Goal: Task Accomplishment & Management: Complete application form

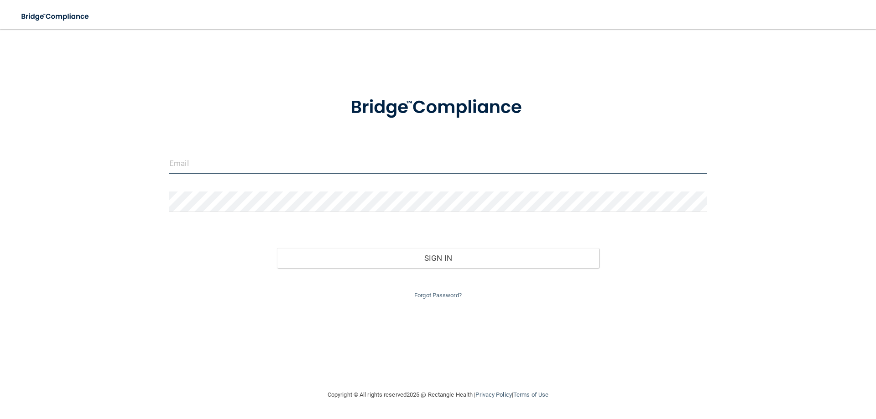
click at [212, 155] on input "email" at bounding box center [437, 163] width 537 height 21
click at [695, 165] on img at bounding box center [692, 163] width 12 height 21
click at [692, 163] on img at bounding box center [692, 163] width 12 height 21
type input "[EMAIL_ADDRESS][DOMAIN_NAME]"
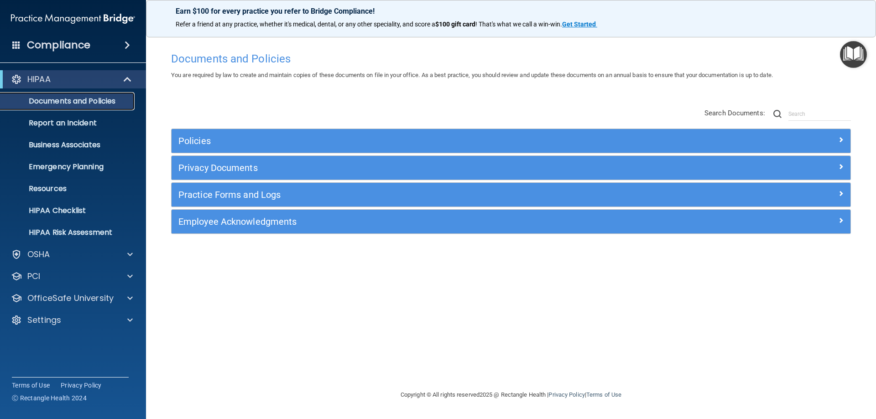
click at [71, 104] on p "Documents and Policies" at bounding box center [68, 101] width 125 height 9
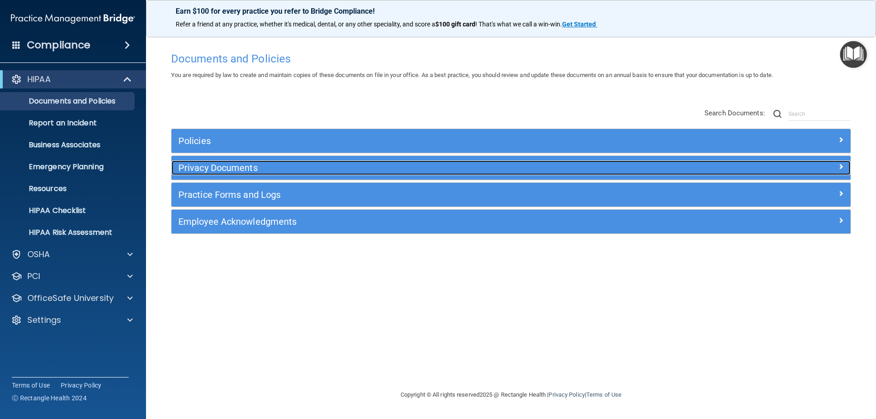
click at [227, 163] on h5 "Privacy Documents" at bounding box center [425, 168] width 495 height 10
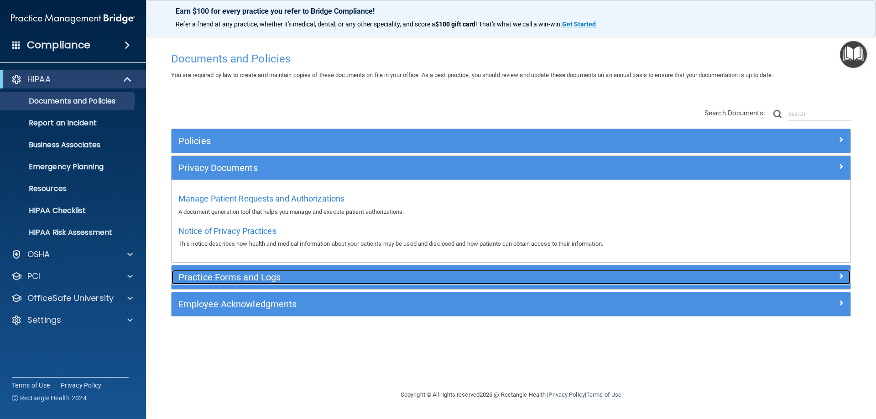
click at [234, 277] on h5 "Practice Forms and Logs" at bounding box center [425, 277] width 495 height 10
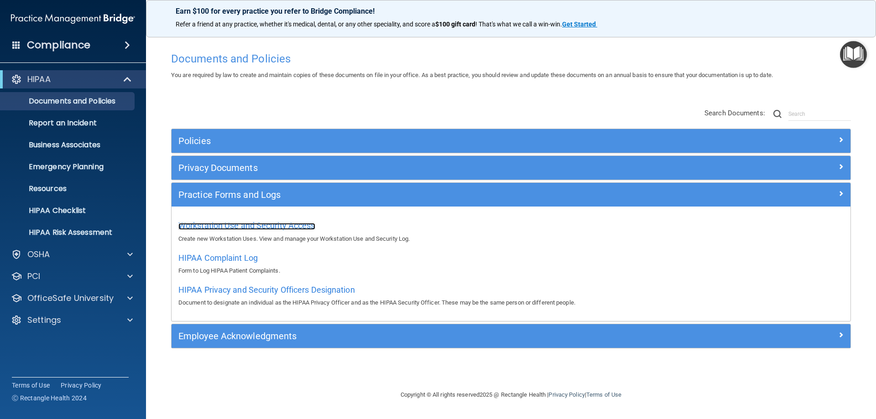
click at [276, 224] on span "Workstation Use and Security Access" at bounding box center [246, 226] width 137 height 10
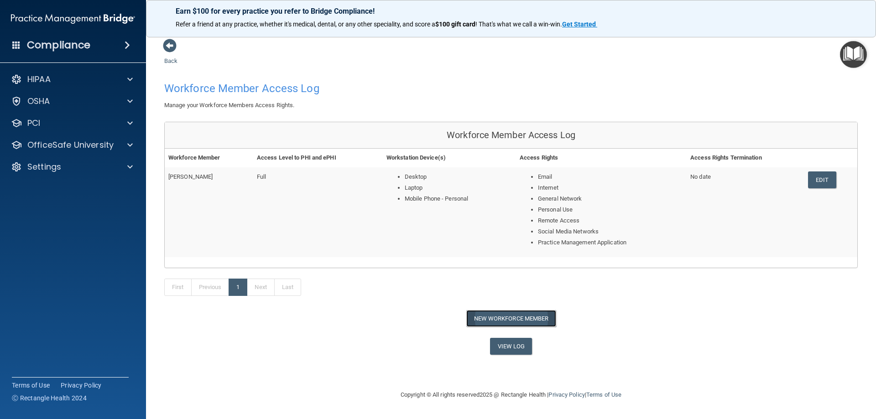
click at [503, 314] on button "New Workforce Member" at bounding box center [511, 318] width 90 height 17
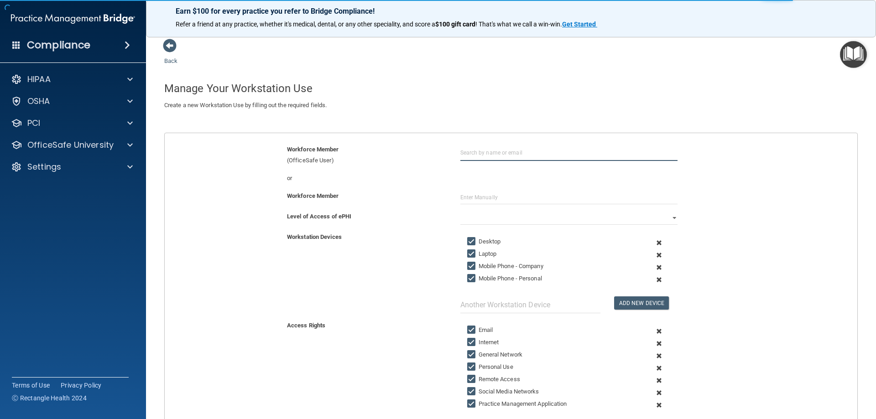
click at [480, 153] on input "text" at bounding box center [568, 152] width 217 height 17
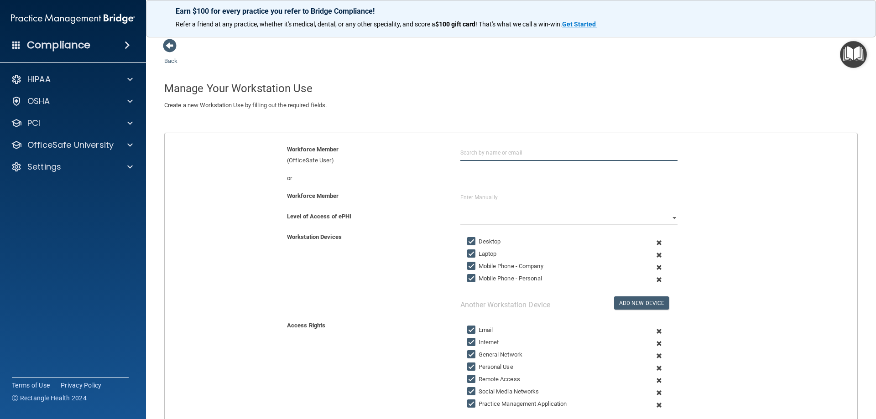
click at [478, 155] on input "text" at bounding box center [568, 152] width 217 height 17
type input "[PERSON_NAME]"
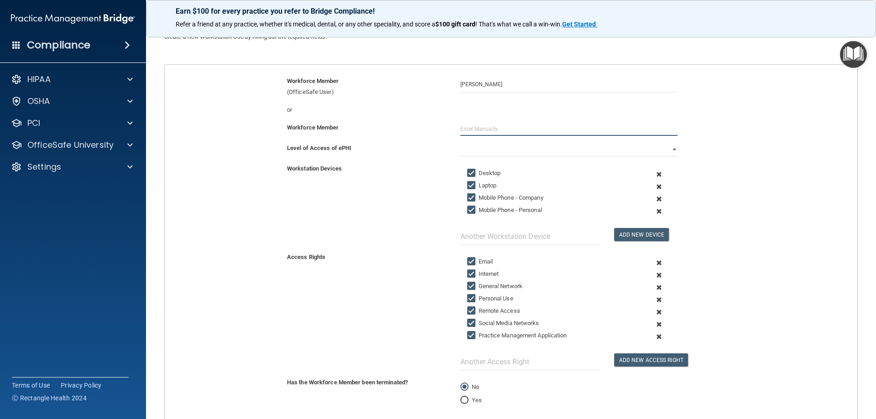
scroll to position [91, 0]
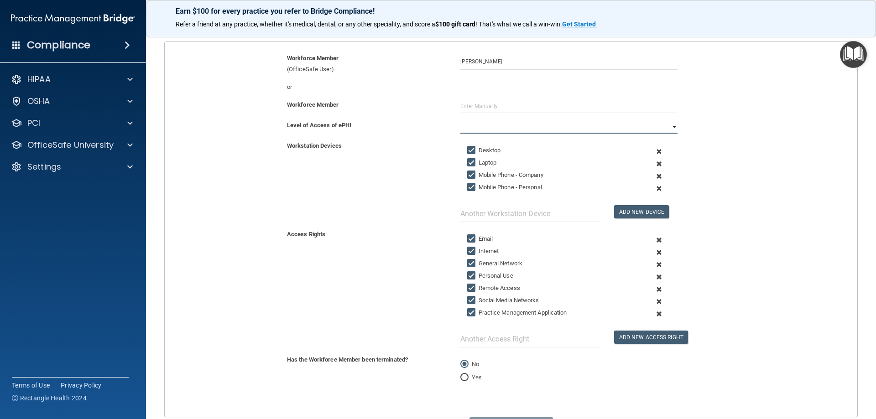
click at [485, 128] on select "Full Limited None" at bounding box center [568, 127] width 217 height 14
select select "0"
click at [460, 120] on select "Full Limited None" at bounding box center [568, 127] width 217 height 14
click at [468, 175] on input "Mobile Phone - Company" at bounding box center [472, 175] width 10 height 7
checkbox input "false"
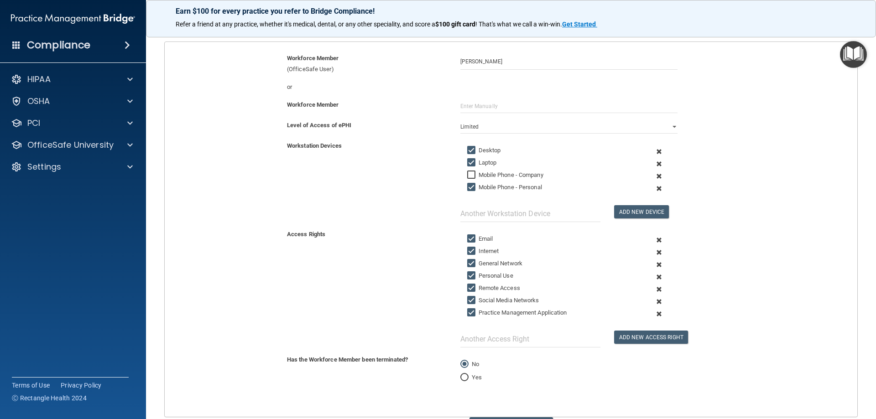
click at [468, 188] on input "Mobile Phone - Personal" at bounding box center [472, 187] width 10 height 7
checkbox input "false"
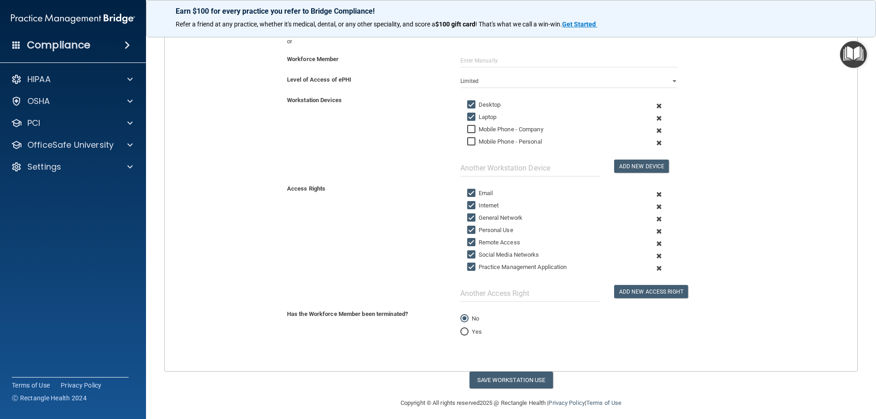
click at [651, 257] on span at bounding box center [659, 256] width 22 height 12
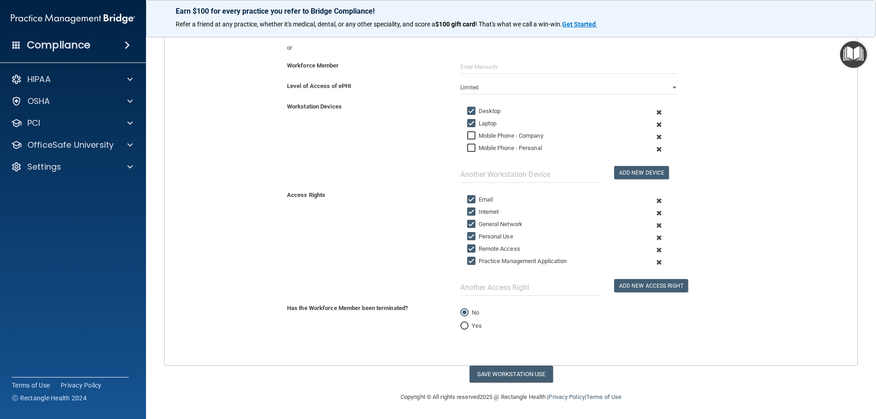
scroll to position [130, 0]
click at [646, 287] on button "Add New Access Right" at bounding box center [651, 285] width 74 height 13
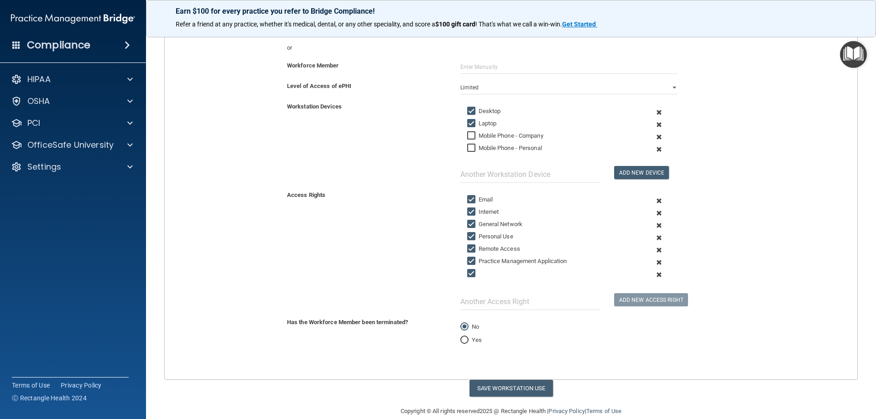
click at [469, 275] on input "checkbox" at bounding box center [472, 273] width 10 height 7
checkbox input "false"
click at [655, 276] on span at bounding box center [659, 275] width 22 height 12
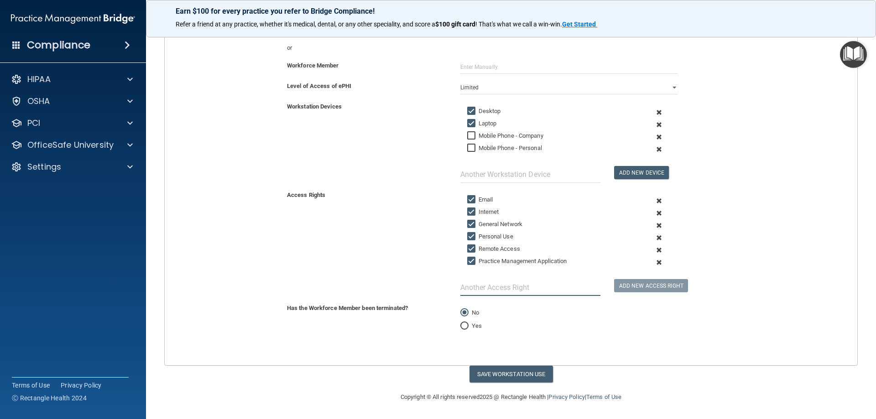
click at [507, 290] on input "text" at bounding box center [530, 287] width 140 height 17
type input "eClinical (EMR)"
click at [511, 374] on button "Save Workstation Use" at bounding box center [510, 374] width 83 height 17
select select "? string:Full ?"
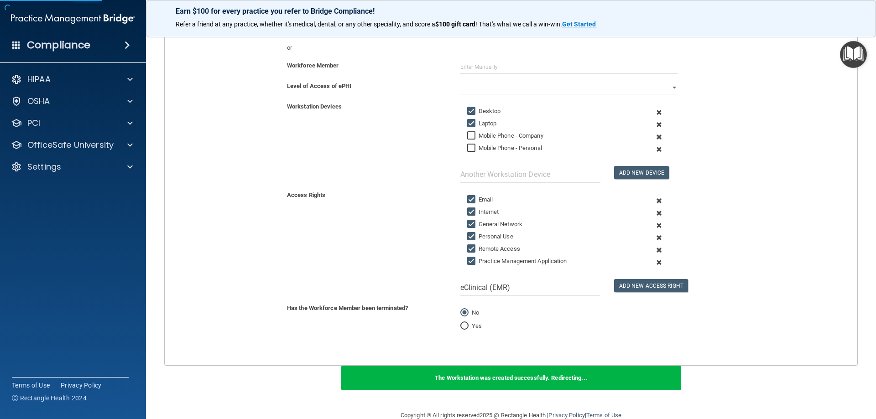
scroll to position [32, 0]
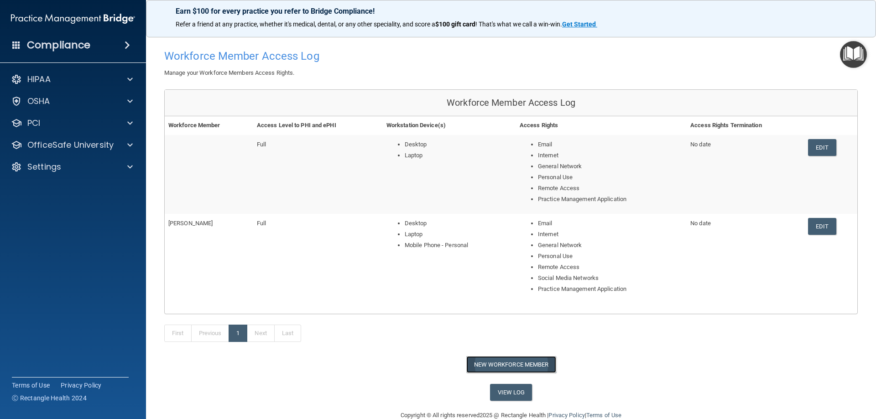
click at [510, 364] on button "New Workforce Member" at bounding box center [511, 364] width 90 height 17
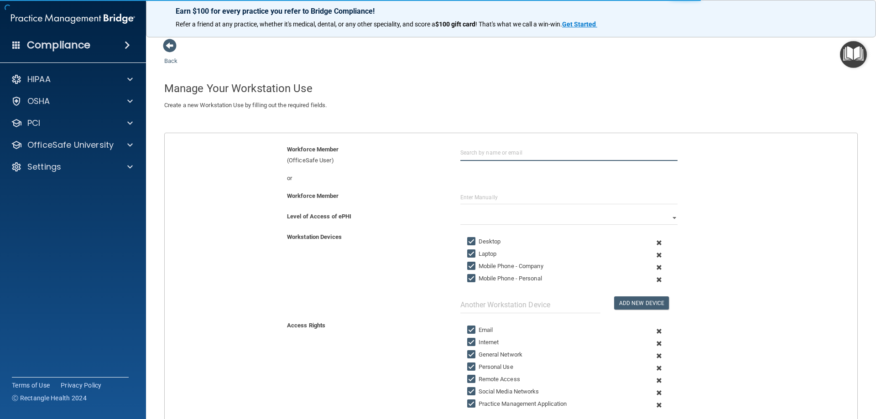
click at [494, 157] on input "text" at bounding box center [568, 152] width 217 height 17
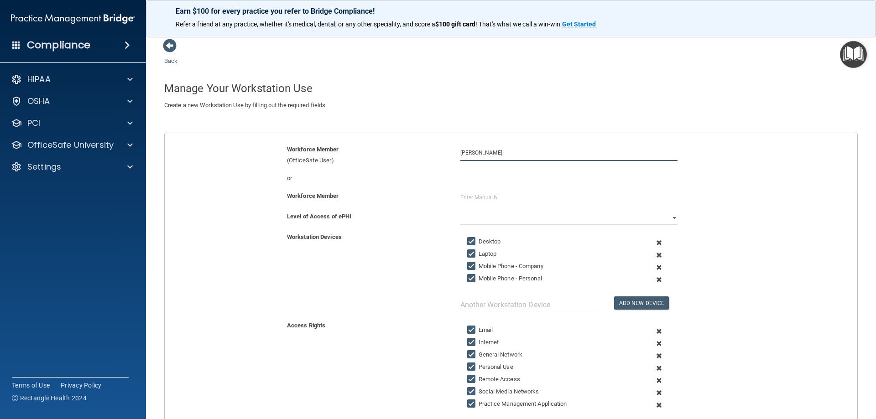
type input "[PERSON_NAME]"
click at [487, 214] on select "Full Limited None" at bounding box center [568, 218] width 217 height 14
select select "1"
click at [460, 211] on select "Full Limited None" at bounding box center [568, 218] width 217 height 14
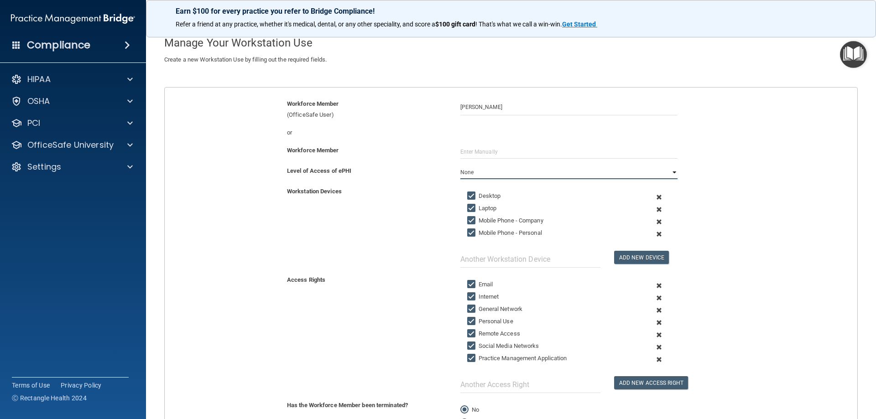
scroll to position [91, 0]
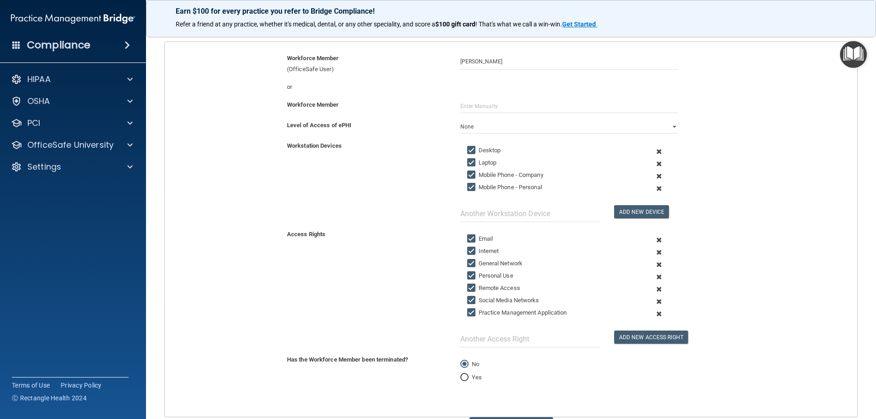
click at [656, 175] on span at bounding box center [659, 176] width 22 height 12
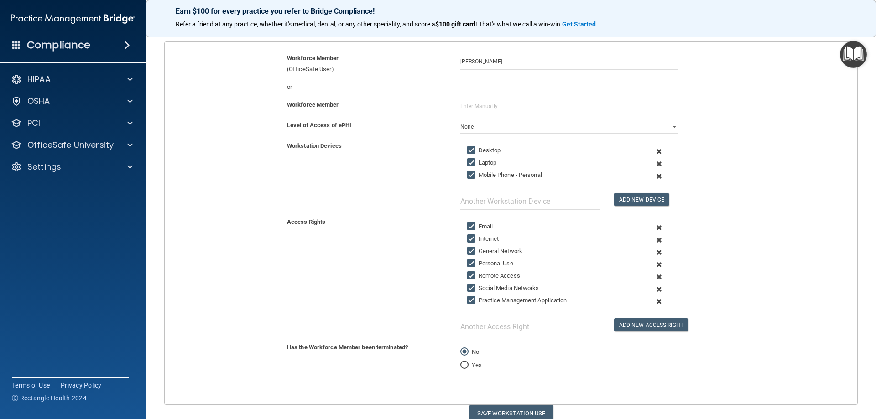
click at [652, 175] on span at bounding box center [659, 176] width 22 height 12
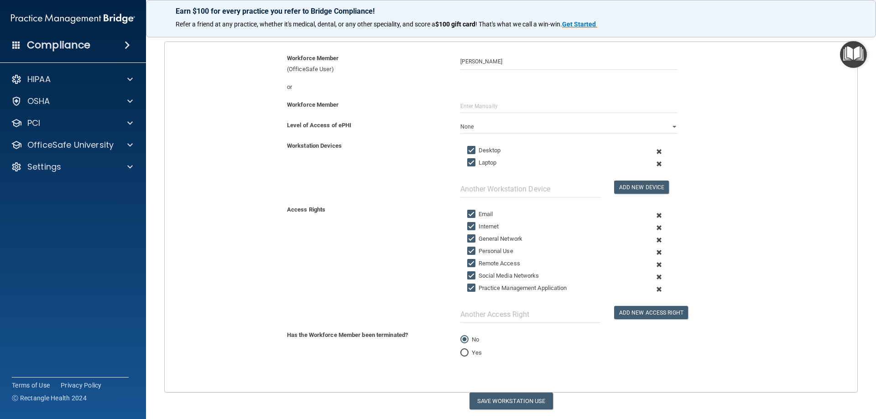
click at [652, 262] on span at bounding box center [659, 265] width 22 height 12
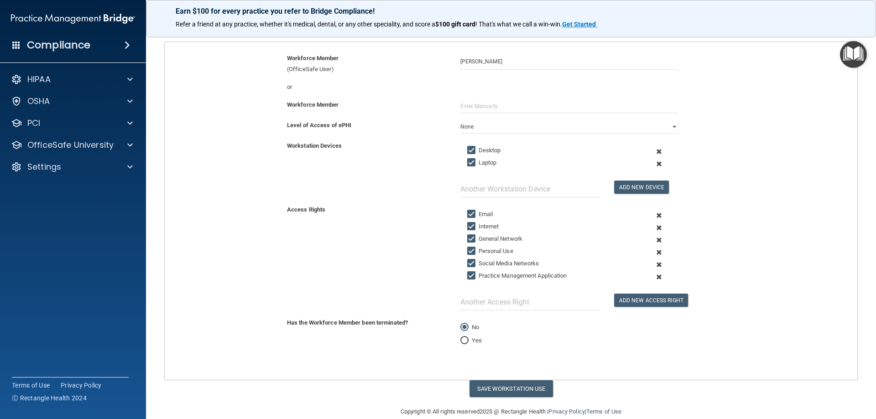
click at [651, 263] on span at bounding box center [659, 265] width 22 height 12
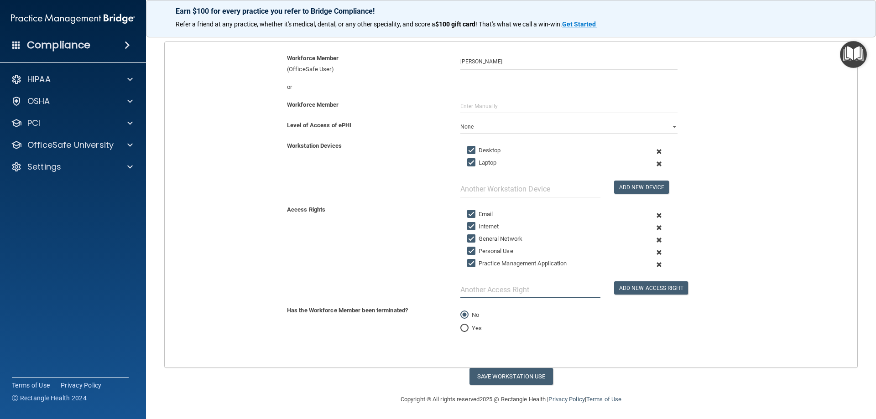
click at [528, 291] on input "text" at bounding box center [530, 289] width 140 height 17
type input "eClinical (EMR)"
click at [513, 370] on button "Save Workstation Use" at bounding box center [510, 376] width 83 height 17
select select "? string:Limited ?"
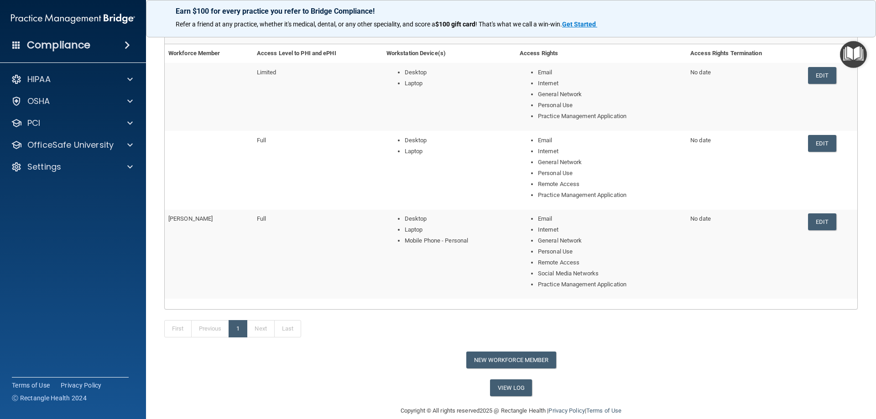
scroll to position [118, 0]
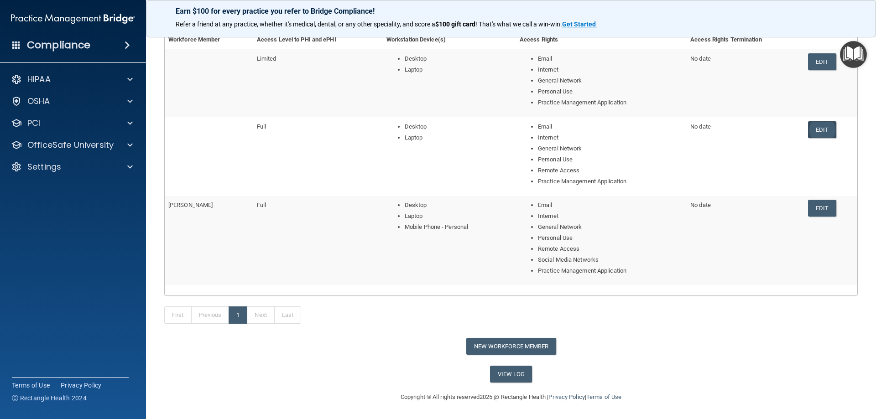
click at [812, 131] on link "Edit" at bounding box center [822, 129] width 28 height 17
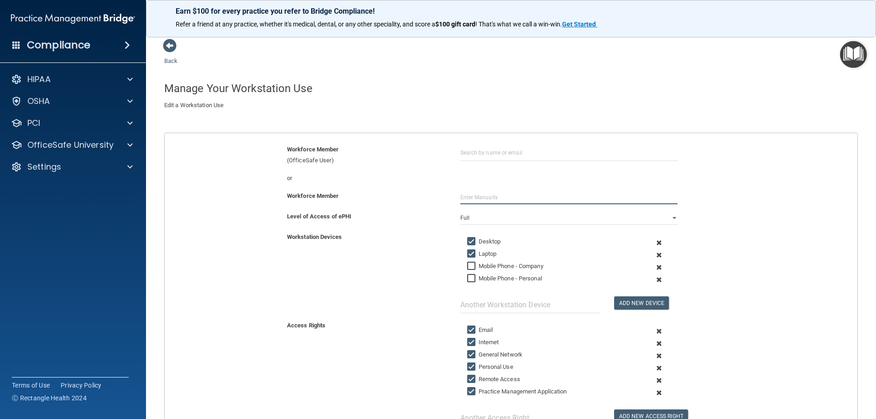
click at [477, 198] on input "text" at bounding box center [568, 198] width 217 height 14
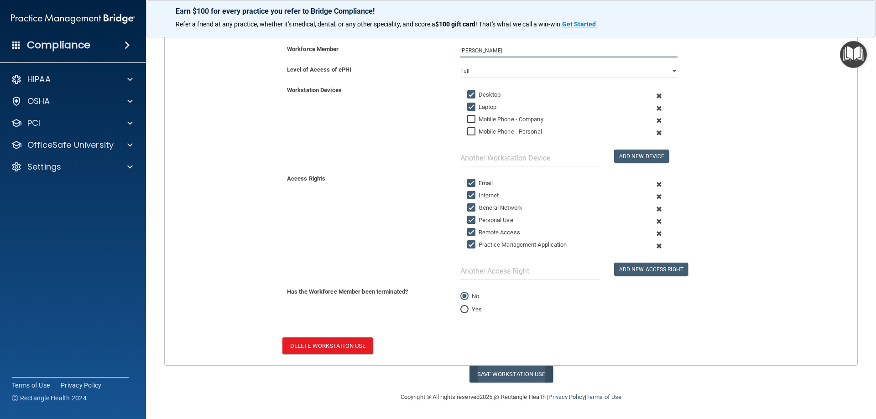
type input "[PERSON_NAME]"
click at [497, 380] on button "Save Workstation Use" at bounding box center [510, 374] width 83 height 17
select select "? string:Full ?"
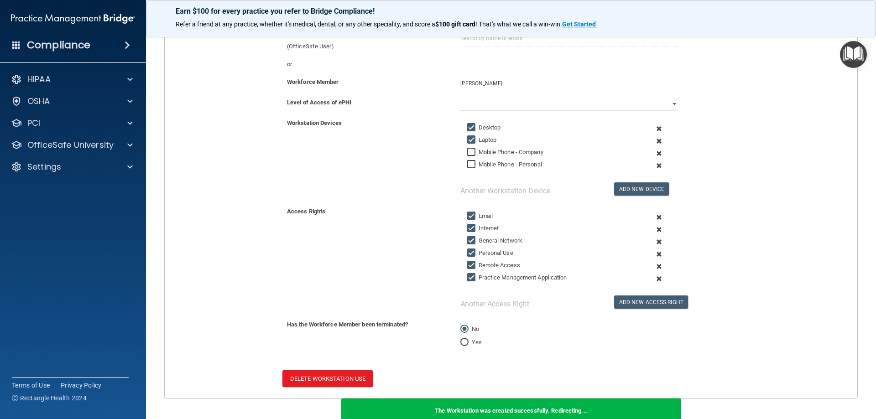
scroll to position [0, 0]
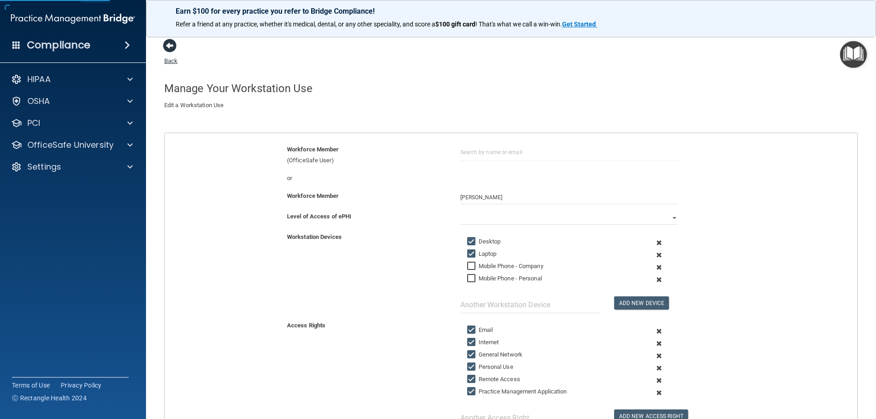
click at [165, 49] on span at bounding box center [170, 46] width 14 height 14
click at [167, 65] on div "Back Manage Your Workstation Use Create a new Workstation Use by filling out th…" at bounding box center [510, 283] width 693 height 491
click at [172, 60] on link "Back" at bounding box center [170, 56] width 13 height 18
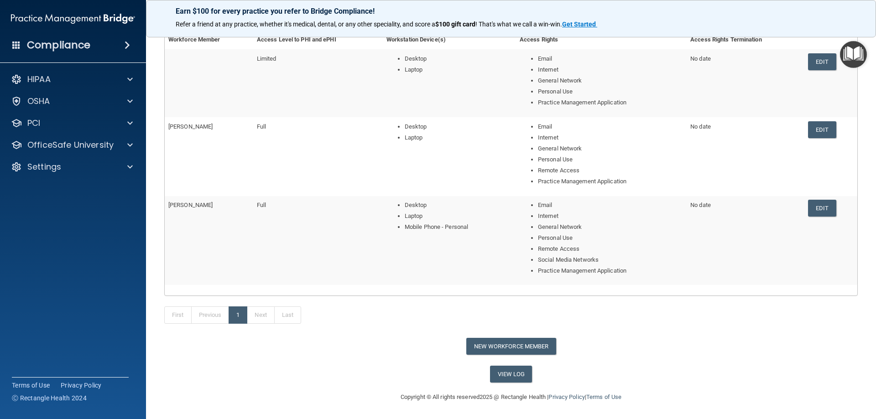
scroll to position [73, 0]
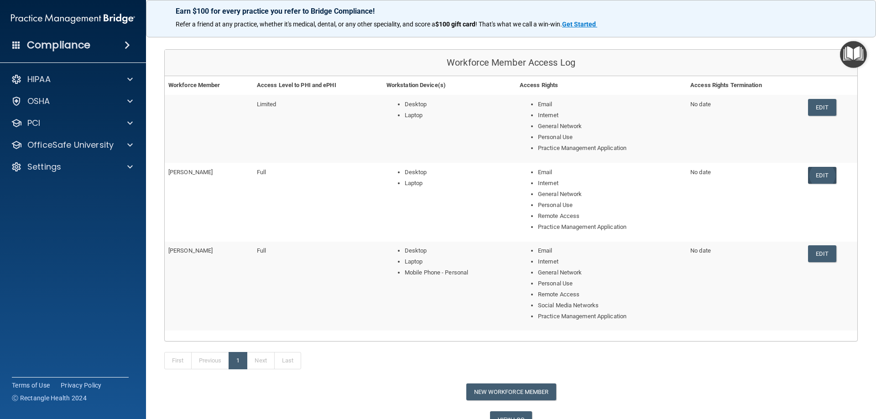
click at [813, 177] on link "Edit" at bounding box center [822, 175] width 28 height 17
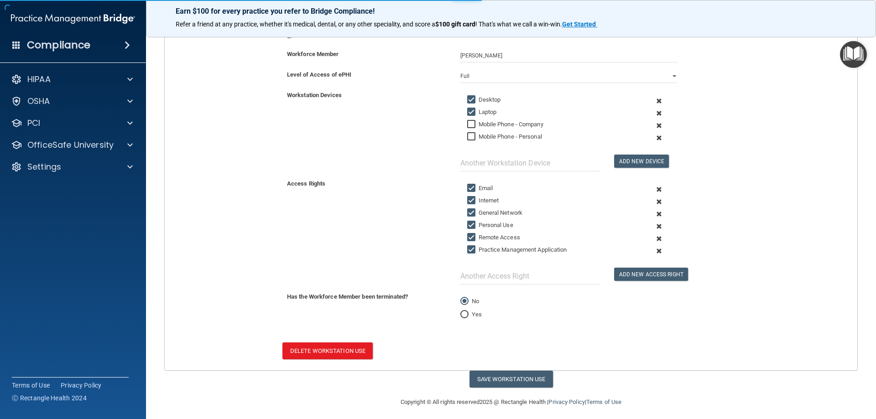
scroll to position [147, 0]
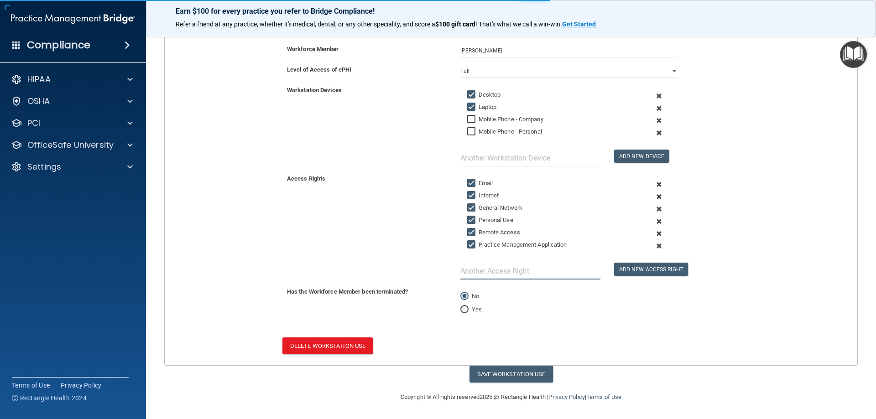
click at [545, 271] on input "text" at bounding box center [530, 271] width 140 height 17
type input "eClinical (EMR)"
drag, startPoint x: 620, startPoint y: 271, endPoint x: 595, endPoint y: 294, distance: 33.2
click at [620, 271] on button "Add New Access Right" at bounding box center [651, 269] width 74 height 13
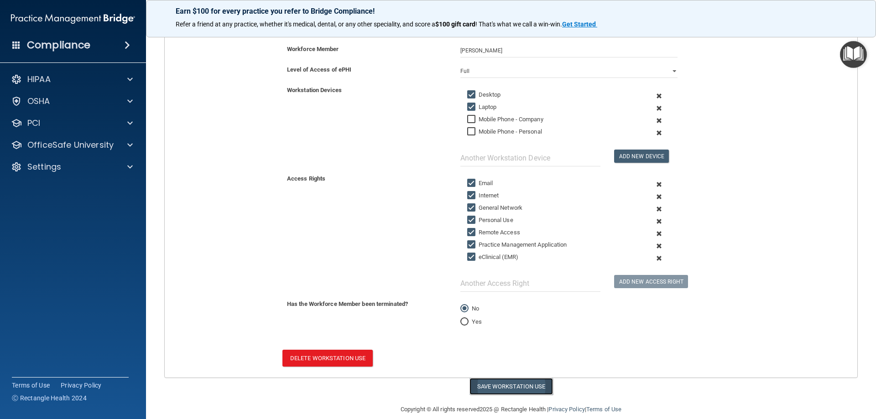
click at [501, 387] on button "Save Workstation Use" at bounding box center [510, 386] width 83 height 17
select select "? string:Full ?"
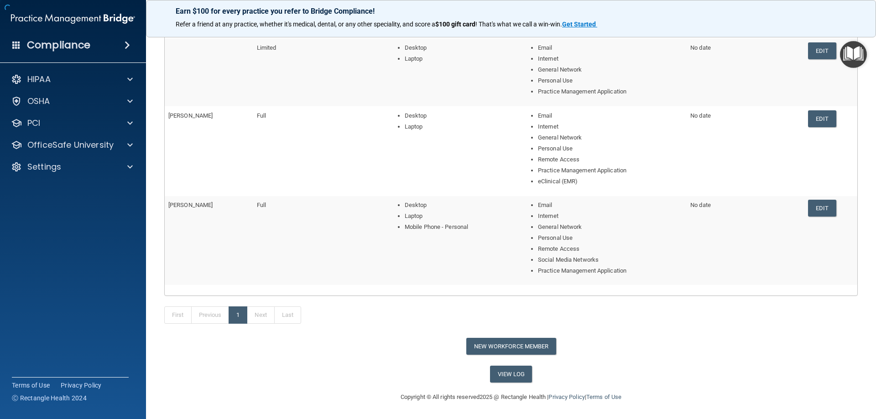
scroll to position [99, 0]
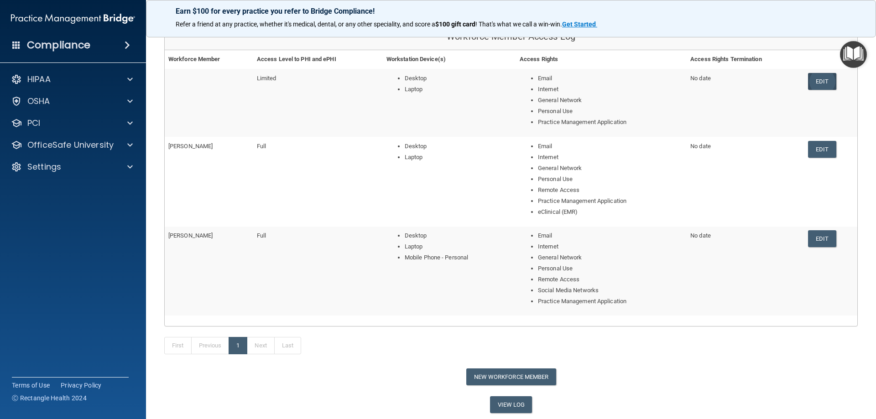
click at [815, 81] on link "Edit" at bounding box center [822, 81] width 28 height 17
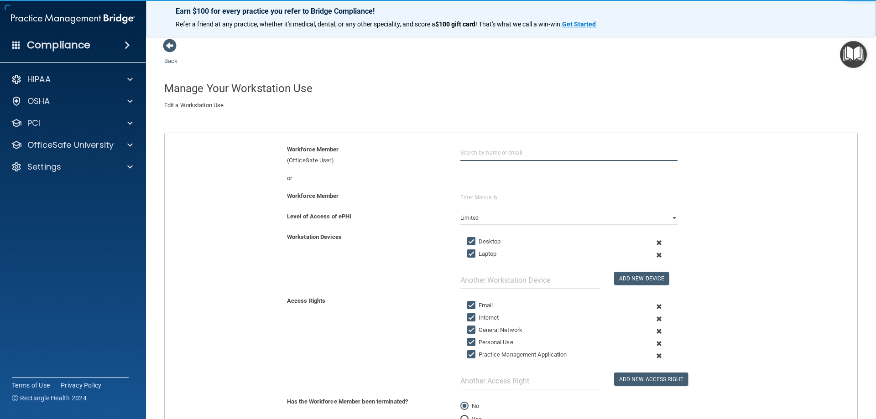
click at [482, 153] on input "text" at bounding box center [568, 152] width 217 height 17
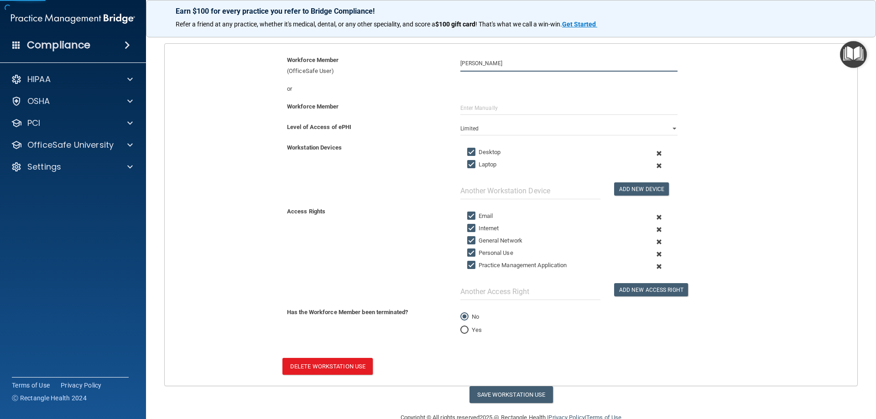
scroll to position [91, 0]
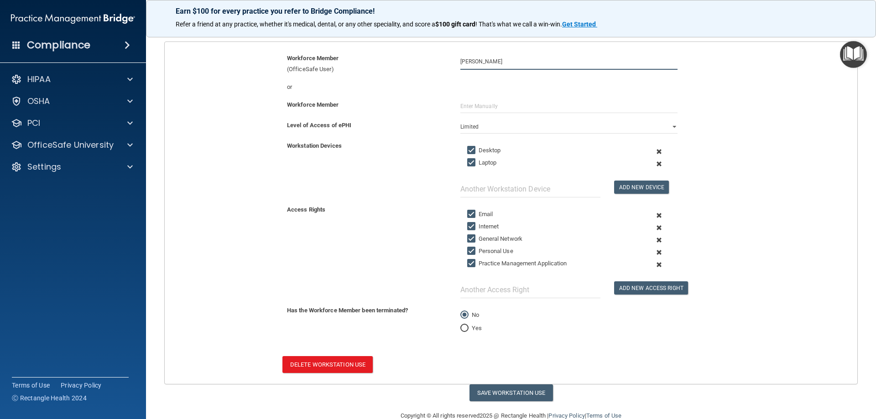
type input "[PERSON_NAME]"
click at [534, 287] on input "text" at bounding box center [530, 289] width 140 height 17
type input "eClinical (EMR)"
click at [624, 283] on button "Add New Access Right" at bounding box center [651, 287] width 74 height 13
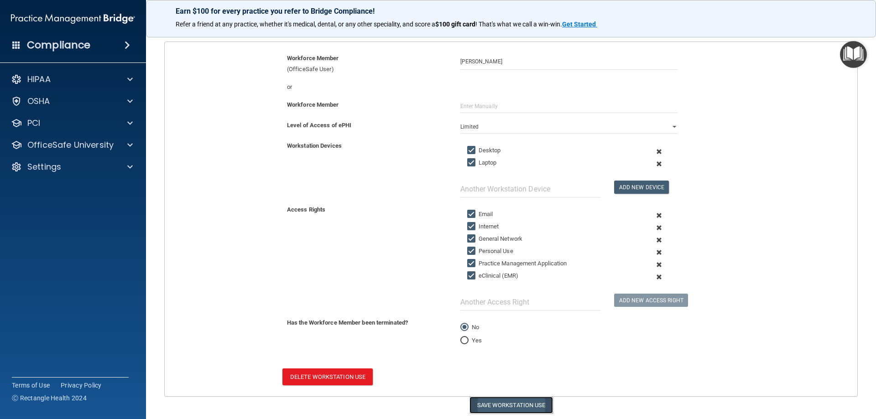
click at [511, 404] on button "Save Workstation Use" at bounding box center [510, 405] width 83 height 17
select select "? string:Limited ?"
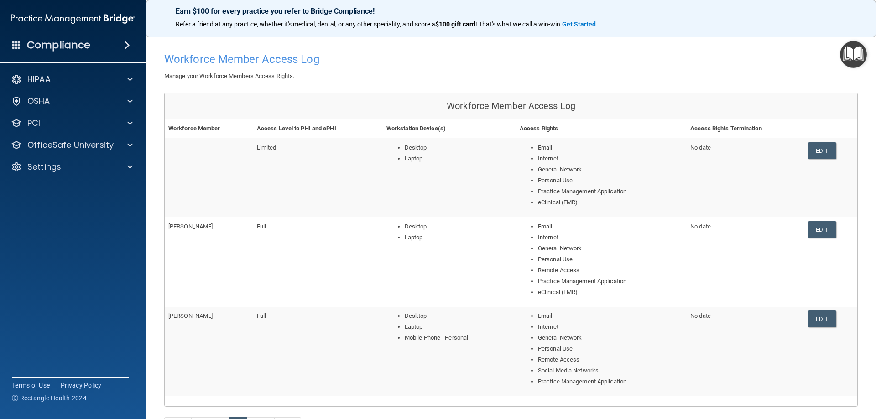
scroll to position [46, 0]
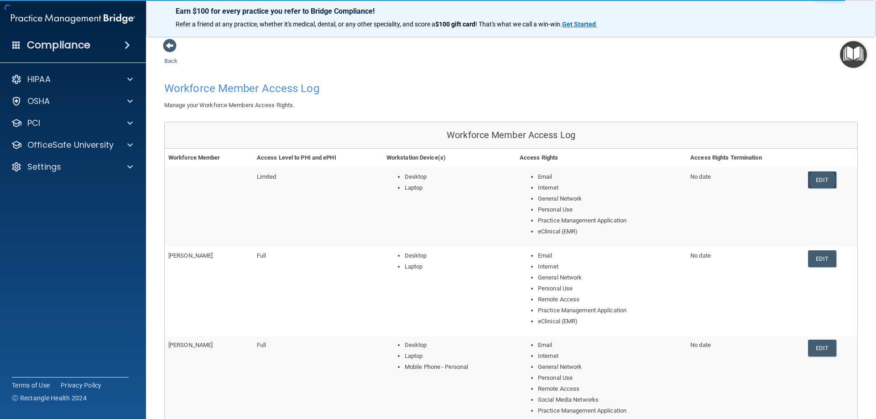
click at [816, 180] on link "Edit" at bounding box center [822, 180] width 28 height 17
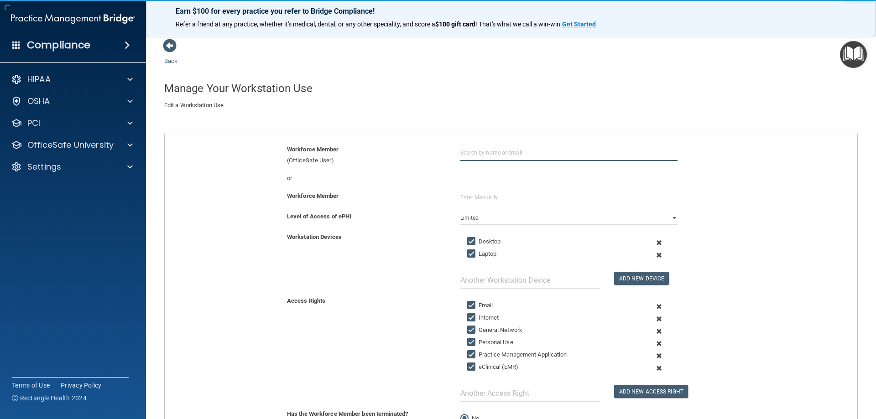
click at [489, 149] on input "text" at bounding box center [568, 152] width 217 height 17
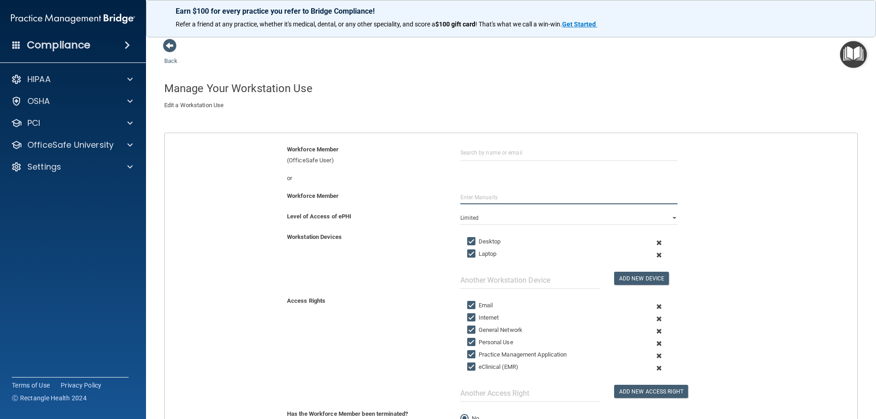
click at [468, 199] on input "text" at bounding box center [568, 198] width 217 height 14
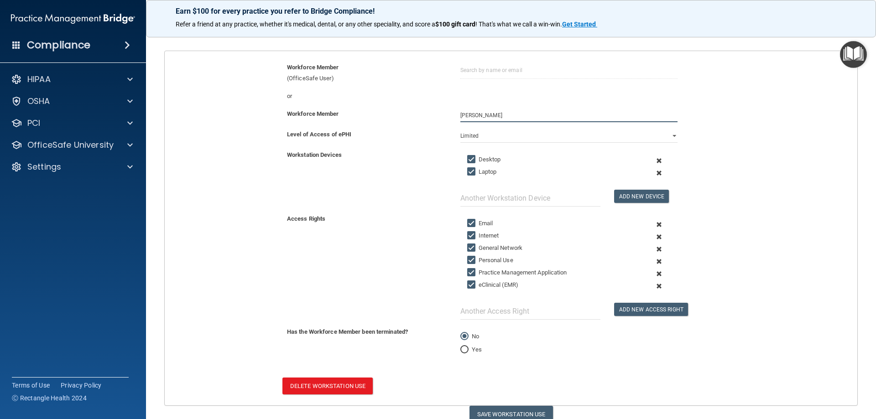
scroll to position [122, 0]
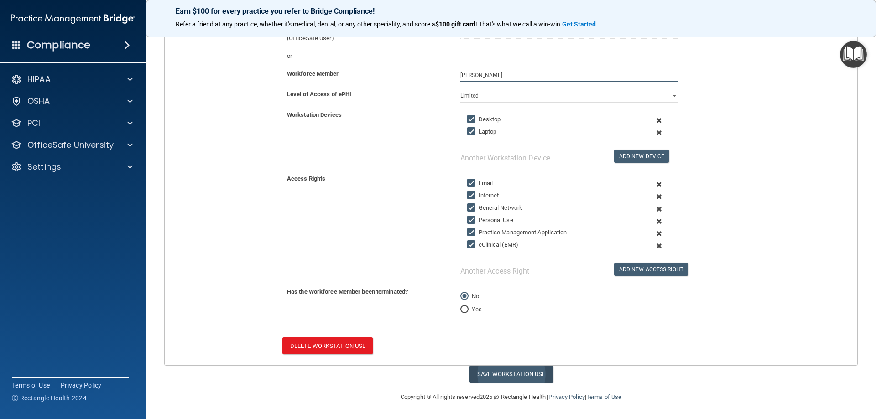
type input "[PERSON_NAME]"
click at [503, 375] on button "Save Workstation Use" at bounding box center [510, 374] width 83 height 17
select select "? string:Limited ?"
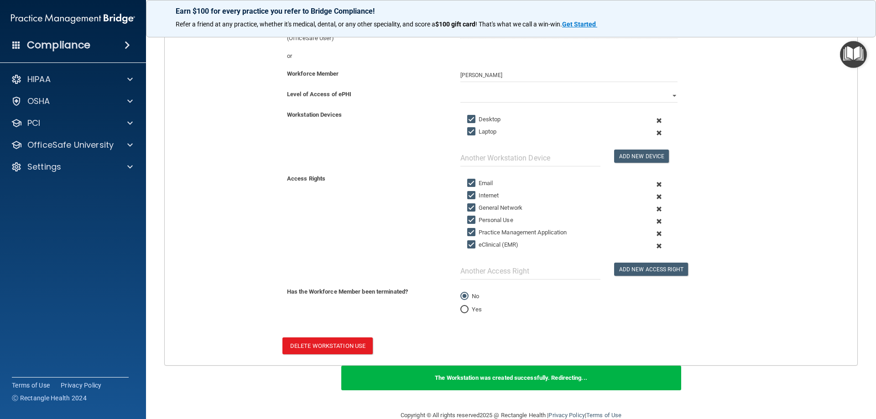
scroll to position [0, 0]
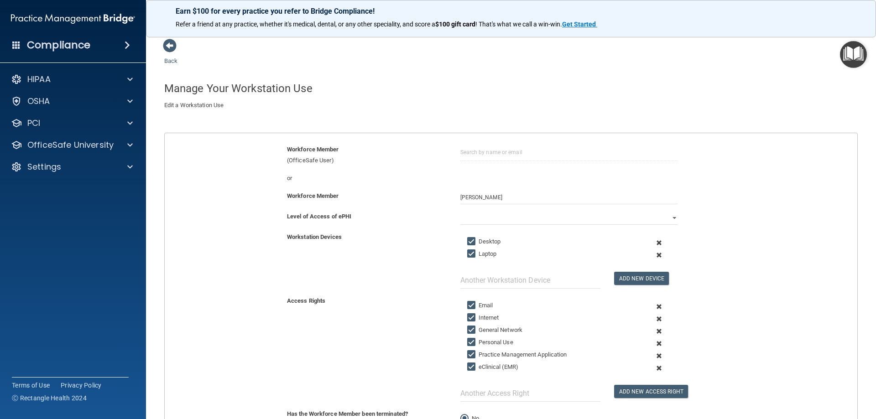
click at [172, 57] on div "Back Manage Your Workstation Use Create a new Workstation Use by filling out th…" at bounding box center [510, 280] width 693 height 485
click at [172, 60] on link "Back" at bounding box center [170, 56] width 13 height 18
click at [171, 63] on link "Back" at bounding box center [170, 56] width 13 height 18
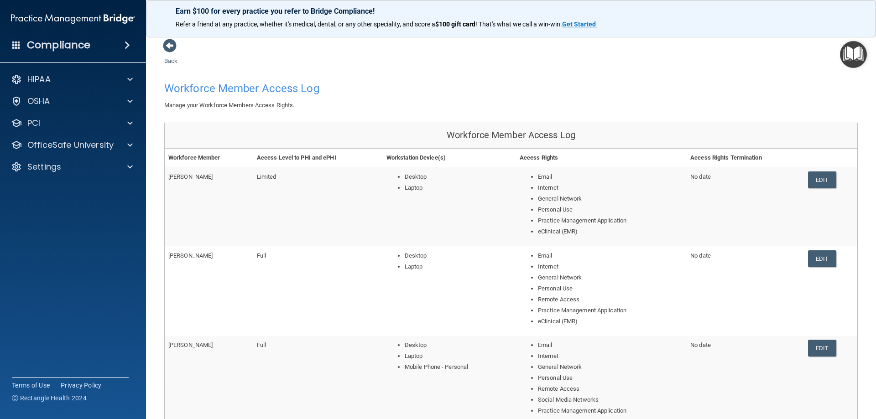
scroll to position [140, 0]
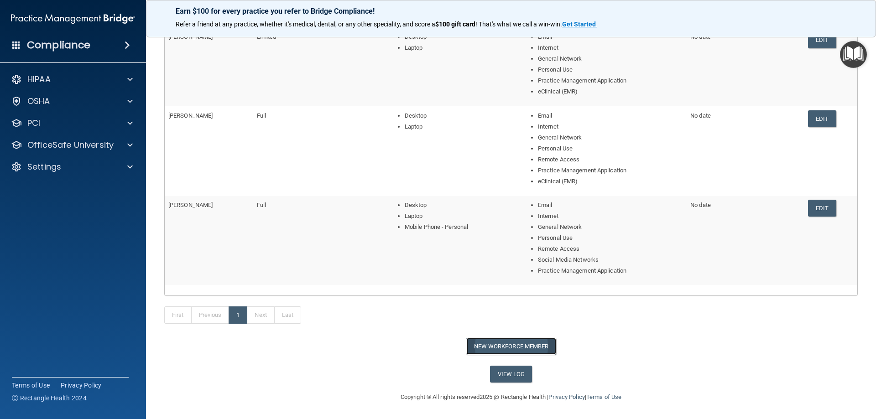
click at [500, 352] on button "New Workforce Member" at bounding box center [511, 346] width 90 height 17
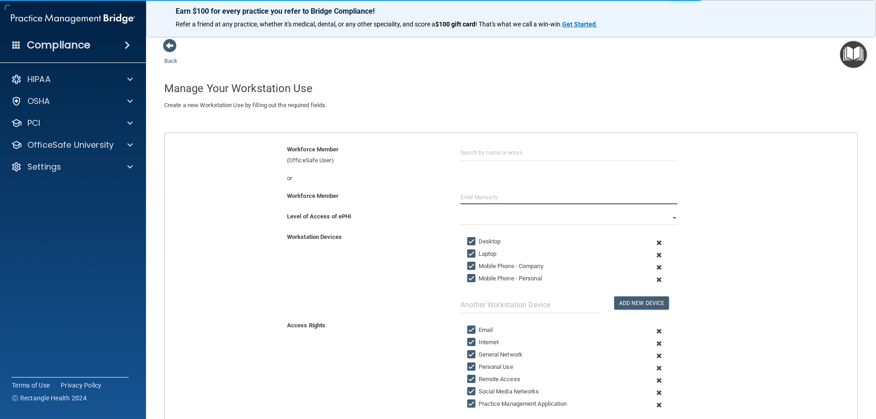
click at [477, 198] on input "text" at bounding box center [568, 198] width 217 height 14
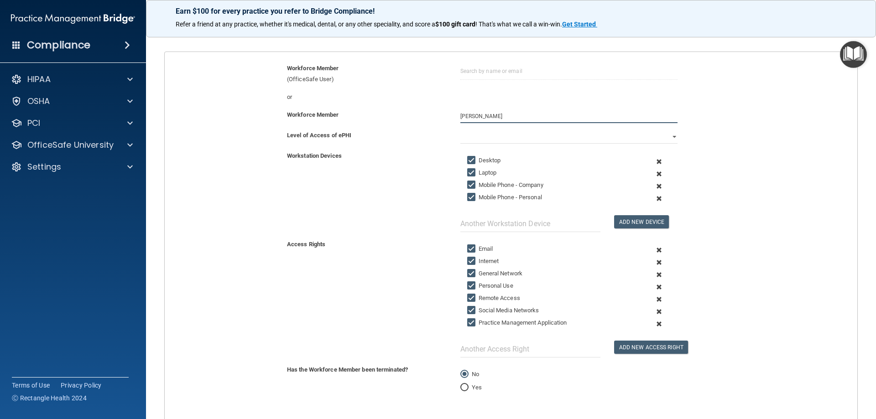
scroll to position [91, 0]
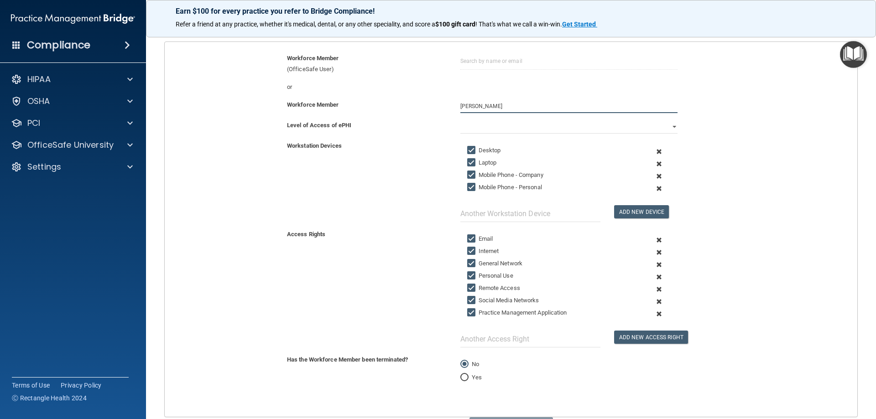
type input "[PERSON_NAME]"
click at [652, 176] on span at bounding box center [659, 176] width 22 height 12
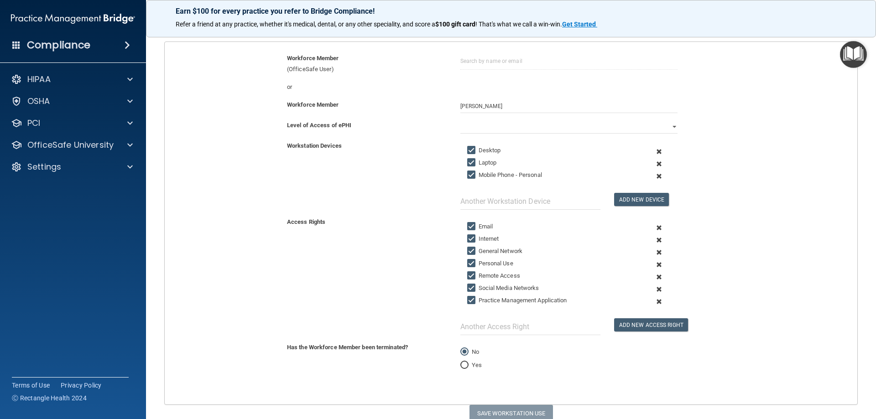
click at [655, 176] on span at bounding box center [659, 176] width 22 height 12
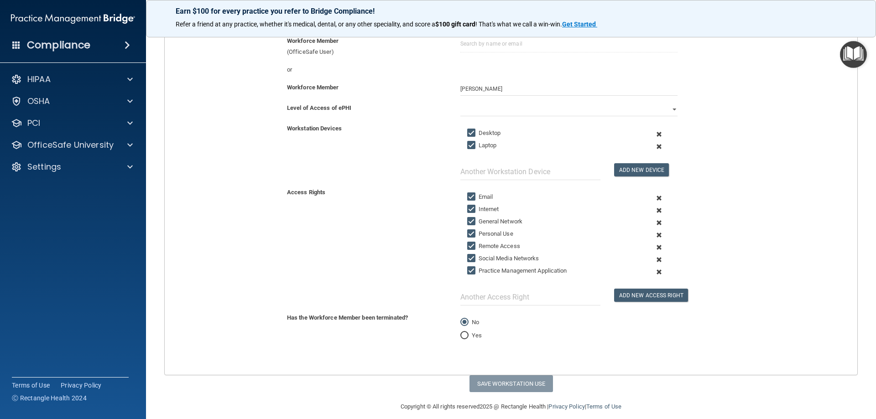
scroll to position [118, 0]
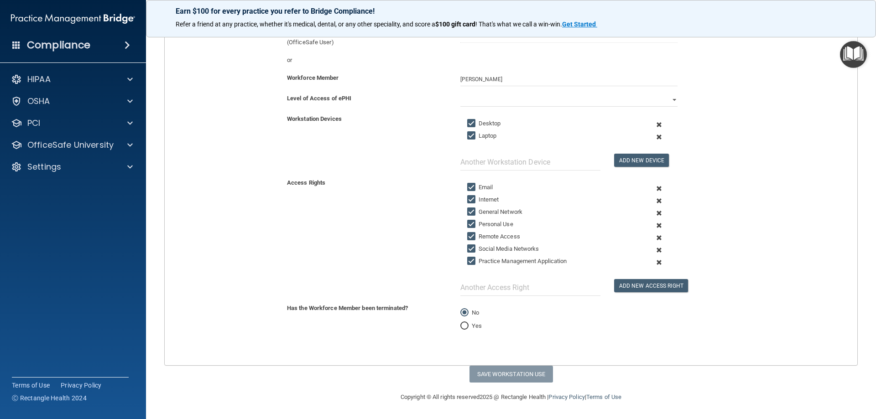
click at [653, 226] on span at bounding box center [659, 225] width 22 height 12
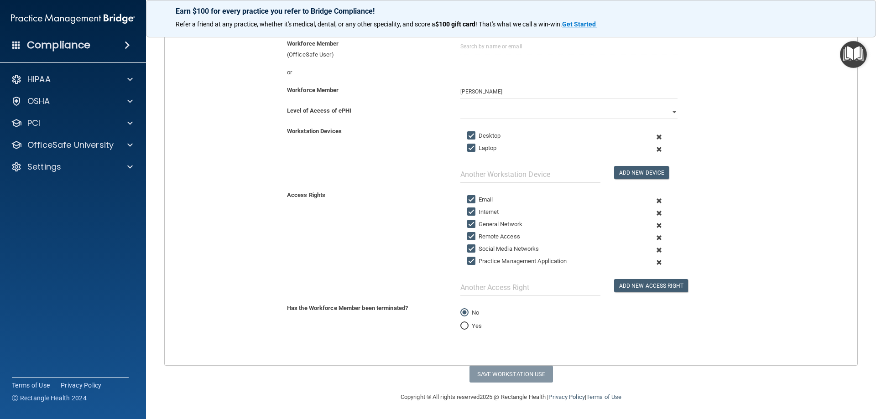
scroll to position [106, 0]
click at [654, 238] on span at bounding box center [659, 238] width 22 height 12
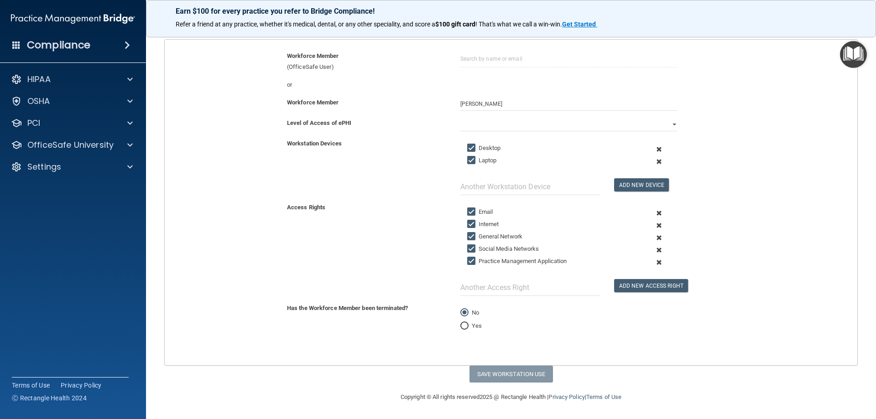
click at [654, 251] on span at bounding box center [659, 250] width 22 height 12
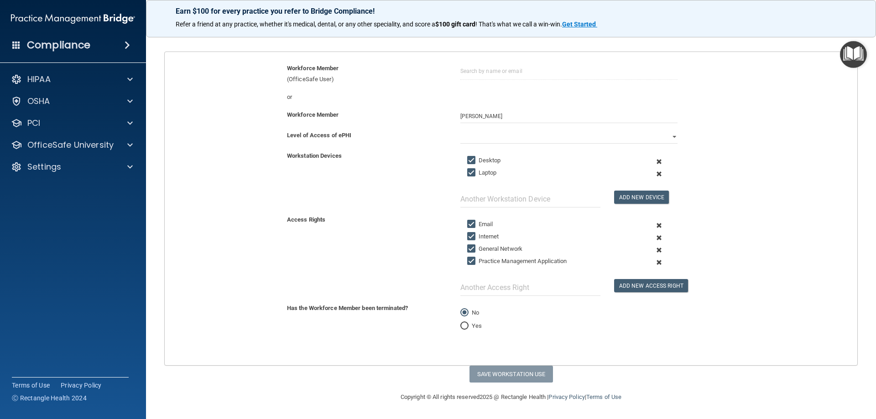
scroll to position [81, 0]
click at [496, 291] on input "text" at bounding box center [530, 287] width 140 height 17
type input "eClinical (EMR)"
click at [655, 286] on button "Add New Access Right" at bounding box center [651, 285] width 74 height 13
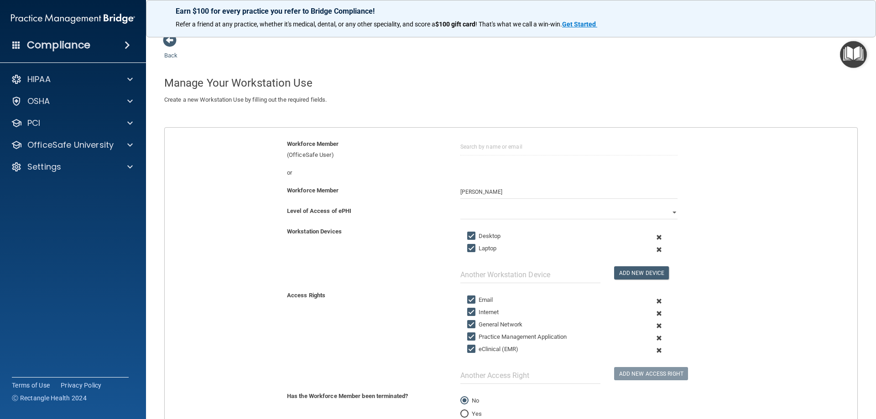
scroll to position [0, 0]
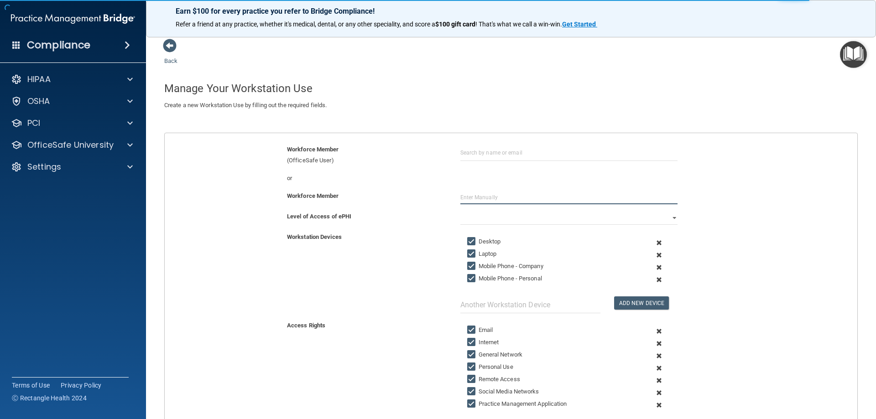
click at [478, 200] on input "text" at bounding box center [568, 198] width 217 height 14
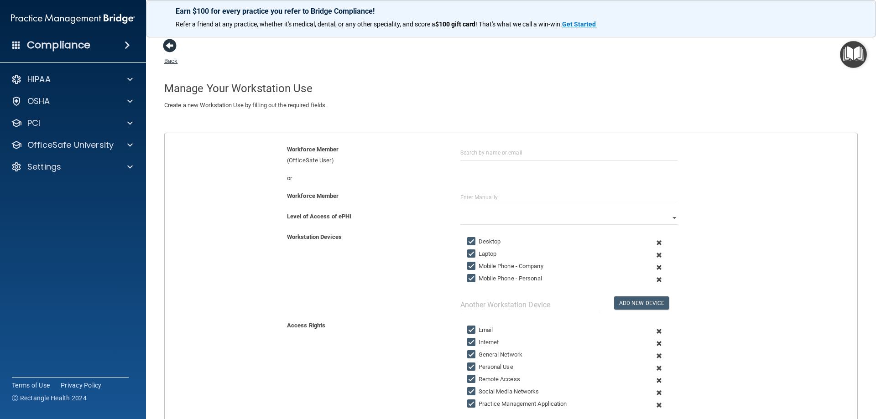
click at [172, 59] on link "Back" at bounding box center [170, 56] width 13 height 18
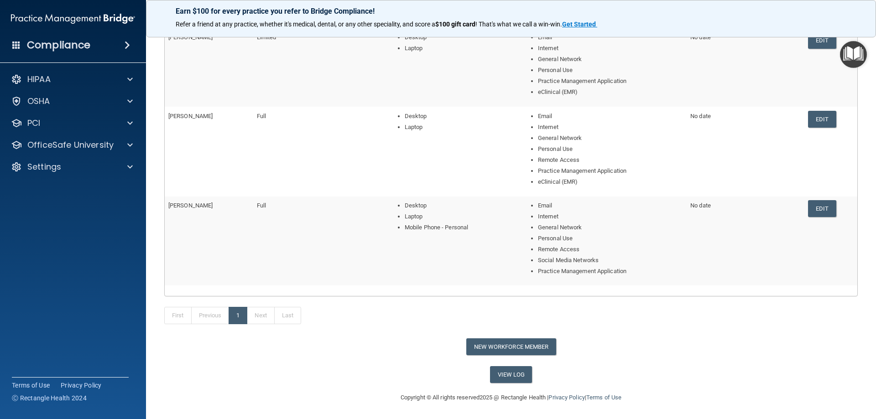
scroll to position [140, 0]
click at [491, 346] on button "New Workforce Member" at bounding box center [511, 346] width 90 height 17
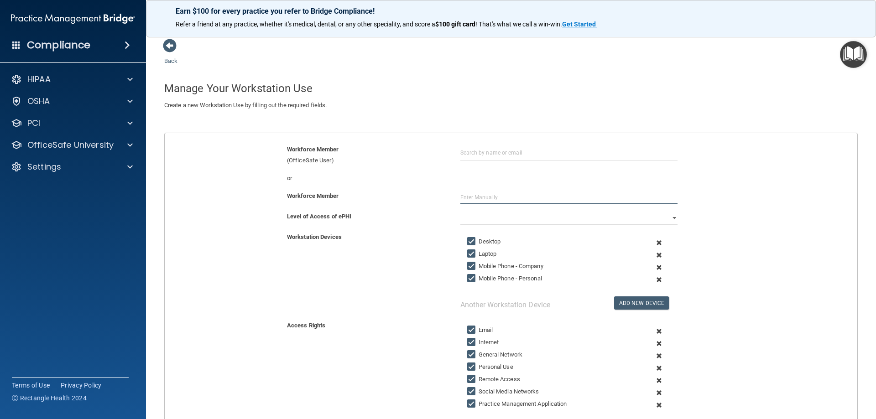
click at [478, 198] on input "text" at bounding box center [568, 198] width 217 height 14
type input "[PERSON_NAME]"
click at [653, 268] on span at bounding box center [659, 267] width 22 height 12
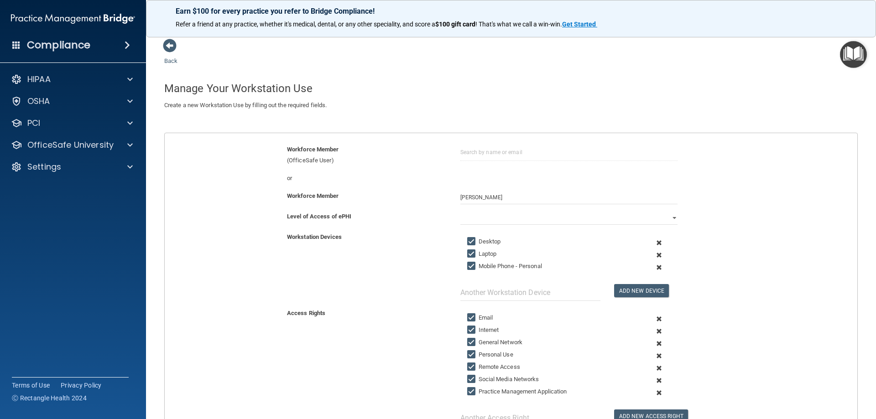
click at [653, 266] on span at bounding box center [659, 267] width 22 height 12
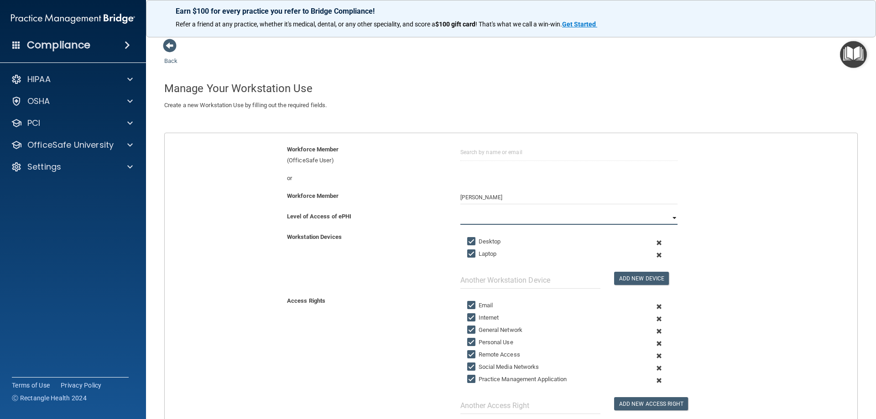
click at [498, 216] on select "Full Limited None" at bounding box center [568, 218] width 217 height 14
select select "1"
click at [460, 211] on select "Full Limited None" at bounding box center [568, 218] width 217 height 14
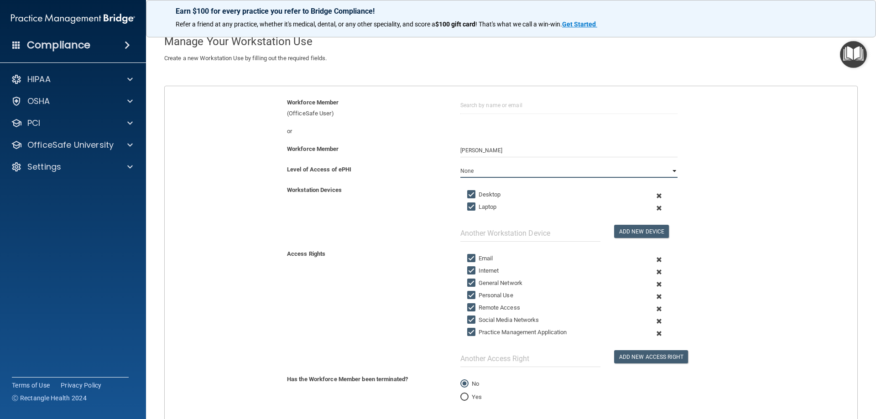
scroll to position [118, 0]
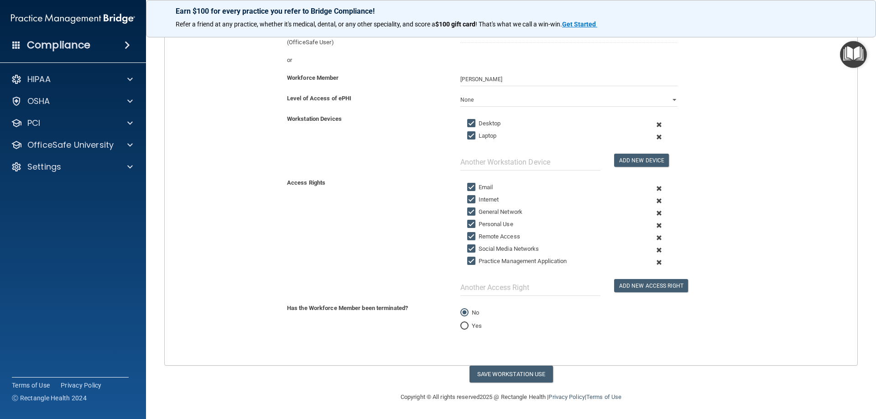
click at [654, 224] on span at bounding box center [659, 225] width 22 height 12
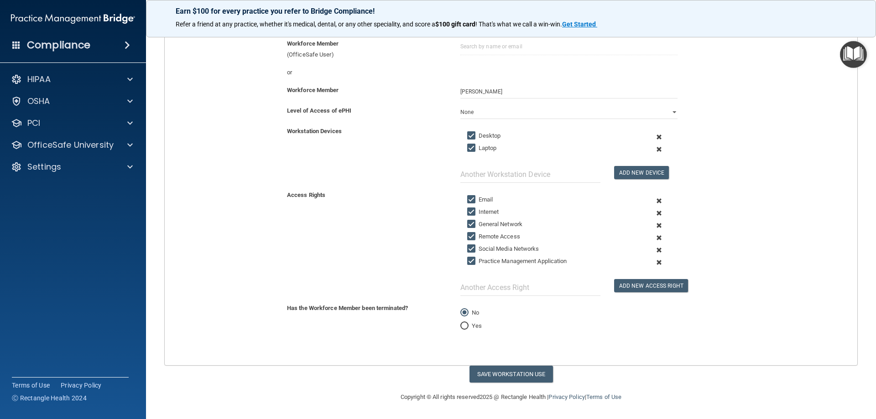
click at [653, 238] on span at bounding box center [659, 238] width 22 height 12
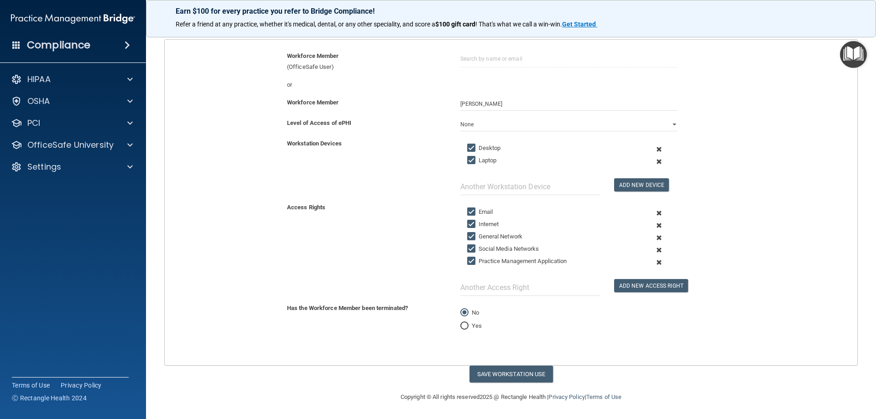
scroll to position [94, 0]
click at [653, 249] on span at bounding box center [659, 250] width 22 height 12
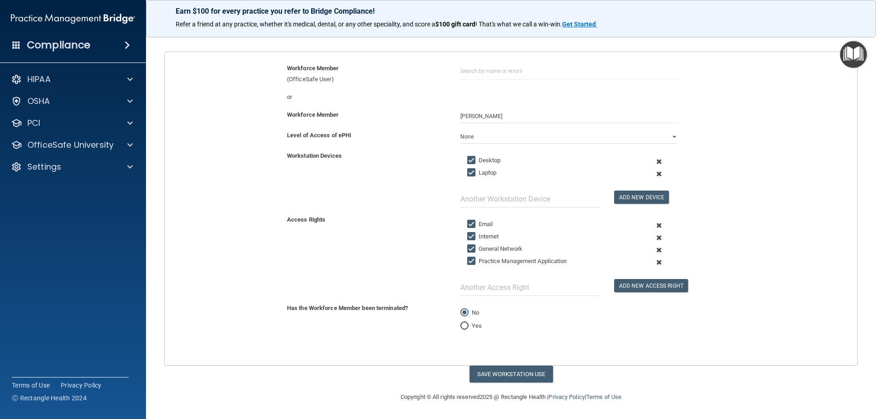
click at [654, 263] on span at bounding box center [659, 262] width 22 height 12
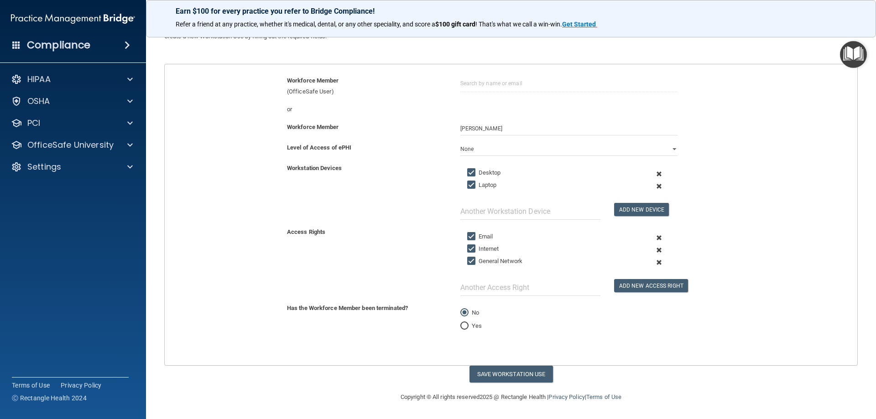
scroll to position [69, 0]
click at [495, 292] on input "text" at bounding box center [530, 287] width 140 height 17
type input "eClinical (EMR)"
click at [497, 378] on button "Save Workstation Use" at bounding box center [510, 374] width 83 height 17
select select "? string:Limited ?"
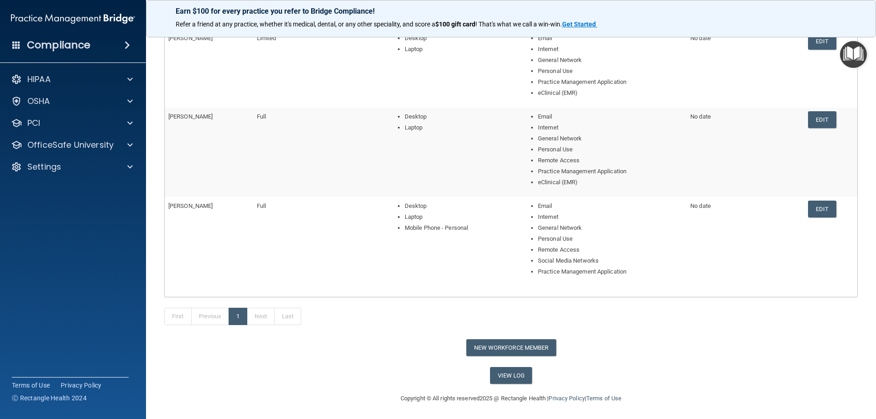
scroll to position [186, 0]
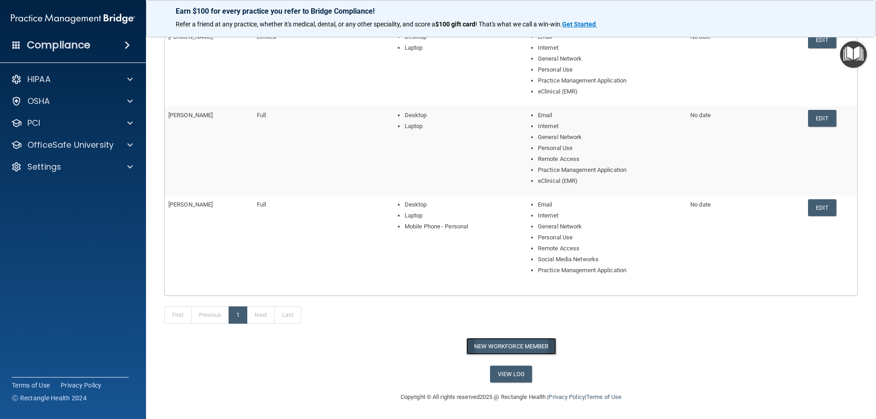
click at [494, 349] on button "New Workforce Member" at bounding box center [511, 346] width 90 height 17
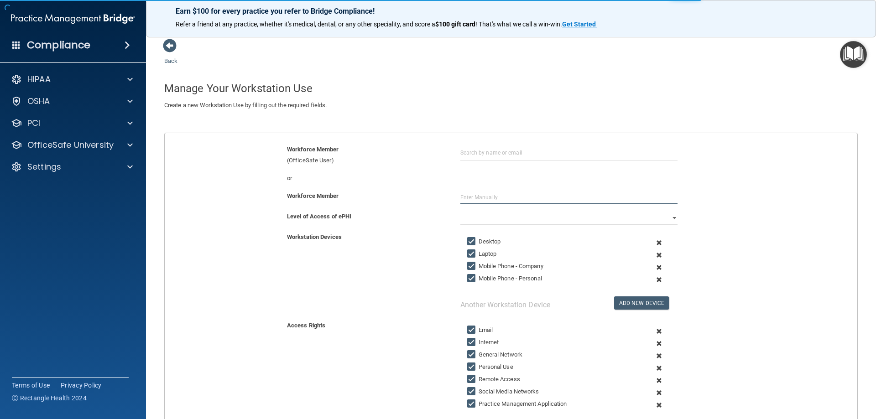
click at [506, 195] on input "text" at bounding box center [568, 198] width 217 height 14
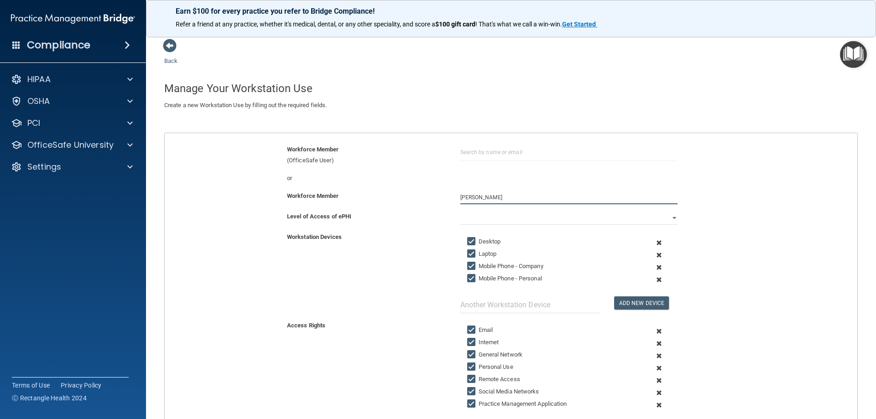
type input "[PERSON_NAME]"
click at [495, 219] on select "Full Limited None" at bounding box center [568, 218] width 217 height 14
select select "1"
click at [460, 211] on select "Full Limited None" at bounding box center [568, 218] width 217 height 14
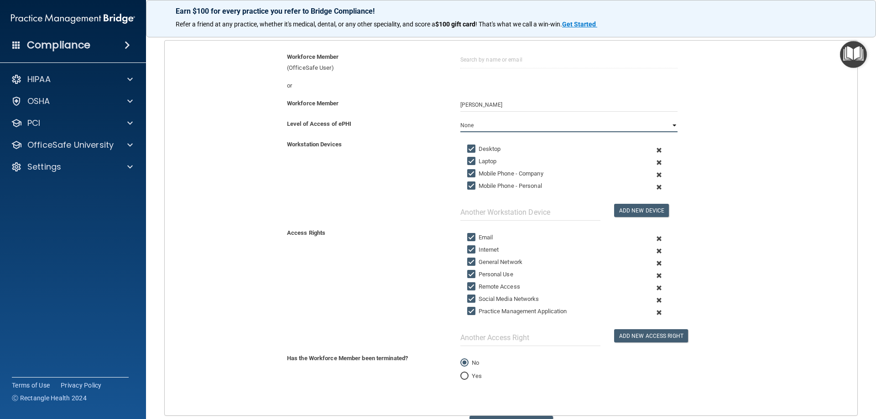
scroll to position [137, 0]
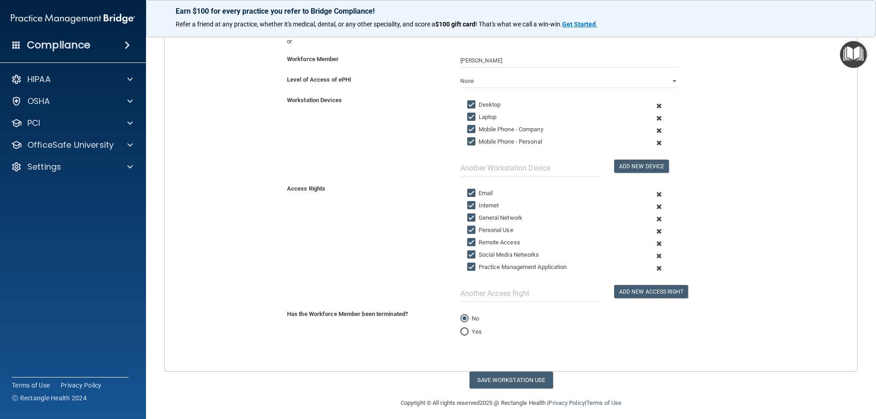
click at [654, 131] on span at bounding box center [659, 131] width 22 height 12
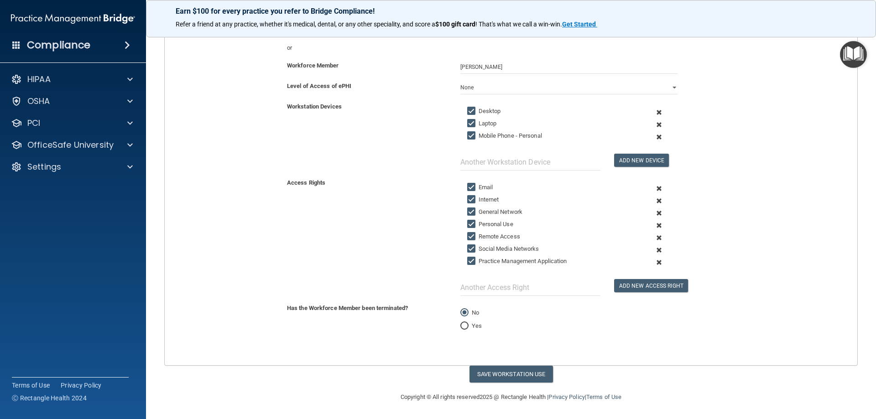
click at [652, 136] on span at bounding box center [659, 137] width 22 height 12
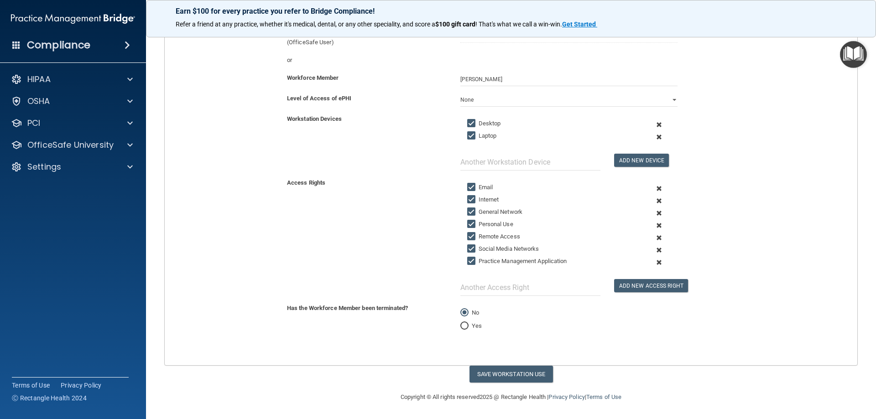
click at [653, 226] on span at bounding box center [659, 225] width 22 height 12
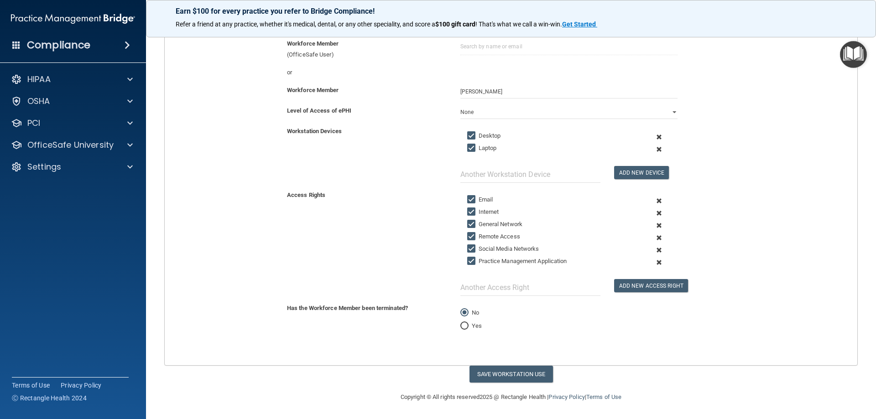
scroll to position [106, 0]
click at [654, 239] on span at bounding box center [659, 238] width 22 height 12
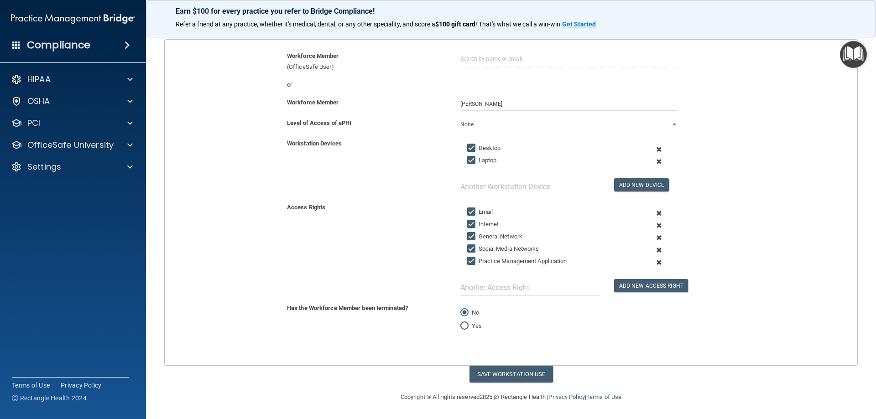
scroll to position [94, 0]
click at [654, 250] on span at bounding box center [659, 250] width 22 height 12
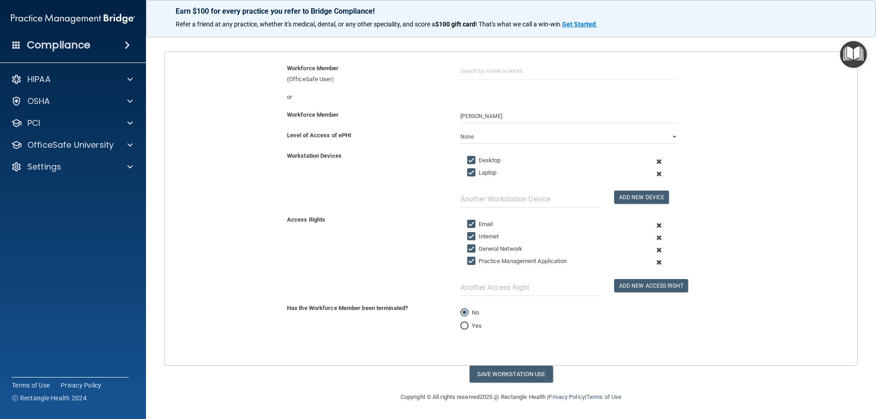
scroll to position [81, 0]
click at [507, 293] on input "text" at bounding box center [530, 287] width 140 height 17
type input "eClinical (EMR)"
click at [516, 376] on button "Save Workstation Use" at bounding box center [510, 374] width 83 height 17
select select "? string:Limited ?"
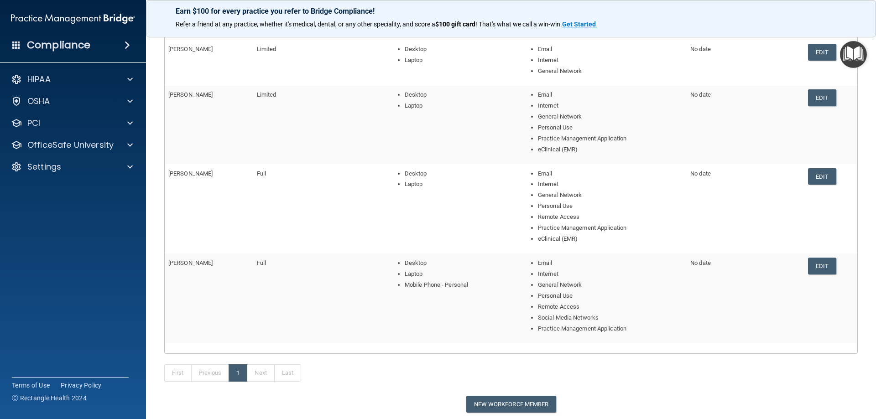
scroll to position [243, 0]
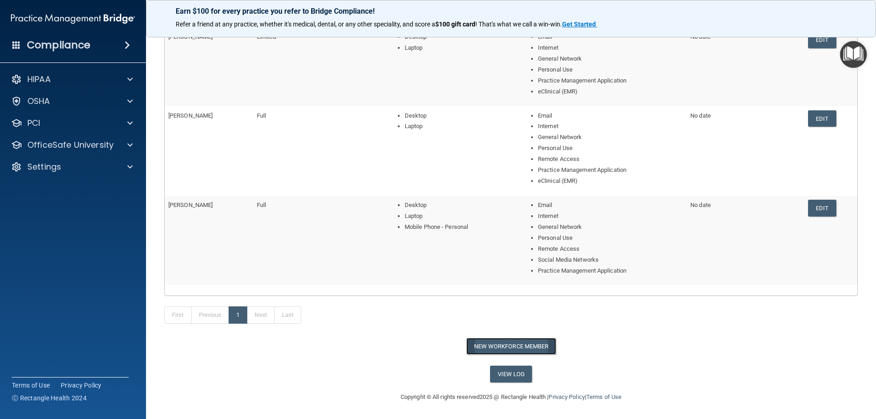
click at [481, 348] on button "New Workforce Member" at bounding box center [511, 346] width 90 height 17
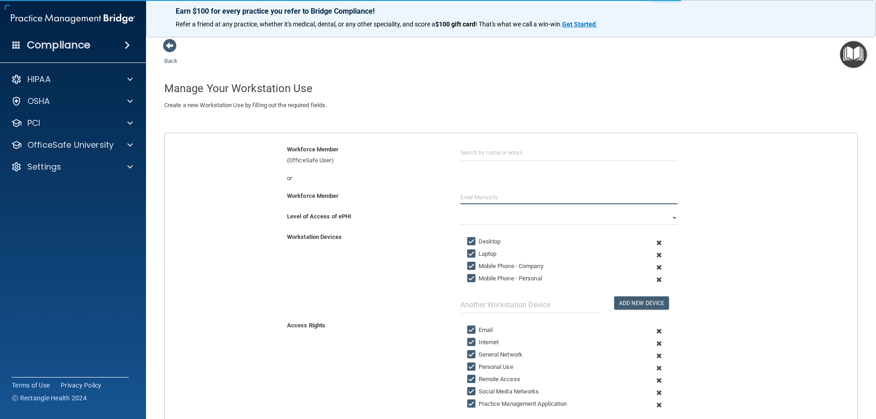
click at [481, 196] on input "text" at bounding box center [568, 198] width 217 height 14
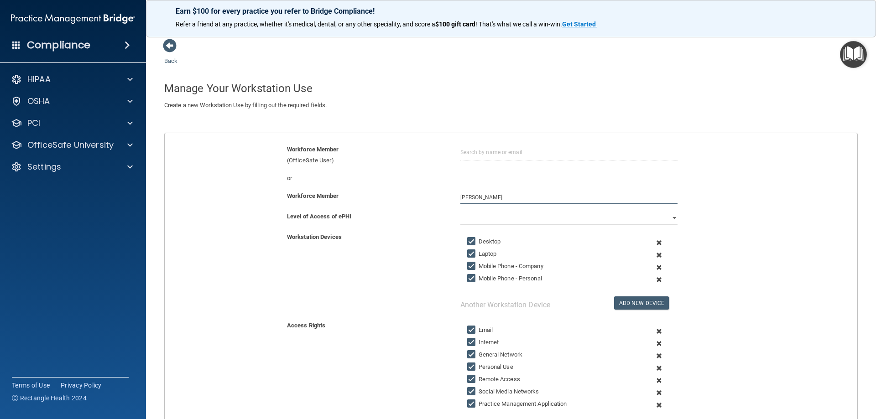
type input "[PERSON_NAME]"
click at [505, 223] on select "Full Limited None" at bounding box center [568, 218] width 217 height 14
select select "1"
click at [460, 211] on select "Full Limited None" at bounding box center [568, 218] width 217 height 14
click at [655, 268] on span at bounding box center [659, 267] width 22 height 12
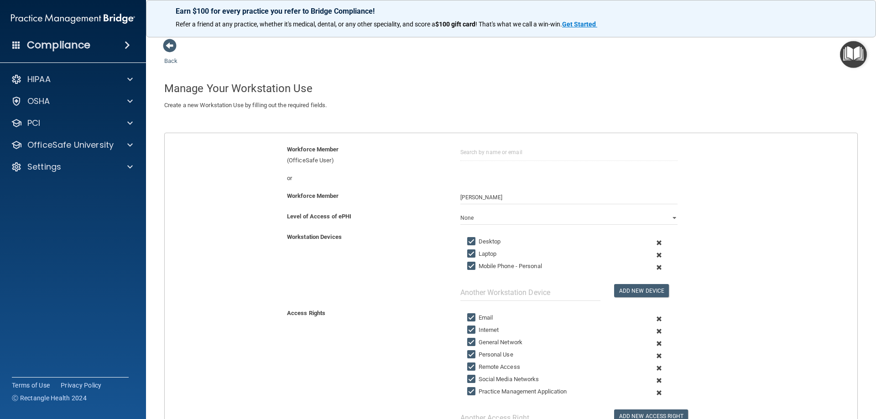
click at [655, 266] on span at bounding box center [659, 267] width 22 height 12
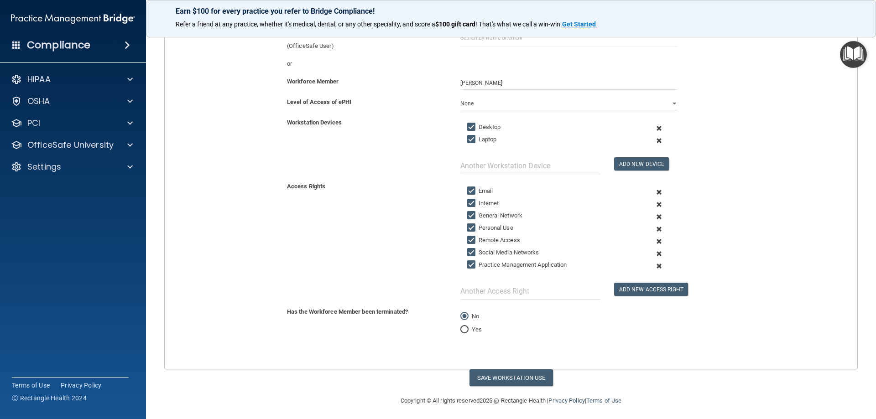
scroll to position [118, 0]
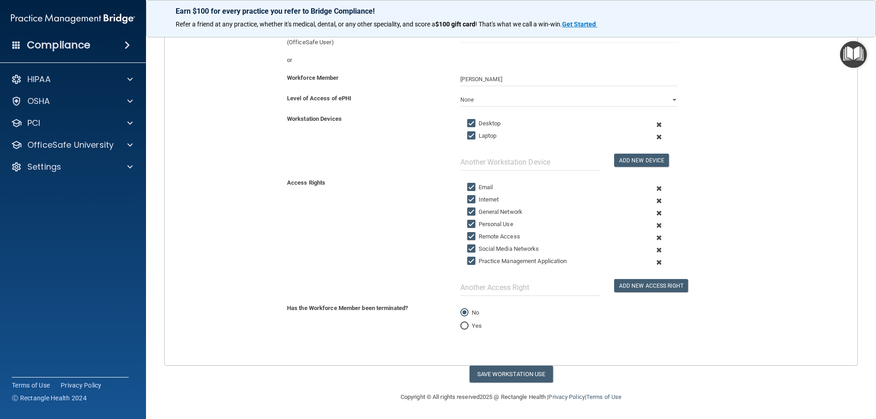
click at [654, 224] on span at bounding box center [659, 225] width 22 height 12
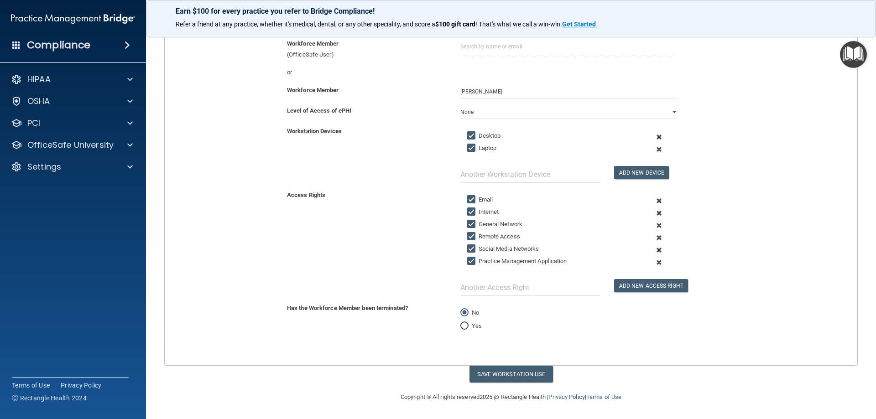
click at [656, 237] on span at bounding box center [659, 238] width 22 height 12
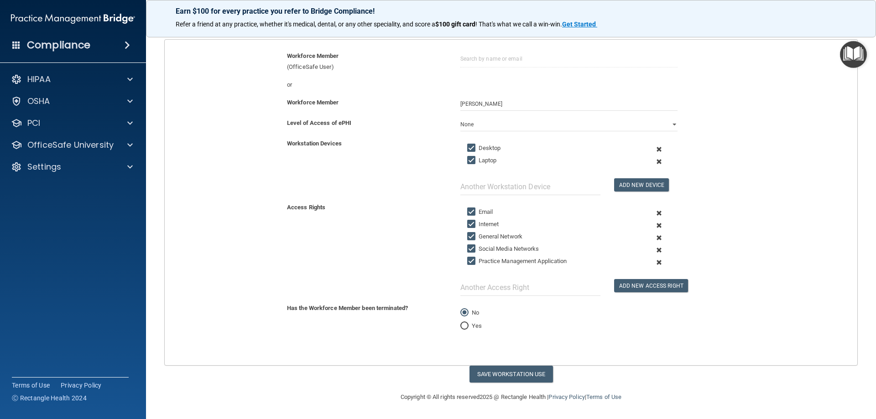
scroll to position [94, 0]
click at [656, 250] on span at bounding box center [659, 250] width 22 height 12
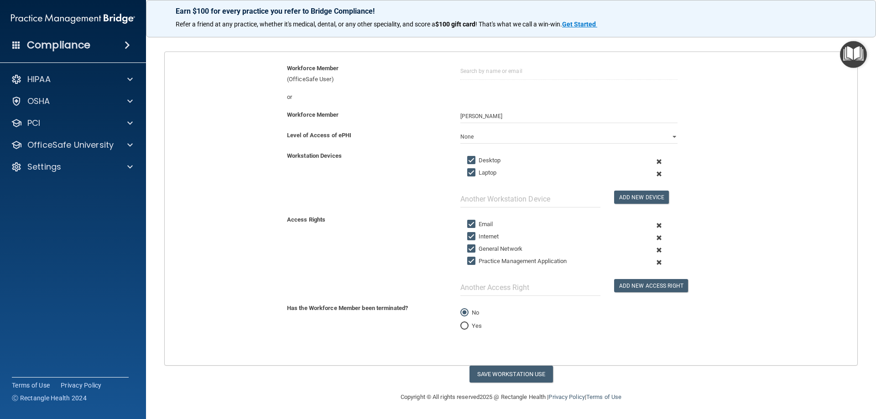
scroll to position [81, 0]
click at [497, 293] on input "text" at bounding box center [530, 287] width 140 height 17
type input "eClinical (EMR)"
click at [624, 287] on button "Add New Access Right" at bounding box center [651, 285] width 74 height 13
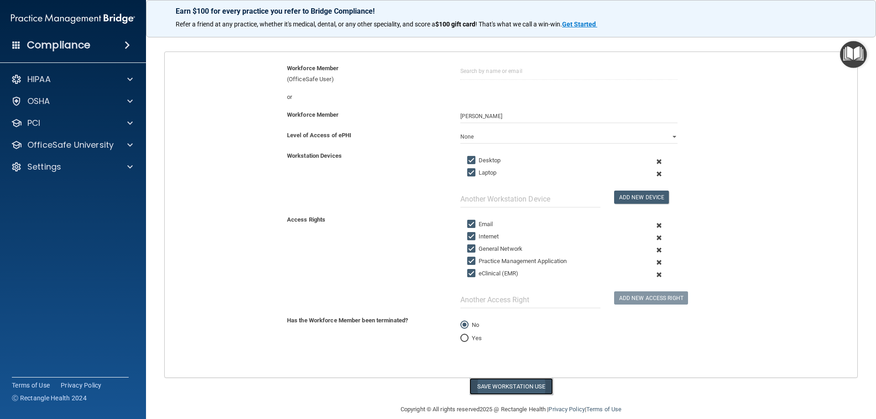
click at [493, 388] on button "Save Workstation Use" at bounding box center [510, 386] width 83 height 17
select select "? string:Limited ?"
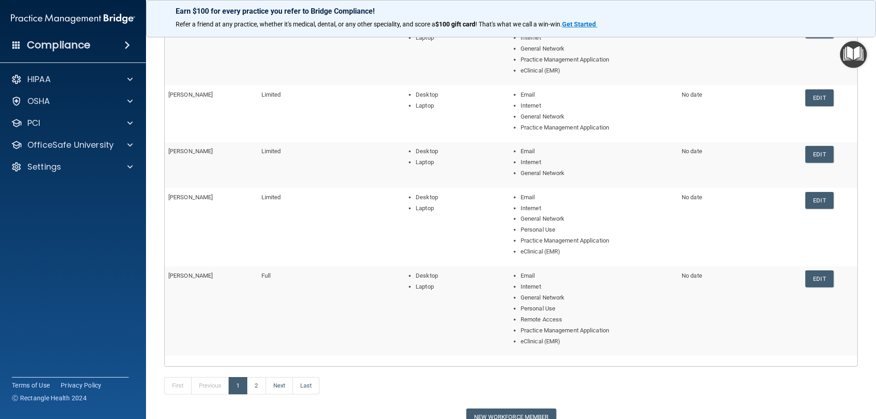
scroll to position [221, 0]
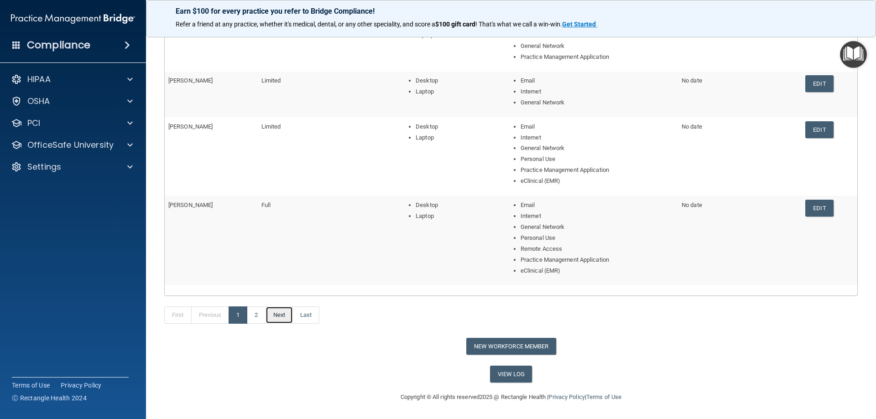
click at [288, 316] on link "Next" at bounding box center [279, 315] width 27 height 17
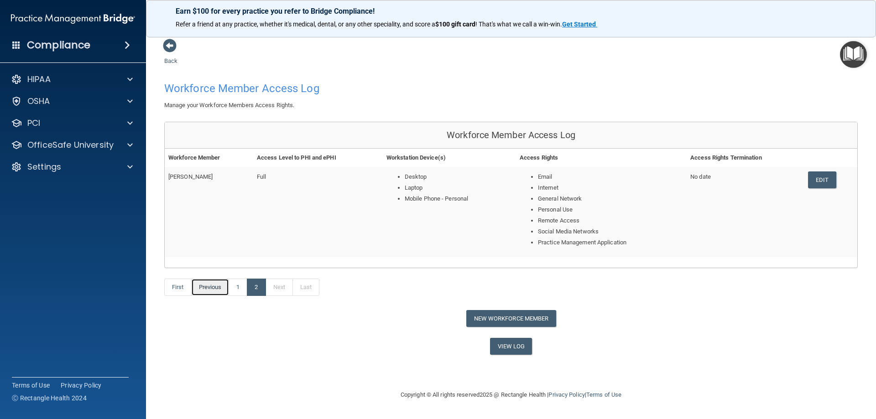
click at [220, 290] on link "Previous" at bounding box center [210, 287] width 38 height 17
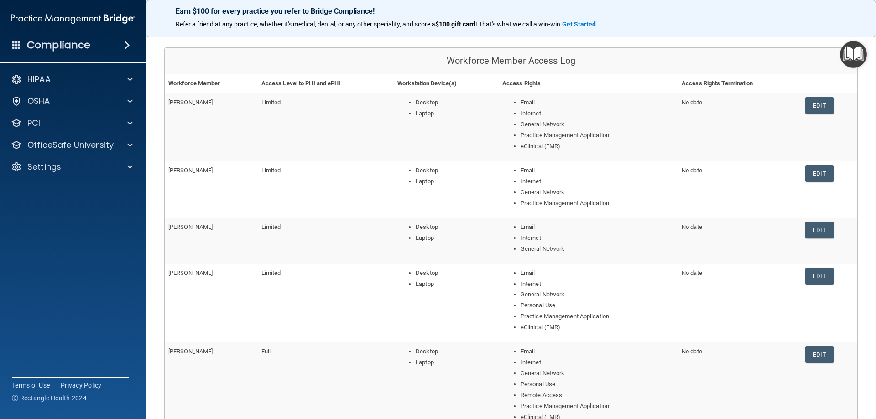
scroll to position [221, 0]
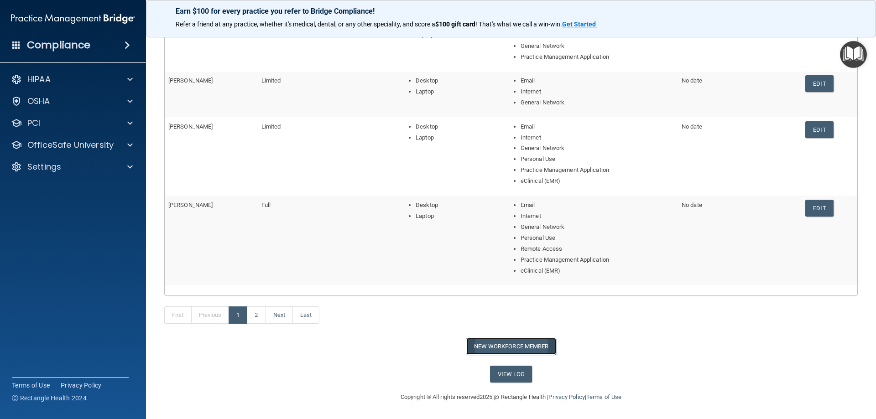
click at [512, 347] on button "New Workforce Member" at bounding box center [511, 346] width 90 height 17
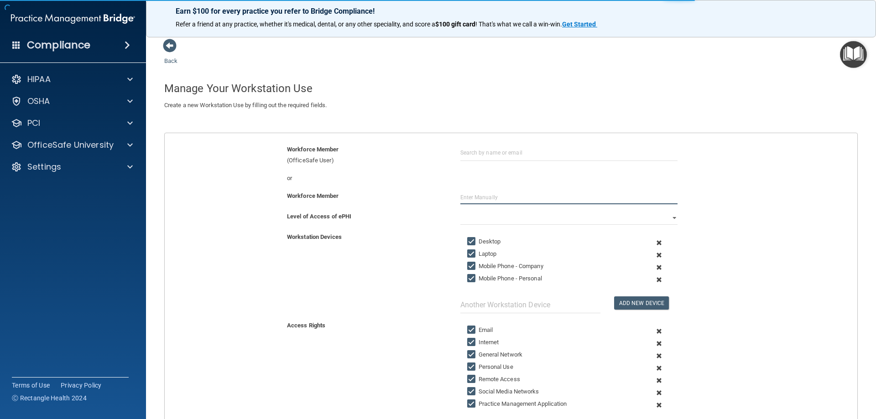
click at [498, 196] on input "text" at bounding box center [568, 198] width 217 height 14
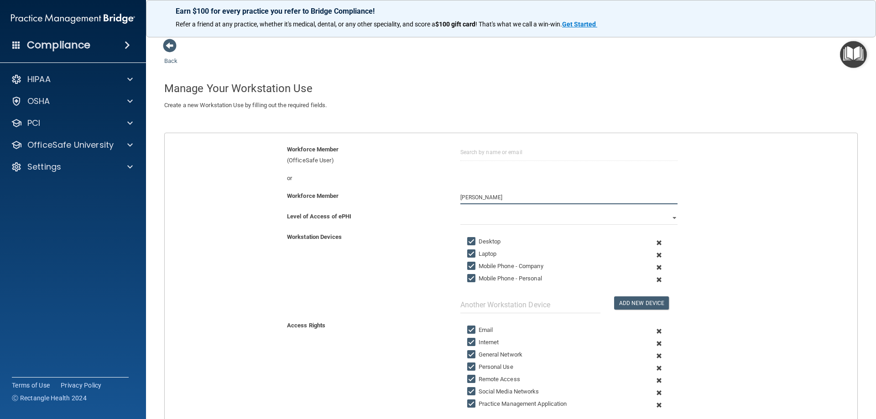
type input "[PERSON_NAME]"
click at [501, 223] on select "Full Limited None" at bounding box center [568, 218] width 217 height 14
select select "0"
click at [460, 211] on select "Full Limited None" at bounding box center [568, 218] width 217 height 14
click at [654, 267] on span at bounding box center [659, 267] width 22 height 12
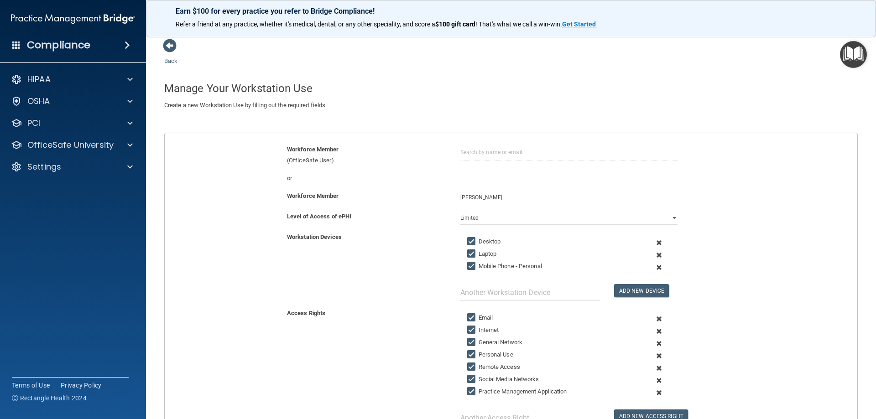
click at [654, 267] on span at bounding box center [659, 267] width 22 height 12
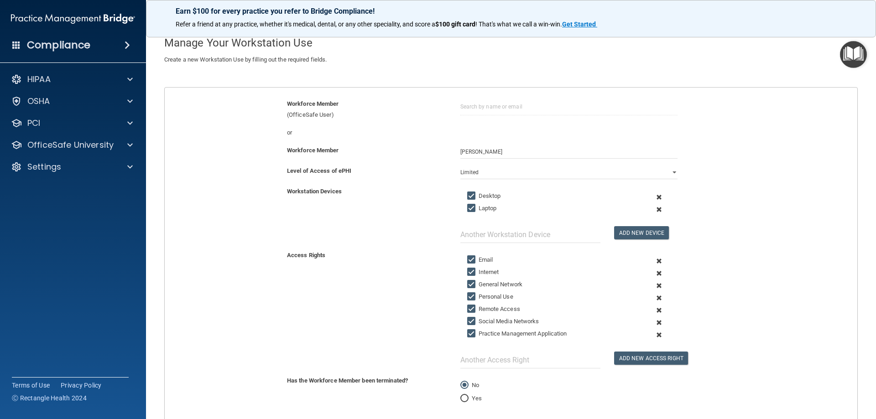
scroll to position [91, 0]
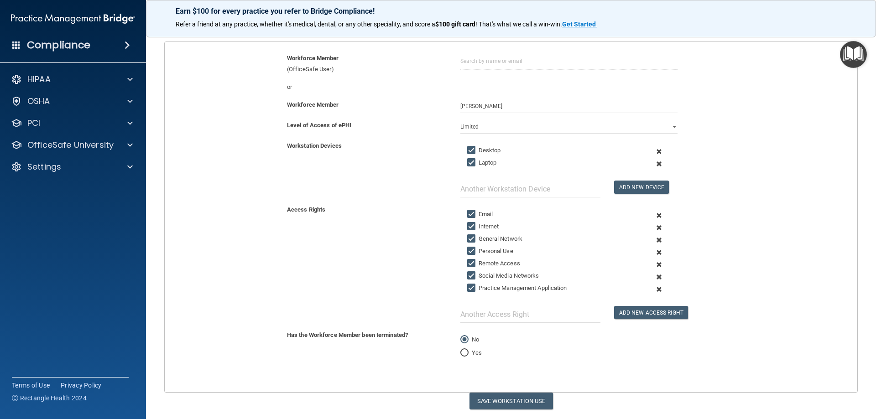
click at [653, 252] on span at bounding box center [659, 252] width 22 height 12
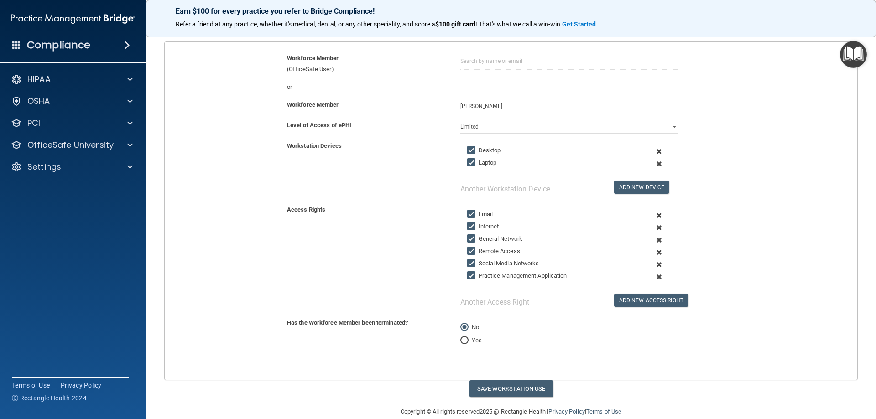
click at [653, 266] on span at bounding box center [659, 265] width 22 height 12
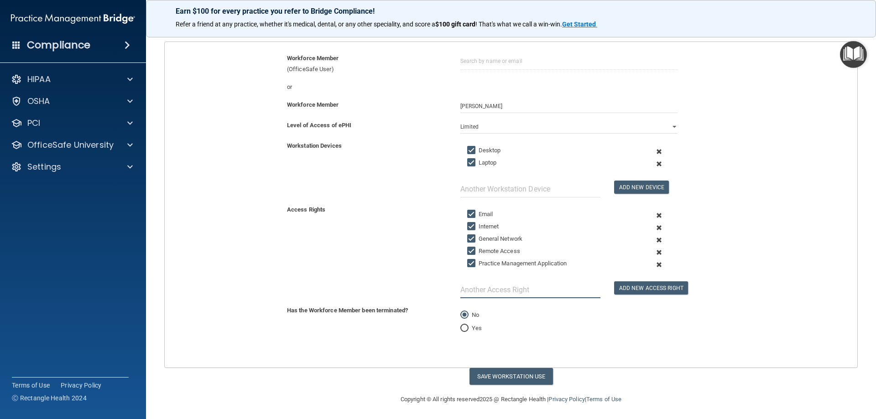
drag, startPoint x: 489, startPoint y: 298, endPoint x: 492, endPoint y: 293, distance: 5.7
click at [492, 293] on input "text" at bounding box center [530, 289] width 140 height 17
type input "eClinical (EMR)"
click at [505, 381] on button "Save Workstation Use" at bounding box center [510, 376] width 83 height 17
select select "? string:Full ?"
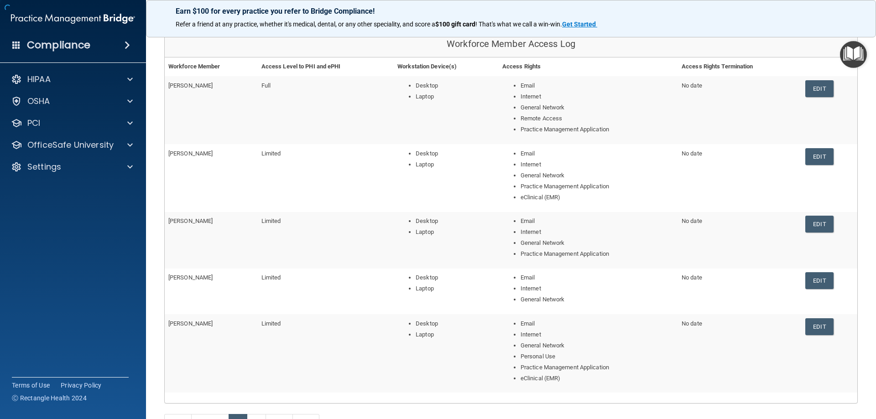
scroll to position [178, 0]
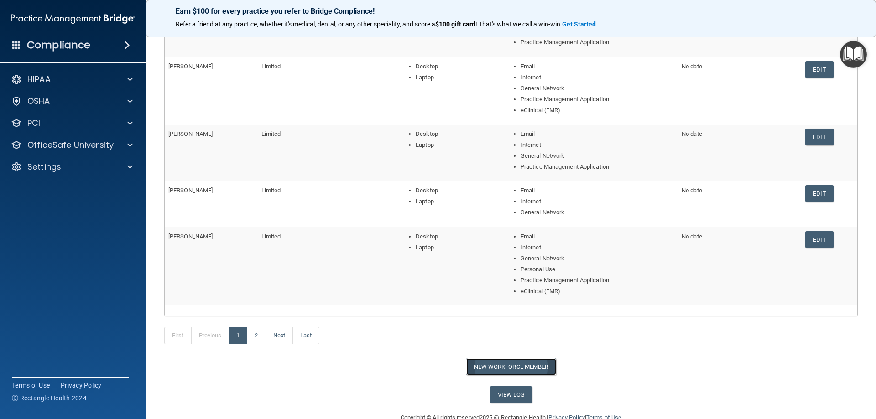
click at [500, 370] on button "New Workforce Member" at bounding box center [511, 367] width 90 height 17
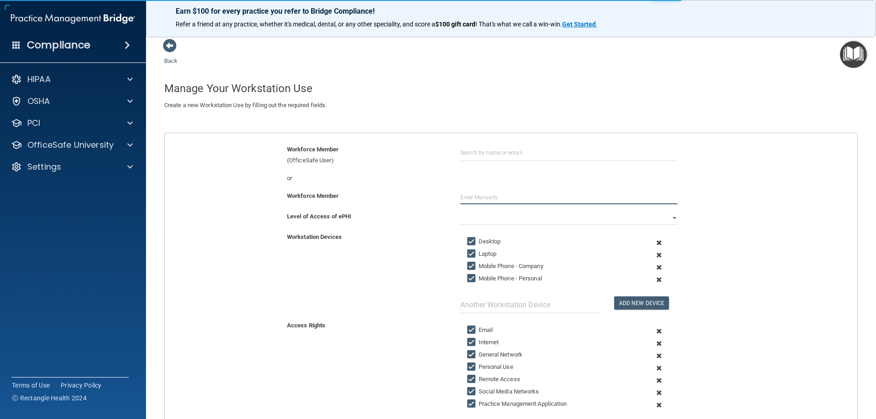
click at [477, 198] on input "text" at bounding box center [568, 198] width 217 height 14
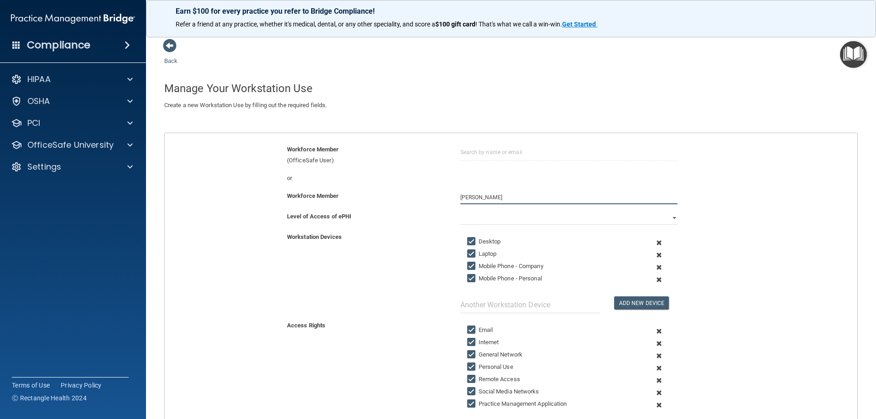
type input "[PERSON_NAME]"
click at [654, 267] on span at bounding box center [659, 267] width 22 height 12
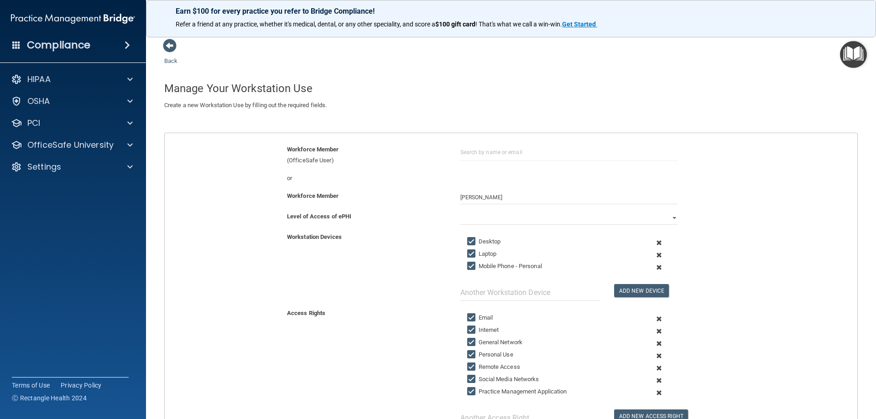
click at [654, 267] on span at bounding box center [659, 267] width 22 height 12
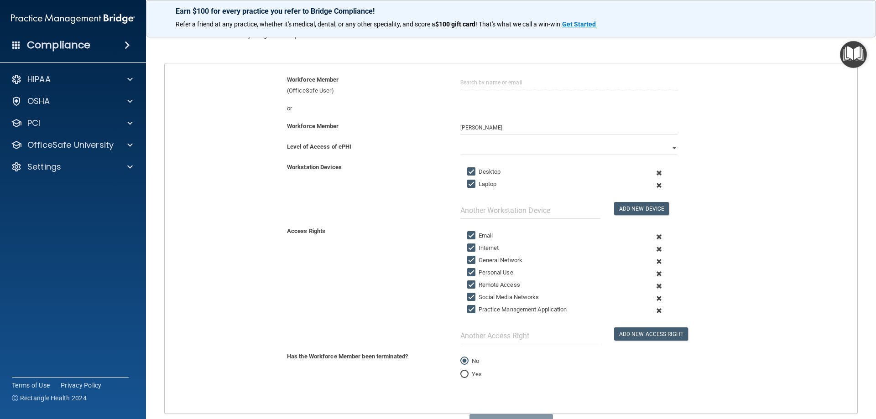
scroll to position [91, 0]
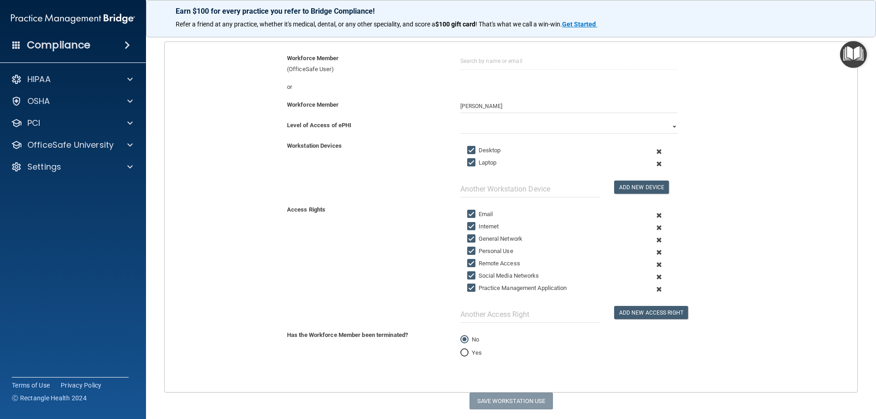
click at [653, 253] on span at bounding box center [659, 252] width 22 height 12
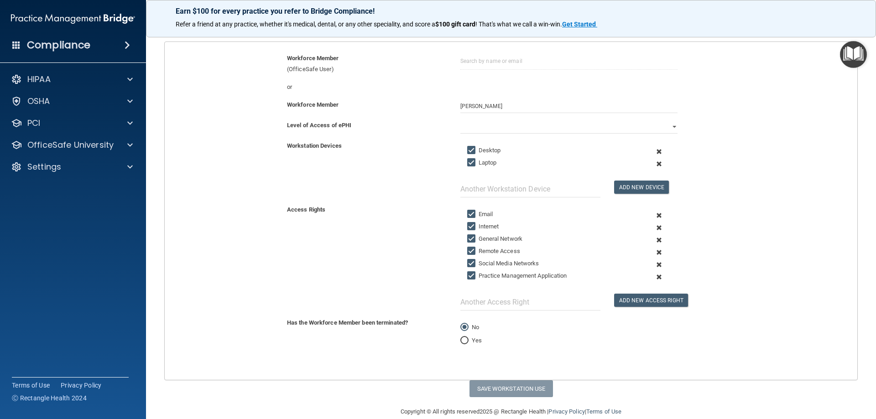
click at [653, 253] on span at bounding box center [659, 252] width 22 height 12
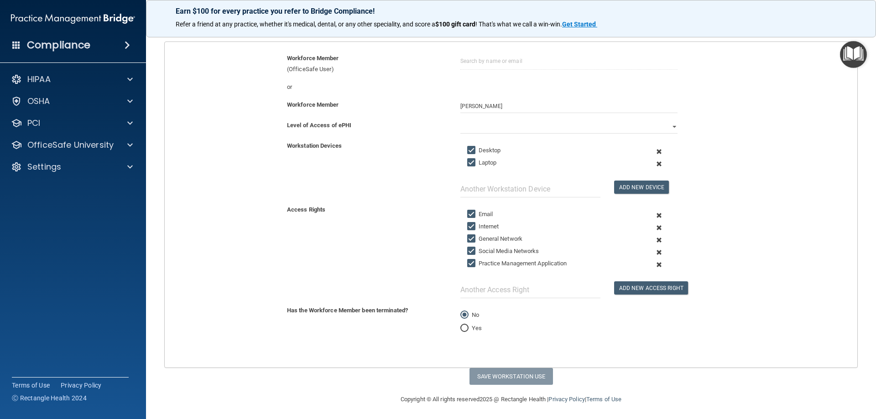
click at [653, 253] on span at bounding box center [659, 252] width 22 height 12
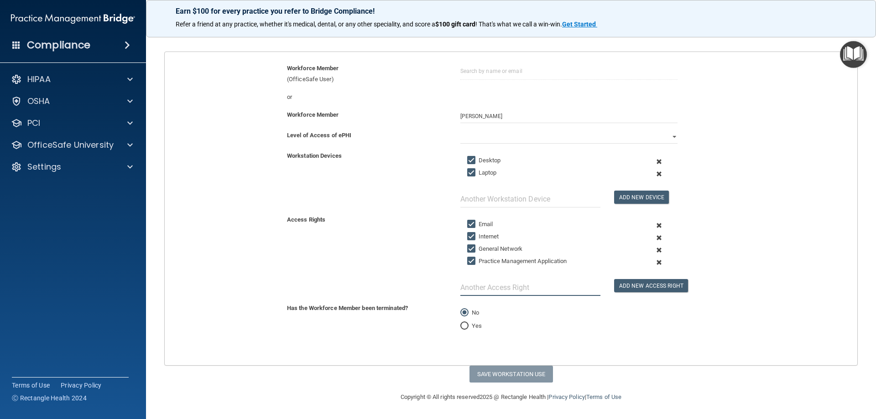
click at [538, 290] on input "text" at bounding box center [530, 287] width 140 height 17
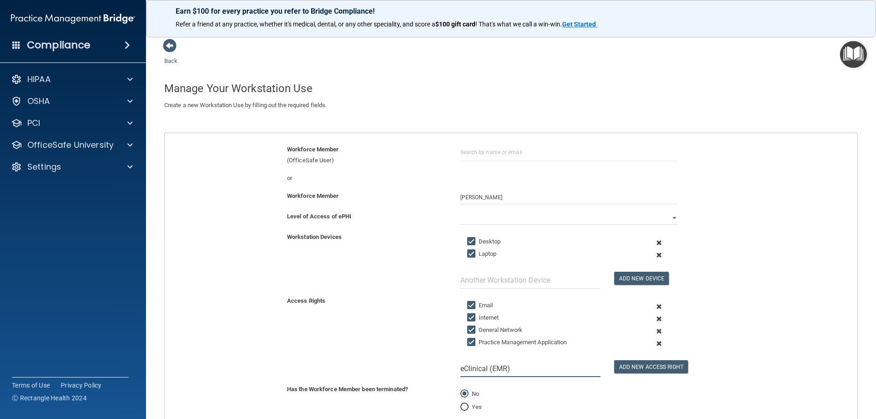
type input "eClinical (EMR)"
click at [486, 212] on select "Full Limited None" at bounding box center [568, 218] width 217 height 14
click at [460, 211] on select "Full Limited None" at bounding box center [568, 218] width 217 height 14
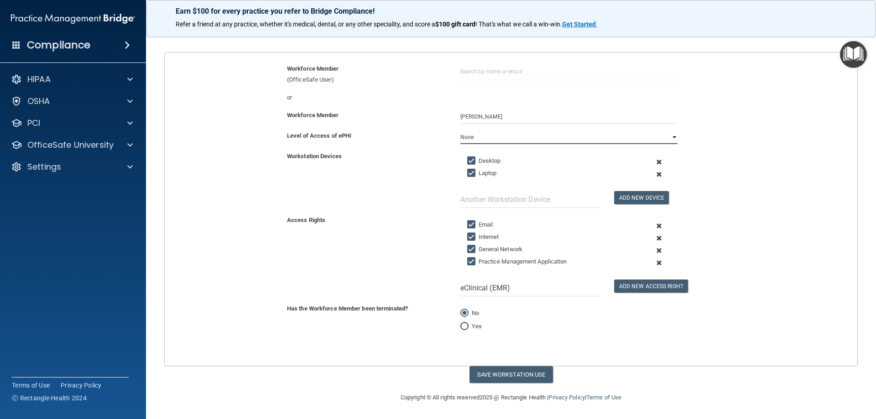
scroll to position [81, 0]
click at [499, 375] on button "Save Workstation Use" at bounding box center [510, 374] width 83 height 17
select select "? string:Limited ?"
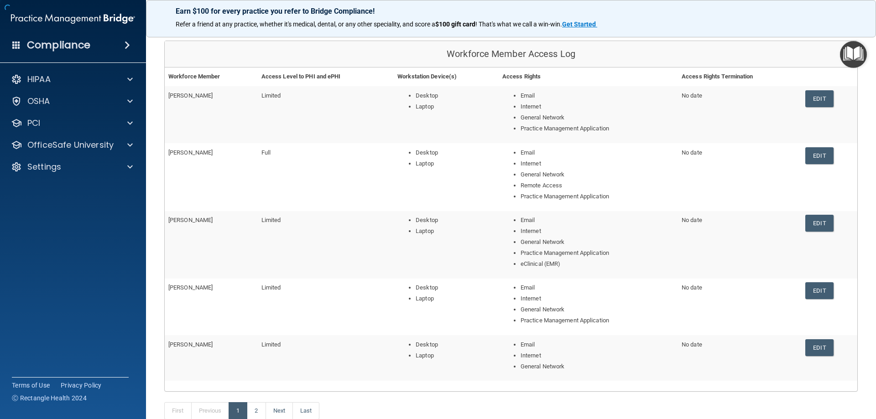
scroll to position [159, 0]
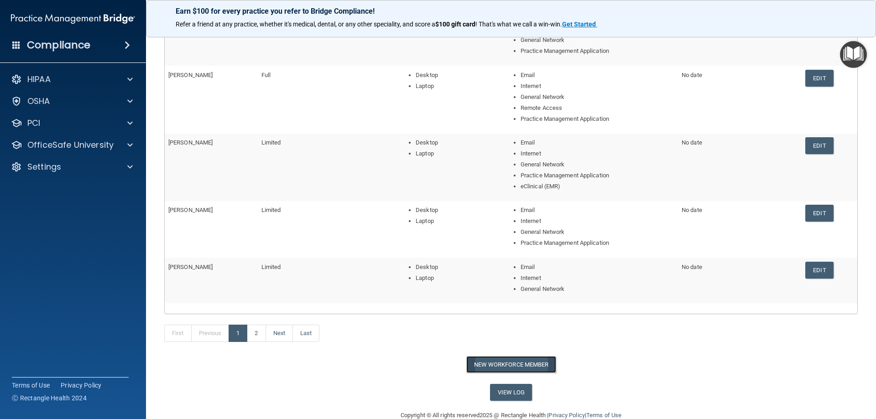
click at [483, 362] on button "New Workforce Member" at bounding box center [511, 364] width 90 height 17
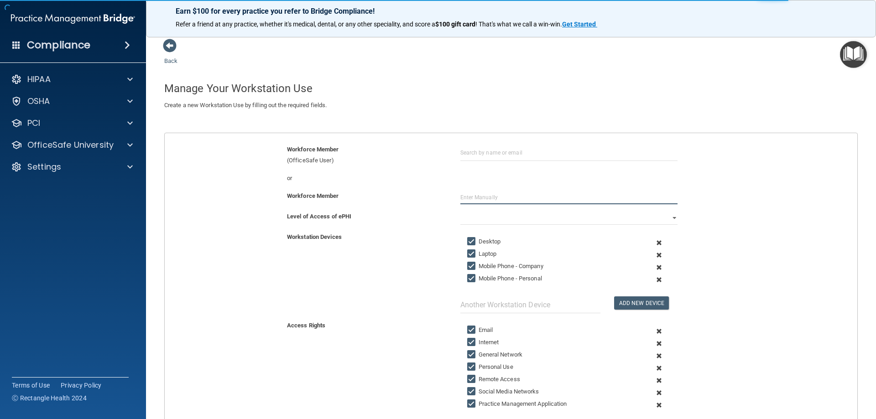
click at [479, 196] on input "text" at bounding box center [568, 198] width 217 height 14
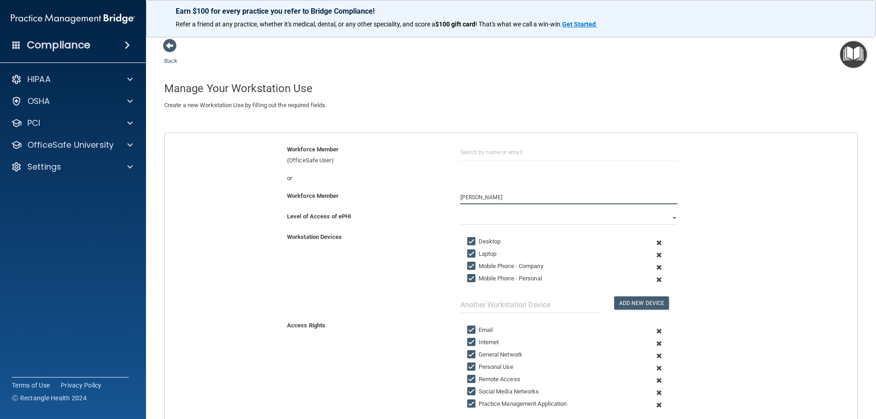
type input "[PERSON_NAME]"
click at [653, 267] on span at bounding box center [659, 267] width 22 height 12
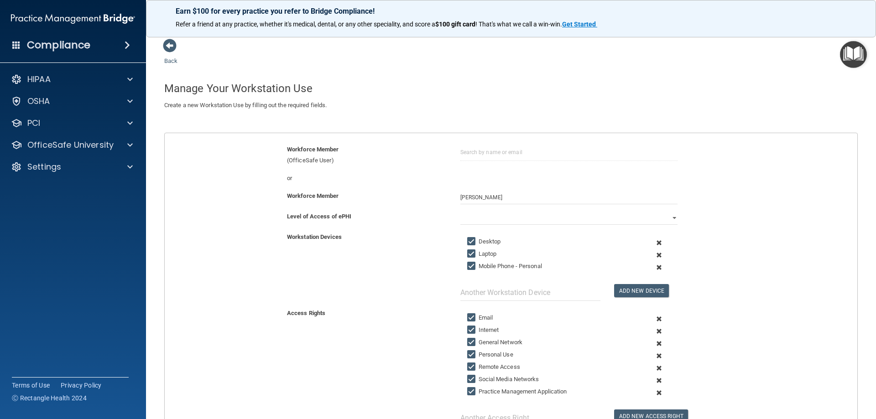
click at [654, 267] on span at bounding box center [659, 267] width 22 height 12
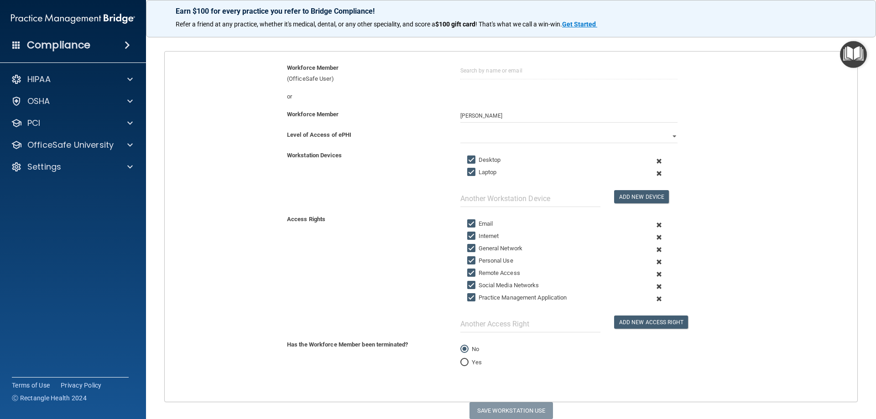
scroll to position [118, 0]
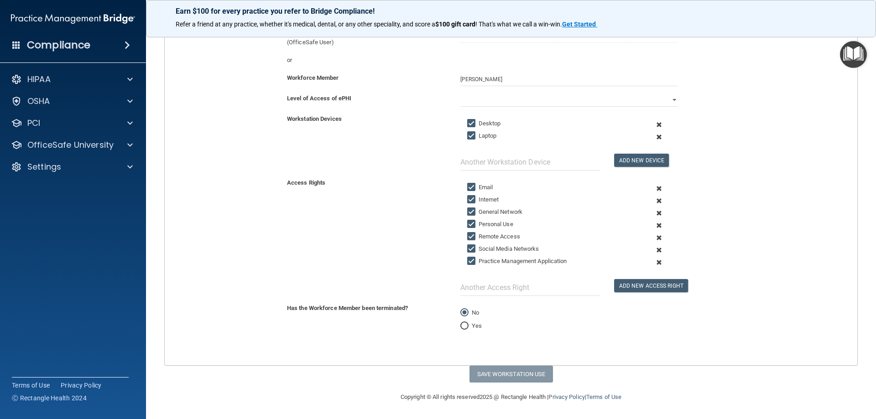
click at [654, 227] on span at bounding box center [659, 225] width 22 height 12
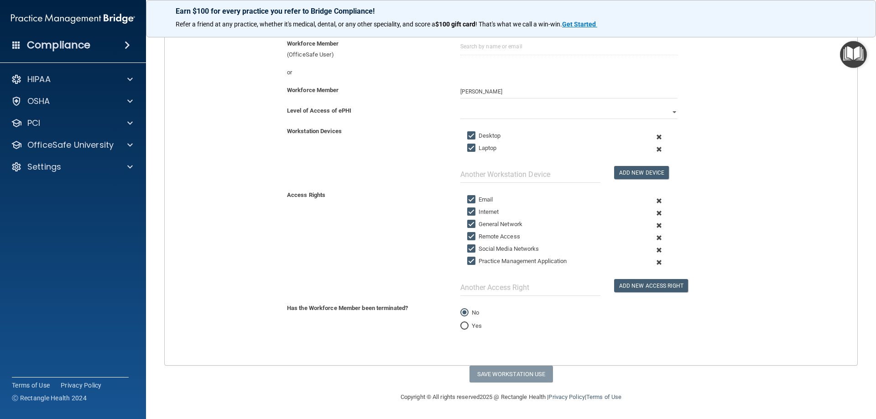
click at [653, 239] on span at bounding box center [659, 238] width 22 height 12
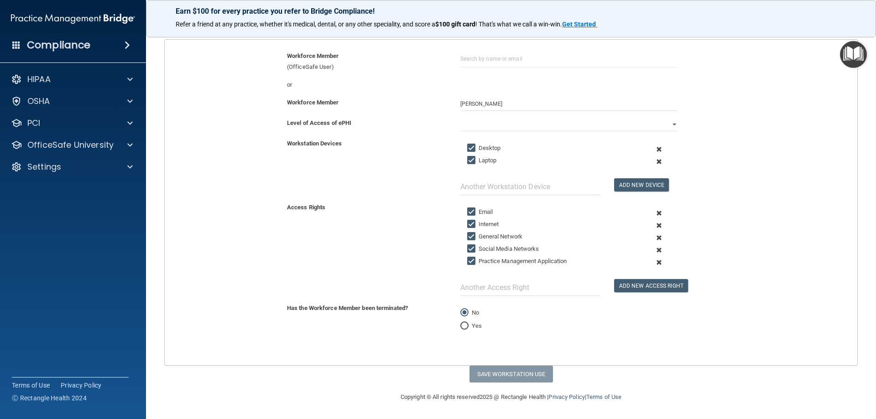
click at [653, 249] on span at bounding box center [659, 250] width 22 height 12
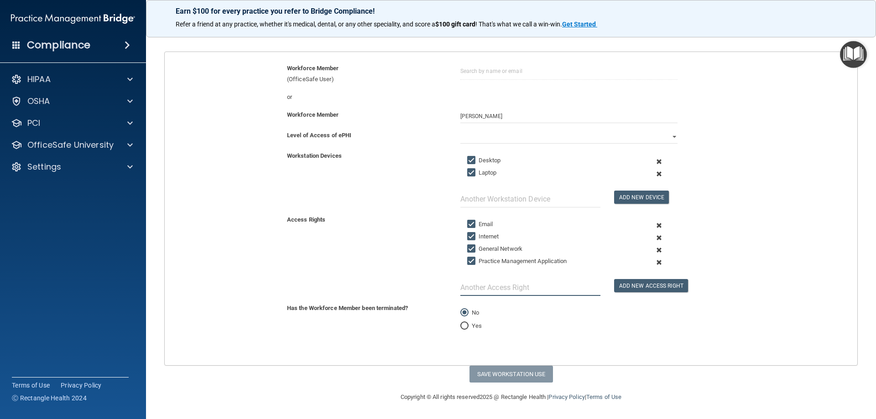
click at [526, 294] on input "text" at bounding box center [530, 287] width 140 height 17
type input "eClinical (EMR)"
click at [517, 138] on select "Full Limited None" at bounding box center [568, 137] width 217 height 14
click at [460, 130] on select "Full Limited None" at bounding box center [568, 137] width 217 height 14
click at [506, 374] on button "Save Workstation Use" at bounding box center [510, 374] width 83 height 17
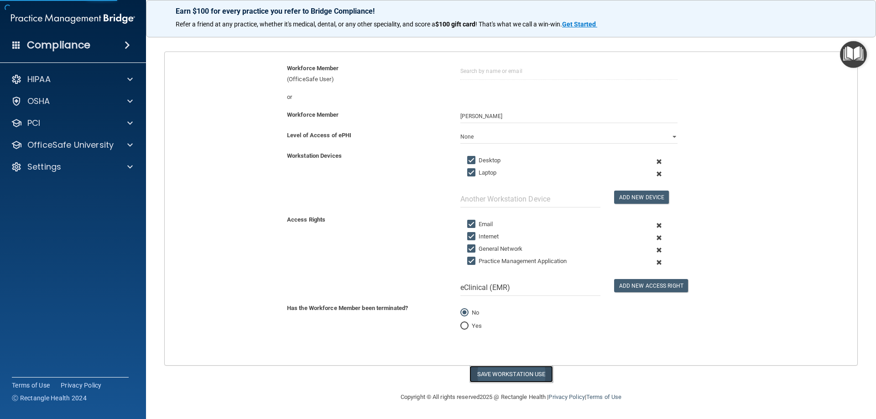
select select "? string:Limited ?"
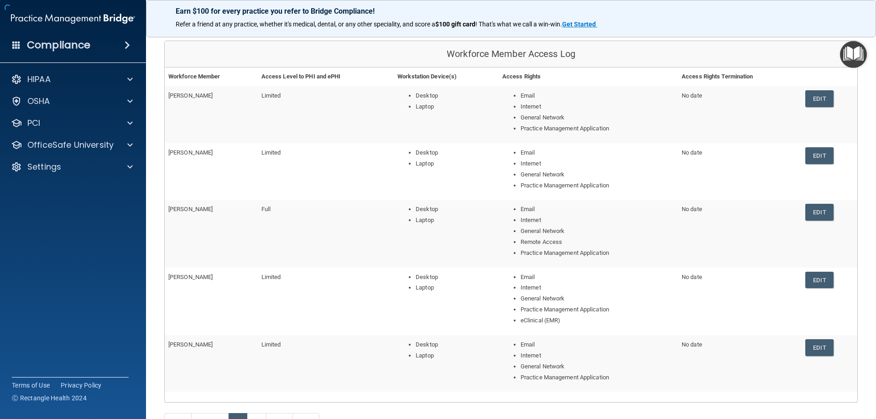
scroll to position [170, 0]
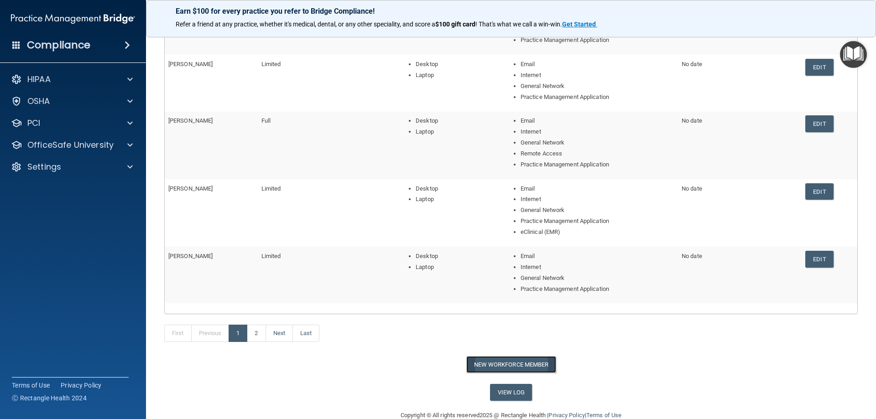
click at [514, 366] on button "New Workforce Member" at bounding box center [511, 364] width 90 height 17
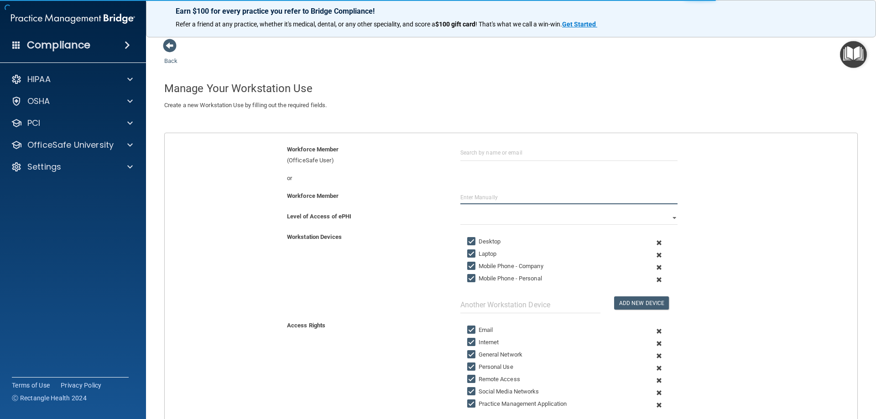
click at [480, 199] on input "text" at bounding box center [568, 198] width 217 height 14
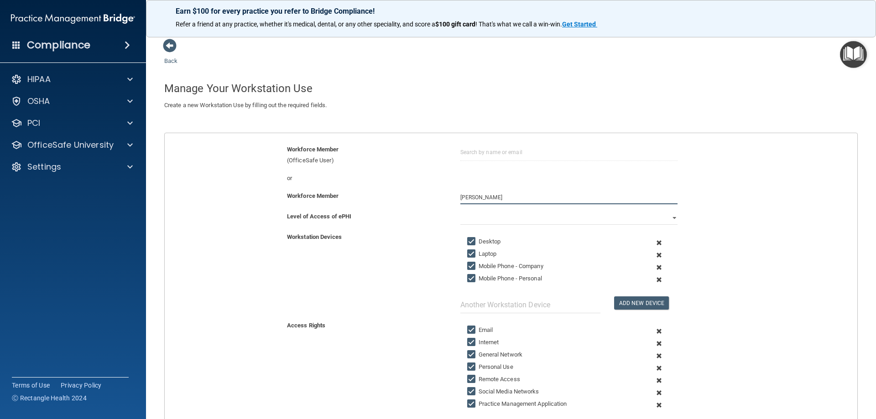
type input "[PERSON_NAME]"
click at [498, 210] on div "Workforce Member [PERSON_NAME]" at bounding box center [511, 201] width 706 height 21
click at [494, 219] on select "Full Limited None" at bounding box center [568, 218] width 217 height 14
select select "1"
click at [460, 211] on select "Full Limited None" at bounding box center [568, 218] width 217 height 14
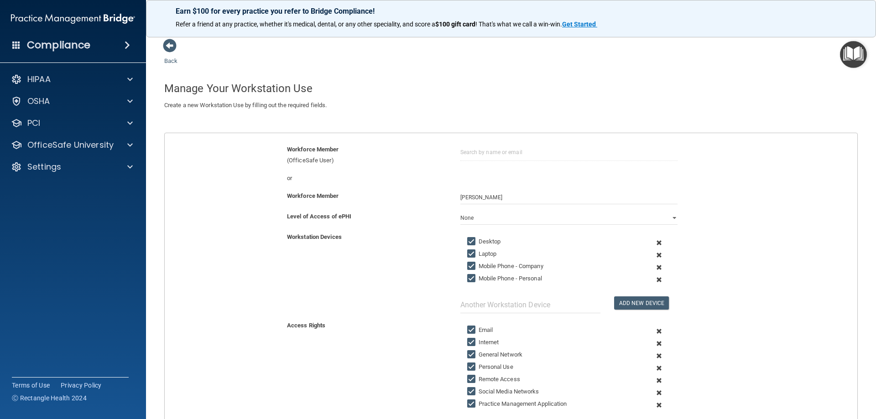
click at [656, 268] on span at bounding box center [659, 267] width 22 height 12
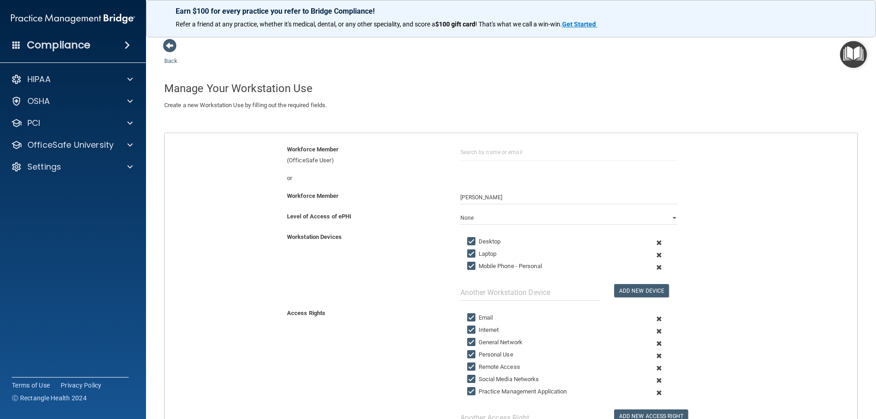
click at [656, 268] on span at bounding box center [659, 267] width 22 height 12
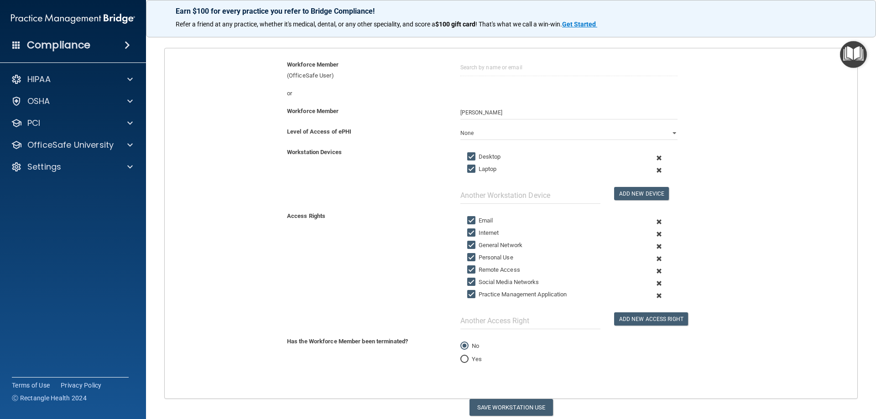
scroll to position [91, 0]
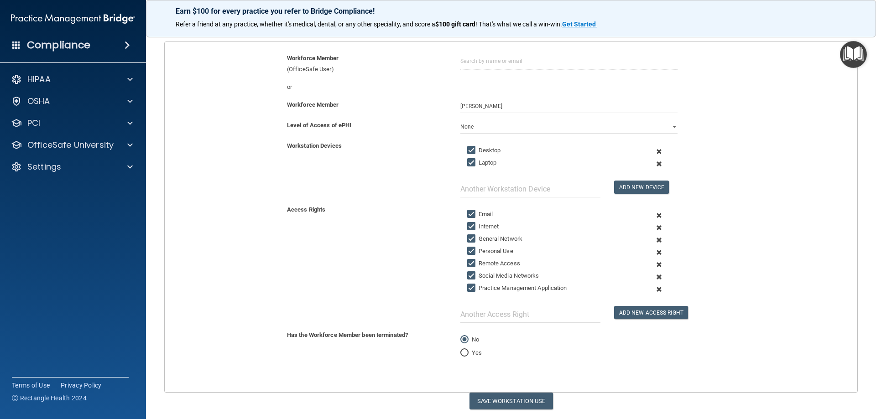
click at [656, 252] on span at bounding box center [659, 252] width 22 height 12
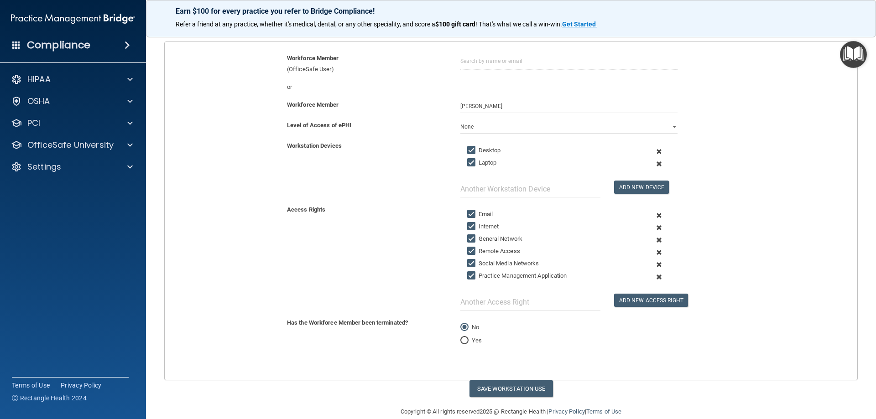
click at [656, 252] on span at bounding box center [659, 252] width 22 height 12
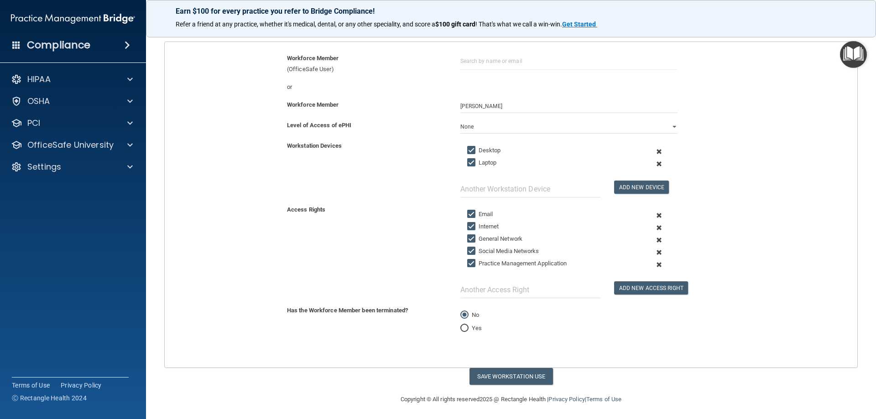
click at [656, 252] on span at bounding box center [659, 252] width 22 height 12
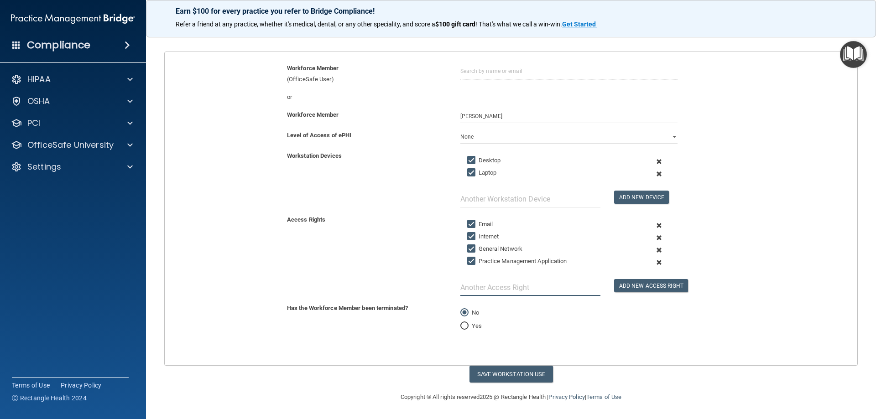
click at [545, 291] on input "text" at bounding box center [530, 287] width 140 height 17
type input "eClinical (EMR)"
click at [636, 282] on button "Add New Access Right" at bounding box center [651, 285] width 74 height 13
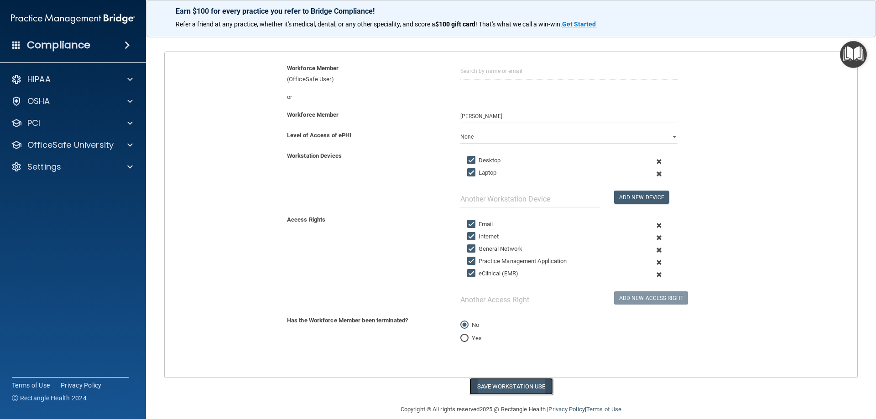
click at [497, 392] on button "Save Workstation Use" at bounding box center [510, 386] width 83 height 17
select select "? string:Limited ?"
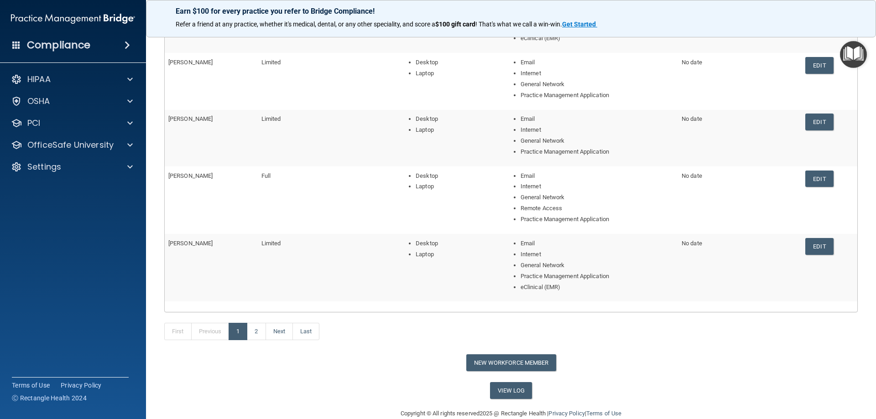
scroll to position [199, 0]
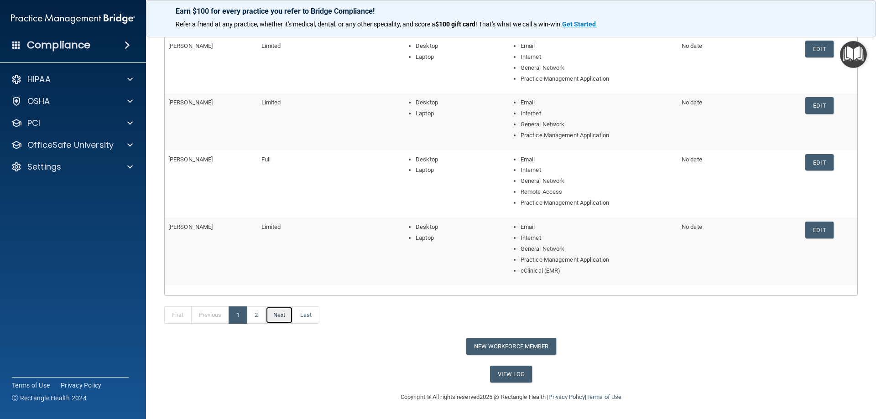
click at [281, 318] on link "Next" at bounding box center [279, 315] width 27 height 17
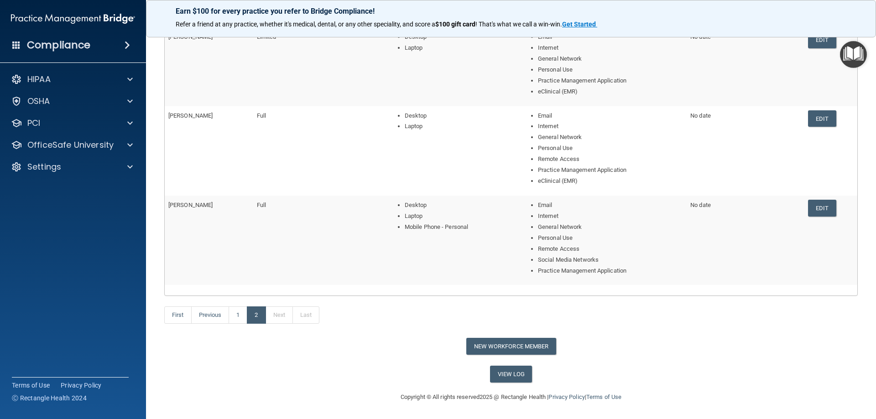
scroll to position [15, 0]
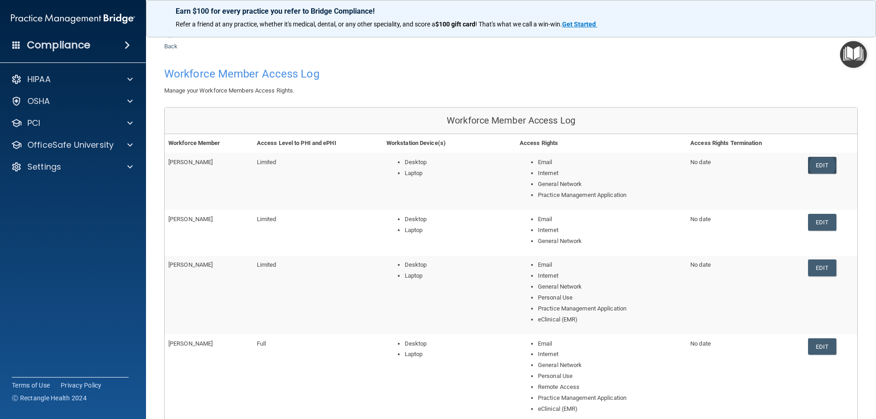
click at [812, 170] on link "Edit" at bounding box center [822, 165] width 28 height 17
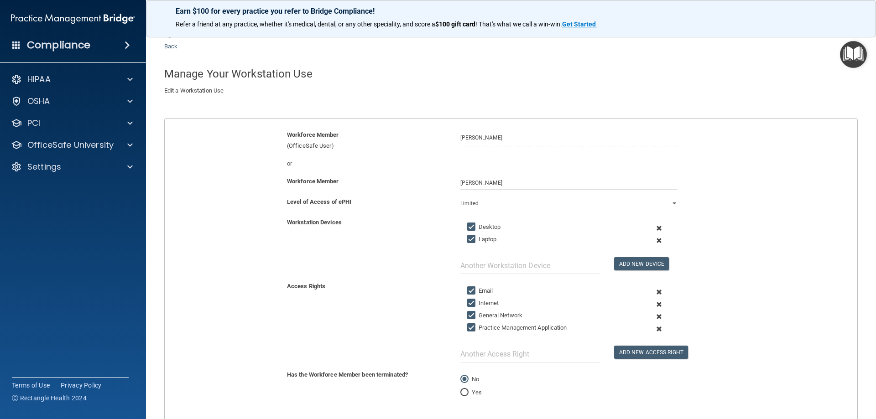
click at [654, 328] on span at bounding box center [659, 329] width 22 height 12
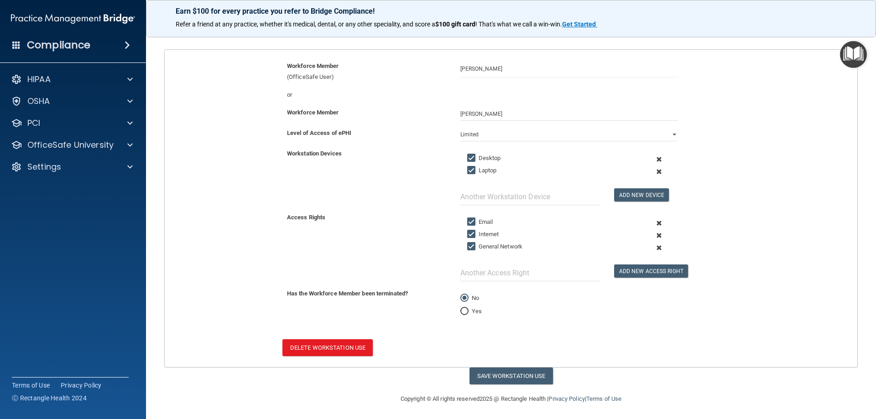
scroll to position [85, 0]
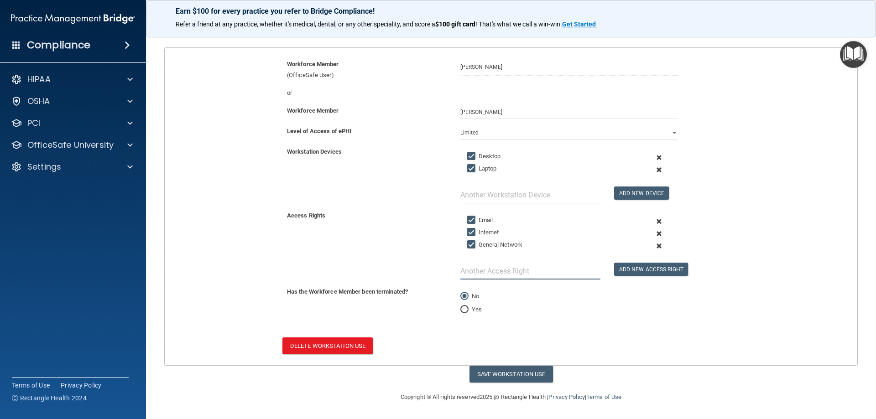
click at [508, 269] on input "text" at bounding box center [530, 271] width 140 height 17
type input "eClinical (EMR)"
click at [648, 271] on button "Add New Access Right" at bounding box center [651, 269] width 74 height 13
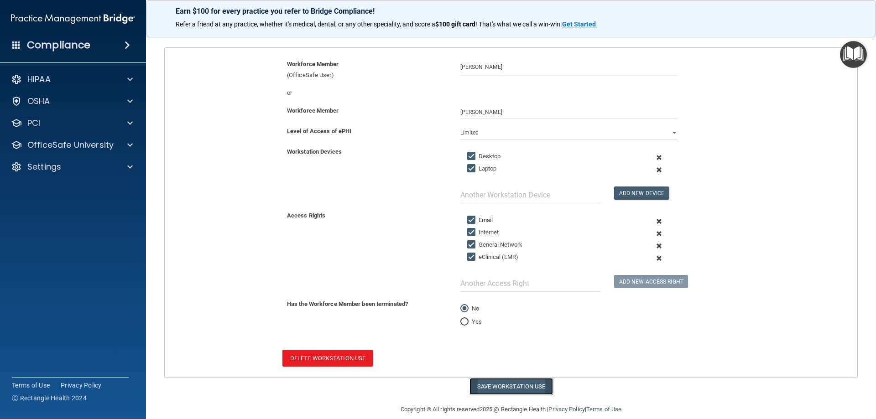
click at [515, 389] on button "Save Workstation Use" at bounding box center [510, 386] width 83 height 17
select select "? string:Limited ?"
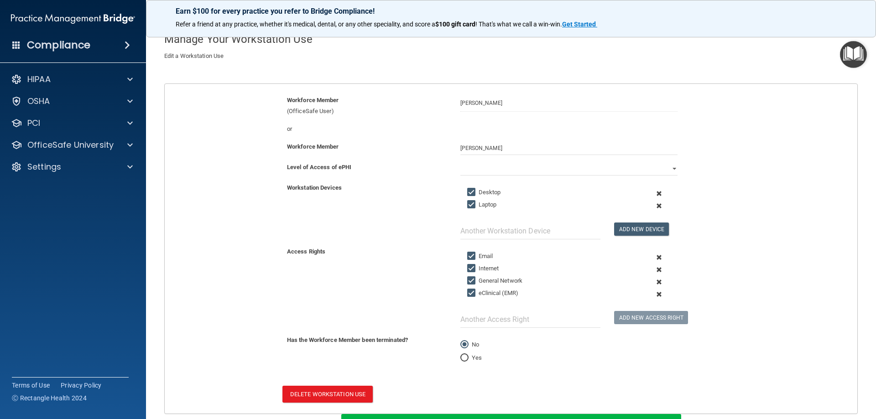
scroll to position [0, 0]
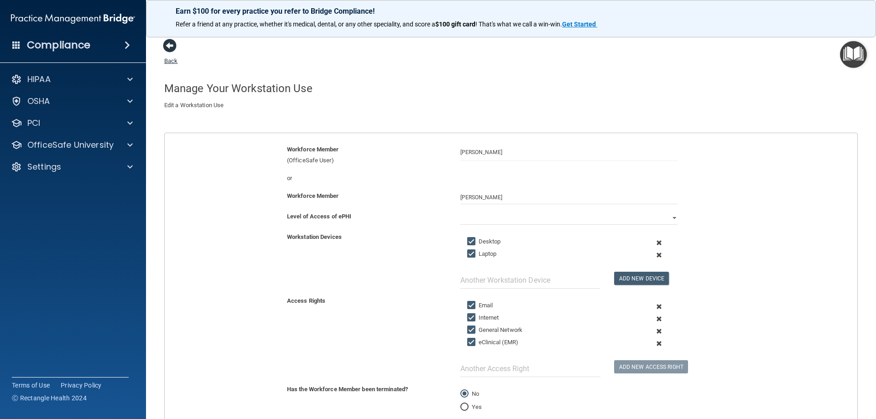
click at [170, 61] on link "Back" at bounding box center [170, 56] width 13 height 18
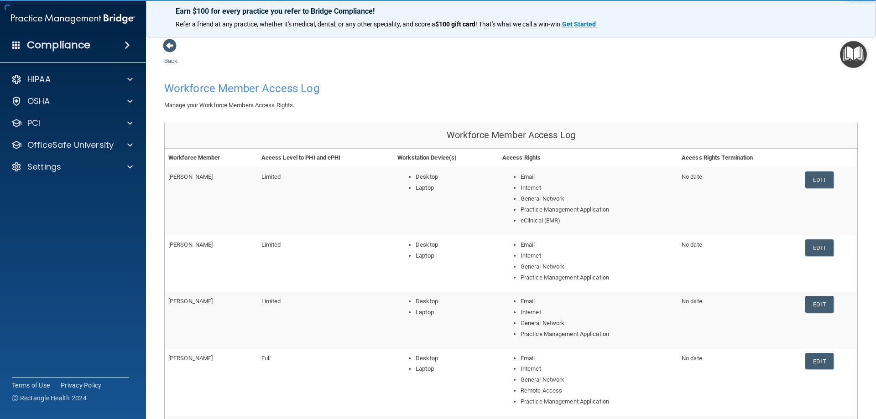
scroll to position [46, 0]
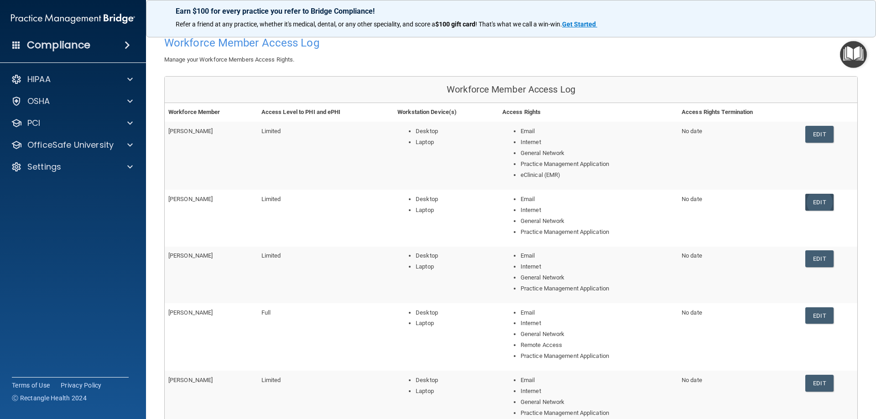
click at [816, 202] on link "Edit" at bounding box center [819, 202] width 28 height 17
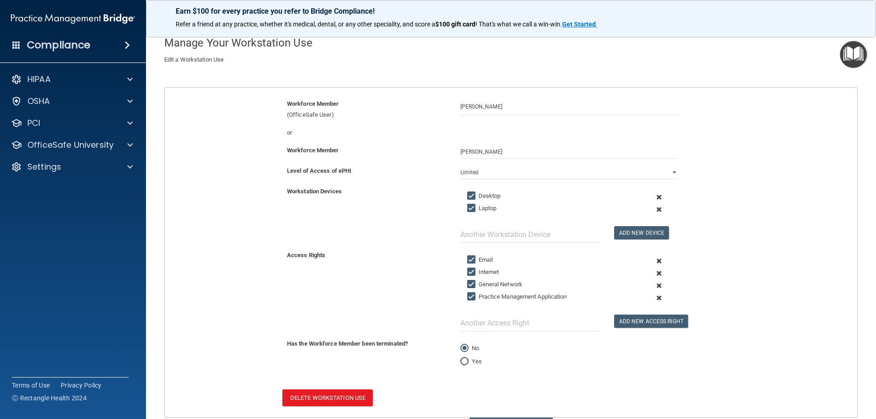
click at [652, 299] on span at bounding box center [659, 298] width 22 height 12
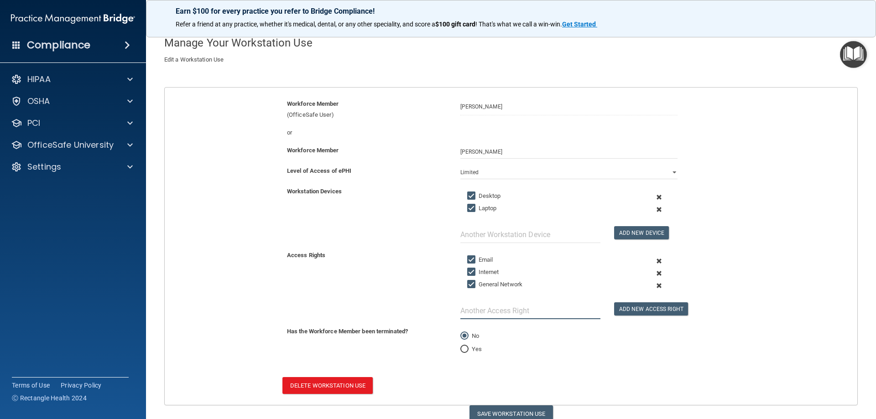
click at [500, 313] on input "text" at bounding box center [530, 310] width 140 height 17
type input "eClinical (EMR)"
click at [626, 308] on button "Add New Access Right" at bounding box center [651, 308] width 74 height 13
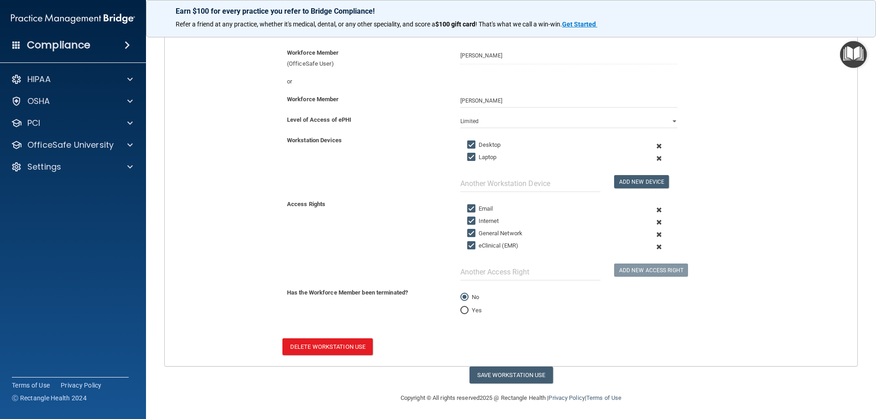
scroll to position [98, 0]
click at [511, 376] on button "Save Workstation Use" at bounding box center [510, 374] width 83 height 17
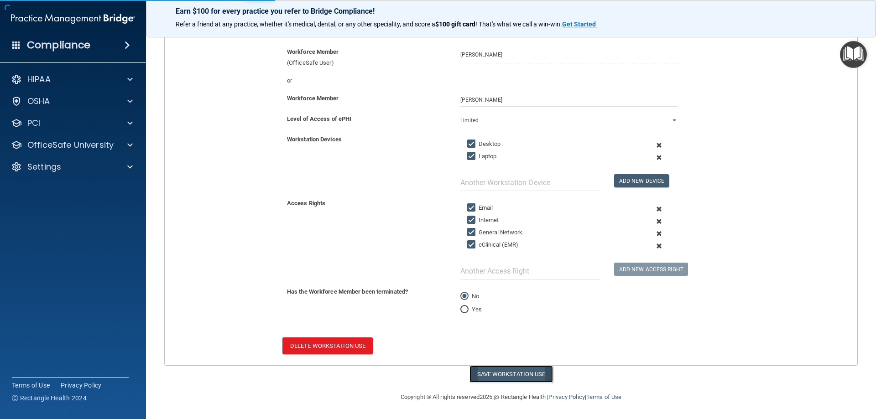
select select "? string:Limited ?"
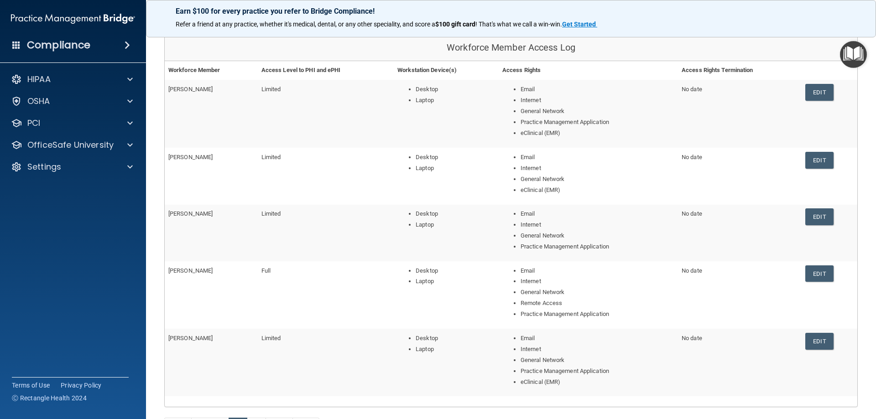
scroll to position [91, 0]
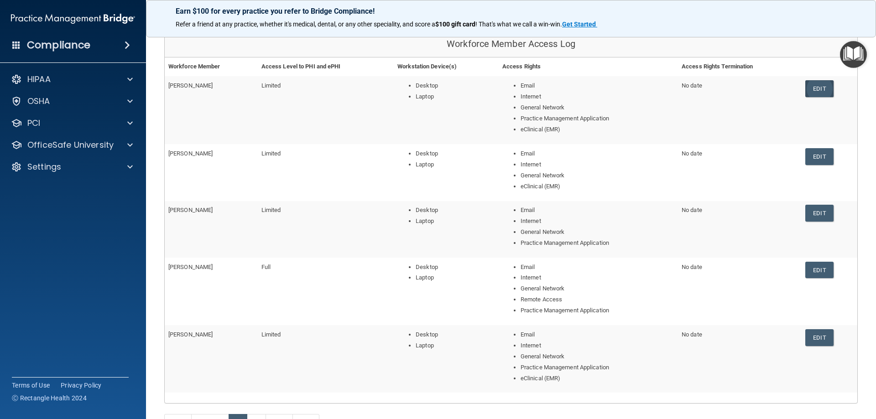
click at [816, 88] on link "Edit" at bounding box center [819, 88] width 28 height 17
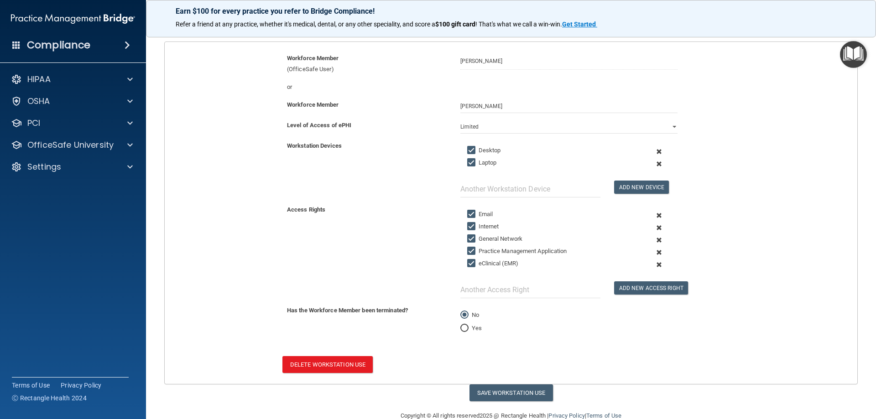
click at [653, 252] on span at bounding box center [659, 252] width 22 height 12
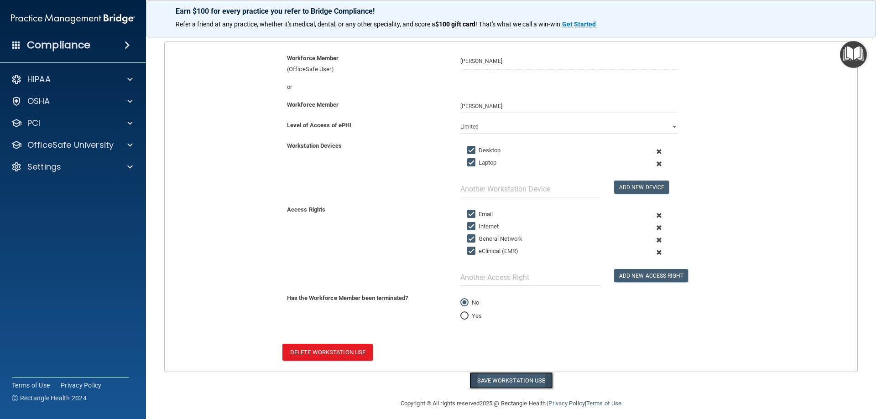
click at [493, 378] on button "Save Workstation Use" at bounding box center [510, 380] width 83 height 17
select select "? string:Limited ?"
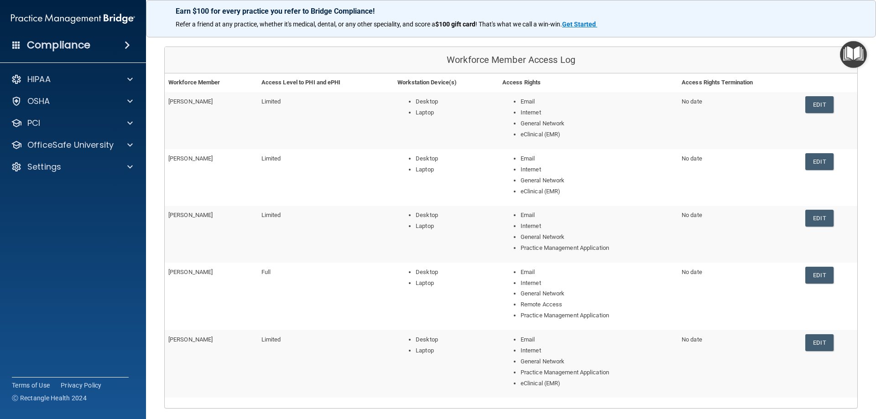
scroll to position [91, 0]
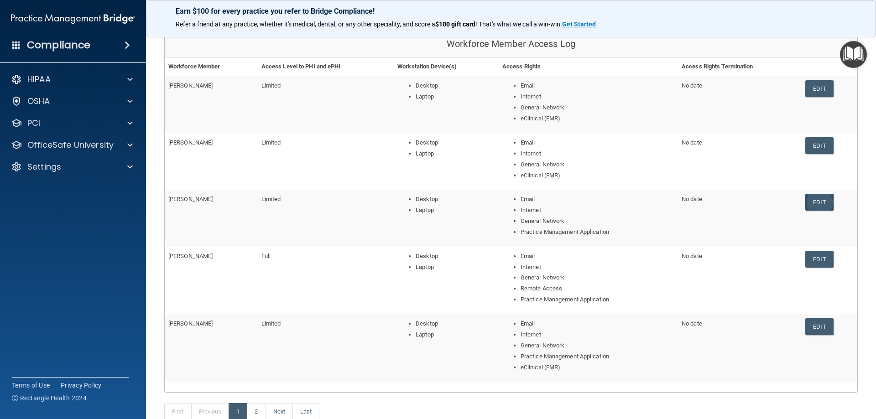
click at [817, 205] on link "Edit" at bounding box center [819, 202] width 28 height 17
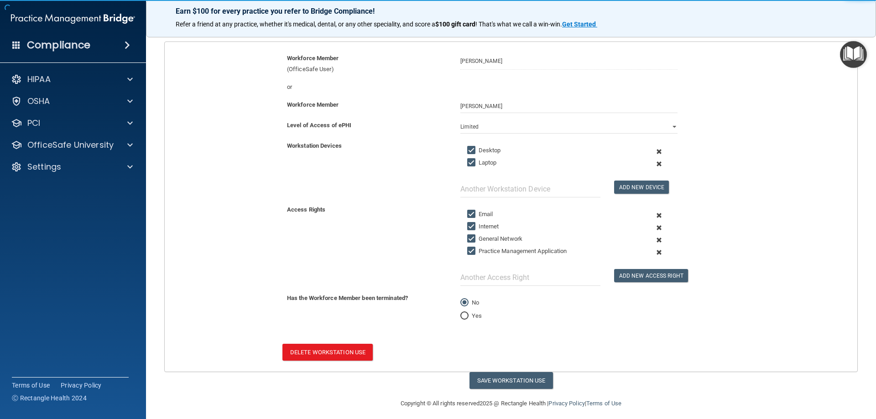
click at [654, 250] on span at bounding box center [659, 252] width 22 height 12
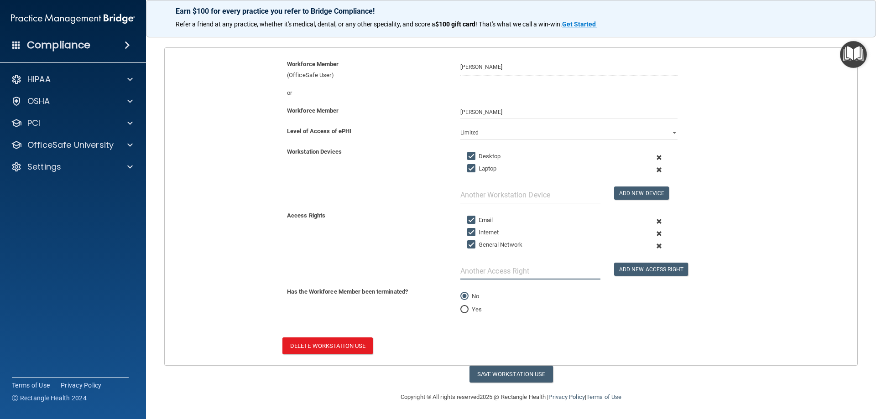
click at [477, 274] on input "text" at bounding box center [530, 271] width 140 height 17
type input "eClinical (EMR)"
click at [640, 267] on button "Add New Access Right" at bounding box center [651, 269] width 74 height 13
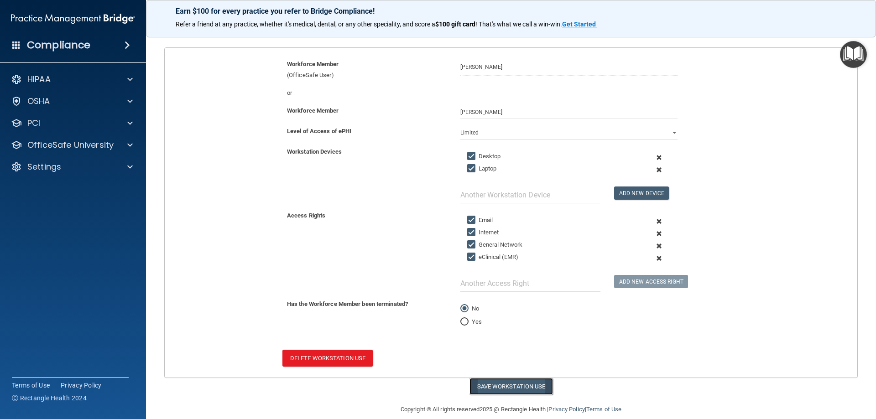
click at [524, 387] on button "Save Workstation Use" at bounding box center [510, 386] width 83 height 17
select select "? string:Limited ?"
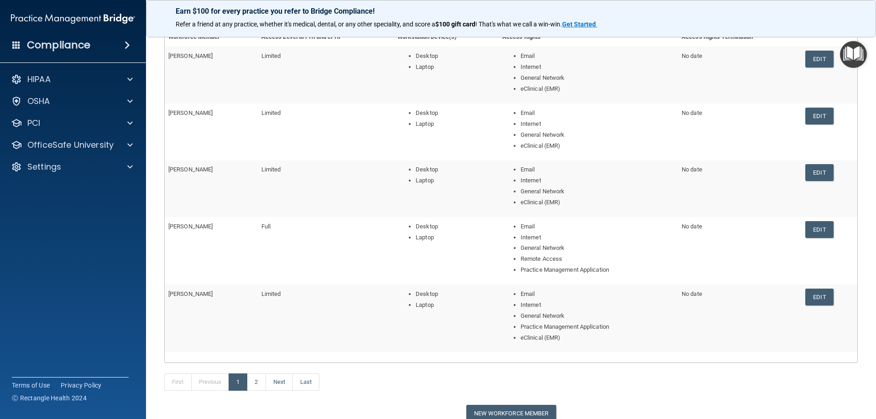
scroll to position [137, 0]
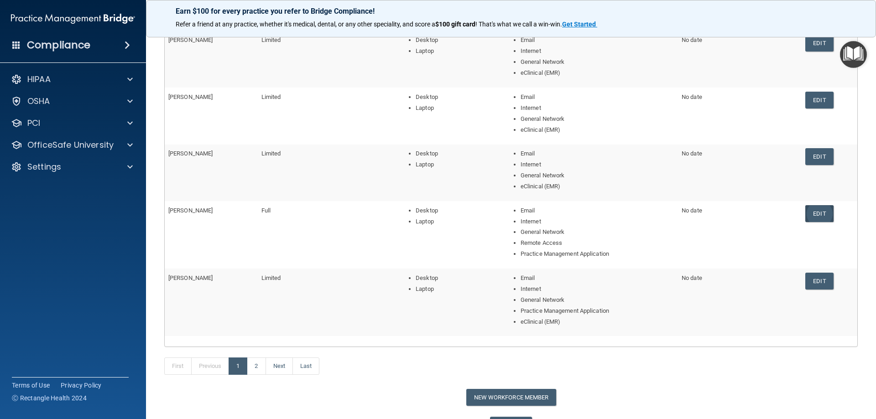
click at [808, 216] on link "Edit" at bounding box center [819, 213] width 28 height 17
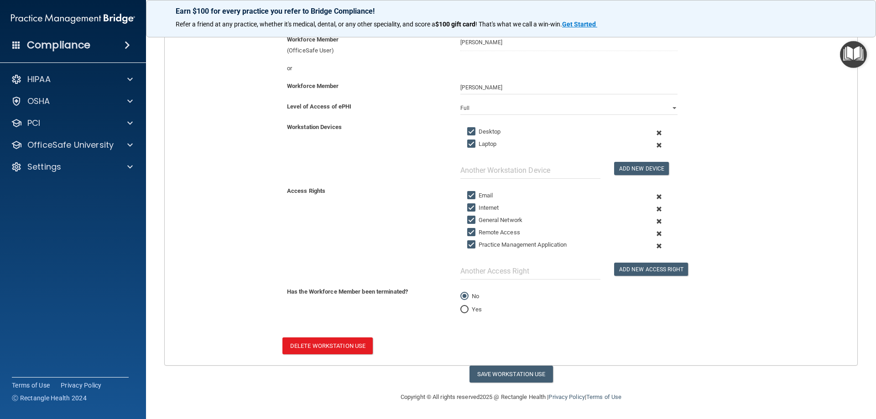
click at [655, 247] on span at bounding box center [659, 246] width 22 height 12
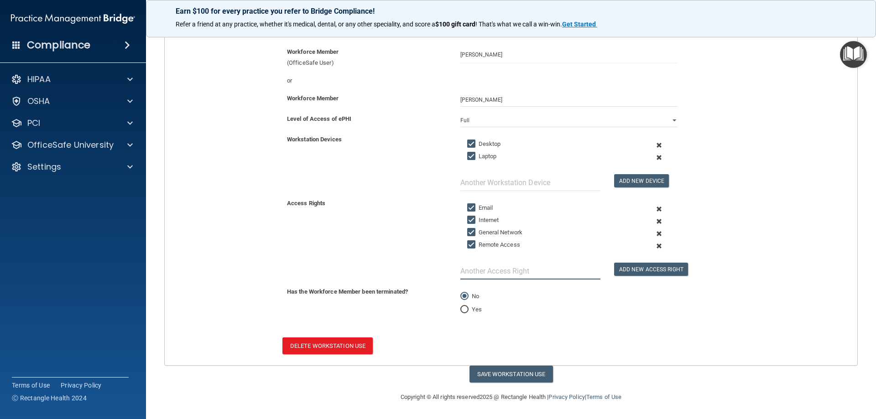
click at [503, 273] on input "text" at bounding box center [530, 271] width 140 height 17
type input "eClinical (EMR)"
click at [643, 270] on button "Add New Access Right" at bounding box center [651, 269] width 74 height 13
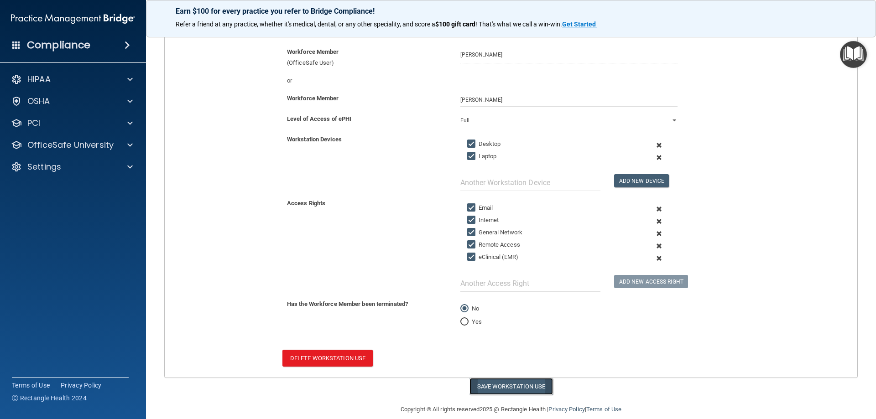
click at [492, 384] on button "Save Workstation Use" at bounding box center [510, 386] width 83 height 17
select select "? string:Full ?"
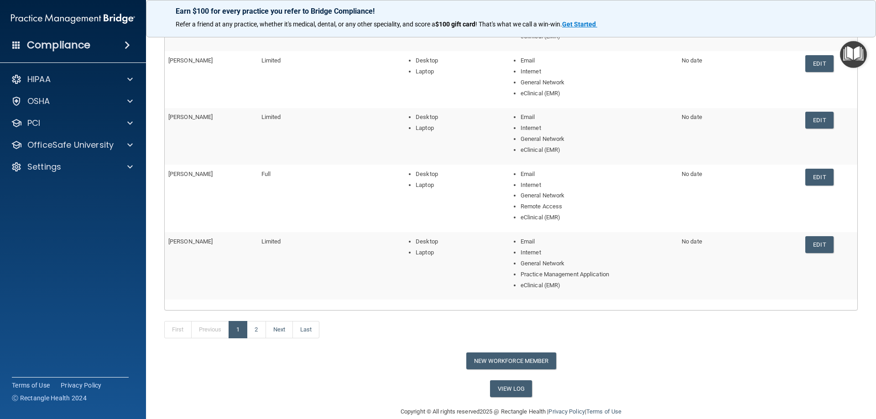
scroll to position [188, 0]
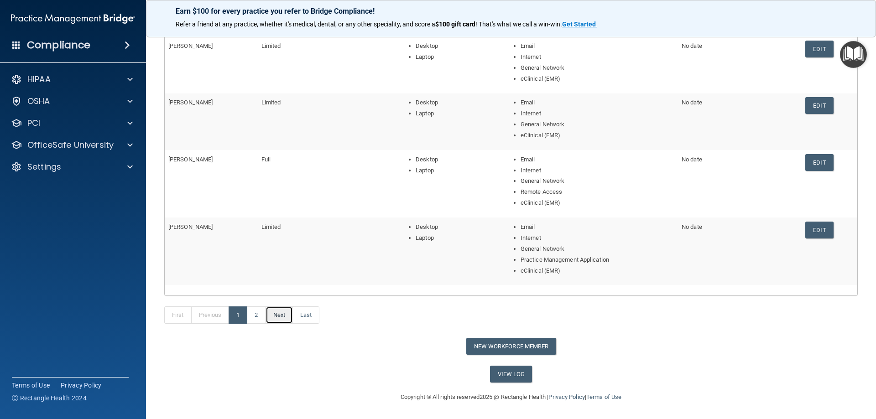
click at [275, 311] on link "Next" at bounding box center [279, 315] width 27 height 17
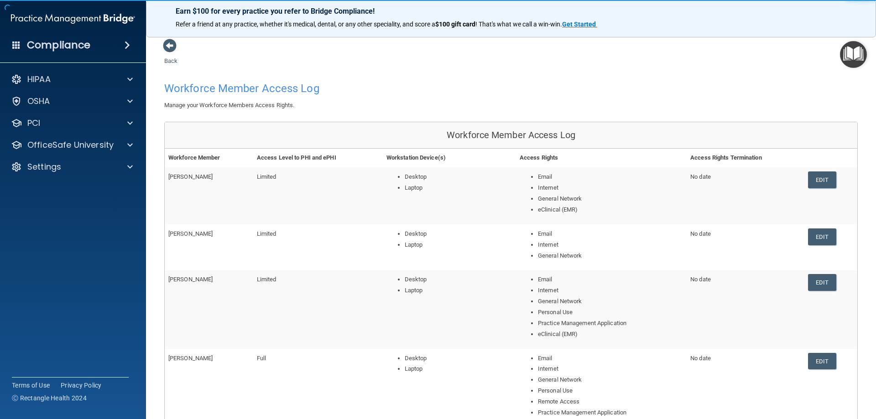
scroll to position [46, 0]
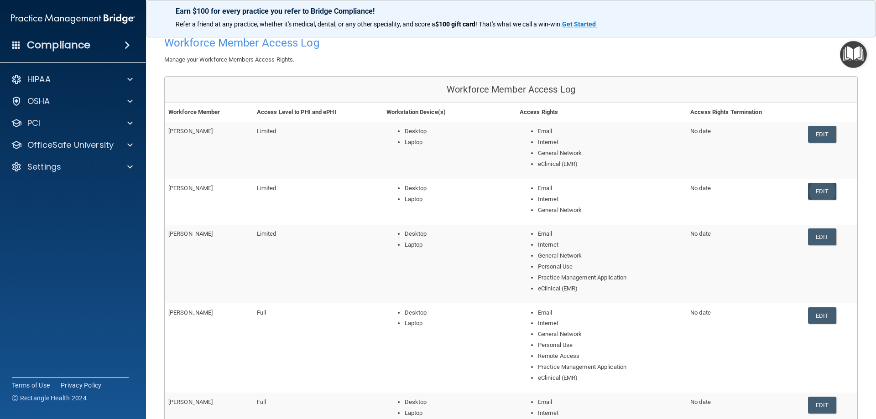
click at [823, 188] on link "Edit" at bounding box center [822, 191] width 28 height 17
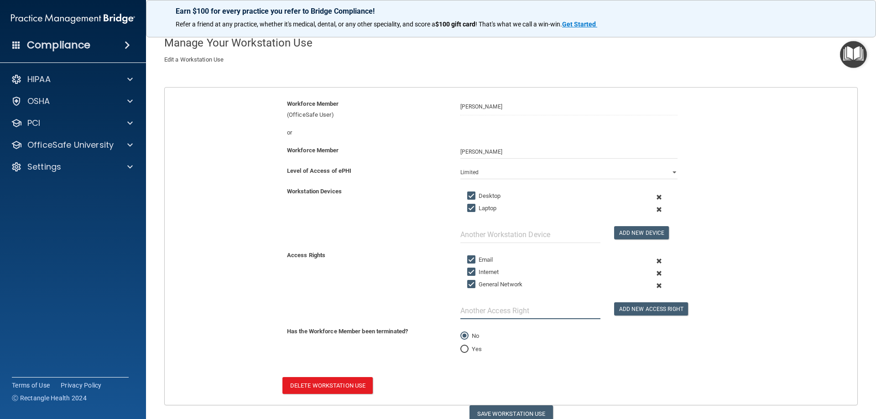
click at [544, 315] on input "text" at bounding box center [530, 310] width 140 height 17
type input "eClinical (EMR)"
click at [640, 310] on button "Add New Access Right" at bounding box center [651, 308] width 74 height 13
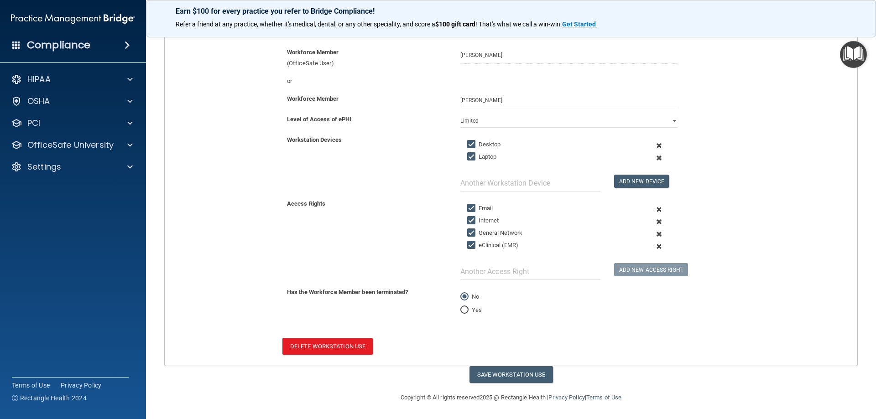
scroll to position [98, 0]
click at [498, 380] on button "Save Workstation Use" at bounding box center [510, 374] width 83 height 17
select select "? string:Limited ?"
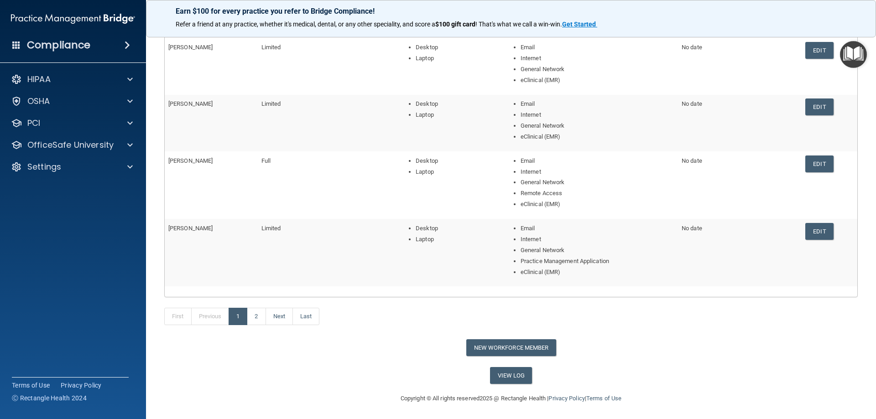
scroll to position [188, 0]
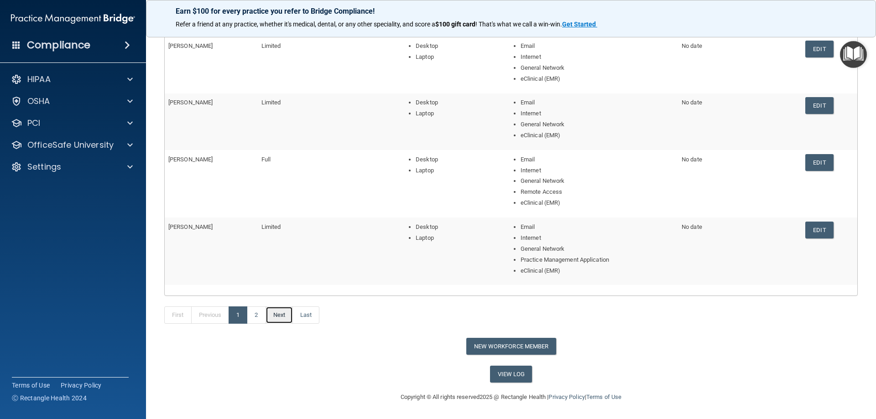
click at [283, 311] on link "Next" at bounding box center [279, 315] width 27 height 17
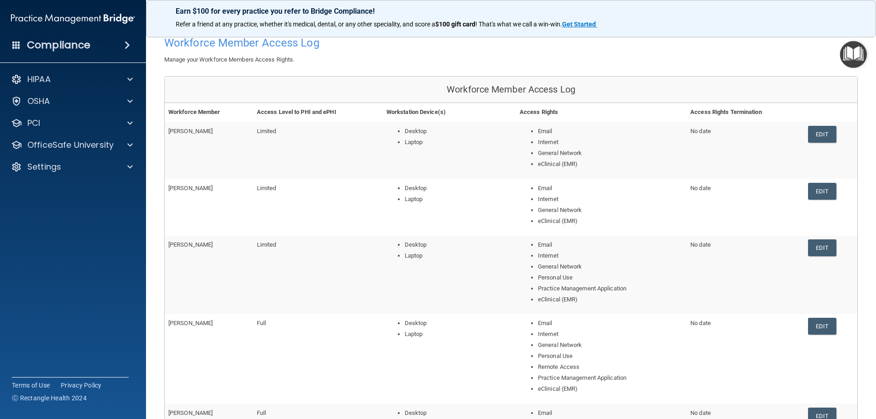
scroll to position [91, 0]
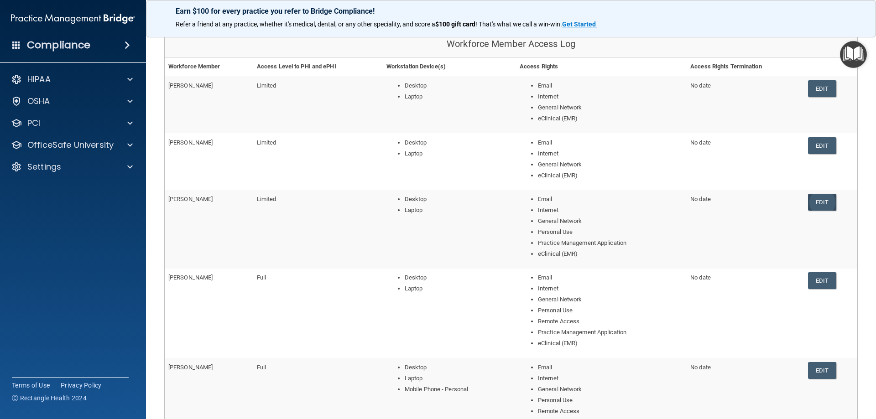
click at [821, 200] on link "Edit" at bounding box center [822, 202] width 28 height 17
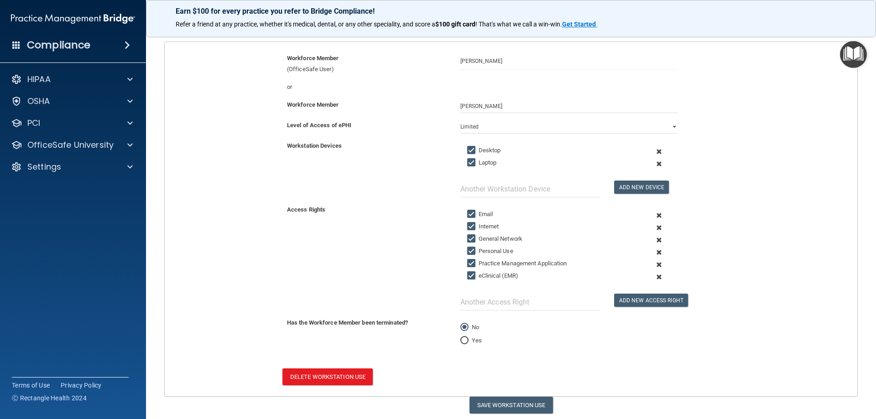
click at [654, 263] on span at bounding box center [659, 265] width 22 height 12
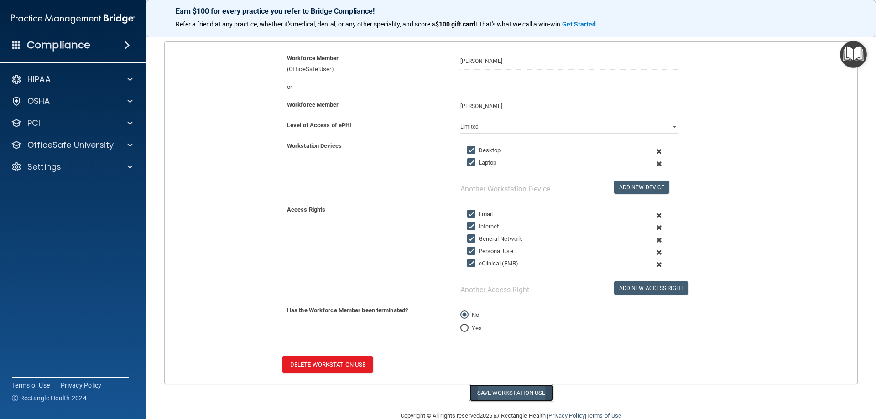
click at [506, 397] on button "Save Workstation Use" at bounding box center [510, 393] width 83 height 17
select select "? string:Limited ?"
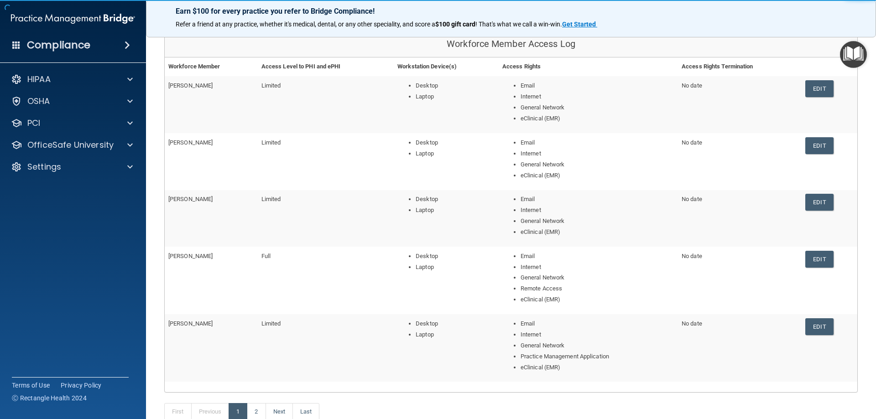
scroll to position [137, 0]
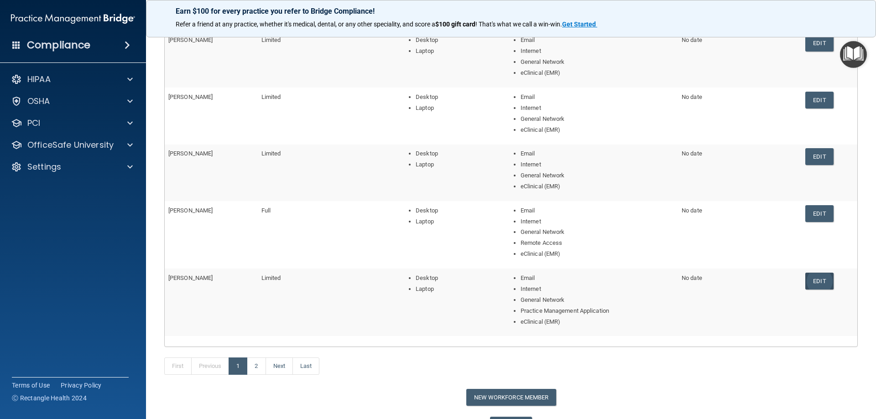
click at [816, 281] on link "Edit" at bounding box center [819, 281] width 28 height 17
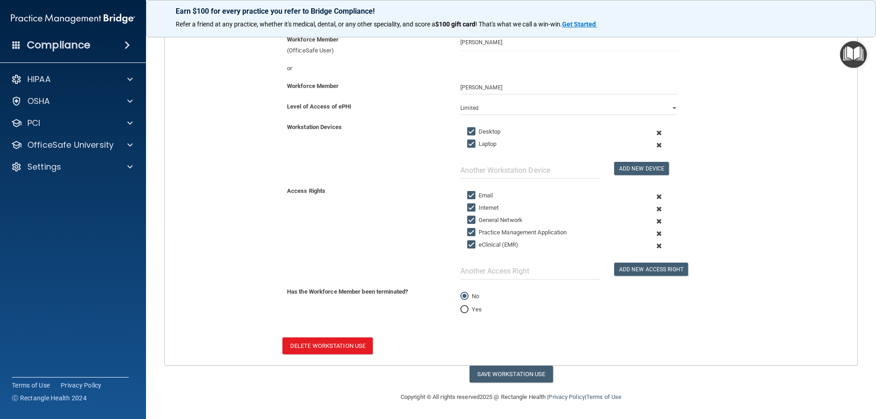
click at [655, 233] on span at bounding box center [659, 234] width 22 height 12
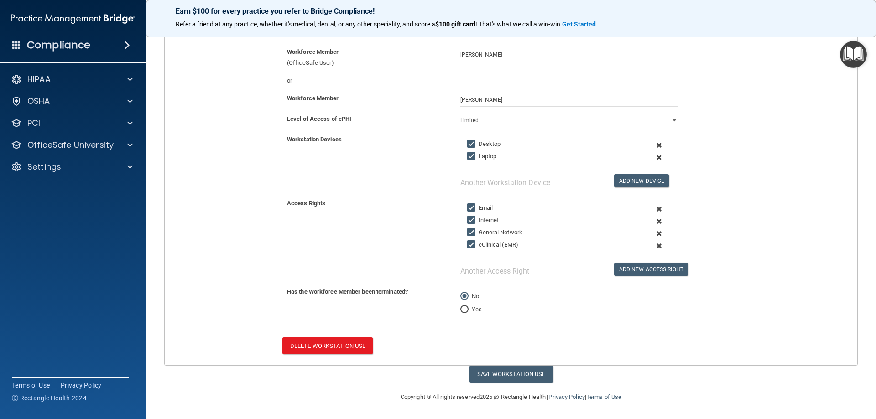
scroll to position [98, 0]
click at [503, 375] on button "Save Workstation Use" at bounding box center [510, 374] width 83 height 17
select select "? string:Limited ?"
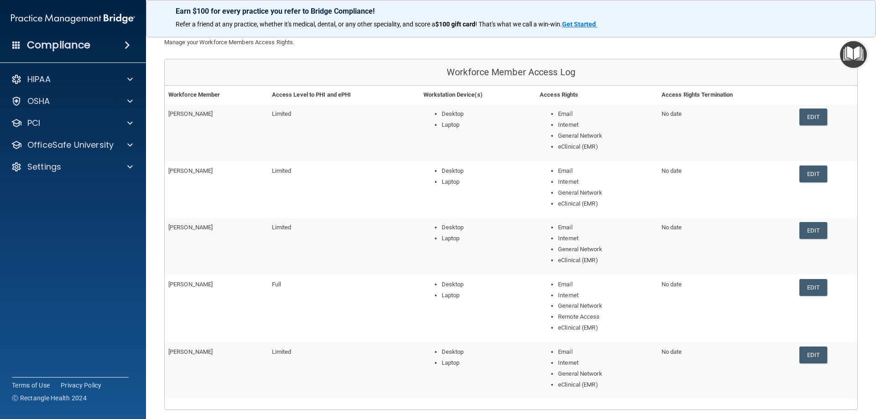
scroll to position [177, 0]
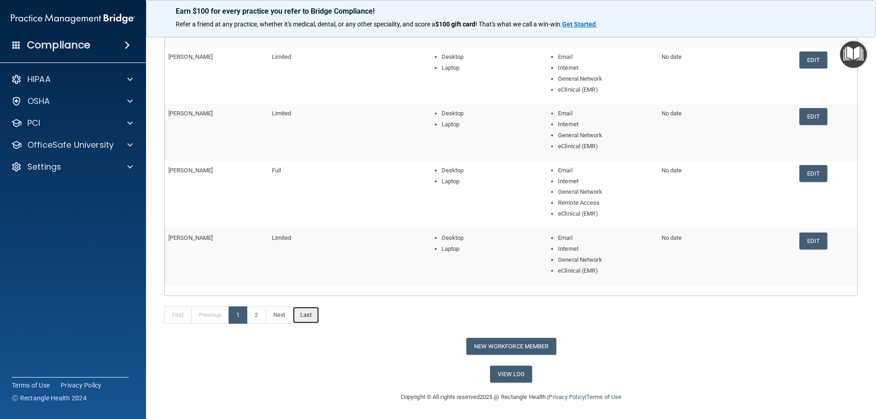
click at [297, 317] on link "Last" at bounding box center [305, 315] width 27 height 17
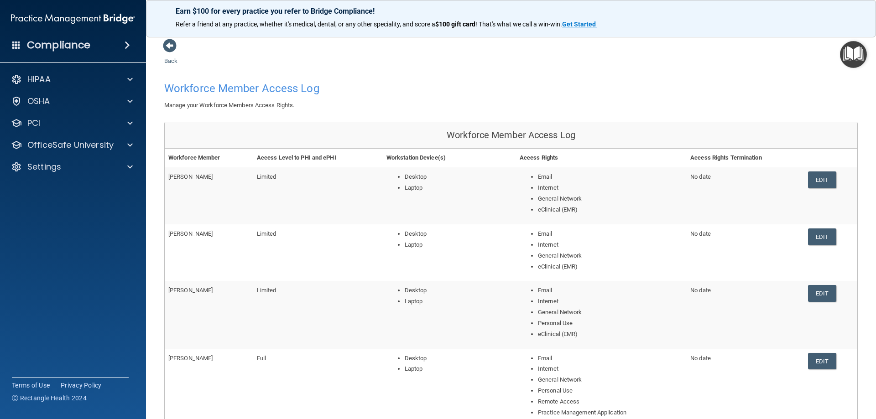
scroll to position [46, 0]
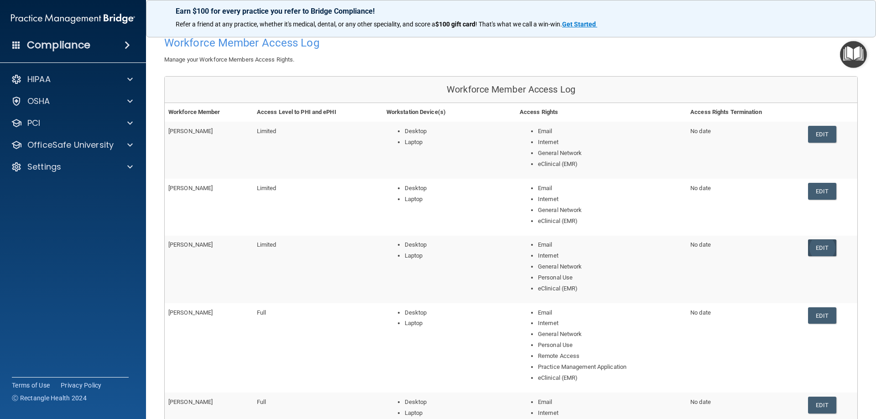
click at [817, 247] on link "Edit" at bounding box center [822, 248] width 28 height 17
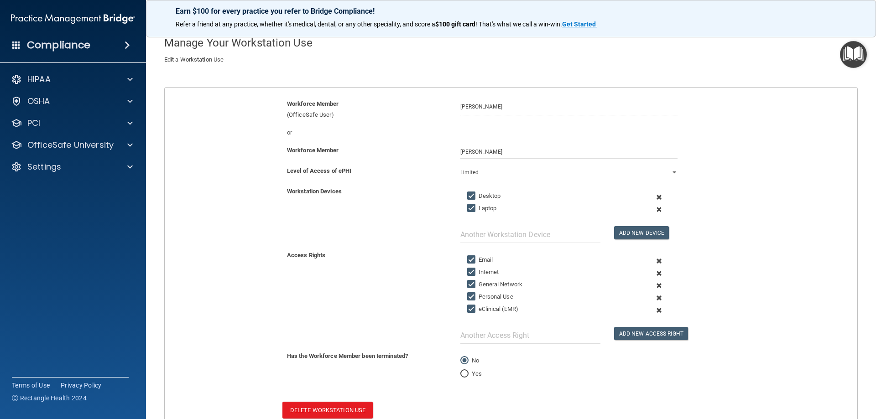
click at [653, 299] on span at bounding box center [659, 298] width 22 height 12
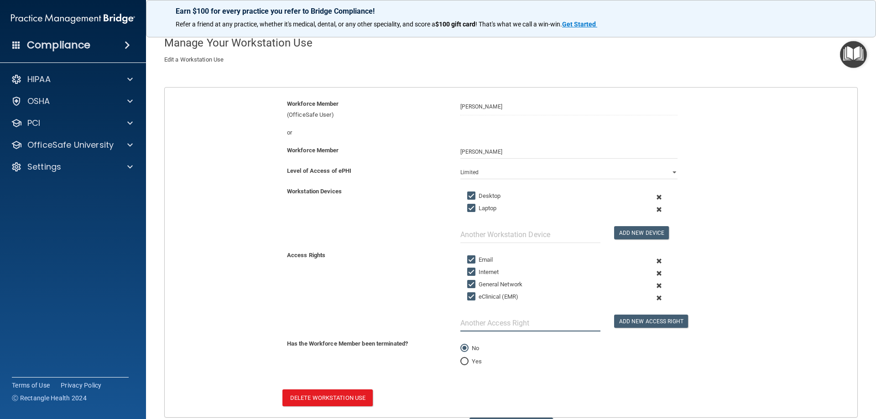
click at [488, 327] on input "text" at bounding box center [530, 323] width 140 height 17
type input "Remote Access"
click at [634, 322] on button "Add New Access Right" at bounding box center [651, 321] width 74 height 13
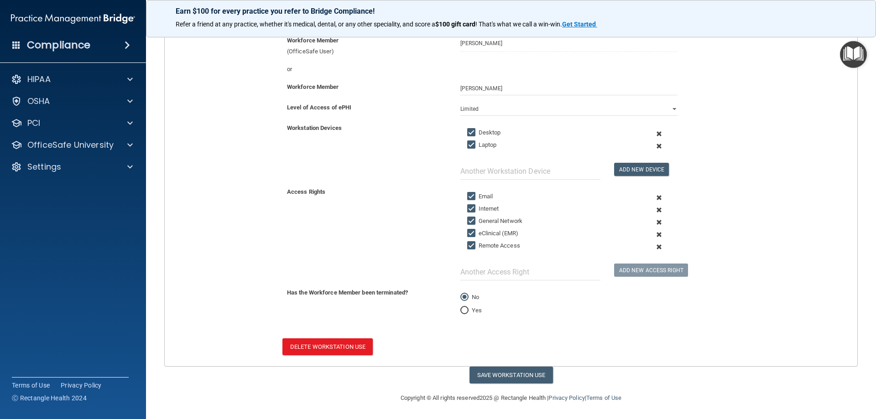
scroll to position [110, 0]
click at [503, 375] on button "Save Workstation Use" at bounding box center [510, 374] width 83 height 17
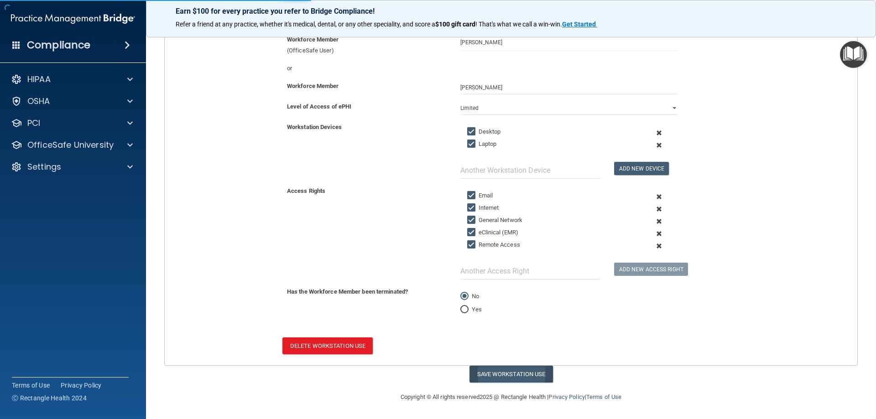
select select "? string:Limited ?"
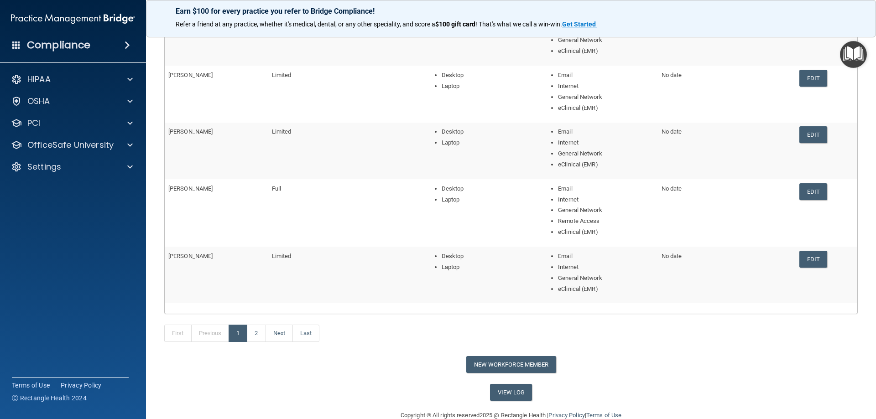
scroll to position [177, 0]
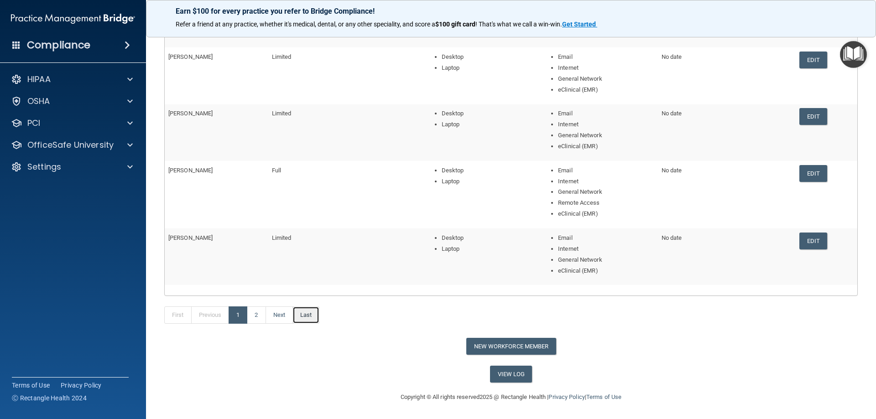
click at [307, 314] on link "Last" at bounding box center [305, 315] width 27 height 17
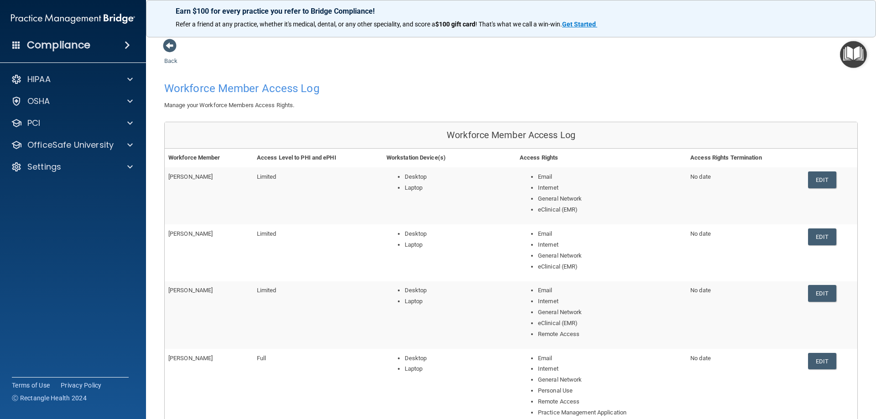
scroll to position [46, 0]
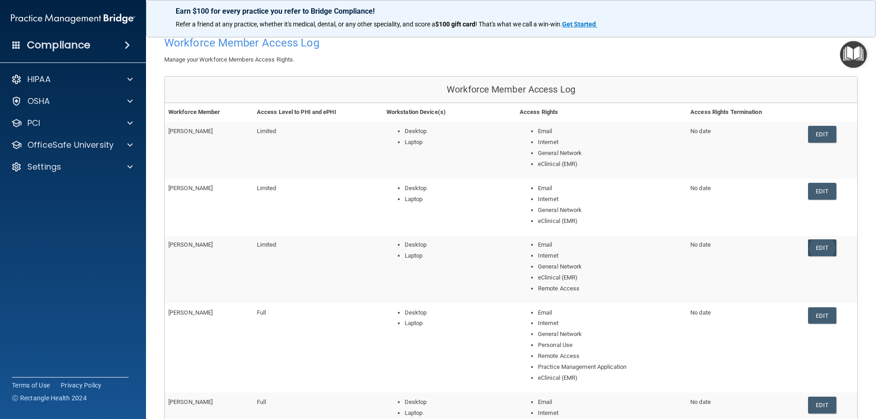
click at [822, 250] on link "Edit" at bounding box center [822, 248] width 28 height 17
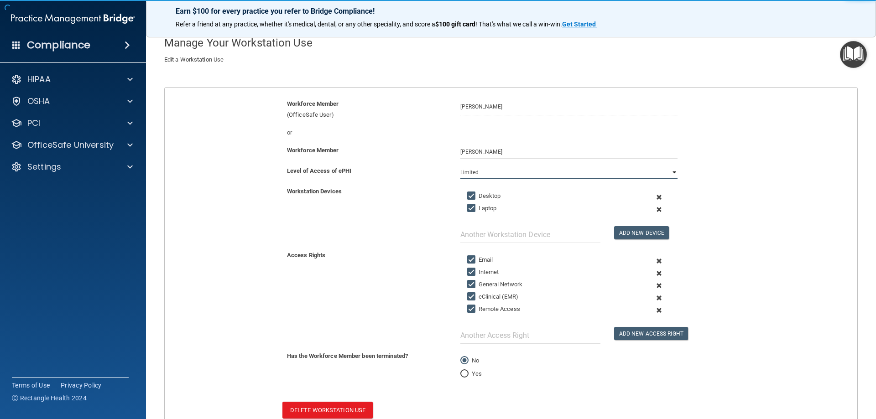
click at [510, 172] on select "Full Limited None" at bounding box center [568, 173] width 217 height 14
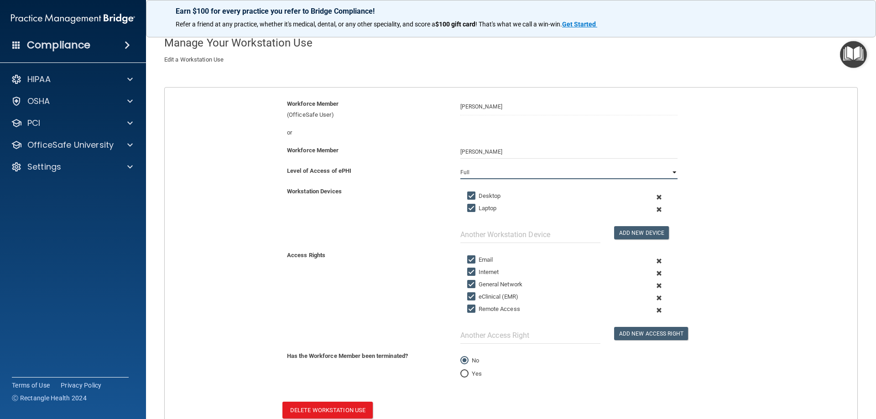
click at [460, 166] on select "Full Limited None" at bounding box center [568, 173] width 217 height 14
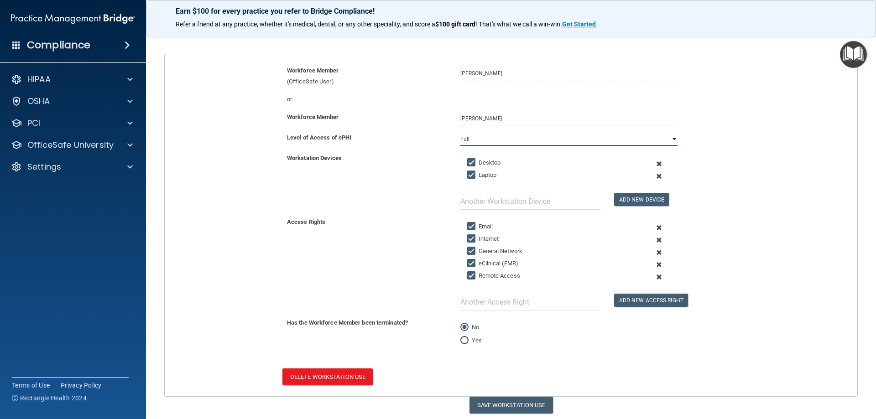
scroll to position [110, 0]
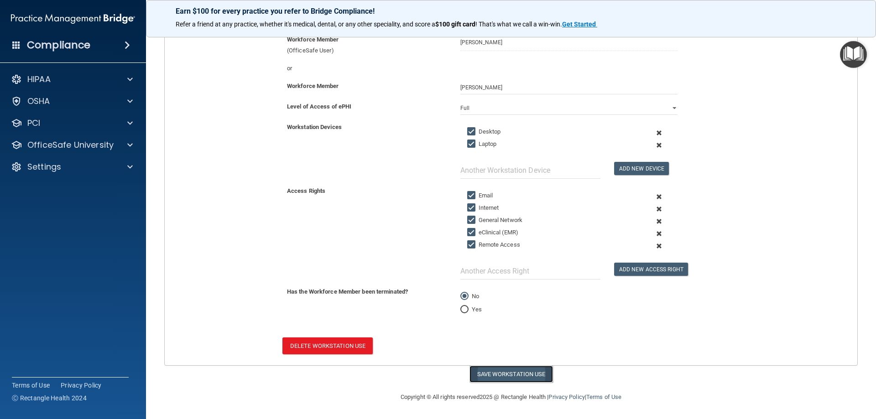
click at [504, 370] on button "Save Workstation Use" at bounding box center [510, 374] width 83 height 17
select select "? string:Full ?"
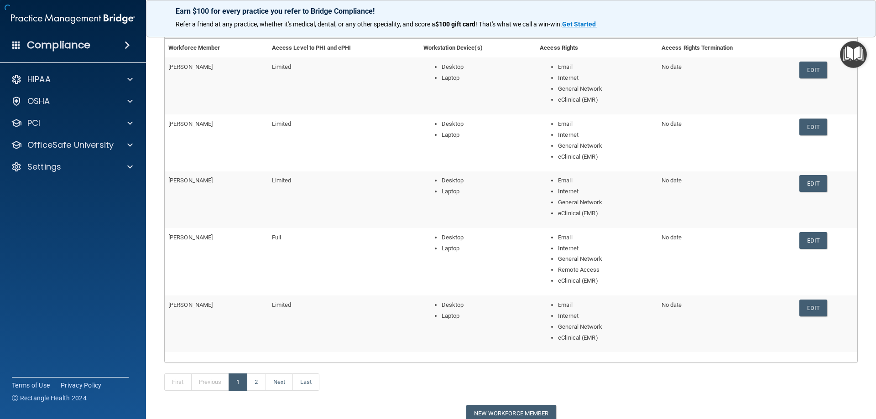
scroll to position [159, 0]
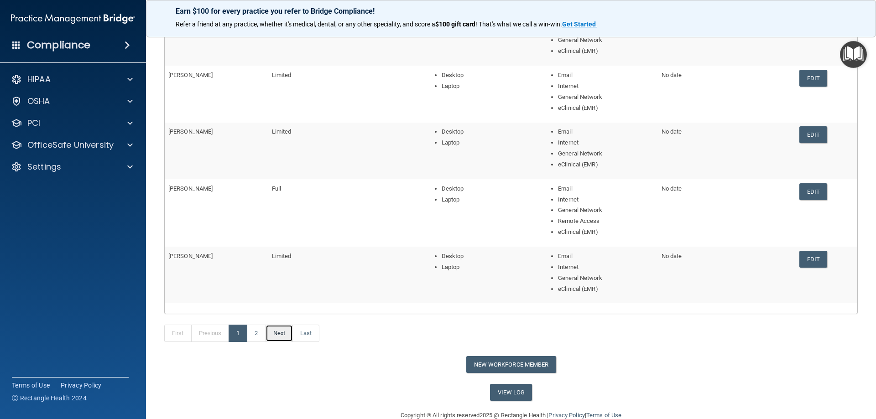
click at [281, 334] on link "Next" at bounding box center [279, 333] width 27 height 17
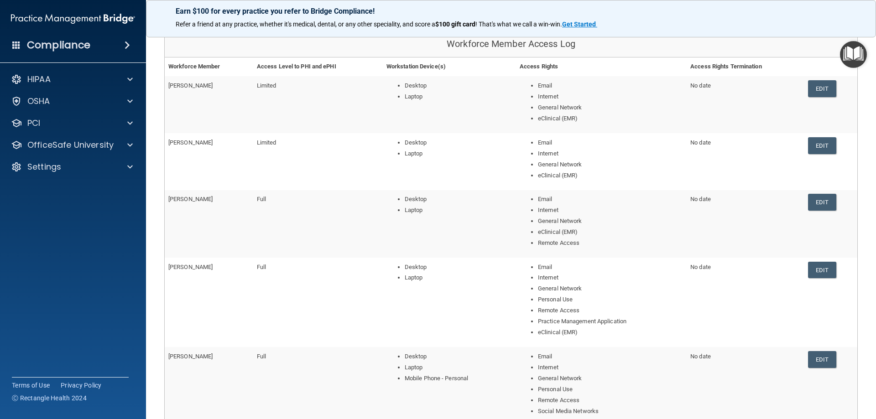
scroll to position [137, 0]
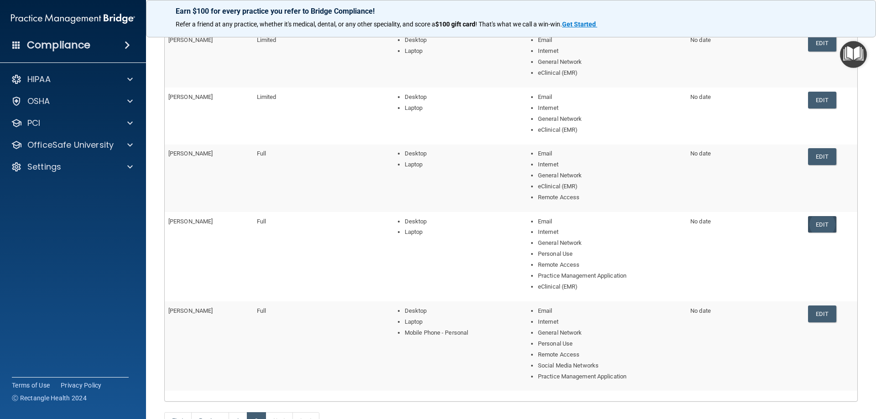
click at [815, 227] on link "Edit" at bounding box center [822, 224] width 28 height 17
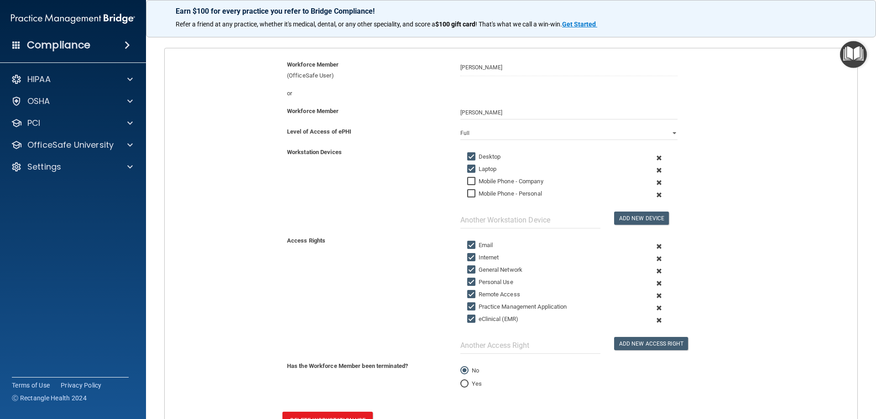
scroll to position [137, 0]
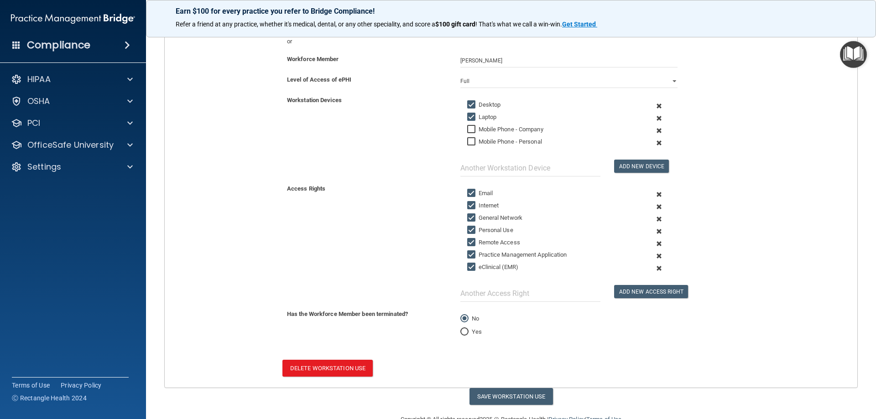
click at [653, 230] on span at bounding box center [659, 231] width 22 height 12
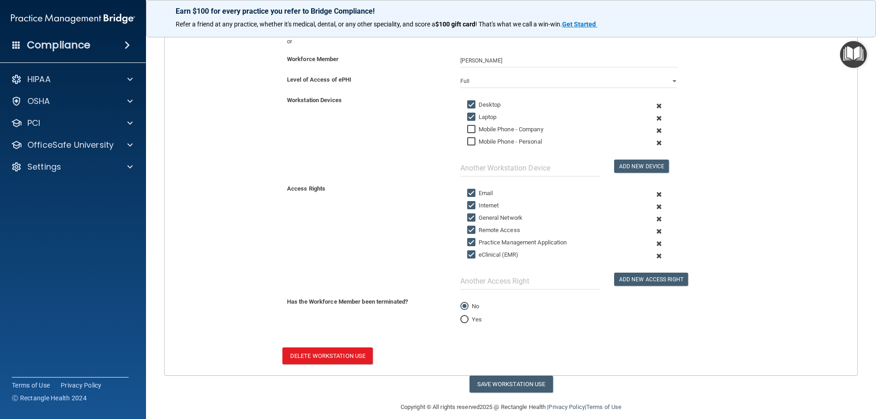
click at [654, 230] on span at bounding box center [659, 231] width 22 height 12
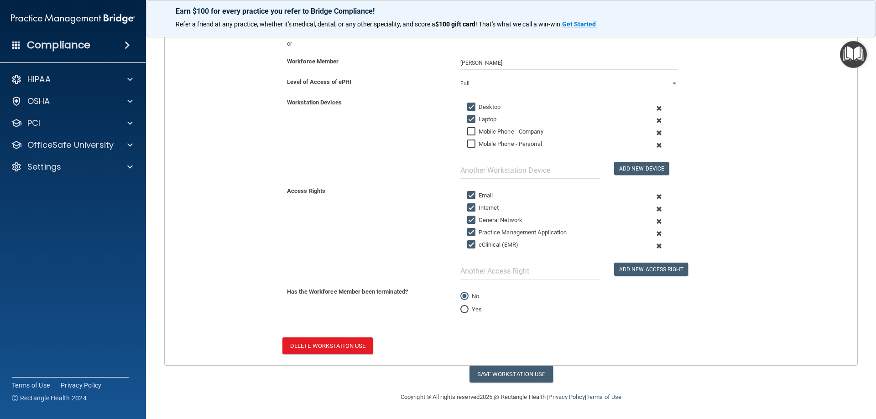
click at [653, 233] on span at bounding box center [659, 234] width 22 height 12
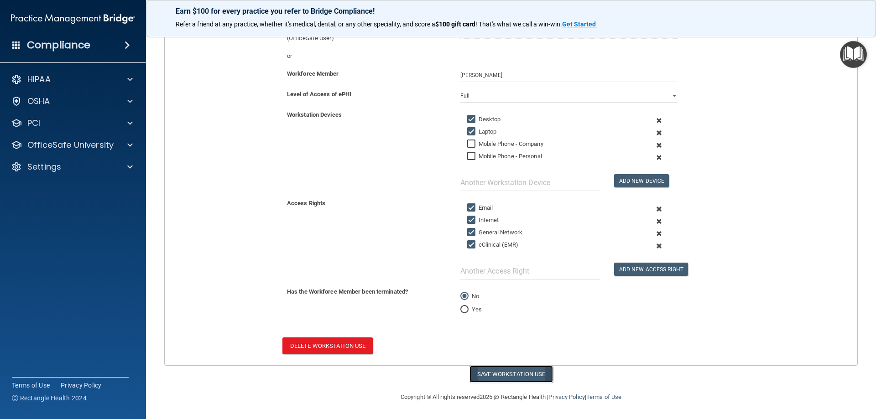
click at [506, 377] on button "Save Workstation Use" at bounding box center [510, 374] width 83 height 17
select select "? string:Full ?"
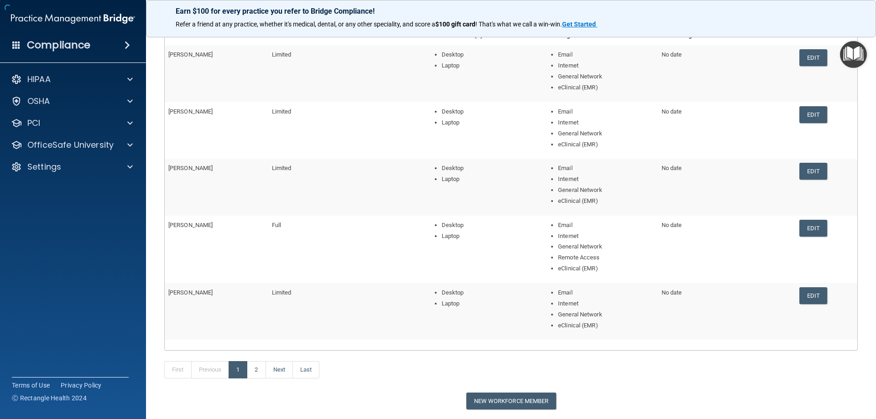
scroll to position [159, 0]
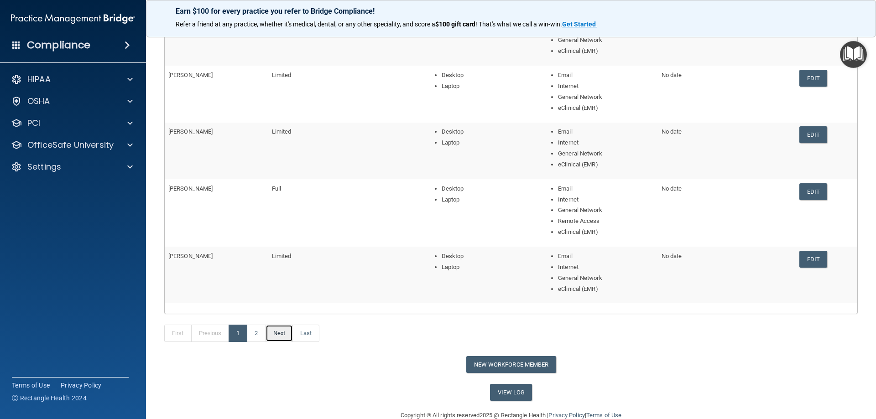
click at [279, 331] on link "Next" at bounding box center [279, 333] width 27 height 17
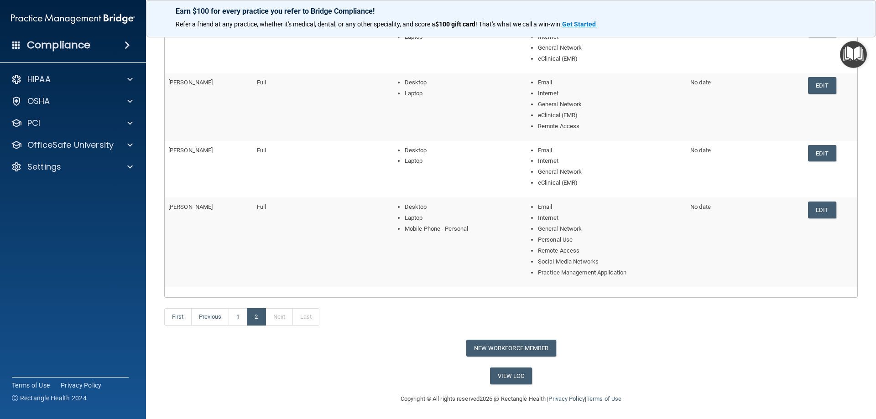
scroll to position [210, 0]
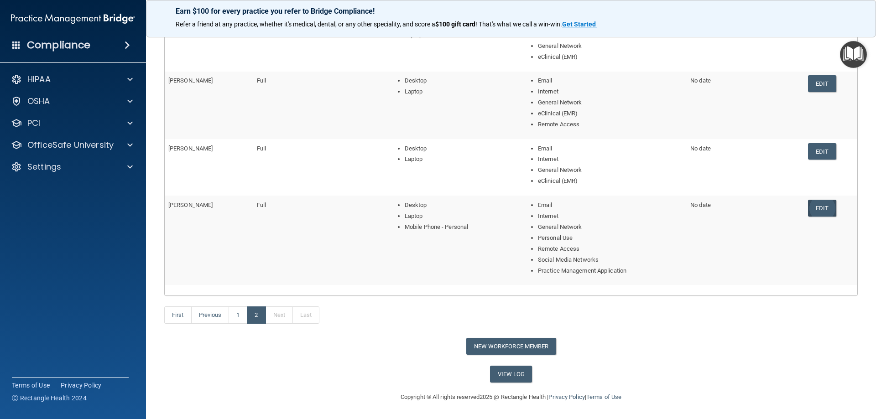
click at [814, 210] on link "Edit" at bounding box center [822, 208] width 28 height 17
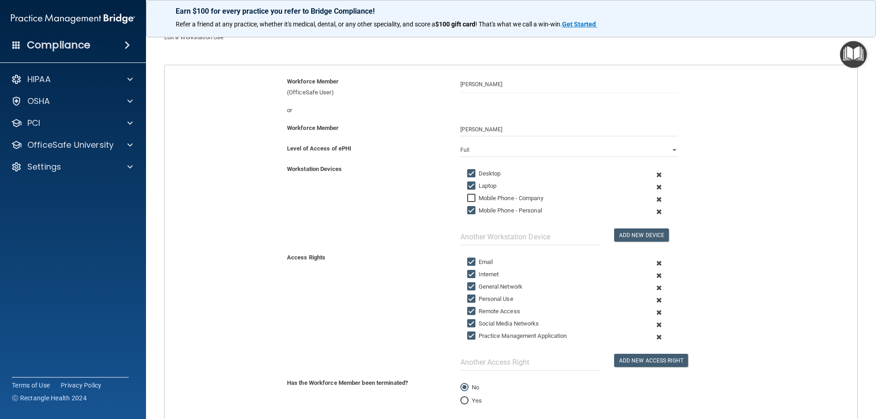
scroll to position [114, 0]
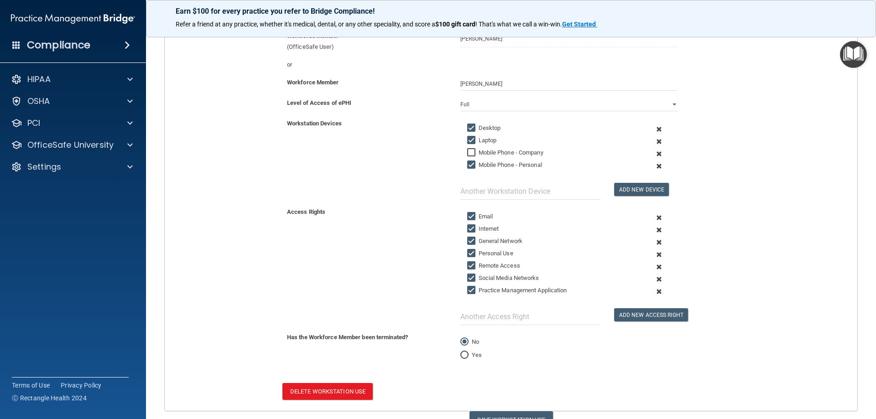
click at [653, 253] on span at bounding box center [659, 255] width 22 height 12
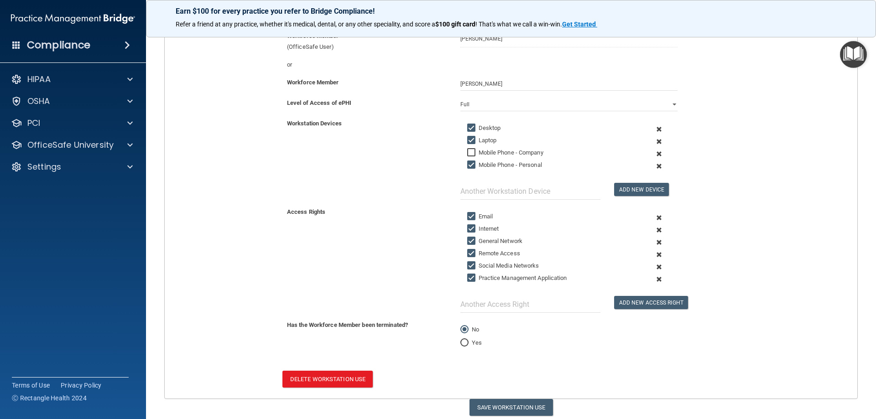
click at [653, 268] on span at bounding box center [659, 267] width 22 height 12
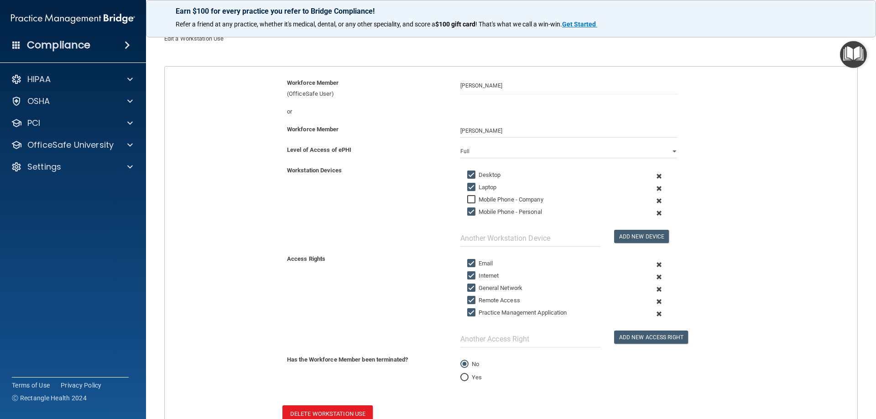
scroll to position [0, 0]
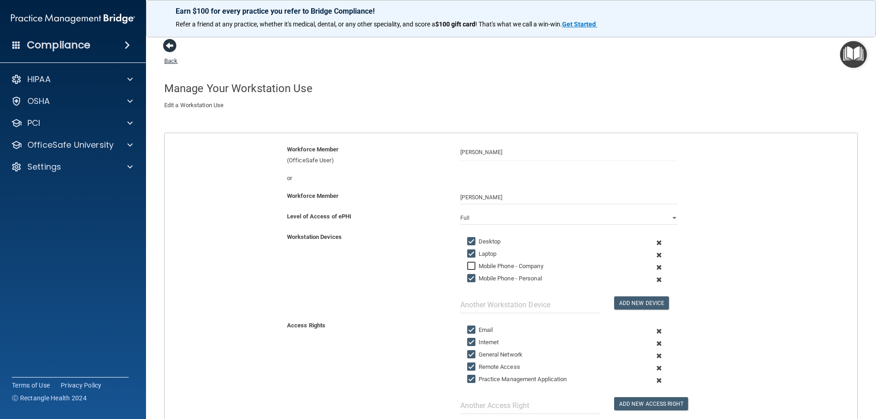
click at [176, 58] on link "Back" at bounding box center [170, 56] width 13 height 18
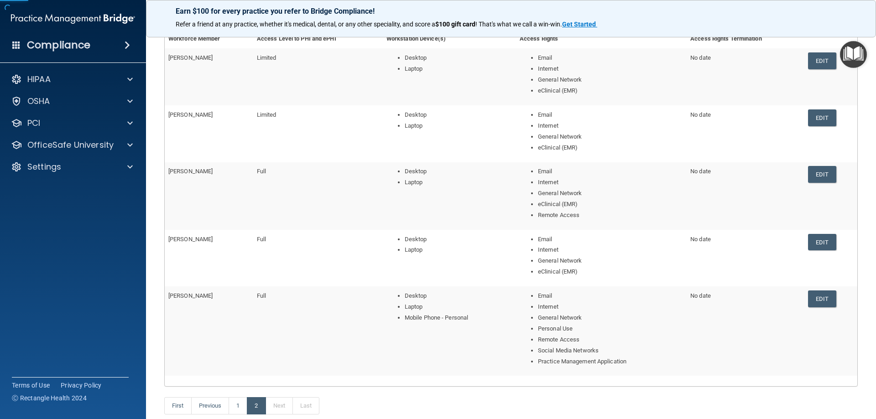
scroll to position [210, 0]
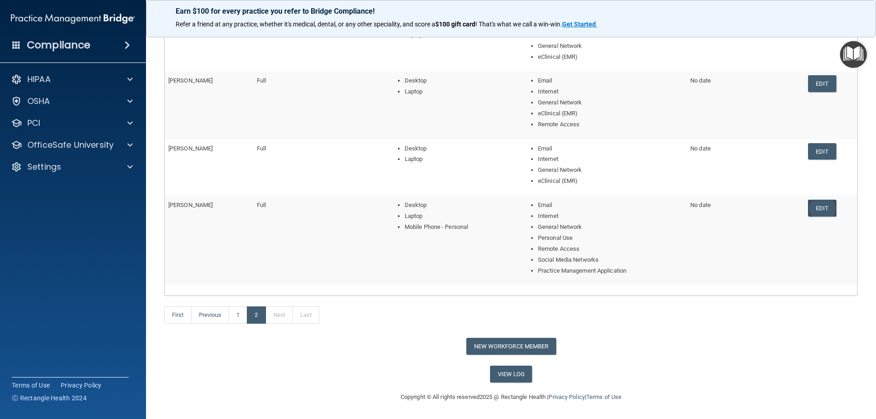
click at [816, 209] on link "Edit" at bounding box center [822, 208] width 28 height 17
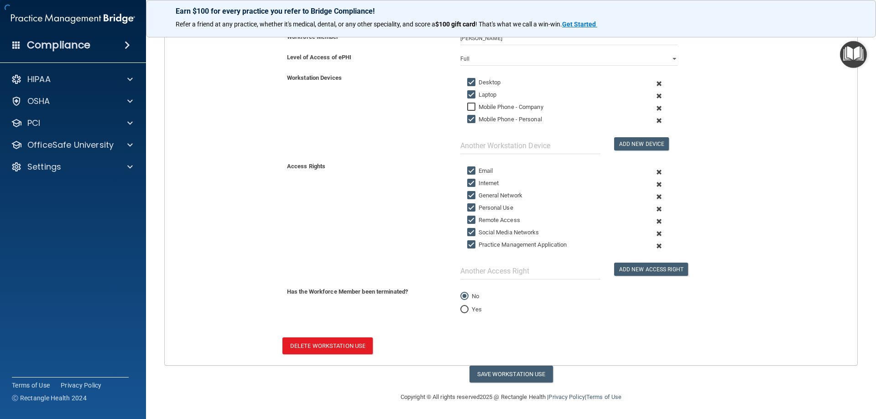
scroll to position [159, 0]
click at [654, 243] on span at bounding box center [659, 246] width 22 height 12
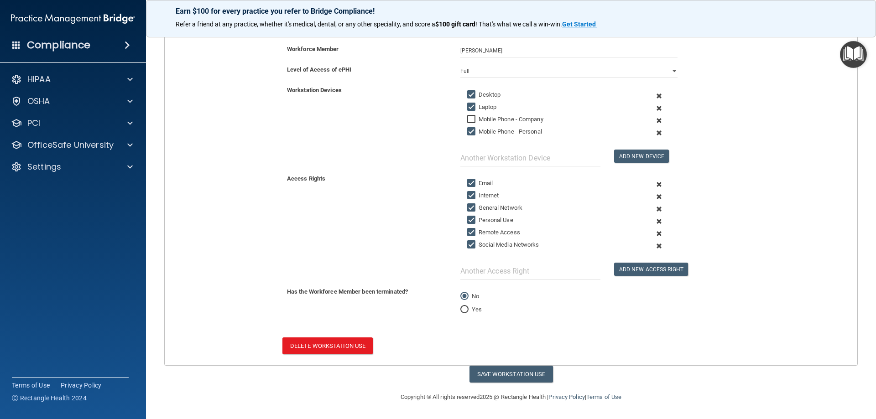
click at [653, 246] on span at bounding box center [659, 246] width 22 height 12
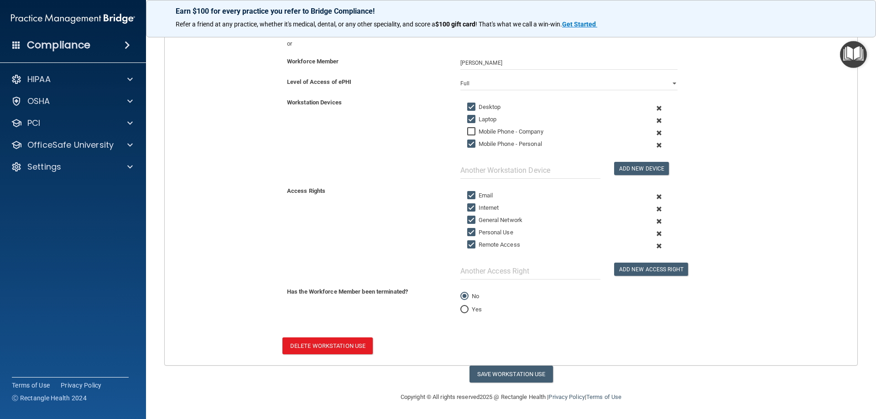
scroll to position [135, 0]
click at [653, 232] on span at bounding box center [659, 234] width 22 height 12
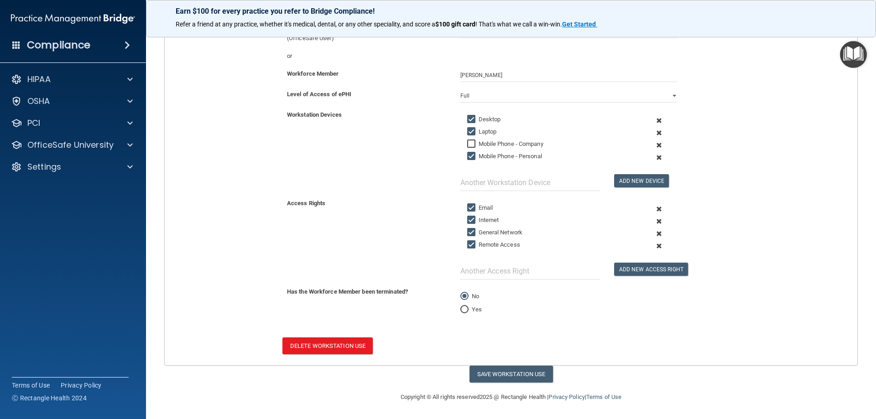
scroll to position [122, 0]
click at [476, 275] on input "text" at bounding box center [530, 271] width 140 height 17
type input "eClinical (EMR)"
click at [650, 269] on button "Add New Access Right" at bounding box center [651, 269] width 74 height 13
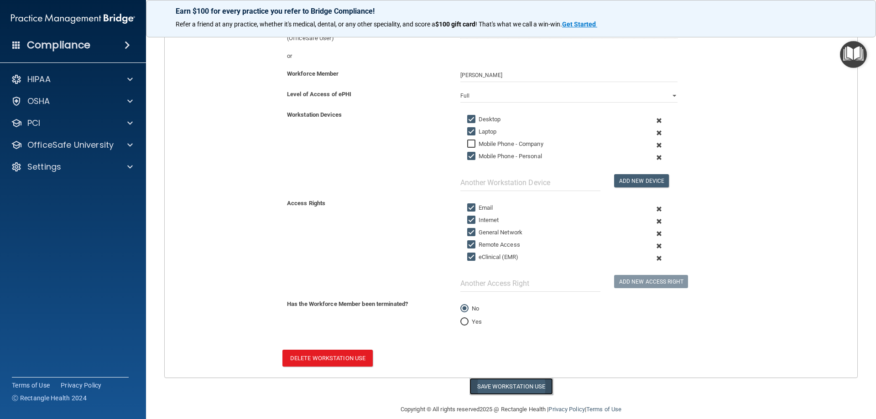
click at [505, 387] on button "Save Workstation Use" at bounding box center [510, 386] width 83 height 17
select select "? string:Full ?"
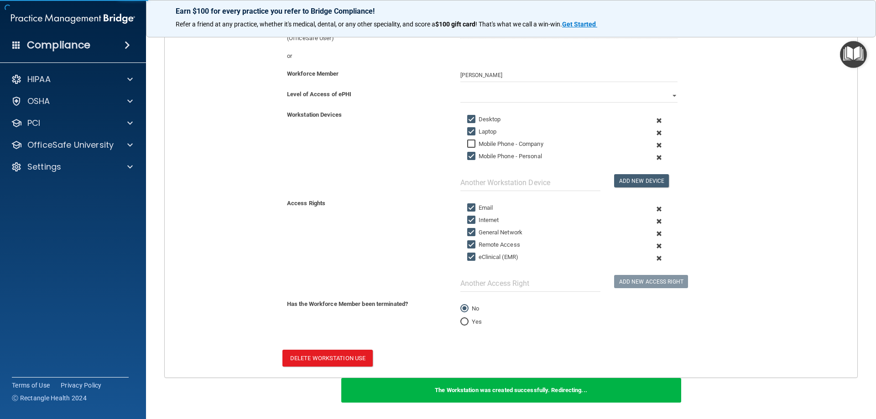
scroll to position [146, 0]
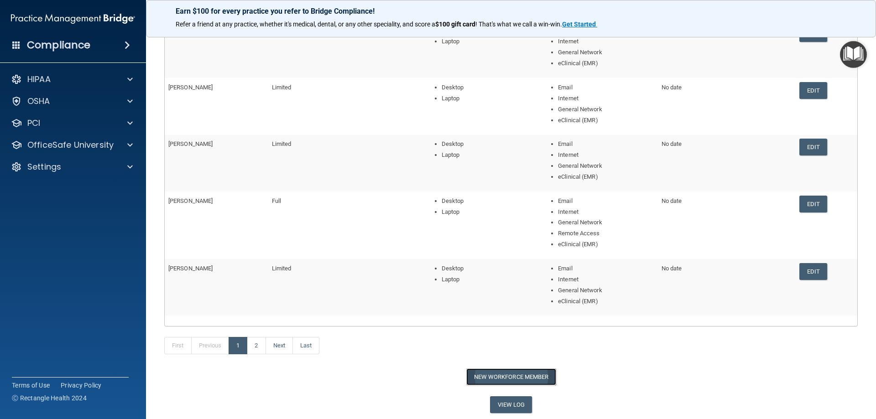
click at [504, 375] on button "New Workforce Member" at bounding box center [511, 377] width 90 height 17
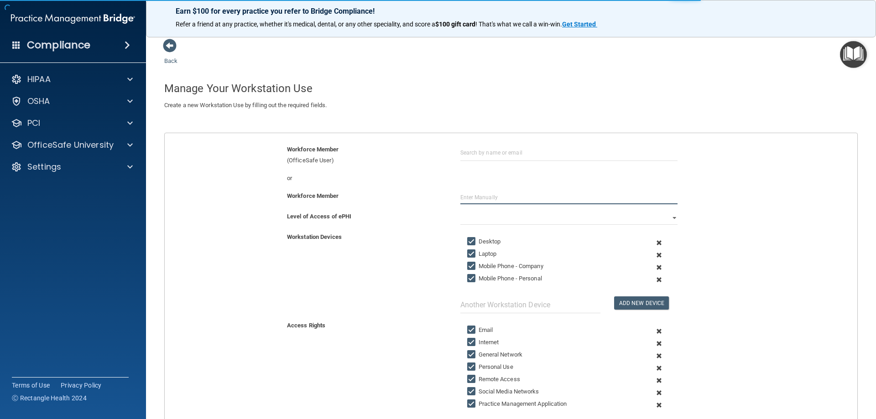
click at [490, 200] on input "text" at bounding box center [568, 198] width 217 height 14
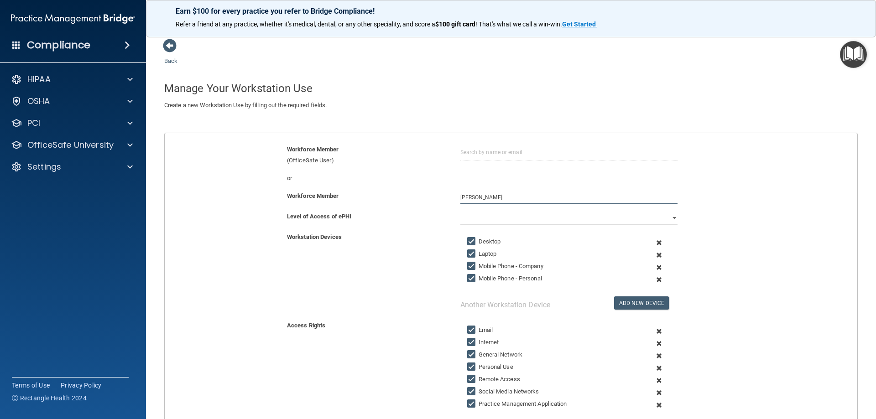
type input "[PERSON_NAME]"
click at [505, 221] on select "Full Limited None" at bounding box center [568, 218] width 217 height 14
select select "0"
click at [460, 211] on select "Full Limited None" at bounding box center [568, 218] width 217 height 14
click at [654, 267] on span at bounding box center [659, 267] width 22 height 12
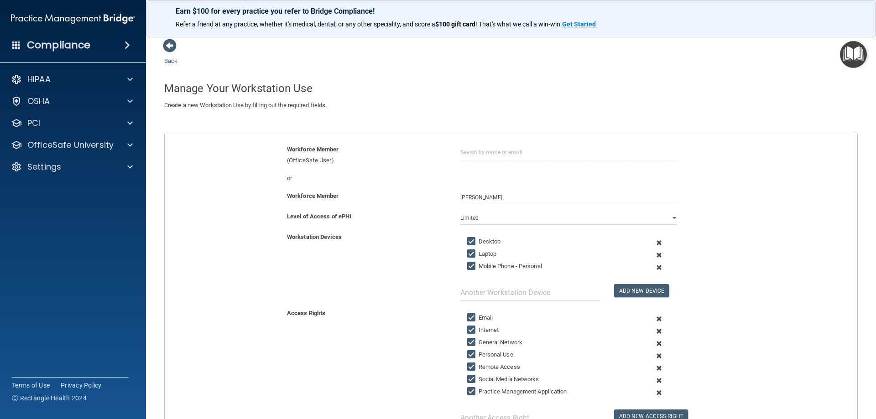
click at [654, 267] on span at bounding box center [659, 267] width 22 height 12
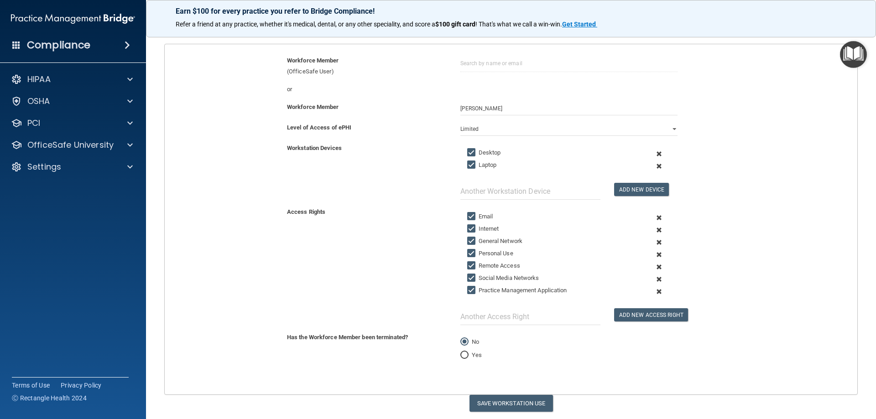
scroll to position [91, 0]
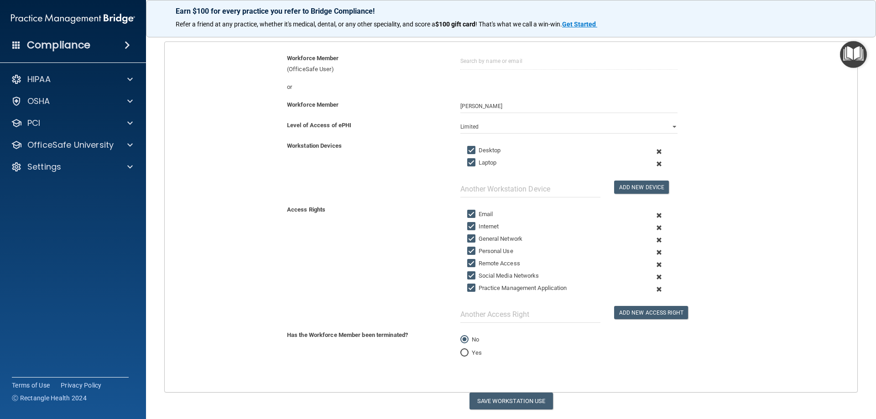
click at [653, 252] on span at bounding box center [659, 252] width 22 height 12
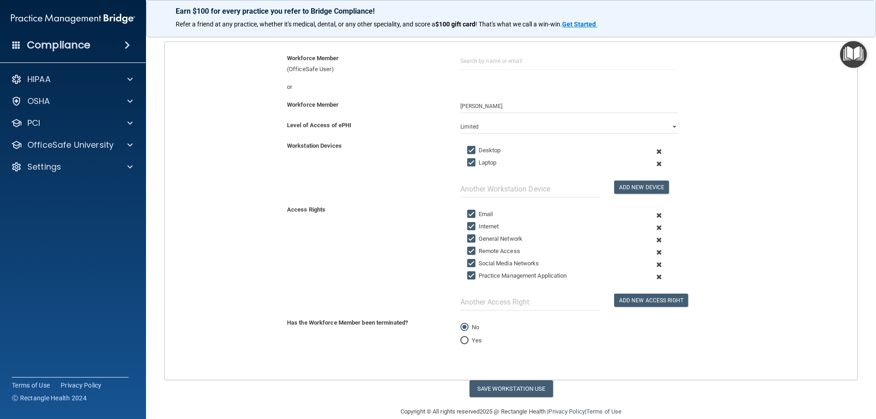
click at [655, 264] on span at bounding box center [659, 265] width 22 height 12
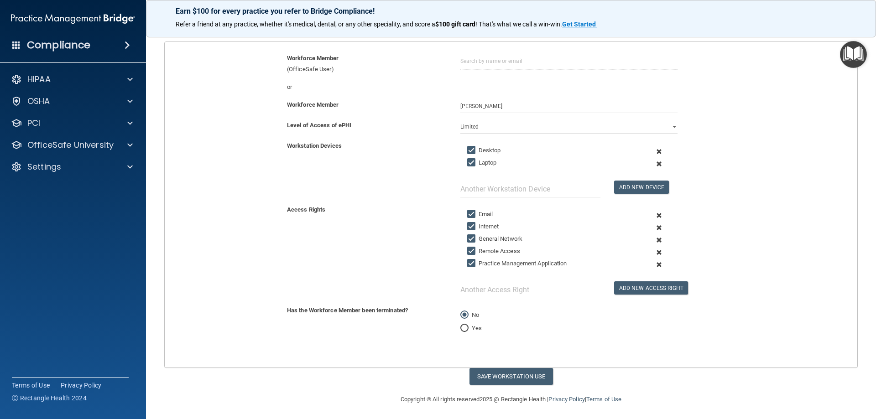
click at [655, 264] on span at bounding box center [659, 265] width 22 height 12
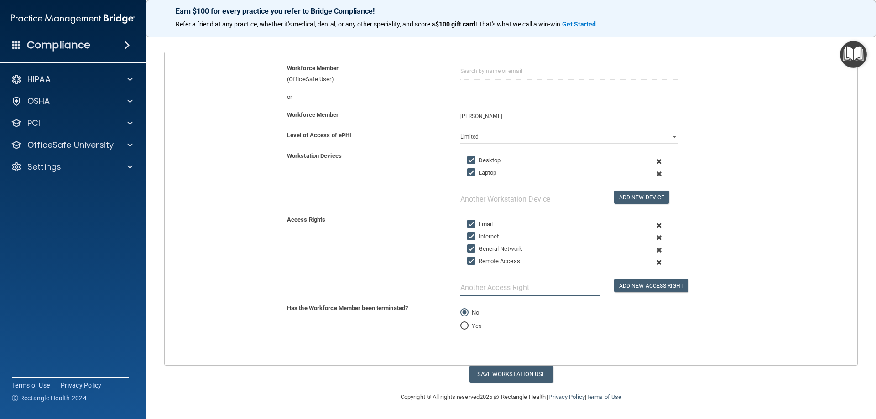
click at [523, 288] on input "text" at bounding box center [530, 287] width 140 height 17
type input "eClinical (EMR)"
click at [638, 288] on button "Add New Access Right" at bounding box center [651, 285] width 74 height 13
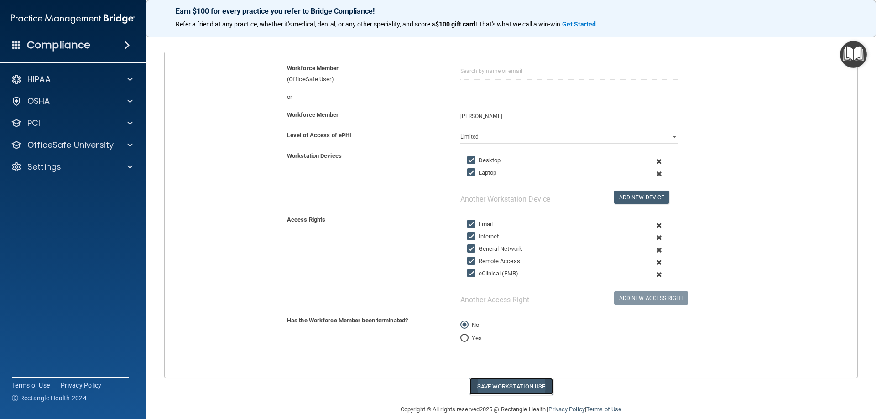
click at [499, 387] on button "Save Workstation Use" at bounding box center [510, 386] width 83 height 17
select select "? string:Full ?"
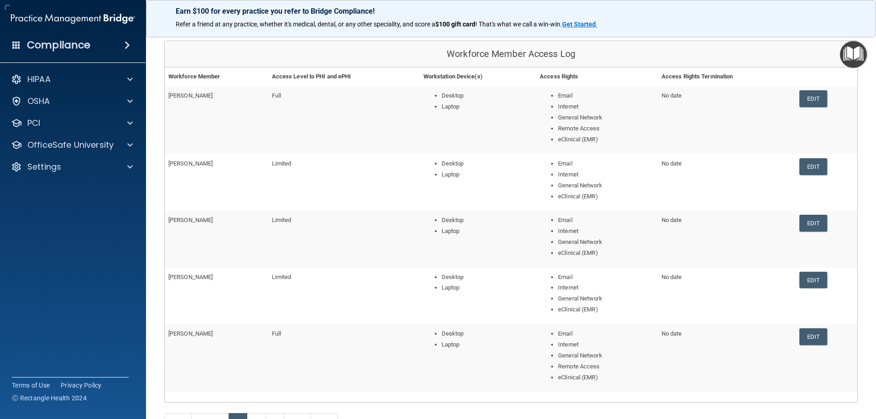
scroll to position [157, 0]
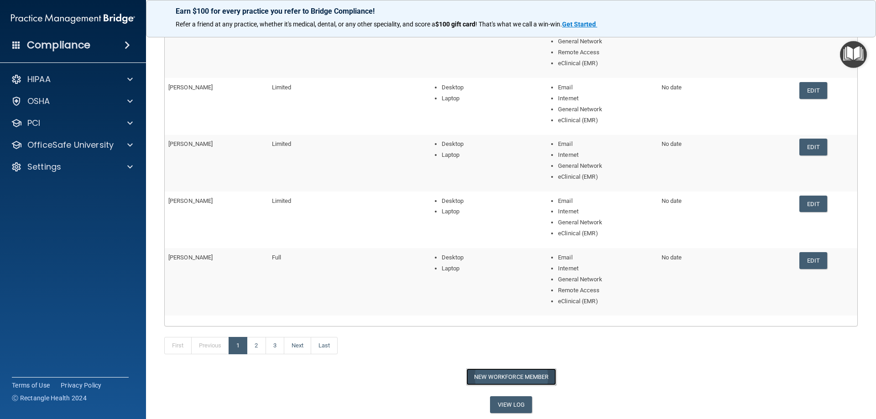
click at [482, 369] on button "New Workforce Member" at bounding box center [511, 377] width 90 height 17
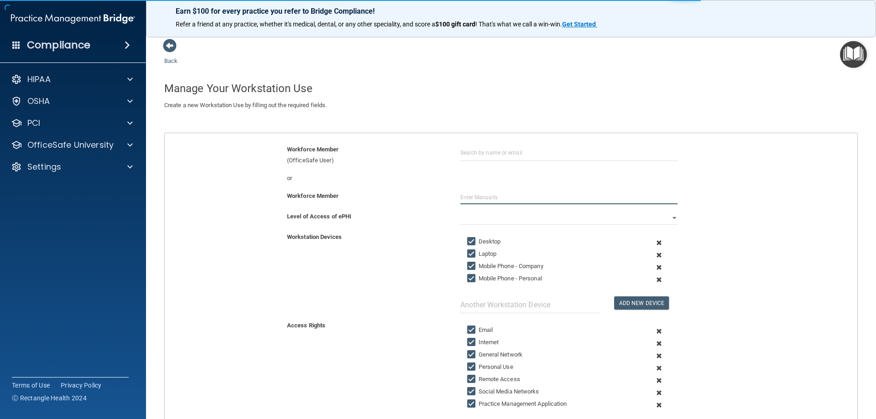
click at [475, 197] on input "text" at bounding box center [568, 198] width 217 height 14
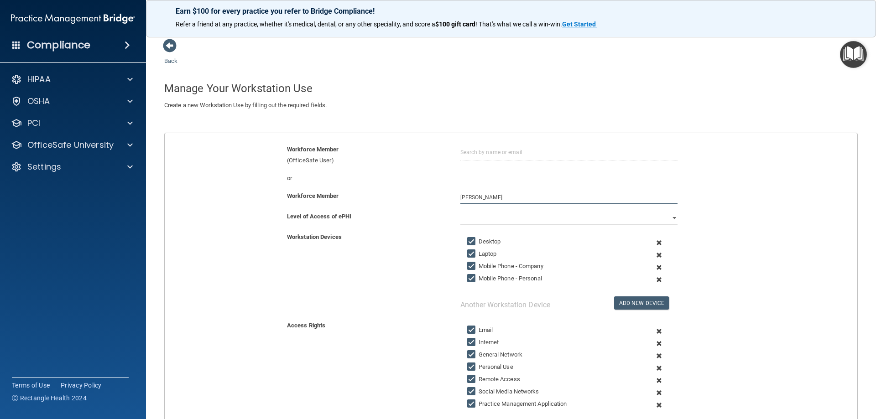
type input "[PERSON_NAME]"
click at [481, 222] on select "Full Limited None" at bounding box center [568, 218] width 217 height 14
select select "1"
click at [460, 211] on select "Full Limited None" at bounding box center [568, 218] width 217 height 14
click at [653, 266] on span at bounding box center [659, 267] width 22 height 12
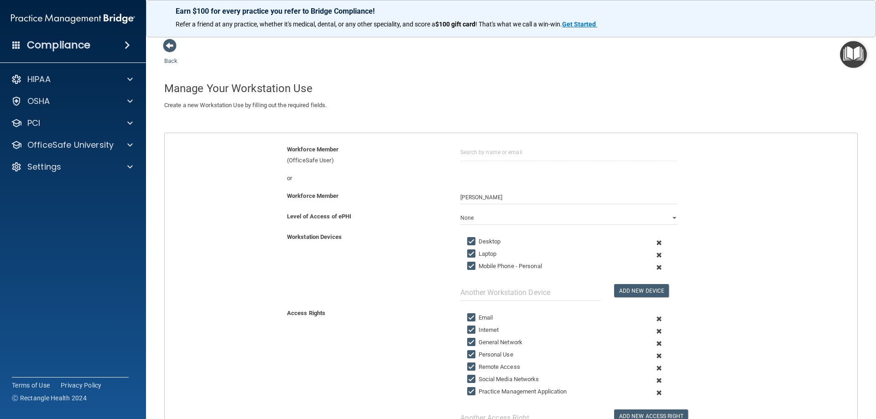
click at [654, 268] on span at bounding box center [659, 267] width 22 height 12
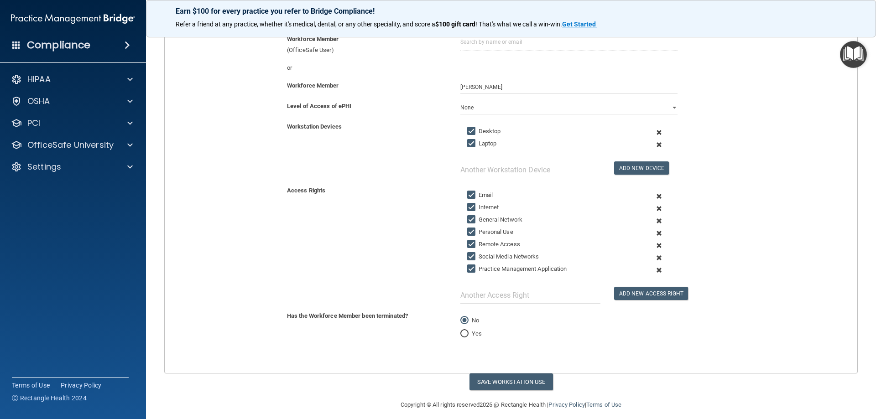
scroll to position [118, 0]
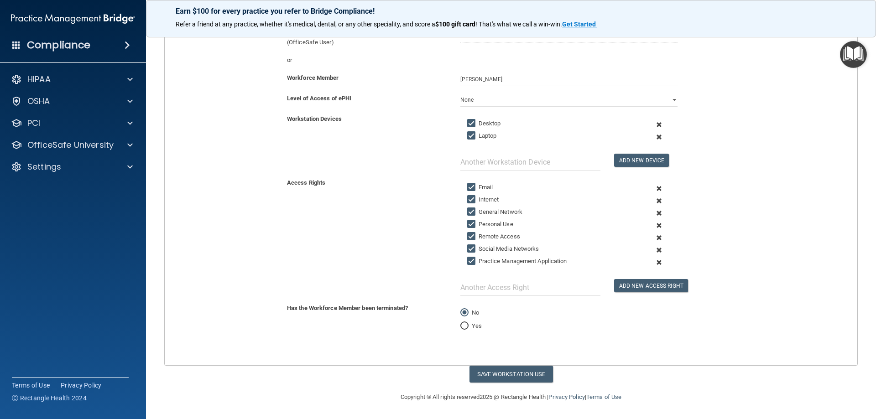
click at [654, 227] on span at bounding box center [659, 225] width 22 height 12
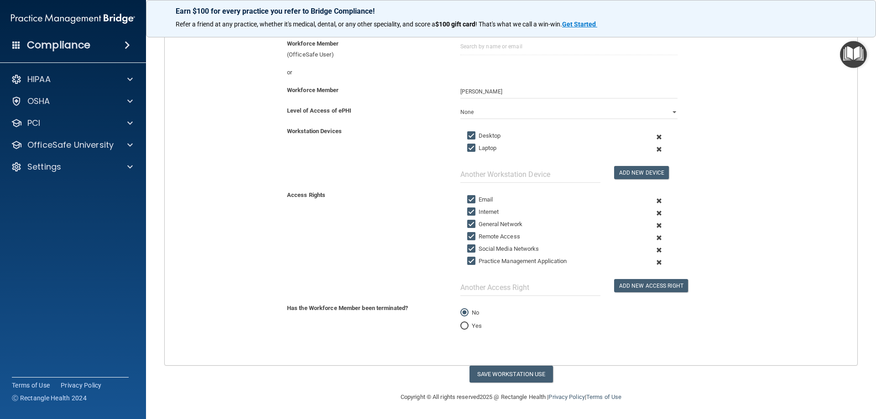
scroll to position [106, 0]
click at [654, 237] on span at bounding box center [659, 238] width 22 height 12
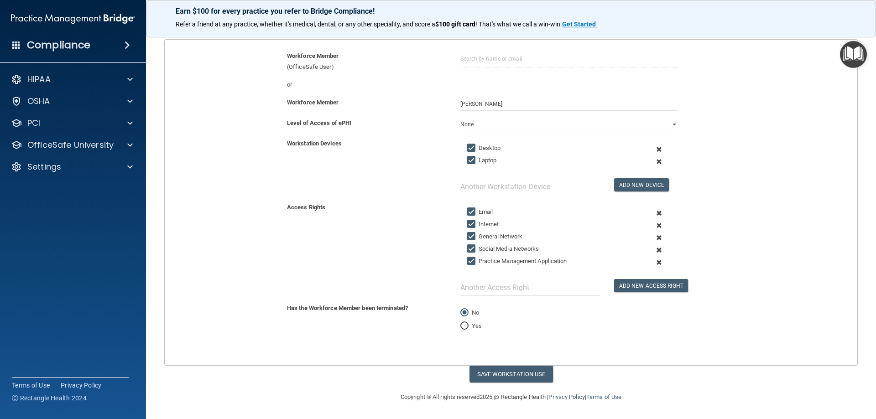
click at [655, 250] on span at bounding box center [659, 250] width 22 height 12
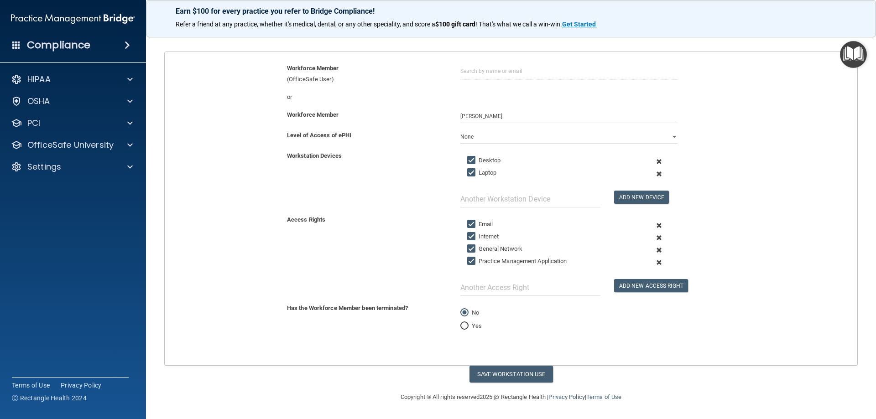
scroll to position [81, 0]
click at [654, 262] on span at bounding box center [659, 262] width 22 height 12
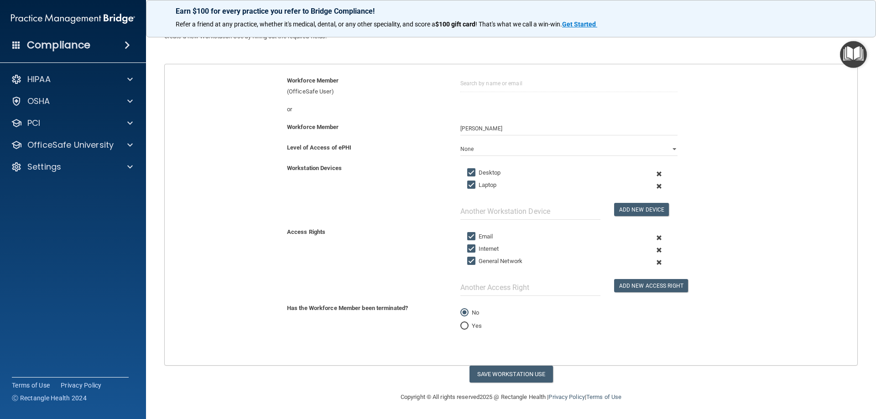
scroll to position [69, 0]
click at [537, 297] on div "Access Rights Email Internet General Network Add New Access Right" at bounding box center [511, 265] width 706 height 76
click at [537, 289] on input "text" at bounding box center [530, 287] width 140 height 17
type input "eClinical (EMR)"
click at [632, 285] on button "Add New Access Right" at bounding box center [651, 285] width 74 height 13
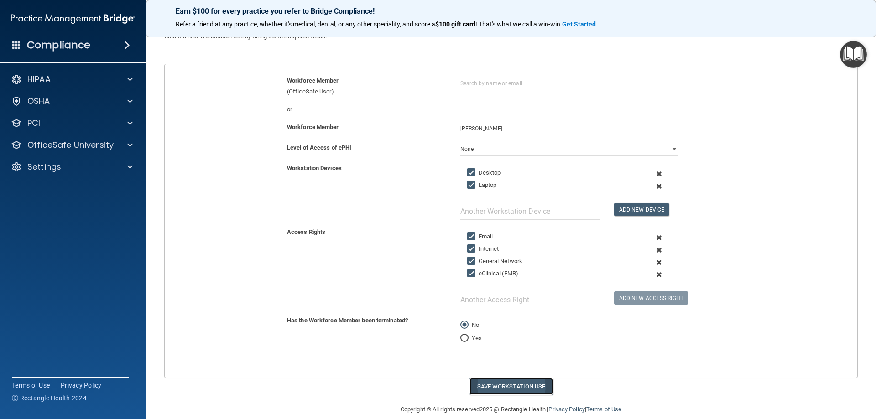
click at [499, 386] on button "Save Workstation Use" at bounding box center [510, 386] width 83 height 17
select select "? string:Limited ?"
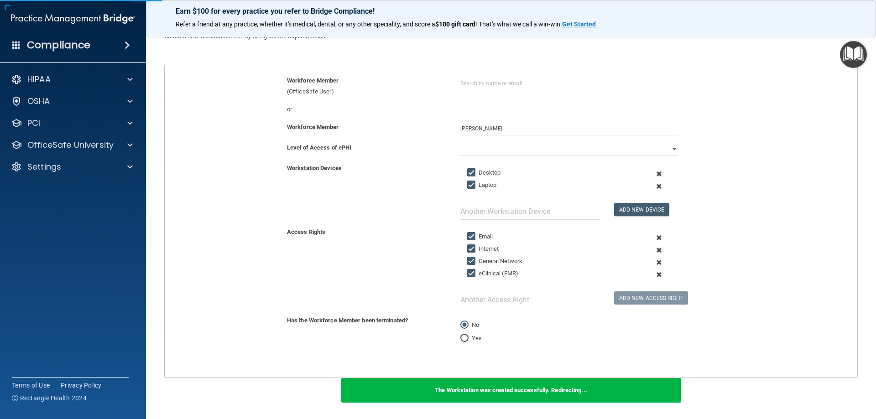
scroll to position [146, 0]
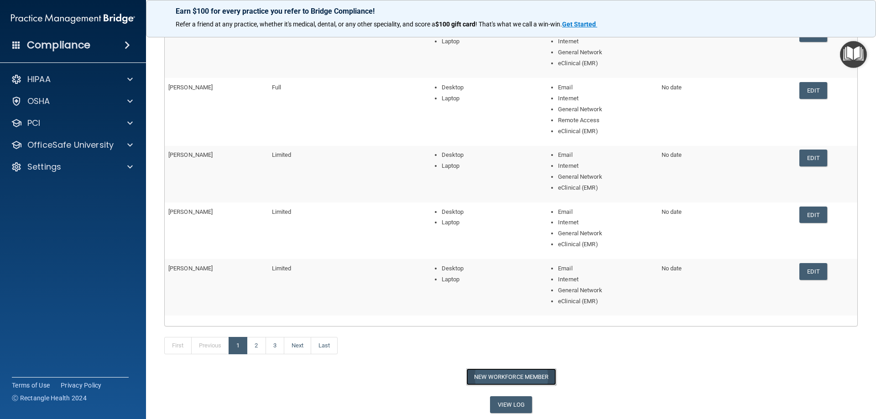
click at [505, 378] on button "New Workforce Member" at bounding box center [511, 377] width 90 height 17
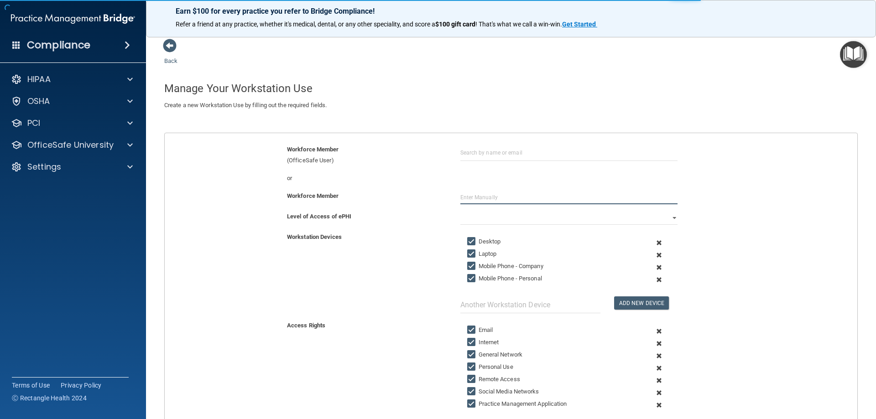
click at [480, 197] on input "text" at bounding box center [568, 198] width 217 height 14
click at [495, 196] on input "text" at bounding box center [568, 198] width 217 height 14
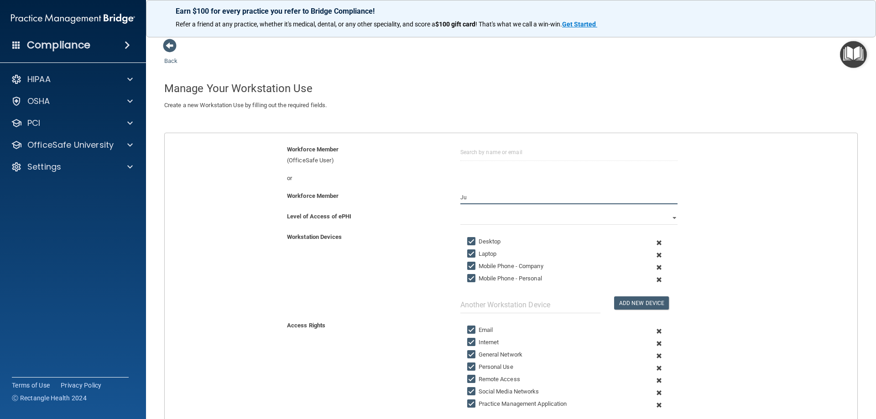
type input "J"
type input "[PERSON_NAME]"
click at [486, 212] on select "Full Limited None" at bounding box center [568, 218] width 217 height 14
select select "1"
click at [460, 211] on select "Full Limited None" at bounding box center [568, 218] width 217 height 14
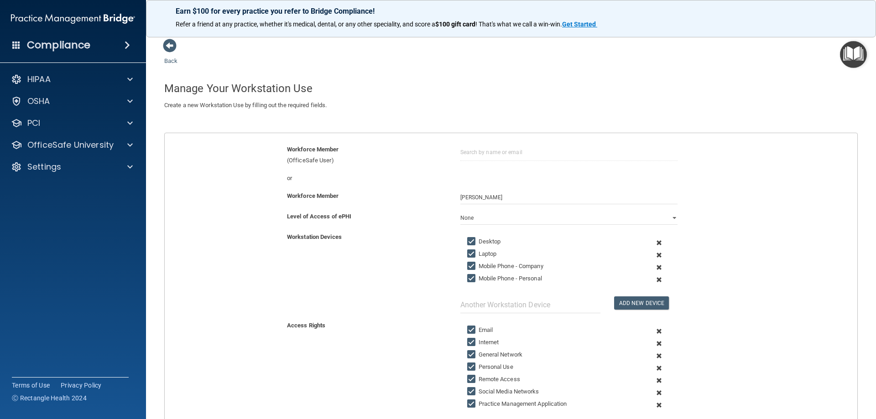
click at [654, 269] on span at bounding box center [659, 267] width 22 height 12
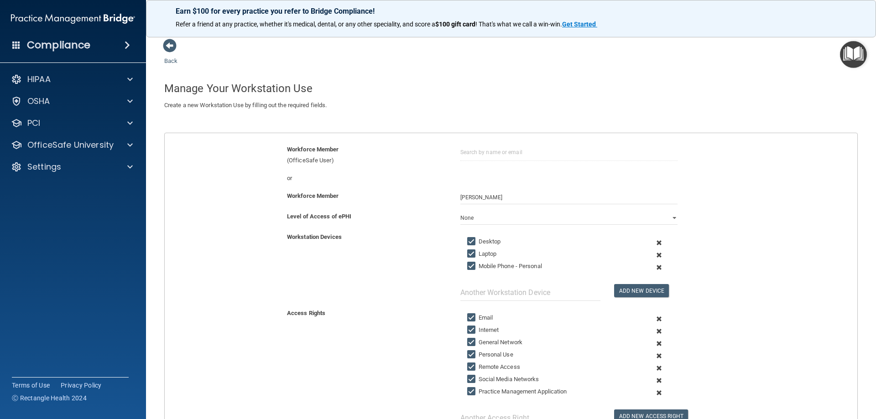
click at [654, 269] on span at bounding box center [659, 267] width 22 height 12
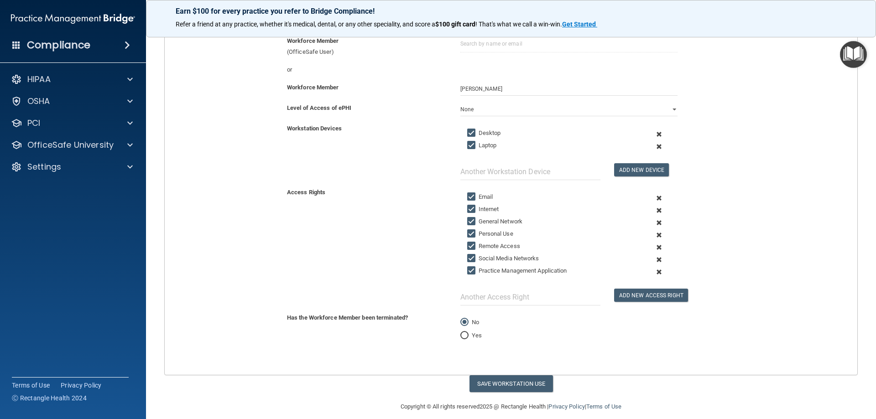
scroll to position [118, 0]
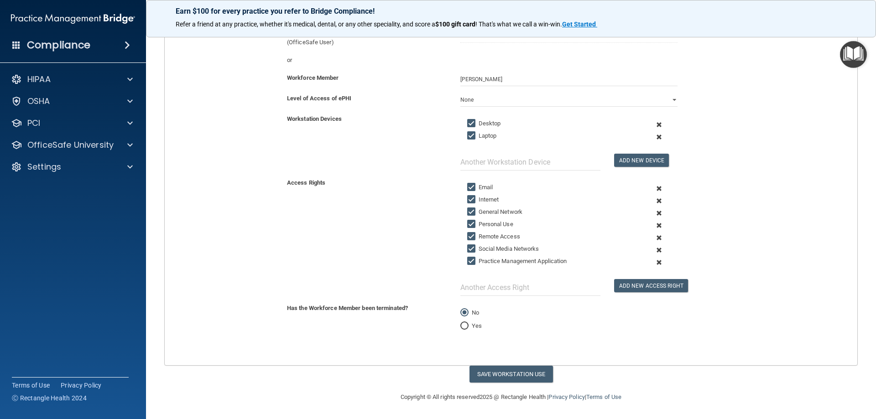
click at [655, 225] on span at bounding box center [659, 225] width 22 height 12
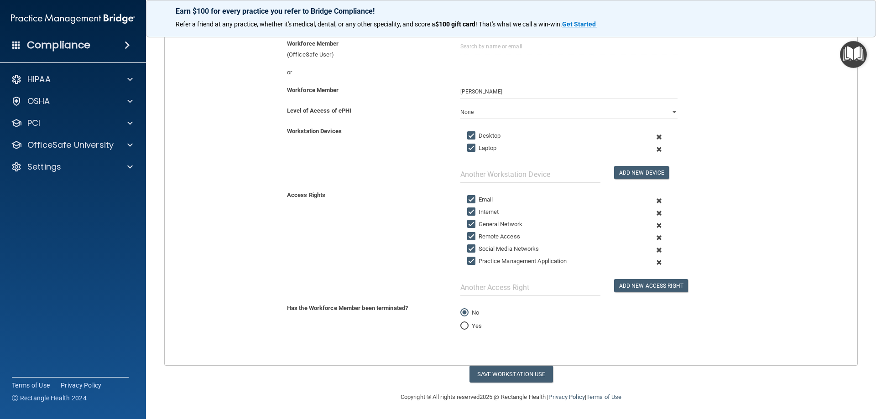
click at [653, 238] on span at bounding box center [659, 238] width 22 height 12
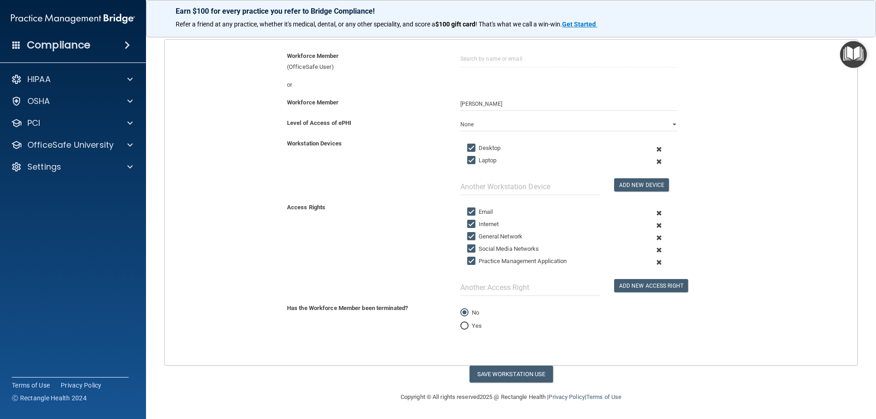
scroll to position [94, 0]
click at [654, 250] on span at bounding box center [659, 250] width 22 height 12
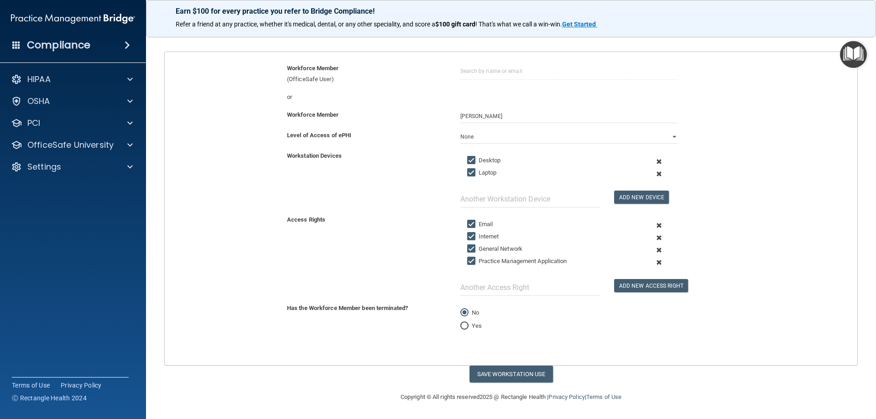
scroll to position [81, 0]
click at [653, 262] on span at bounding box center [659, 262] width 22 height 12
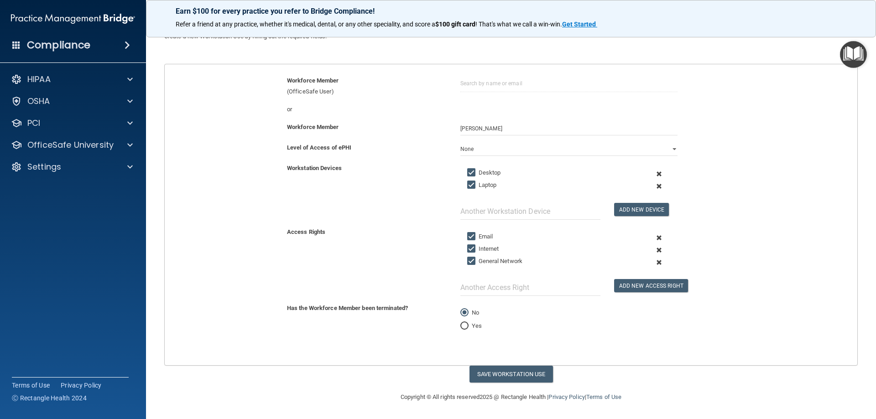
scroll to position [69, 0]
click at [491, 290] on input "text" at bounding box center [530, 287] width 140 height 17
type input "eClinical (EMR)"
click at [620, 287] on button "Add New Access Right" at bounding box center [651, 285] width 74 height 13
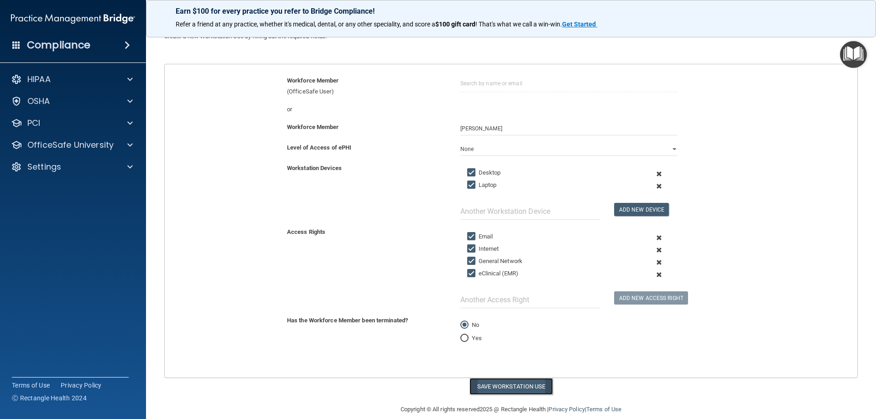
click at [490, 391] on button "Save Workstation Use" at bounding box center [510, 386] width 83 height 17
select select "? string:Limited ?"
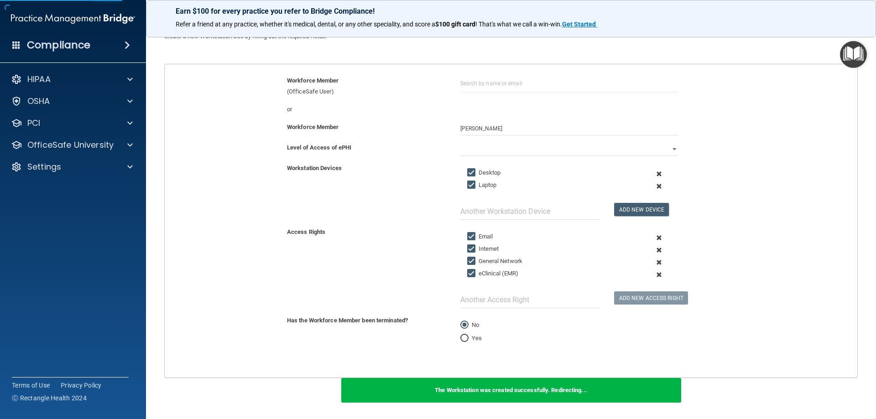
scroll to position [146, 0]
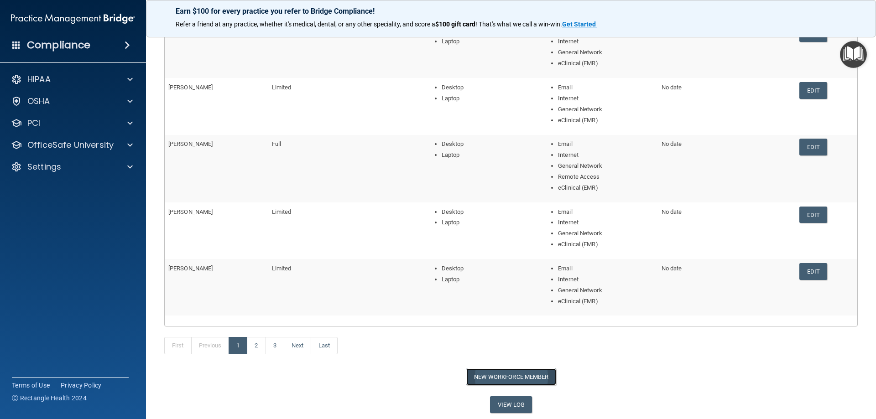
click at [510, 376] on button "New Workforce Member" at bounding box center [511, 377] width 90 height 17
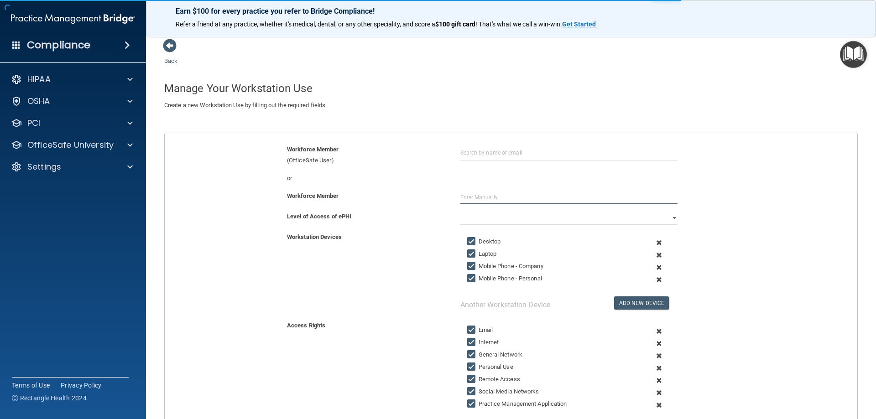
click at [466, 199] on input "text" at bounding box center [568, 198] width 217 height 14
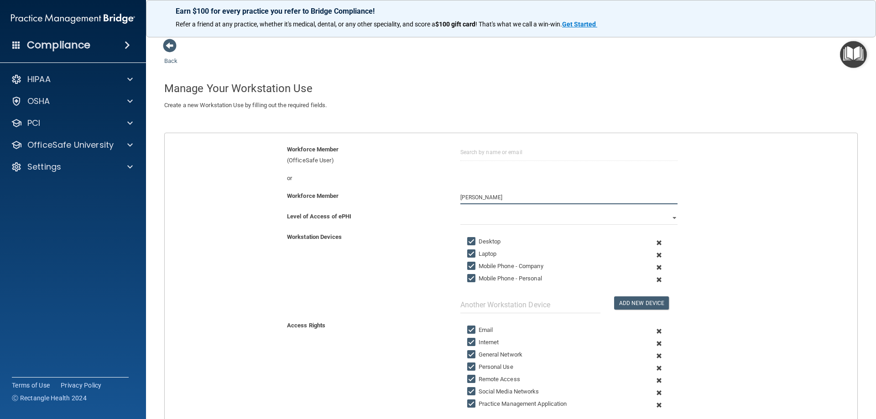
type input "[PERSON_NAME]"
click at [470, 219] on select "Full Limited None" at bounding box center [568, 218] width 217 height 14
select select "1"
click at [460, 211] on select "Full Limited None" at bounding box center [568, 218] width 217 height 14
click at [655, 266] on span at bounding box center [659, 267] width 22 height 12
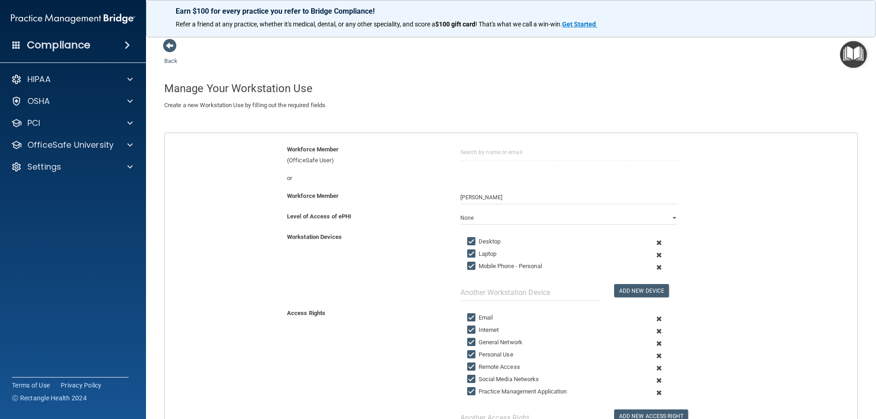
click at [655, 266] on span at bounding box center [659, 267] width 22 height 12
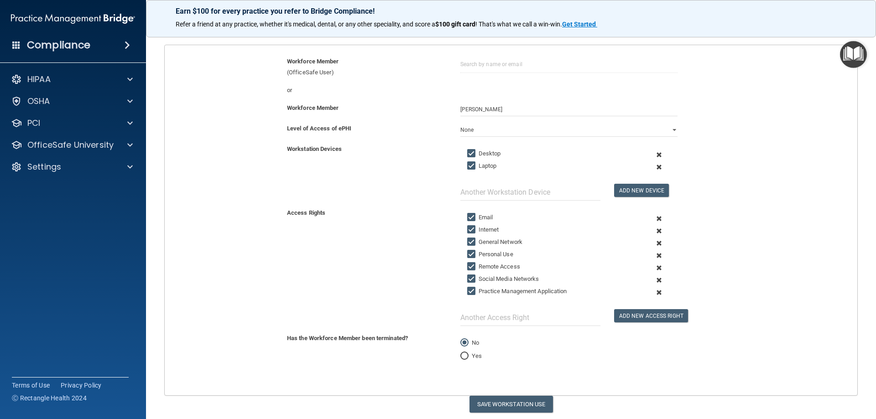
scroll to position [118, 0]
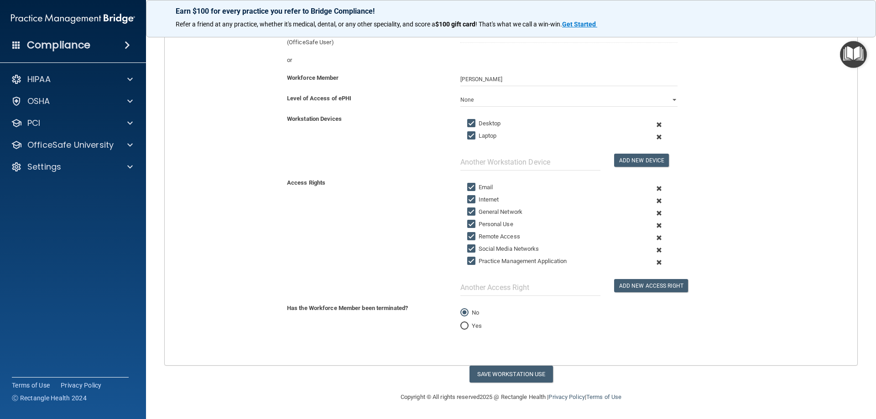
click at [653, 223] on span at bounding box center [659, 225] width 22 height 12
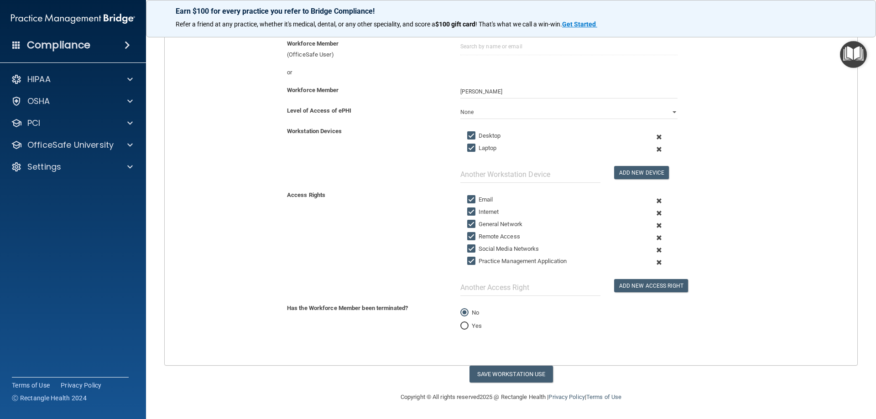
click at [653, 238] on span at bounding box center [659, 238] width 22 height 12
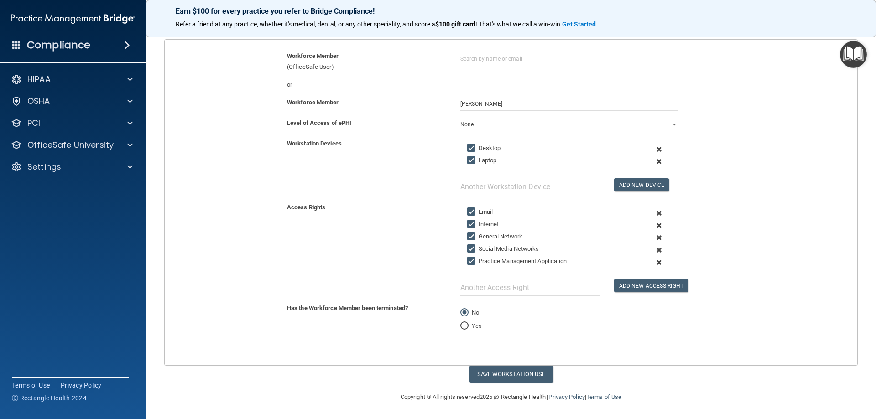
click at [653, 252] on span at bounding box center [659, 250] width 22 height 12
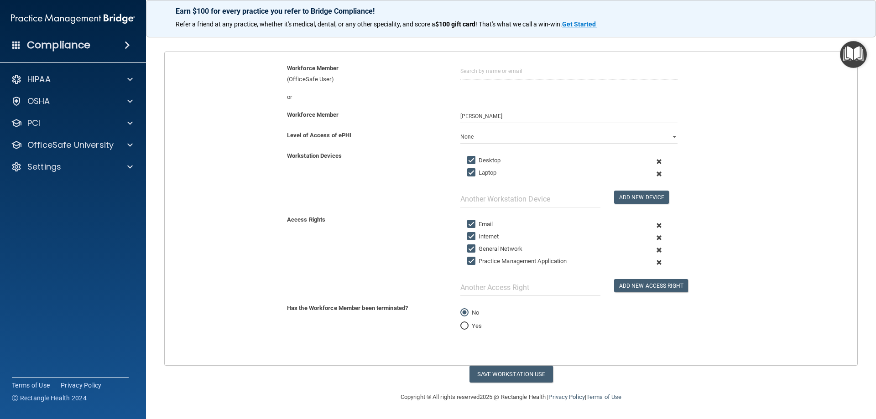
click at [652, 262] on span at bounding box center [659, 262] width 22 height 12
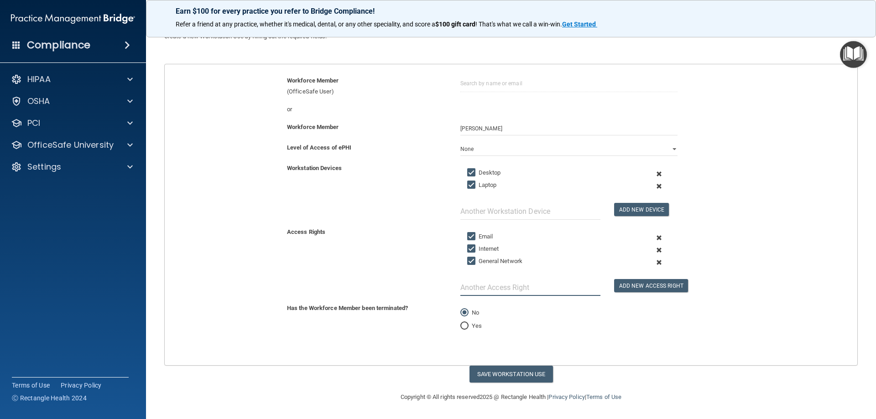
click at [512, 295] on input "text" at bounding box center [530, 287] width 140 height 17
type input "eClinical (EMR)"
click at [644, 285] on button "Add New Access Right" at bounding box center [651, 285] width 74 height 13
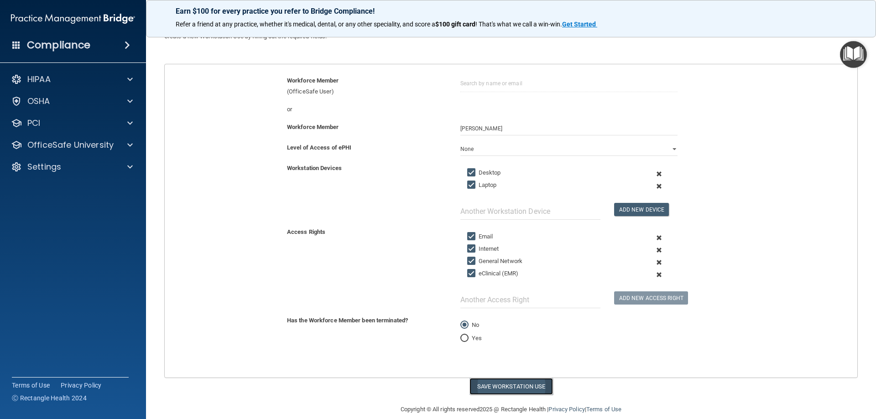
click at [500, 388] on button "Save Workstation Use" at bounding box center [510, 386] width 83 height 17
select select "? string:Limited ?"
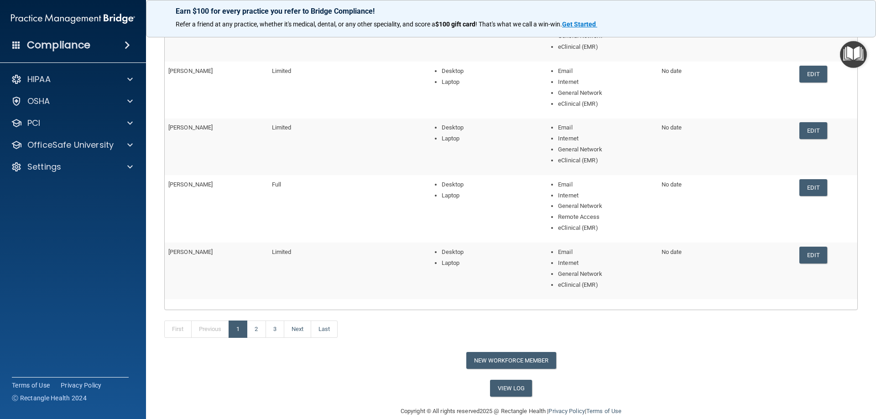
scroll to position [177, 0]
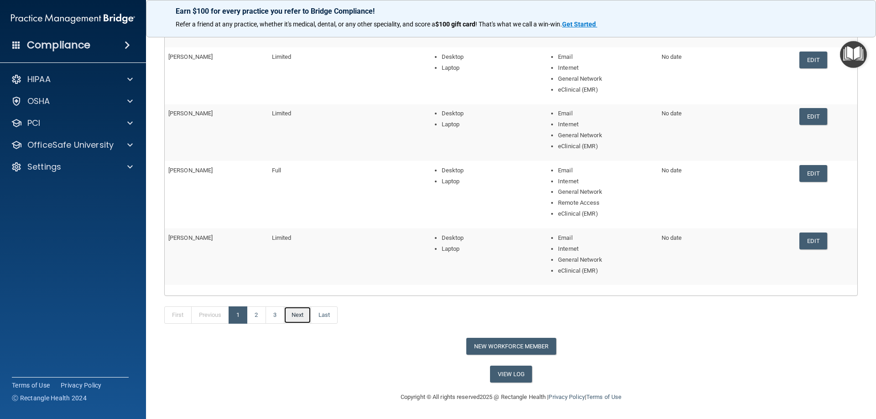
click at [306, 316] on link "Next" at bounding box center [297, 315] width 27 height 17
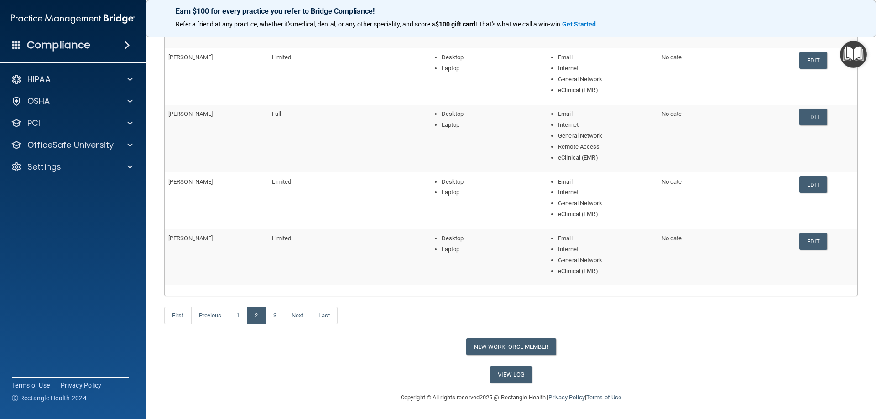
scroll to position [177, 0]
click at [301, 317] on link "Next" at bounding box center [297, 315] width 27 height 17
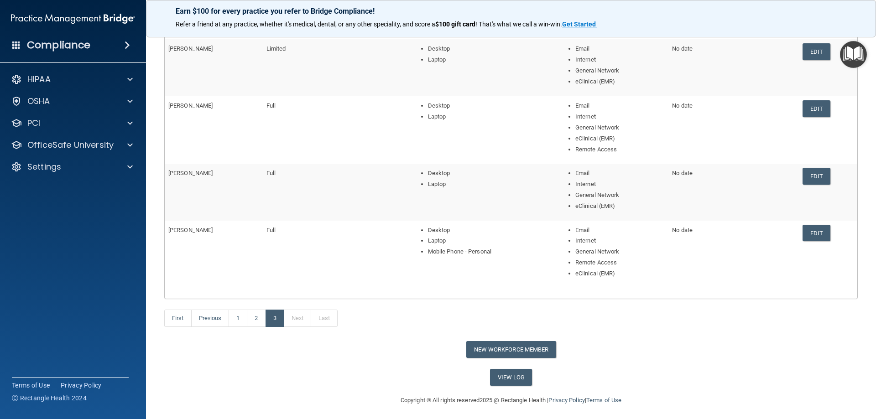
scroll to position [131, 0]
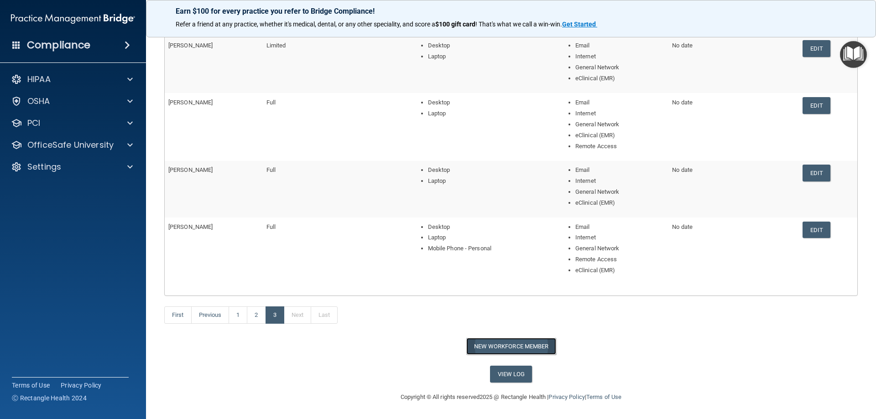
click at [507, 348] on button "New Workforce Member" at bounding box center [511, 346] width 90 height 17
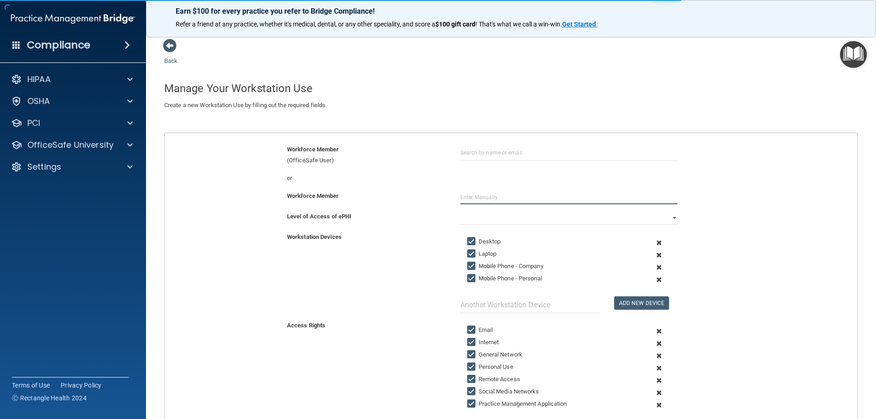
click at [484, 201] on input "text" at bounding box center [568, 198] width 217 height 14
type input "[PERSON_NAME]"
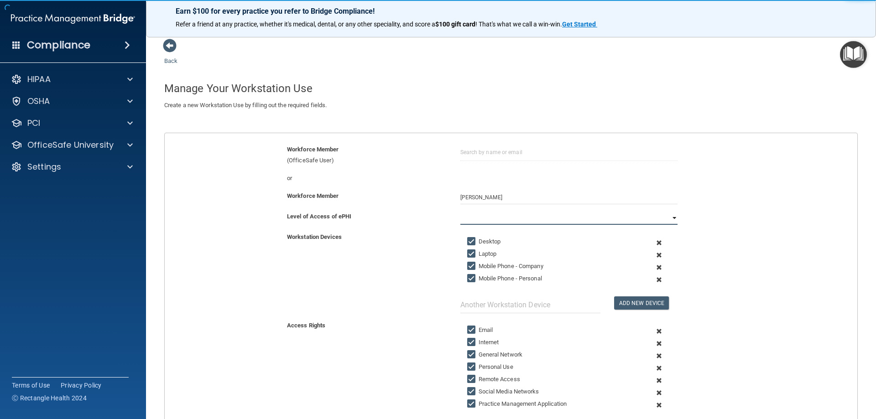
click at [474, 217] on select "Full Limited None" at bounding box center [568, 218] width 217 height 14
click at [473, 222] on select "Full Limited None" at bounding box center [568, 218] width 217 height 14
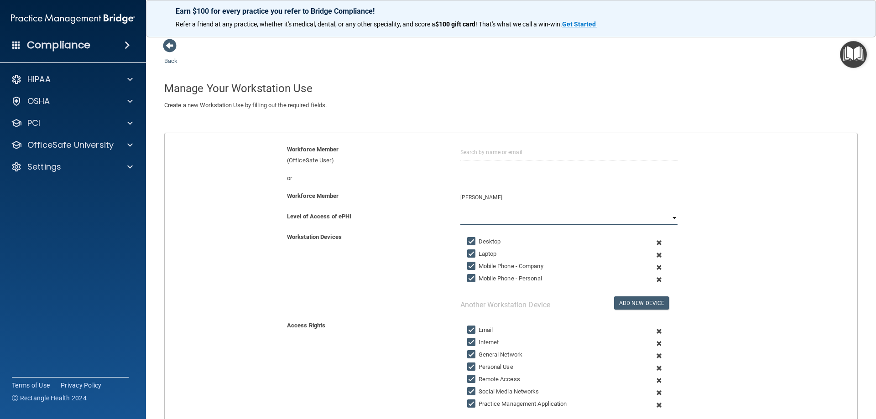
click at [671, 215] on select "Full Limited None" at bounding box center [568, 218] width 217 height 14
select select "0"
click at [460, 211] on select "Full Limited None" at bounding box center [568, 218] width 217 height 14
click at [653, 268] on span at bounding box center [659, 267] width 22 height 12
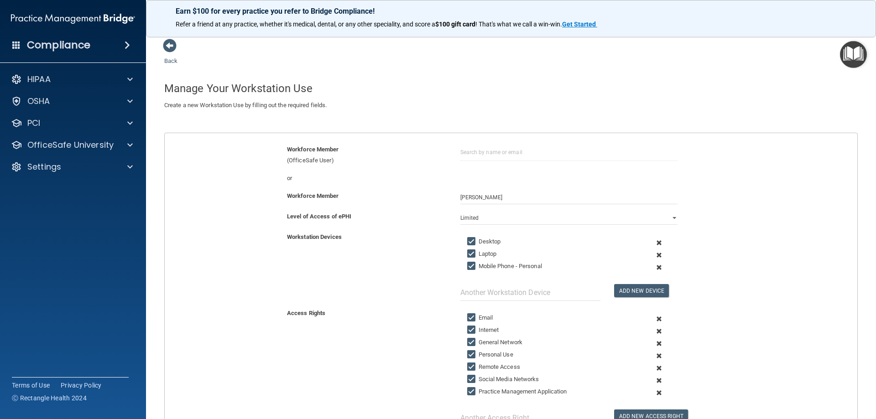
click at [653, 268] on span at bounding box center [659, 267] width 22 height 12
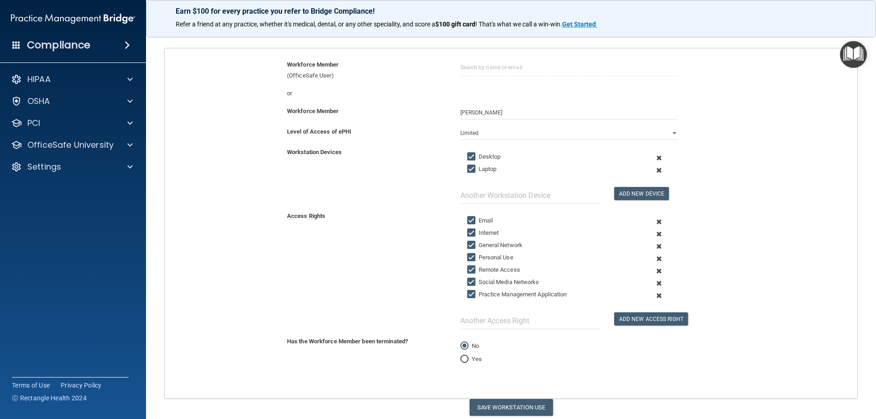
scroll to position [91, 0]
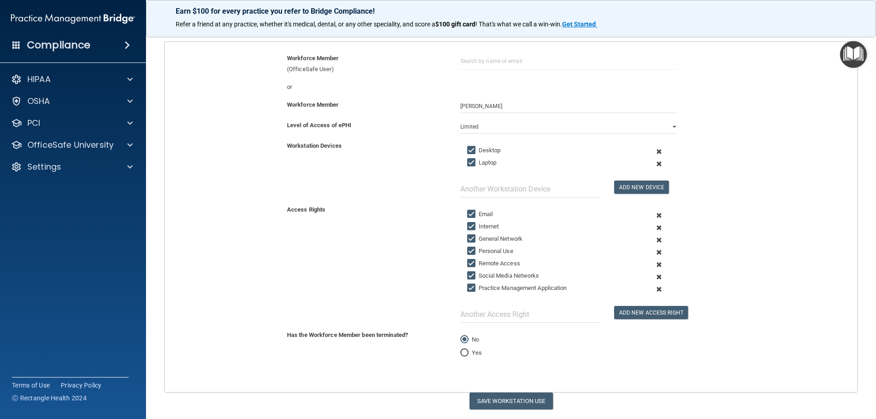
click at [653, 252] on span at bounding box center [659, 252] width 22 height 12
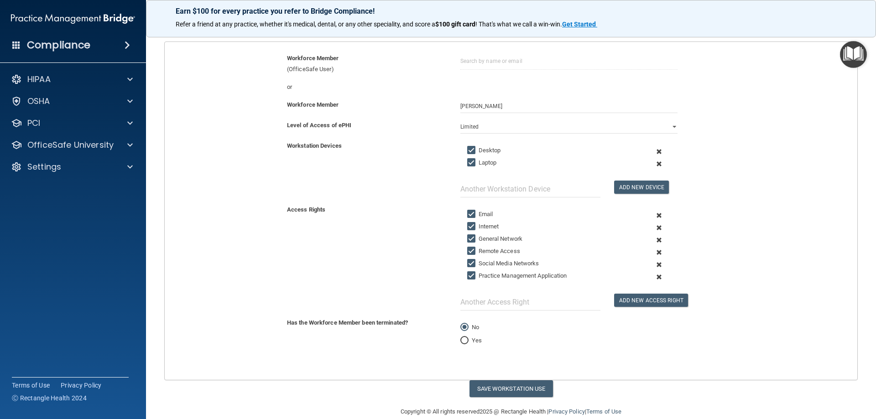
click at [653, 252] on span at bounding box center [659, 252] width 22 height 12
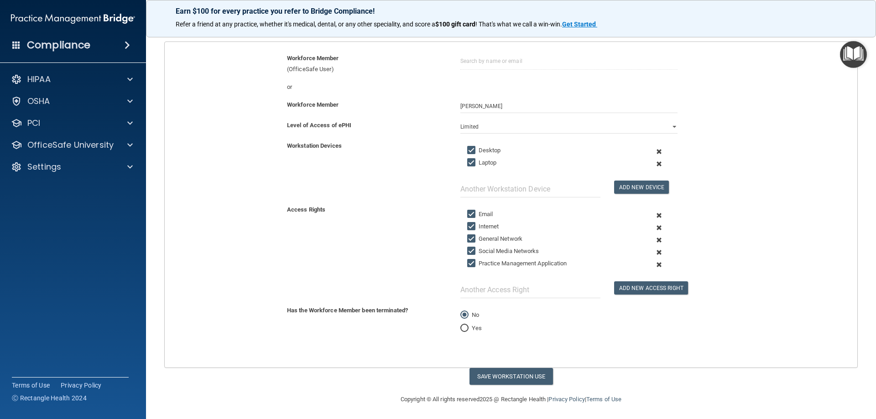
click at [654, 253] on span at bounding box center [659, 252] width 22 height 12
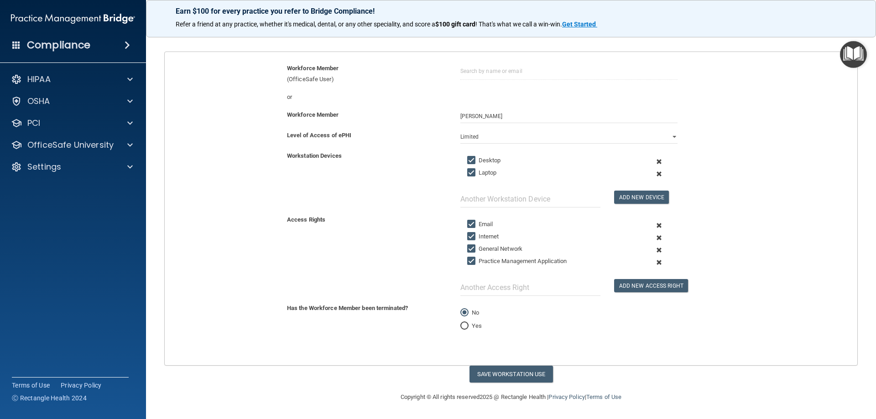
click at [652, 263] on span at bounding box center [659, 262] width 22 height 12
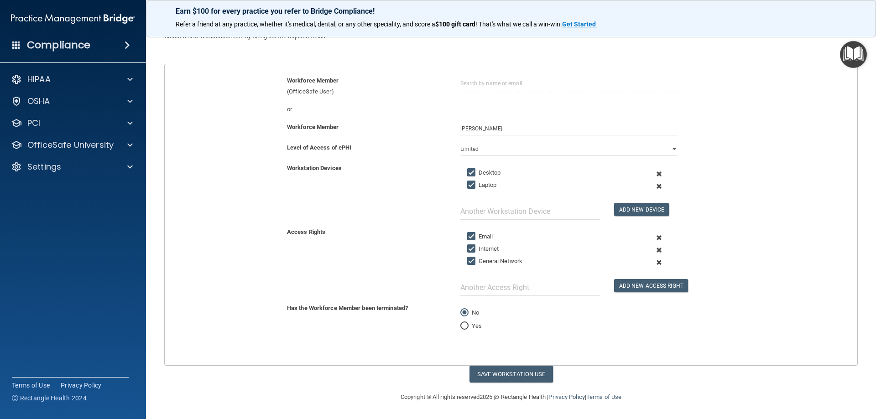
scroll to position [69, 0]
click at [488, 283] on input "text" at bounding box center [530, 287] width 140 height 17
type input "eClinical (EMR)"
click at [655, 290] on button "Add New Access Right" at bounding box center [651, 285] width 74 height 13
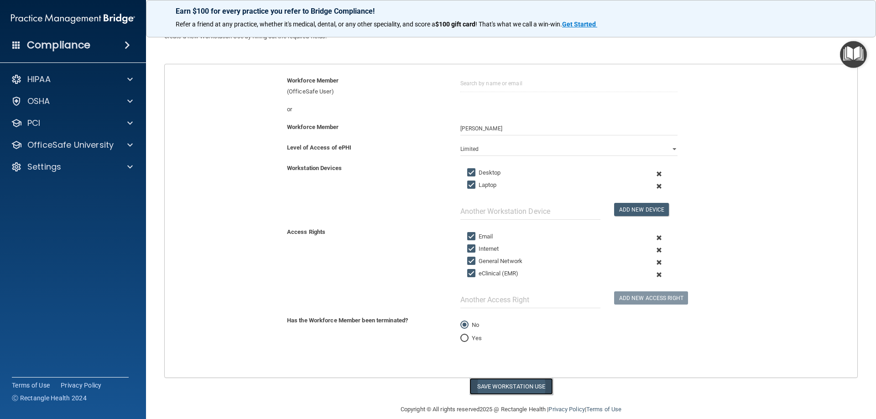
click at [504, 391] on button "Save Workstation Use" at bounding box center [510, 386] width 83 height 17
select select "? string:Full ?"
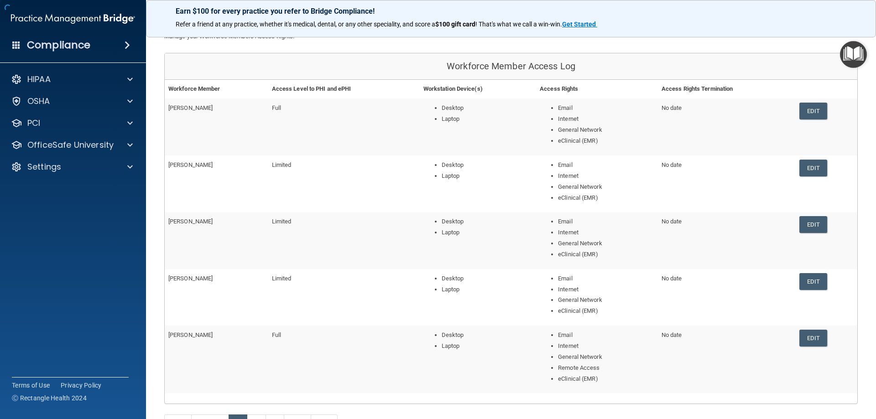
scroll to position [146, 0]
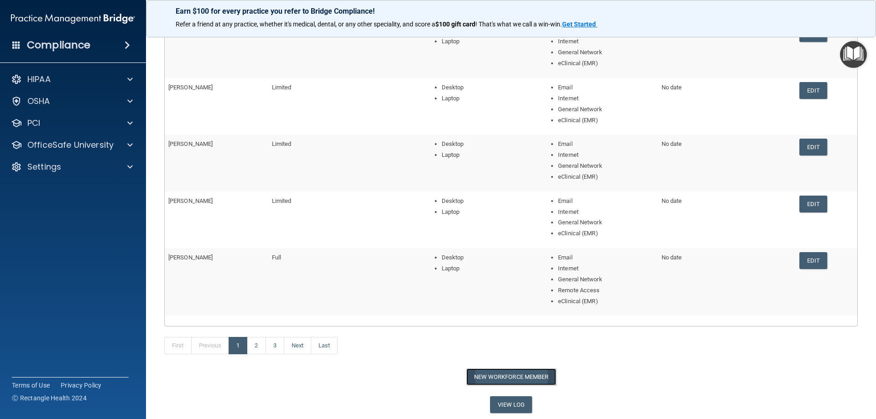
click at [504, 378] on button "New Workforce Member" at bounding box center [511, 377] width 90 height 17
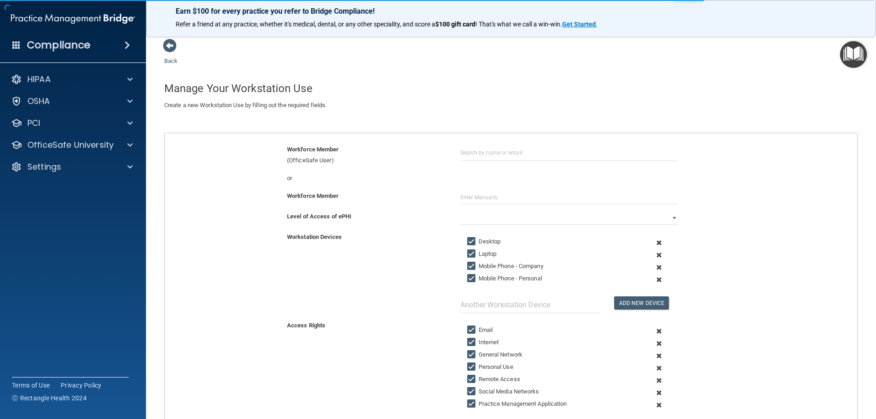
click at [654, 266] on span at bounding box center [659, 267] width 22 height 12
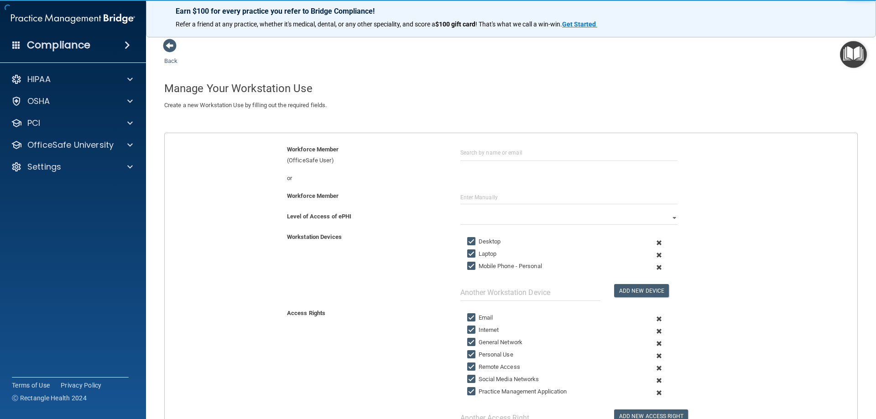
click at [654, 269] on span at bounding box center [659, 267] width 22 height 12
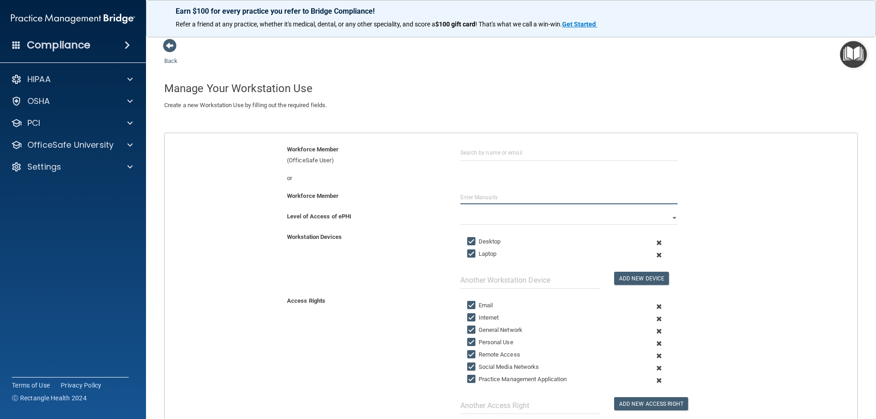
click at [506, 198] on input "text" at bounding box center [568, 198] width 217 height 14
type input "Pantera [PERSON_NAME]"
click at [493, 218] on select "Full Limited None" at bounding box center [568, 218] width 217 height 14
select select "1"
click at [460, 211] on select "Full Limited None" at bounding box center [568, 218] width 217 height 14
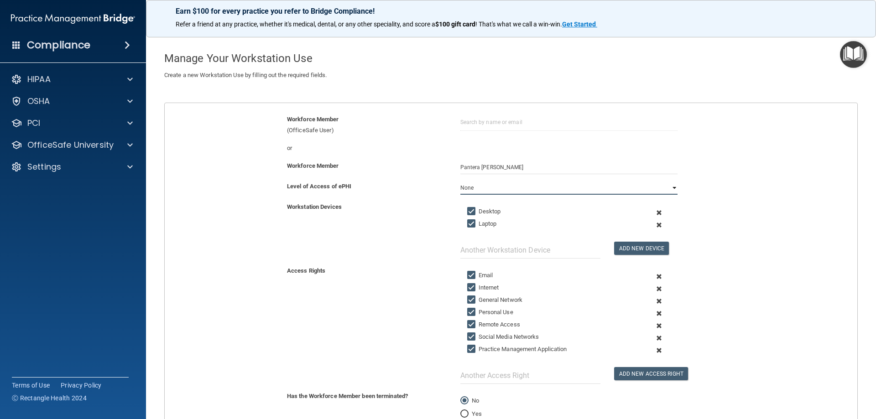
scroll to position [46, 0]
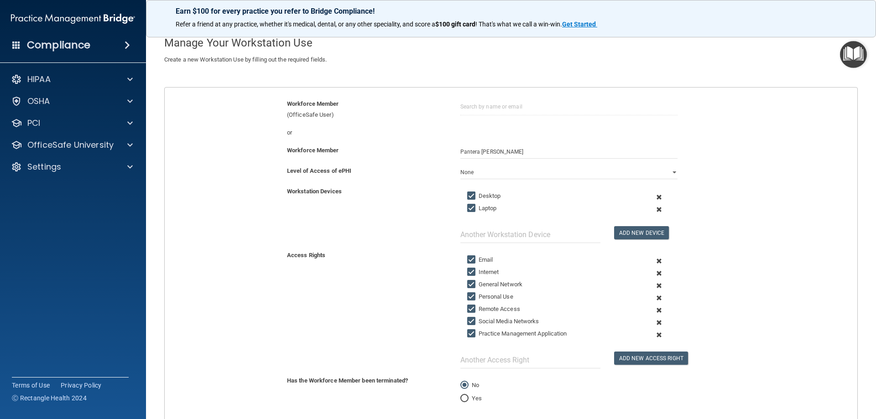
click at [655, 298] on span at bounding box center [659, 298] width 22 height 12
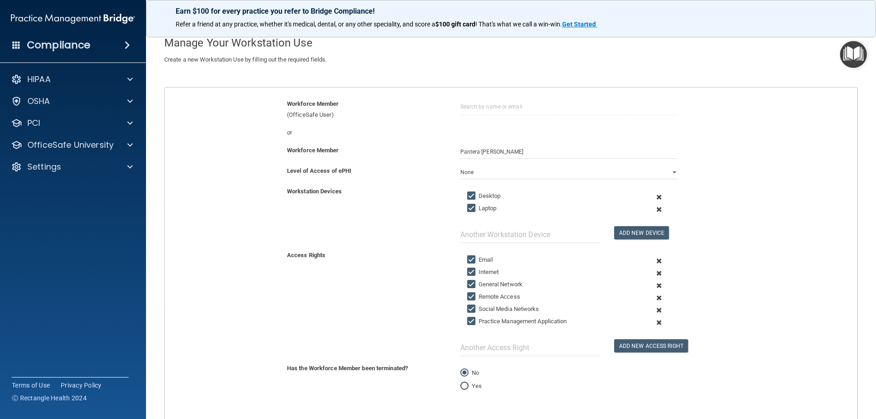
click at [655, 310] on span at bounding box center [659, 310] width 22 height 12
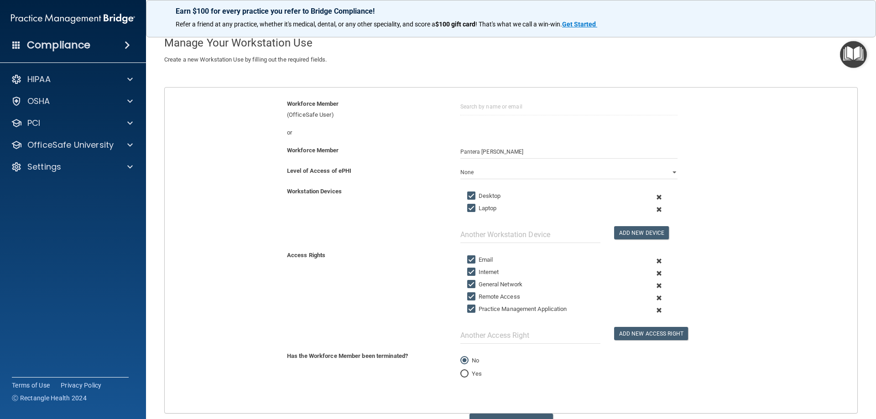
click at [654, 309] on span at bounding box center [659, 310] width 22 height 12
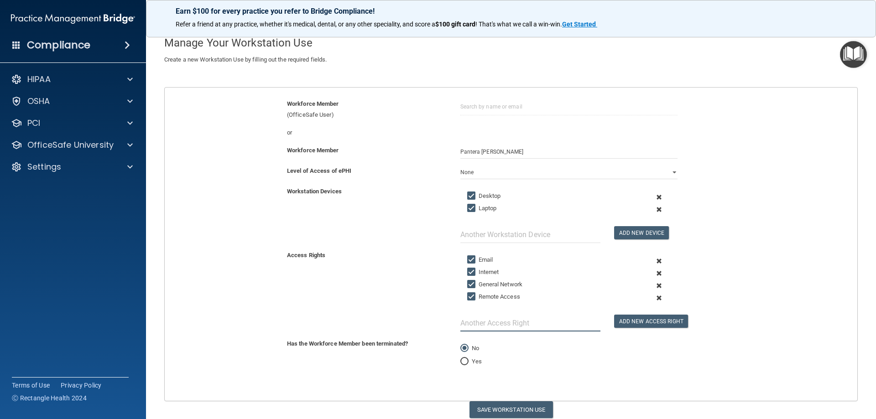
click at [505, 322] on input "text" at bounding box center [530, 323] width 140 height 17
type input "eClinica (EMR)"
click at [644, 321] on button "Add New Access Right" at bounding box center [651, 321] width 74 height 13
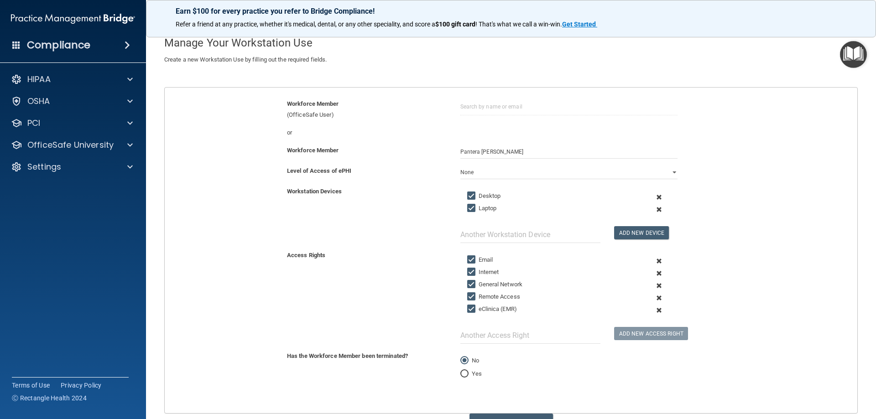
scroll to position [91, 0]
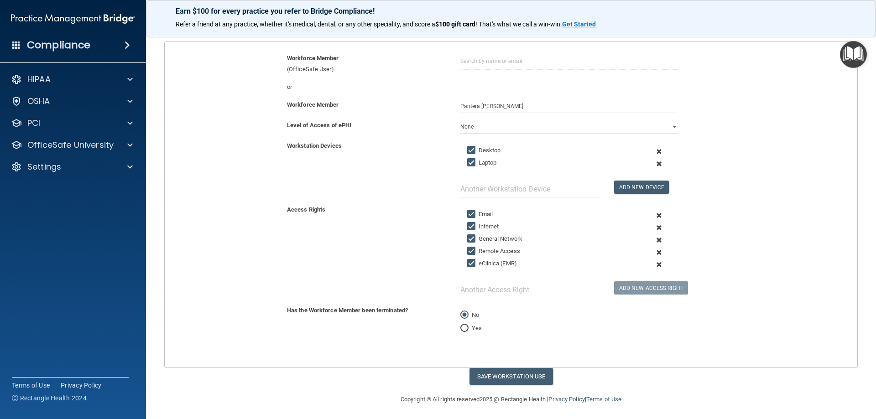
click at [488, 264] on label "eClinica (EMR)" at bounding box center [492, 263] width 50 height 11
click at [478, 264] on input "eClinica (EMR)" at bounding box center [472, 263] width 10 height 7
click at [482, 265] on label "eClinica (EMR)" at bounding box center [492, 263] width 50 height 11
click at [478, 265] on input "eClinica (EMR)" at bounding box center [472, 263] width 10 height 7
checkbox input "true"
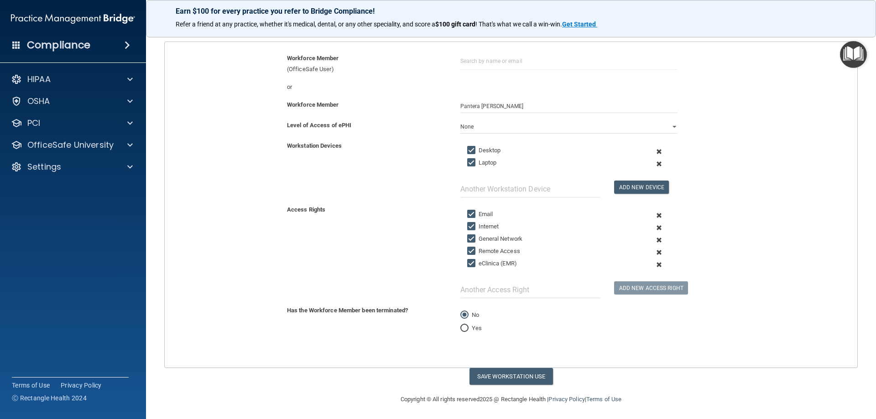
click at [654, 266] on span at bounding box center [659, 265] width 22 height 12
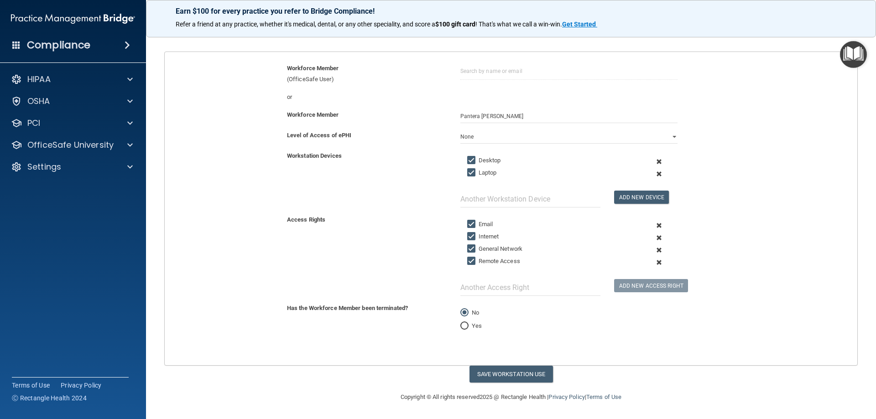
scroll to position [81, 0]
click at [490, 292] on input "text" at bounding box center [530, 287] width 140 height 17
type input "eClinical (EMR)"
click at [651, 285] on button "Add New Access Right" at bounding box center [651, 285] width 74 height 13
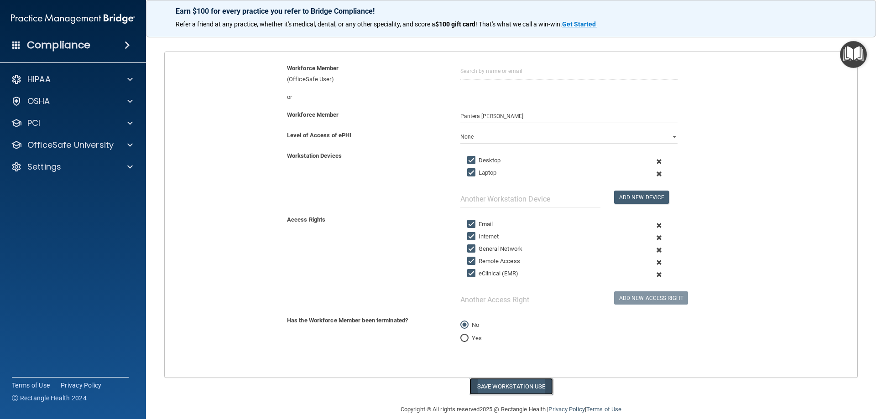
click at [496, 387] on button "Save Workstation Use" at bounding box center [510, 386] width 83 height 17
select select "? string:Limited ?"
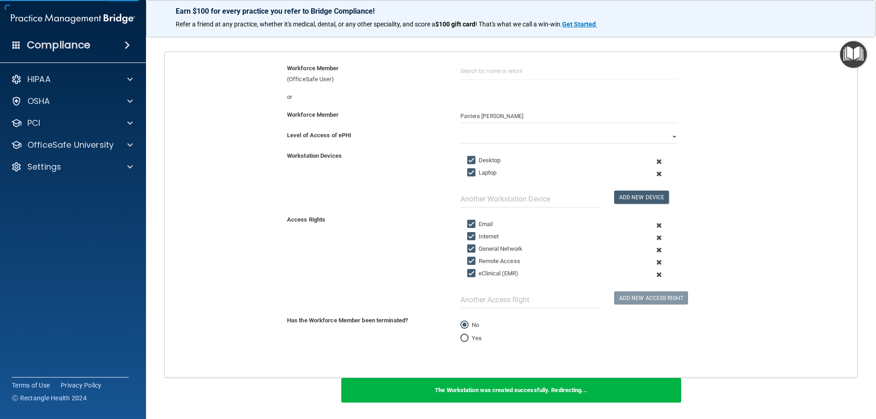
scroll to position [146, 0]
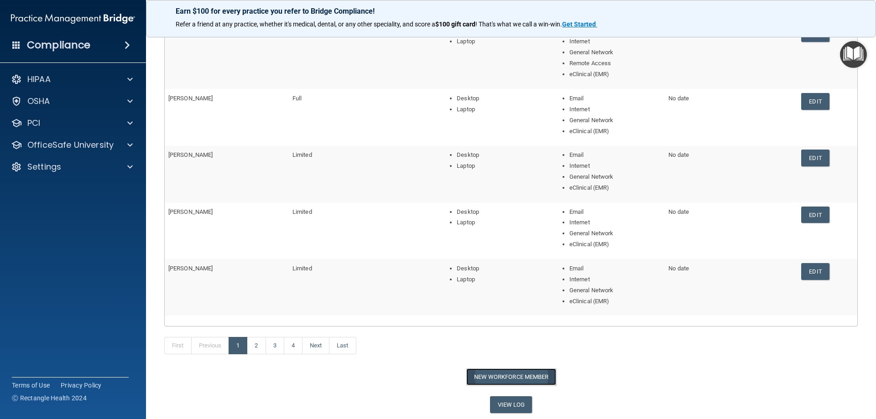
click at [525, 375] on button "New Workforce Member" at bounding box center [511, 377] width 90 height 17
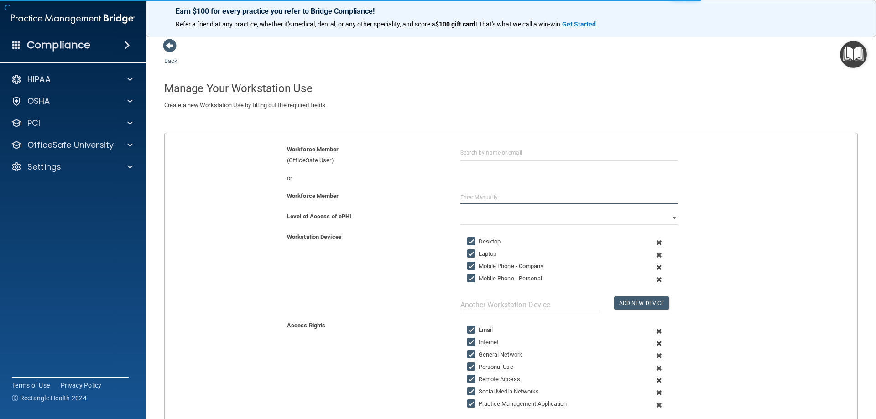
click at [476, 200] on input "text" at bounding box center [568, 198] width 217 height 14
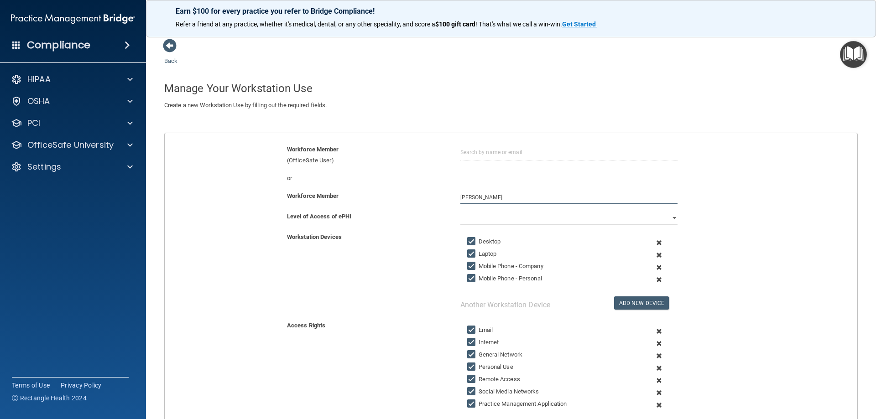
type input "[PERSON_NAME]"
click at [478, 217] on select "Full Limited None" at bounding box center [568, 218] width 217 height 14
select select "1"
click at [460, 211] on select "Full Limited None" at bounding box center [568, 218] width 217 height 14
click at [654, 267] on span at bounding box center [659, 267] width 22 height 12
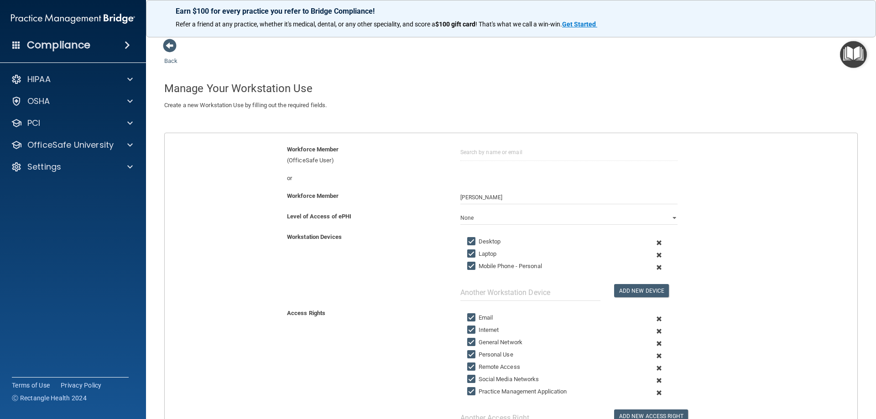
click at [655, 266] on span at bounding box center [659, 267] width 22 height 12
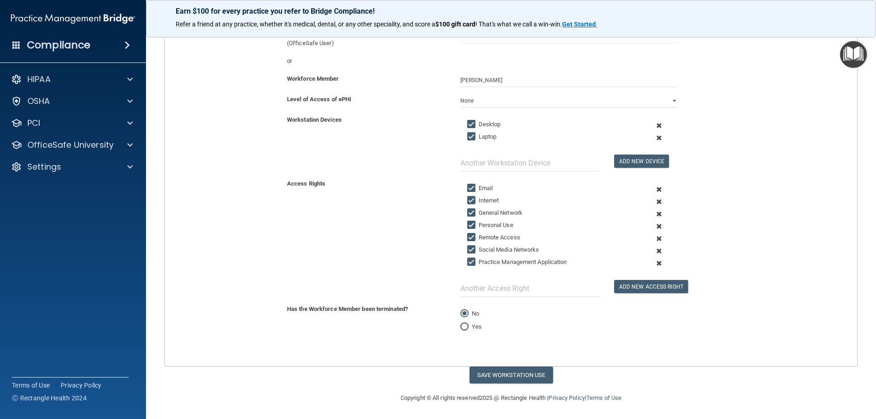
scroll to position [118, 0]
click at [653, 225] on span at bounding box center [659, 225] width 22 height 12
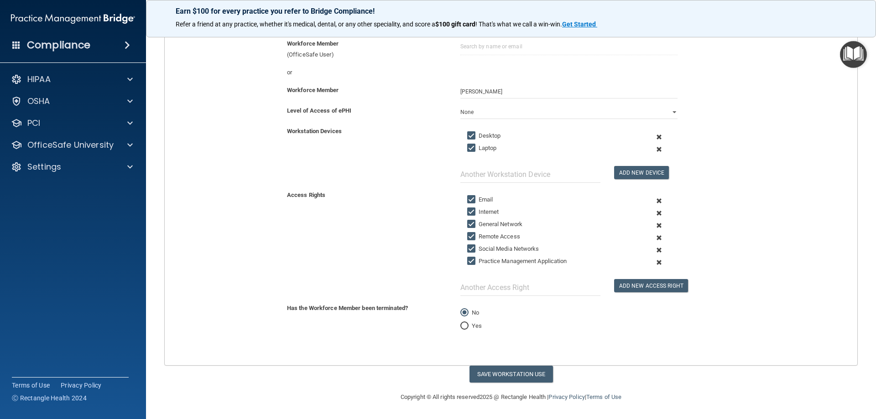
click at [652, 239] on span at bounding box center [659, 238] width 22 height 12
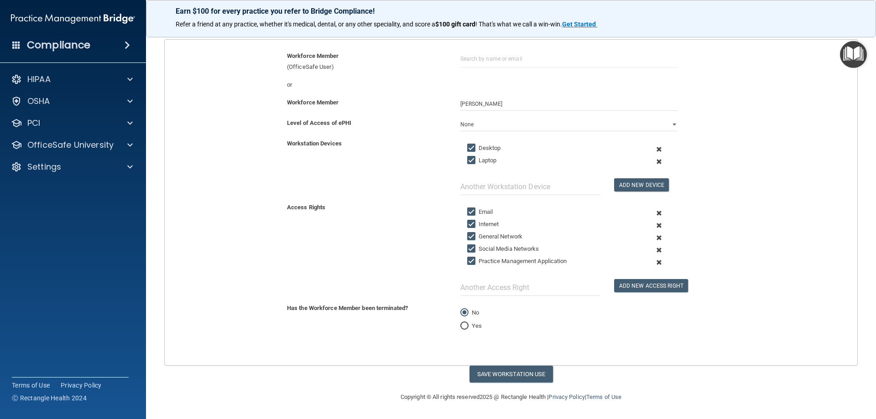
scroll to position [94, 0]
click at [653, 249] on span at bounding box center [659, 250] width 22 height 12
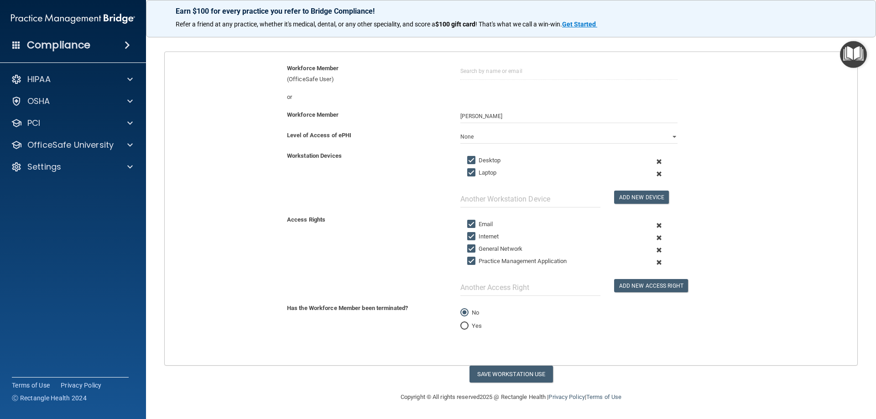
click at [652, 262] on span at bounding box center [659, 262] width 22 height 12
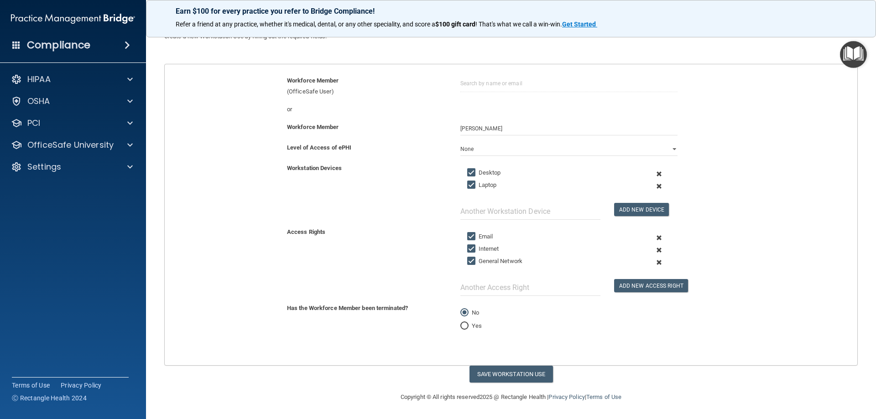
scroll to position [69, 0]
click at [524, 292] on input "text" at bounding box center [530, 287] width 140 height 17
type input "eClinical (EMR)"
click at [647, 289] on button "Add New Access Right" at bounding box center [651, 285] width 74 height 13
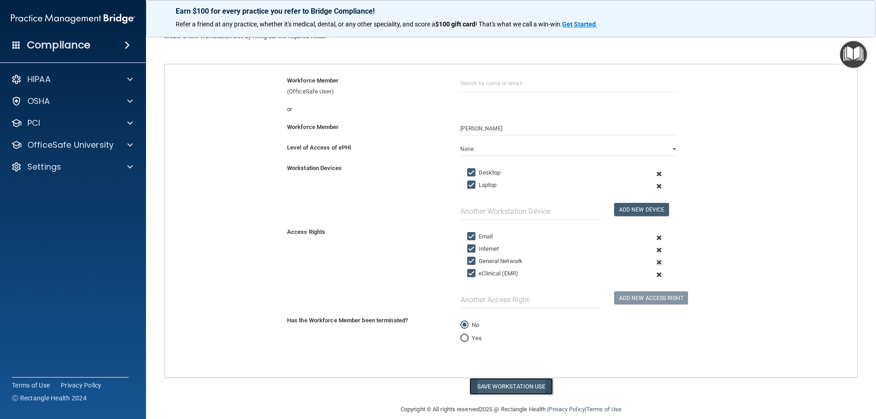
click at [485, 388] on button "Save Workstation Use" at bounding box center [510, 386] width 83 height 17
select select "? string:Limited ?"
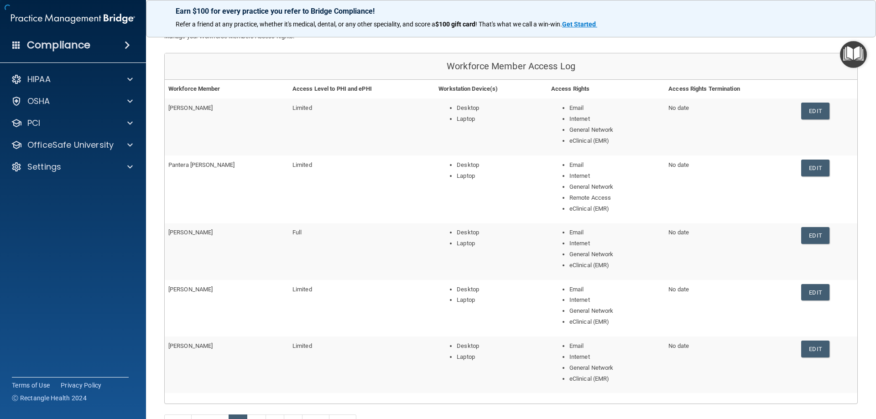
scroll to position [146, 0]
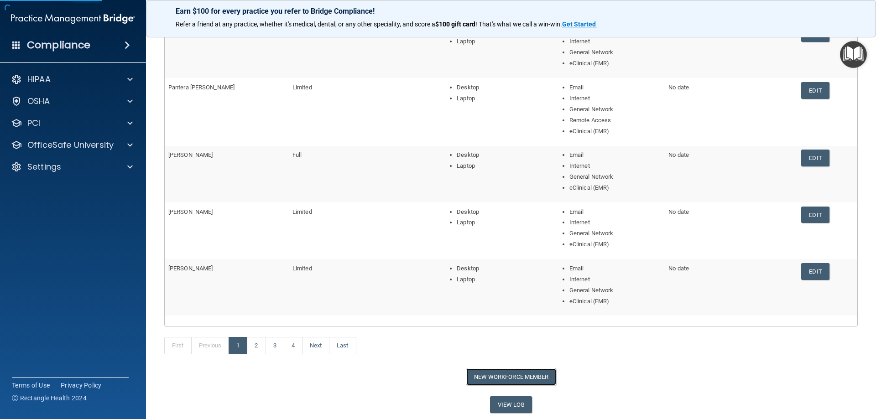
click at [522, 380] on button "New Workforce Member" at bounding box center [511, 377] width 90 height 17
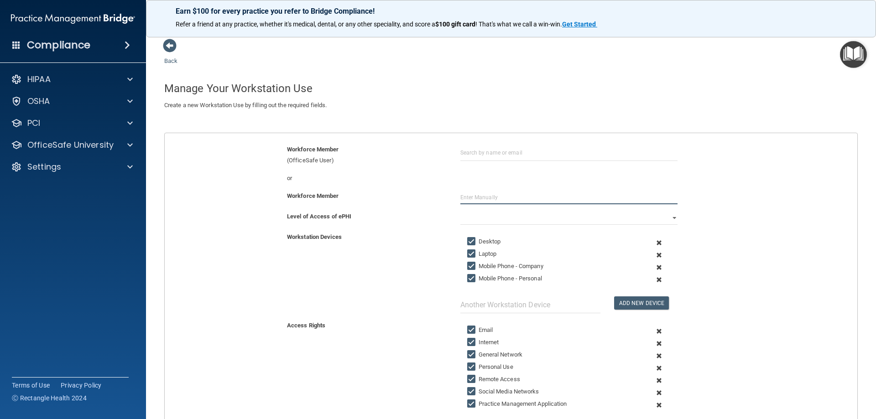
click at [477, 201] on input "text" at bounding box center [568, 198] width 217 height 14
type input "[PERSON_NAME]"
click at [485, 223] on select "Full Limited None" at bounding box center [568, 218] width 217 height 14
select select "1"
click at [460, 211] on select "Full Limited None" at bounding box center [568, 218] width 217 height 14
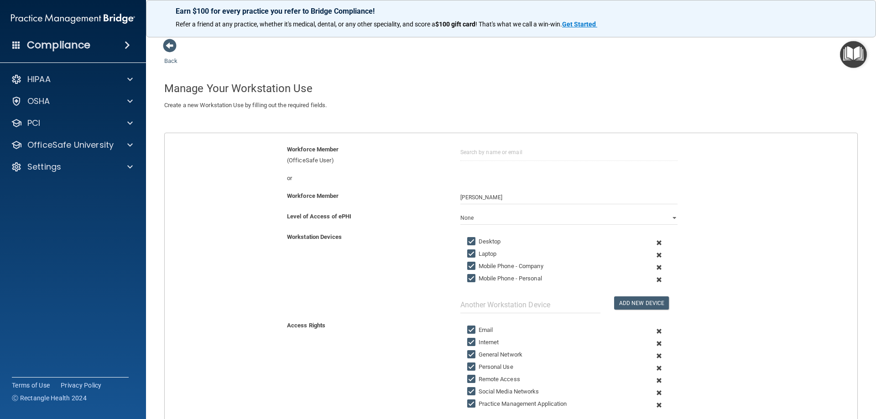
click at [655, 269] on span at bounding box center [659, 267] width 22 height 12
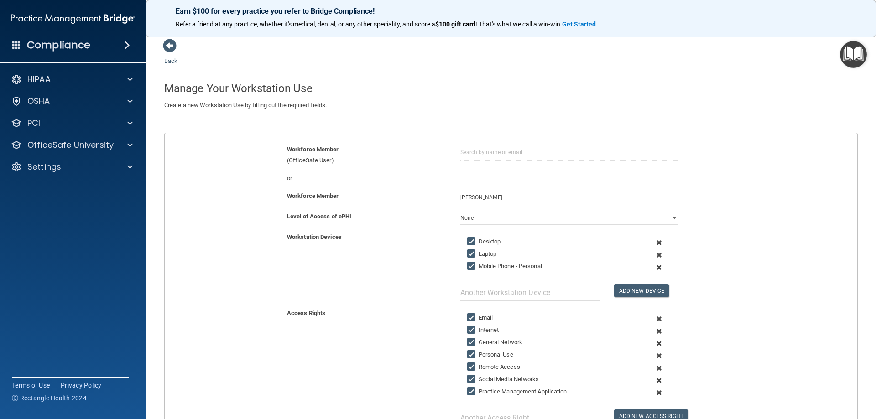
click at [655, 269] on span at bounding box center [659, 267] width 22 height 12
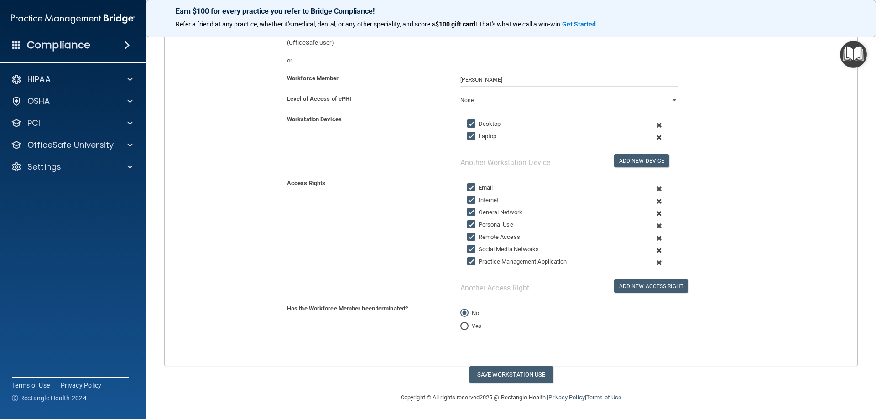
scroll to position [118, 0]
click at [655, 226] on span at bounding box center [659, 225] width 22 height 12
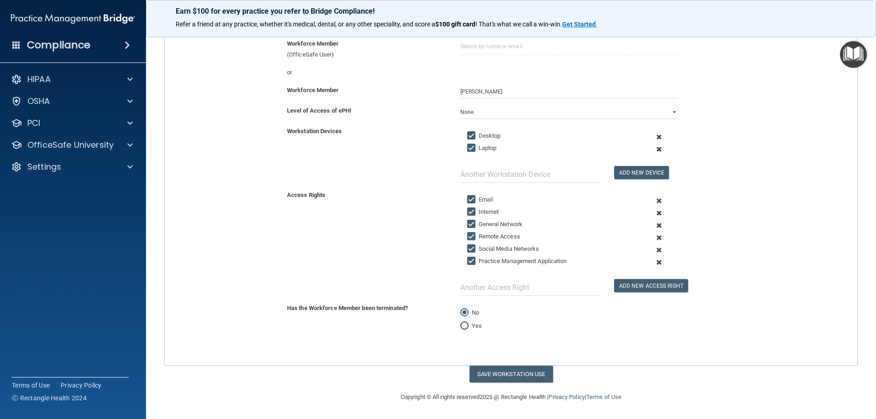
scroll to position [106, 0]
click at [655, 236] on span at bounding box center [659, 238] width 22 height 12
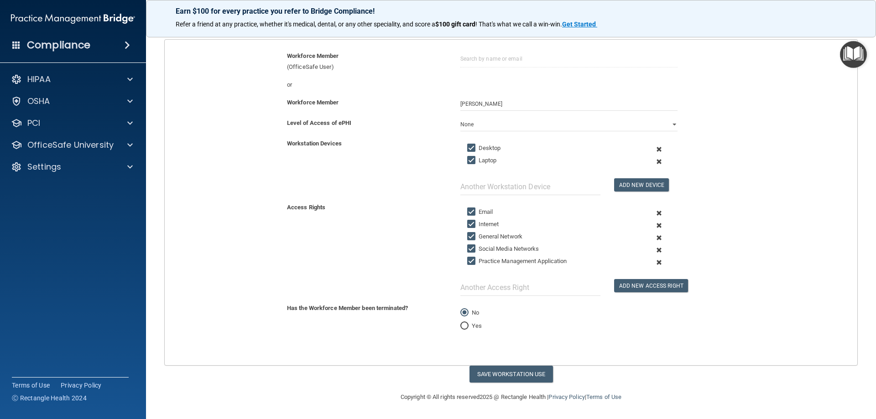
click at [653, 250] on span at bounding box center [659, 250] width 22 height 12
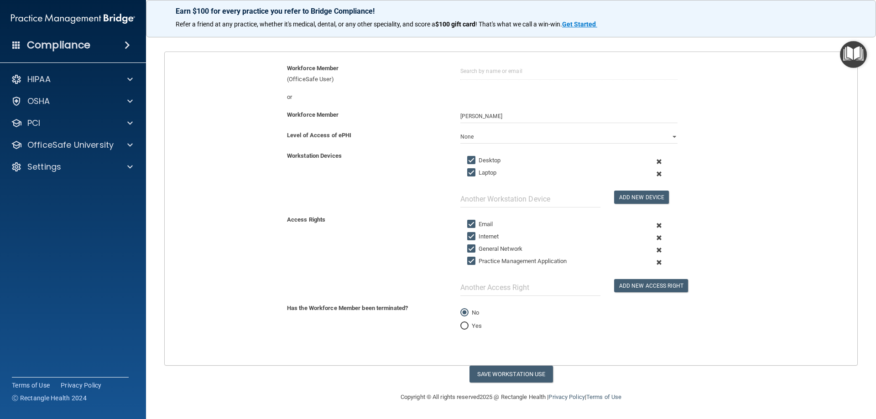
scroll to position [81, 0]
click at [655, 264] on span at bounding box center [659, 262] width 22 height 12
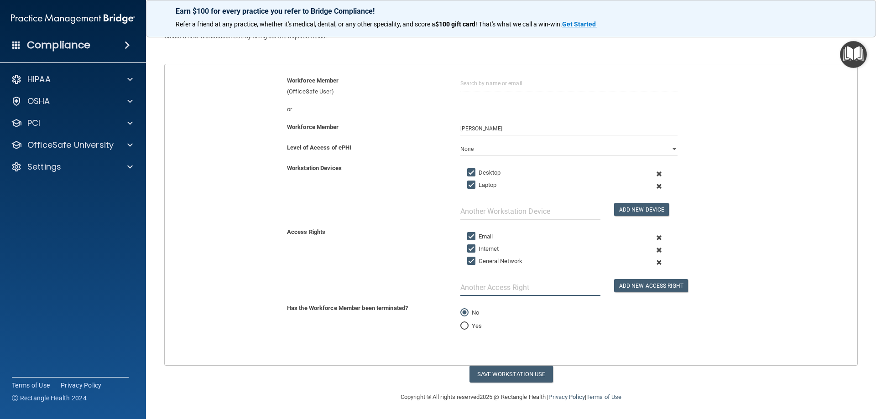
click at [488, 281] on input "text" at bounding box center [530, 287] width 140 height 17
type input "eClinical (EMR)"
click at [640, 287] on button "Add New Access Right" at bounding box center [651, 285] width 74 height 13
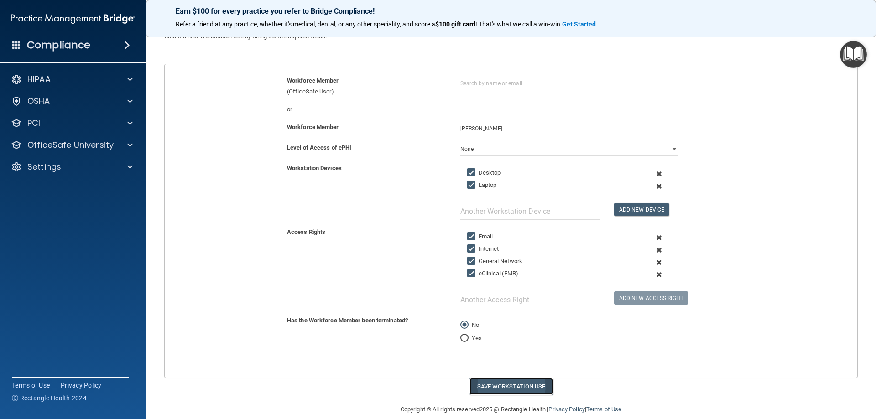
click at [495, 386] on button "Save Workstation Use" at bounding box center [510, 386] width 83 height 17
select select "? string:Limited ?"
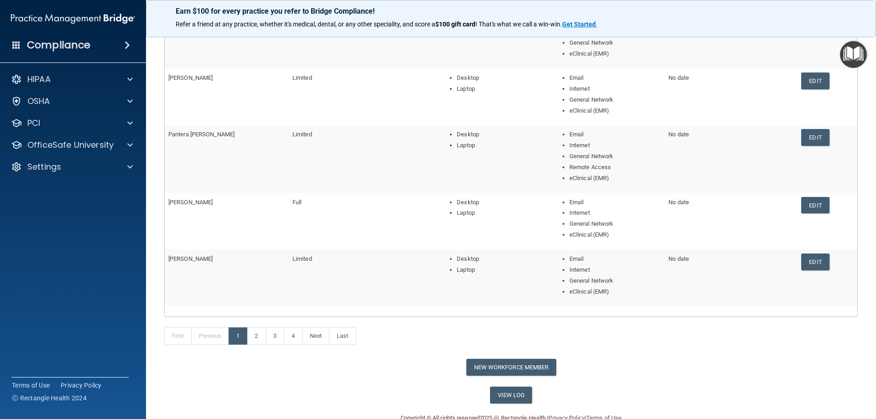
scroll to position [177, 0]
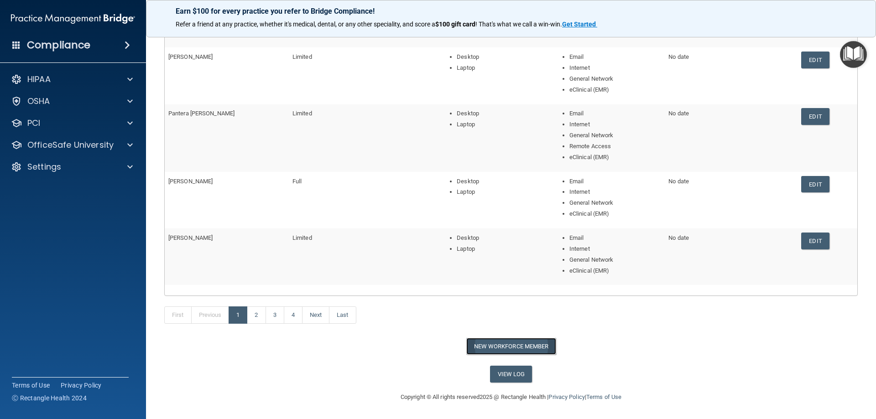
click at [500, 340] on button "New Workforce Member" at bounding box center [511, 346] width 90 height 17
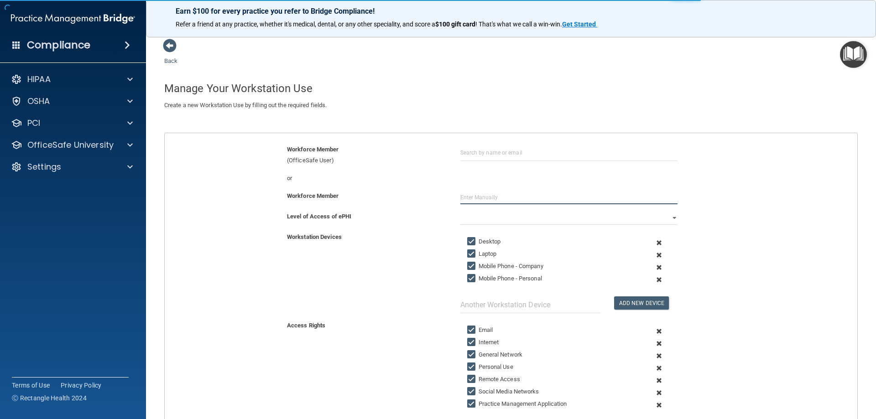
click at [494, 203] on input "text" at bounding box center [568, 198] width 217 height 14
click at [495, 194] on input "text" at bounding box center [568, 198] width 217 height 14
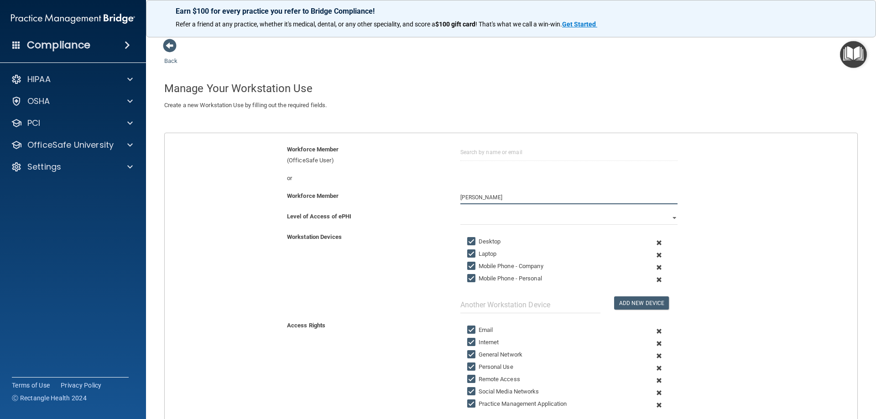
type input "[PERSON_NAME]"
click at [503, 222] on select "Full Limited None" at bounding box center [568, 218] width 217 height 14
select select "1"
click at [460, 211] on select "Full Limited None" at bounding box center [568, 218] width 217 height 14
click at [653, 269] on span at bounding box center [659, 267] width 22 height 12
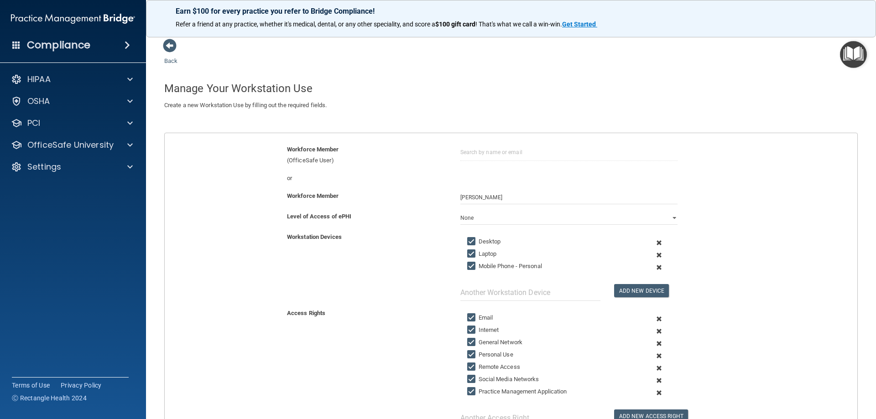
click at [653, 269] on span at bounding box center [659, 267] width 22 height 12
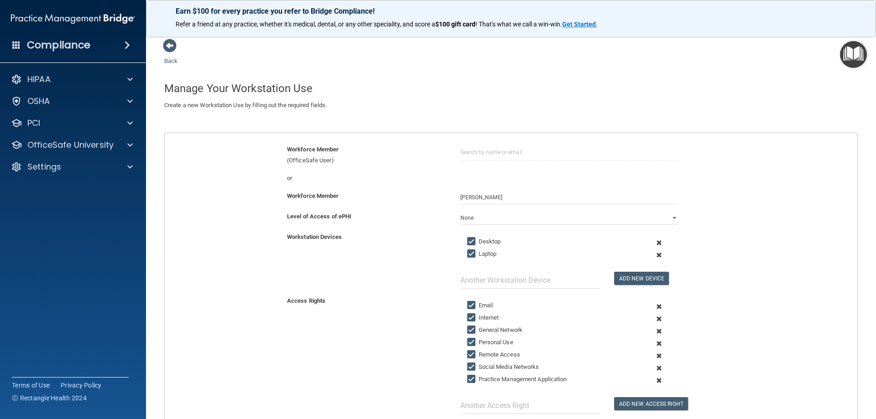
scroll to position [46, 0]
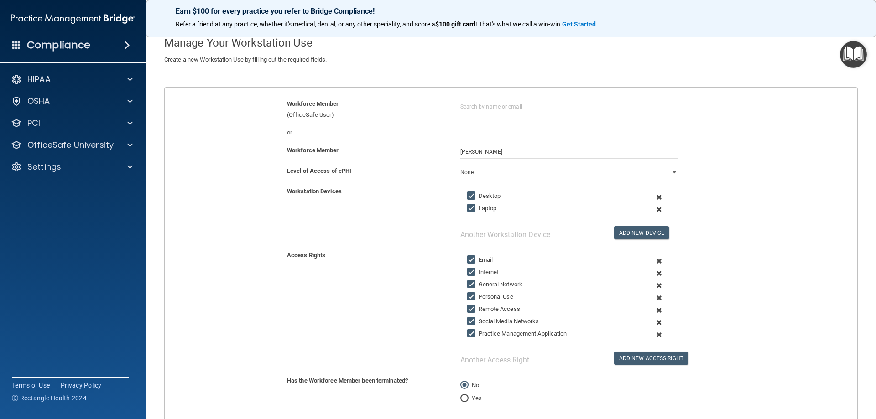
click at [653, 298] on span at bounding box center [659, 298] width 22 height 12
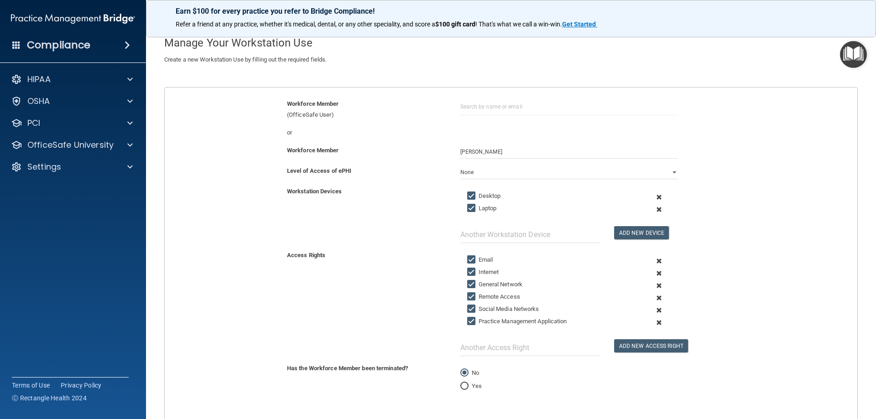
click at [653, 298] on span at bounding box center [659, 298] width 22 height 12
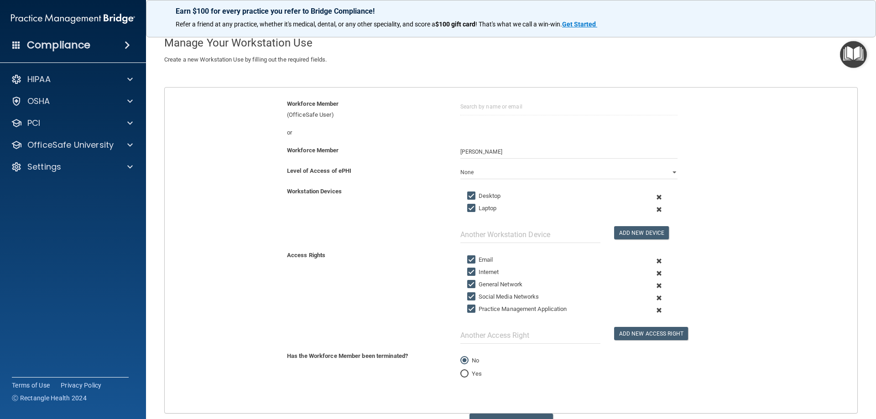
click at [654, 299] on span at bounding box center [659, 298] width 22 height 12
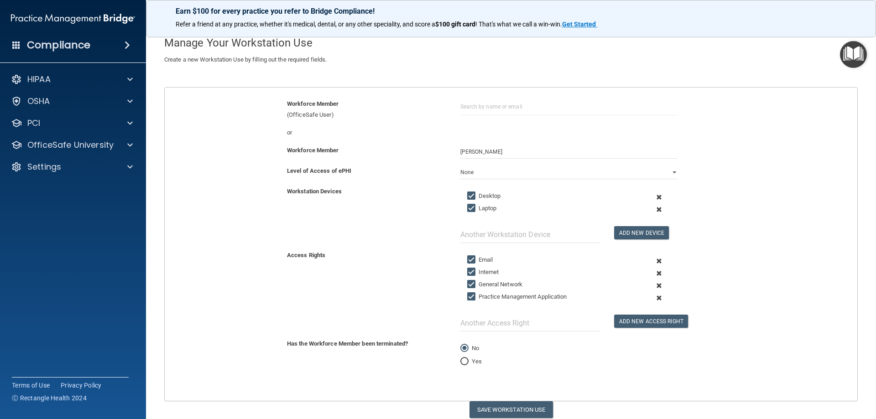
click at [654, 297] on span at bounding box center [659, 298] width 22 height 12
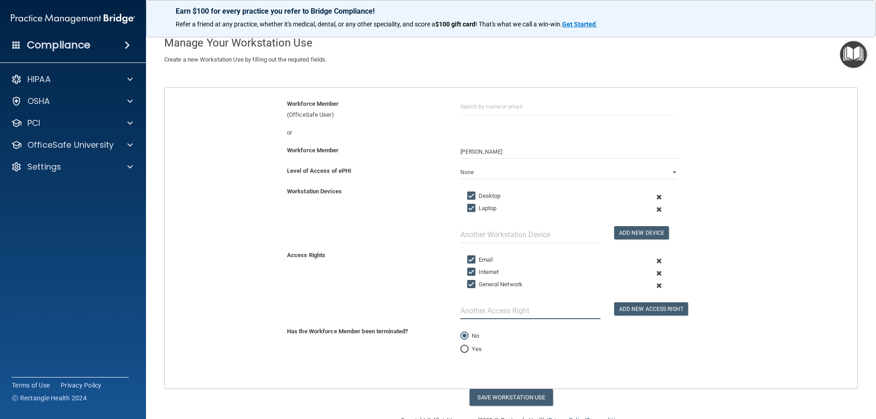
click at [523, 310] on input "text" at bounding box center [530, 310] width 140 height 17
type input "eClinical (EMR)"
click at [636, 308] on button "Add New Access Right" at bounding box center [651, 308] width 74 height 13
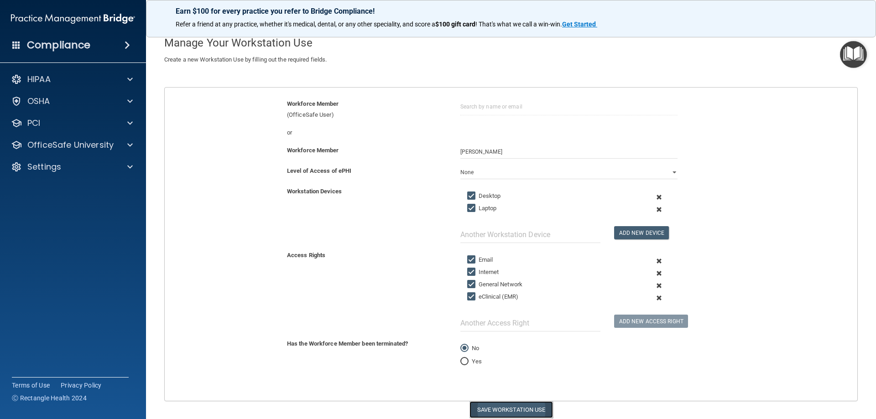
click at [481, 407] on button "Save Workstation Use" at bounding box center [510, 409] width 83 height 17
select select "? string:Limited ?"
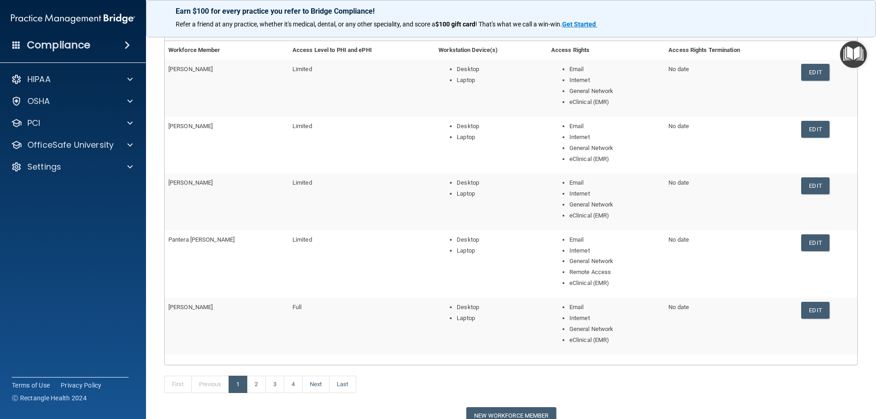
scroll to position [177, 0]
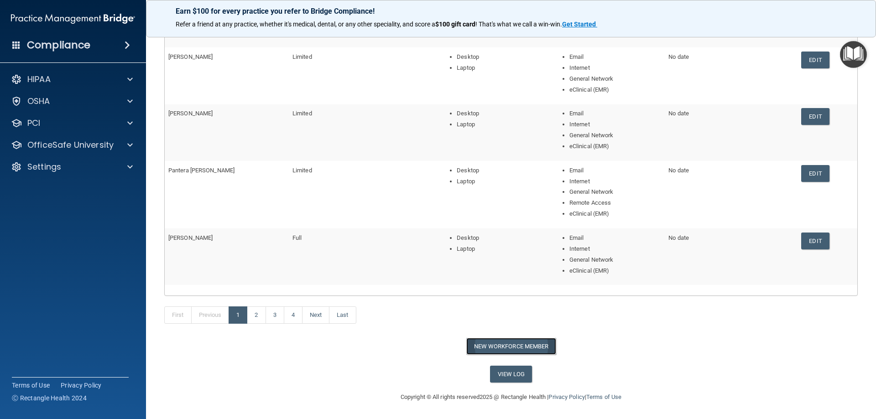
click at [507, 346] on button "New Workforce Member" at bounding box center [511, 346] width 90 height 17
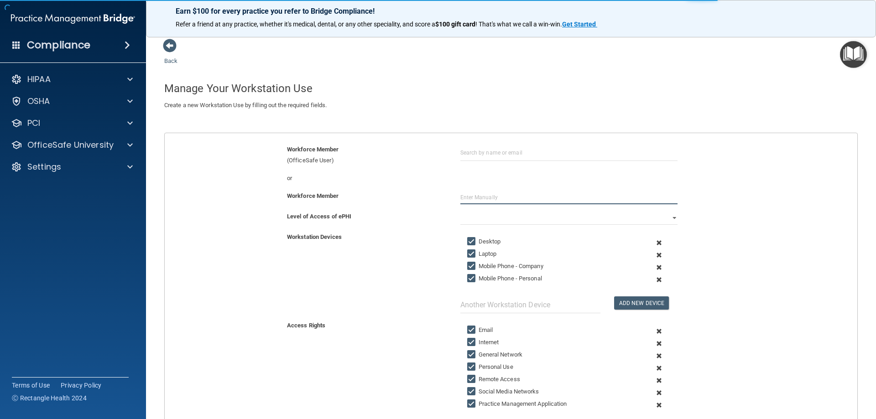
click at [468, 202] on input "text" at bounding box center [568, 198] width 217 height 14
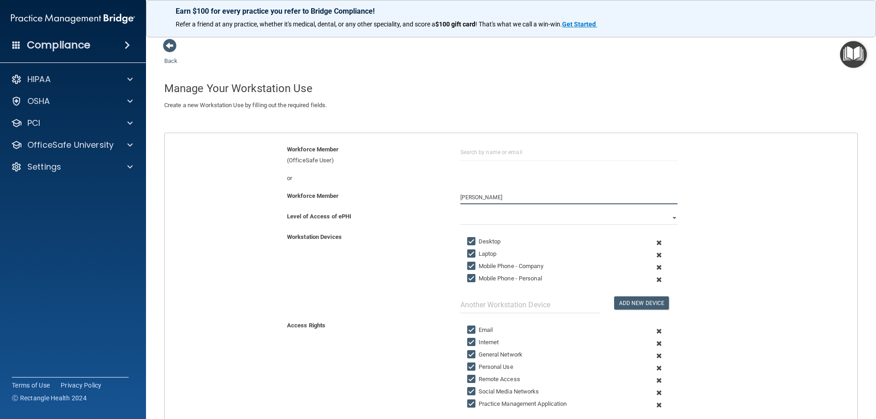
type input "[PERSON_NAME]"
click at [502, 218] on select "Full Limited None" at bounding box center [568, 218] width 217 height 14
select select "1"
click at [460, 211] on select "Full Limited None" at bounding box center [568, 218] width 217 height 14
click at [655, 268] on span at bounding box center [659, 267] width 22 height 12
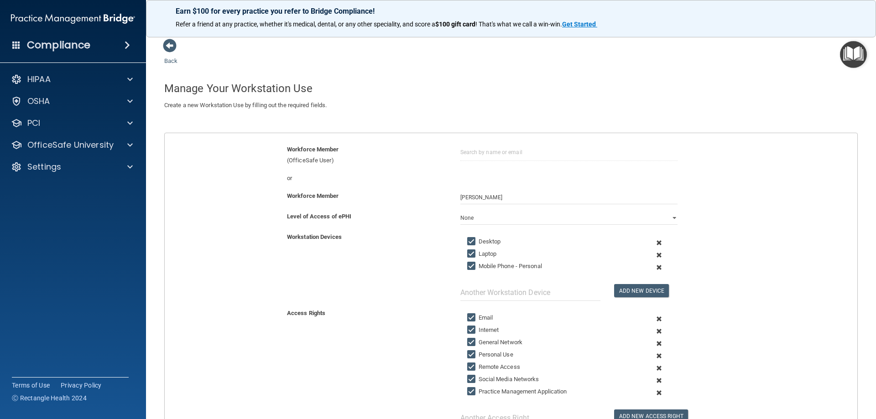
click at [655, 268] on span at bounding box center [659, 267] width 22 height 12
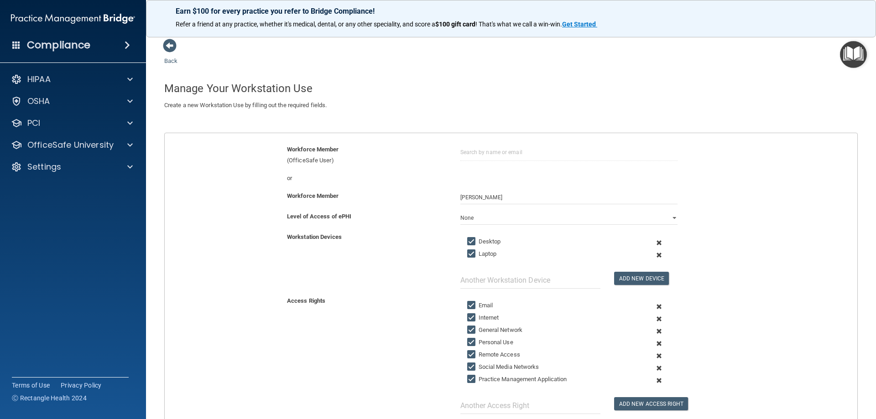
click at [653, 344] on span at bounding box center [659, 344] width 22 height 12
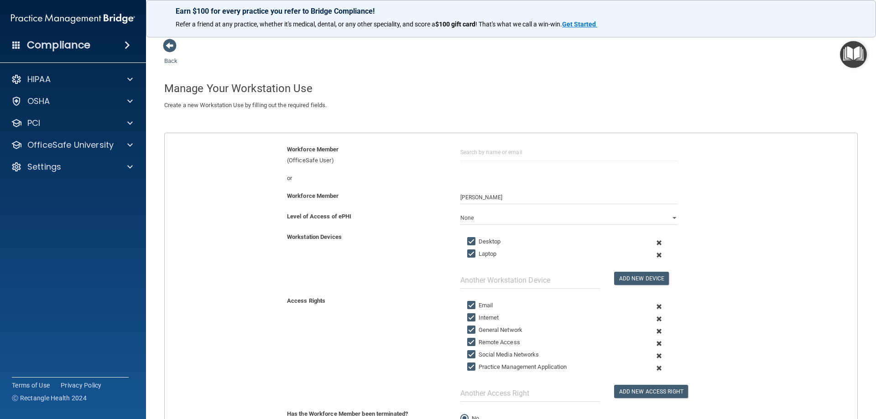
click at [653, 344] on span at bounding box center [659, 344] width 22 height 12
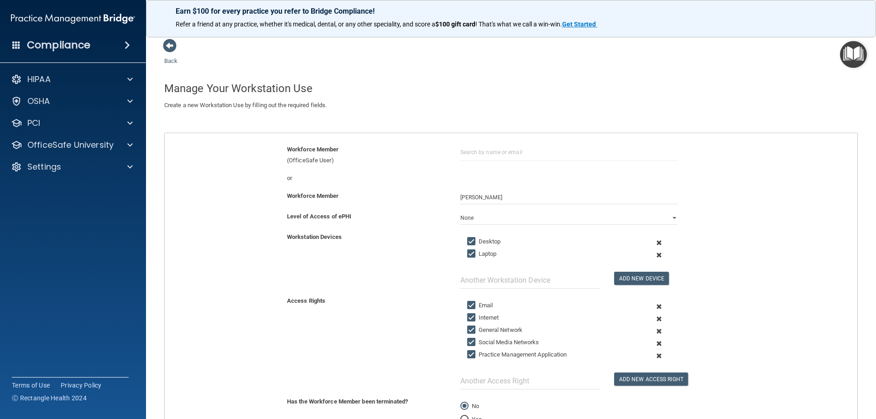
click at [653, 344] on span at bounding box center [659, 344] width 22 height 12
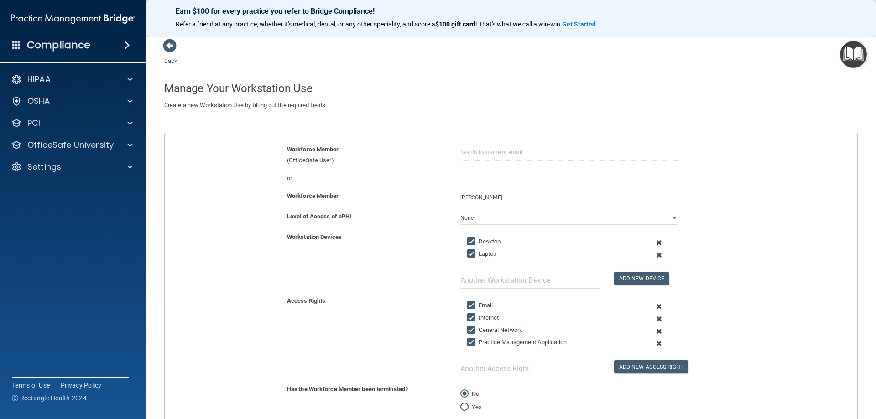
click at [653, 344] on span at bounding box center [659, 344] width 22 height 12
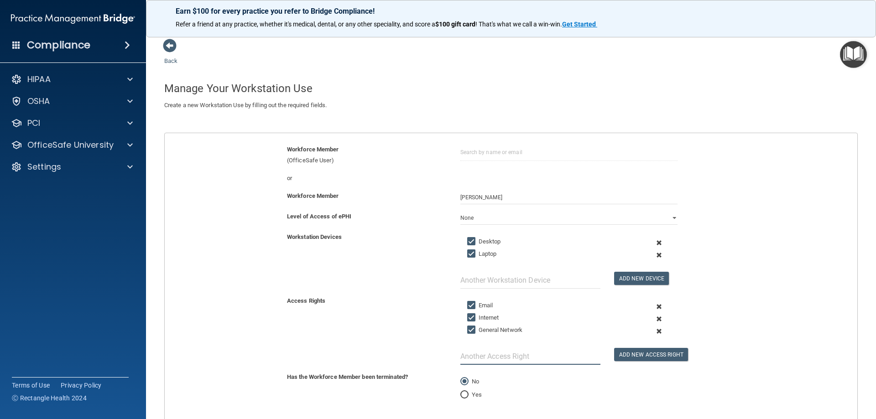
click at [495, 365] on input "text" at bounding box center [530, 356] width 140 height 17
type input "eClinical (EMR)"
click at [617, 352] on button "Add New Access Right" at bounding box center [651, 354] width 74 height 13
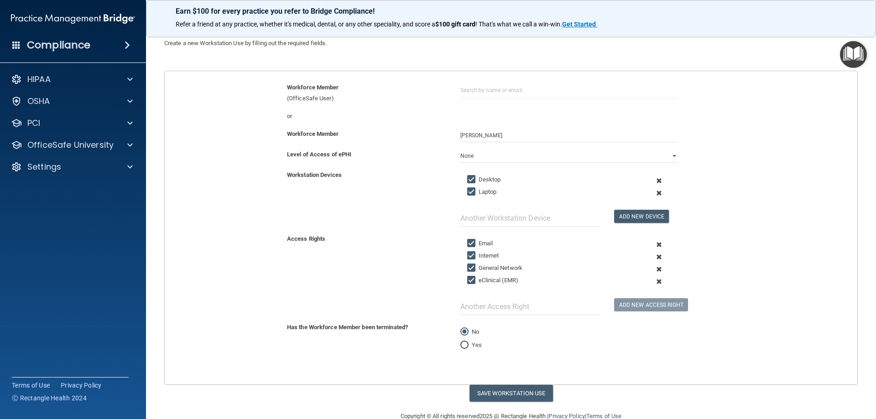
scroll to position [81, 0]
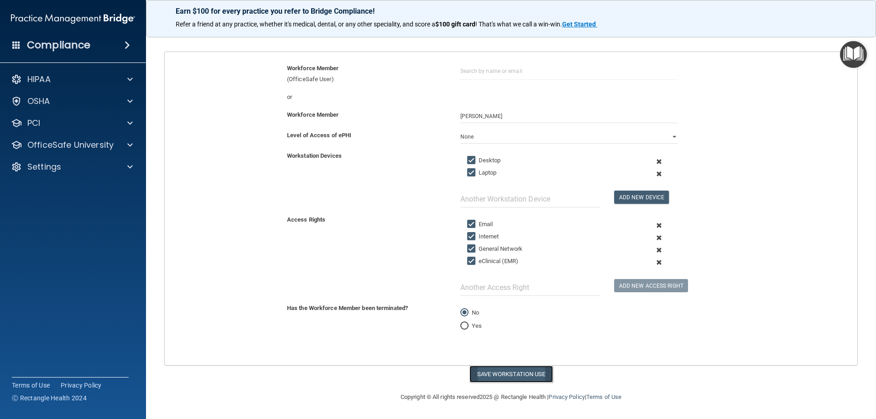
click at [511, 373] on button "Save Workstation Use" at bounding box center [510, 374] width 83 height 17
select select "? string:Limited ?"
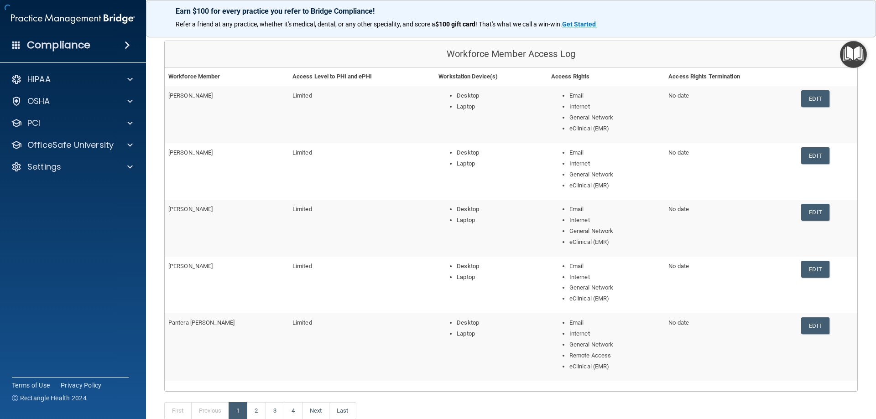
scroll to position [159, 0]
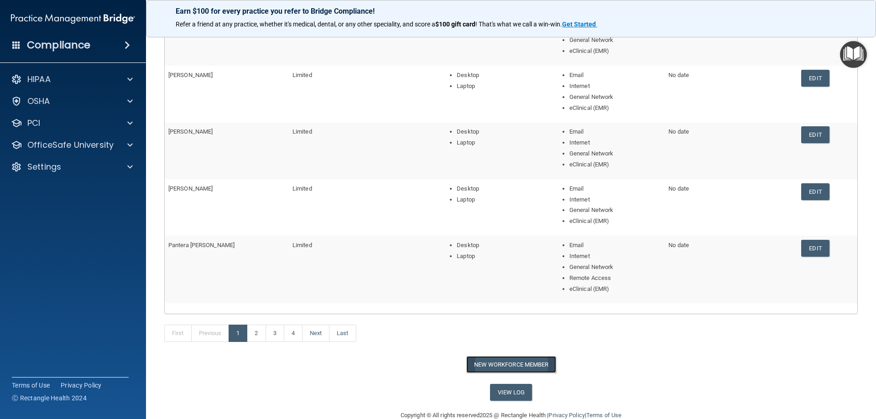
click at [505, 362] on button "New Workforce Member" at bounding box center [511, 364] width 90 height 17
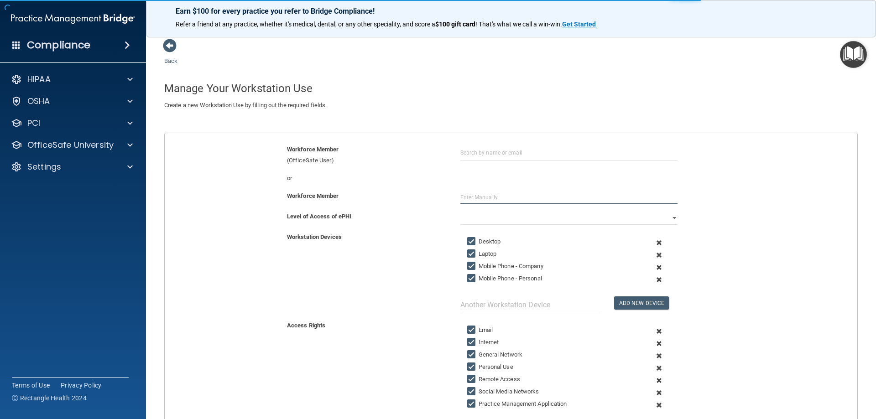
click at [483, 198] on input "text" at bounding box center [568, 198] width 217 height 14
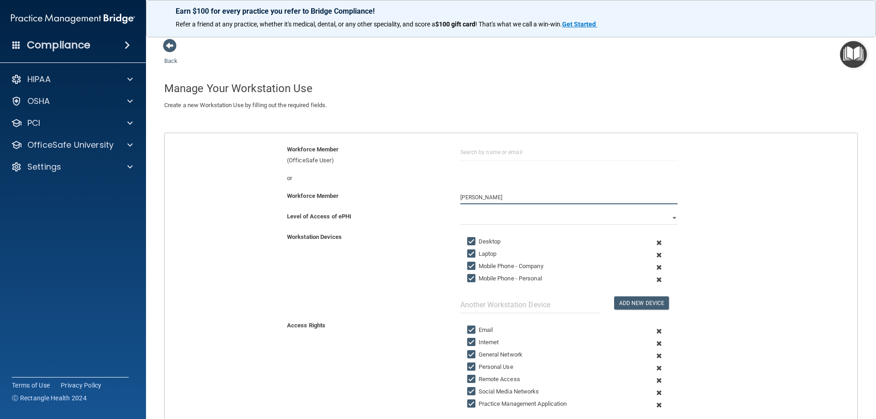
type input "[PERSON_NAME]"
click at [492, 215] on select "Full Limited None" at bounding box center [568, 218] width 217 height 14
select select "1"
click at [460, 211] on select "Full Limited None" at bounding box center [568, 218] width 217 height 14
click at [653, 266] on span at bounding box center [659, 267] width 22 height 12
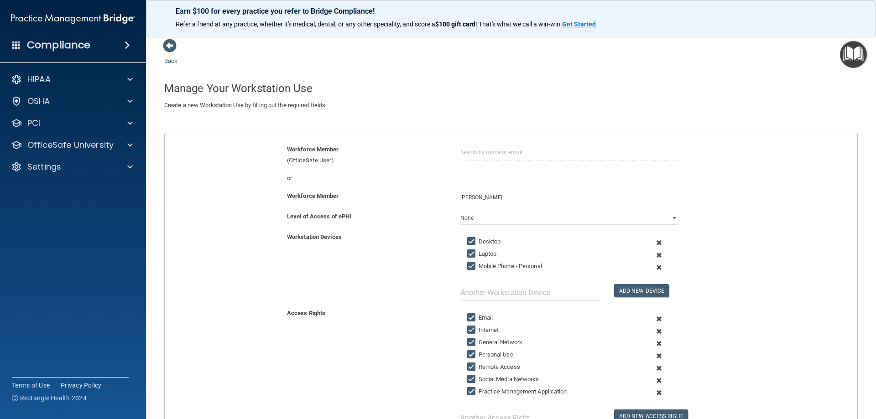
click at [653, 266] on span at bounding box center [659, 267] width 22 height 12
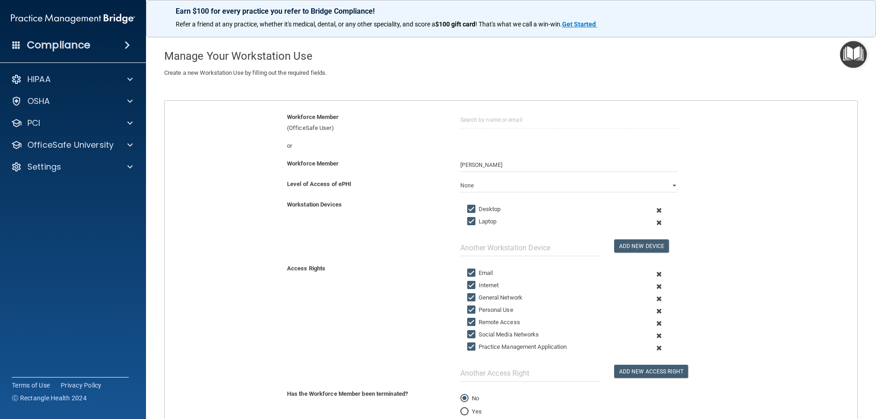
scroll to position [91, 0]
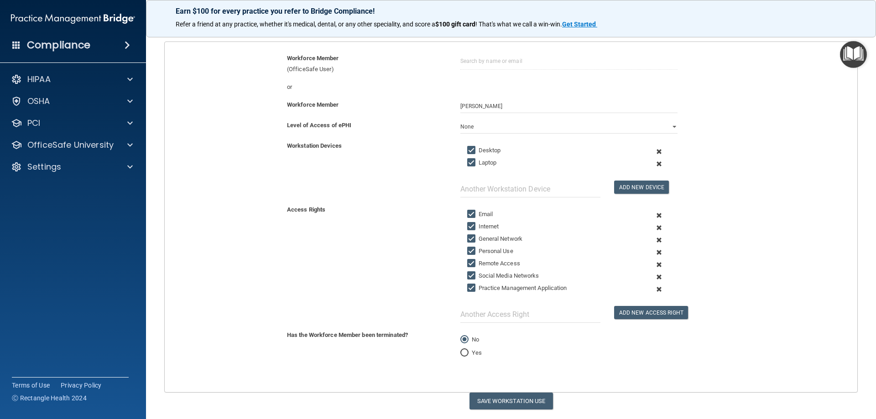
click at [655, 251] on span at bounding box center [659, 252] width 22 height 12
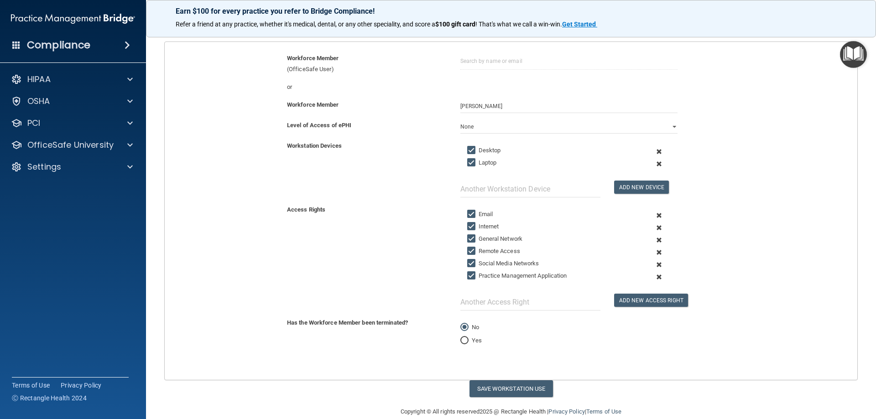
click at [655, 251] on span at bounding box center [659, 252] width 22 height 12
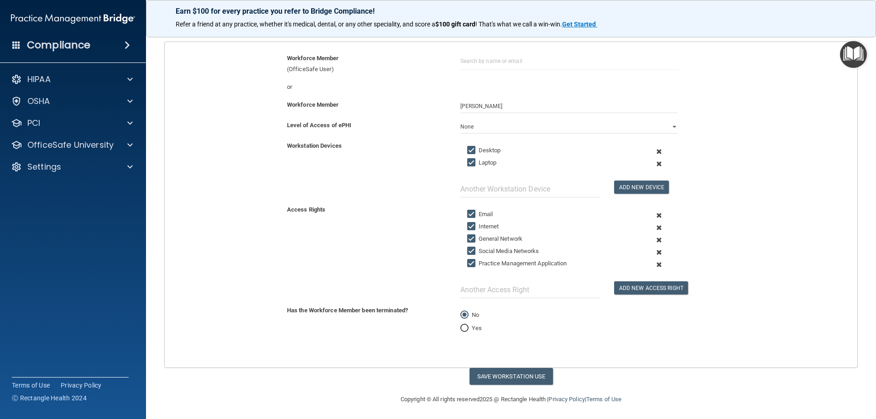
click at [655, 251] on span at bounding box center [659, 252] width 22 height 12
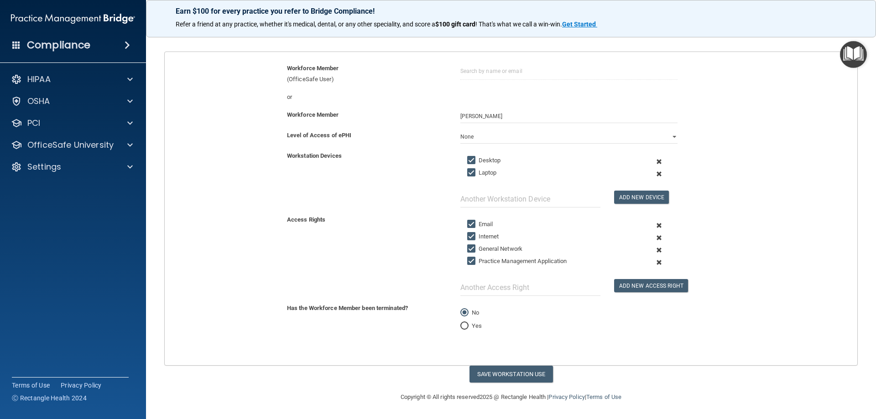
click at [653, 262] on span at bounding box center [659, 262] width 22 height 12
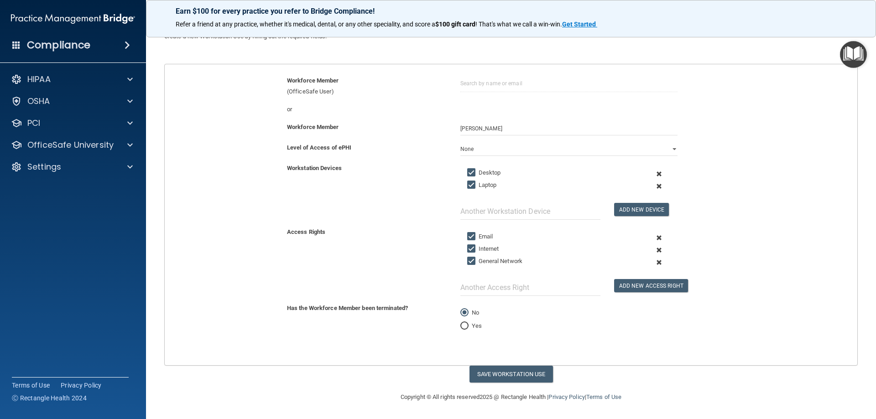
scroll to position [69, 0]
click at [520, 292] on input "text" at bounding box center [530, 287] width 140 height 17
type input "eClinical (EMR)"
click at [635, 282] on button "Add New Access Right" at bounding box center [651, 285] width 74 height 13
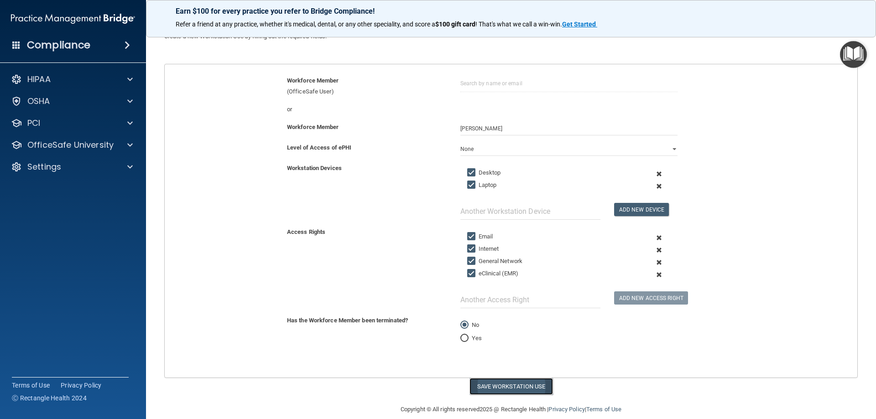
click at [497, 386] on button "Save Workstation Use" at bounding box center [510, 386] width 83 height 17
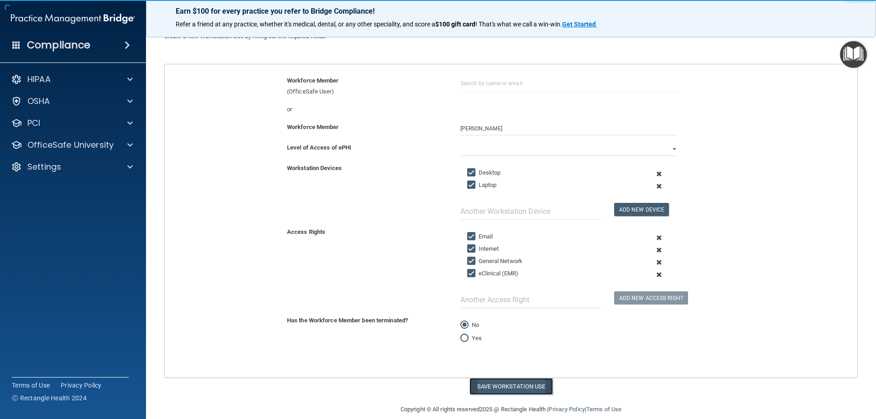
select select "? string:Limited ?"
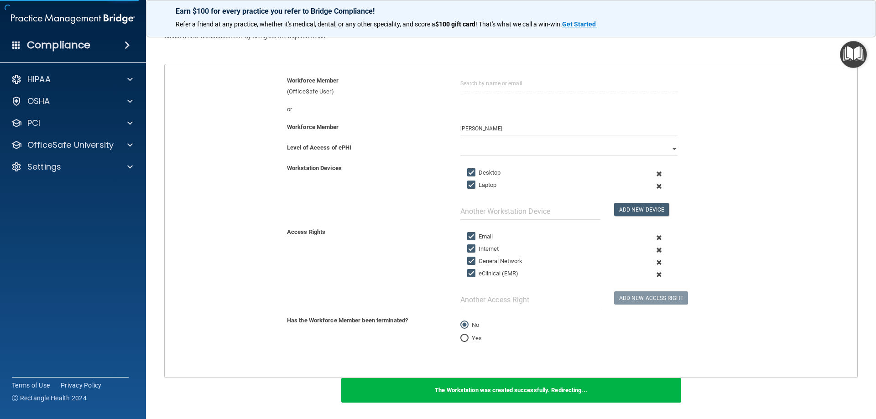
scroll to position [135, 0]
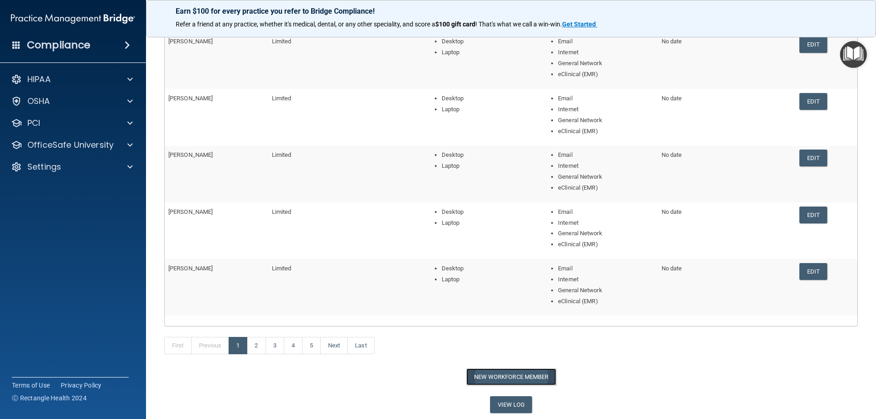
click at [483, 375] on button "New Workforce Member" at bounding box center [511, 377] width 90 height 17
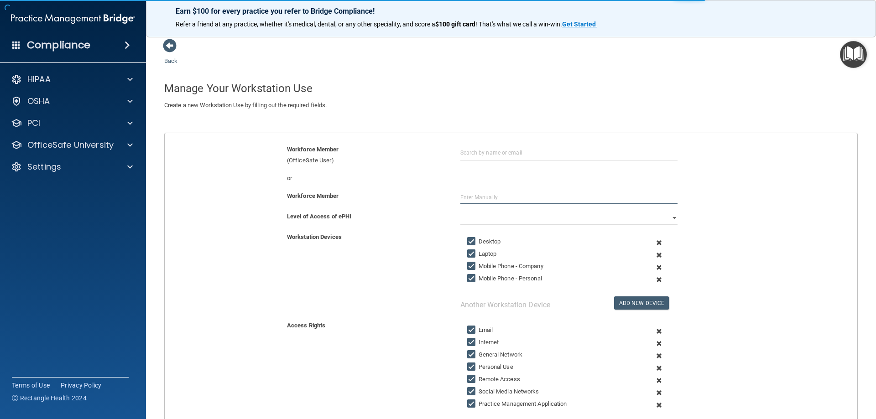
click at [474, 198] on input "text" at bounding box center [568, 198] width 217 height 14
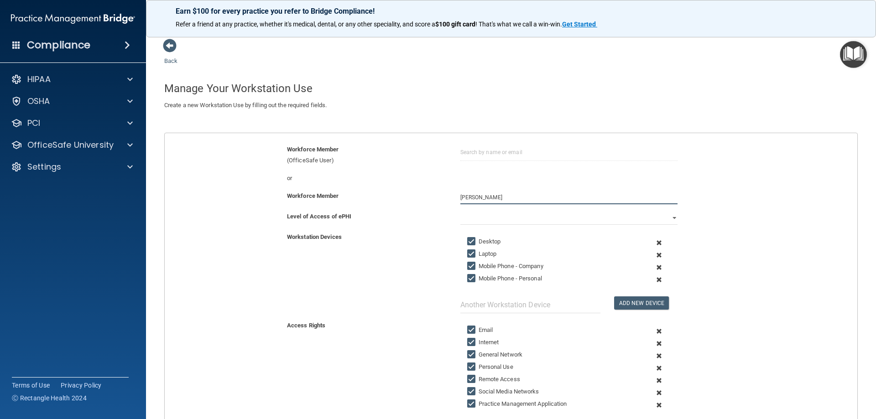
type input "[PERSON_NAME]"
click at [473, 218] on select "Full Limited None" at bounding box center [568, 218] width 217 height 14
select select "1"
click at [460, 211] on select "Full Limited None" at bounding box center [568, 218] width 217 height 14
click at [655, 268] on span at bounding box center [659, 267] width 22 height 12
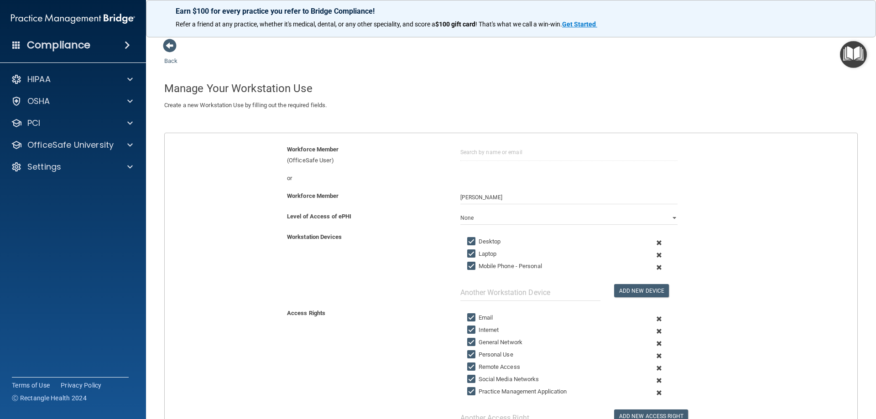
click at [655, 268] on span at bounding box center [659, 267] width 22 height 12
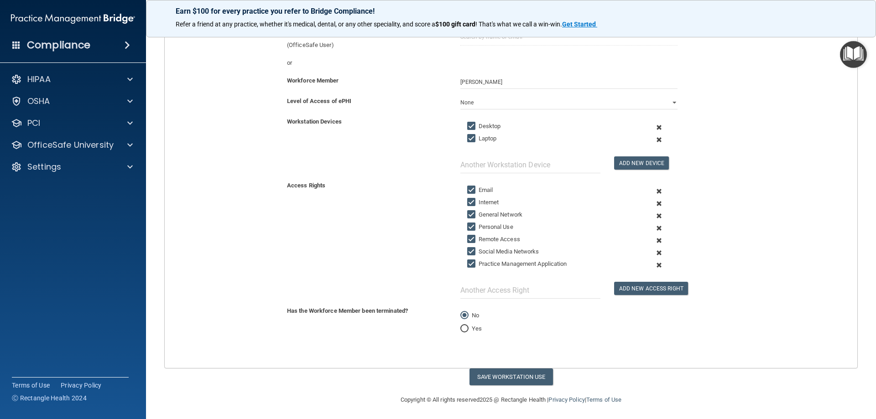
scroll to position [118, 0]
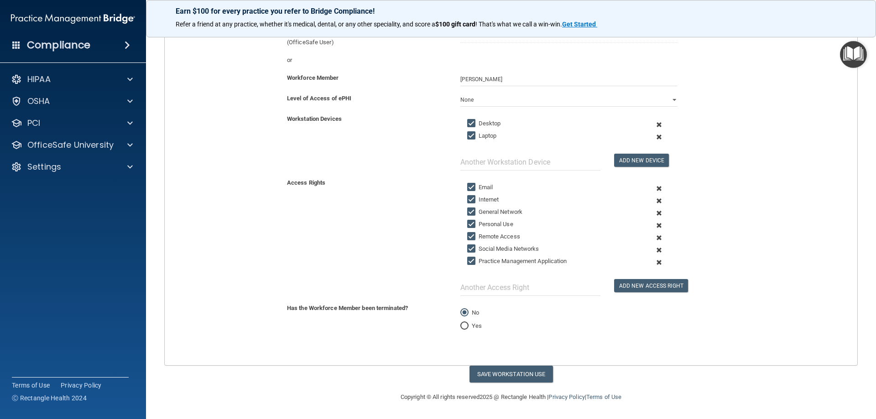
click at [653, 224] on span at bounding box center [659, 225] width 22 height 12
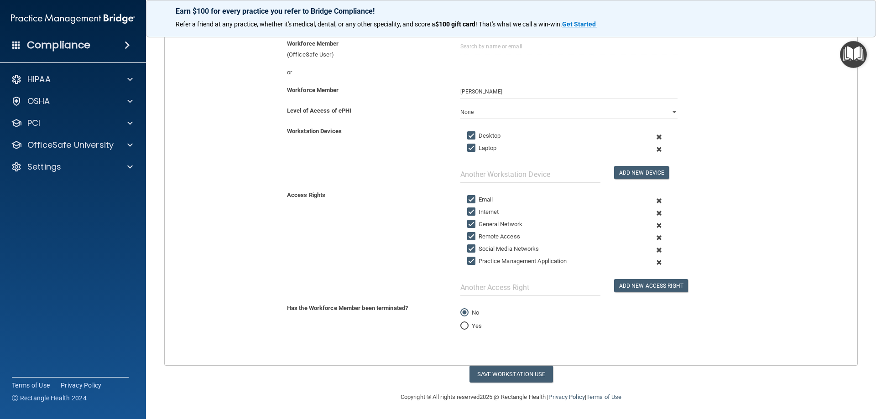
scroll to position [106, 0]
click at [654, 236] on span at bounding box center [659, 238] width 22 height 12
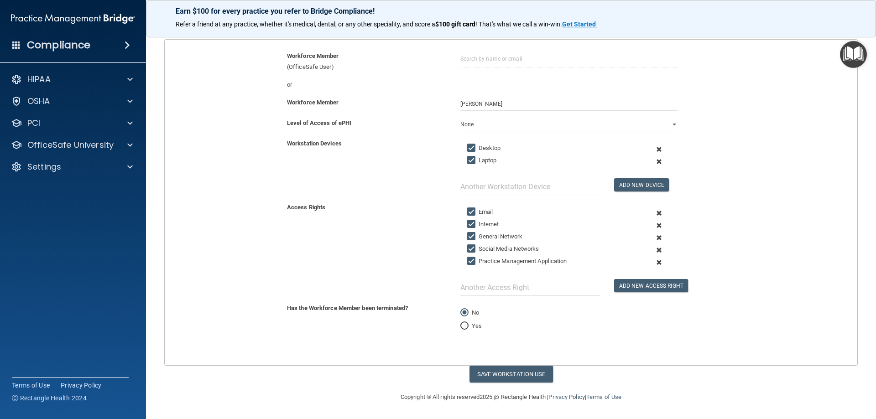
click at [654, 250] on span at bounding box center [659, 250] width 22 height 12
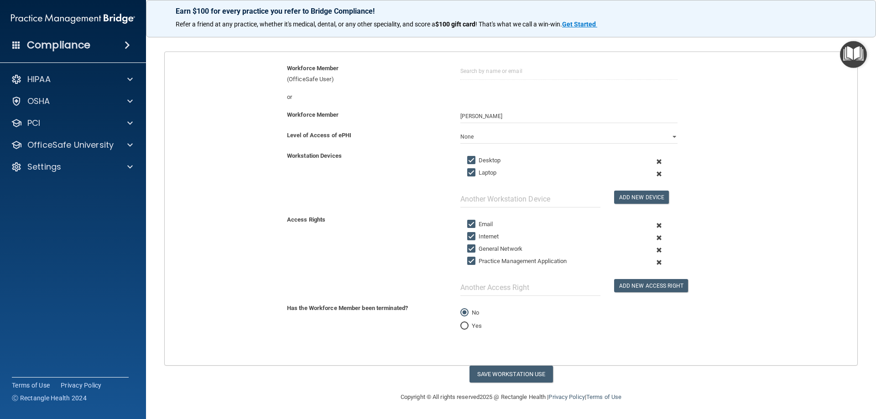
click at [653, 262] on span at bounding box center [659, 262] width 22 height 12
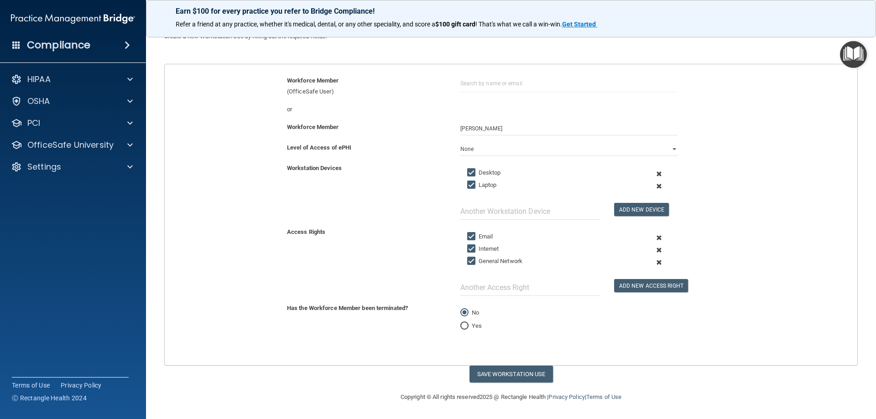
scroll to position [69, 0]
click at [477, 292] on input "text" at bounding box center [530, 287] width 140 height 17
type input "eClinical (EMR)"
click at [629, 292] on button "Add New Access Right" at bounding box center [651, 285] width 74 height 13
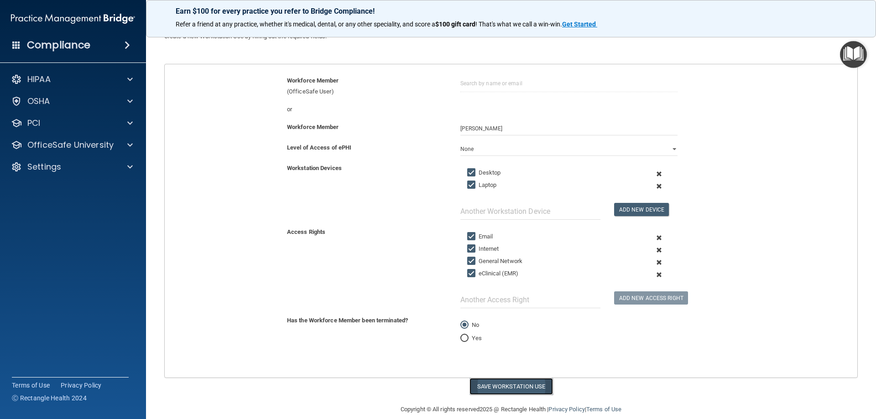
click at [501, 387] on button "Save Workstation Use" at bounding box center [510, 386] width 83 height 17
select select "? string:Limited ?"
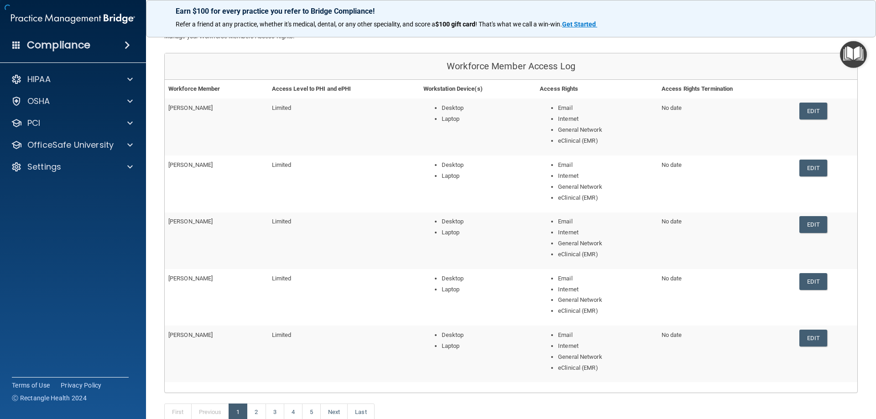
scroll to position [135, 0]
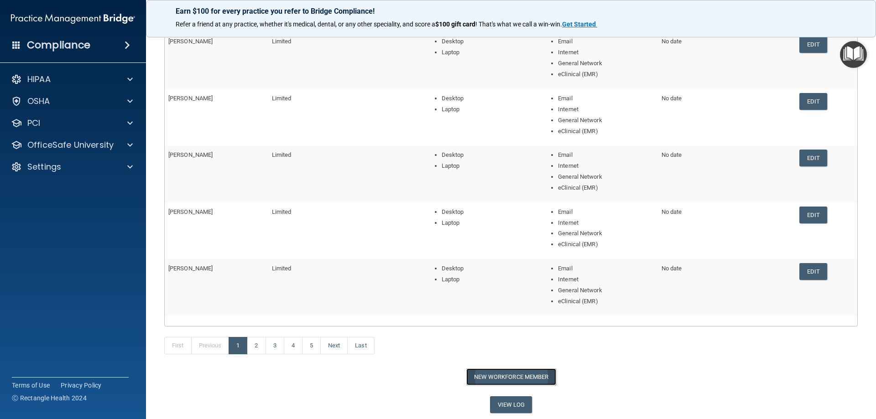
click at [530, 373] on button "New Workforce Member" at bounding box center [511, 377] width 90 height 17
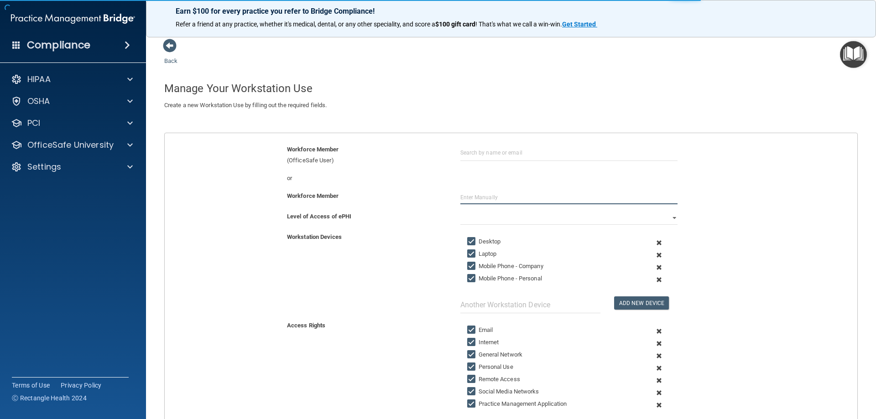
click at [484, 196] on input "text" at bounding box center [568, 198] width 217 height 14
click at [475, 201] on input "text" at bounding box center [568, 198] width 217 height 14
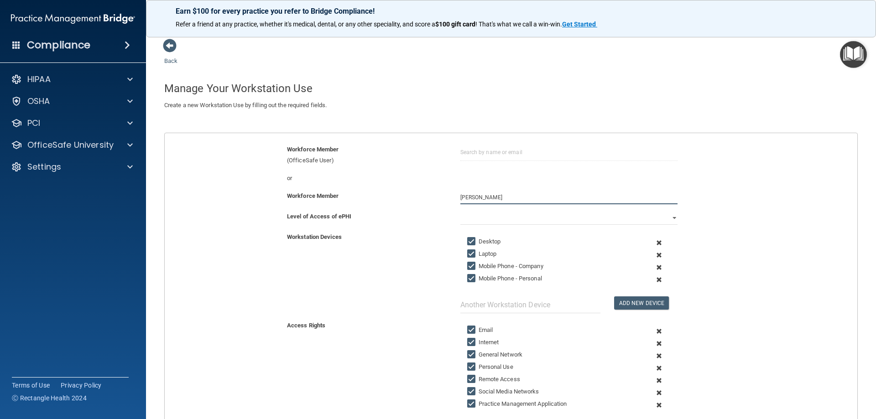
type input "[PERSON_NAME]"
click at [501, 221] on select "Full Limited None" at bounding box center [568, 218] width 217 height 14
select select "1"
click at [460, 211] on select "Full Limited None" at bounding box center [568, 218] width 217 height 14
click at [656, 266] on span at bounding box center [659, 267] width 22 height 12
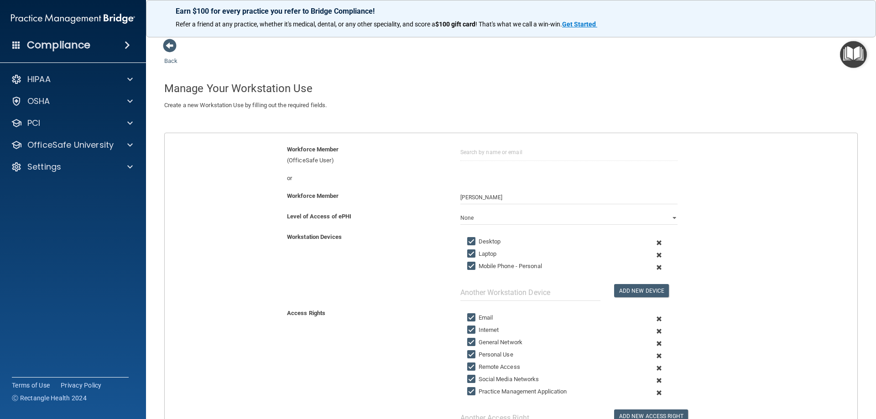
click at [653, 268] on span at bounding box center [659, 267] width 22 height 12
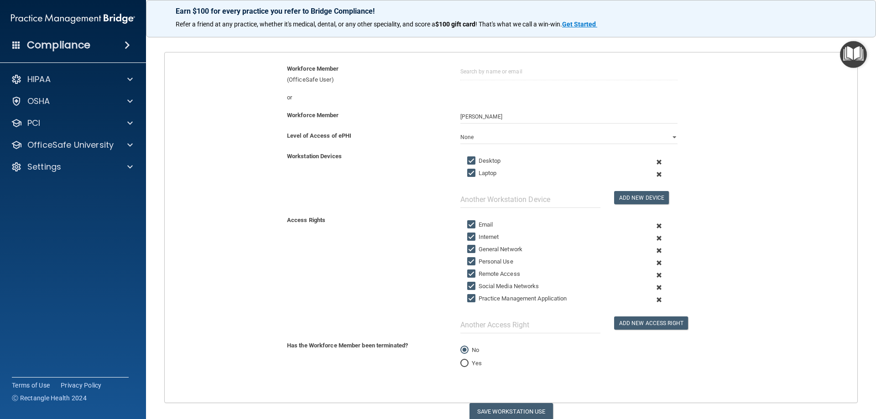
scroll to position [91, 0]
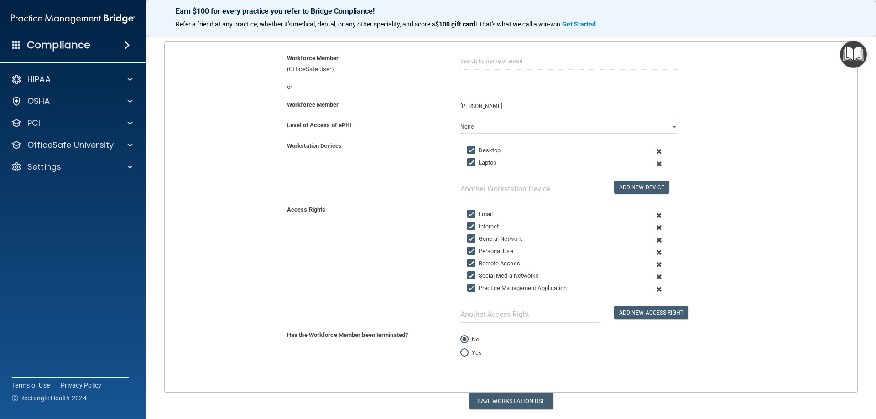
click at [654, 254] on span at bounding box center [659, 252] width 22 height 12
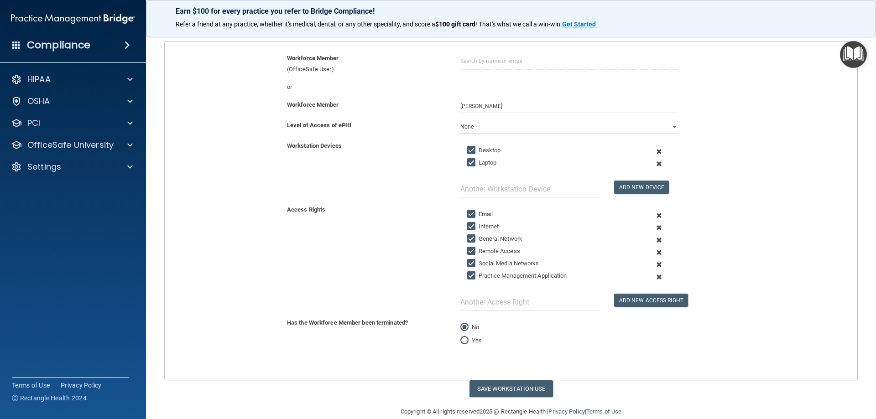
click at [654, 254] on span at bounding box center [659, 252] width 22 height 12
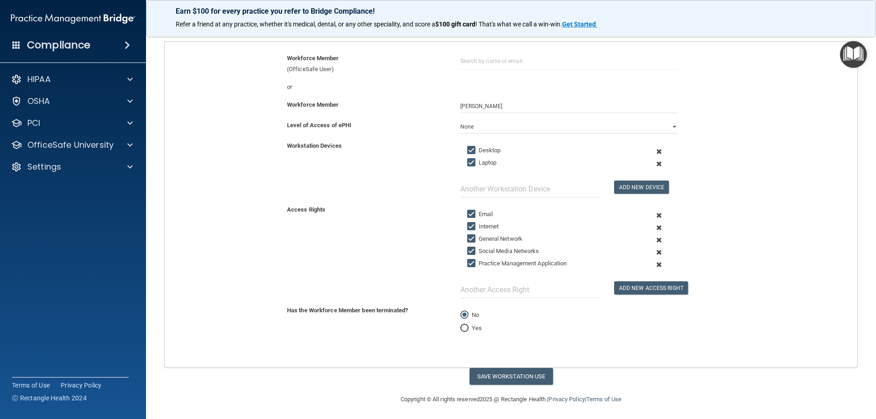
click at [654, 254] on span at bounding box center [659, 252] width 22 height 12
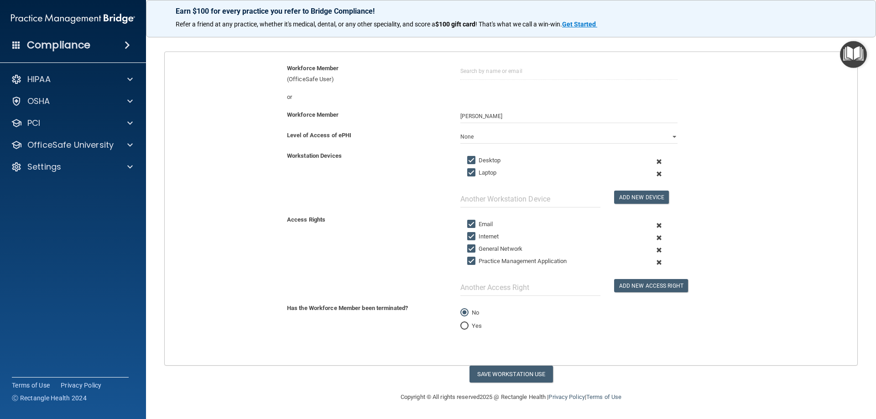
click at [653, 262] on span at bounding box center [659, 262] width 22 height 12
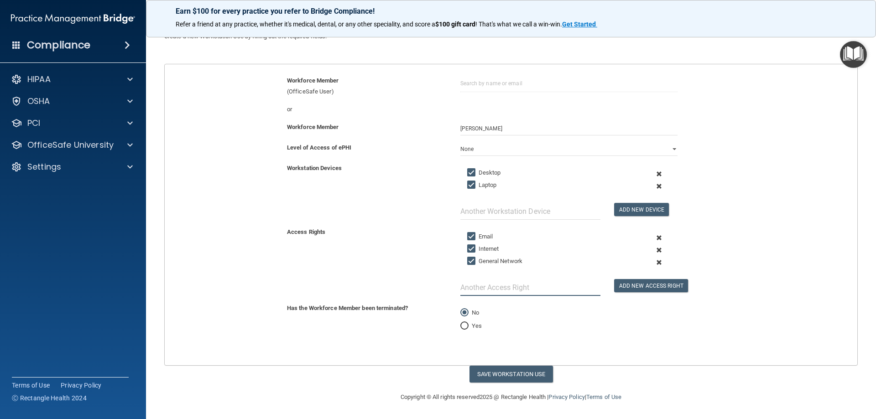
click at [476, 292] on input "text" at bounding box center [530, 287] width 140 height 17
type input "eClinical (EMR)"
click at [636, 279] on button "Add New Access Right" at bounding box center [651, 285] width 74 height 13
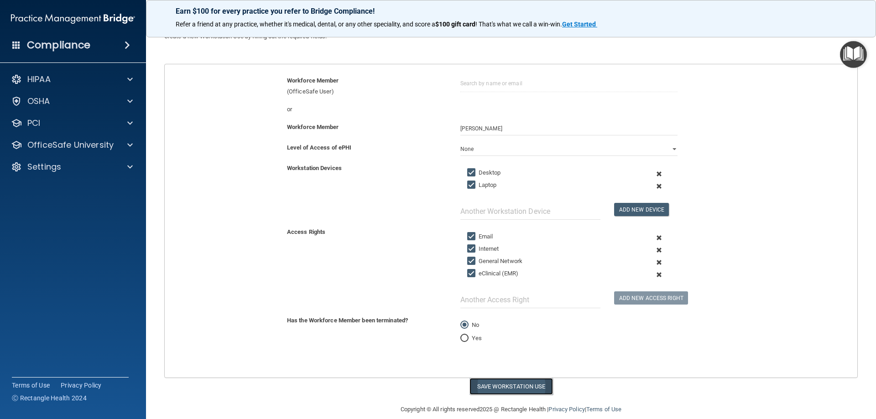
click at [500, 390] on button "Save Workstation Use" at bounding box center [510, 386] width 83 height 17
select select "? string:Limited ?"
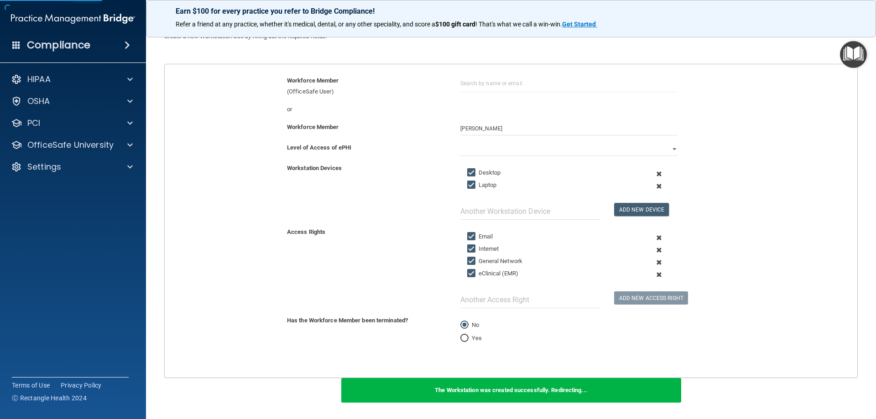
scroll to position [135, 0]
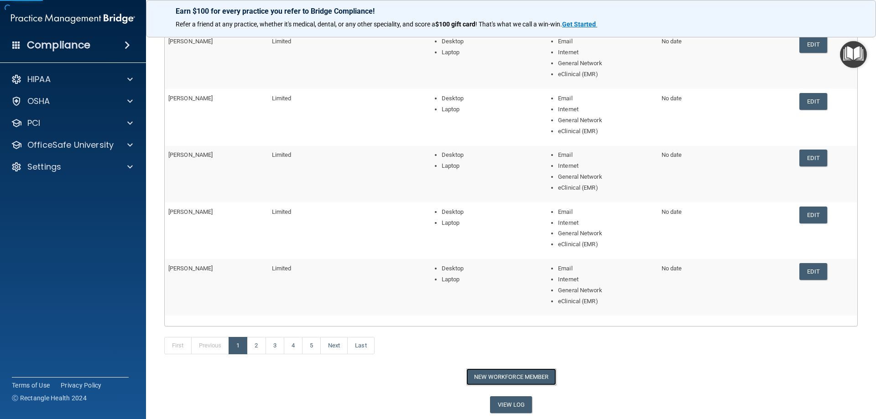
click at [500, 375] on button "New Workforce Member" at bounding box center [511, 377] width 90 height 17
click at [490, 375] on main "Back Workforce Member Access Log Manage your Workforce Members Access Rights. W…" at bounding box center [511, 224] width 730 height 390
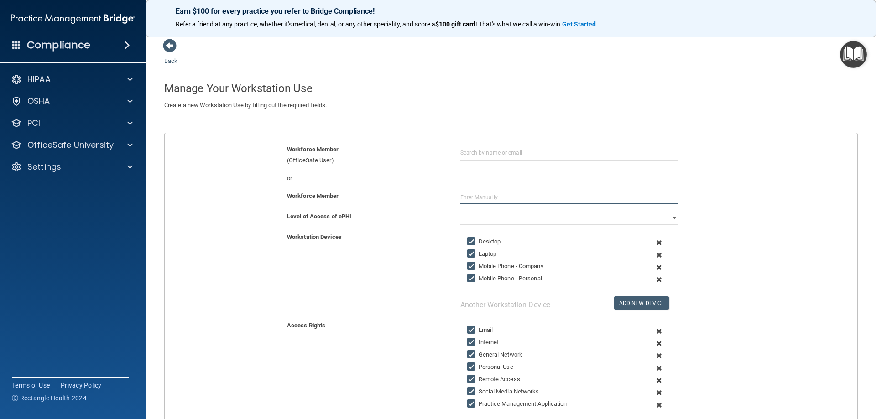
click at [491, 197] on input "text" at bounding box center [568, 198] width 217 height 14
type input "[PERSON_NAME]"
click at [485, 225] on div "Level of Access of ePHI Full Limited None" at bounding box center [511, 221] width 706 height 21
click at [483, 220] on select "Full Limited None" at bounding box center [568, 218] width 217 height 14
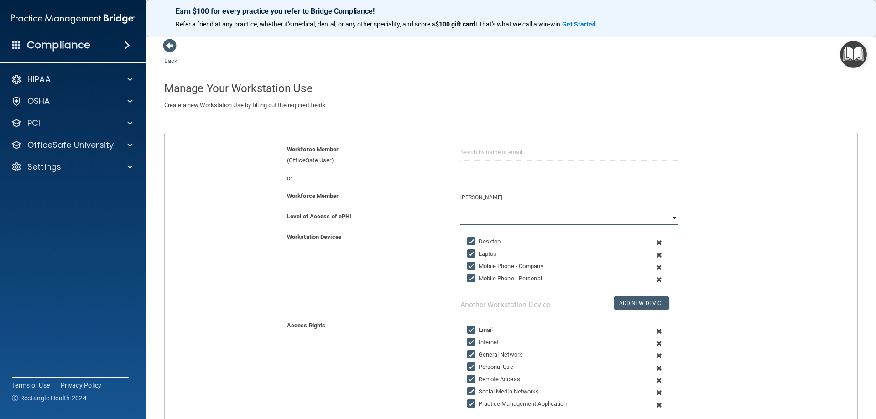
select select "1"
click at [460, 211] on select "Full Limited None" at bounding box center [568, 218] width 217 height 14
click at [653, 266] on span at bounding box center [659, 267] width 22 height 12
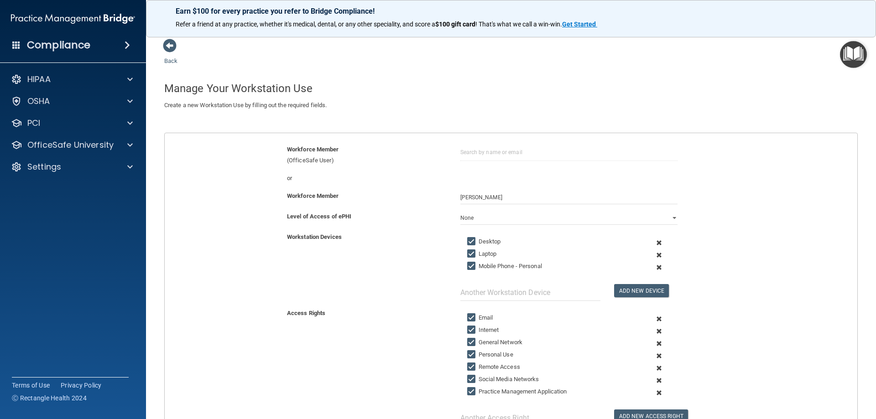
click at [652, 268] on span at bounding box center [659, 267] width 22 height 12
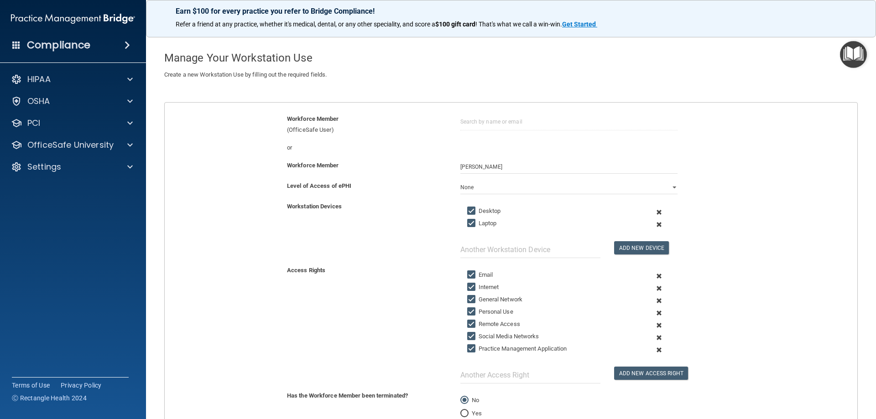
scroll to position [91, 0]
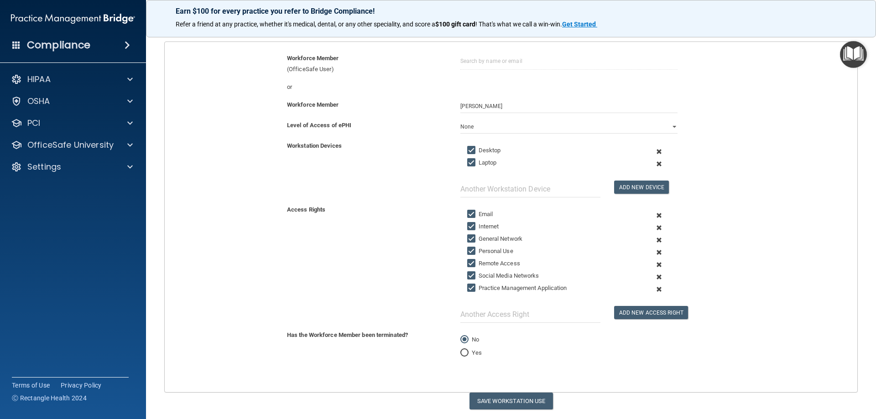
click at [654, 253] on span at bounding box center [659, 252] width 22 height 12
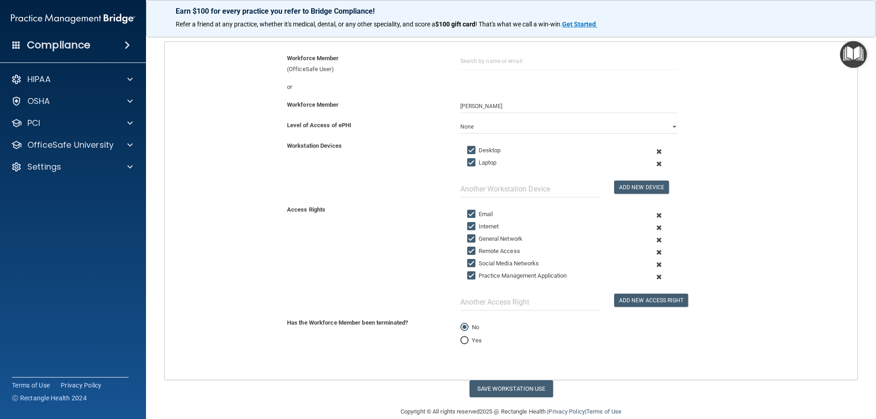
click at [654, 253] on span at bounding box center [659, 252] width 22 height 12
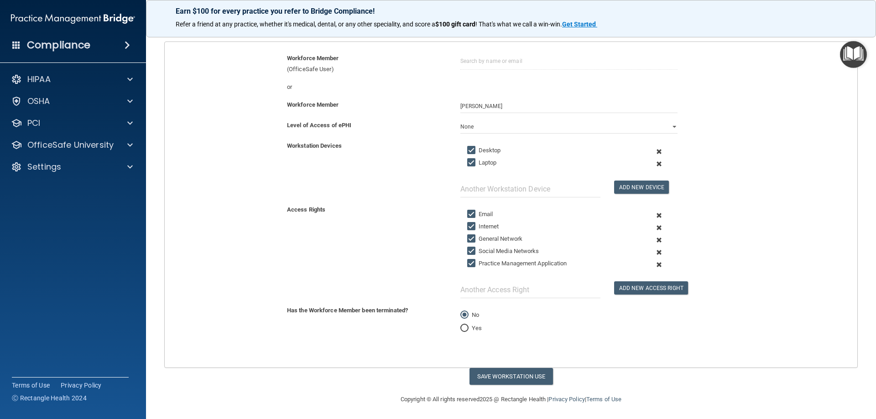
click at [654, 253] on span at bounding box center [659, 252] width 22 height 12
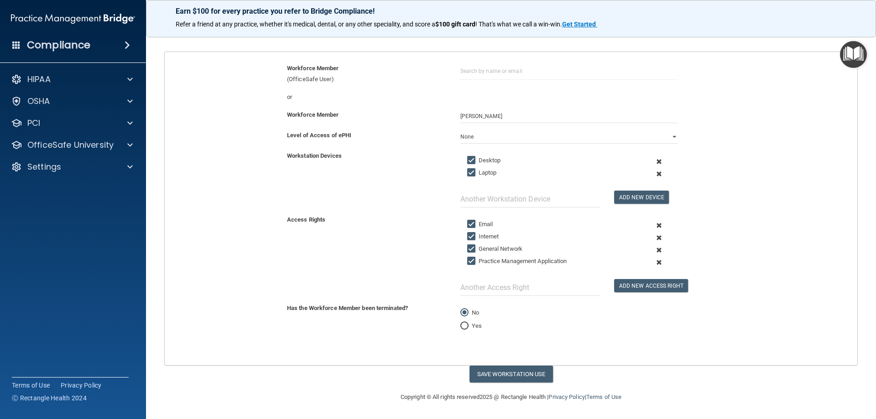
click at [653, 264] on span at bounding box center [659, 262] width 22 height 12
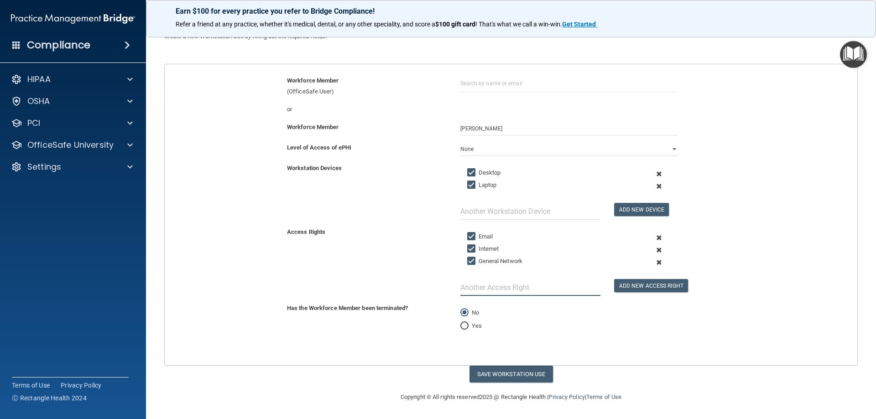
click at [511, 290] on input "text" at bounding box center [530, 287] width 140 height 17
type input "eClinical (EMR)"
click at [646, 284] on button "Add New Access Right" at bounding box center [651, 285] width 74 height 13
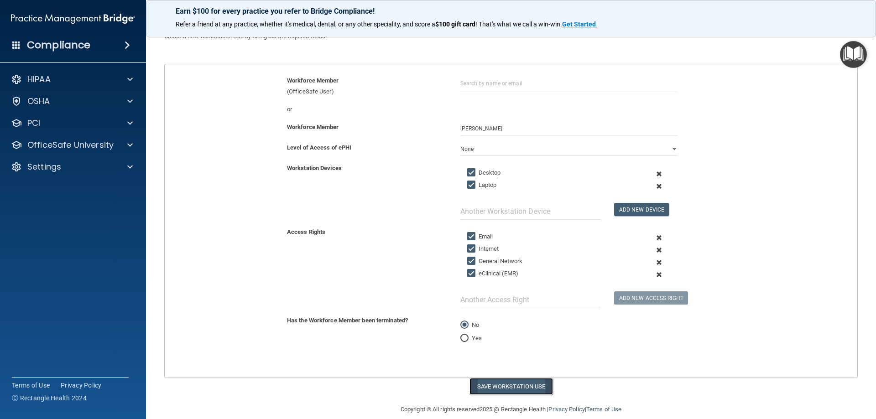
click at [493, 390] on button "Save Workstation Use" at bounding box center [510, 386] width 83 height 17
select select "? string:Limited ?"
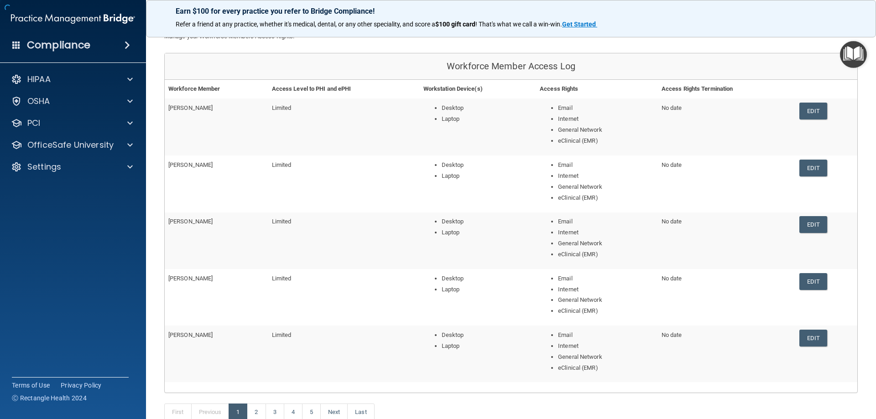
scroll to position [135, 0]
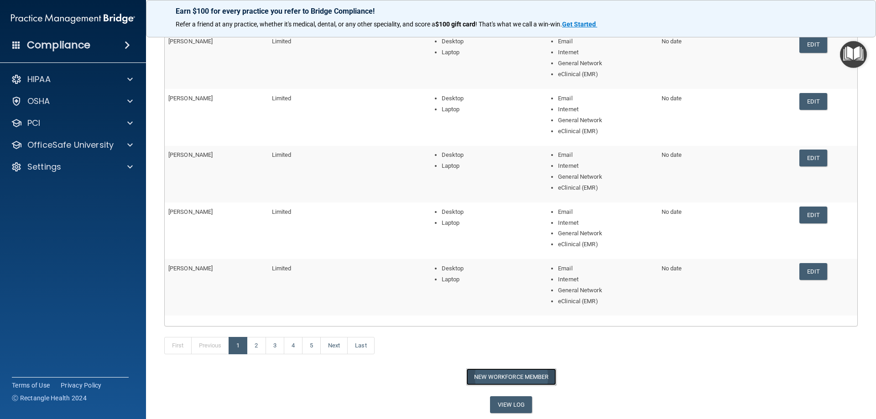
click at [510, 379] on button "New Workforce Member" at bounding box center [511, 377] width 90 height 17
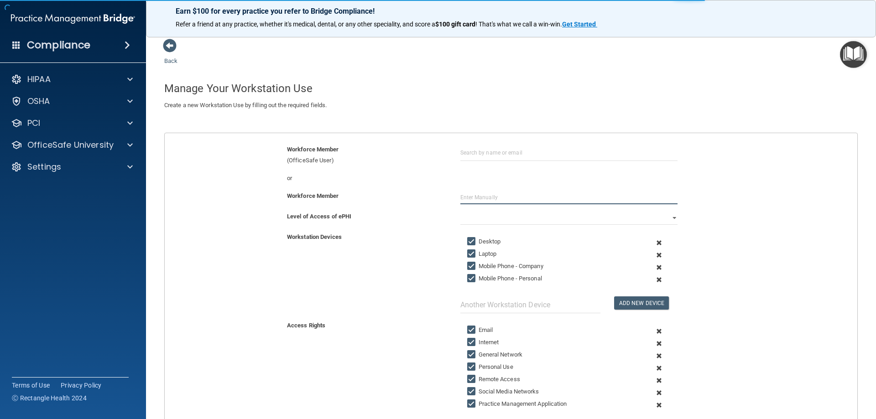
click at [490, 199] on input "text" at bounding box center [568, 198] width 217 height 14
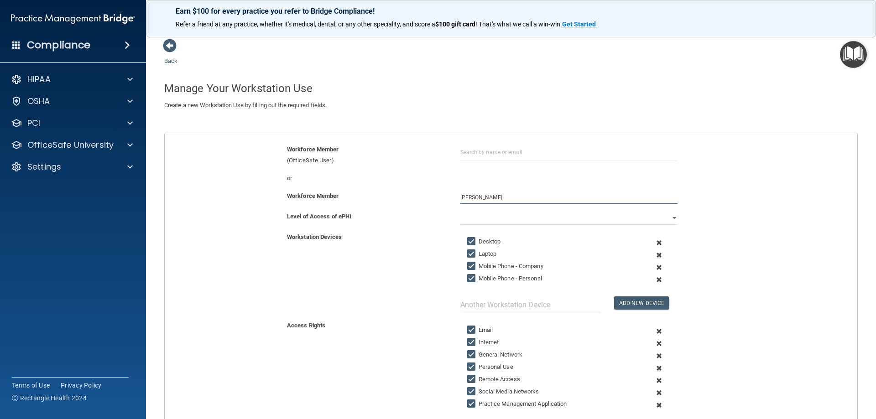
type input "[PERSON_NAME]"
click at [474, 219] on select "Full Limited None" at bounding box center [568, 218] width 217 height 14
select select "1"
click at [460, 211] on select "Full Limited None" at bounding box center [568, 218] width 217 height 14
click at [654, 267] on span at bounding box center [659, 267] width 22 height 12
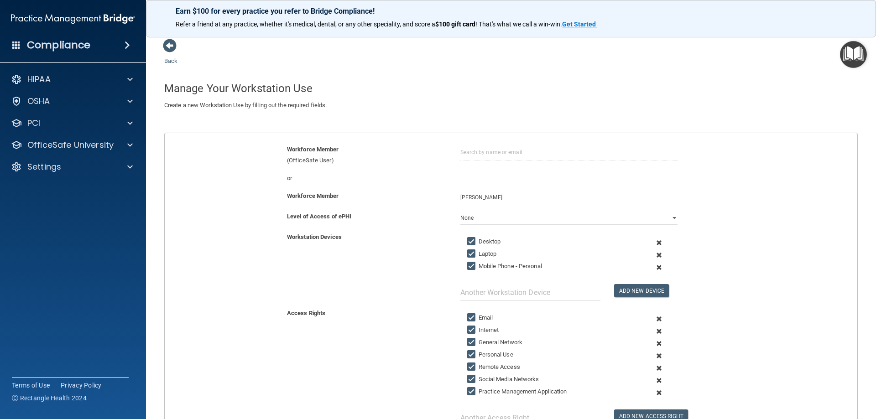
click at [656, 265] on span at bounding box center [659, 267] width 22 height 12
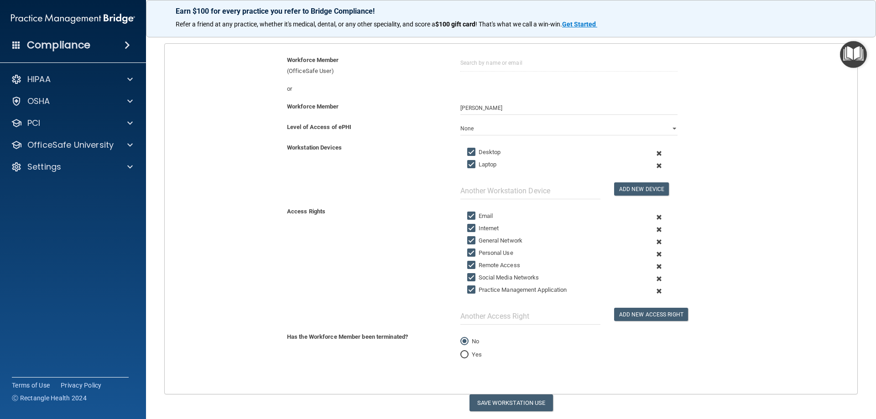
scroll to position [118, 0]
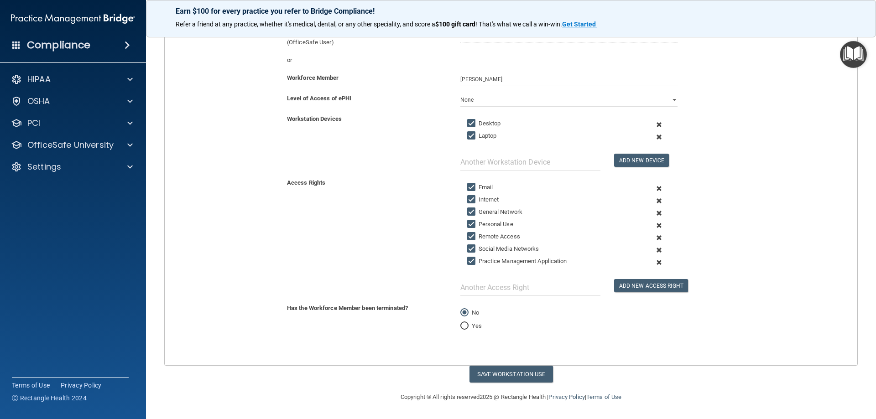
click at [654, 225] on span at bounding box center [659, 225] width 22 height 12
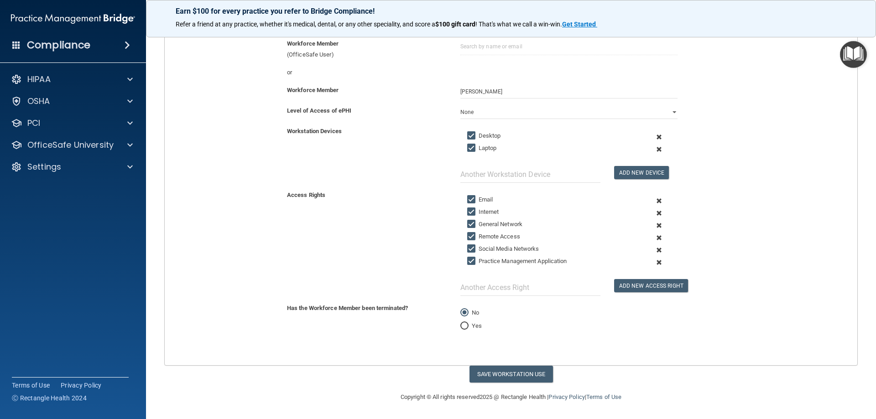
click at [653, 240] on span at bounding box center [659, 238] width 22 height 12
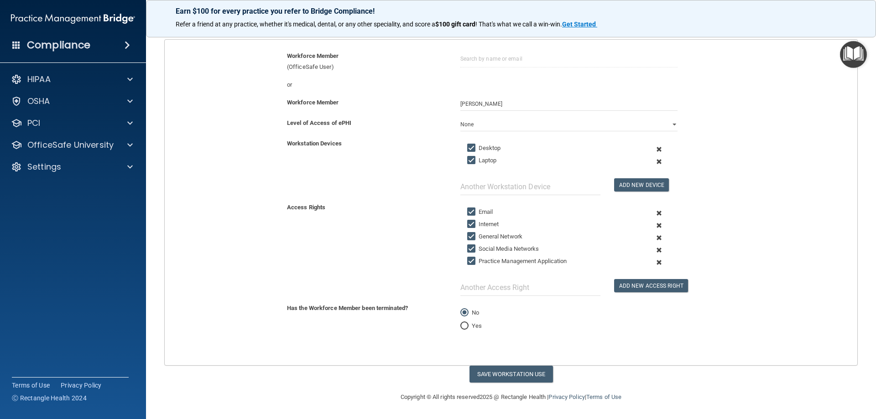
click at [654, 252] on span at bounding box center [659, 250] width 22 height 12
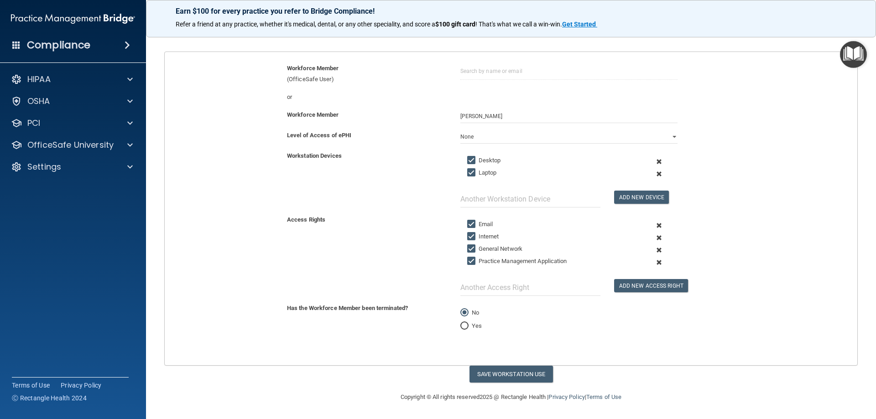
click at [655, 261] on span at bounding box center [659, 262] width 22 height 12
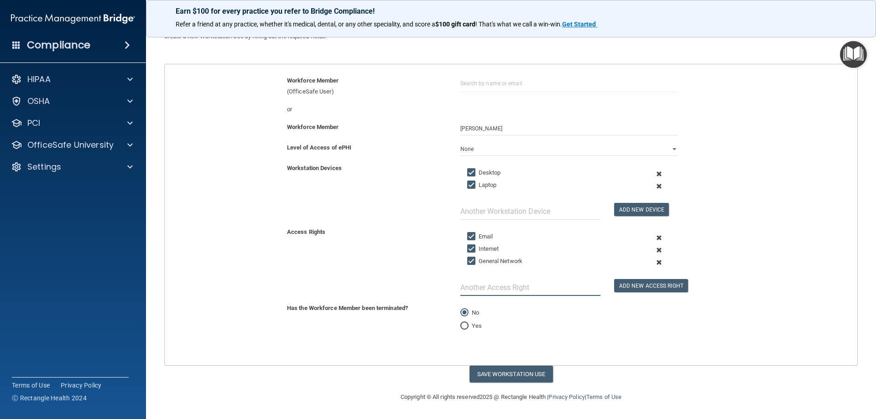
click at [522, 291] on input "text" at bounding box center [530, 287] width 140 height 17
type input "eClinical (EMR)"
click at [630, 284] on button "Add New Access Right" at bounding box center [651, 285] width 74 height 13
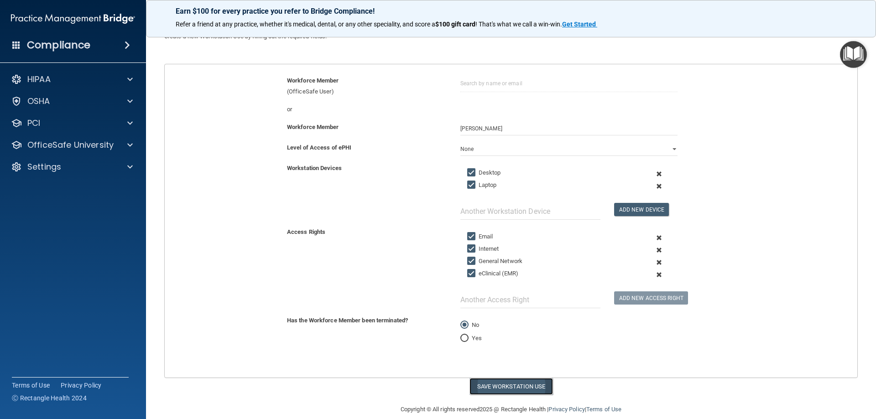
click at [512, 391] on button "Save Workstation Use" at bounding box center [510, 386] width 83 height 17
select select "? string:Limited ?"
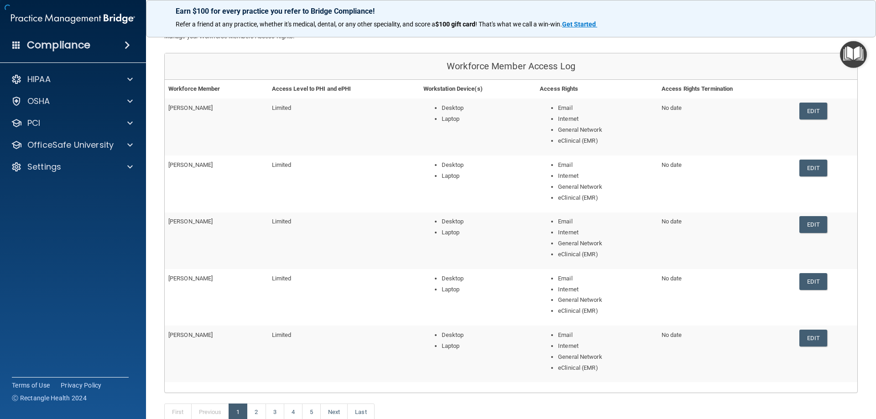
scroll to position [135, 0]
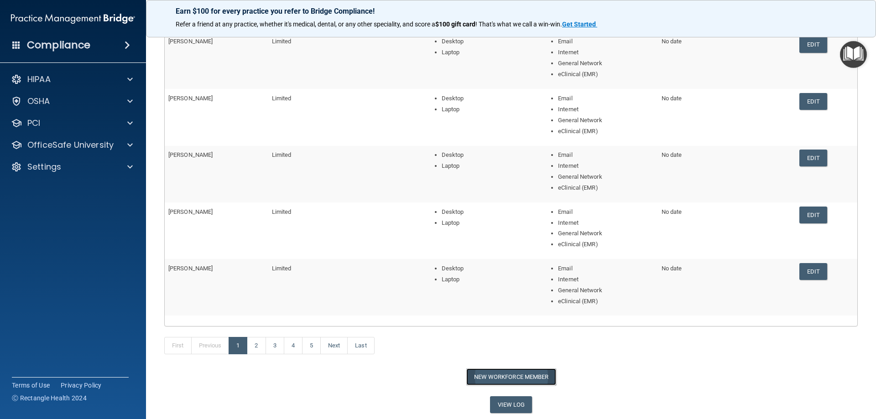
click at [506, 373] on button "New Workforce Member" at bounding box center [511, 377] width 90 height 17
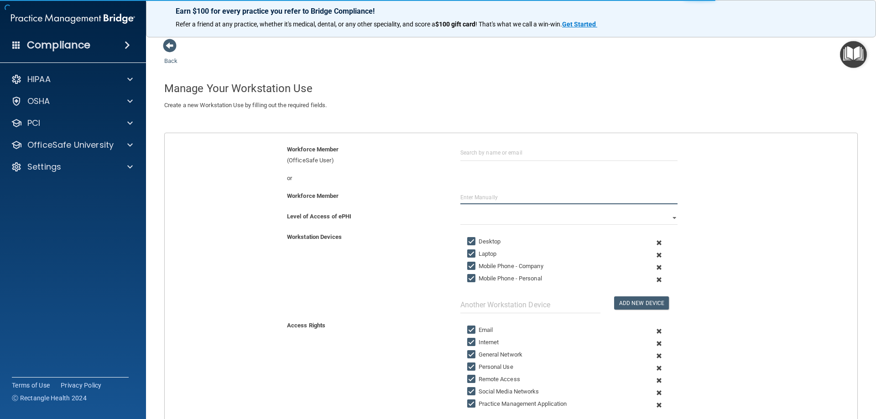
click at [470, 193] on input "text" at bounding box center [568, 198] width 217 height 14
type input "[PERSON_NAME]"
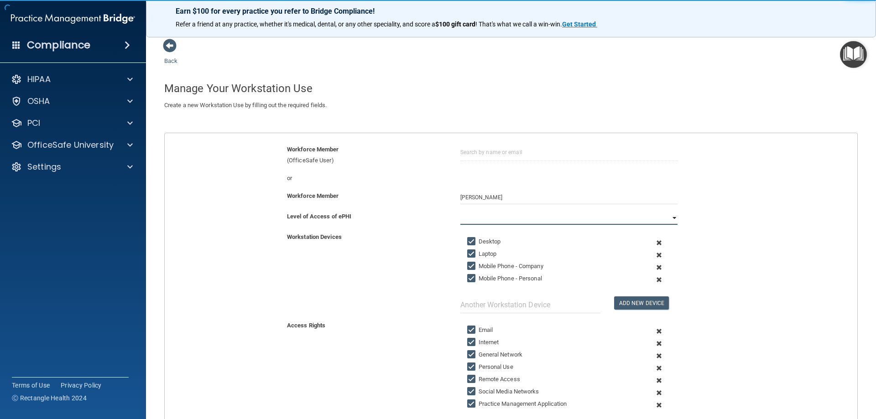
click at [501, 216] on select "Full Limited None" at bounding box center [568, 218] width 217 height 14
click at [495, 223] on select "Full Limited None" at bounding box center [568, 218] width 217 height 14
click at [668, 218] on select "Full Limited None" at bounding box center [568, 218] width 217 height 14
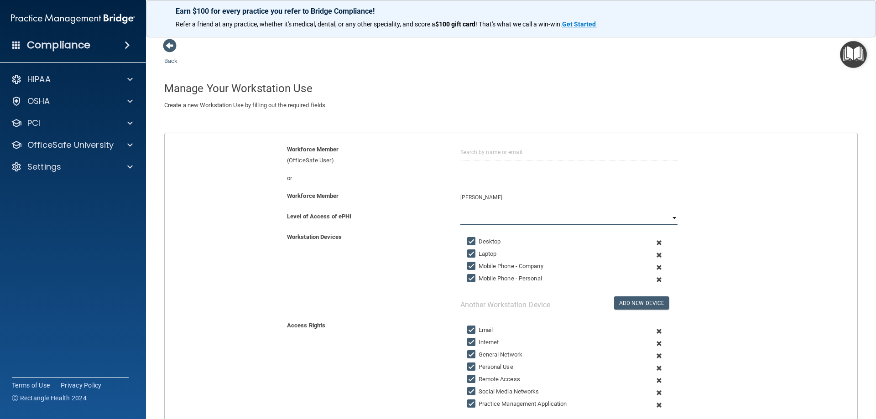
select select "1"
click at [460, 211] on select "Full Limited None" at bounding box center [568, 218] width 217 height 14
click at [654, 267] on span at bounding box center [659, 267] width 22 height 12
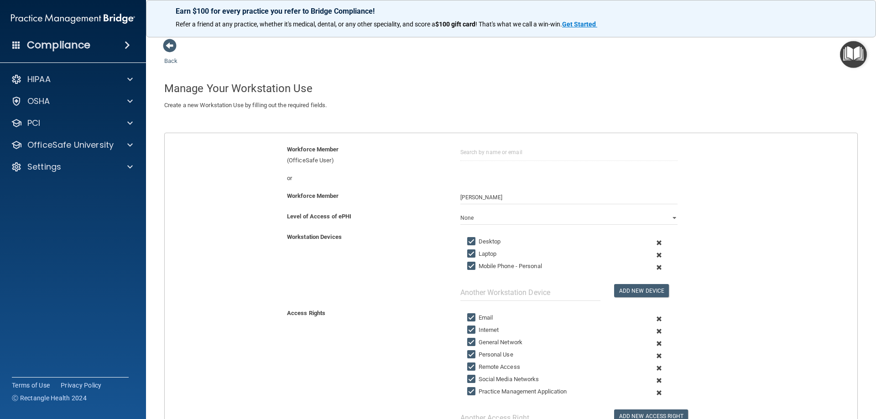
click at [653, 270] on span at bounding box center [659, 267] width 22 height 12
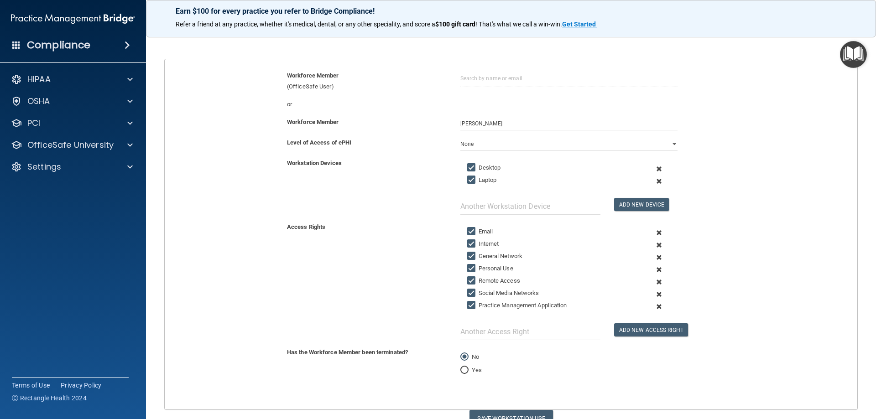
scroll to position [91, 0]
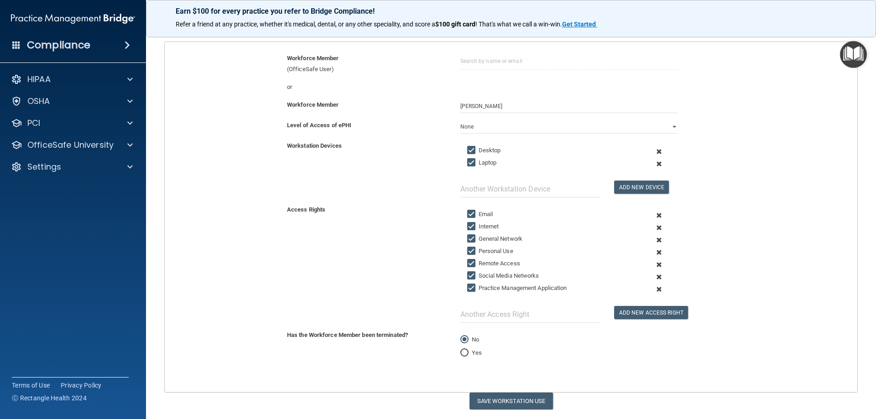
click at [654, 254] on span at bounding box center [659, 252] width 22 height 12
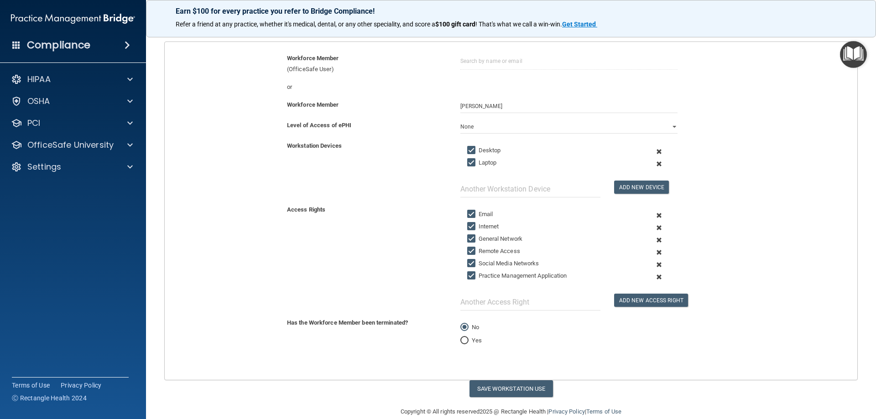
click at [654, 252] on span at bounding box center [659, 252] width 22 height 12
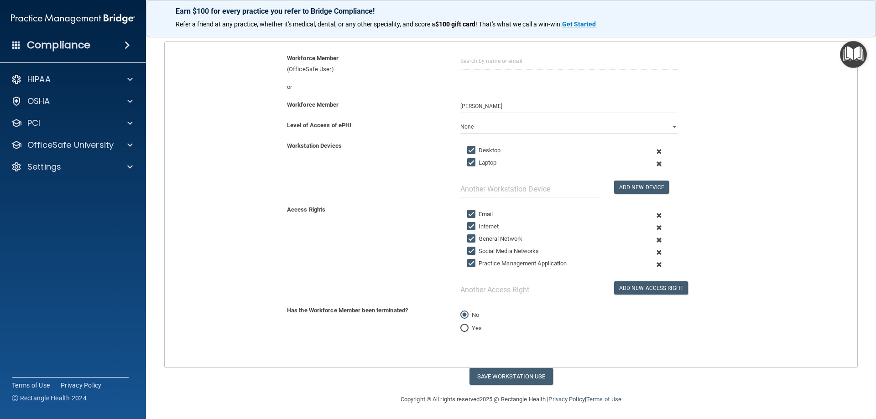
click at [654, 253] on span at bounding box center [659, 252] width 22 height 12
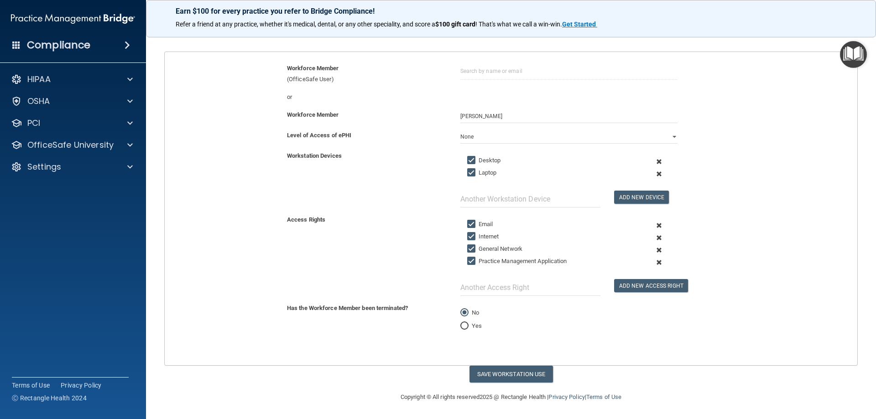
click at [654, 264] on span at bounding box center [659, 262] width 22 height 12
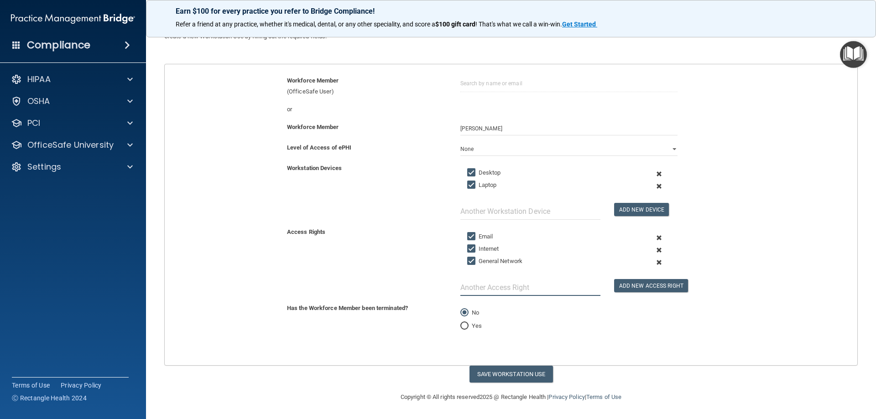
click at [526, 295] on input "text" at bounding box center [530, 287] width 140 height 17
type input "eClinical (EMR)"
click at [645, 278] on div "Add New Access Right" at bounding box center [645, 280] width 77 height 24
click at [642, 284] on button "Add New Access Right" at bounding box center [651, 285] width 74 height 13
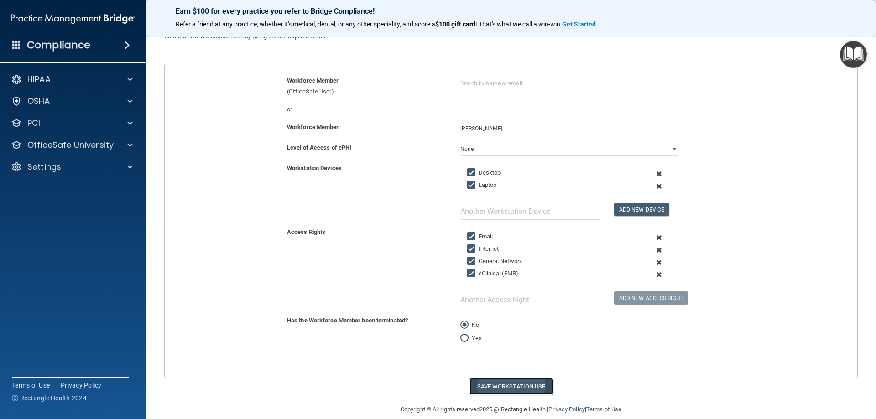
click at [526, 386] on button "Save Workstation Use" at bounding box center [510, 386] width 83 height 17
select select "? string:Limited ?"
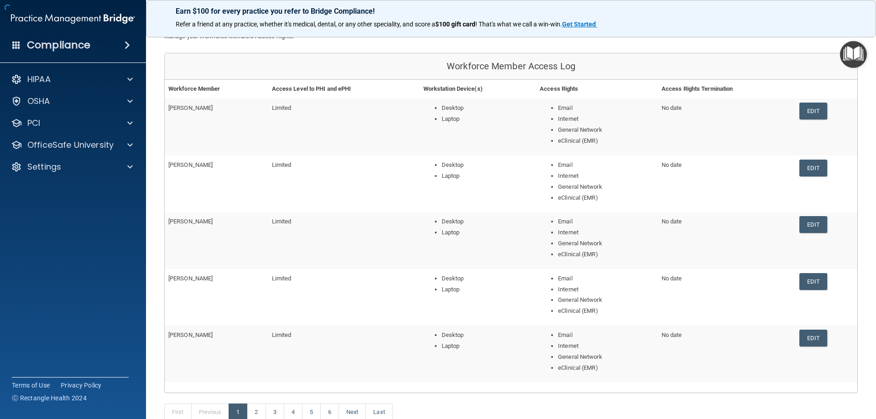
scroll to position [135, 0]
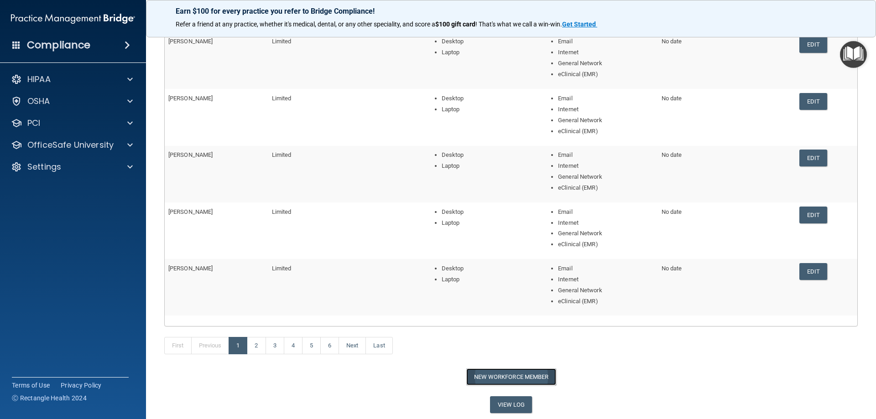
click at [489, 378] on button "New Workforce Member" at bounding box center [511, 377] width 90 height 17
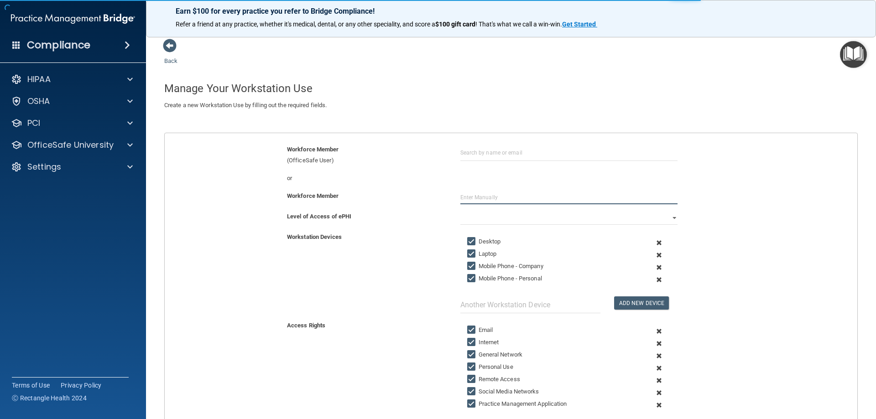
click at [478, 197] on input "text" at bounding box center [568, 198] width 217 height 14
type input "[PERSON_NAME]"
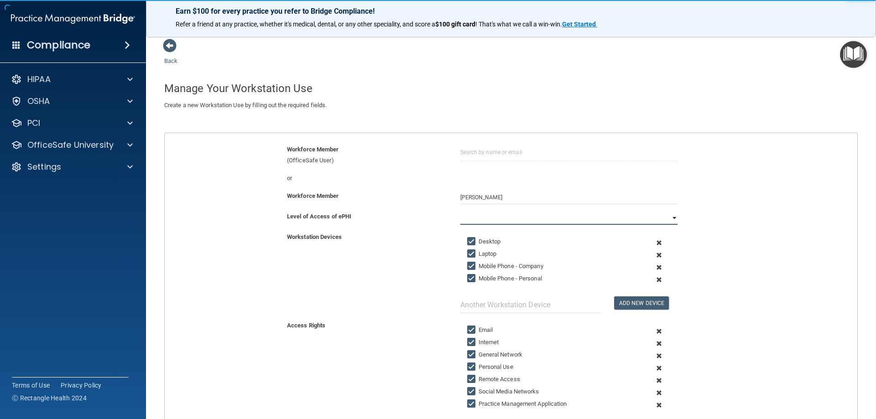
click at [499, 220] on select "Full Limited None" at bounding box center [568, 218] width 217 height 14
click at [670, 219] on select "Full Limited None" at bounding box center [568, 218] width 217 height 14
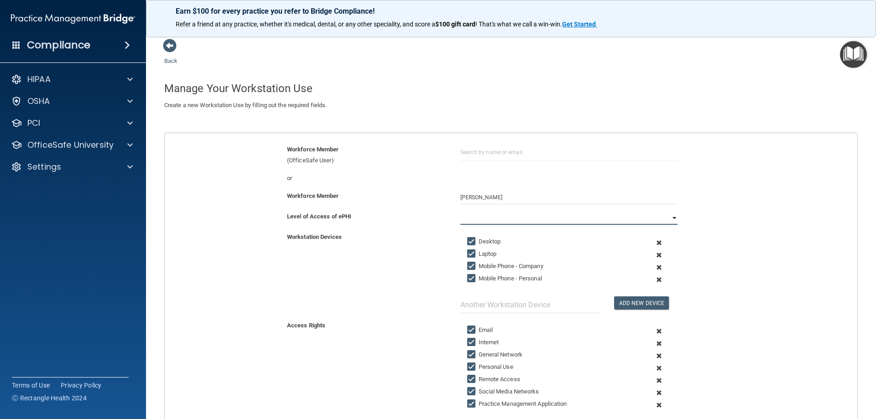
click at [671, 218] on select "Full Limited None" at bounding box center [568, 218] width 217 height 14
select select "1"
click at [460, 211] on select "Full Limited None" at bounding box center [568, 218] width 217 height 14
click at [652, 267] on span at bounding box center [659, 267] width 22 height 12
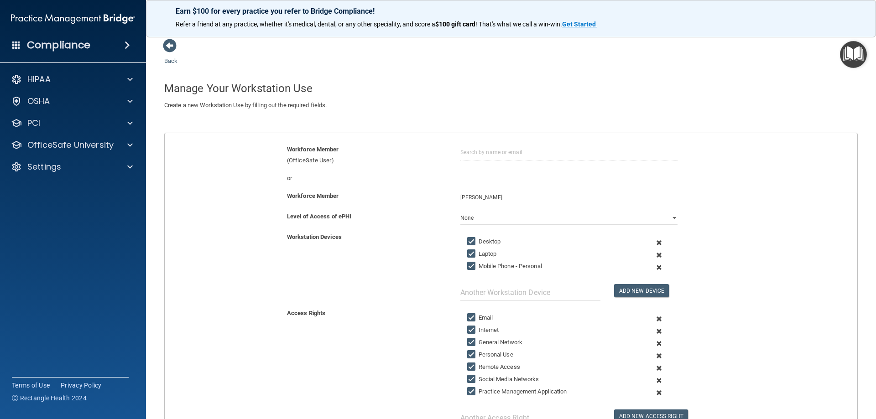
click at [653, 269] on span at bounding box center [659, 267] width 22 height 12
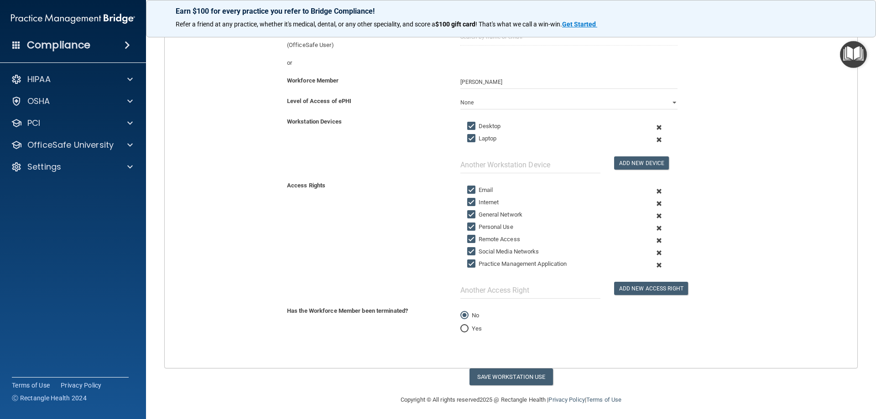
scroll to position [118, 0]
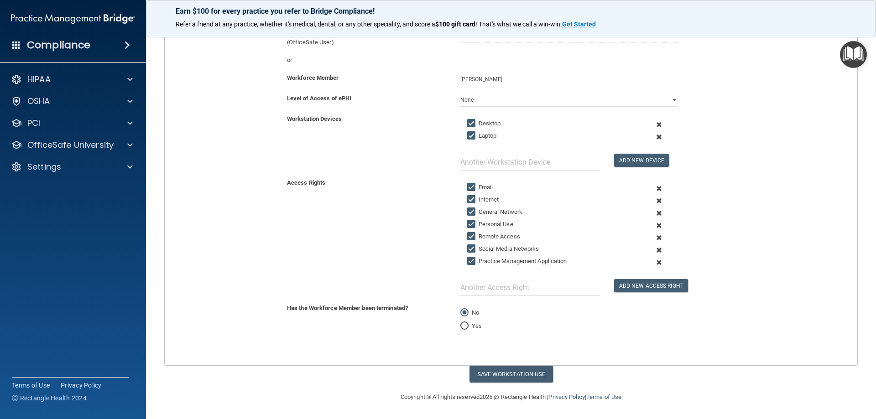
click at [655, 224] on span at bounding box center [659, 225] width 22 height 12
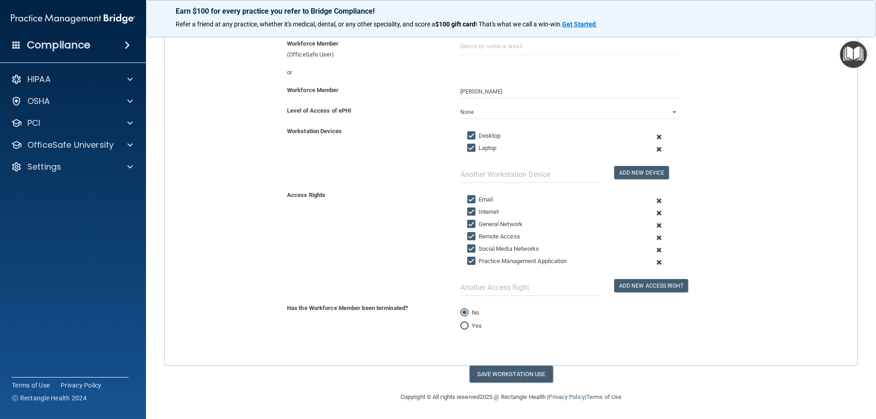
scroll to position [106, 0]
click at [654, 239] on span at bounding box center [659, 238] width 22 height 12
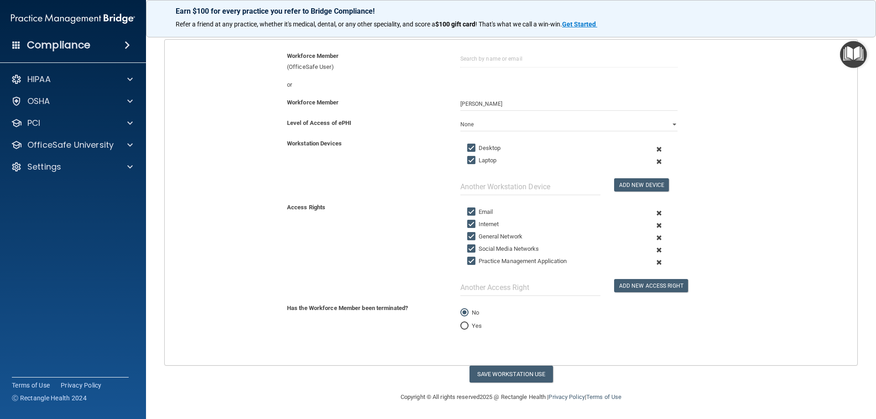
scroll to position [94, 0]
click at [654, 250] on span at bounding box center [659, 250] width 22 height 12
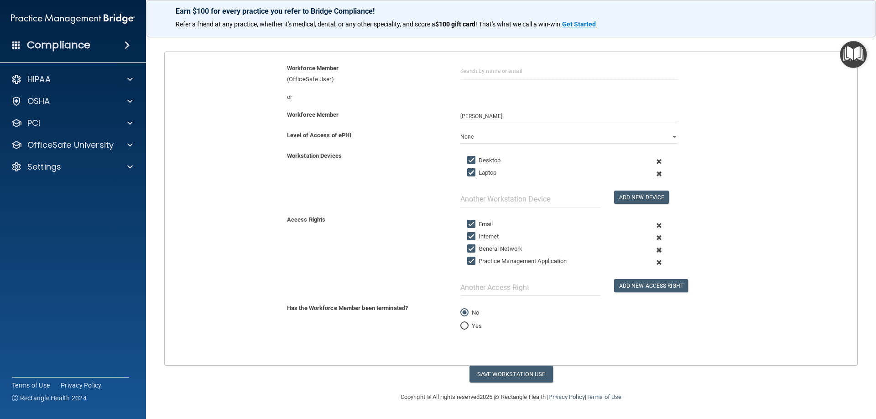
click at [656, 264] on span at bounding box center [659, 262] width 22 height 12
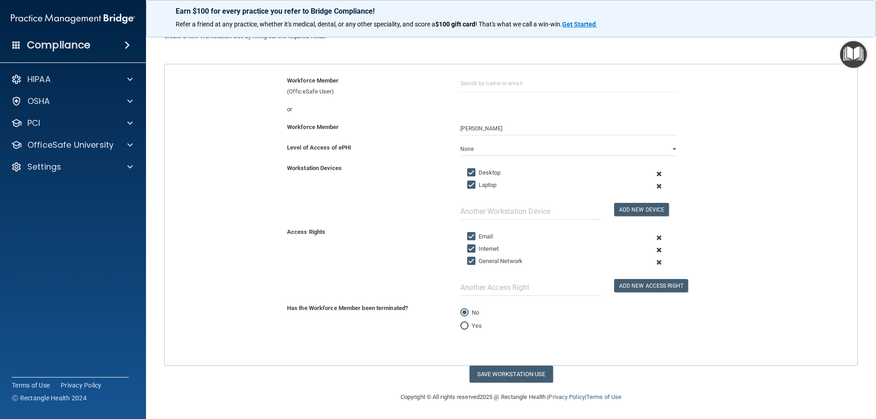
scroll to position [69, 0]
click at [499, 293] on input "text" at bounding box center [530, 287] width 140 height 17
type input "eClinical (EMR)"
click at [648, 287] on button "Add New Access Right" at bounding box center [651, 285] width 74 height 13
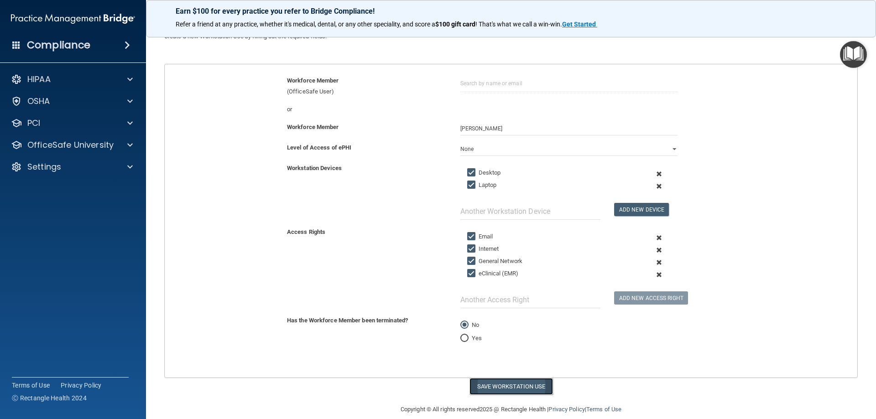
click at [509, 385] on button "Save Workstation Use" at bounding box center [510, 386] width 83 height 17
select select "? string:Limited ?"
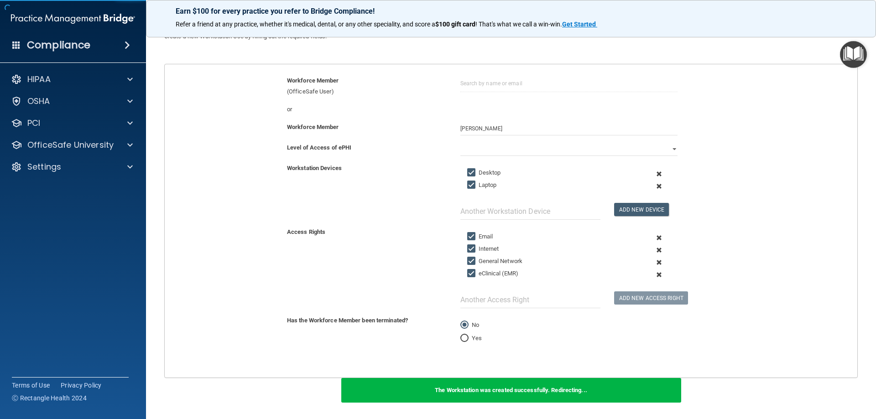
scroll to position [135, 0]
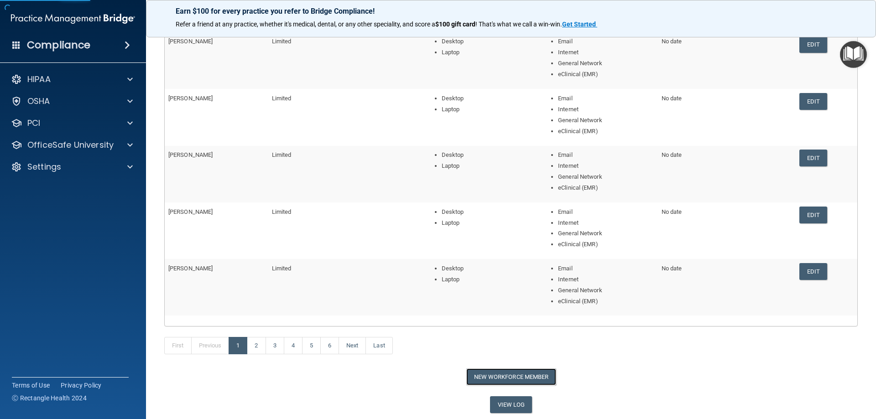
click at [510, 373] on button "New Workforce Member" at bounding box center [511, 377] width 90 height 17
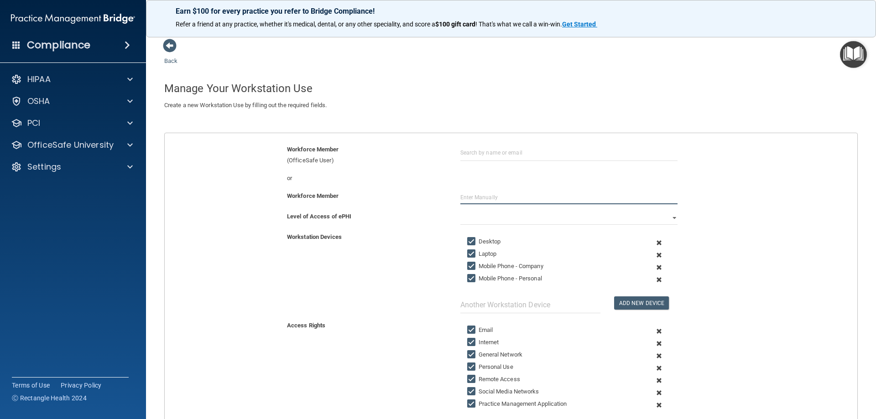
click at [515, 198] on input "text" at bounding box center [568, 198] width 217 height 14
type input "[PERSON_NAME]"
click at [526, 224] on select "Full Limited None" at bounding box center [568, 218] width 217 height 14
click at [460, 211] on select "Full Limited None" at bounding box center [568, 218] width 217 height 14
click at [479, 214] on select "Full Limited None" at bounding box center [568, 218] width 217 height 14
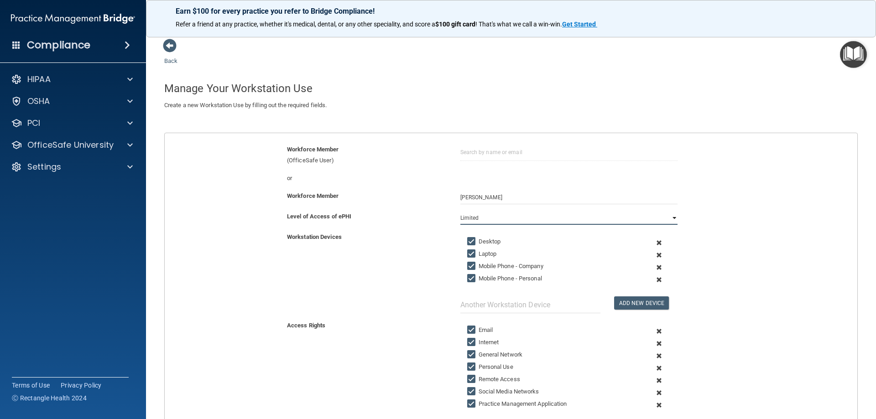
select select "1"
click at [460, 211] on select "Full Limited None" at bounding box center [568, 218] width 217 height 14
click at [654, 267] on span at bounding box center [659, 267] width 22 height 12
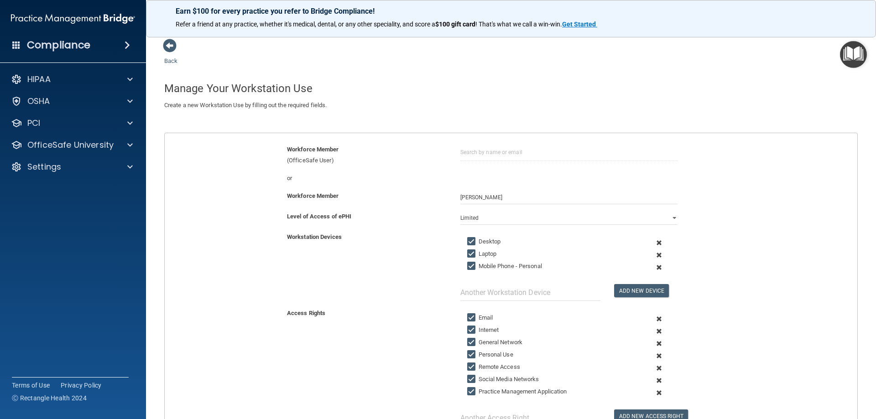
click at [655, 268] on span at bounding box center [659, 267] width 22 height 12
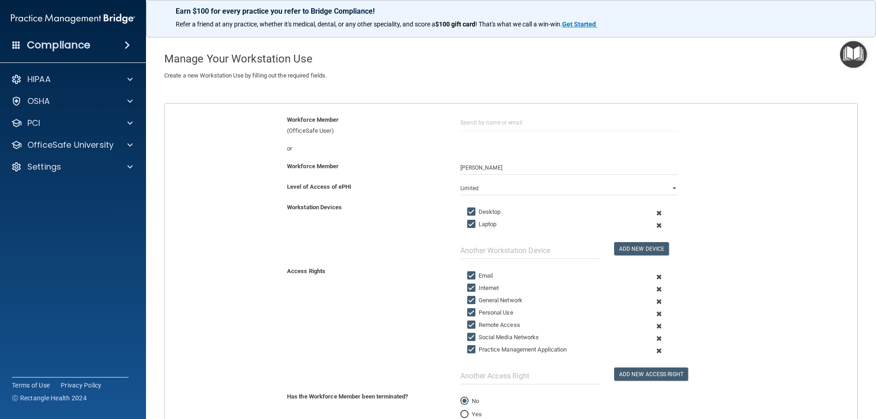
scroll to position [91, 0]
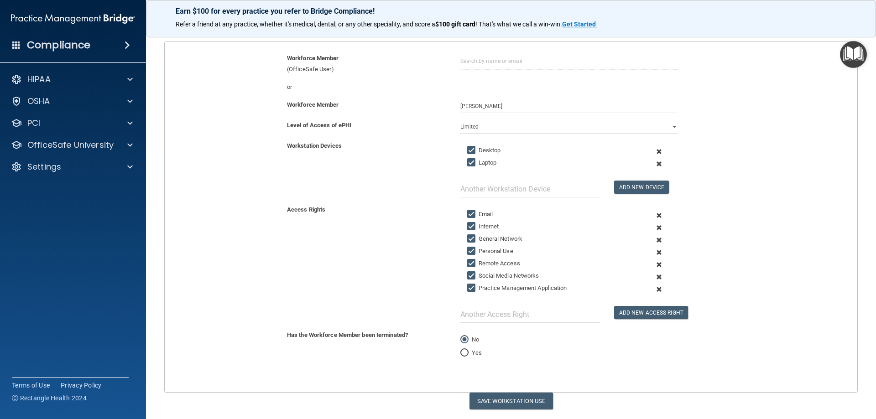
click at [654, 252] on span at bounding box center [659, 252] width 22 height 12
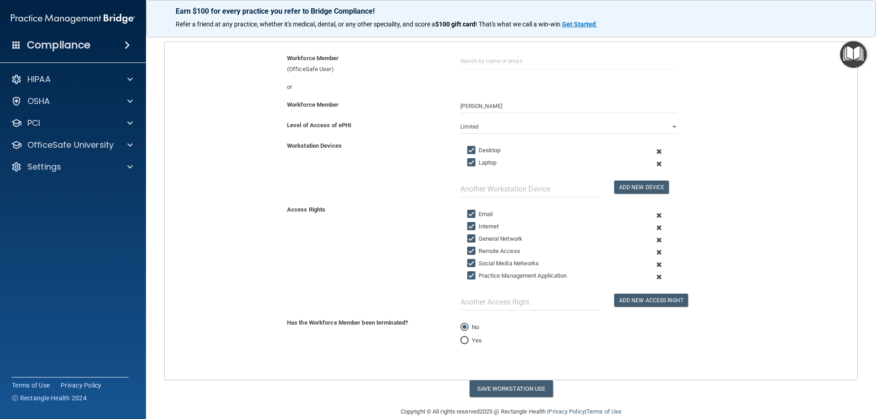
click at [654, 252] on span at bounding box center [659, 252] width 22 height 12
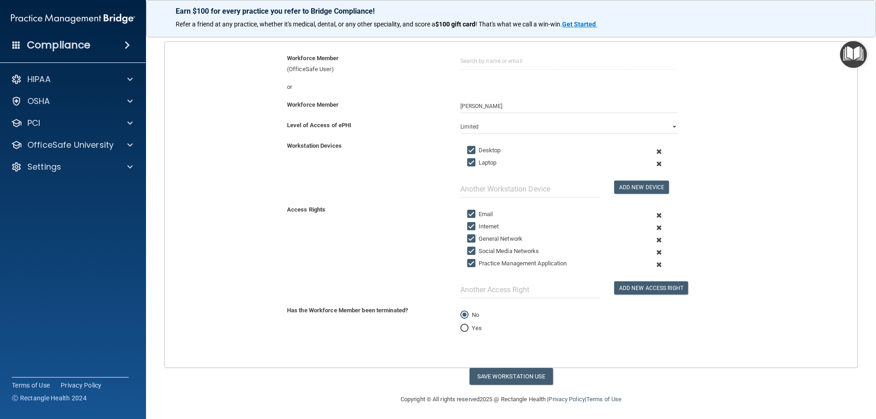
click at [654, 252] on span at bounding box center [659, 252] width 22 height 12
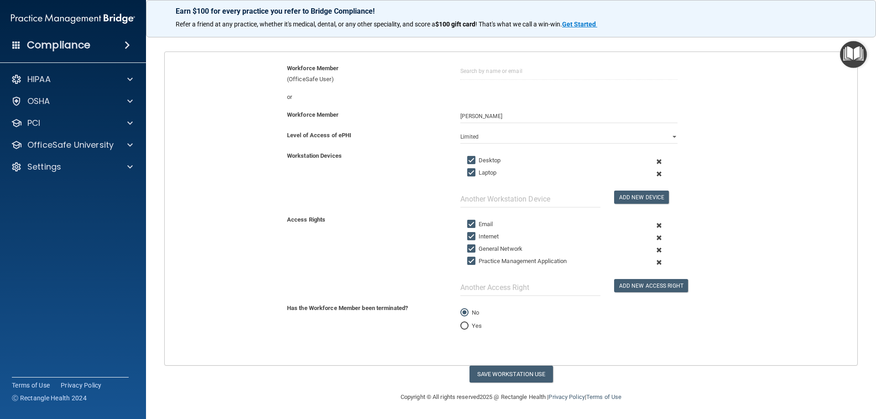
scroll to position [81, 0]
click at [654, 263] on span at bounding box center [659, 262] width 22 height 12
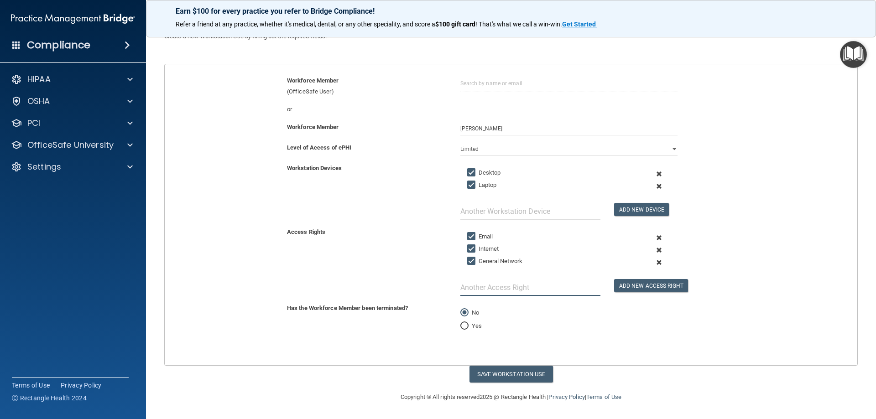
click at [552, 287] on input "text" at bounding box center [530, 287] width 140 height 17
type input "eClinical (EMR)"
click at [625, 286] on button "Add New Access Right" at bounding box center [651, 285] width 74 height 13
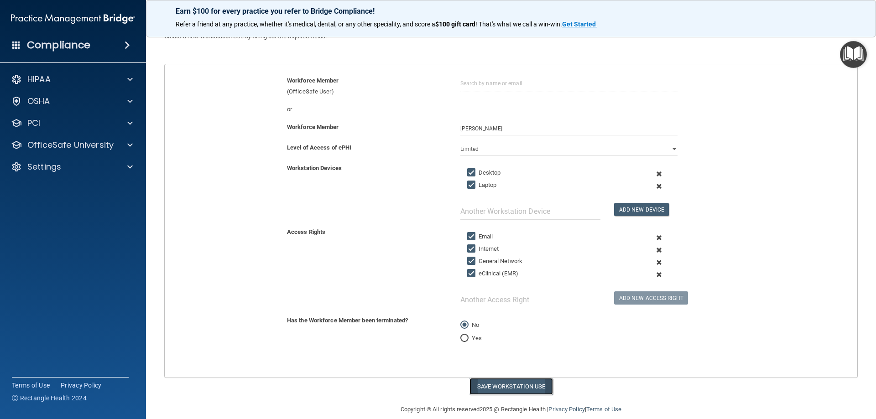
click at [505, 384] on button "Save Workstation Use" at bounding box center [510, 386] width 83 height 17
select select "? string:Limited ?"
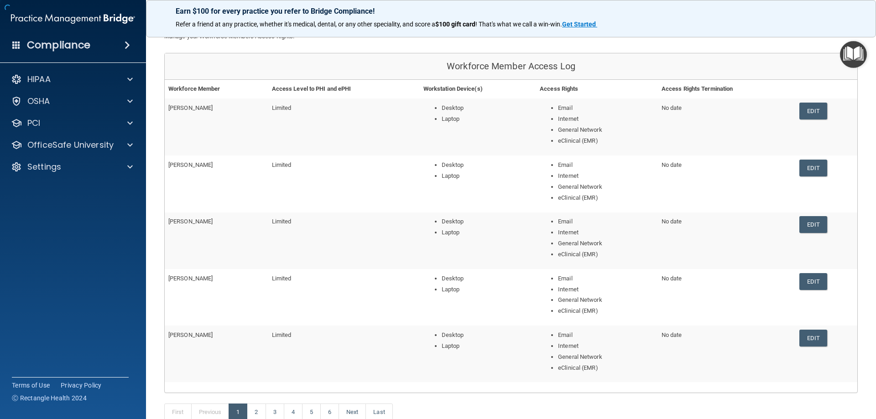
scroll to position [135, 0]
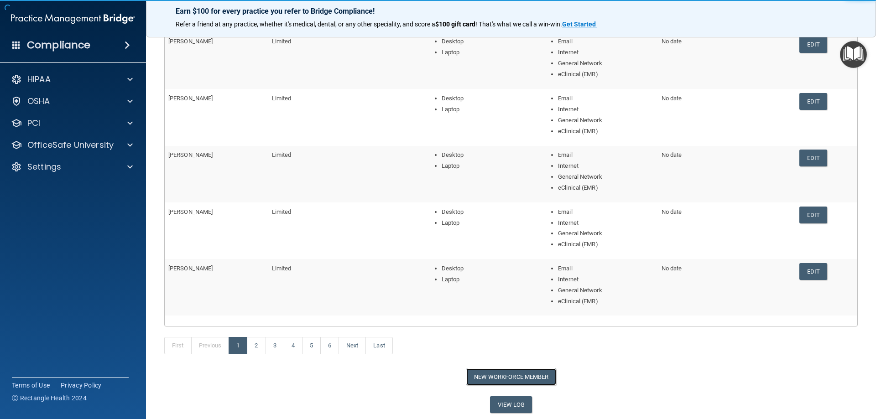
click at [500, 378] on button "New Workforce Member" at bounding box center [511, 377] width 90 height 17
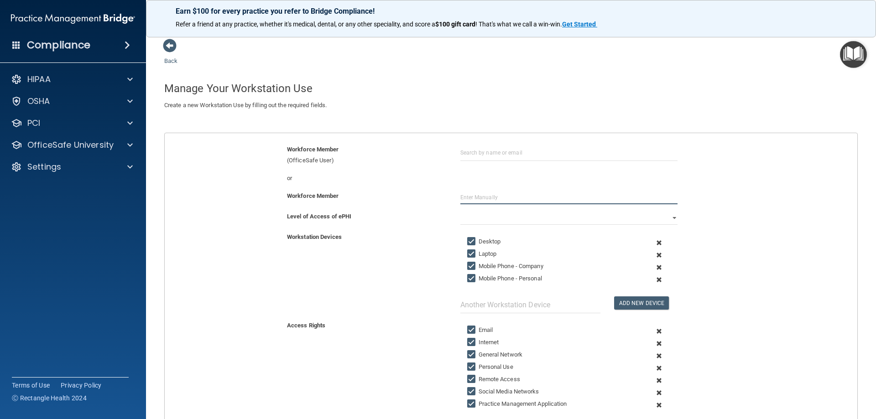
click at [479, 199] on input "text" at bounding box center [568, 198] width 217 height 14
type input "[PERSON_NAME]"
click at [476, 219] on select "Full Limited None" at bounding box center [568, 218] width 217 height 14
click at [640, 215] on select "Full Limited None" at bounding box center [568, 218] width 217 height 14
click at [670, 218] on select "Full Limited None" at bounding box center [568, 218] width 217 height 14
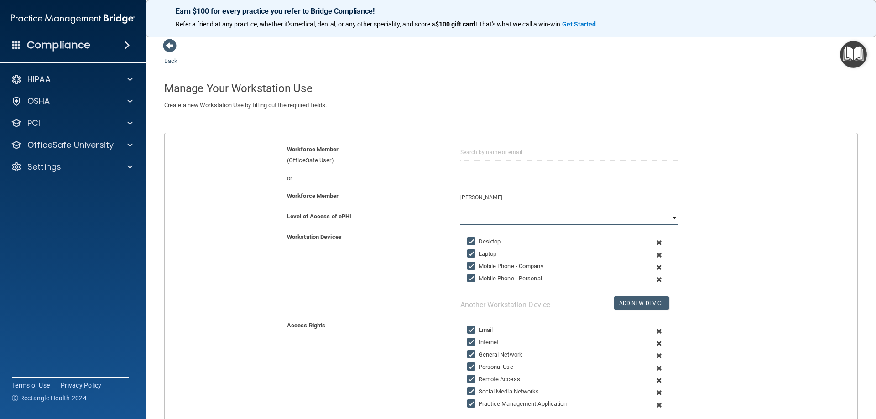
select select "1"
click at [460, 211] on select "Full Limited None" at bounding box center [568, 218] width 217 height 14
click at [653, 267] on span at bounding box center [659, 267] width 22 height 12
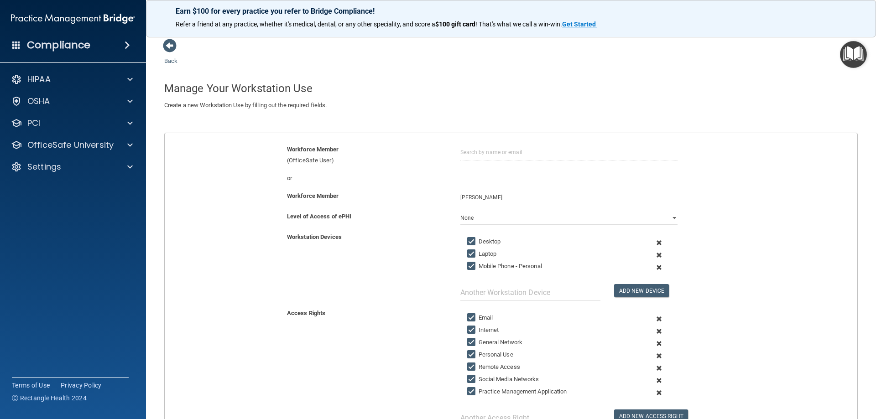
click at [653, 267] on span at bounding box center [659, 267] width 22 height 12
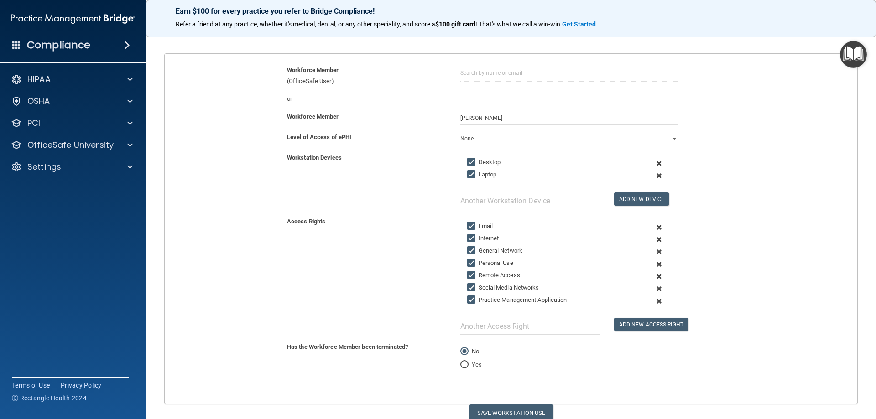
scroll to position [91, 0]
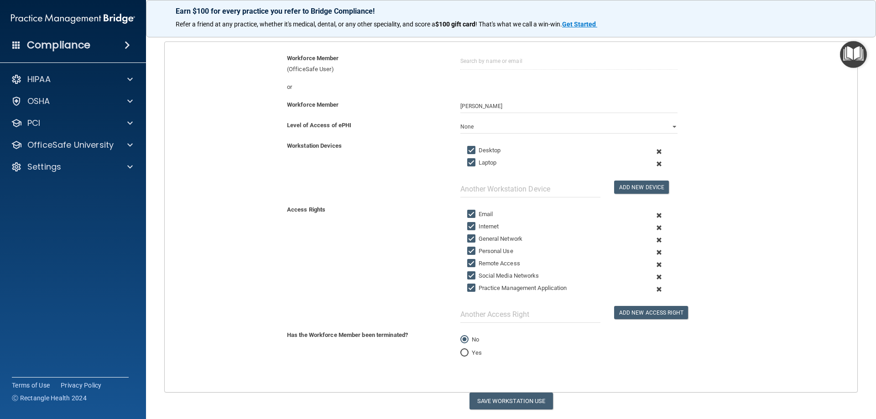
click at [656, 253] on span at bounding box center [659, 252] width 22 height 12
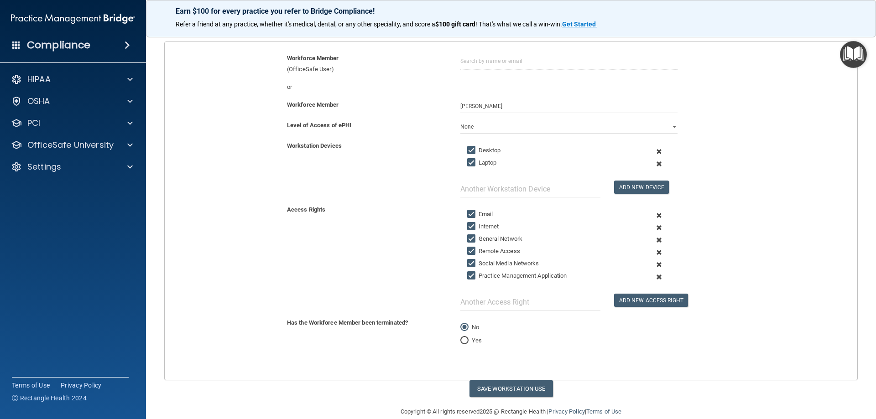
click at [655, 253] on span at bounding box center [659, 252] width 22 height 12
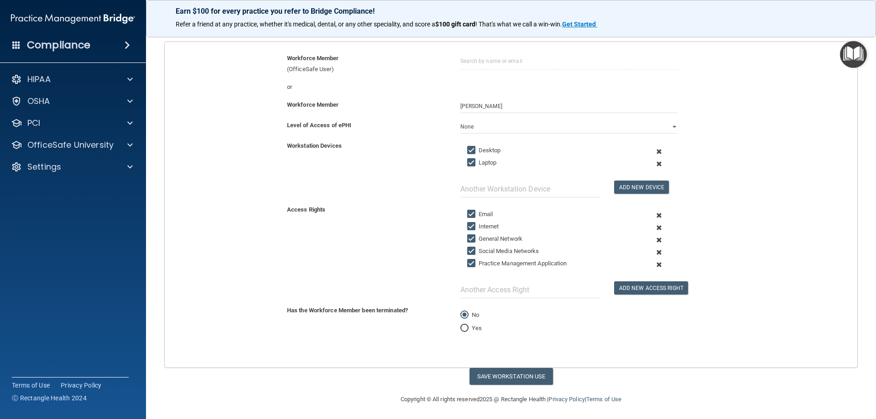
click at [654, 252] on span at bounding box center [659, 252] width 22 height 12
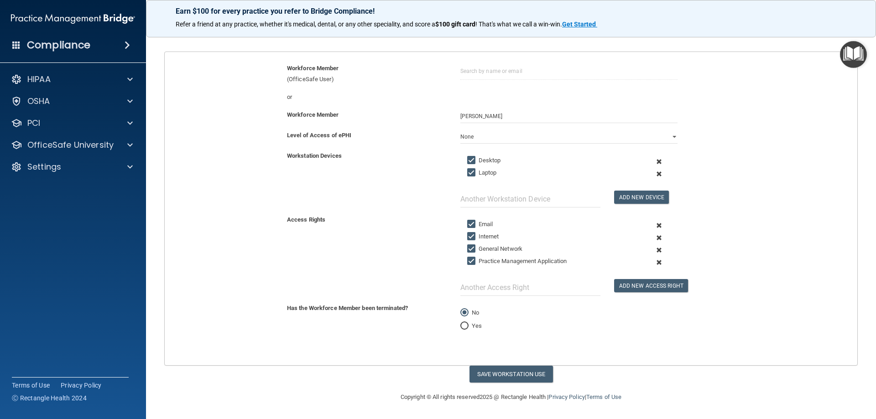
drag, startPoint x: 654, startPoint y: 260, endPoint x: 646, endPoint y: 266, distance: 9.5
click at [655, 260] on span at bounding box center [659, 262] width 22 height 12
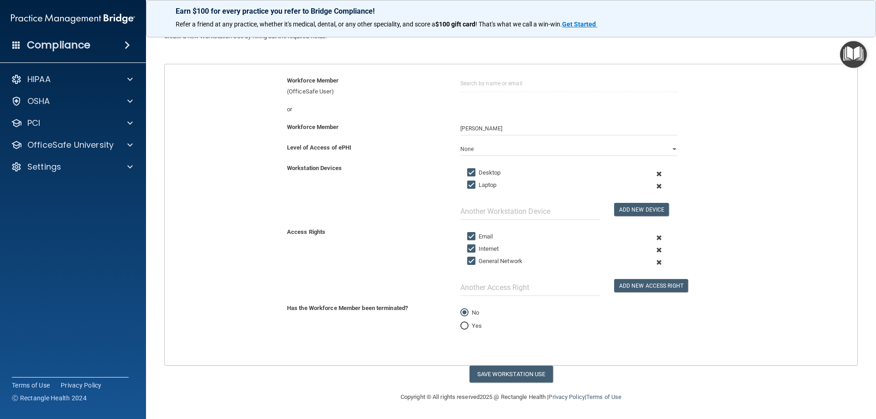
scroll to position [69, 0]
click at [499, 286] on input "text" at bounding box center [530, 287] width 140 height 17
type input "eClinical (EMR)"
click at [636, 287] on button "Add New Access Right" at bounding box center [651, 285] width 74 height 13
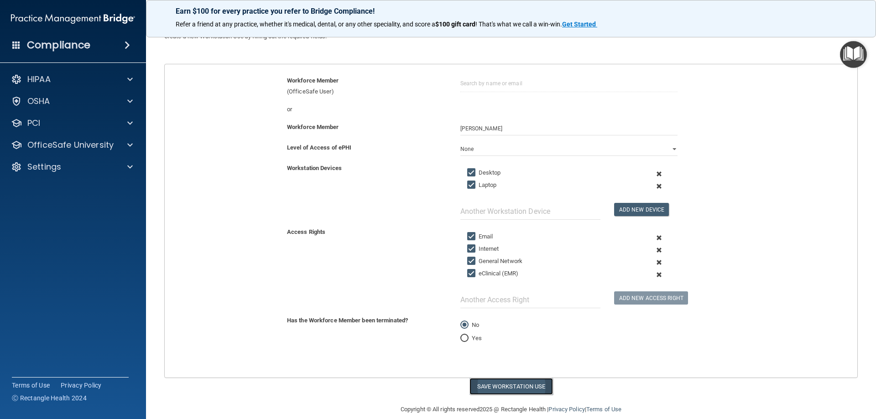
click at [505, 383] on button "Save Workstation Use" at bounding box center [510, 386] width 83 height 17
select select "? string:Limited ?"
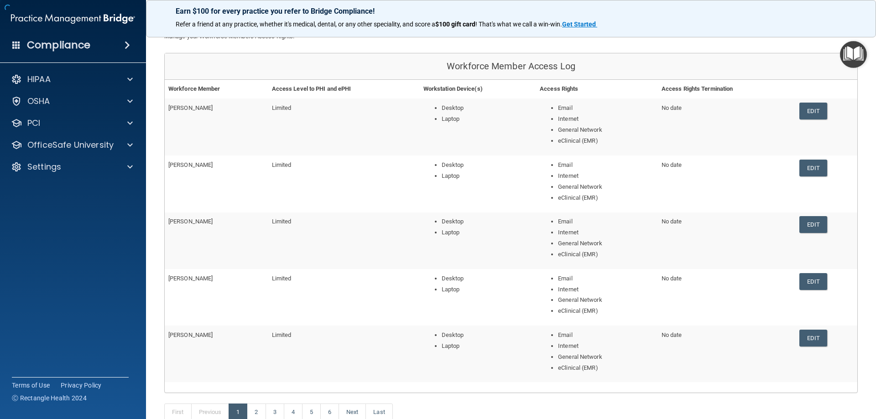
scroll to position [135, 0]
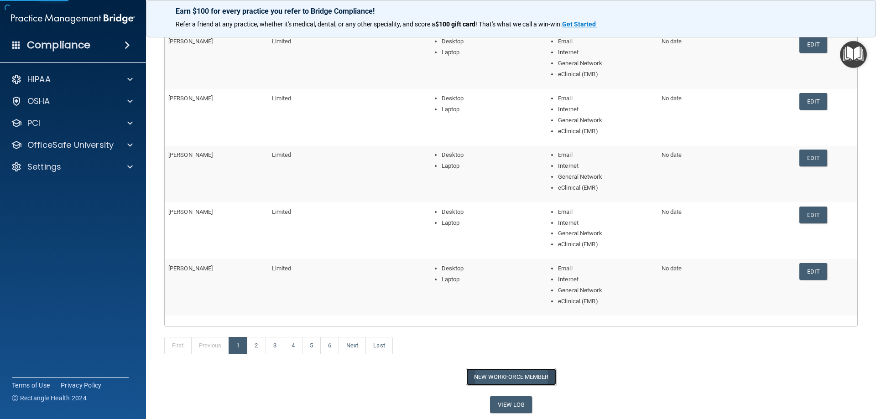
click at [493, 380] on button "New Workforce Member" at bounding box center [511, 377] width 90 height 17
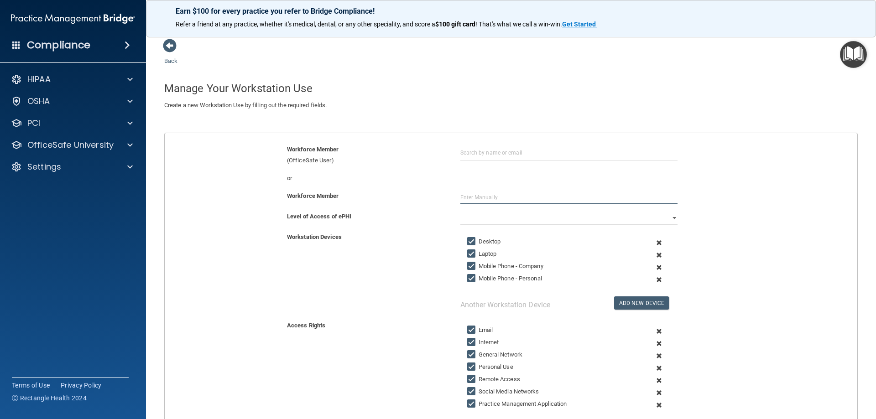
click at [490, 200] on input "text" at bounding box center [568, 198] width 217 height 14
type input "[PERSON_NAME]"
click at [493, 223] on select "Full Limited None" at bounding box center [568, 218] width 217 height 14
click at [668, 217] on select "Full Limited None" at bounding box center [568, 218] width 217 height 14
click at [507, 219] on select "Full Limited None" at bounding box center [568, 218] width 217 height 14
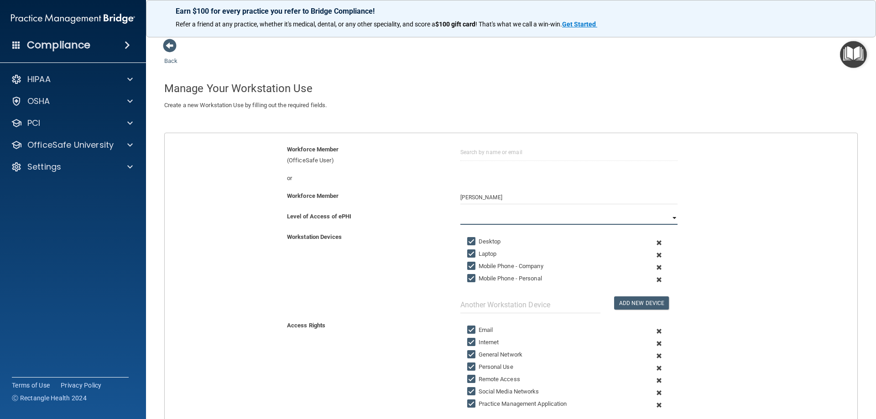
select select "1"
click at [460, 211] on select "Full Limited None" at bounding box center [568, 218] width 217 height 14
click at [654, 267] on span at bounding box center [659, 267] width 22 height 12
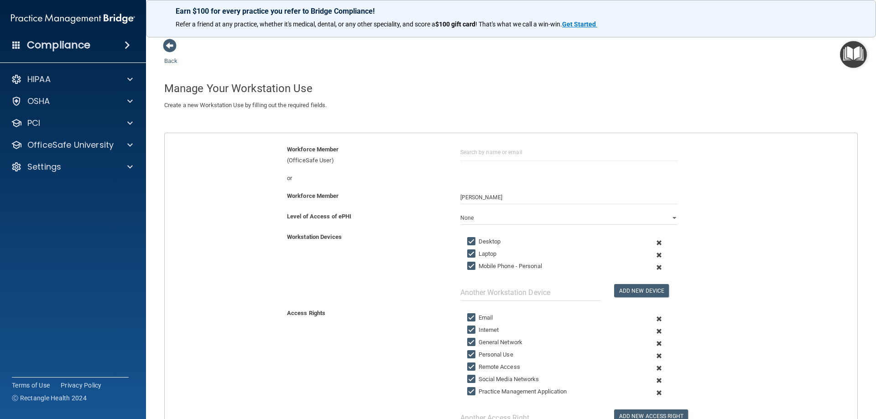
click at [654, 267] on span at bounding box center [659, 267] width 22 height 12
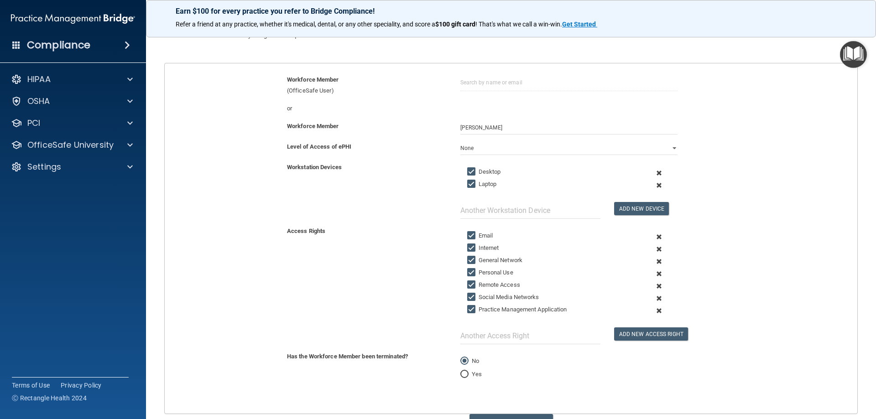
scroll to position [91, 0]
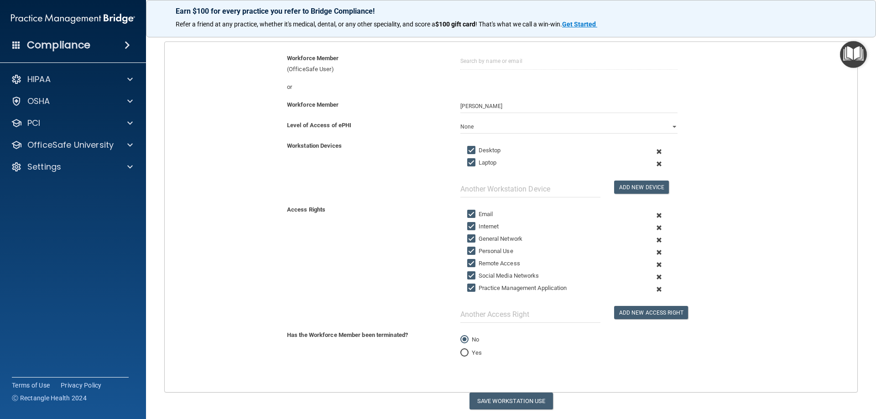
click at [654, 251] on span at bounding box center [659, 252] width 22 height 12
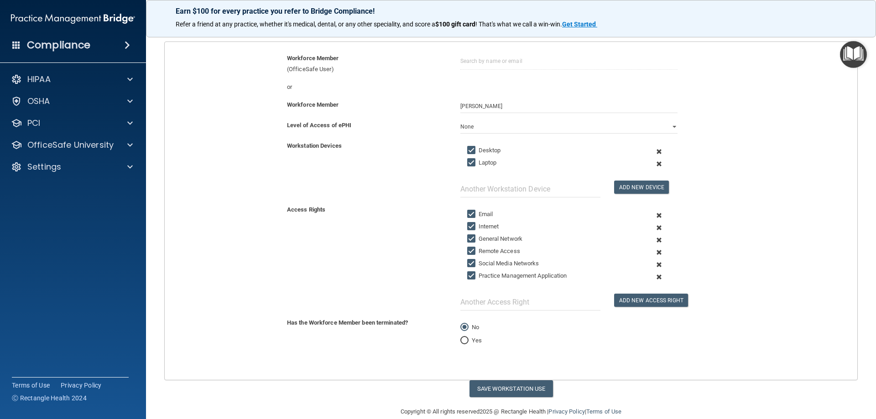
click at [655, 252] on span at bounding box center [659, 252] width 22 height 12
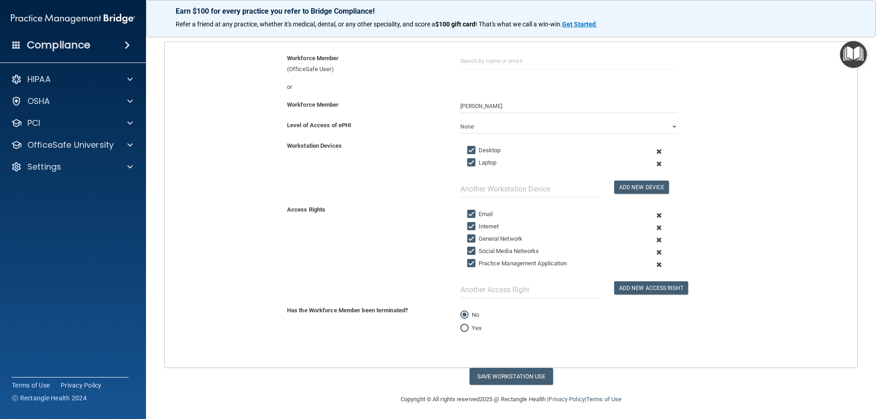
click at [654, 253] on span at bounding box center [659, 252] width 22 height 12
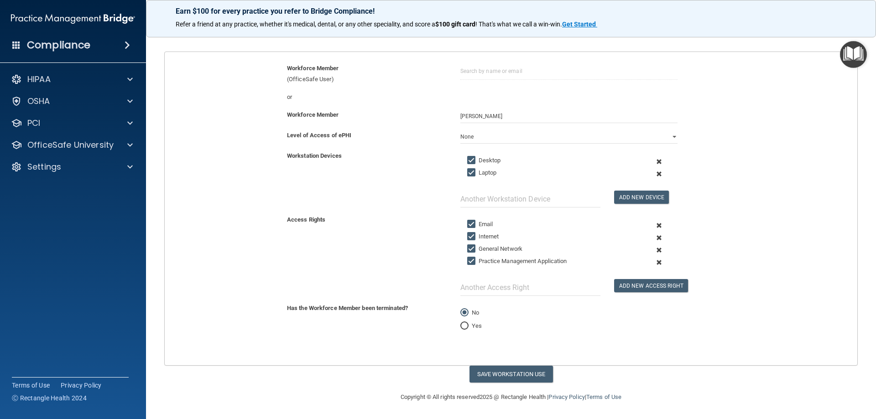
click at [654, 263] on span at bounding box center [659, 262] width 22 height 12
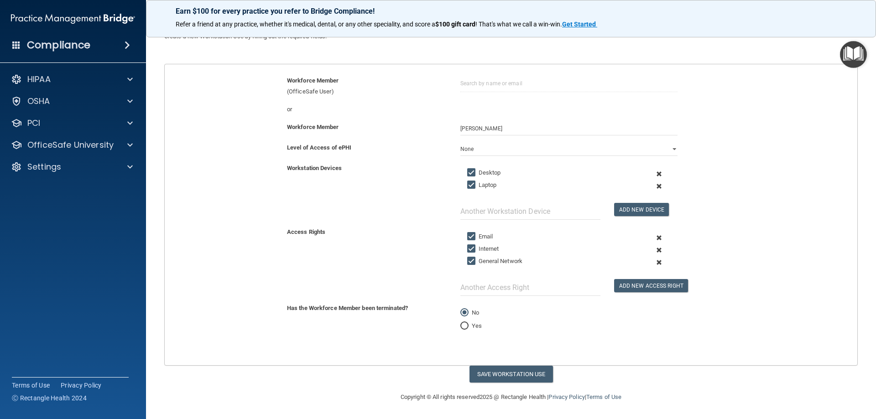
scroll to position [69, 0]
click at [523, 294] on input "text" at bounding box center [530, 287] width 140 height 17
type input "eClinical (EMR)"
click at [641, 285] on button "Add New Access Right" at bounding box center [651, 285] width 74 height 13
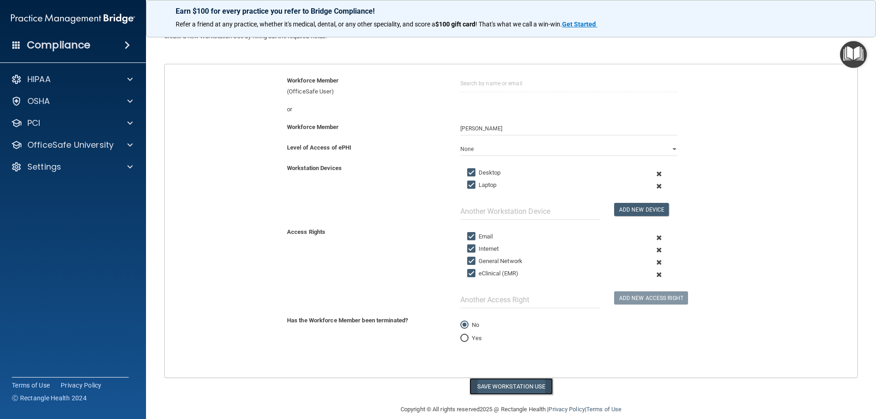
click at [496, 388] on button "Save Workstation Use" at bounding box center [510, 386] width 83 height 17
select select "? string:Limited ?"
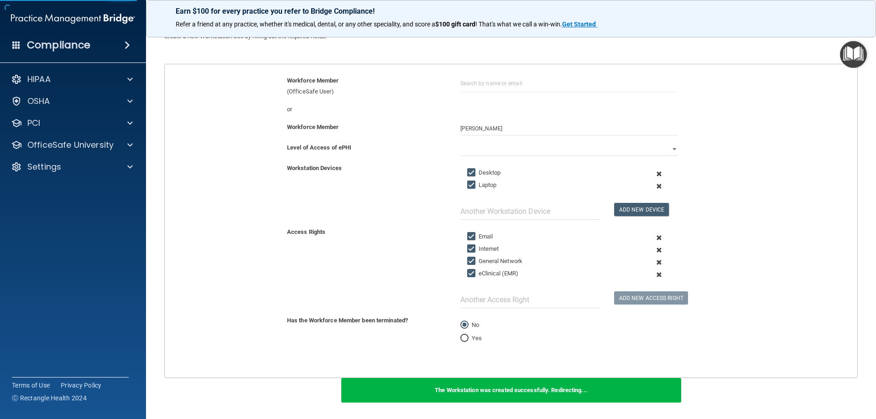
scroll to position [135, 0]
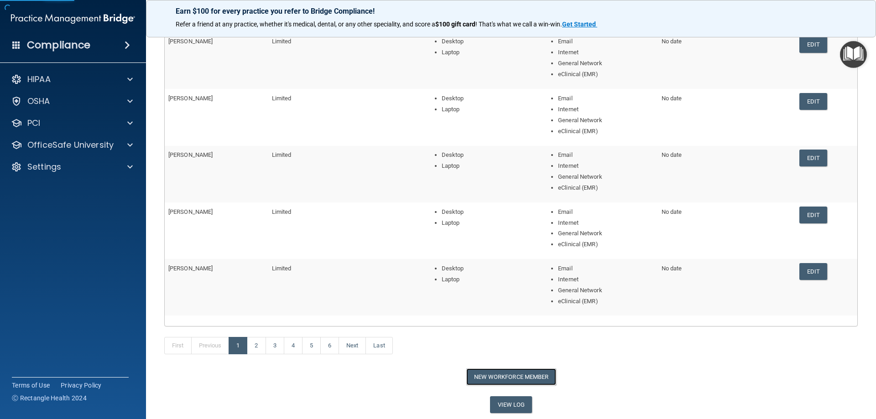
click at [490, 374] on button "New Workforce Member" at bounding box center [511, 377] width 90 height 17
click at [503, 375] on main "Back Workforce Member Access Log Manage your Workforce Members Access Rights. W…" at bounding box center [511, 224] width 730 height 390
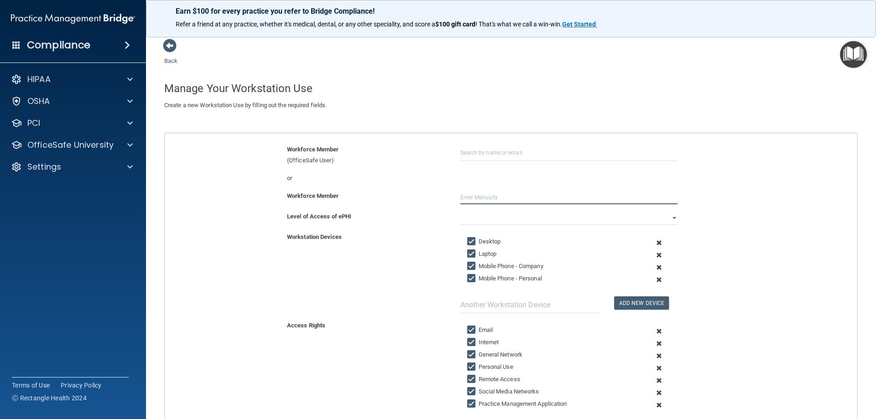
click at [476, 200] on input "text" at bounding box center [568, 198] width 217 height 14
type input "[PERSON_NAME]"
click at [472, 222] on select "Full Limited None" at bounding box center [568, 218] width 217 height 14
select select "1"
click at [460, 211] on select "Full Limited None" at bounding box center [568, 218] width 217 height 14
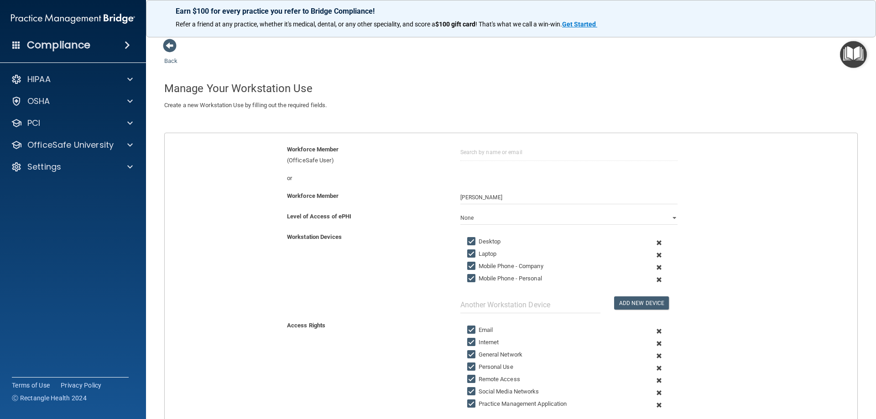
click at [655, 268] on span at bounding box center [659, 267] width 22 height 12
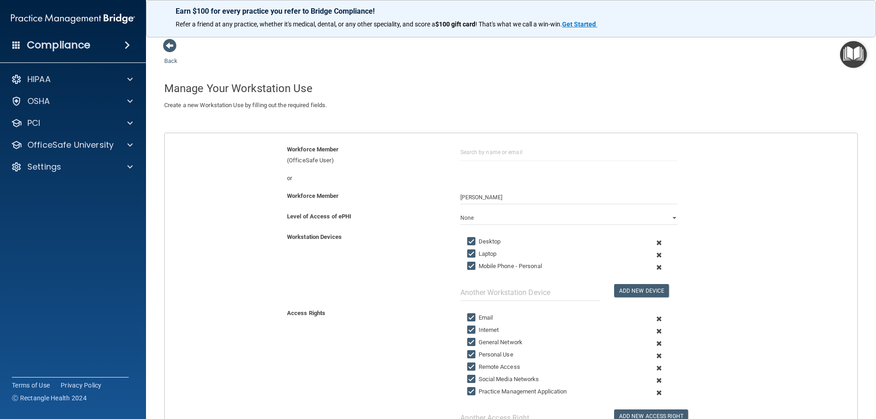
click at [655, 268] on span at bounding box center [659, 267] width 22 height 12
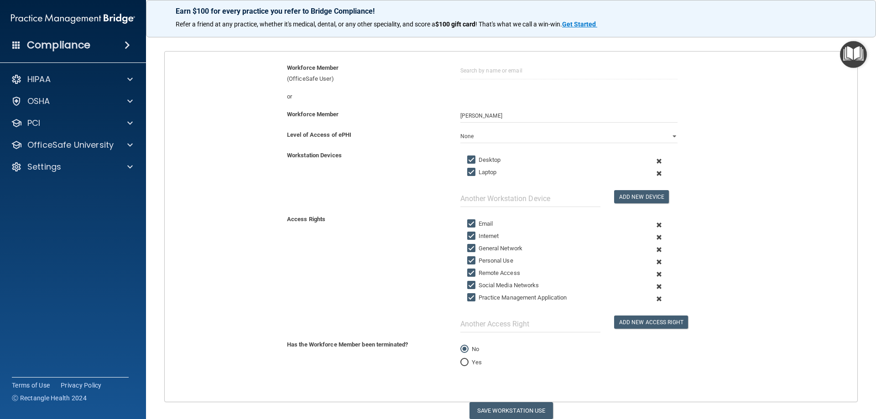
scroll to position [91, 0]
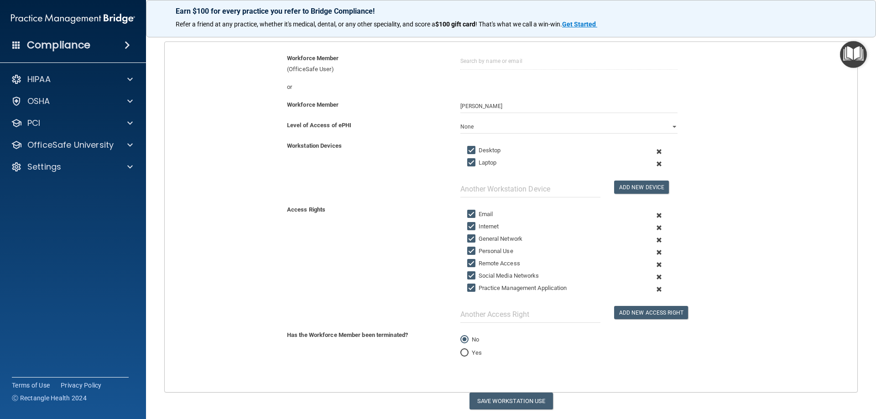
click at [655, 252] on span at bounding box center [659, 252] width 22 height 12
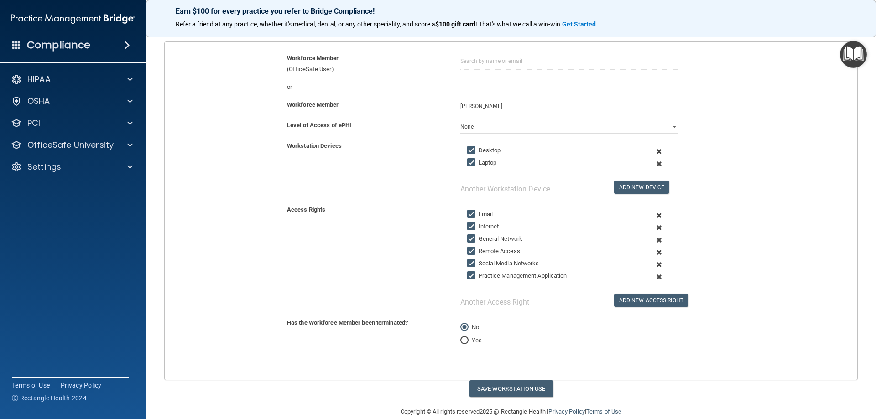
click at [654, 265] on span at bounding box center [659, 265] width 22 height 12
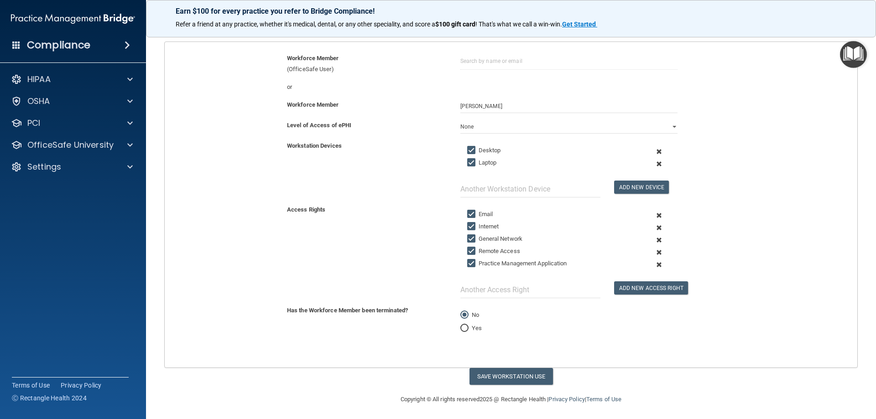
drag, startPoint x: 653, startPoint y: 264, endPoint x: 636, endPoint y: 267, distance: 17.2
click at [653, 264] on span at bounding box center [659, 265] width 22 height 12
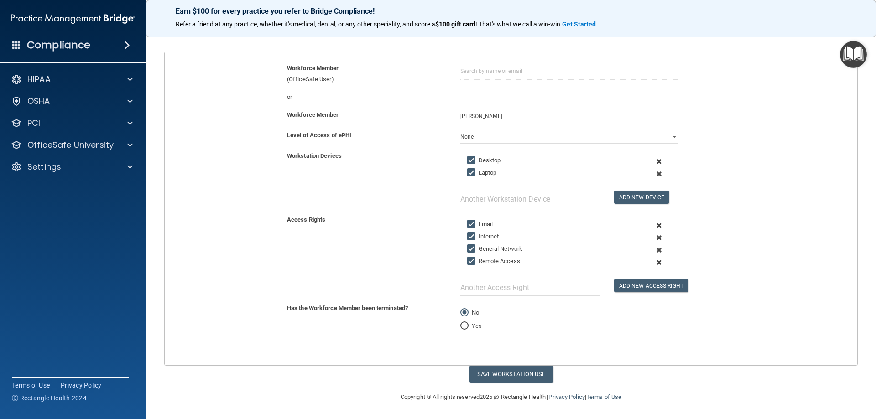
scroll to position [81, 0]
click at [491, 288] on input "text" at bounding box center [530, 287] width 140 height 17
type input "eClinical (EMR)"
click at [677, 283] on button "Add New Access Right" at bounding box center [651, 285] width 74 height 13
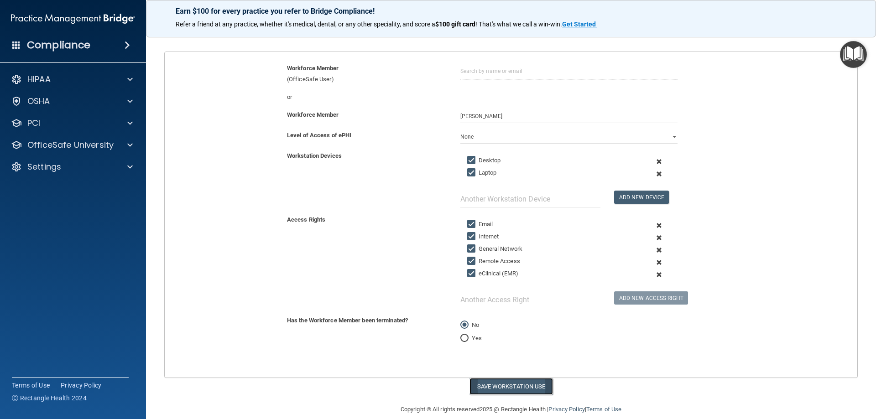
click at [492, 386] on button "Save Workstation Use" at bounding box center [510, 386] width 83 height 17
select select "? string:Limited ?"
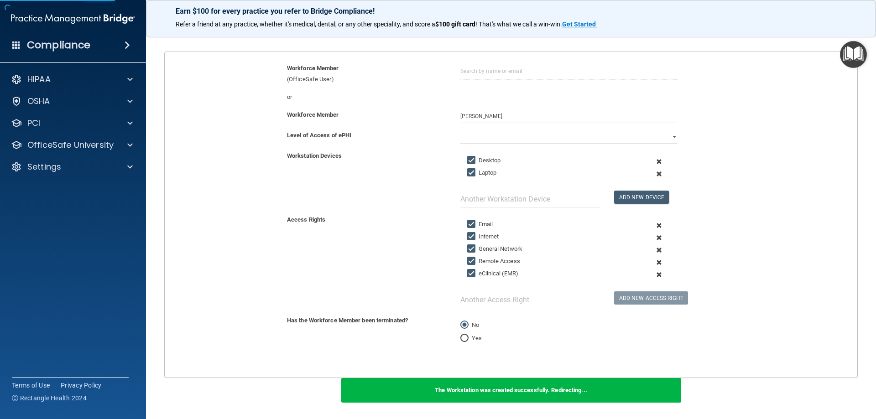
scroll to position [146, 0]
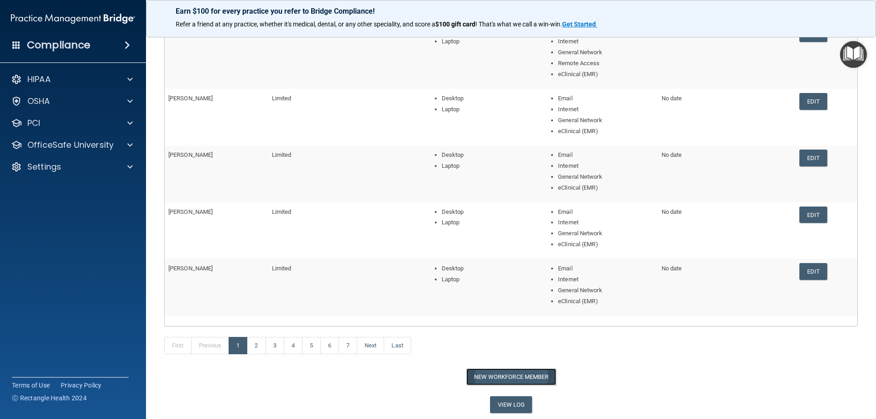
click at [487, 374] on button "New Workforce Member" at bounding box center [511, 377] width 90 height 17
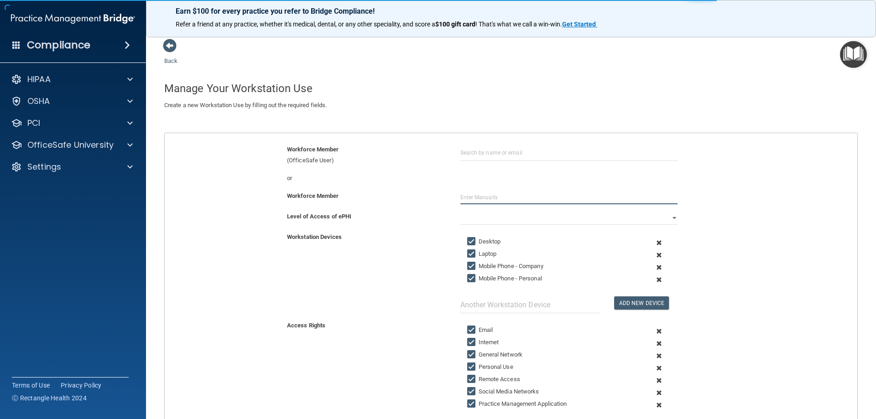
click at [474, 198] on input "text" at bounding box center [568, 198] width 217 height 14
type input "[PERSON_NAME]"
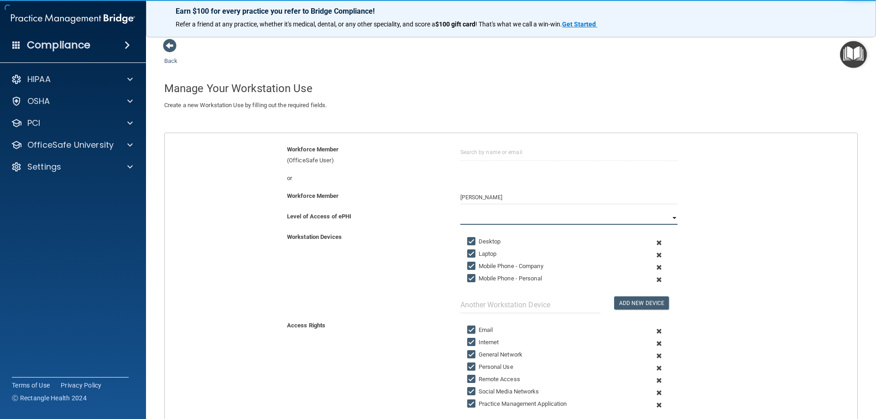
click at [668, 218] on select "Full Limited None" at bounding box center [568, 218] width 217 height 14
click at [665, 219] on select "Full Limited None" at bounding box center [568, 218] width 217 height 14
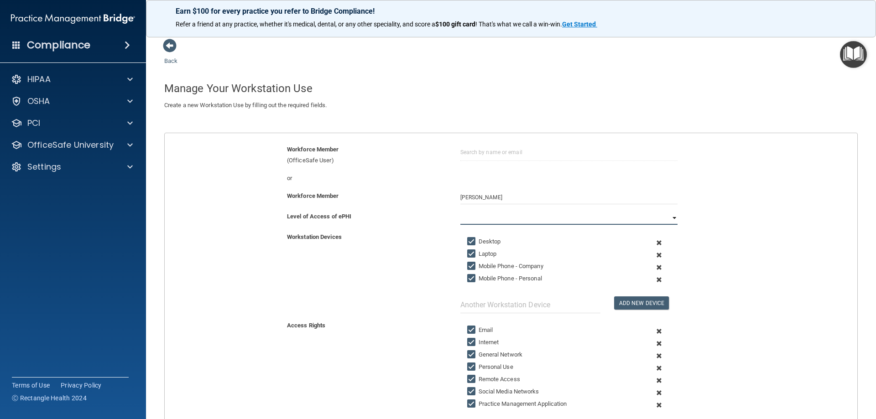
click at [665, 219] on select "Full Limited None" at bounding box center [568, 218] width 217 height 14
select select "1"
click at [460, 211] on select "Full Limited None" at bounding box center [568, 218] width 217 height 14
click at [654, 266] on span at bounding box center [659, 267] width 22 height 12
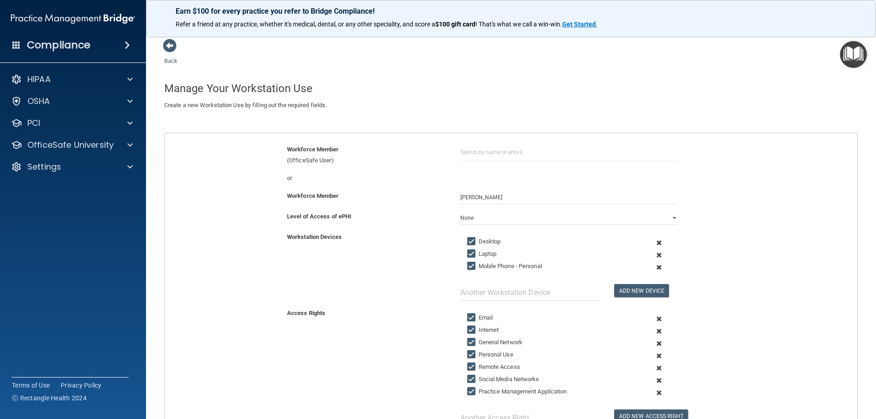
click at [655, 266] on span at bounding box center [659, 267] width 22 height 12
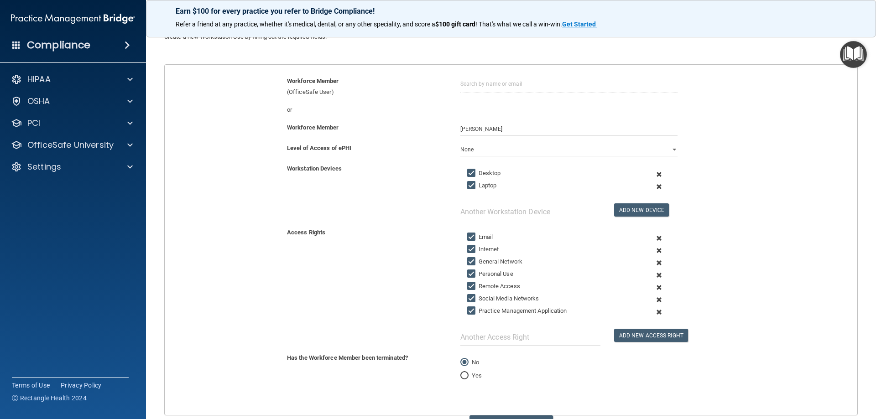
scroll to position [91, 0]
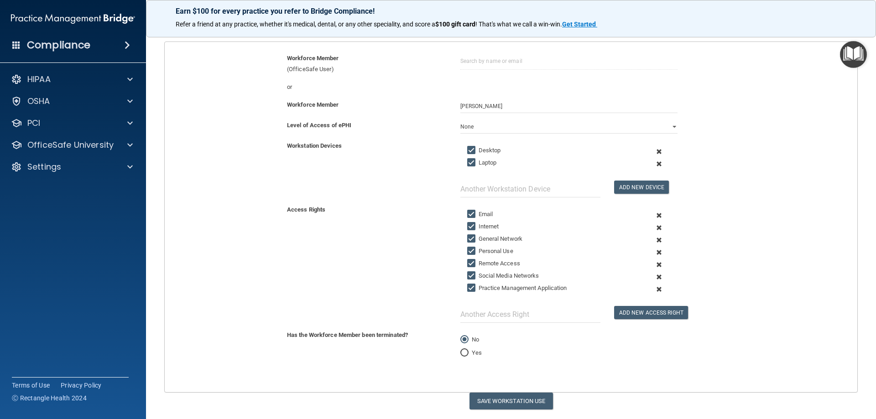
click at [654, 252] on span at bounding box center [659, 252] width 22 height 12
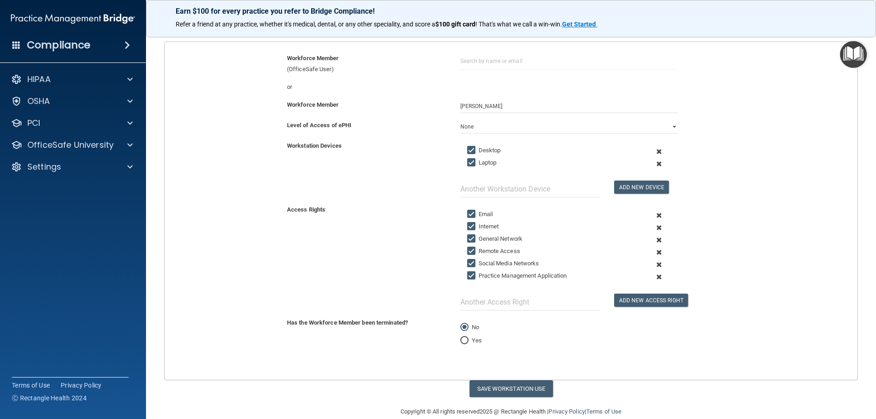
click at [654, 252] on span at bounding box center [659, 252] width 22 height 12
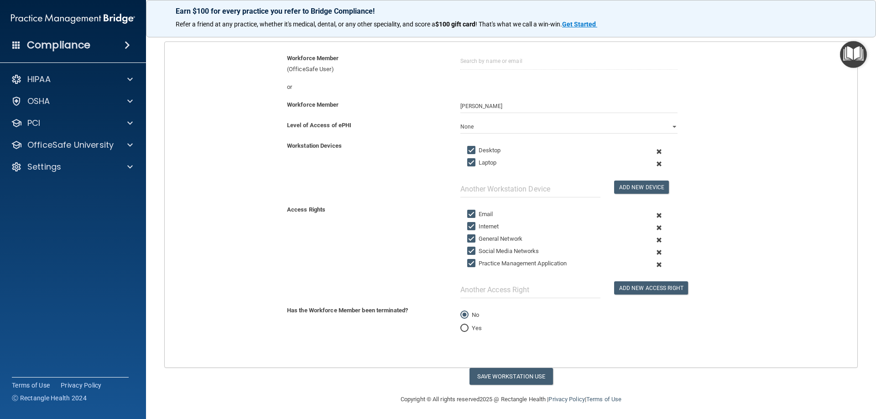
click at [654, 252] on span at bounding box center [659, 252] width 22 height 12
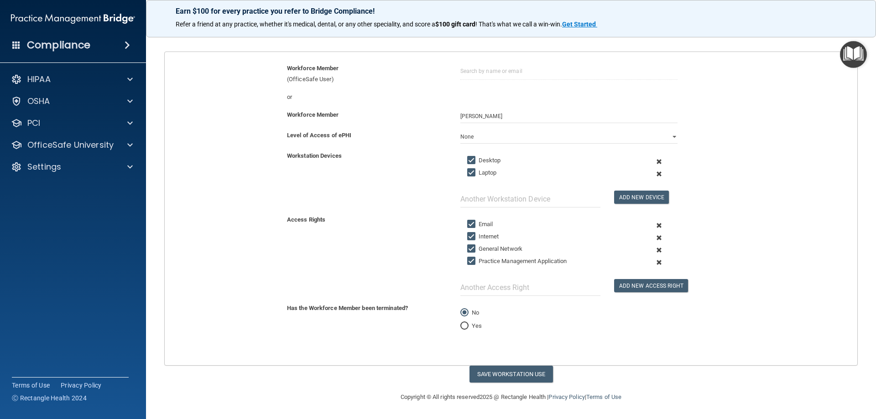
click at [652, 263] on span at bounding box center [659, 262] width 22 height 12
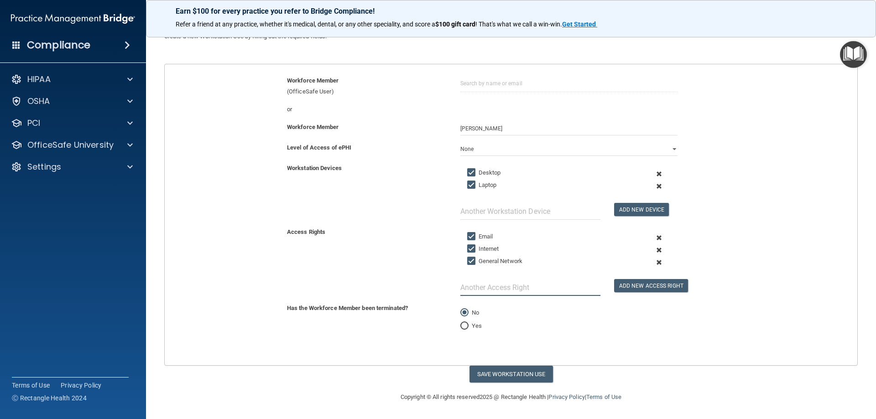
click at [495, 288] on input "text" at bounding box center [530, 287] width 140 height 17
type input "eClinical (EMR)"
click at [631, 287] on button "Add New Access Right" at bounding box center [651, 285] width 74 height 13
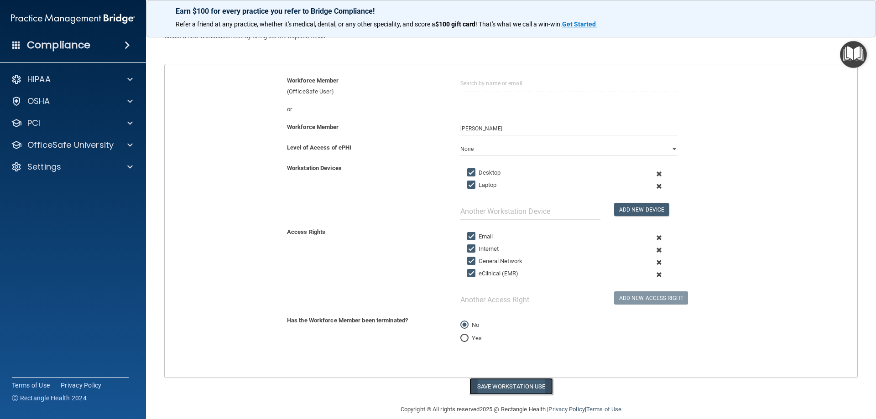
click at [486, 391] on button "Save Workstation Use" at bounding box center [510, 386] width 83 height 17
select select "? string:Limited ?"
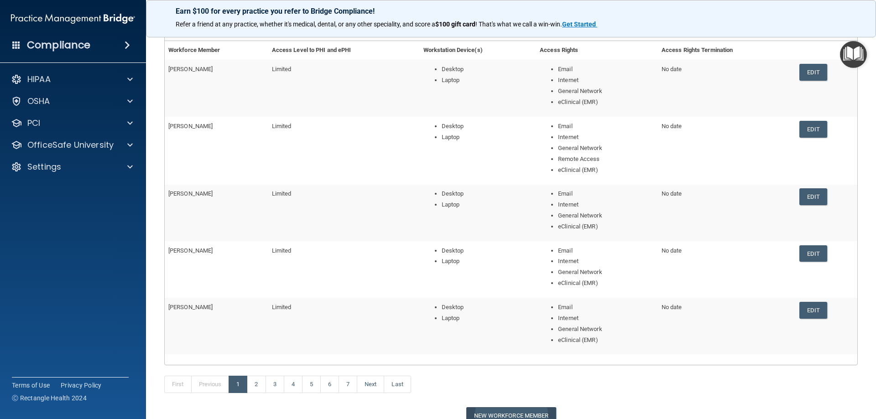
scroll to position [137, 0]
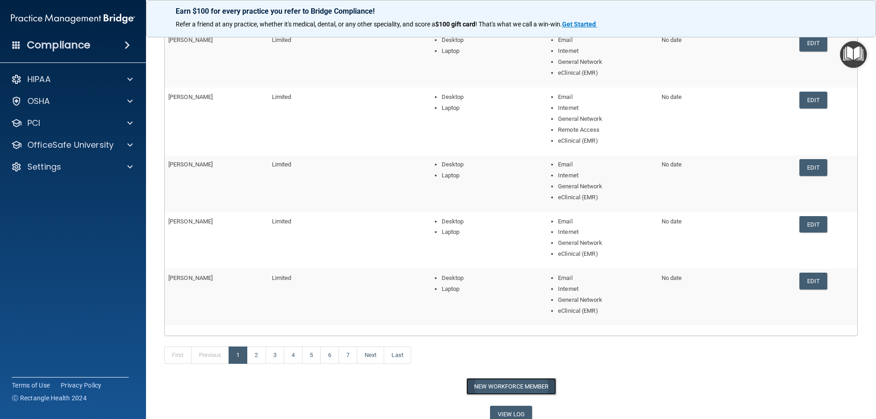
click at [505, 385] on button "New Workforce Member" at bounding box center [511, 386] width 90 height 17
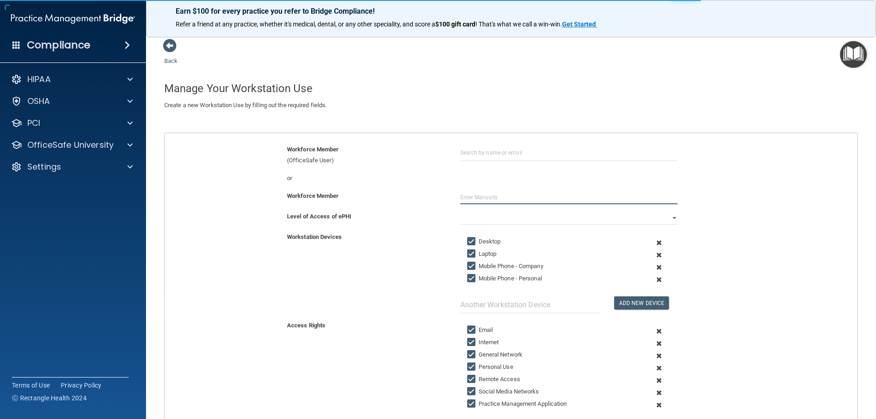
click at [484, 196] on input "text" at bounding box center [568, 198] width 217 height 14
type input "[PERSON_NAME]"
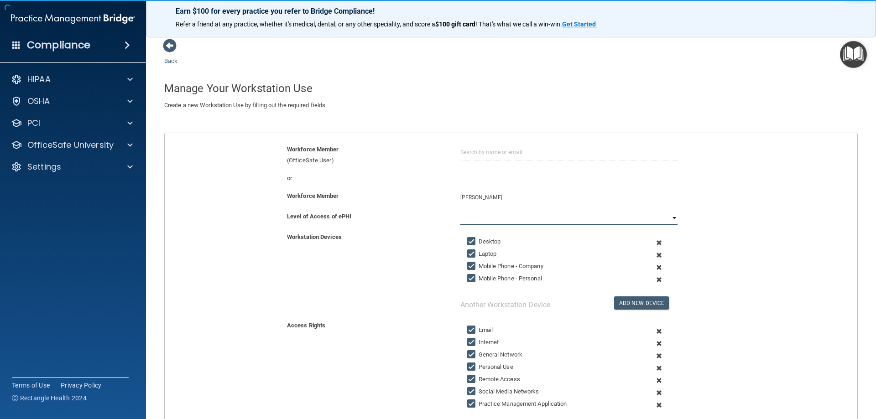
click at [493, 222] on select "Full Limited None" at bounding box center [568, 218] width 217 height 14
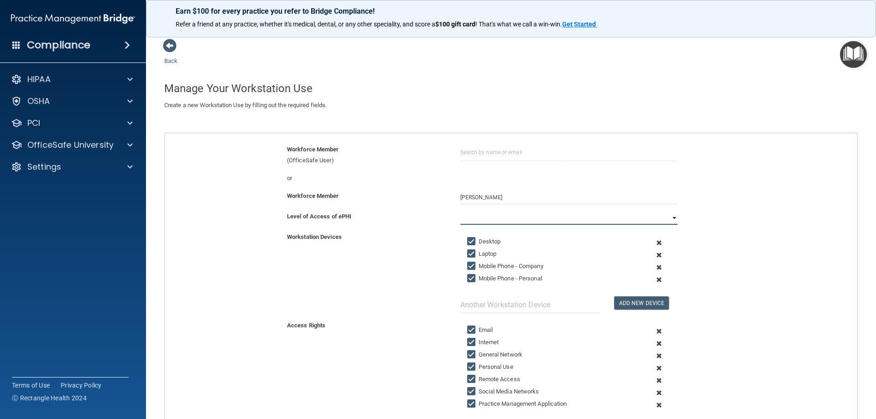
select select "1"
click at [460, 211] on select "Full Limited None" at bounding box center [568, 218] width 217 height 14
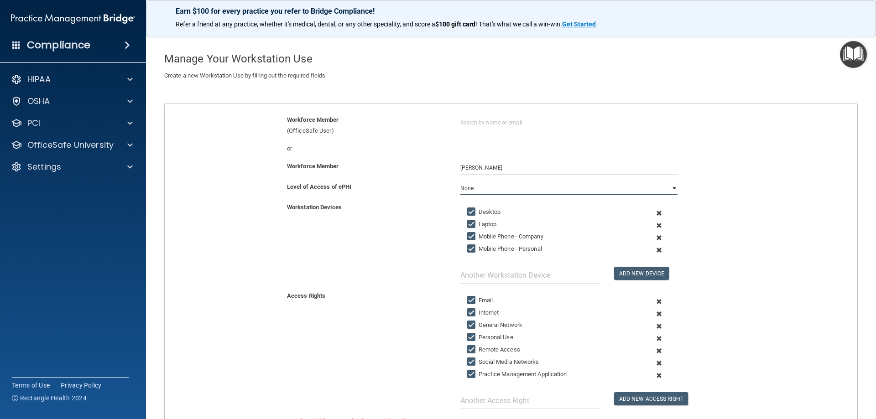
scroll to position [46, 0]
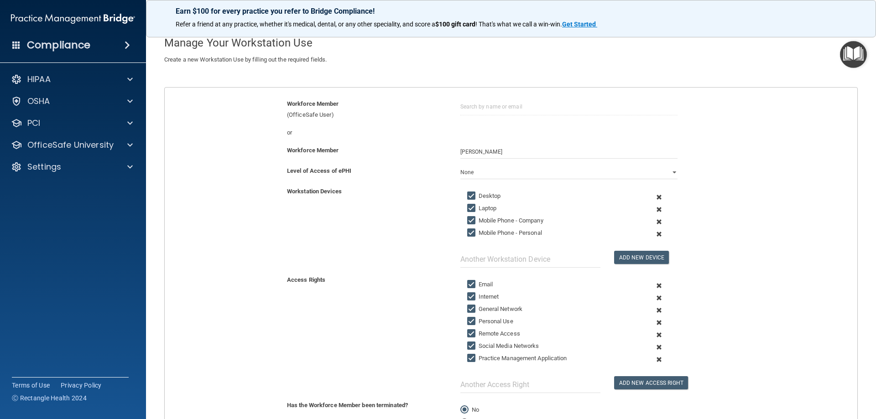
click at [654, 220] on span at bounding box center [659, 222] width 22 height 12
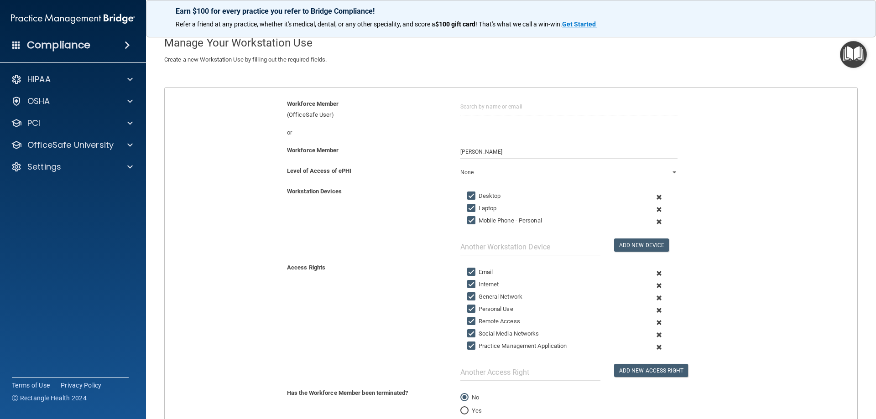
click at [654, 220] on span at bounding box center [659, 222] width 22 height 12
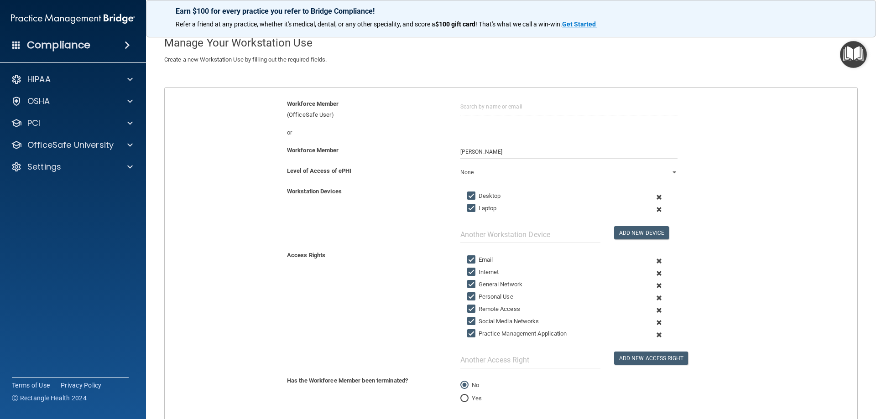
scroll to position [91, 0]
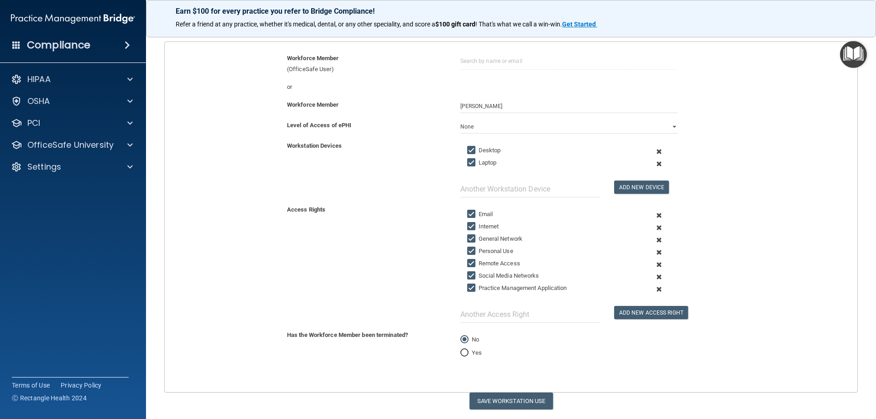
click at [654, 252] on span at bounding box center [659, 252] width 22 height 12
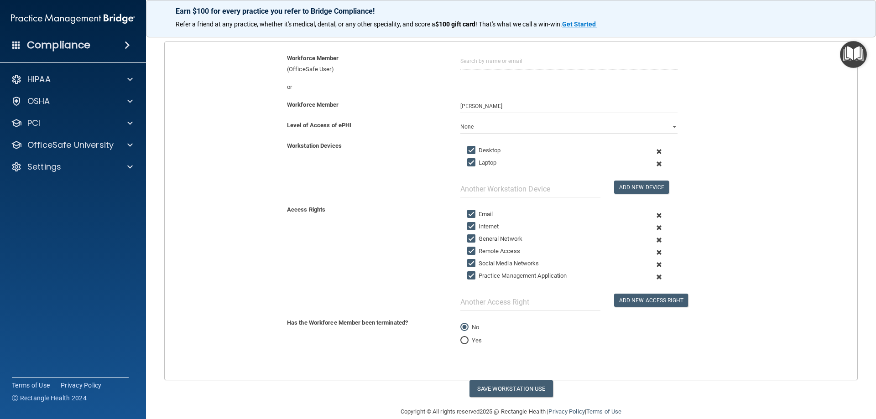
click at [654, 252] on span at bounding box center [659, 252] width 22 height 12
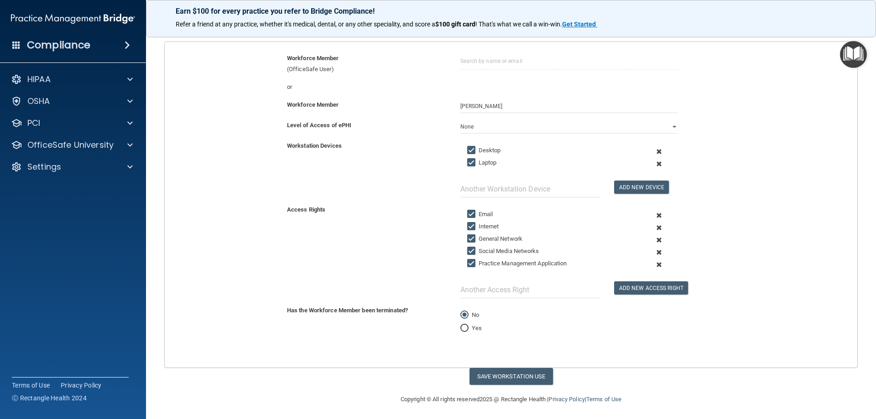
click at [654, 253] on span at bounding box center [659, 252] width 22 height 12
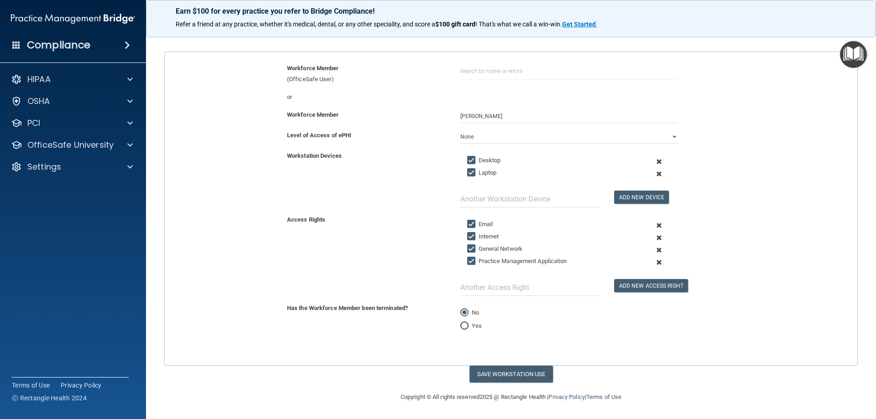
click at [654, 261] on span at bounding box center [659, 262] width 22 height 12
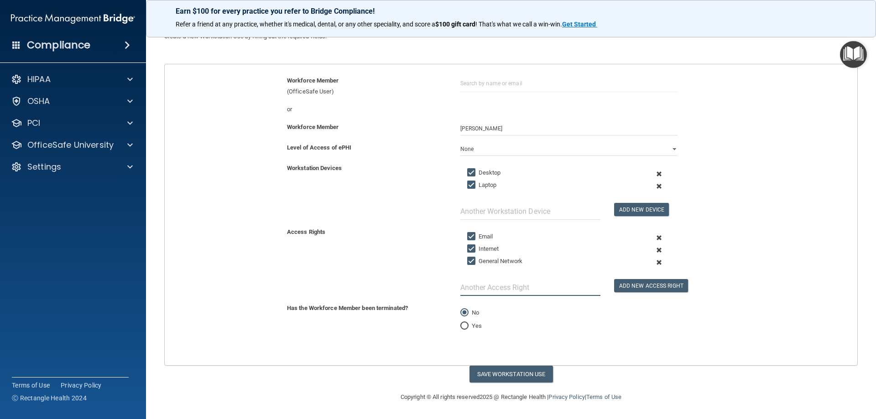
click at [487, 290] on input "text" at bounding box center [530, 287] width 140 height 17
type input "eClinical (EMR)"
click at [636, 285] on button "Add New Access Right" at bounding box center [651, 285] width 74 height 13
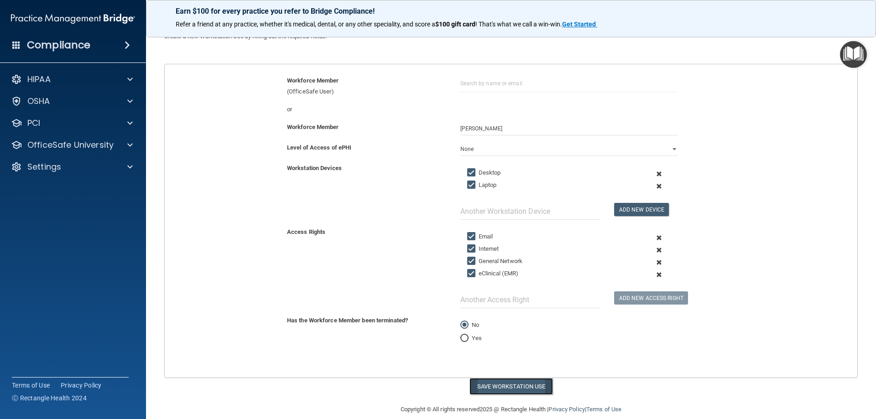
click at [519, 387] on button "Save Workstation Use" at bounding box center [510, 386] width 83 height 17
select select "? string:Limited ?"
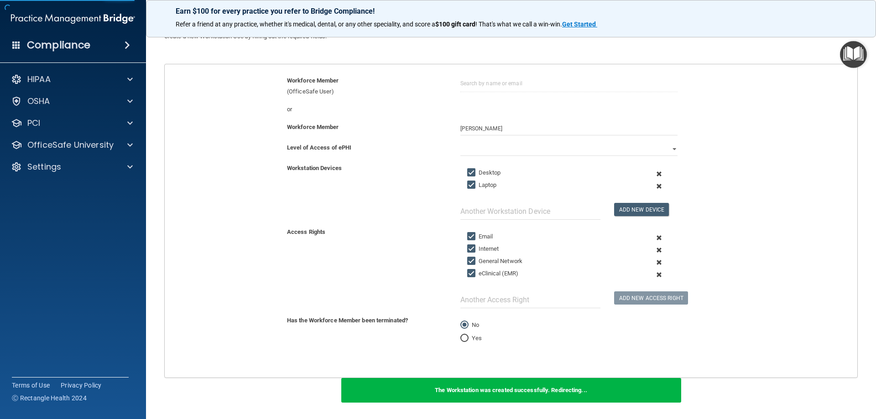
scroll to position [146, 0]
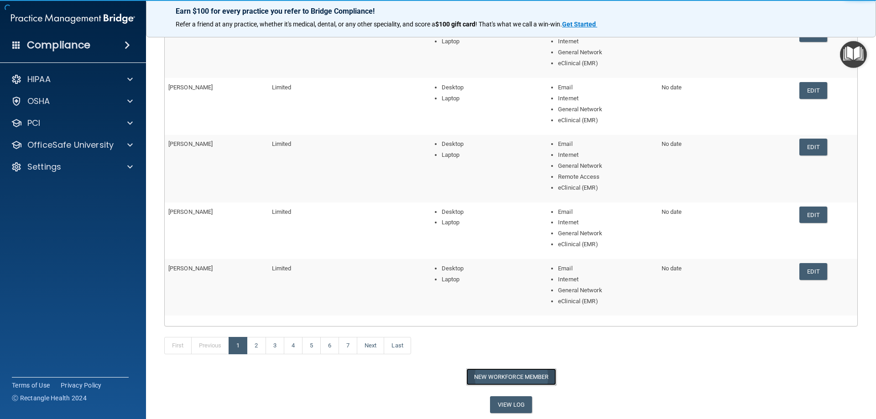
click at [497, 376] on button "New Workforce Member" at bounding box center [511, 377] width 90 height 17
click at [497, 376] on main "Back Workforce Member Access Log Manage your Workforce Members Access Rights. W…" at bounding box center [511, 224] width 730 height 390
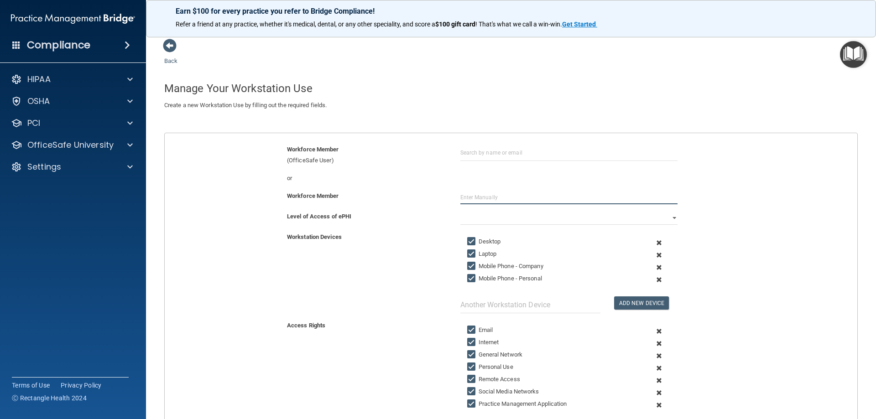
click at [489, 194] on input "text" at bounding box center [568, 198] width 217 height 14
type input "[PERSON_NAME]"
click at [501, 223] on select "Full Limited None" at bounding box center [568, 218] width 217 height 14
click at [668, 217] on select "Full Limited None" at bounding box center [568, 218] width 217 height 14
click at [525, 220] on select "Full Limited None" at bounding box center [568, 218] width 217 height 14
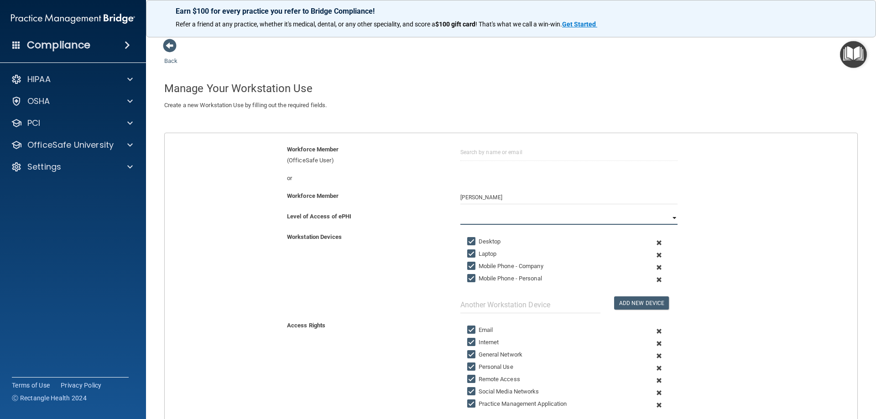
select select "1"
click at [460, 211] on select "Full Limited None" at bounding box center [568, 218] width 217 height 14
click at [655, 266] on span at bounding box center [659, 267] width 22 height 12
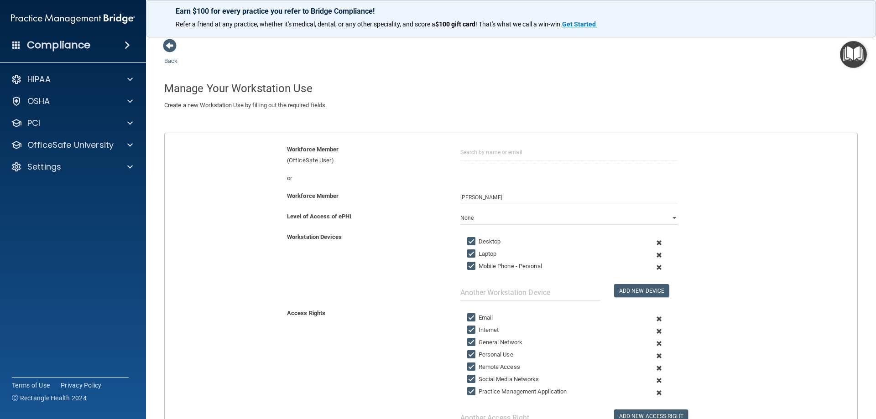
click at [654, 266] on span at bounding box center [659, 267] width 22 height 12
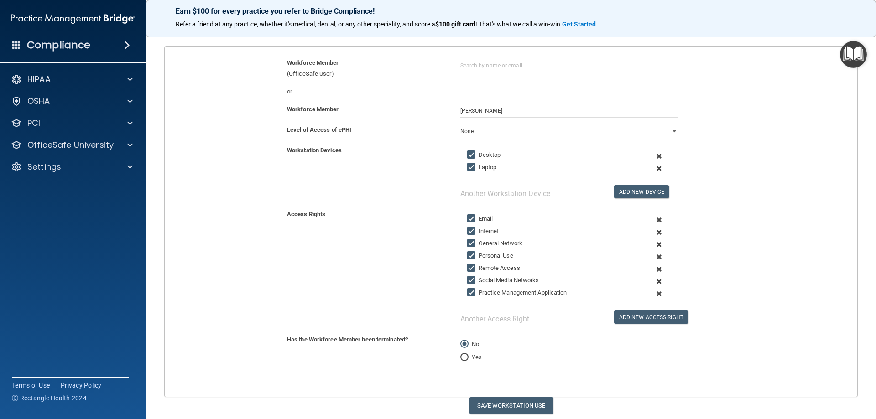
scroll to position [118, 0]
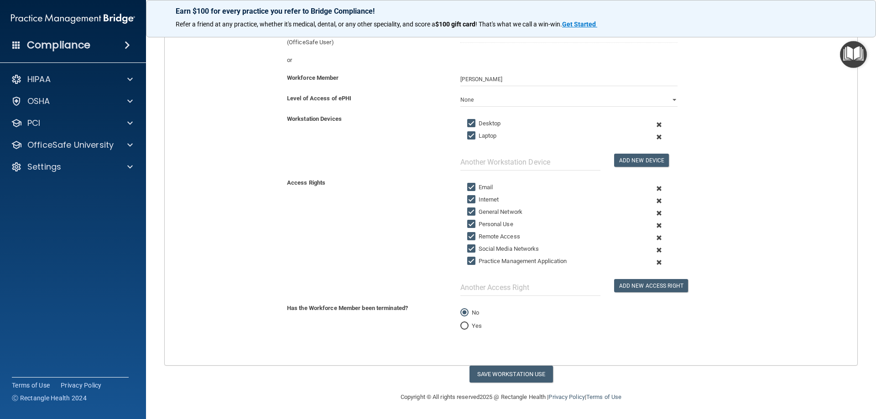
click at [654, 225] on span at bounding box center [659, 225] width 22 height 12
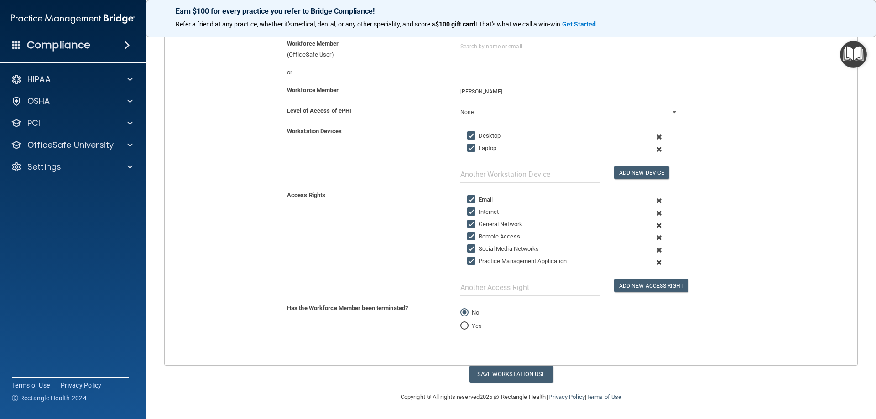
click at [654, 239] on span at bounding box center [659, 238] width 22 height 12
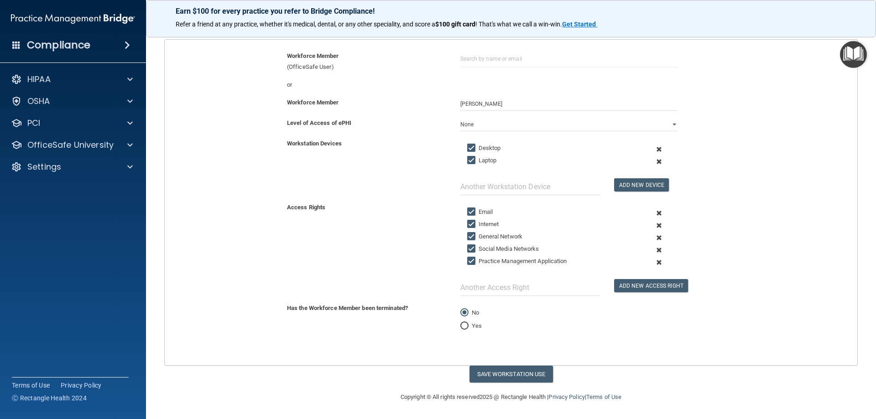
click at [655, 250] on span at bounding box center [659, 250] width 22 height 12
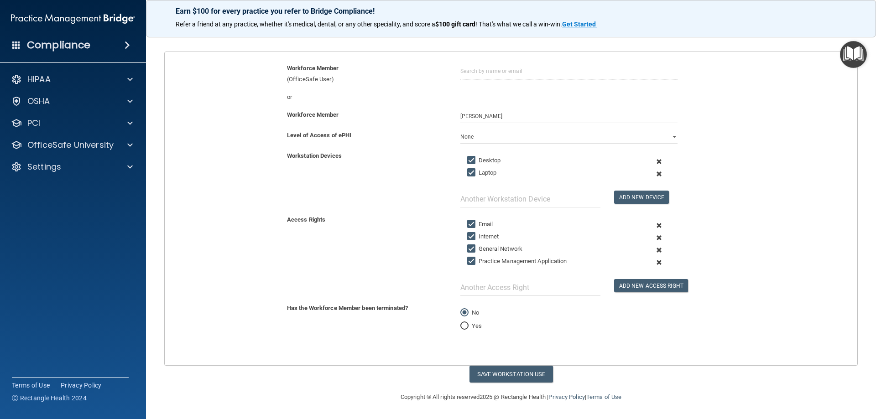
scroll to position [81, 0]
click at [656, 262] on span at bounding box center [659, 262] width 22 height 12
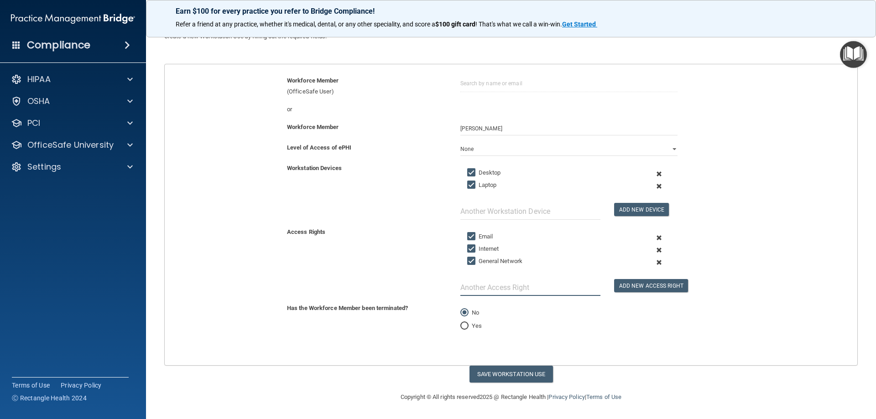
click at [521, 290] on input "text" at bounding box center [530, 287] width 140 height 17
type input "eClinical (EMR)"
click at [635, 283] on button "Add New Access Right" at bounding box center [651, 285] width 74 height 13
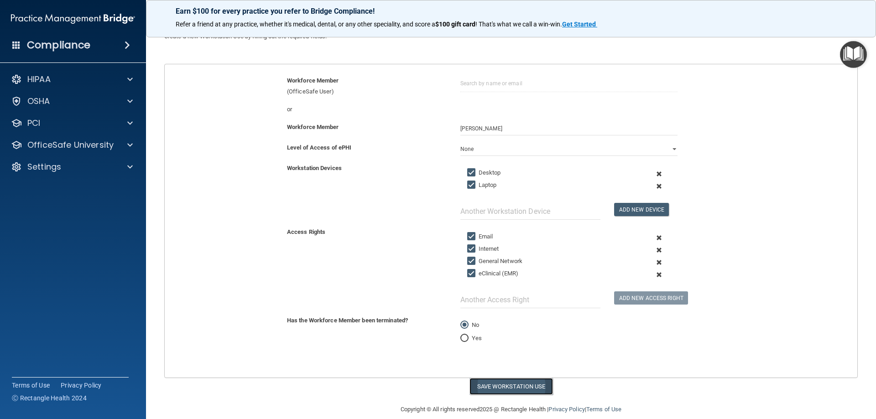
click at [520, 385] on button "Save Workstation Use" at bounding box center [510, 386] width 83 height 17
select select "? string:Limited ?"
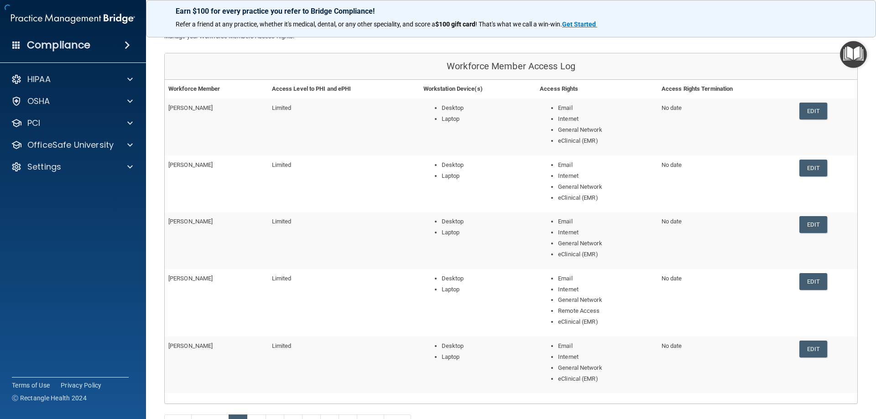
scroll to position [146, 0]
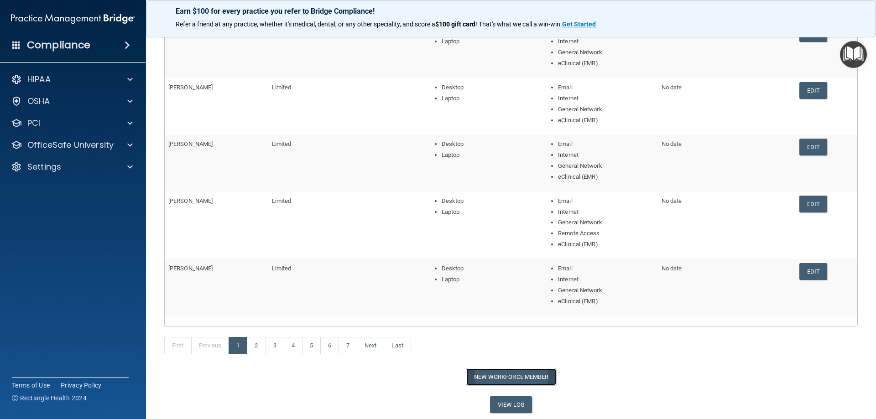
click at [515, 380] on button "New Workforce Member" at bounding box center [511, 377] width 90 height 17
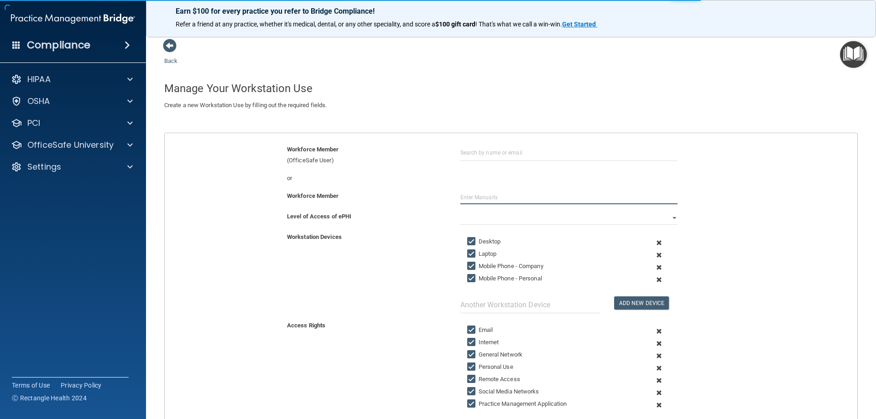
click at [481, 196] on input "text" at bounding box center [568, 198] width 217 height 14
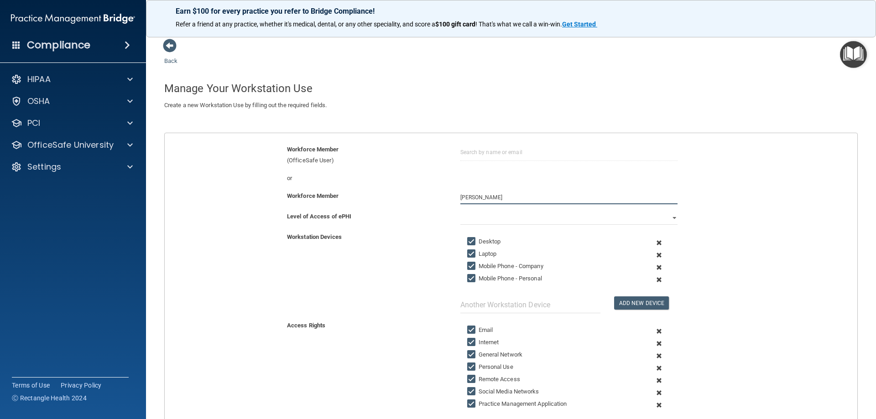
type input "[PERSON_NAME]"
click at [669, 216] on select "Full Limited None" at bounding box center [568, 218] width 217 height 14
select select "1"
click at [460, 211] on select "Full Limited None" at bounding box center [568, 218] width 217 height 14
click at [654, 268] on span at bounding box center [659, 267] width 22 height 12
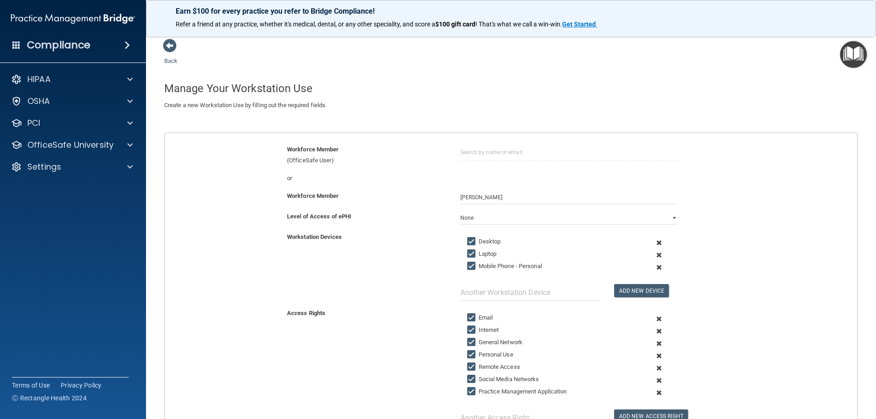
click at [654, 268] on span at bounding box center [659, 267] width 22 height 12
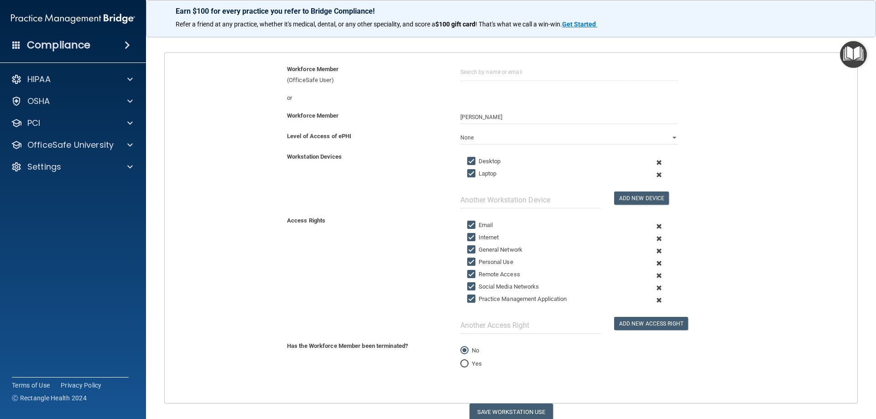
scroll to position [118, 0]
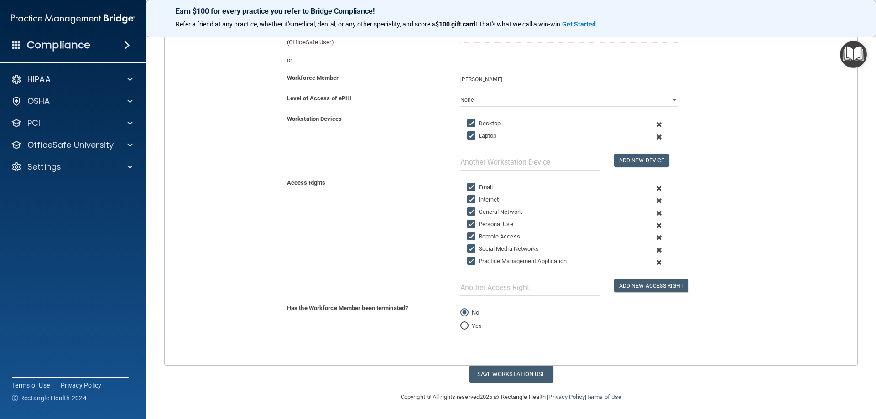
click at [653, 225] on span at bounding box center [659, 225] width 22 height 12
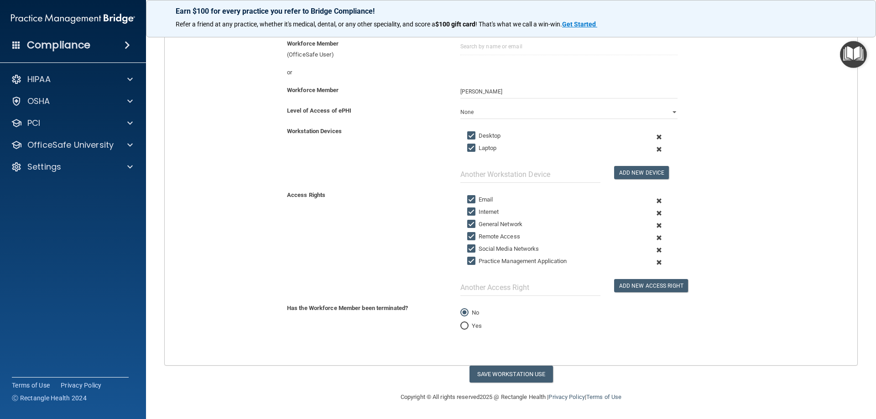
click at [653, 235] on span at bounding box center [659, 238] width 22 height 12
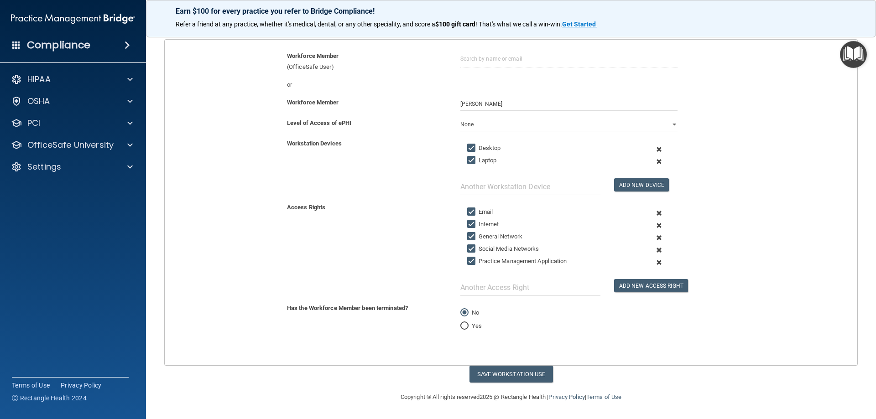
scroll to position [94, 0]
click at [653, 252] on span at bounding box center [659, 250] width 22 height 12
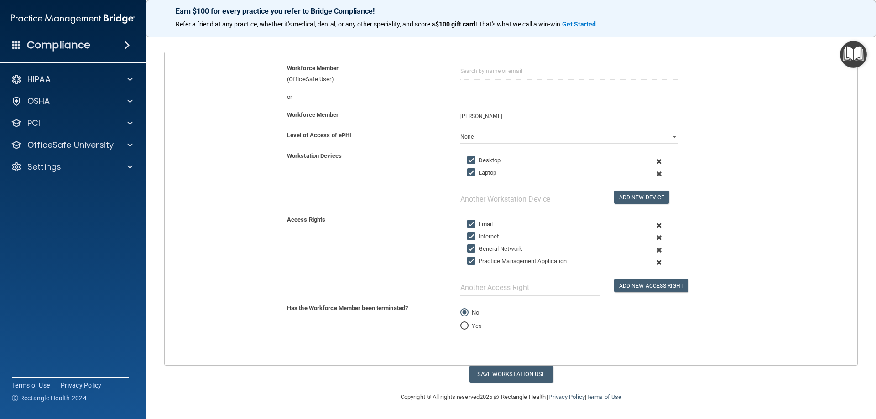
click at [655, 261] on span at bounding box center [659, 262] width 22 height 12
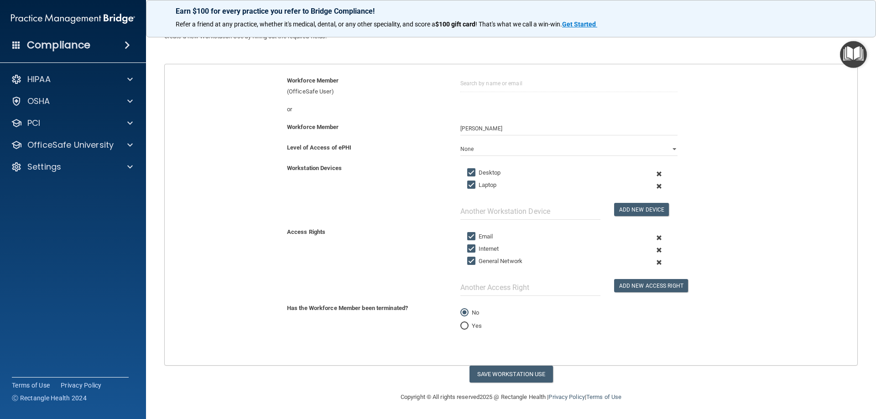
scroll to position [69, 0]
click at [500, 286] on input "text" at bounding box center [530, 287] width 140 height 17
type input "eClinical (EMR)"
click at [658, 282] on button "Add New Access Right" at bounding box center [651, 285] width 74 height 13
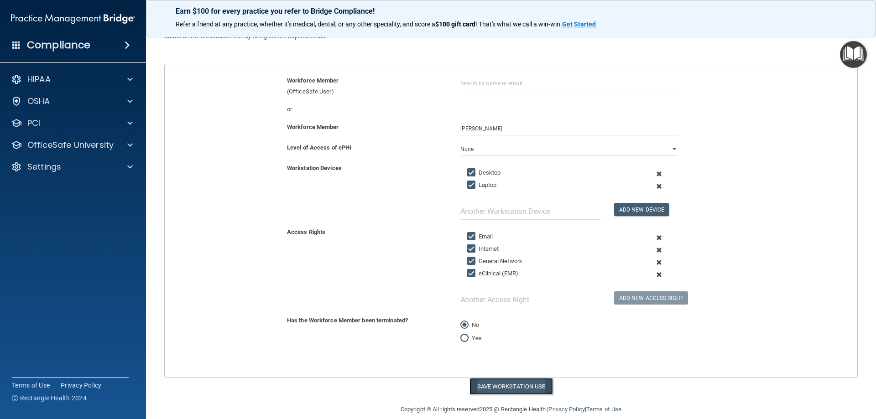
click at [502, 392] on button "Save Workstation Use" at bounding box center [510, 386] width 83 height 17
select select "? string:Limited ?"
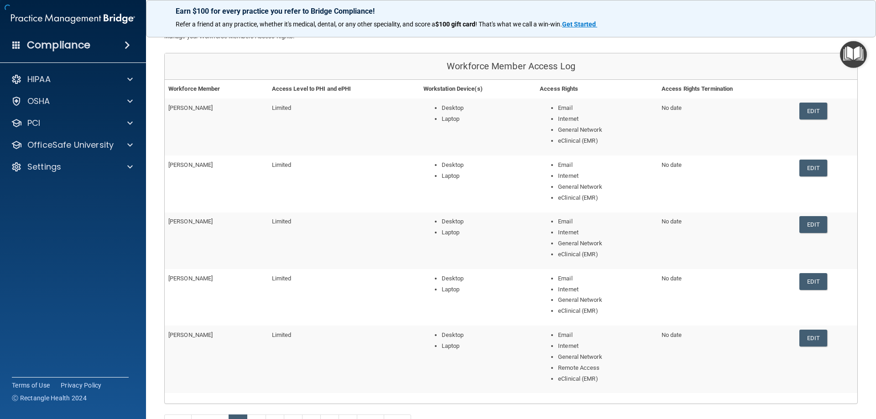
scroll to position [146, 0]
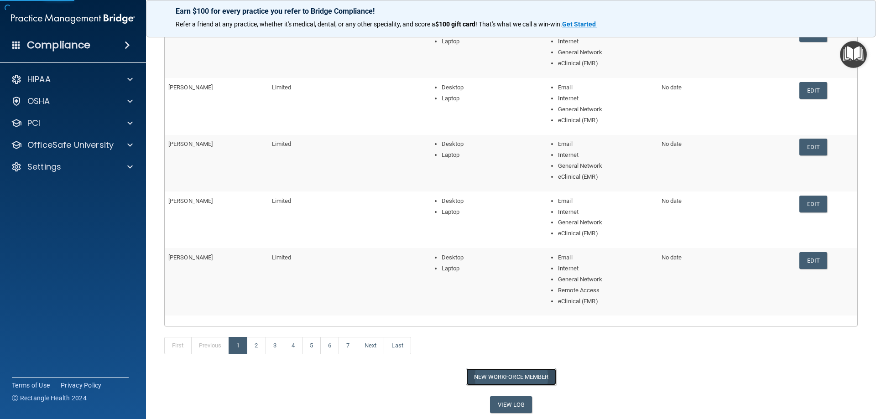
click at [507, 377] on button "New Workforce Member" at bounding box center [511, 377] width 90 height 17
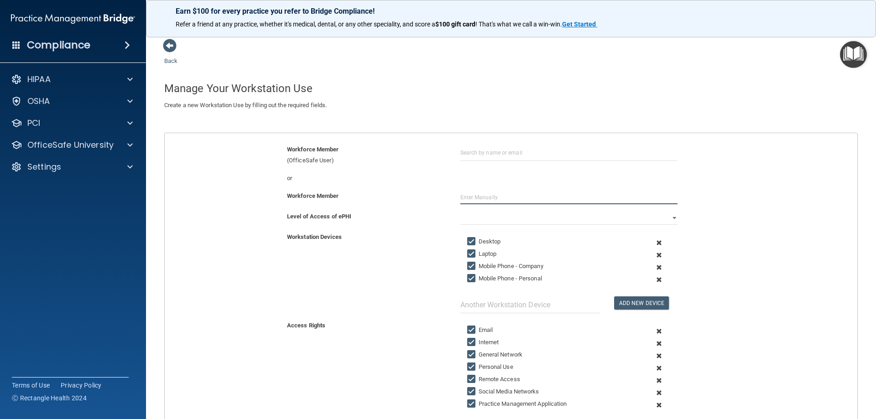
click at [478, 197] on input "text" at bounding box center [568, 198] width 217 height 14
type input "[PERSON_NAME]"
click at [670, 219] on select "Full Limited None" at bounding box center [568, 218] width 217 height 14
select select "1"
click at [460, 211] on select "Full Limited None" at bounding box center [568, 218] width 217 height 14
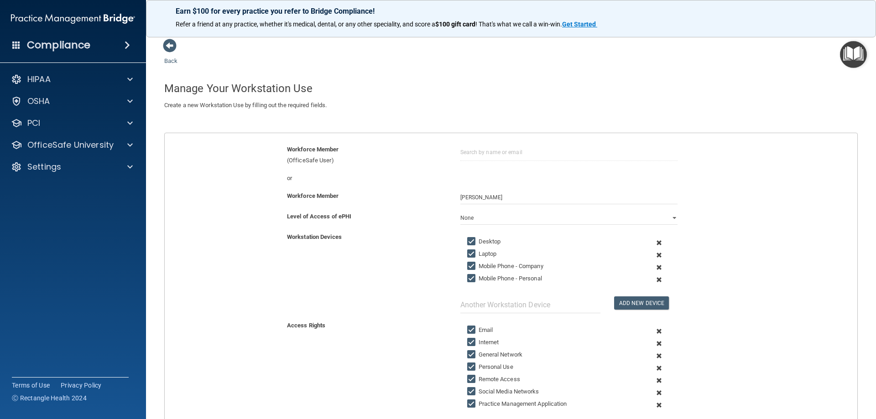
click at [653, 266] on span at bounding box center [659, 267] width 22 height 12
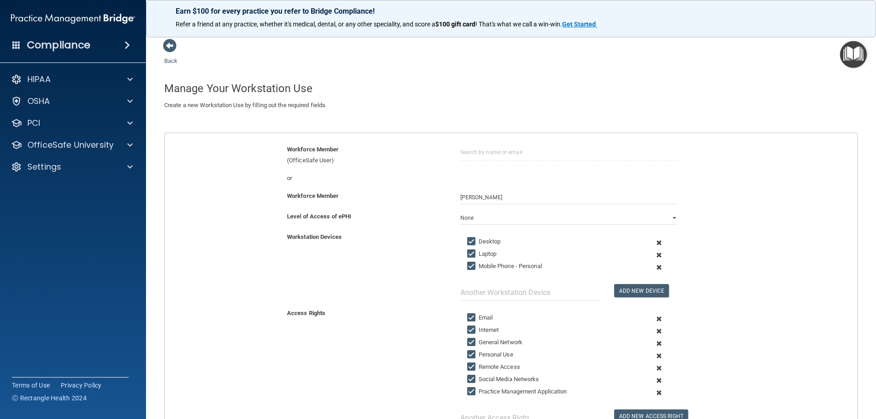
click at [653, 268] on span at bounding box center [659, 267] width 22 height 12
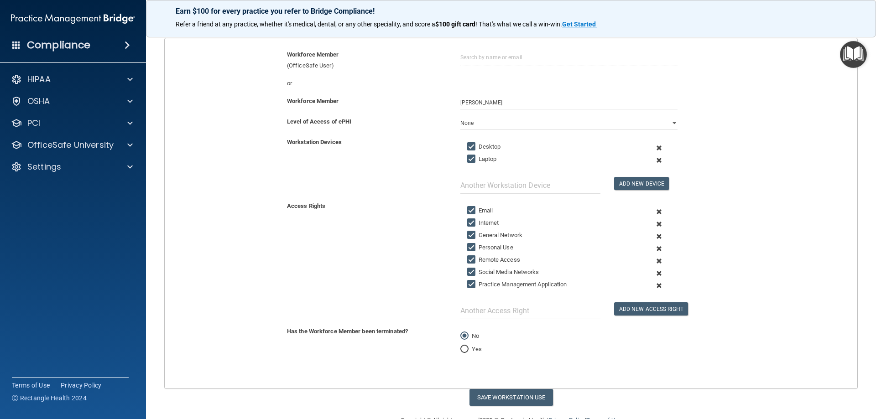
scroll to position [118, 0]
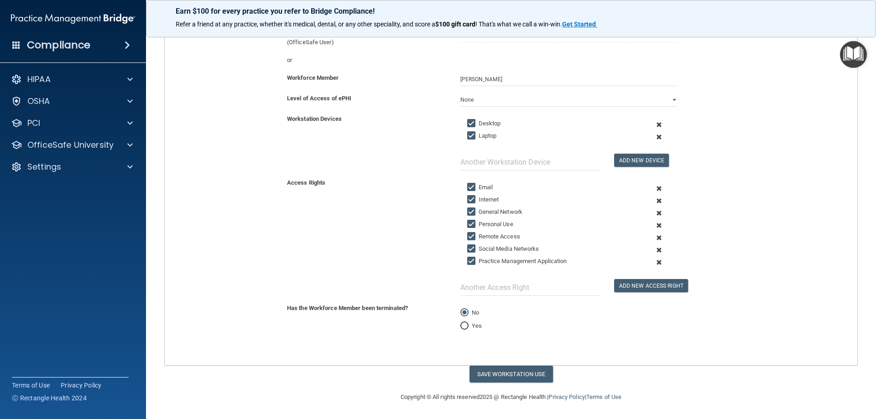
click at [654, 226] on span at bounding box center [659, 225] width 22 height 12
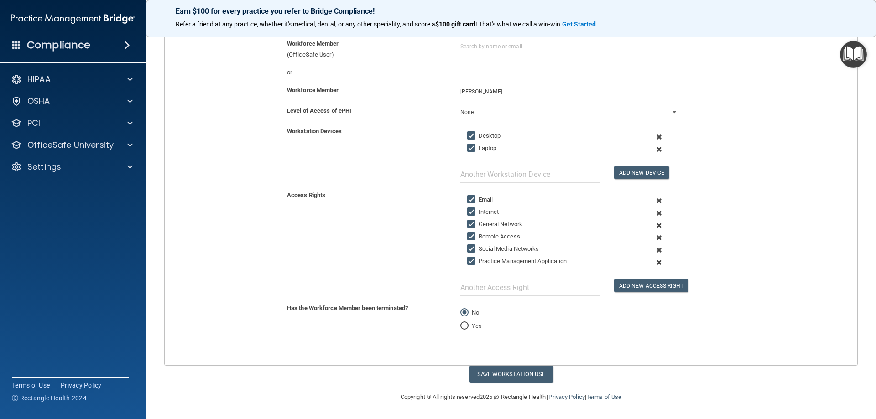
click at [655, 236] on span at bounding box center [659, 238] width 22 height 12
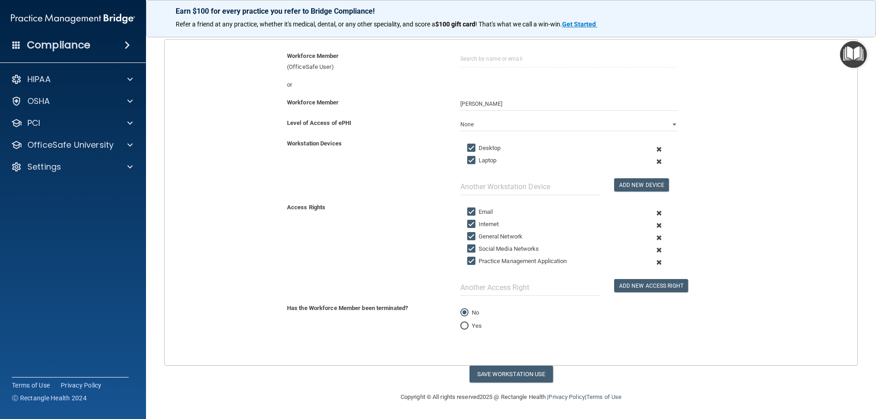
click at [655, 251] on span at bounding box center [659, 250] width 22 height 12
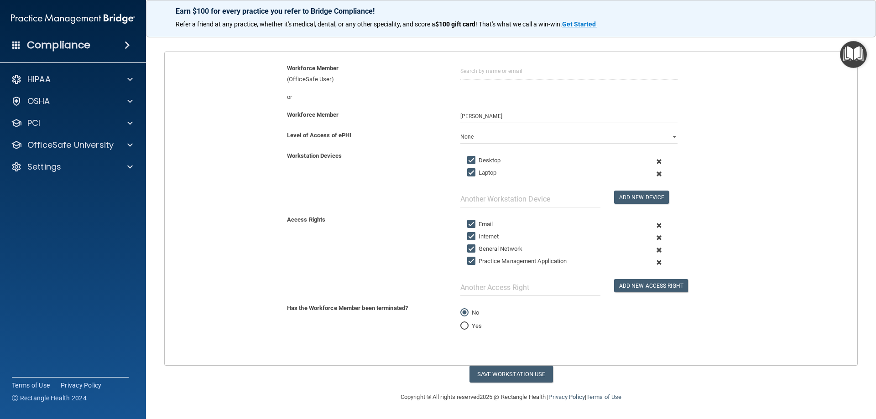
click at [655, 262] on span at bounding box center [659, 262] width 22 height 12
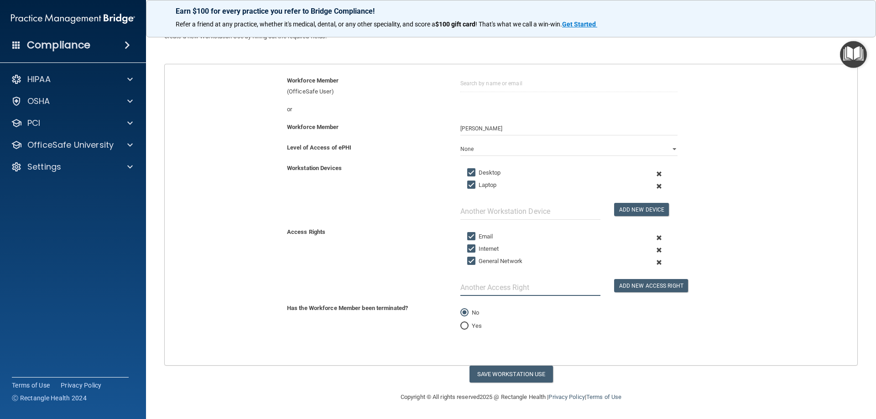
click at [512, 292] on input "text" at bounding box center [530, 287] width 140 height 17
type input "eClinical (EMR)"
click at [639, 288] on button "Add New Access Right" at bounding box center [651, 285] width 74 height 13
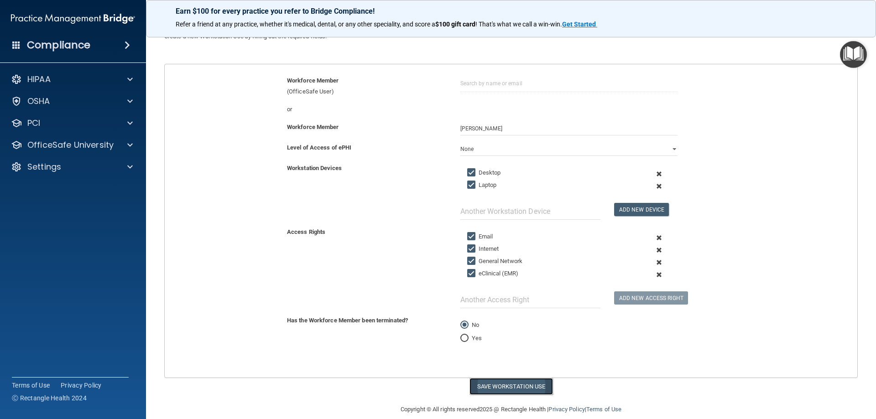
click at [512, 384] on button "Save Workstation Use" at bounding box center [510, 386] width 83 height 17
select select "? string:Limited ?"
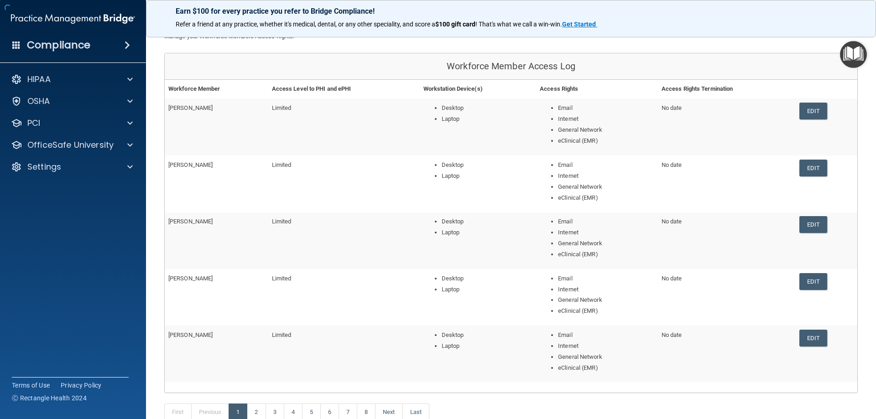
scroll to position [135, 0]
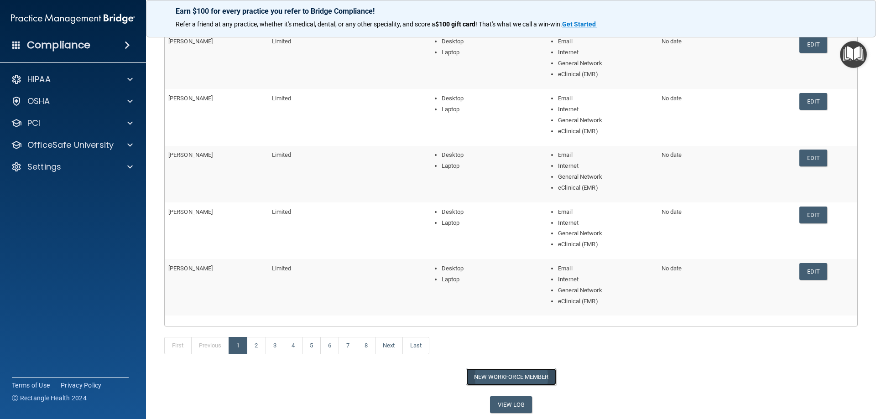
click at [506, 377] on button "New Workforce Member" at bounding box center [511, 377] width 90 height 17
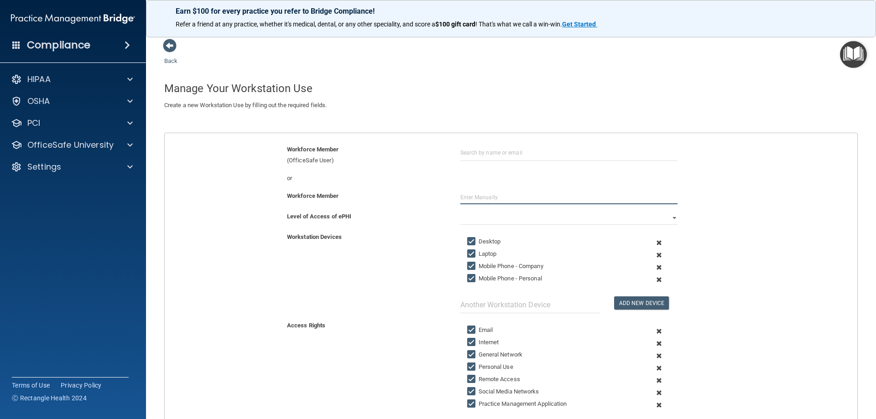
click at [505, 198] on input "text" at bounding box center [568, 198] width 217 height 14
type input "[PERSON_NAME]"
click at [631, 218] on select "Full Limited None" at bounding box center [568, 218] width 217 height 14
select select "1"
click at [460, 211] on select "Full Limited None" at bounding box center [568, 218] width 217 height 14
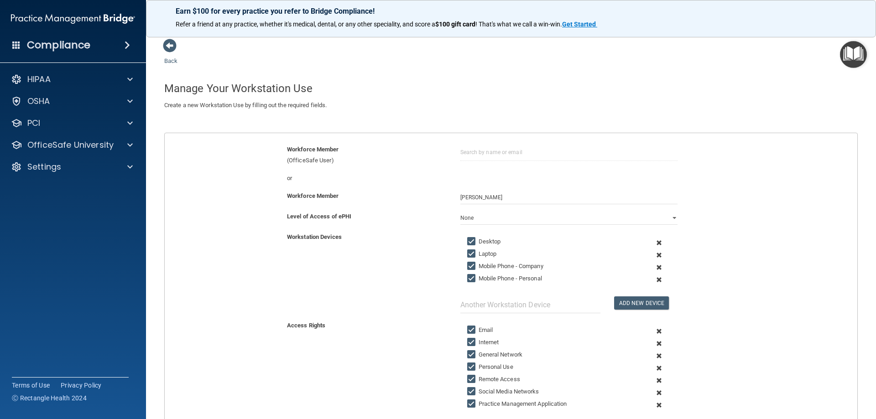
click at [652, 267] on span at bounding box center [659, 267] width 22 height 12
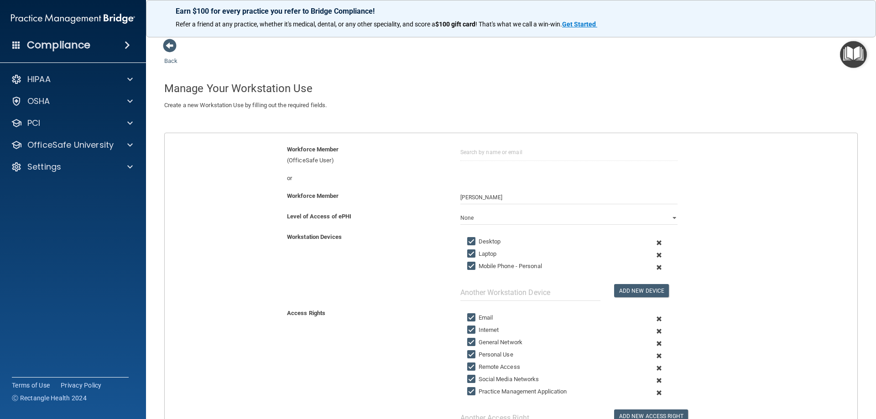
click at [652, 267] on span at bounding box center [659, 267] width 22 height 12
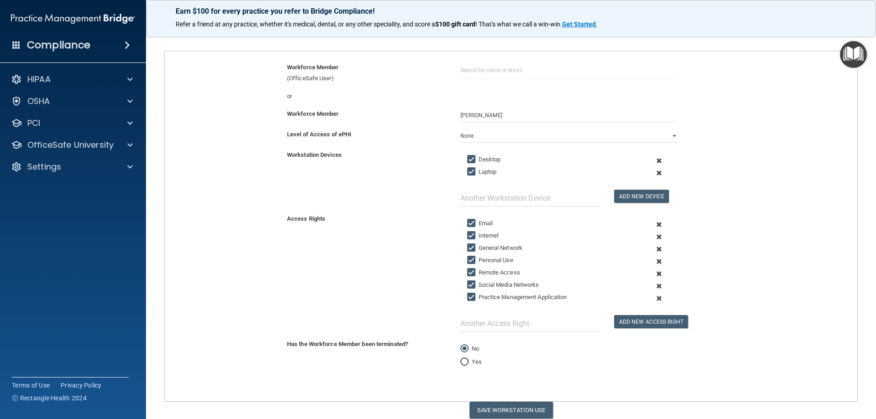
scroll to position [91, 0]
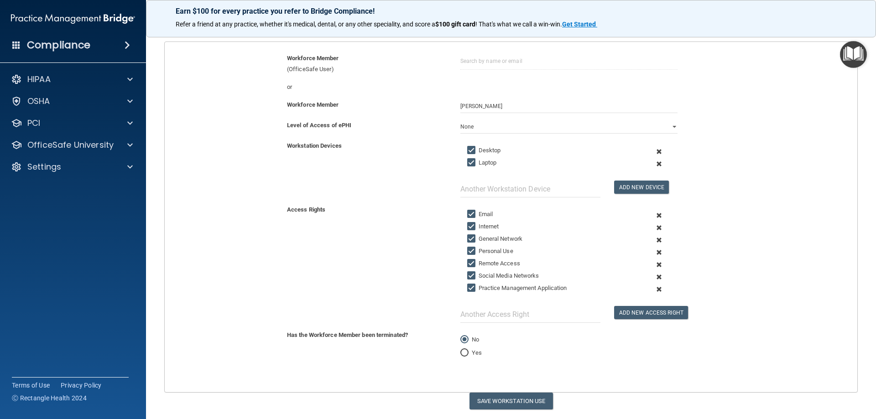
click at [655, 253] on span at bounding box center [659, 252] width 22 height 12
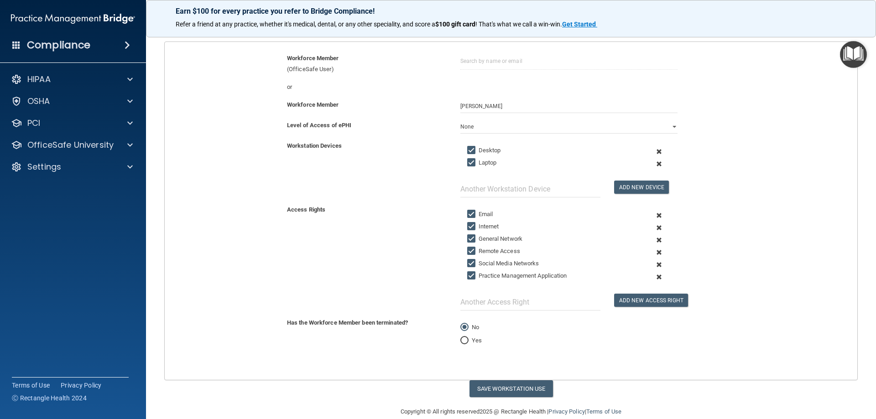
click at [654, 255] on span at bounding box center [659, 252] width 22 height 12
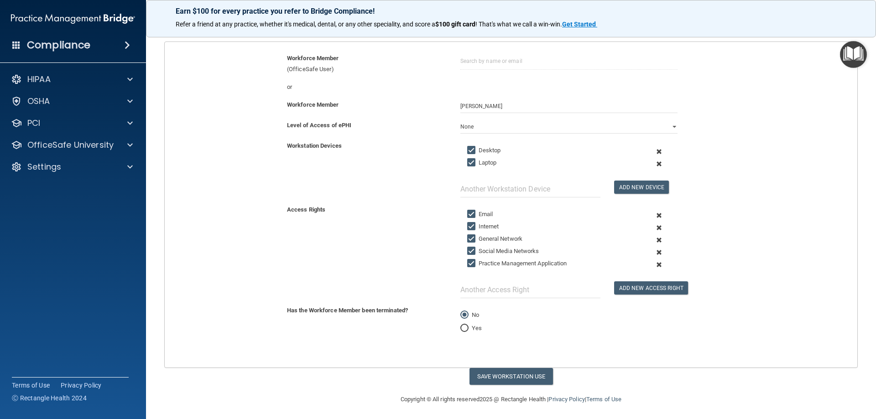
click at [654, 254] on span at bounding box center [659, 252] width 22 height 12
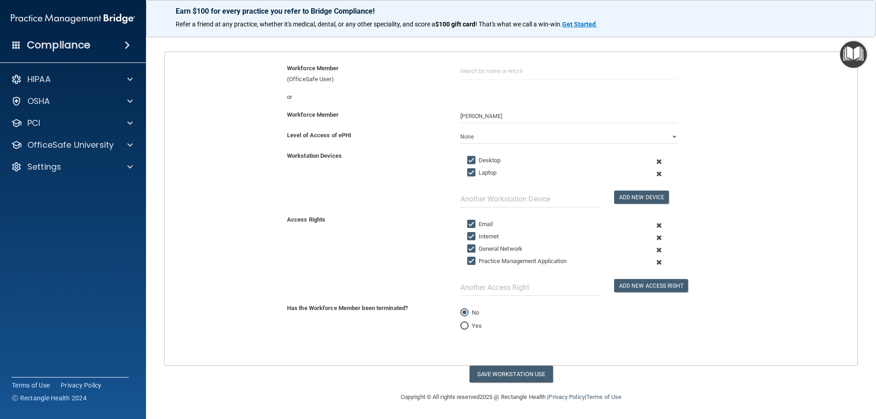
click at [655, 260] on span at bounding box center [659, 262] width 22 height 12
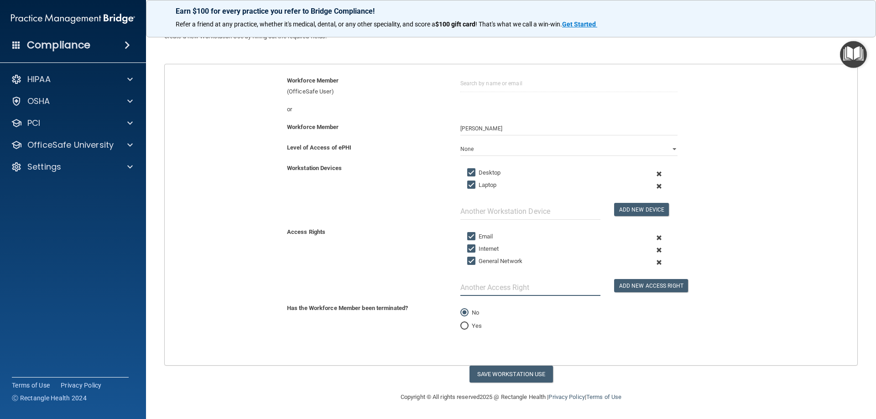
click at [475, 292] on input "text" at bounding box center [530, 287] width 140 height 17
type input "eClinical (EMR)"
click at [629, 287] on button "Add New Access Right" at bounding box center [651, 285] width 74 height 13
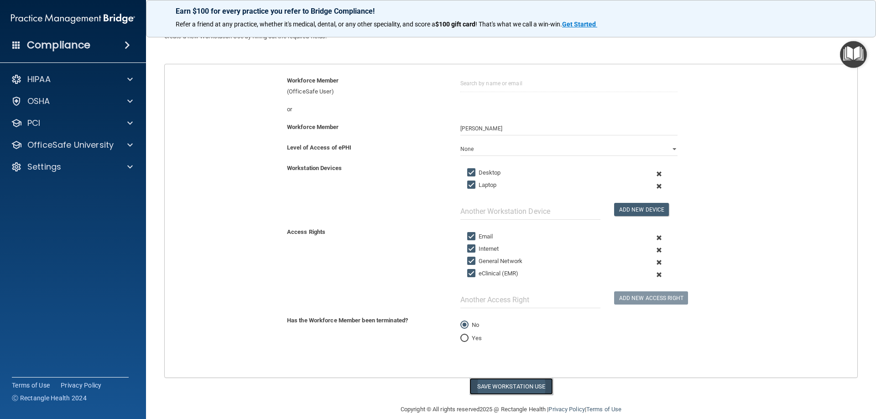
click at [492, 385] on button "Save Workstation Use" at bounding box center [510, 386] width 83 height 17
select select "? string:Limited ?"
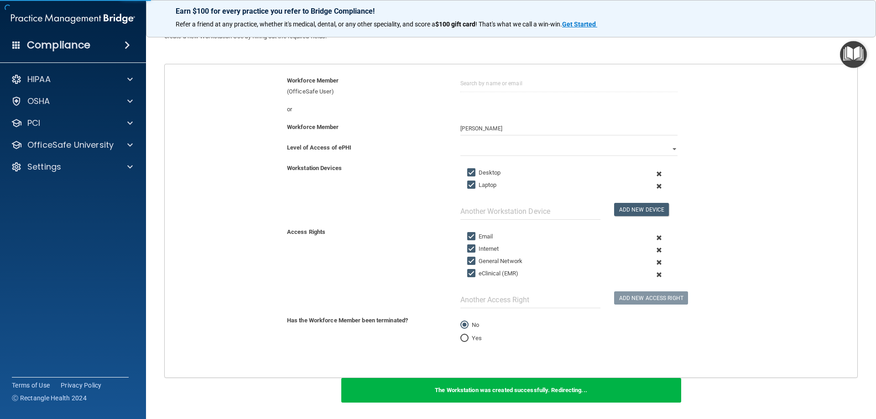
scroll to position [135, 0]
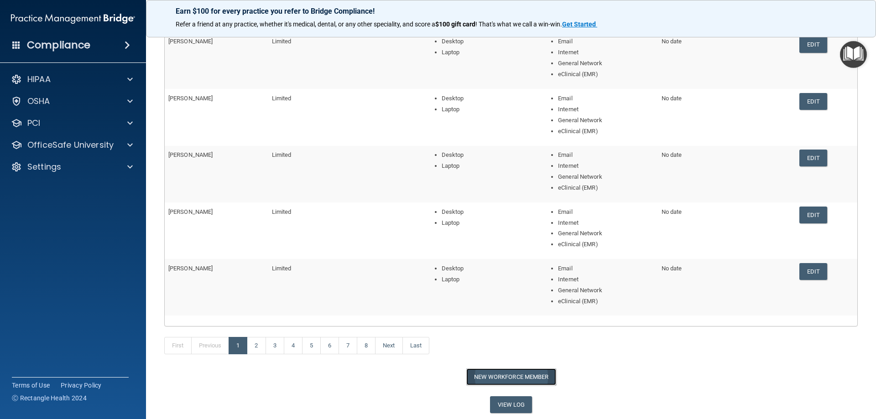
click at [510, 373] on button "New Workforce Member" at bounding box center [511, 377] width 90 height 17
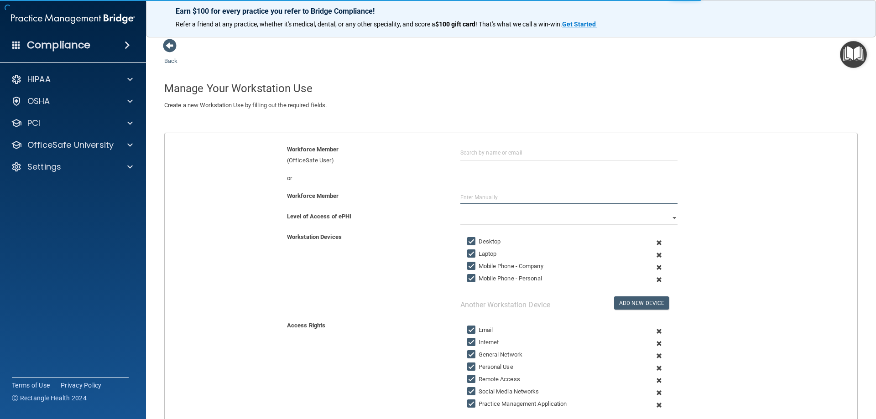
click at [490, 201] on input "text" at bounding box center [568, 198] width 217 height 14
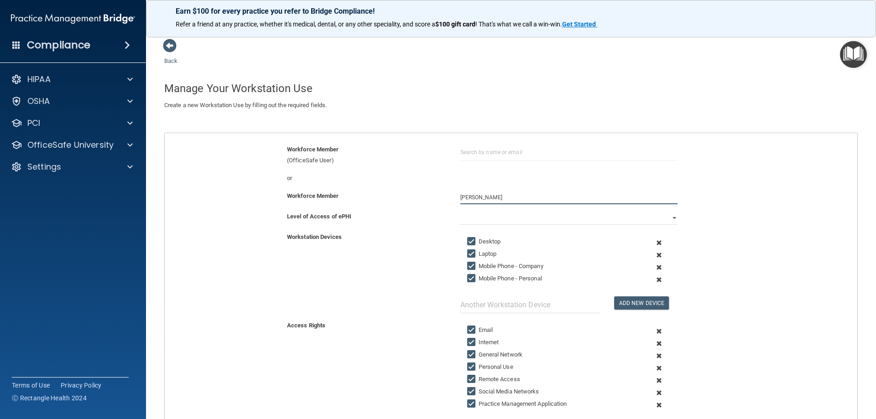
type input "[PERSON_NAME]"
click at [649, 222] on select "Full Limited None" at bounding box center [568, 218] width 217 height 14
select select "1"
click at [460, 211] on select "Full Limited None" at bounding box center [568, 218] width 217 height 14
click at [655, 267] on span at bounding box center [659, 267] width 22 height 12
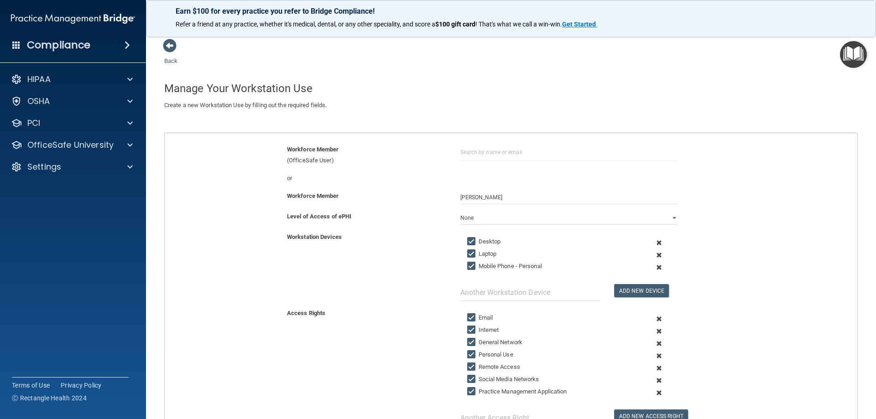
click at [655, 267] on span at bounding box center [659, 267] width 22 height 12
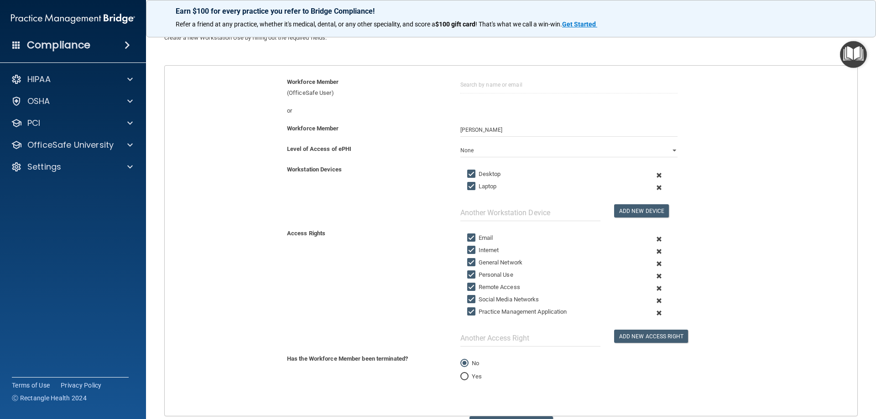
scroll to position [118, 0]
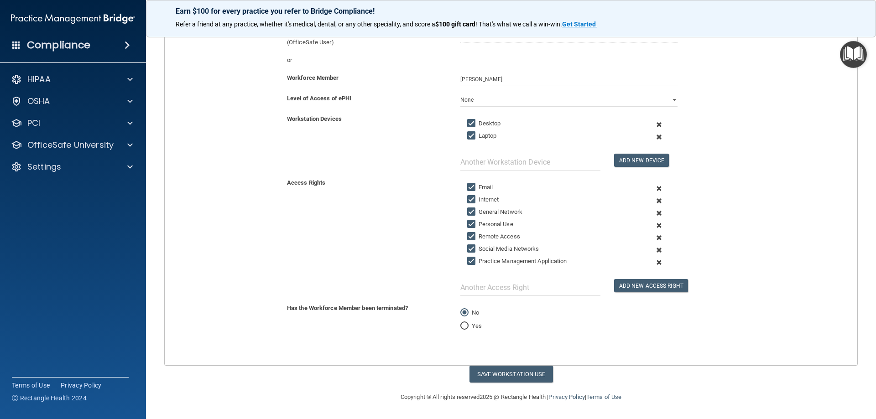
click at [653, 227] on span at bounding box center [659, 225] width 22 height 12
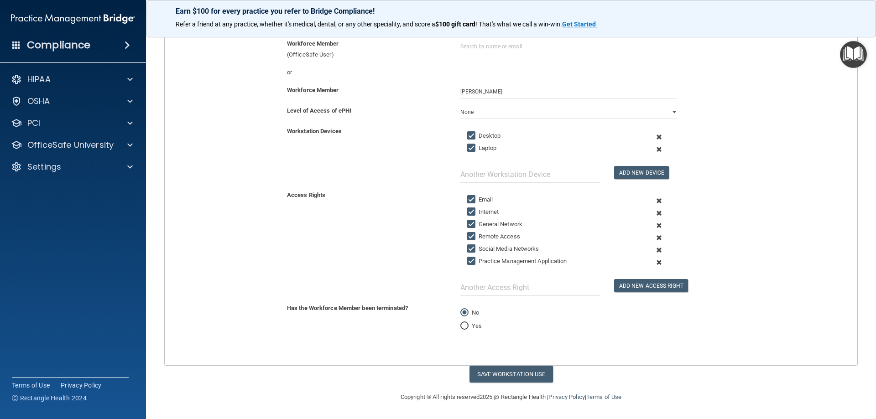
click at [653, 238] on span at bounding box center [659, 238] width 22 height 12
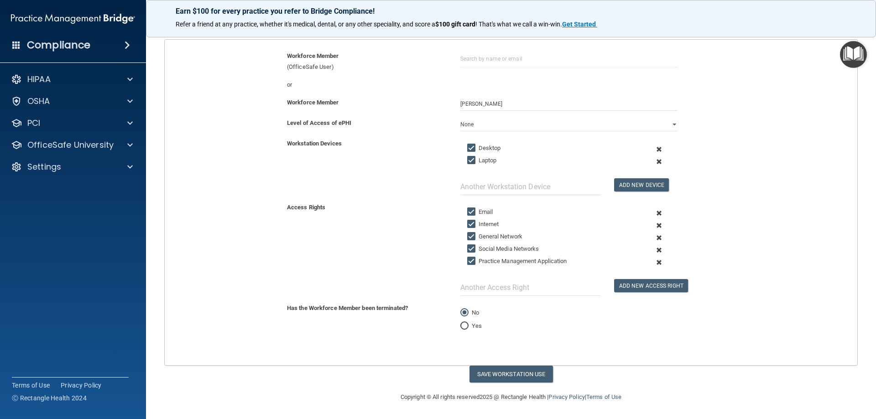
click at [652, 250] on span at bounding box center [659, 250] width 22 height 12
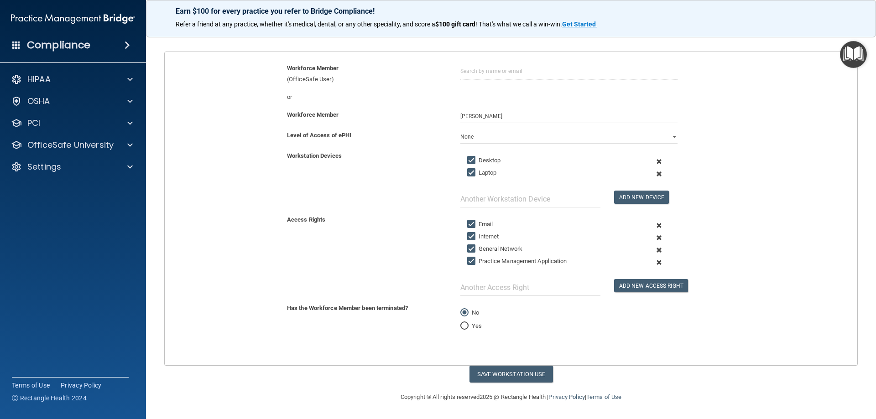
click at [655, 262] on span at bounding box center [659, 262] width 22 height 12
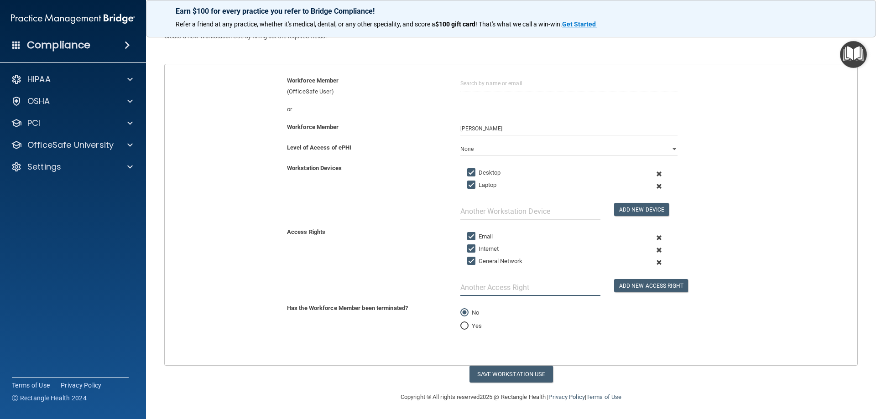
click at [495, 287] on input "text" at bounding box center [530, 287] width 140 height 17
type input "eClinical (EMR)"
click at [645, 287] on button "Add New Access Right" at bounding box center [651, 285] width 74 height 13
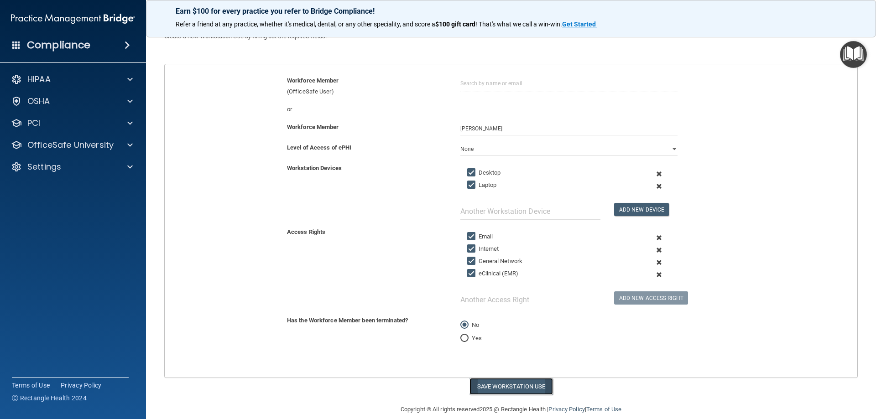
click at [502, 389] on button "Save Workstation Use" at bounding box center [510, 386] width 83 height 17
select select "? string:Limited ?"
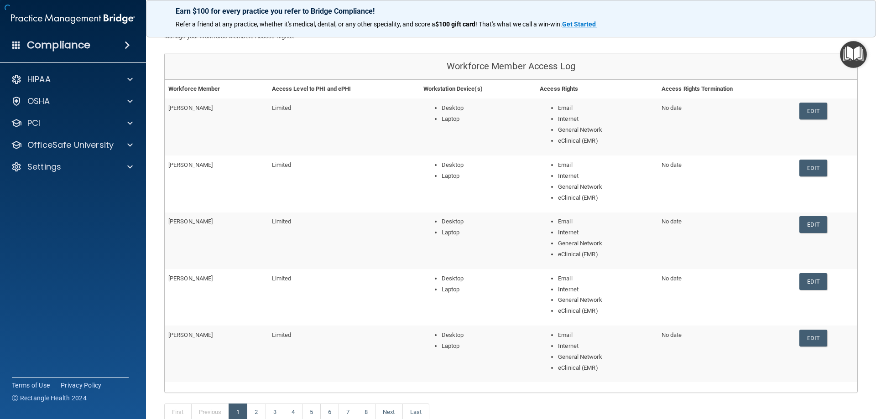
scroll to position [135, 0]
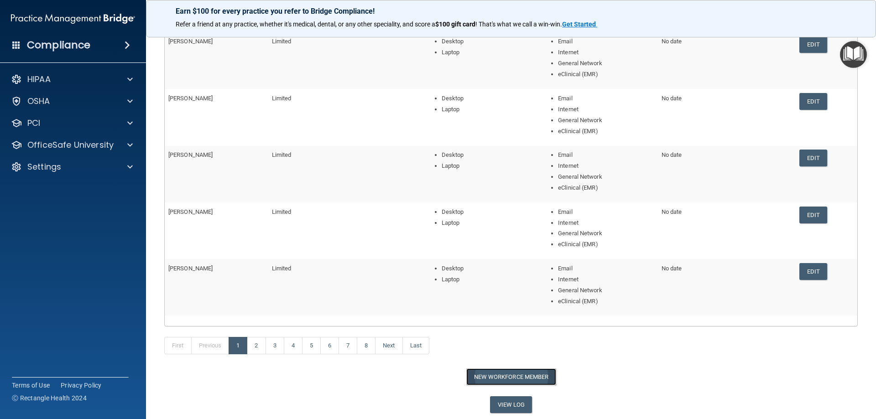
click at [492, 375] on button "New Workforce Member" at bounding box center [511, 377] width 90 height 17
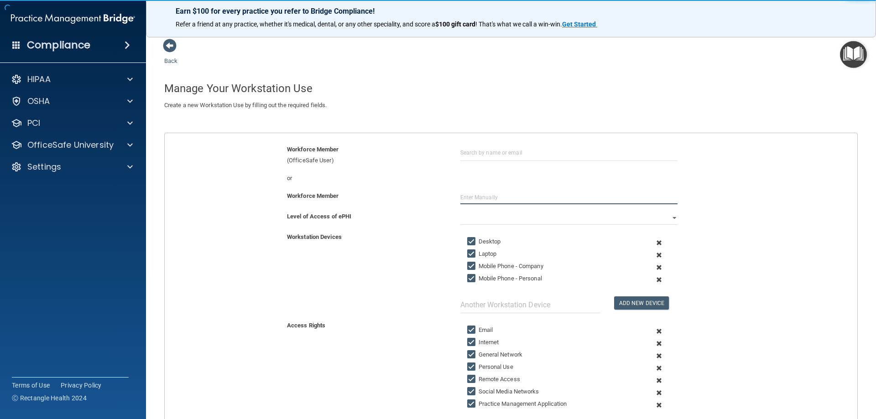
click at [478, 197] on input "text" at bounding box center [568, 198] width 217 height 14
type input "[PERSON_NAME]"
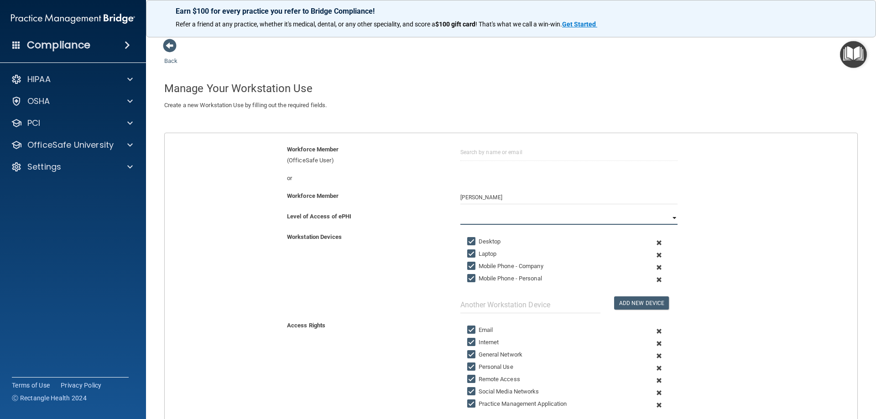
click at [505, 221] on select "Full Limited None" at bounding box center [568, 218] width 217 height 14
select select "0"
click at [460, 211] on select "Full Limited None" at bounding box center [568, 218] width 217 height 14
click at [655, 267] on span at bounding box center [659, 267] width 22 height 12
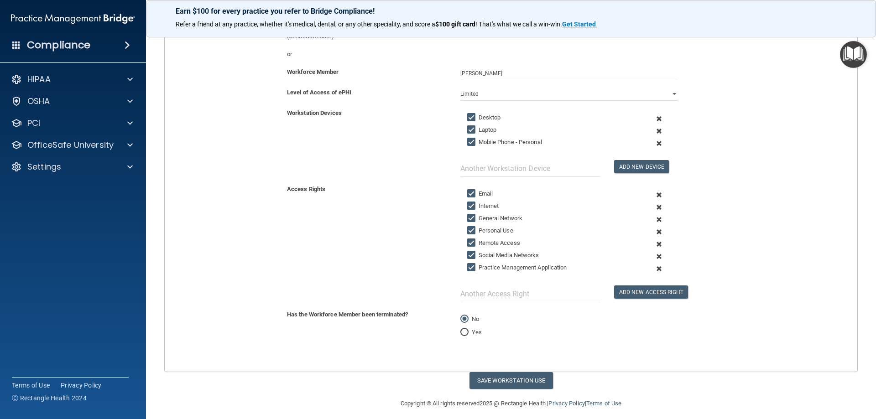
scroll to position [130, 0]
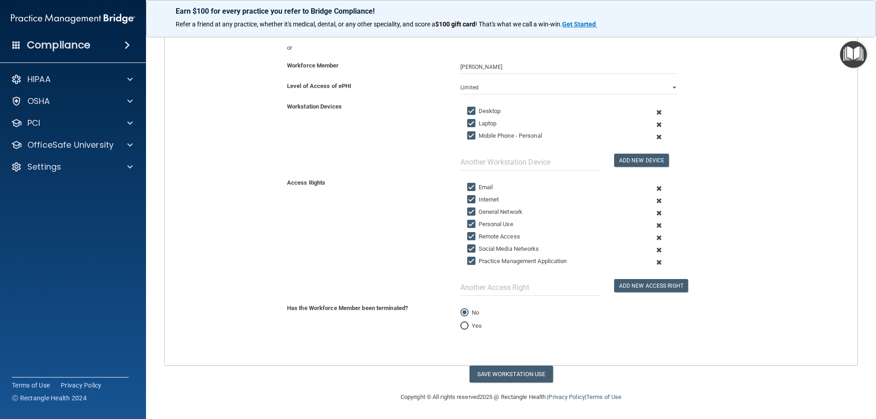
click at [656, 225] on span at bounding box center [659, 225] width 22 height 12
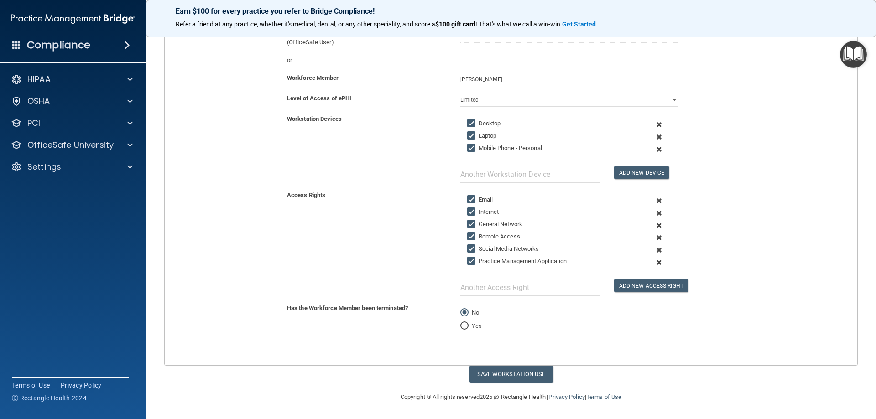
click at [653, 250] on span at bounding box center [659, 250] width 22 height 12
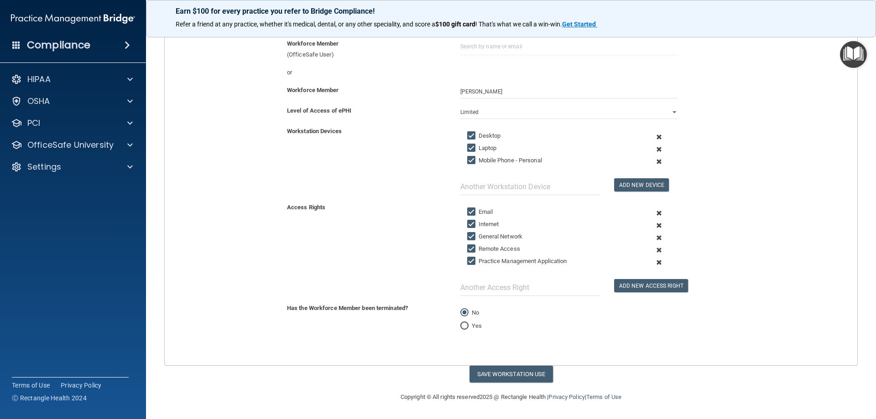
click at [656, 261] on span at bounding box center [659, 262] width 22 height 12
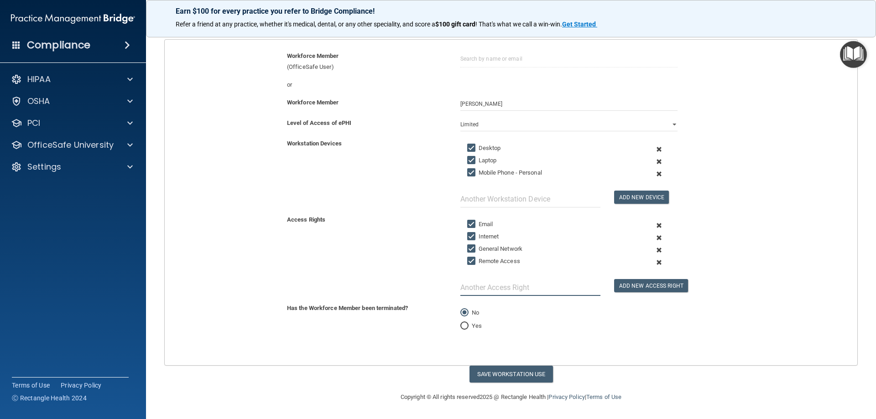
click at [510, 291] on input "text" at bounding box center [530, 287] width 140 height 17
click at [654, 281] on button "Add New Access Right" at bounding box center [651, 285] width 74 height 13
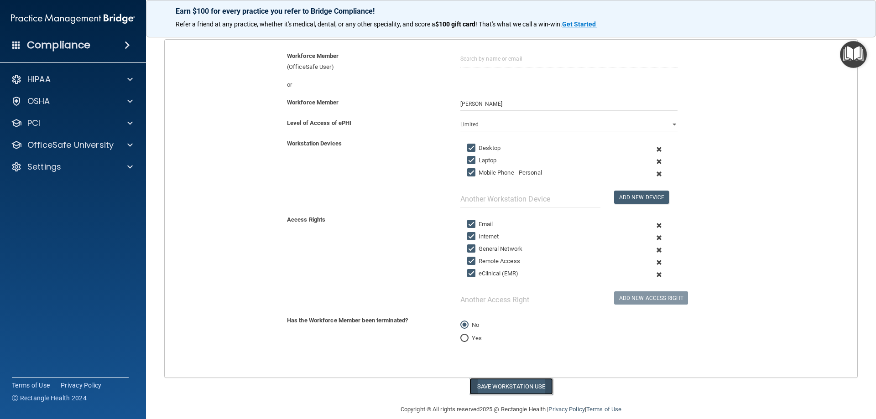
click at [516, 385] on button "Save Workstation Use" at bounding box center [510, 386] width 83 height 17
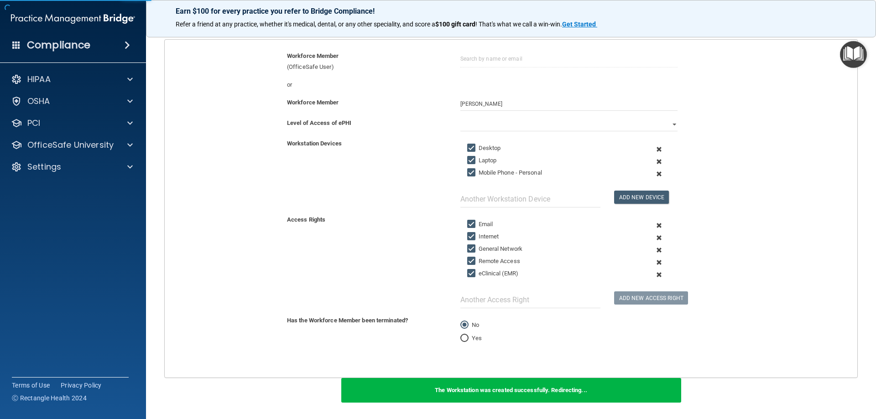
scroll to position [146, 0]
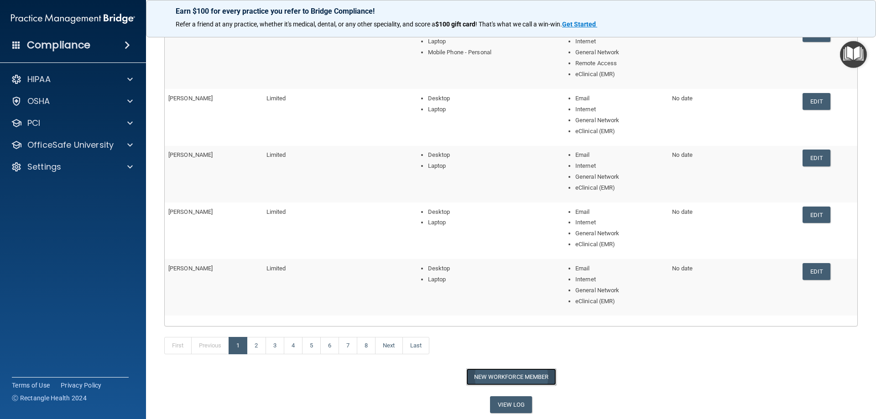
click at [511, 375] on button "New Workforce Member" at bounding box center [511, 377] width 90 height 17
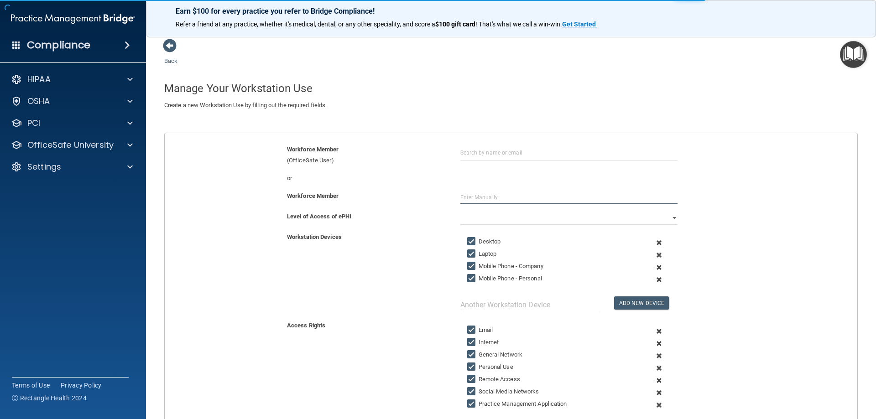
click at [494, 200] on input "text" at bounding box center [568, 198] width 217 height 14
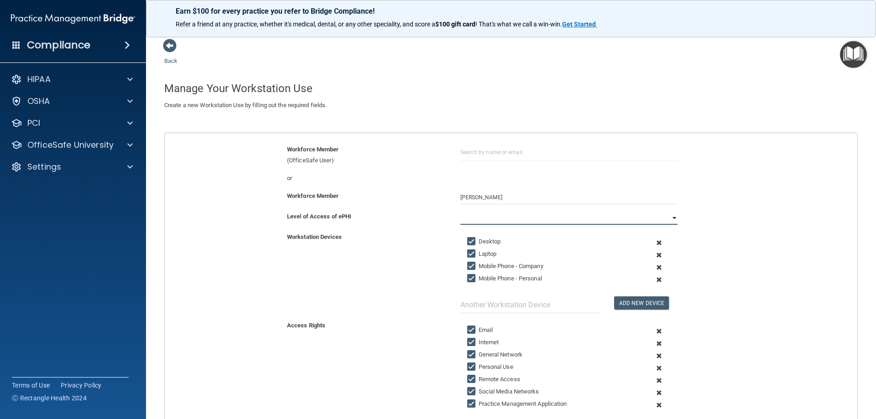
click at [671, 219] on select "Full Limited None" at bounding box center [568, 218] width 217 height 14
click at [460, 211] on select "Full Limited None" at bounding box center [568, 218] width 217 height 14
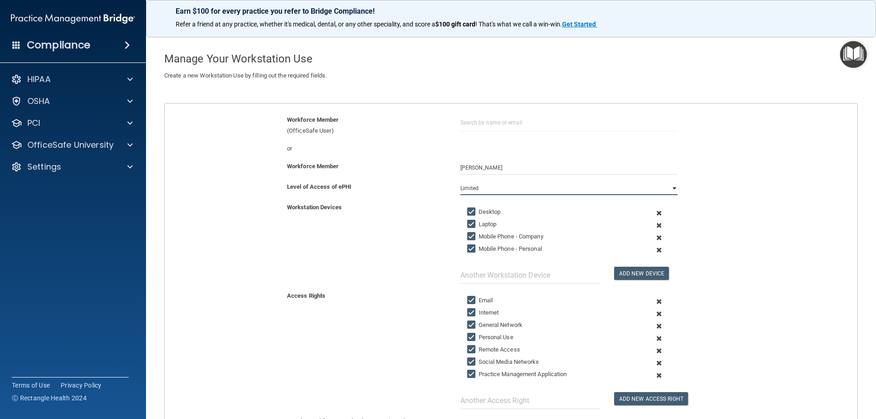
scroll to position [46, 0]
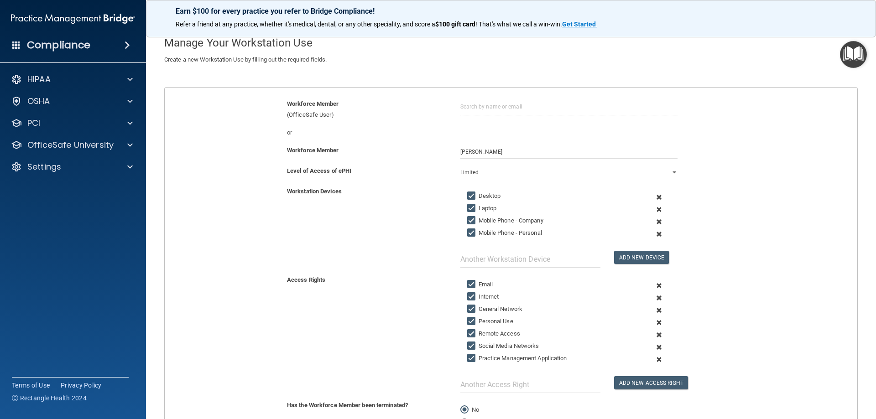
click at [653, 222] on span at bounding box center [659, 222] width 22 height 12
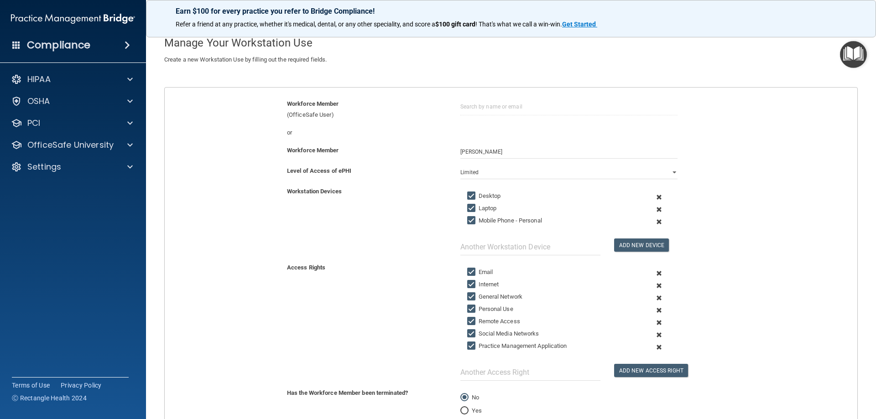
click at [653, 222] on span at bounding box center [659, 222] width 22 height 12
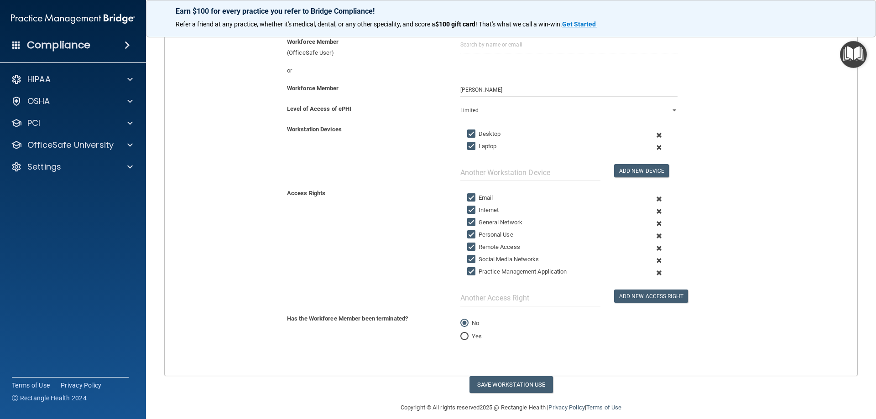
scroll to position [118, 0]
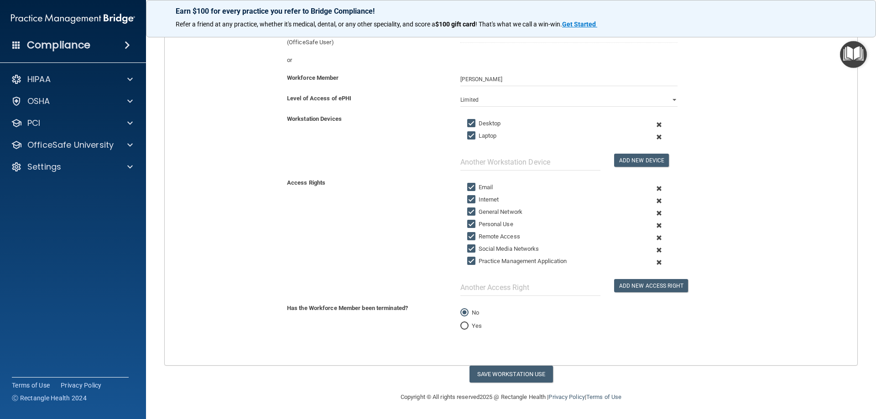
click at [653, 226] on span at bounding box center [659, 225] width 22 height 12
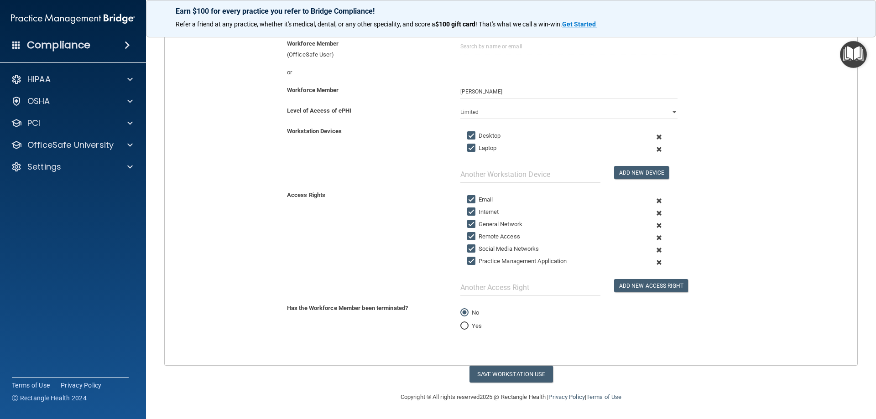
click at [653, 251] on span at bounding box center [659, 250] width 22 height 12
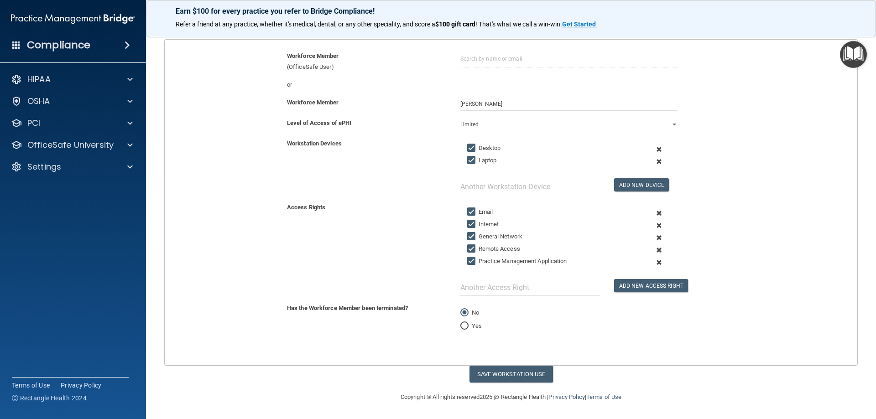
click at [655, 263] on span at bounding box center [659, 262] width 22 height 12
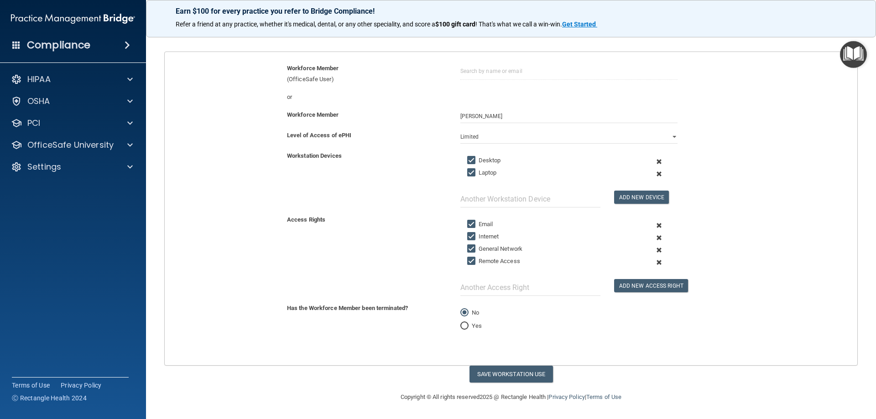
scroll to position [81, 0]
click at [503, 292] on input "text" at bounding box center [530, 287] width 140 height 17
click at [633, 284] on button "Add New Access Right" at bounding box center [651, 285] width 74 height 13
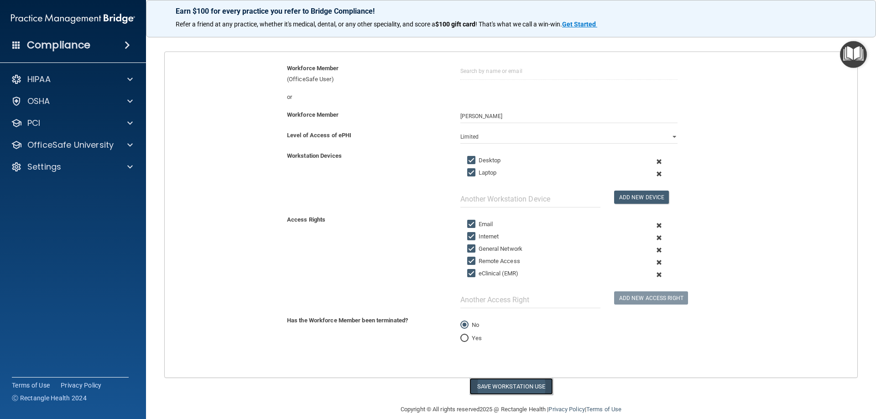
click at [506, 387] on button "Save Workstation Use" at bounding box center [510, 386] width 83 height 17
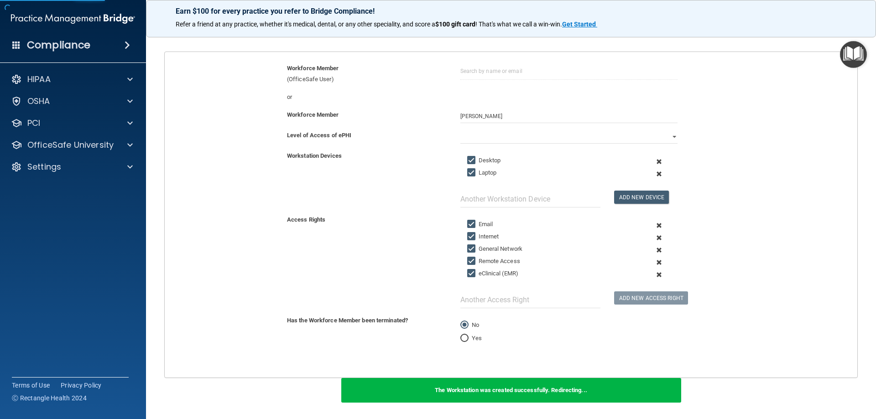
scroll to position [157, 0]
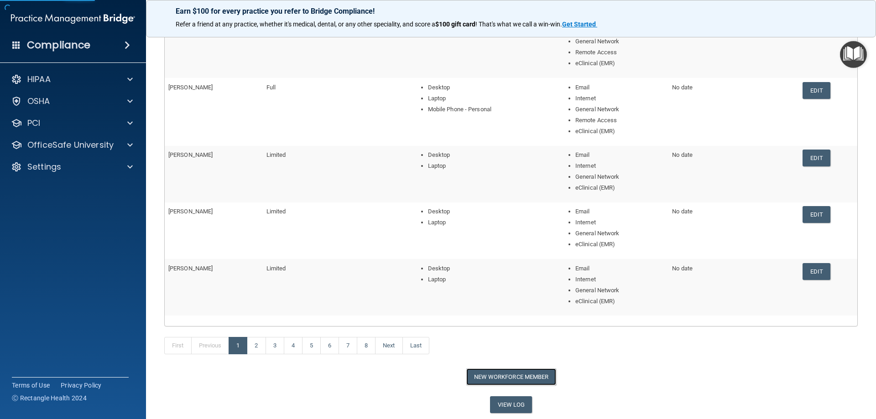
click at [489, 377] on button "New Workforce Member" at bounding box center [511, 377] width 90 height 17
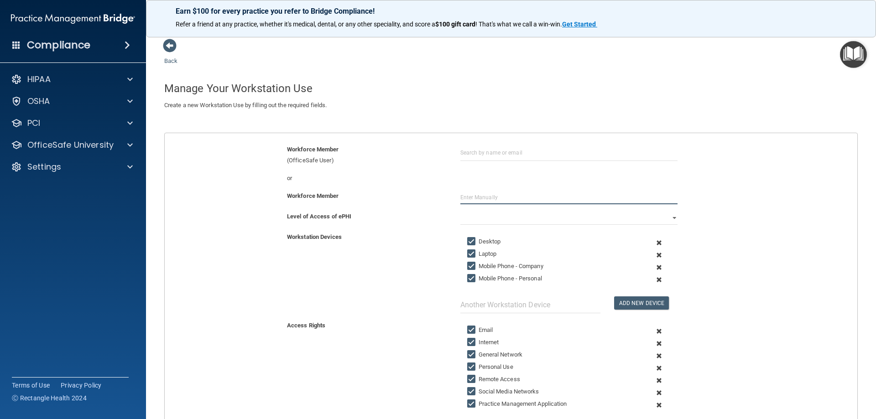
click at [477, 198] on input "text" at bounding box center [568, 198] width 217 height 14
click at [474, 195] on input "text" at bounding box center [568, 198] width 217 height 14
click at [670, 215] on select "Full Limited None" at bounding box center [568, 218] width 217 height 14
click at [460, 211] on select "Full Limited None" at bounding box center [568, 218] width 217 height 14
click at [653, 268] on span at bounding box center [659, 267] width 22 height 12
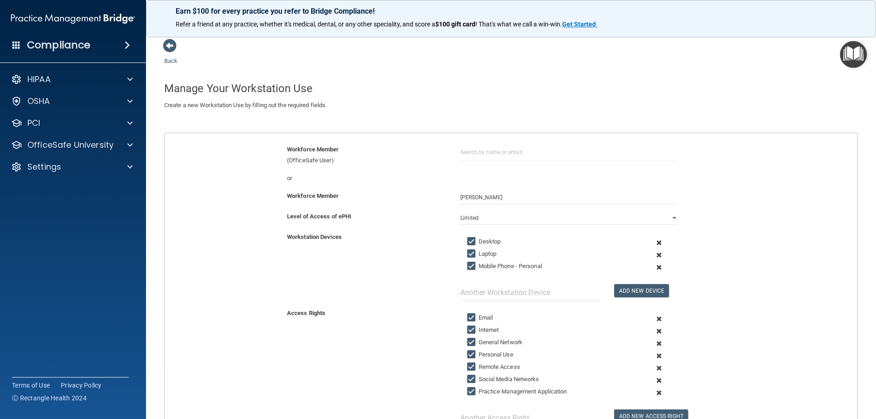
click at [653, 266] on span at bounding box center [659, 267] width 22 height 12
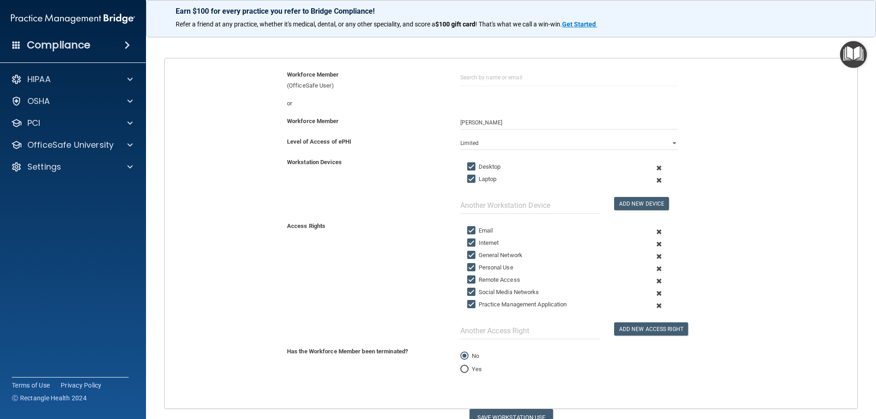
scroll to position [91, 0]
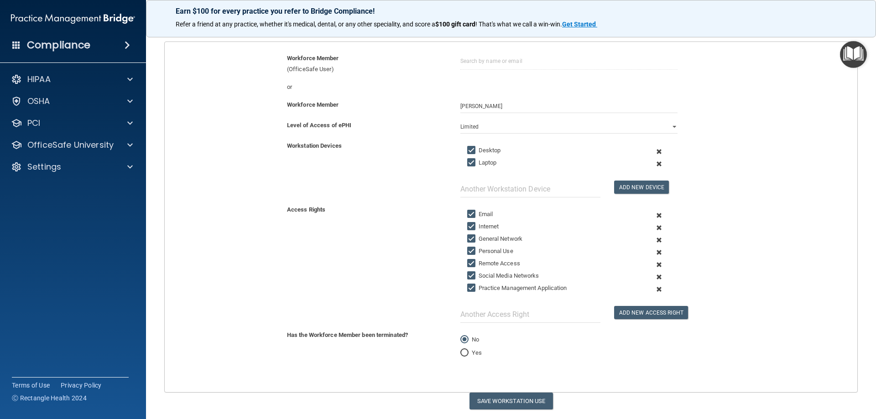
click at [654, 250] on span at bounding box center [659, 252] width 22 height 12
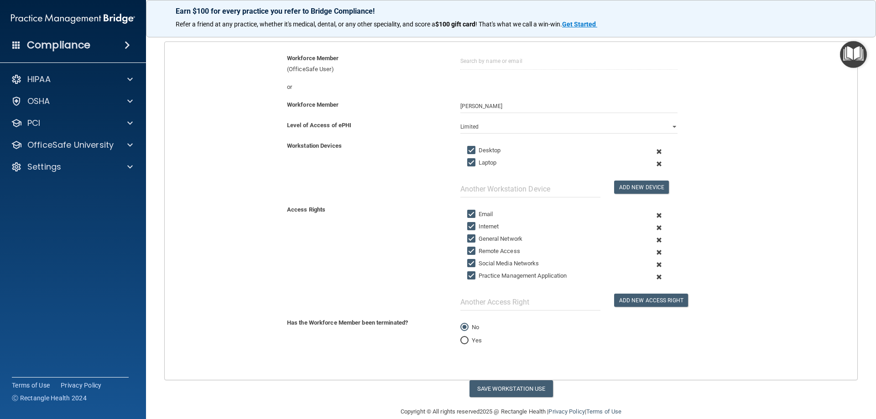
click at [654, 264] on span at bounding box center [659, 265] width 22 height 12
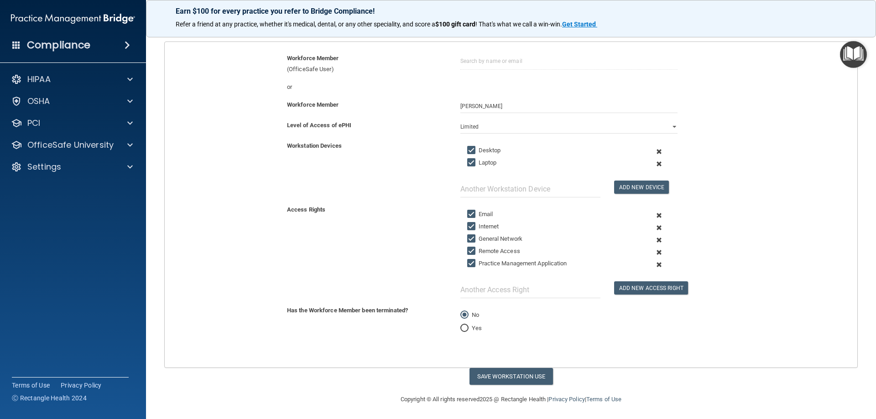
click at [654, 266] on span at bounding box center [659, 265] width 22 height 12
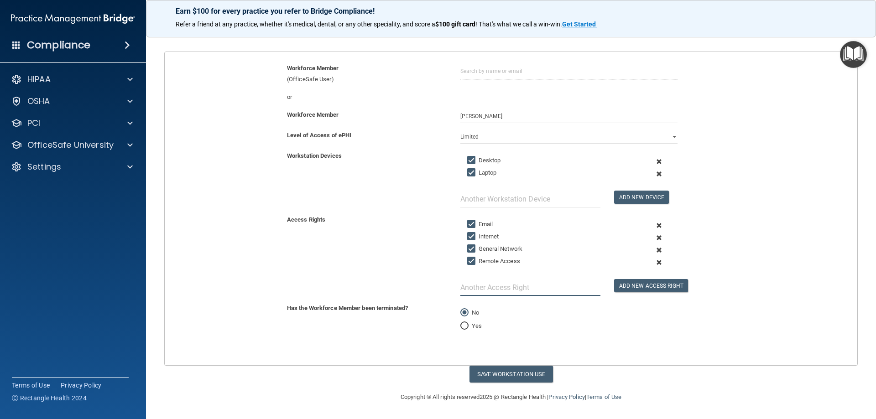
click at [500, 291] on input "text" at bounding box center [530, 287] width 140 height 17
click at [645, 287] on button "Add New Access Right" at bounding box center [651, 285] width 74 height 13
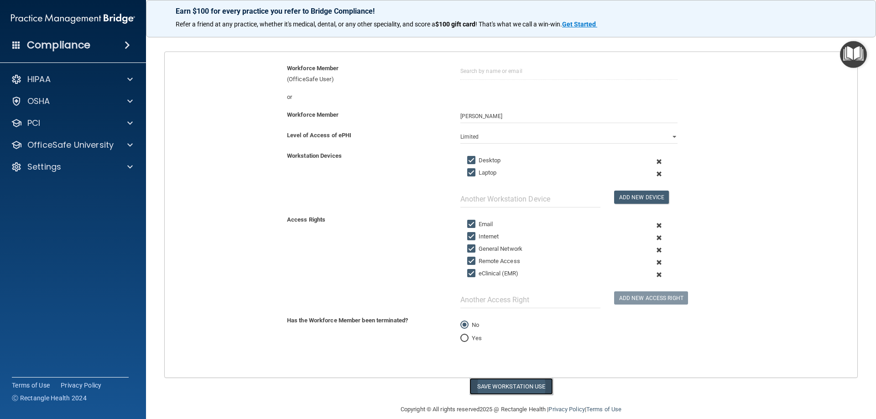
click at [504, 385] on button "Save Workstation Use" at bounding box center [510, 386] width 83 height 17
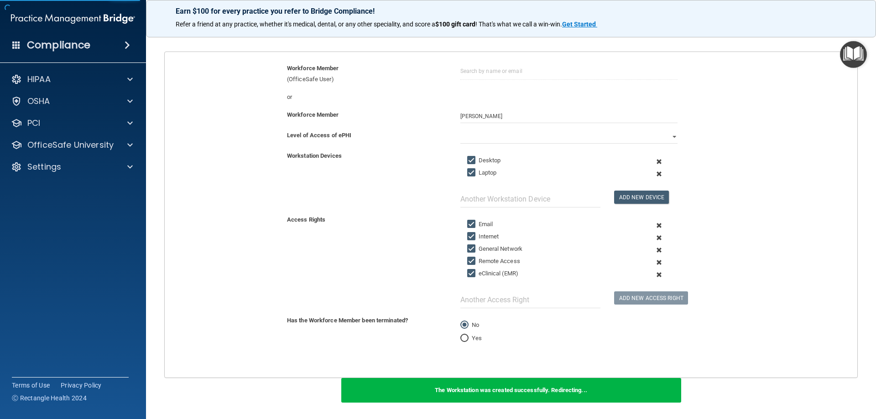
scroll to position [168, 0]
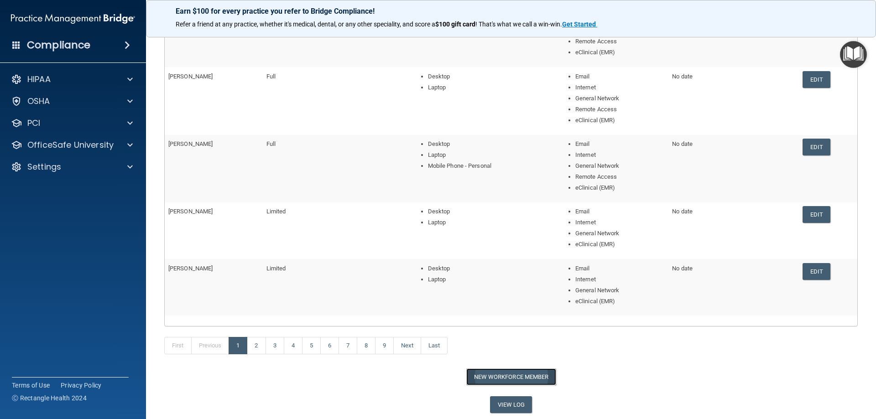
click at [510, 374] on button "New Workforce Member" at bounding box center [511, 377] width 90 height 17
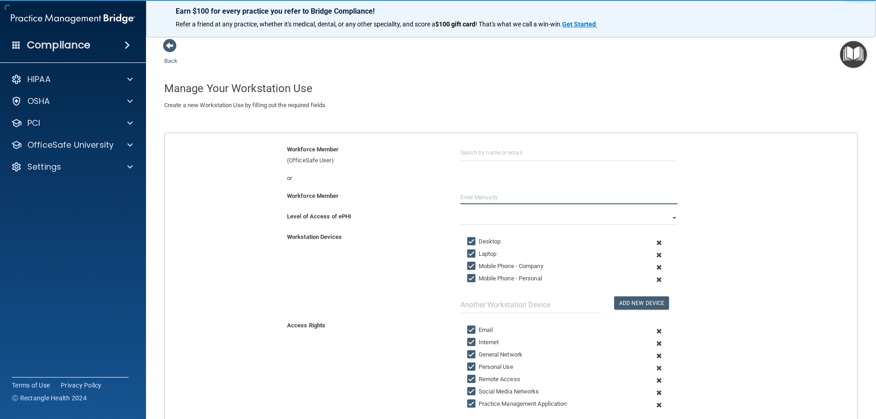
drag, startPoint x: 480, startPoint y: 198, endPoint x: 497, endPoint y: 17, distance: 181.4
click at [480, 198] on input "text" at bounding box center [568, 198] width 217 height 14
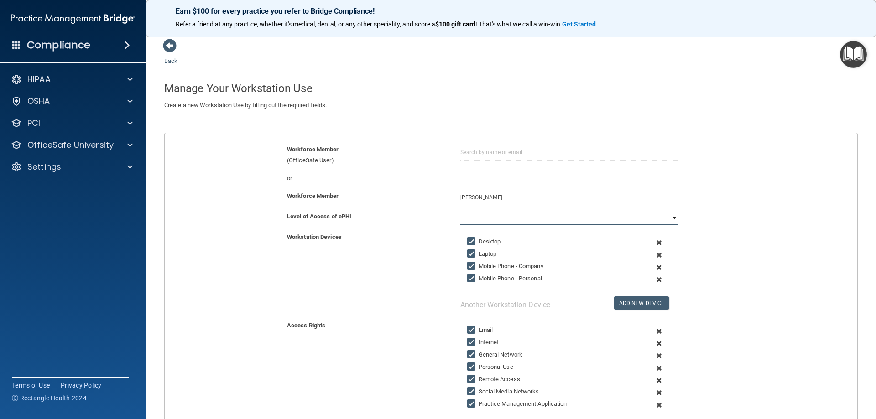
click at [667, 218] on select "Full Limited None" at bounding box center [568, 218] width 217 height 14
click at [460, 211] on select "Full Limited None" at bounding box center [568, 218] width 217 height 14
click at [654, 268] on span at bounding box center [659, 267] width 22 height 12
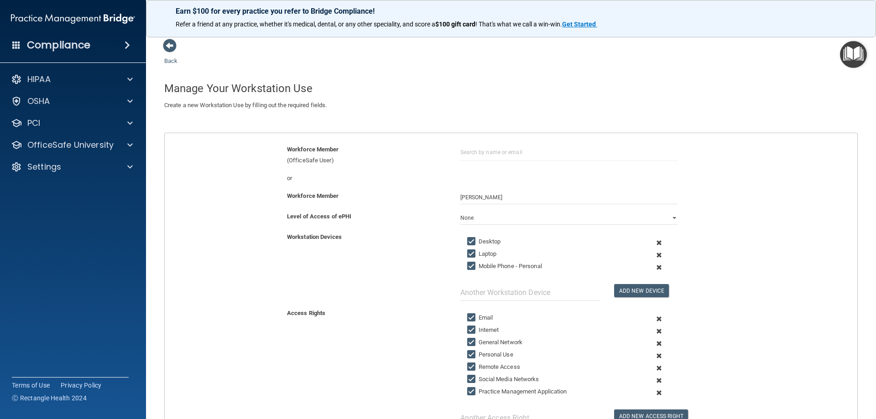
click at [652, 266] on span at bounding box center [659, 267] width 22 height 12
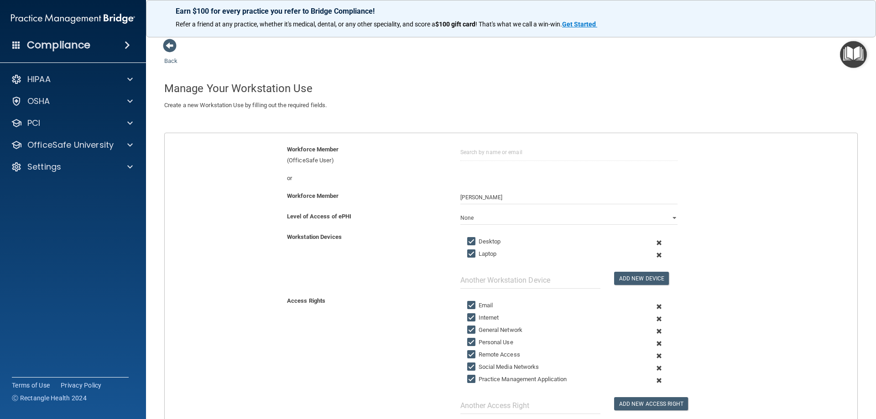
click at [653, 343] on span at bounding box center [659, 344] width 22 height 12
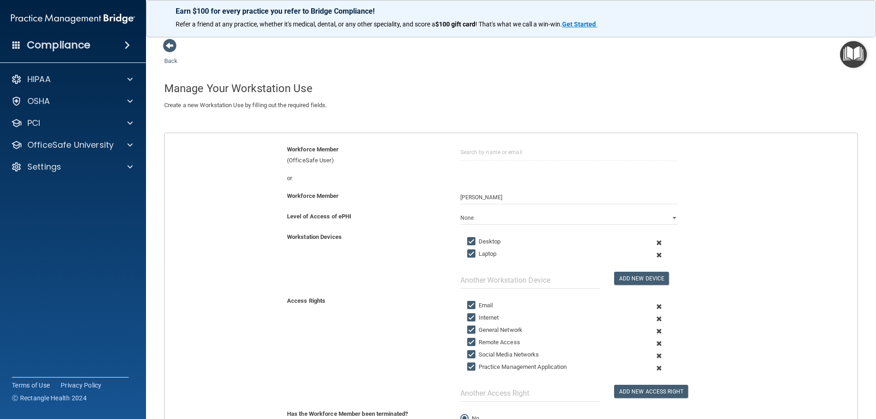
click at [654, 355] on span at bounding box center [659, 356] width 22 height 12
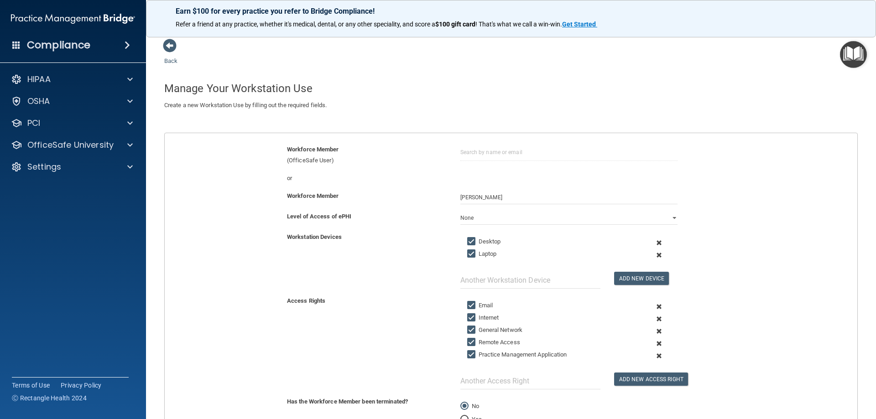
click at [654, 355] on span at bounding box center [659, 356] width 22 height 12
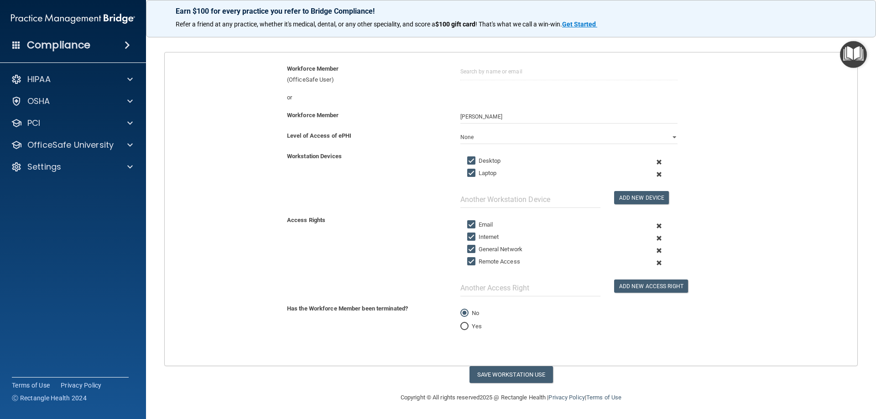
scroll to position [81, 0]
click at [471, 292] on input "text" at bounding box center [530, 287] width 140 height 17
click at [632, 286] on button "Add New Access Right" at bounding box center [651, 285] width 74 height 13
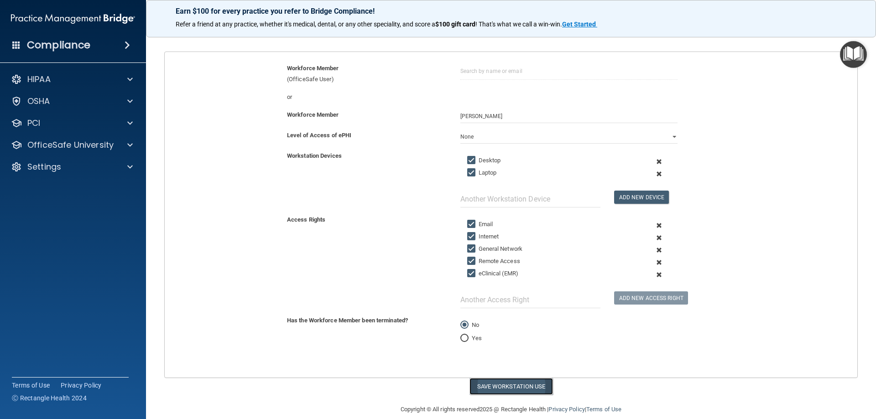
click at [511, 388] on button "Save Workstation Use" at bounding box center [510, 386] width 83 height 17
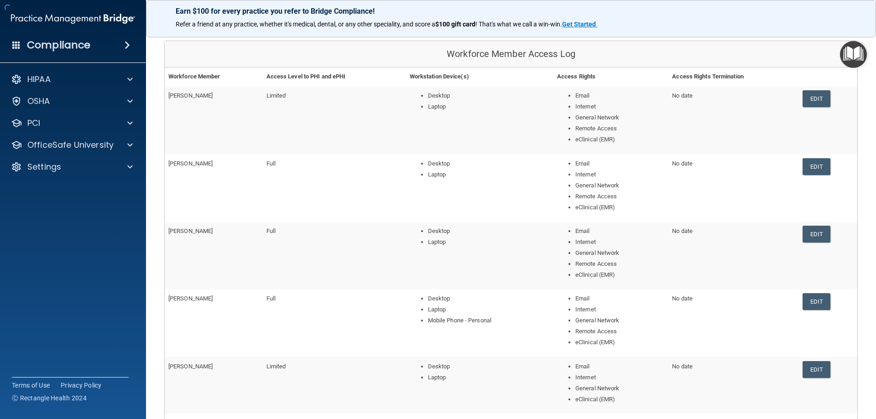
scroll to position [179, 0]
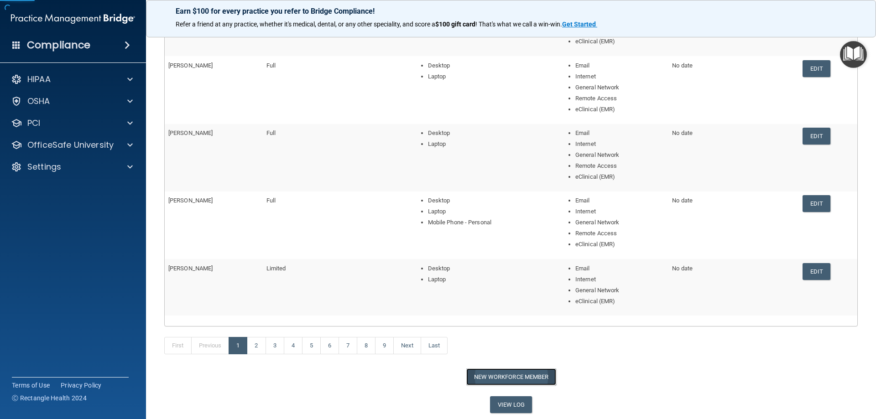
click at [508, 376] on button "New Workforce Member" at bounding box center [511, 377] width 90 height 17
click at [508, 376] on main "Back Workforce Member Access Log Manage your Workforce Members Access Rights. W…" at bounding box center [511, 224] width 730 height 390
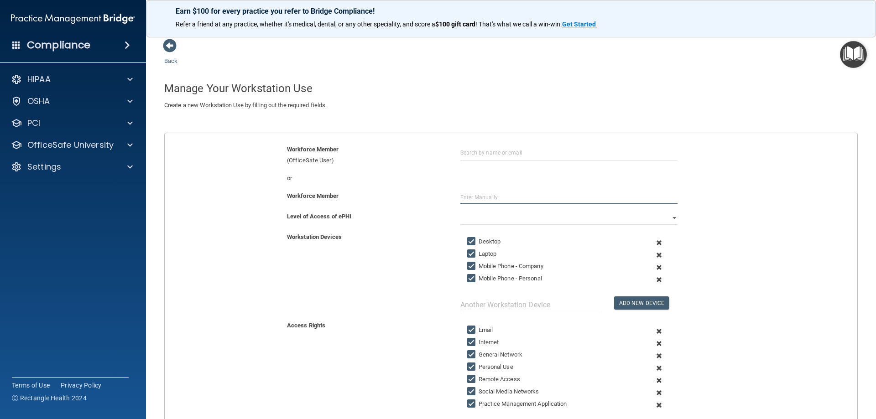
click at [479, 198] on input "text" at bounding box center [568, 198] width 217 height 14
click at [666, 218] on select "Full Limited None" at bounding box center [568, 218] width 217 height 14
click at [460, 211] on select "Full Limited None" at bounding box center [568, 218] width 217 height 14
click at [655, 266] on span at bounding box center [659, 267] width 22 height 12
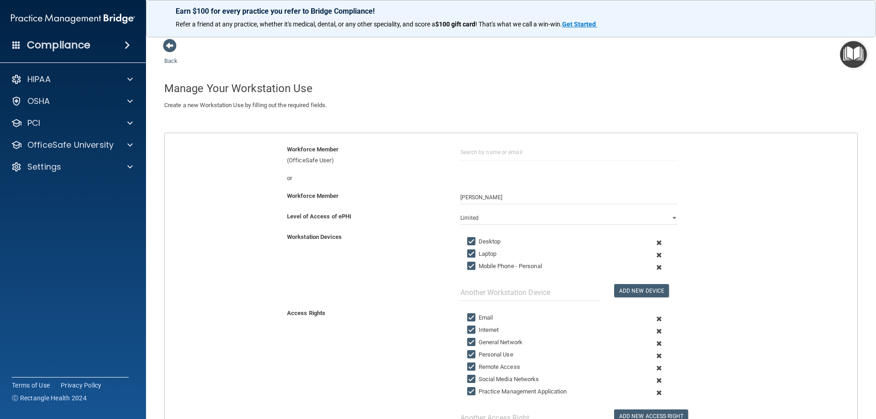
click at [654, 268] on span at bounding box center [659, 267] width 22 height 12
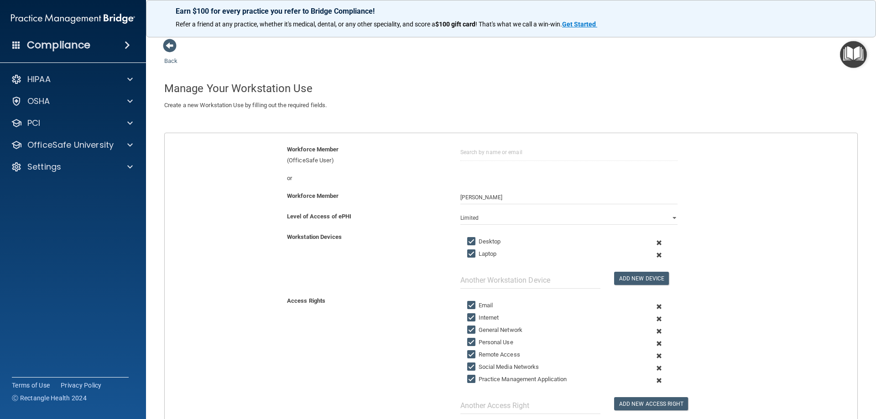
click at [655, 342] on span at bounding box center [659, 344] width 22 height 12
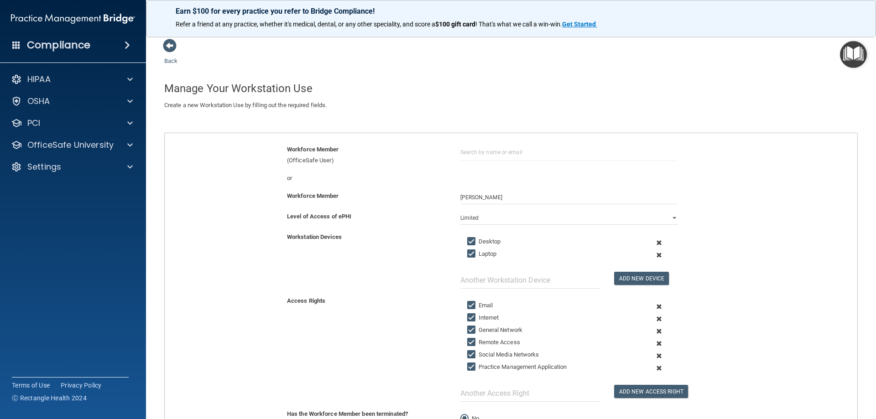
click at [654, 356] on span at bounding box center [659, 356] width 22 height 12
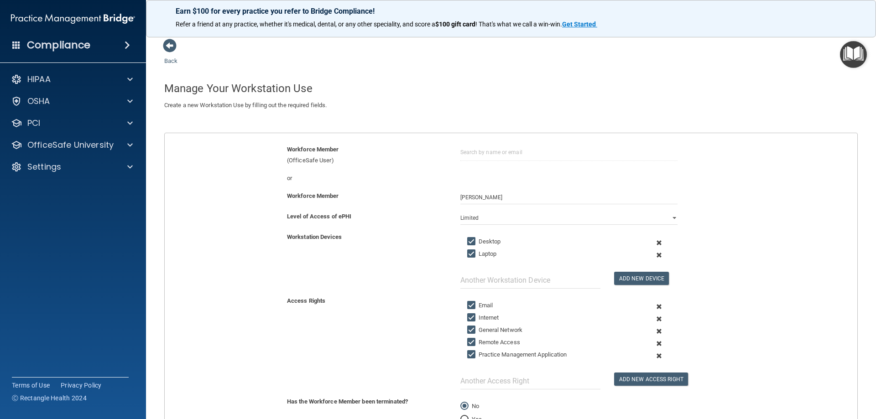
drag, startPoint x: 654, startPoint y: 355, endPoint x: 646, endPoint y: 357, distance: 8.4
click at [654, 355] on span at bounding box center [659, 356] width 22 height 12
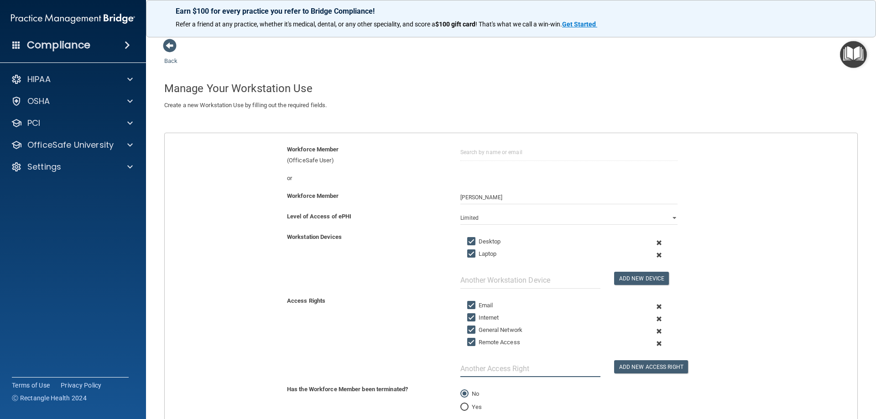
click at [517, 368] on input "text" at bounding box center [530, 368] width 140 height 17
click at [632, 370] on button "Add New Access Right" at bounding box center [651, 366] width 74 height 13
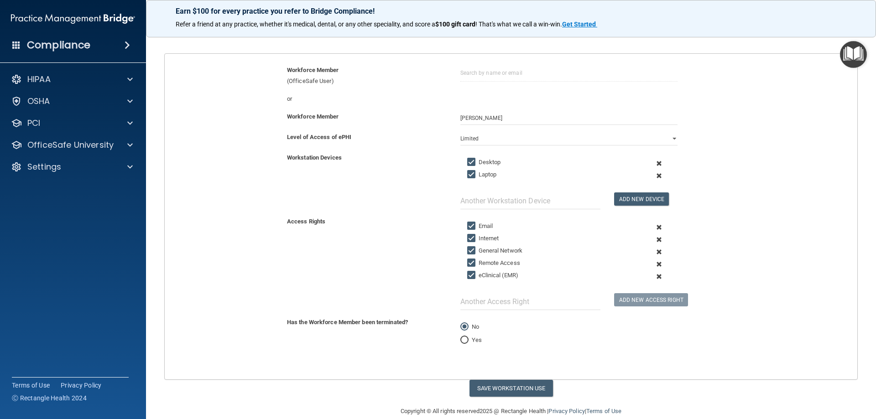
scroll to position [94, 0]
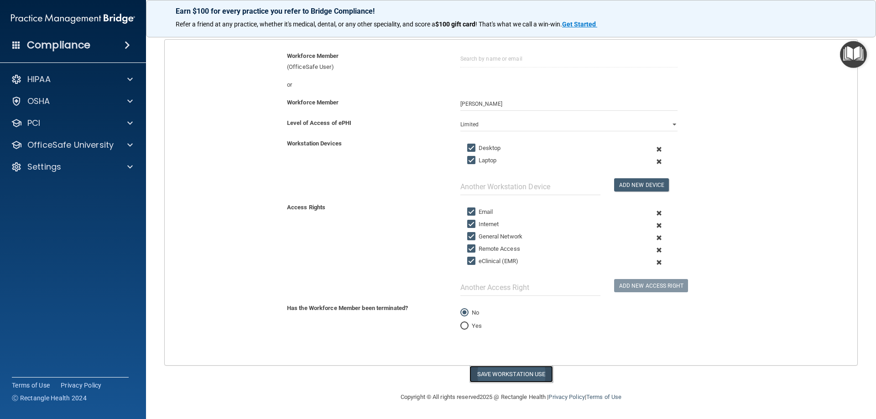
click at [510, 372] on button "Save Workstation Use" at bounding box center [510, 374] width 83 height 17
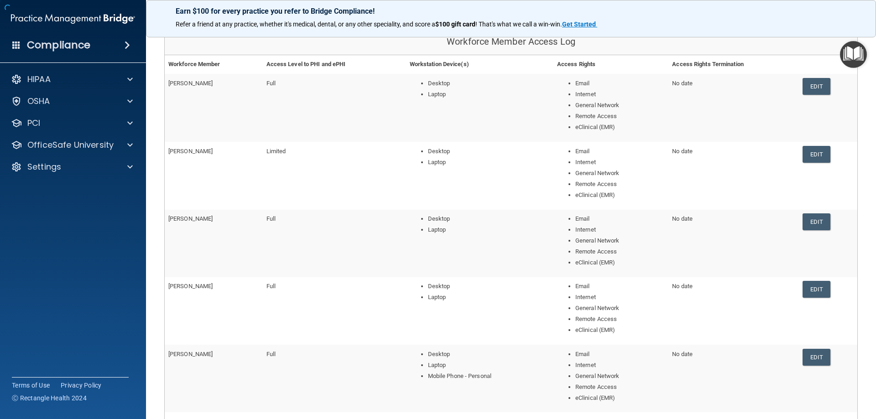
scroll to position [203, 0]
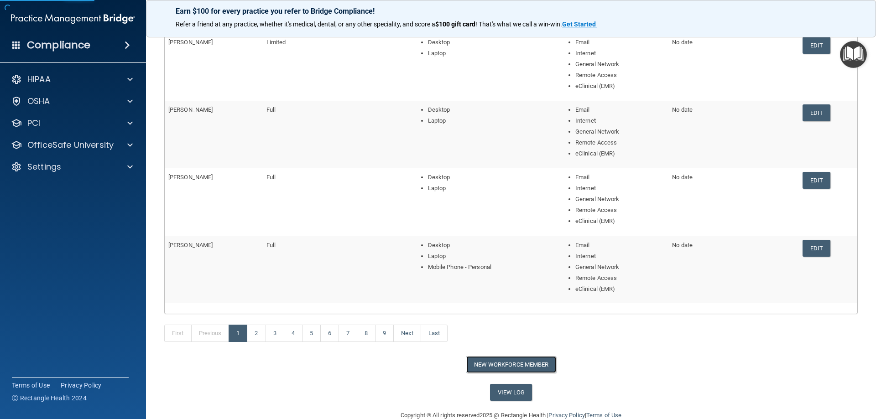
click at [507, 362] on button "New Workforce Member" at bounding box center [511, 364] width 90 height 17
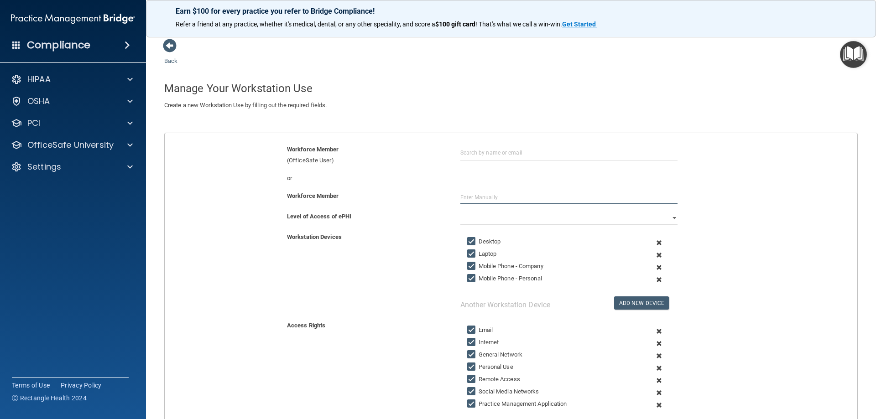
click at [484, 195] on input "text" at bounding box center [568, 198] width 217 height 14
click at [670, 219] on select "Full Limited None" at bounding box center [568, 218] width 217 height 14
click at [460, 211] on select "Full Limited None" at bounding box center [568, 218] width 217 height 14
click at [654, 267] on span at bounding box center [659, 267] width 22 height 12
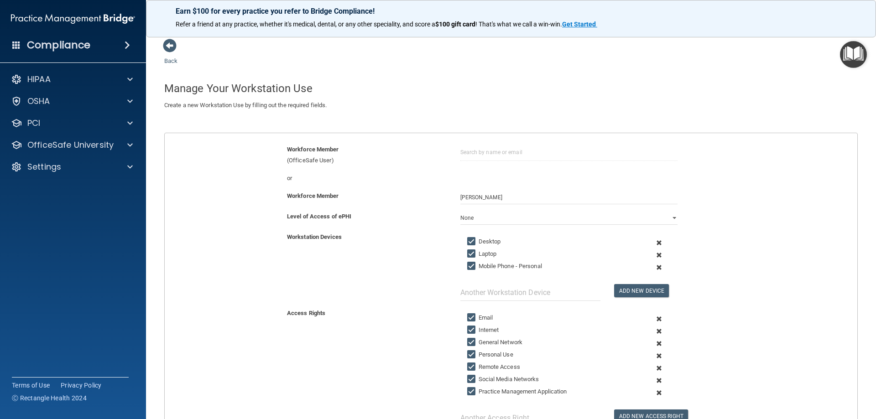
click at [654, 267] on span at bounding box center [659, 267] width 22 height 12
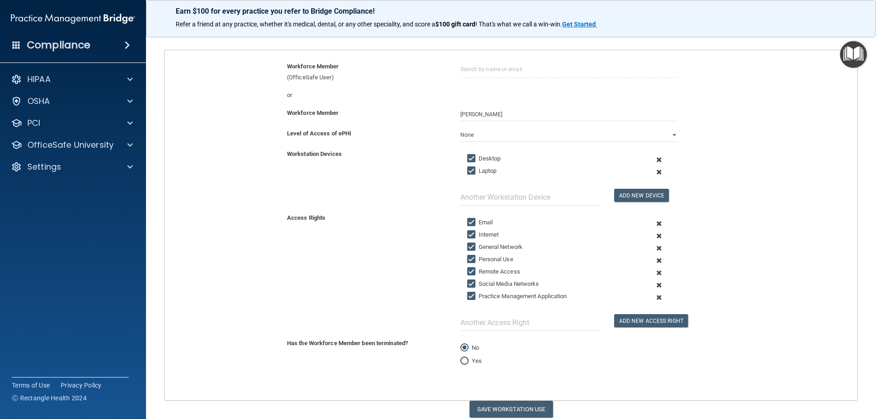
scroll to position [91, 0]
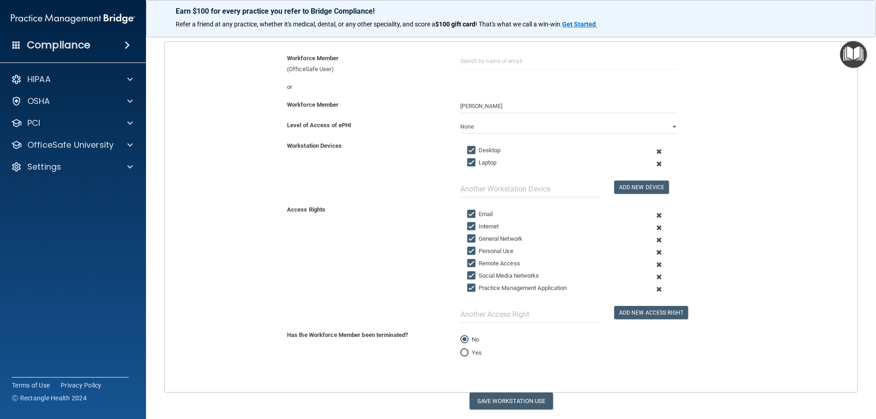
click at [654, 252] on span at bounding box center [659, 252] width 22 height 12
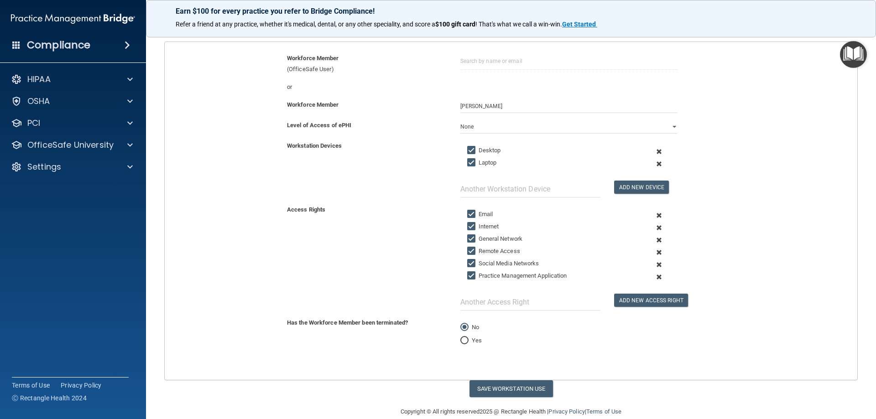
click at [654, 252] on span at bounding box center [659, 252] width 22 height 12
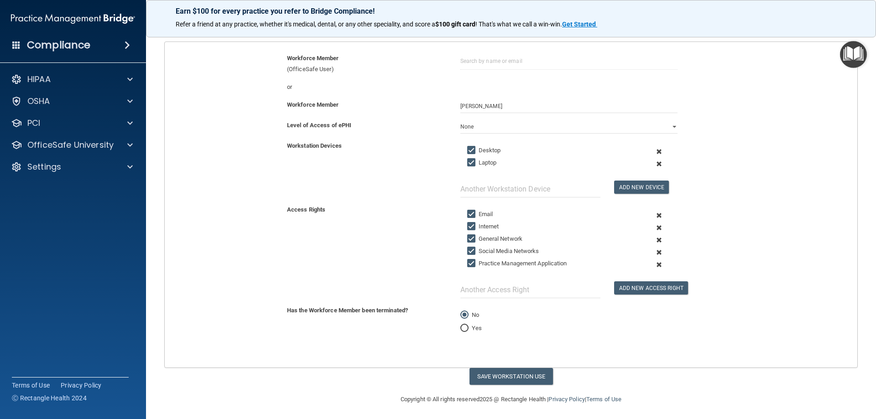
click at [654, 252] on span at bounding box center [659, 252] width 22 height 12
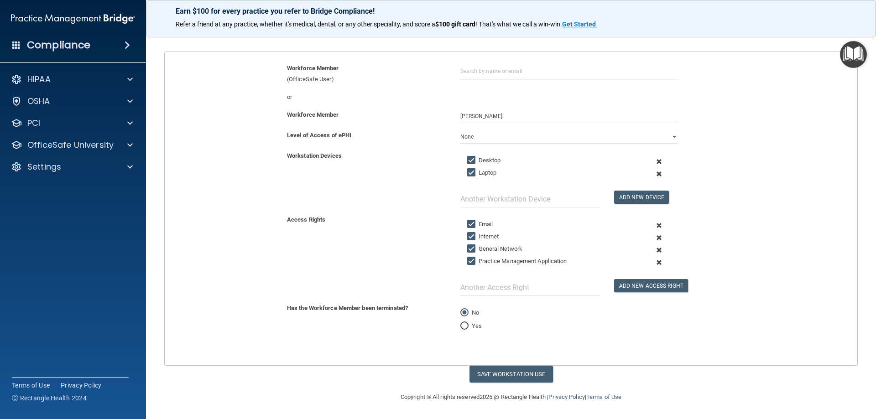
click at [654, 262] on span at bounding box center [659, 262] width 22 height 12
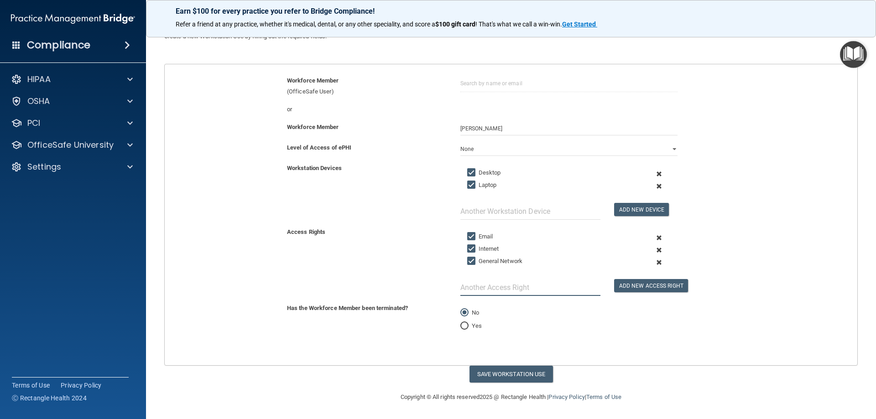
click at [473, 294] on input "text" at bounding box center [530, 287] width 140 height 17
click at [637, 287] on button "Add New Access Right" at bounding box center [651, 285] width 74 height 13
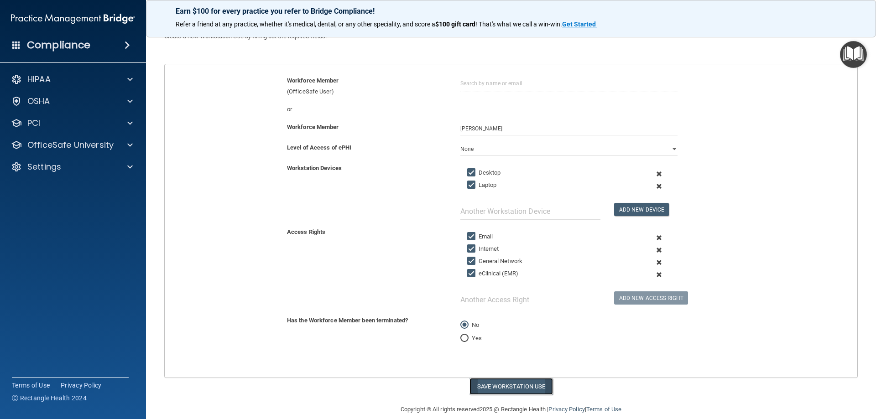
click at [499, 387] on button "Save Workstation Use" at bounding box center [510, 386] width 83 height 17
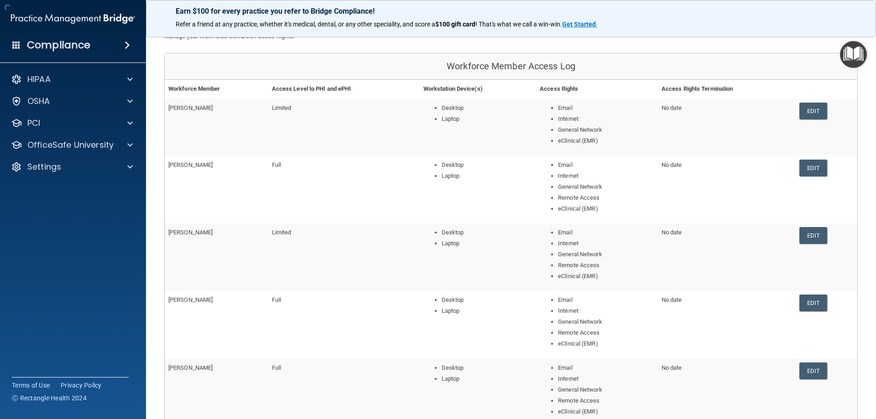
scroll to position [179, 0]
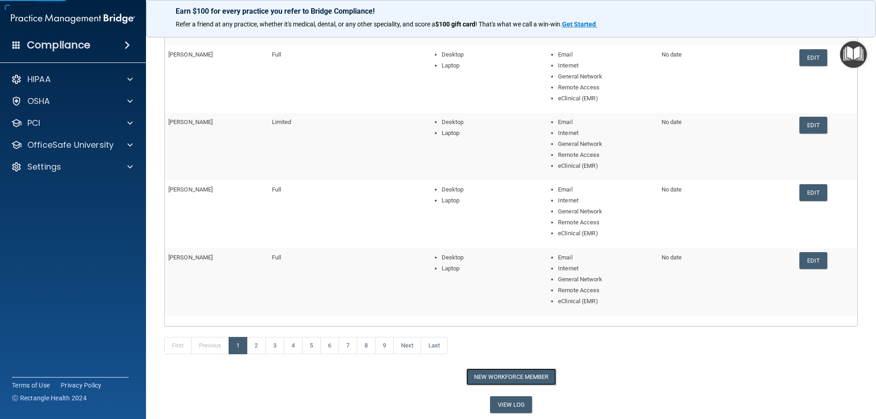
click at [506, 376] on button "New Workforce Member" at bounding box center [511, 377] width 90 height 17
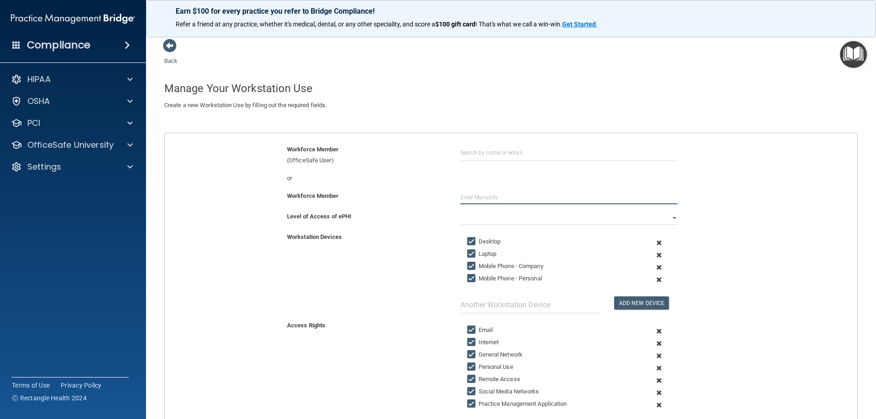
click at [474, 198] on input "text" at bounding box center [568, 198] width 217 height 14
click at [670, 218] on select "Full Limited None" at bounding box center [568, 218] width 217 height 14
click at [460, 211] on select "Full Limited None" at bounding box center [568, 218] width 217 height 14
click at [653, 266] on span at bounding box center [659, 267] width 22 height 12
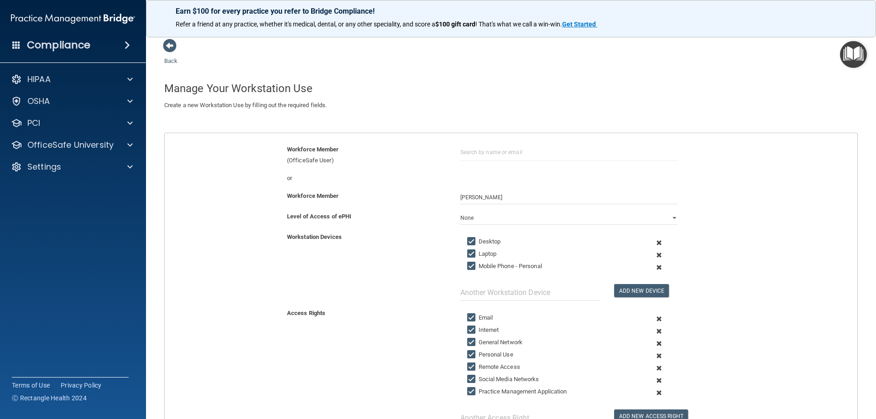
click at [652, 267] on span at bounding box center [659, 267] width 22 height 12
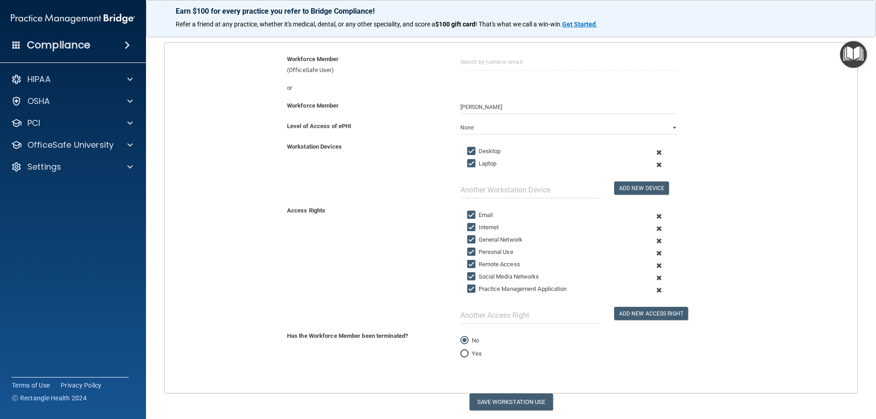
scroll to position [91, 0]
click at [652, 253] on span at bounding box center [659, 252] width 22 height 12
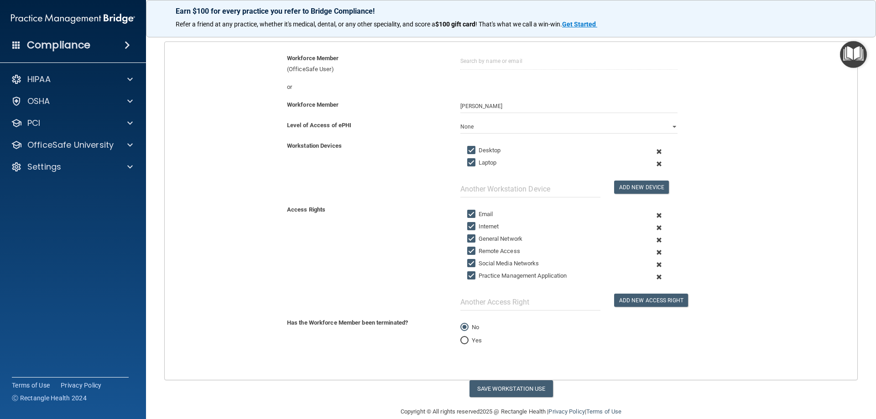
click at [654, 253] on span at bounding box center [659, 252] width 22 height 12
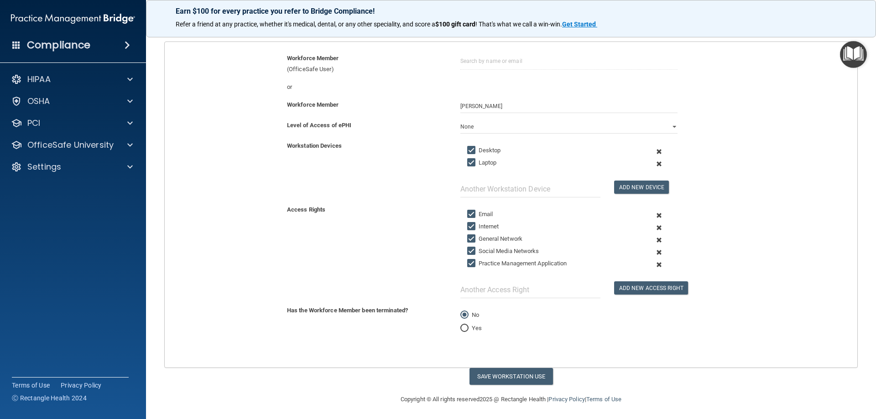
click at [654, 251] on span at bounding box center [659, 252] width 22 height 12
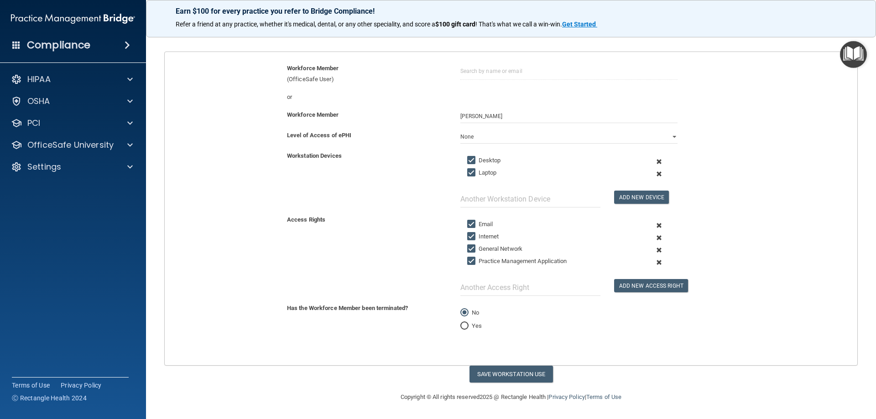
click at [653, 261] on span at bounding box center [659, 262] width 22 height 12
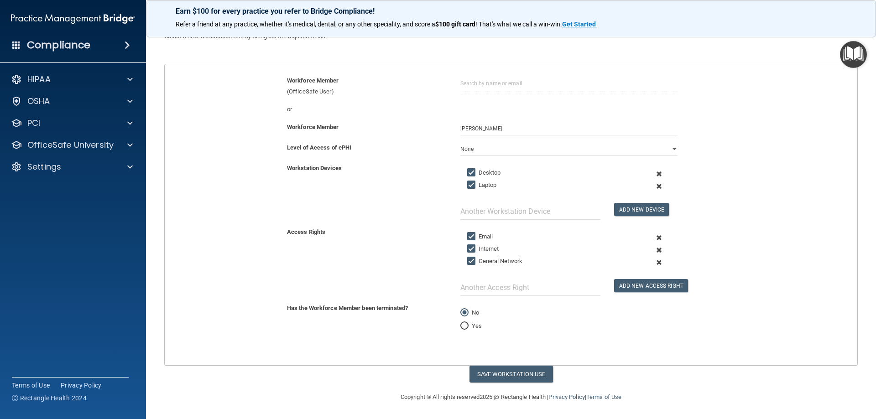
scroll to position [69, 0]
click at [523, 292] on input "text" at bounding box center [530, 287] width 140 height 17
click at [631, 287] on button "Add New Access Right" at bounding box center [651, 285] width 74 height 13
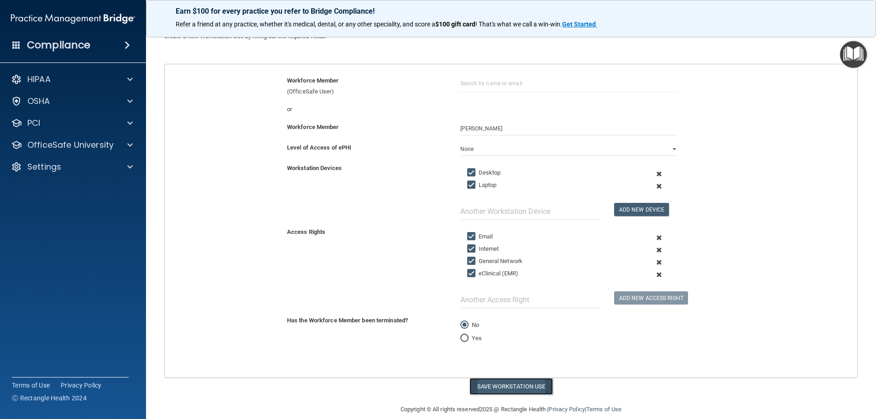
click at [504, 388] on button "Save Workstation Use" at bounding box center [510, 386] width 83 height 17
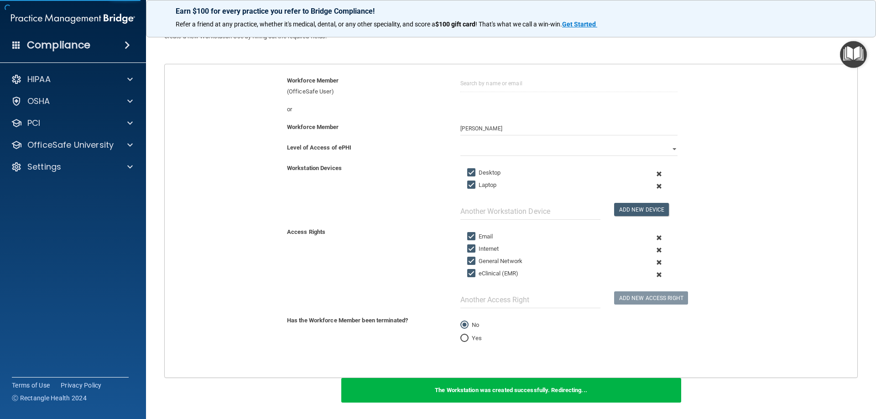
scroll to position [168, 0]
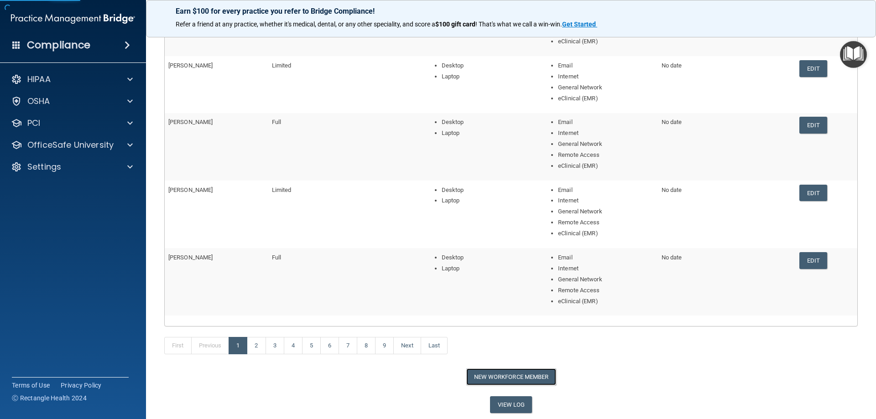
click at [488, 376] on button "New Workforce Member" at bounding box center [511, 377] width 90 height 17
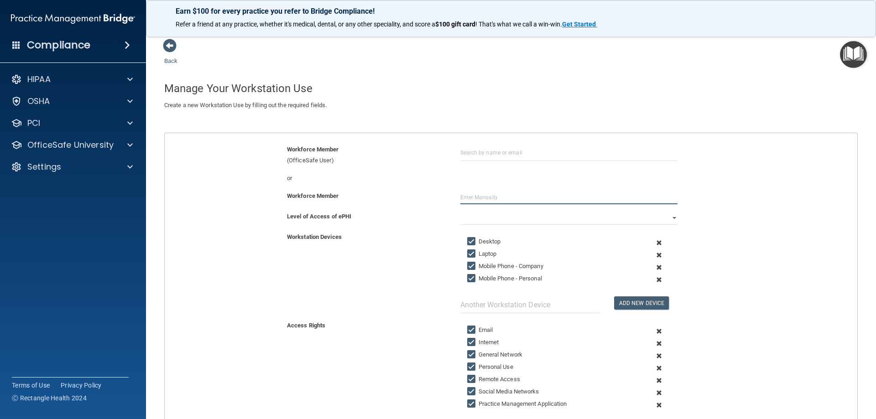
click at [482, 198] on input "text" at bounding box center [568, 198] width 217 height 14
click at [505, 222] on select "Full Limited None" at bounding box center [568, 218] width 217 height 14
click at [460, 211] on select "Full Limited None" at bounding box center [568, 218] width 217 height 14
click at [670, 218] on select "Full Limited None" at bounding box center [568, 218] width 217 height 14
click at [460, 211] on select "Full Limited None" at bounding box center [568, 218] width 217 height 14
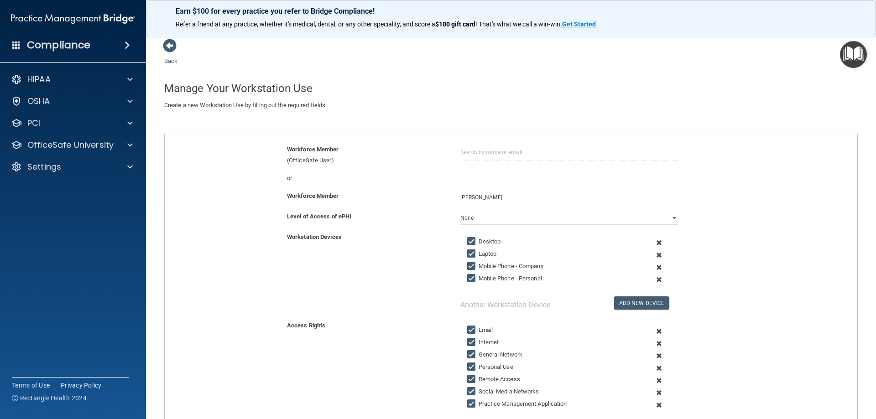
click at [655, 267] on span at bounding box center [659, 267] width 22 height 12
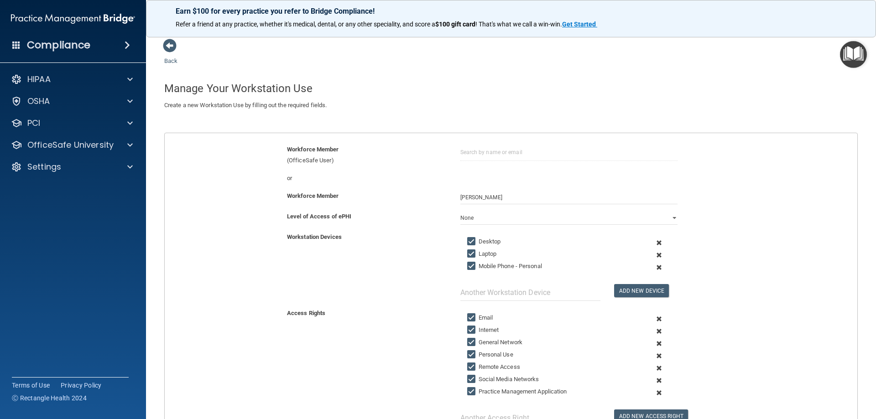
click at [653, 269] on span at bounding box center [659, 267] width 22 height 12
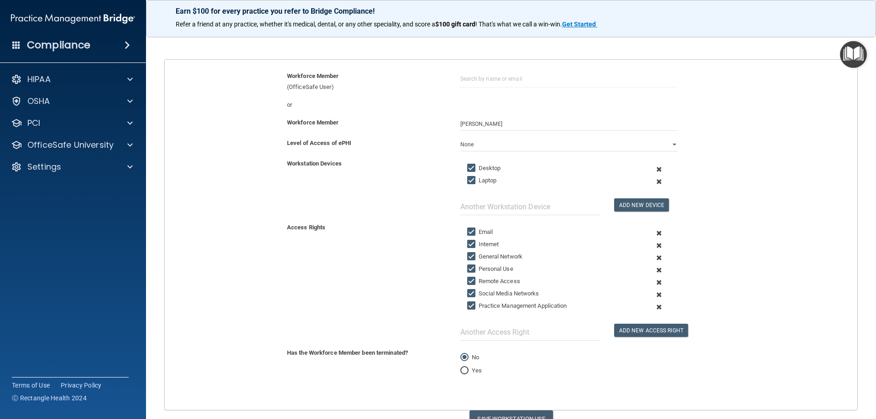
scroll to position [91, 0]
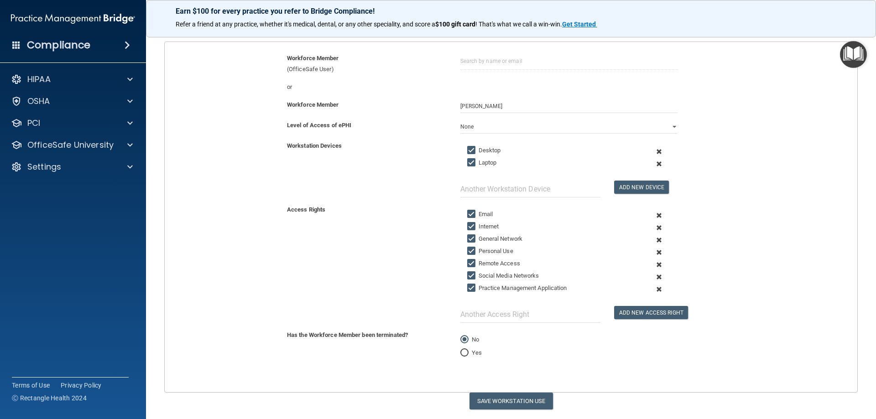
click at [654, 252] on span at bounding box center [659, 252] width 22 height 12
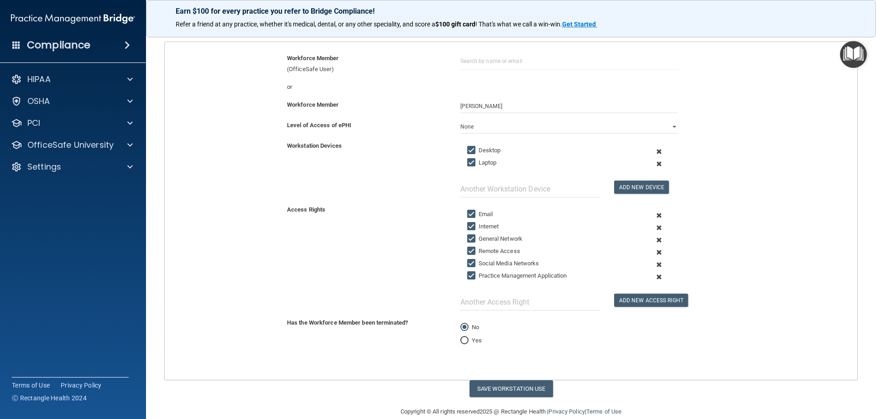
click at [653, 252] on span at bounding box center [659, 252] width 22 height 12
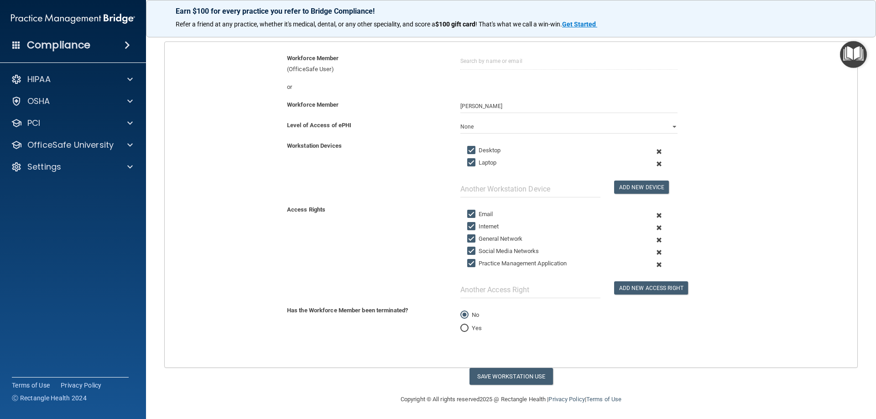
click at [653, 253] on span at bounding box center [659, 252] width 22 height 12
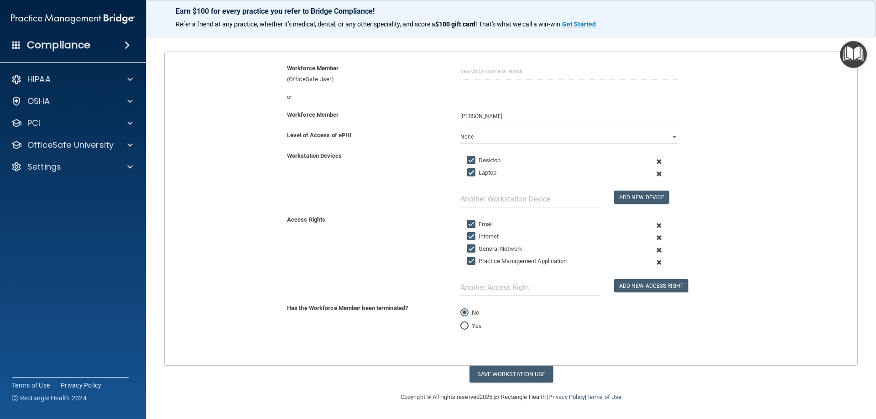
click at [653, 260] on span at bounding box center [659, 262] width 22 height 12
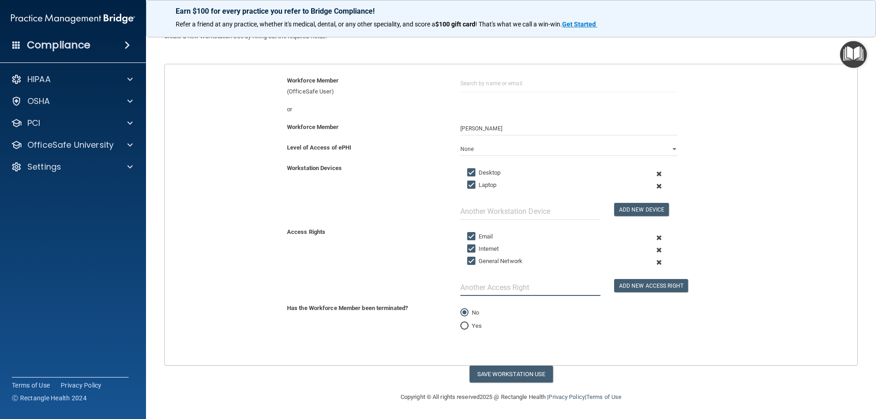
click at [492, 294] on input "text" at bounding box center [530, 287] width 140 height 17
click at [646, 284] on button "Add New Access Right" at bounding box center [651, 285] width 74 height 13
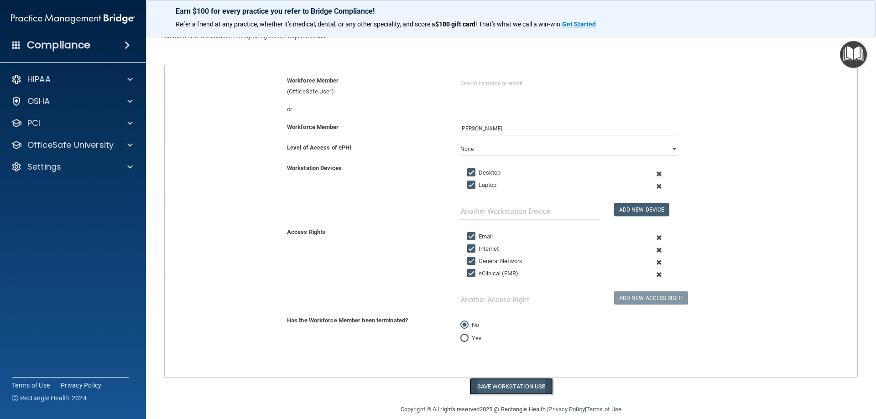
click at [513, 381] on button "Save Workstation Use" at bounding box center [510, 386] width 83 height 17
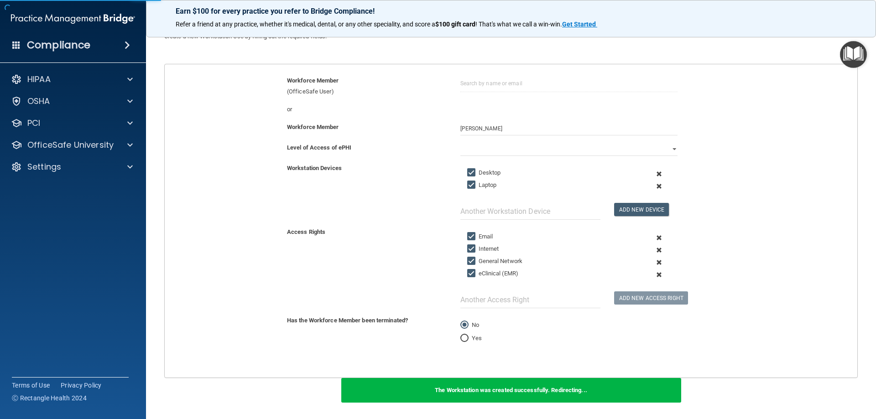
scroll to position [157, 0]
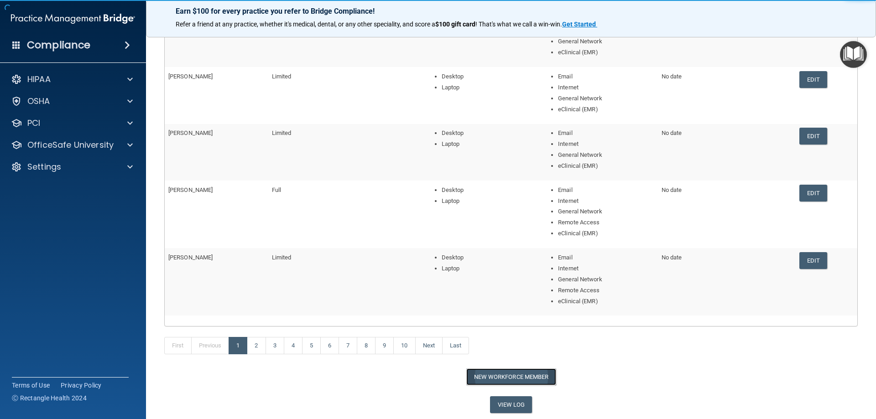
click at [502, 377] on button "New Workforce Member" at bounding box center [511, 377] width 90 height 17
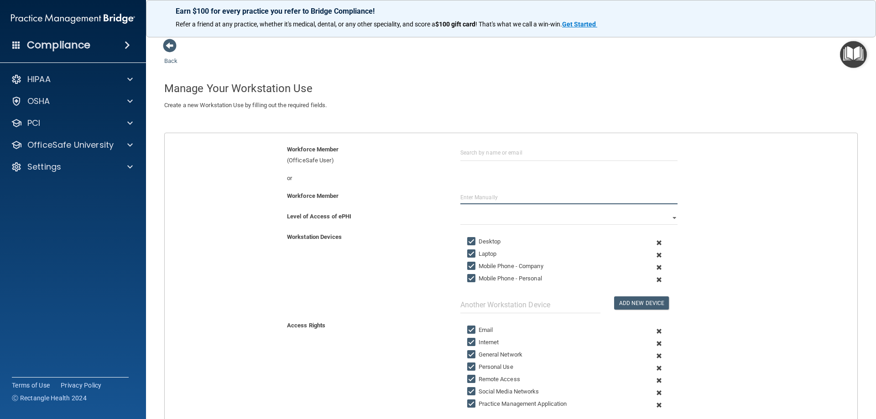
click at [505, 198] on input "text" at bounding box center [568, 198] width 217 height 14
click at [521, 216] on select "Full Limited None" at bounding box center [568, 218] width 217 height 14
click at [460, 211] on select "Full Limited None" at bounding box center [568, 218] width 217 height 14
click at [656, 266] on span at bounding box center [659, 267] width 22 height 12
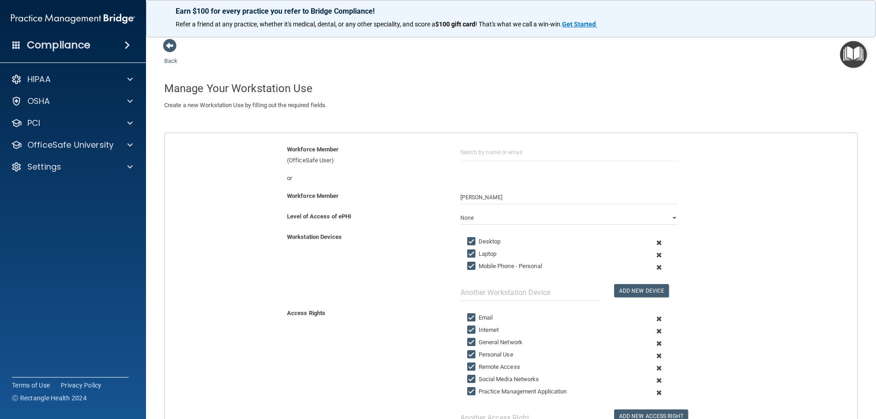
click at [655, 268] on span at bounding box center [659, 267] width 22 height 12
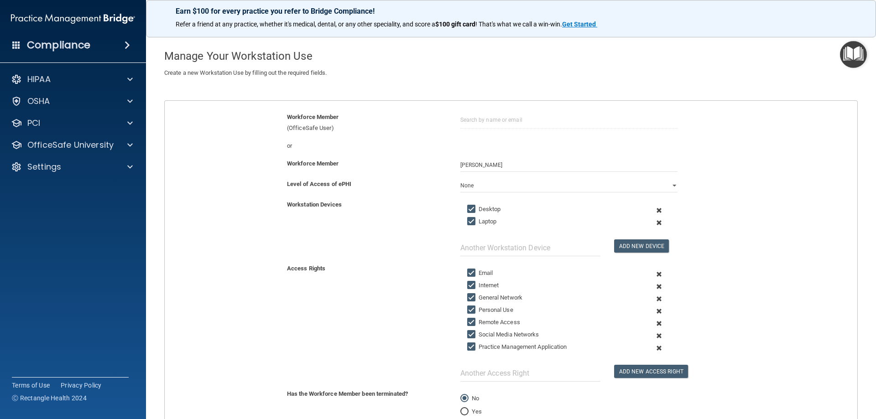
scroll to position [118, 0]
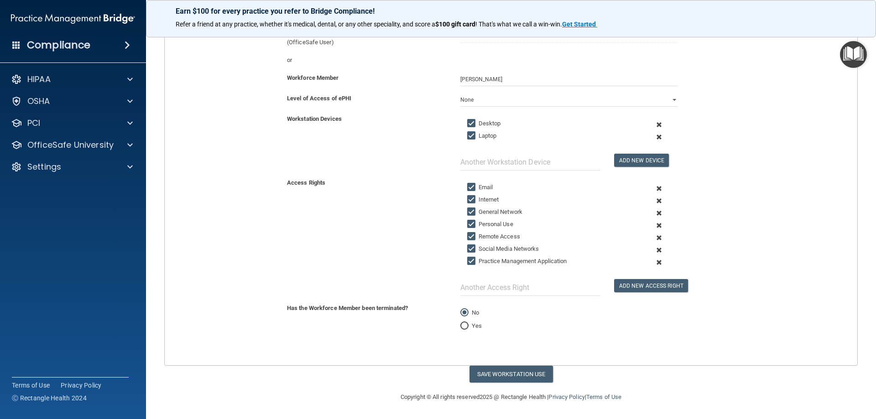
click at [654, 225] on span at bounding box center [659, 225] width 22 height 12
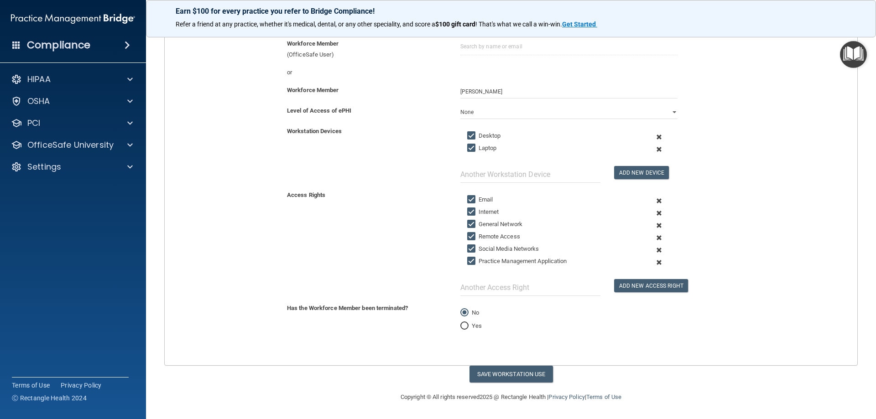
click at [654, 239] on span at bounding box center [659, 238] width 22 height 12
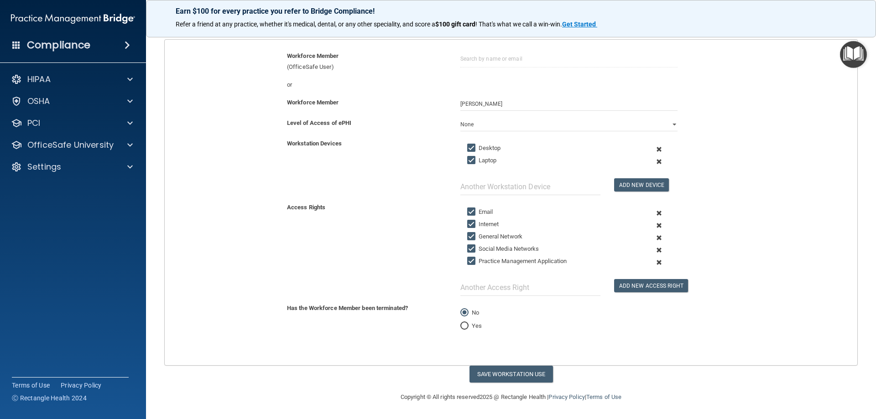
click at [653, 249] on span at bounding box center [659, 250] width 22 height 12
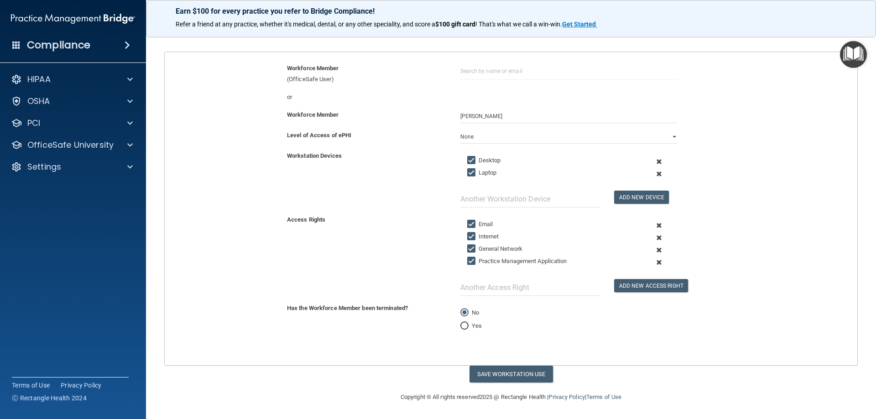
click at [653, 262] on span at bounding box center [659, 262] width 22 height 12
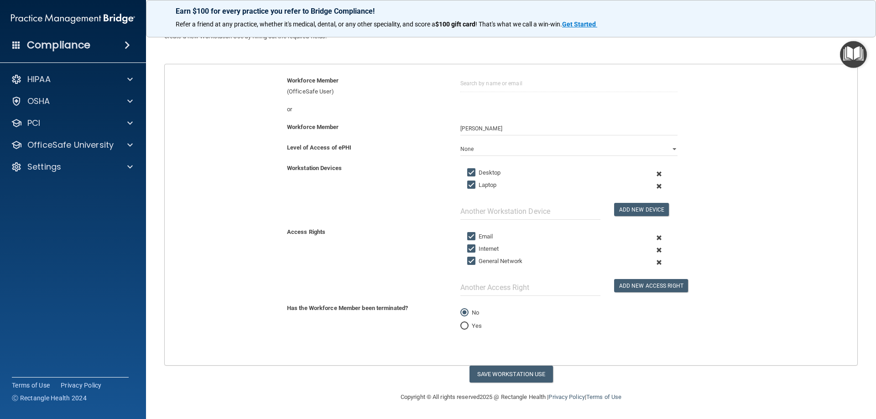
scroll to position [69, 0]
click at [528, 287] on input "text" at bounding box center [530, 287] width 140 height 17
click at [669, 288] on button "Add New Access Right" at bounding box center [651, 285] width 74 height 13
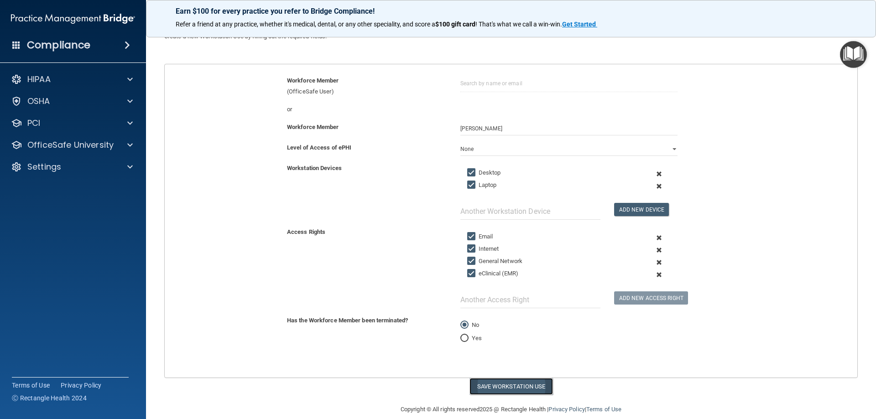
click at [521, 386] on button "Save Workstation Use" at bounding box center [510, 386] width 83 height 17
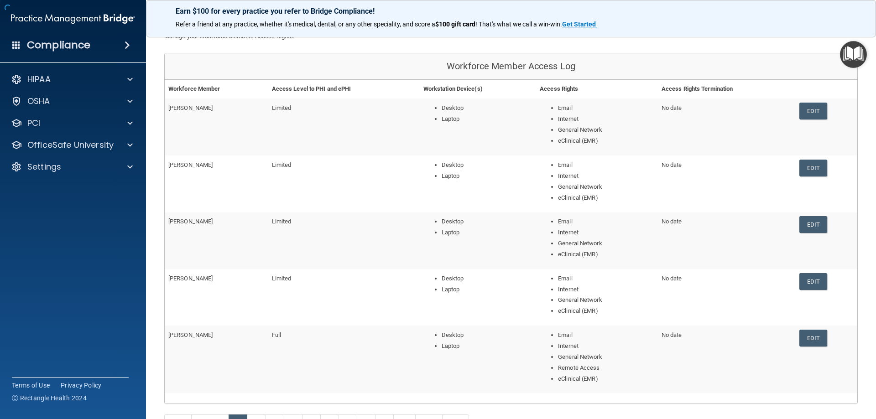
scroll to position [146, 0]
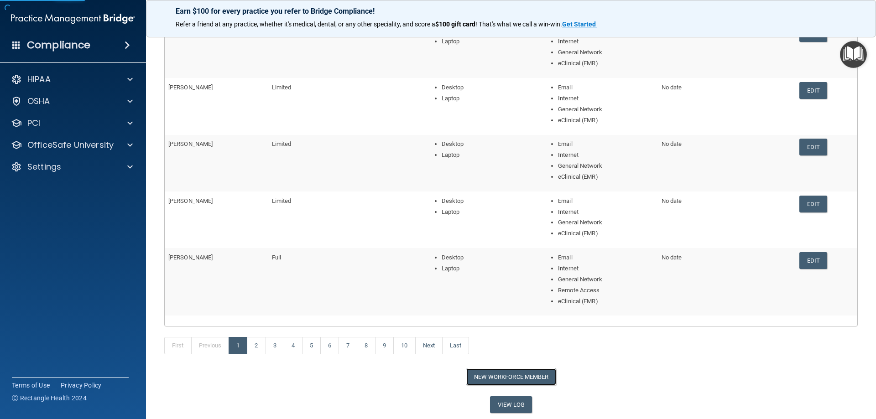
click at [506, 379] on button "New Workforce Member" at bounding box center [511, 377] width 90 height 17
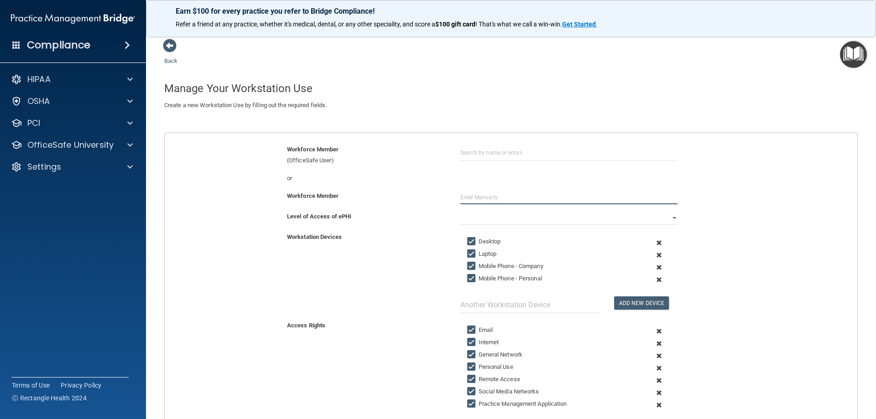
click at [474, 196] on input "text" at bounding box center [568, 198] width 217 height 14
click at [658, 218] on select "Full Limited None" at bounding box center [568, 218] width 217 height 14
click at [460, 211] on select "Full Limited None" at bounding box center [568, 218] width 217 height 14
click at [655, 266] on span at bounding box center [659, 267] width 22 height 12
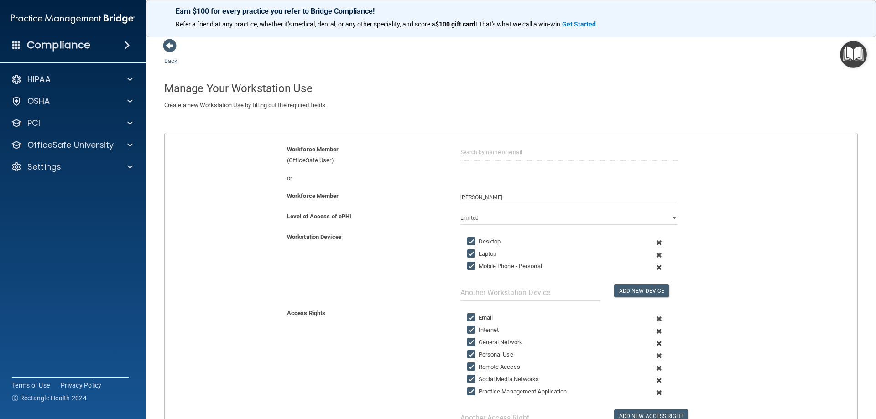
click at [653, 267] on span at bounding box center [659, 267] width 22 height 12
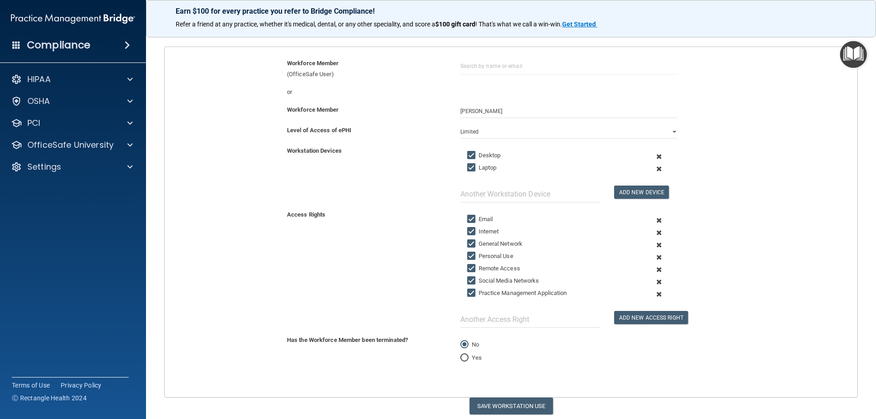
scroll to position [118, 0]
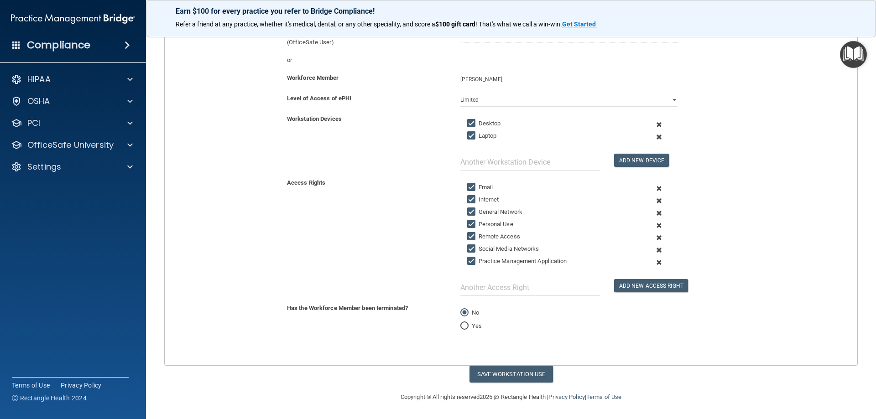
click at [654, 224] on span at bounding box center [659, 225] width 22 height 12
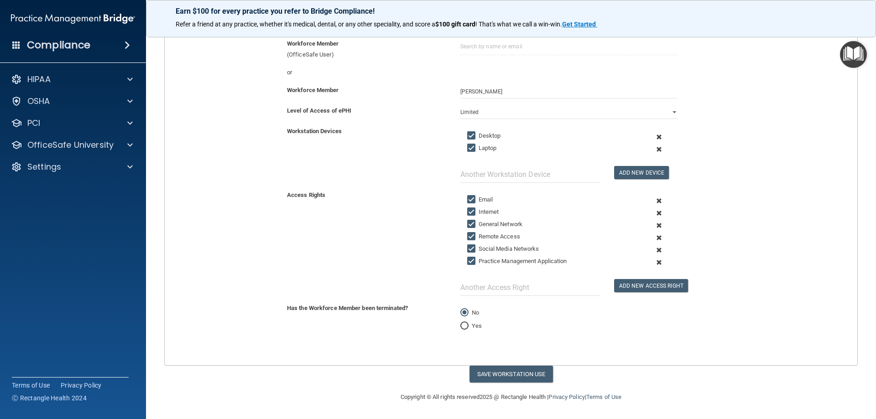
scroll to position [106, 0]
click at [654, 250] on span at bounding box center [659, 250] width 22 height 12
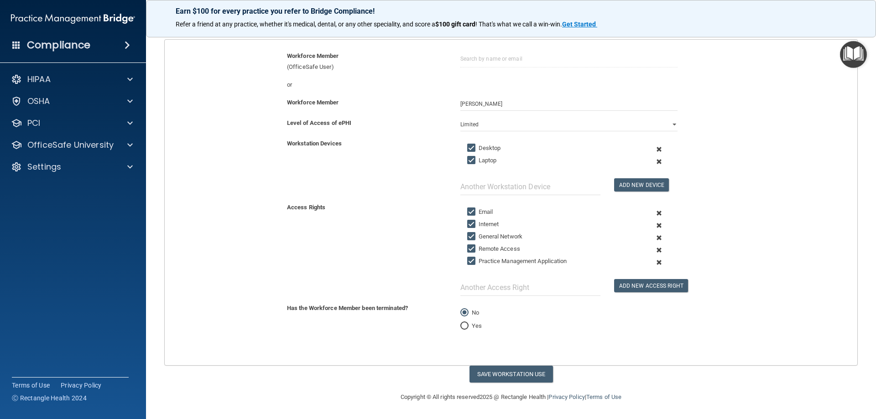
click at [652, 260] on span at bounding box center [659, 262] width 22 height 12
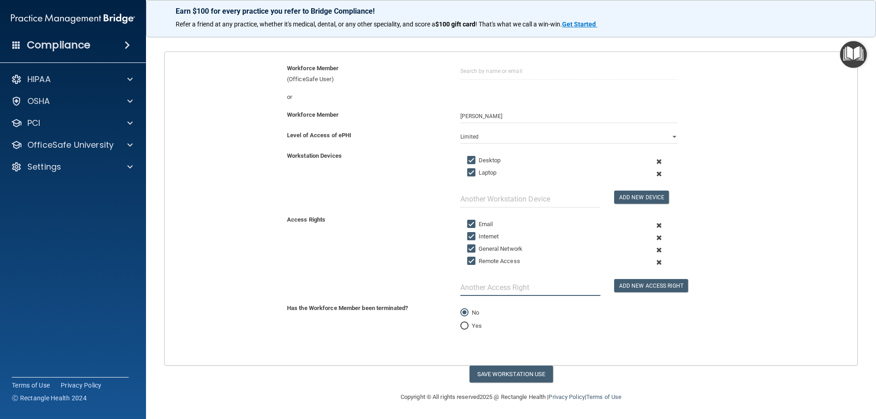
click at [495, 290] on input "text" at bounding box center [530, 287] width 140 height 17
click at [641, 288] on button "Add New Access Right" at bounding box center [651, 285] width 74 height 13
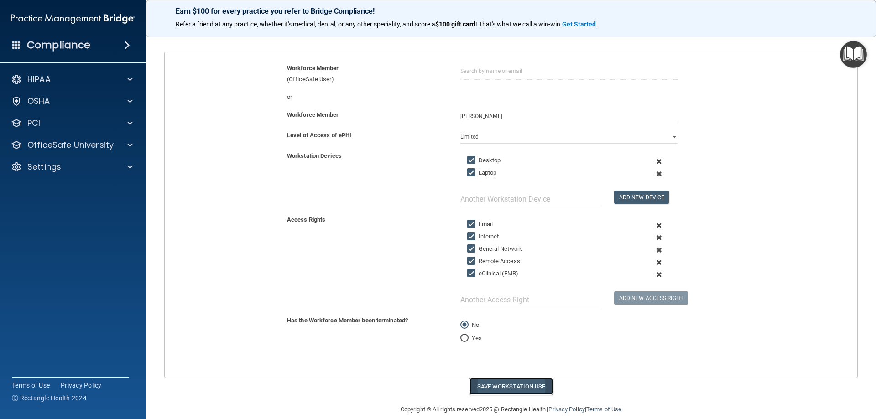
click at [513, 387] on button "Save Workstation Use" at bounding box center [510, 386] width 83 height 17
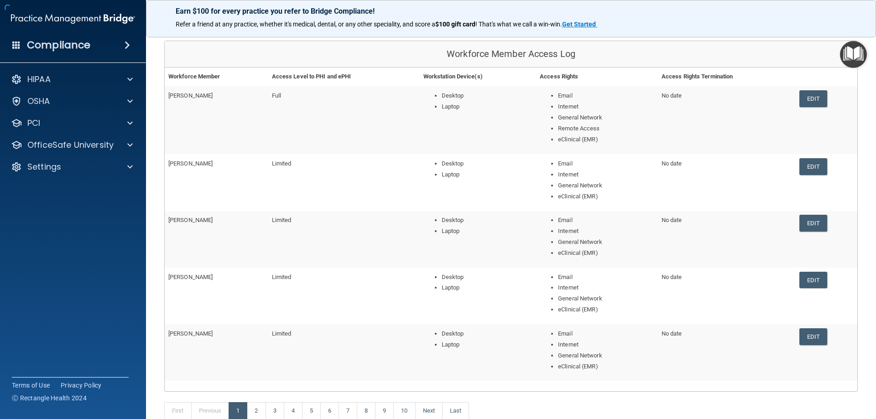
scroll to position [146, 0]
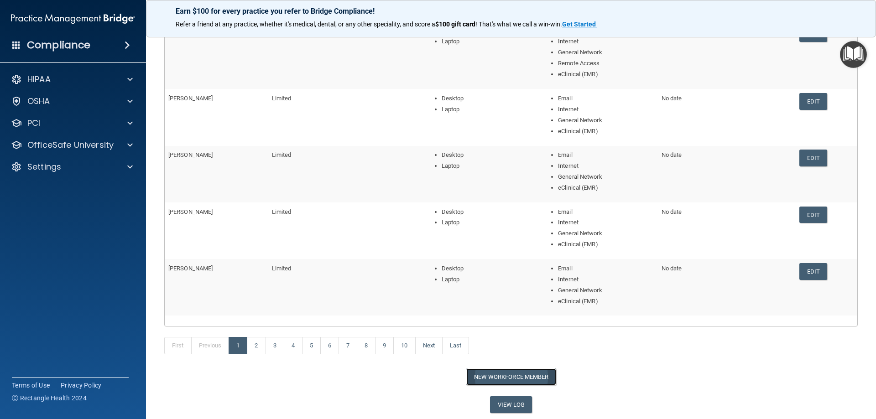
click at [523, 378] on button "New Workforce Member" at bounding box center [511, 377] width 90 height 17
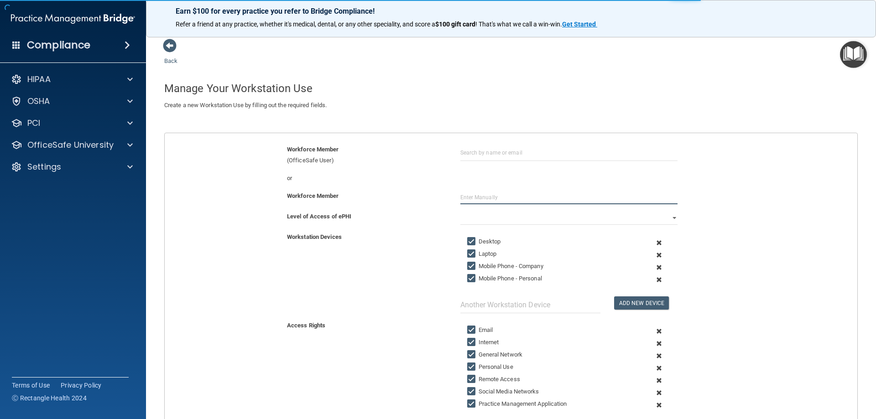
click at [470, 197] on input "text" at bounding box center [568, 198] width 217 height 14
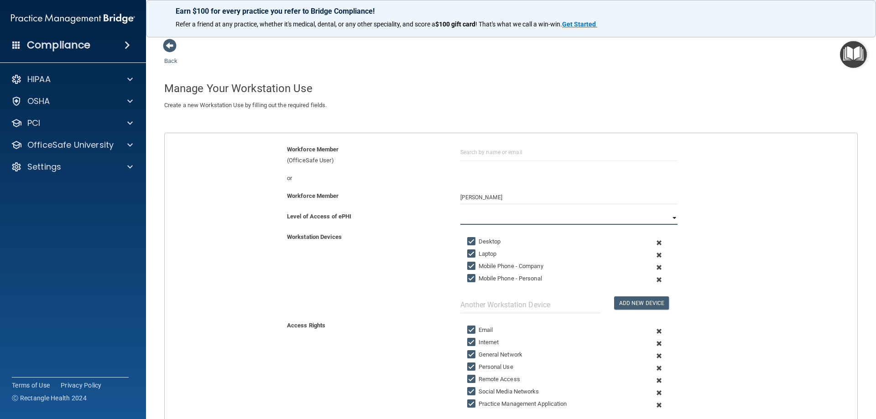
click at [670, 218] on select "Full Limited None" at bounding box center [568, 218] width 217 height 14
click at [460, 211] on select "Full Limited None" at bounding box center [568, 218] width 217 height 14
click at [653, 267] on span at bounding box center [659, 267] width 22 height 12
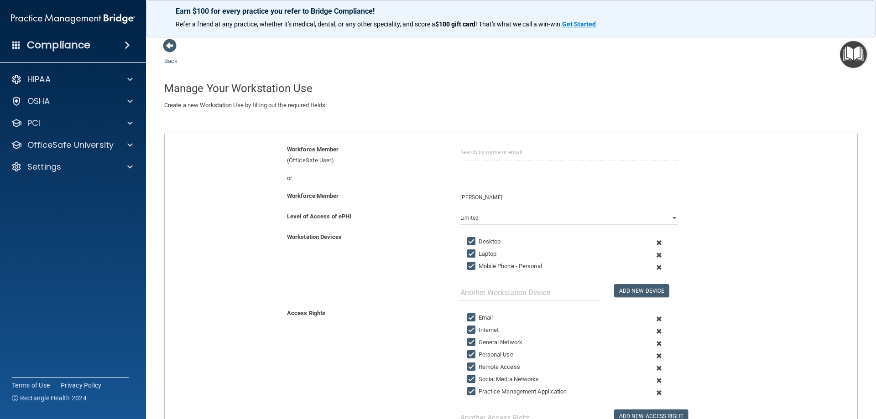
click at [654, 264] on span at bounding box center [659, 267] width 22 height 12
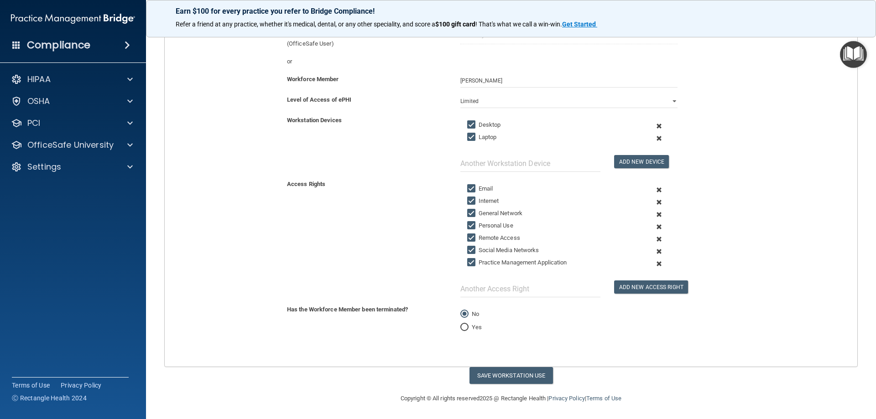
scroll to position [118, 0]
click at [653, 225] on span at bounding box center [659, 225] width 22 height 12
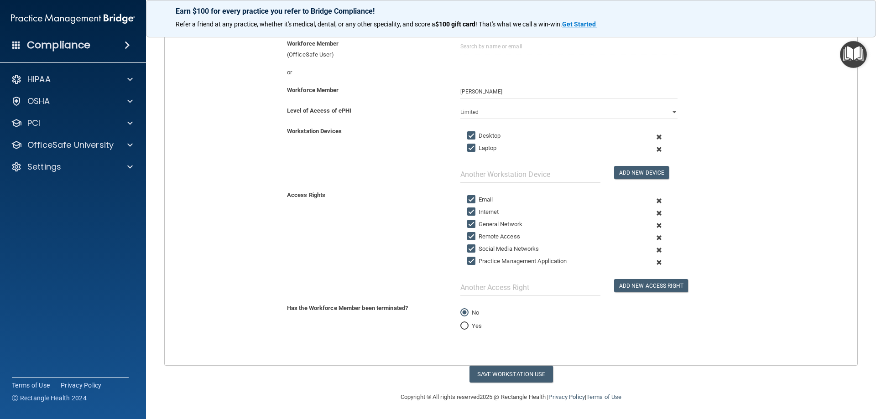
scroll to position [106, 0]
click at [655, 249] on span at bounding box center [659, 250] width 22 height 12
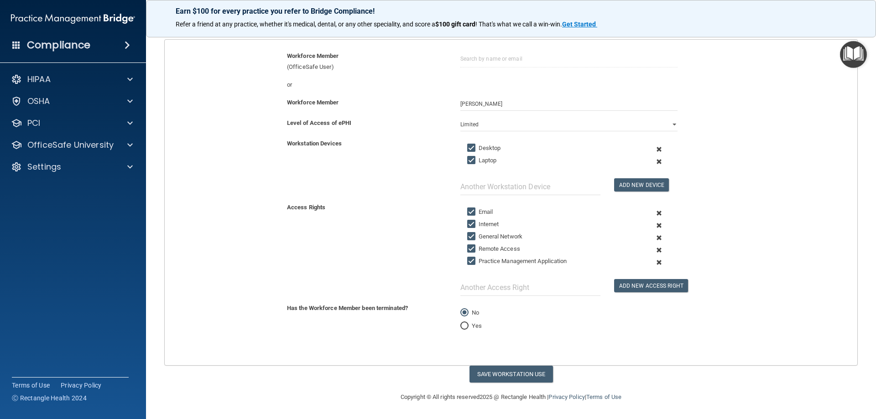
scroll to position [94, 0]
click at [656, 266] on span at bounding box center [659, 262] width 22 height 12
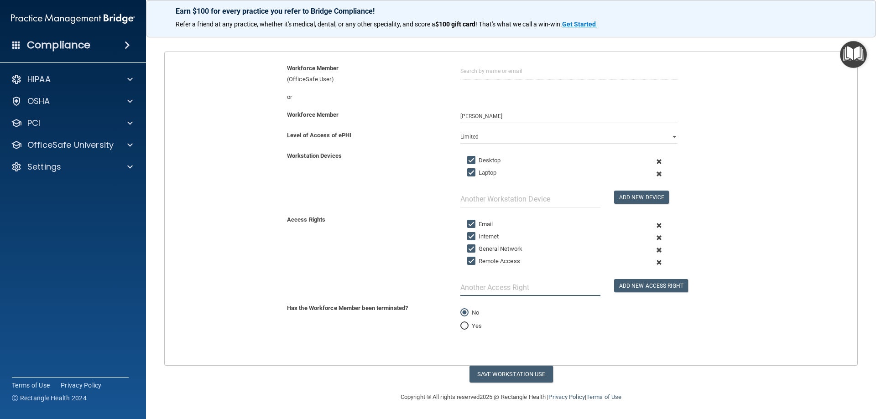
click at [518, 289] on input "text" at bounding box center [530, 287] width 140 height 17
click at [639, 289] on button "Add New Access Right" at bounding box center [651, 285] width 74 height 13
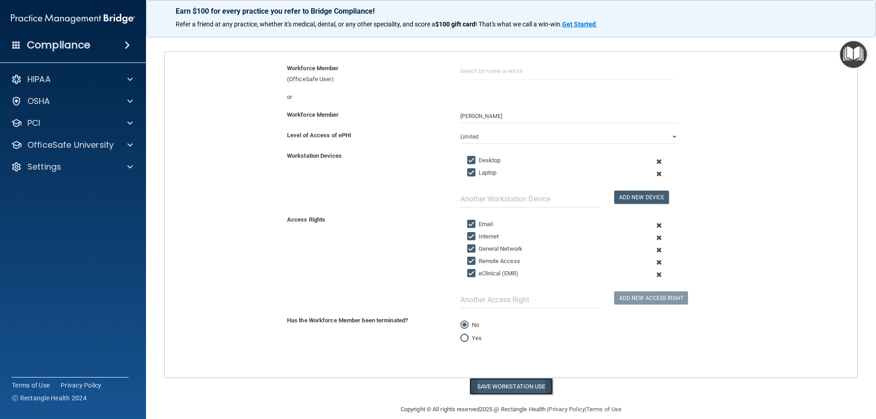
click at [511, 388] on button "Save Workstation Use" at bounding box center [510, 386] width 83 height 17
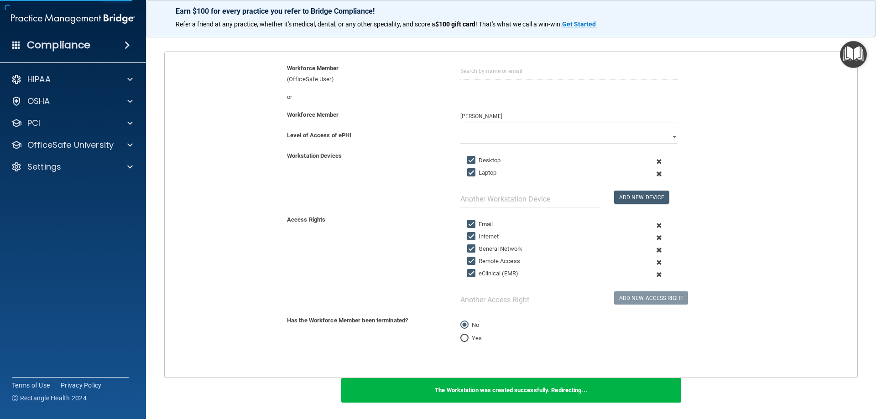
scroll to position [157, 0]
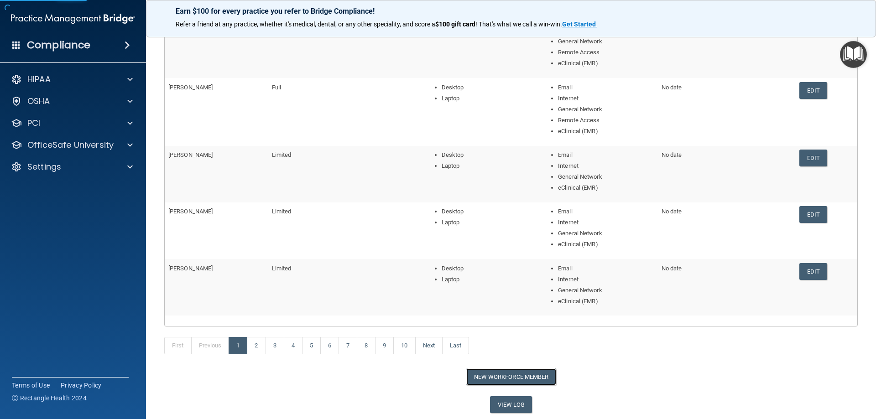
click at [508, 378] on button "New Workforce Member" at bounding box center [511, 377] width 90 height 17
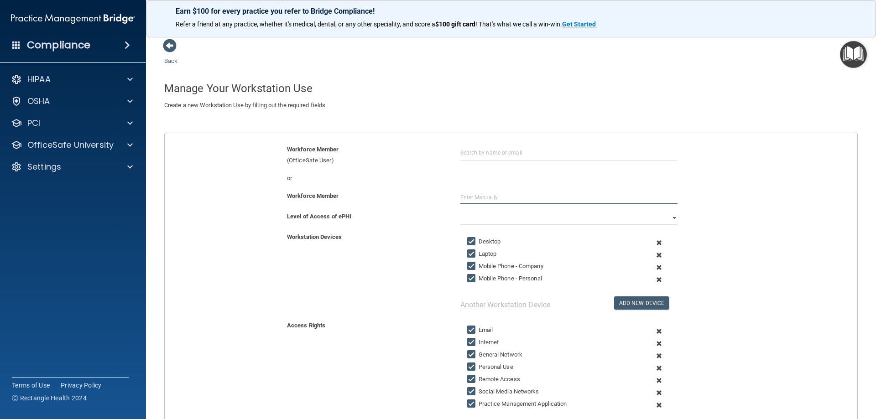
click at [469, 197] on input "text" at bounding box center [568, 198] width 217 height 14
click at [490, 199] on input "text" at bounding box center [568, 198] width 217 height 14
click at [524, 218] on select "Full Limited None" at bounding box center [568, 218] width 217 height 14
click at [460, 211] on select "Full Limited None" at bounding box center [568, 218] width 217 height 14
click at [652, 269] on span at bounding box center [659, 267] width 22 height 12
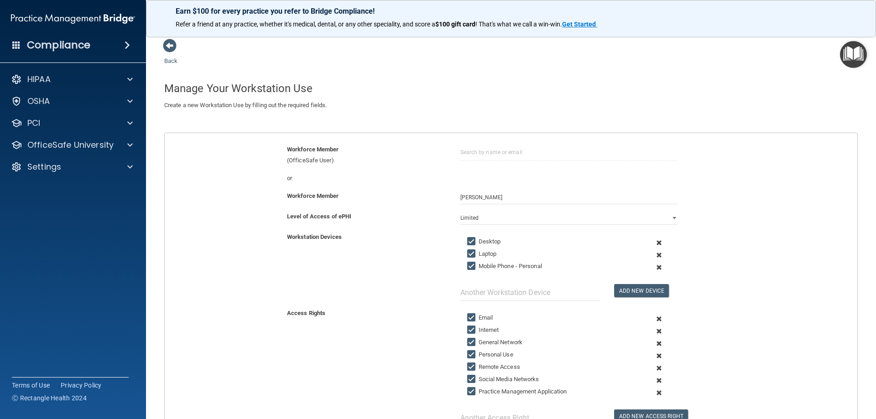
click at [653, 266] on span at bounding box center [659, 267] width 22 height 12
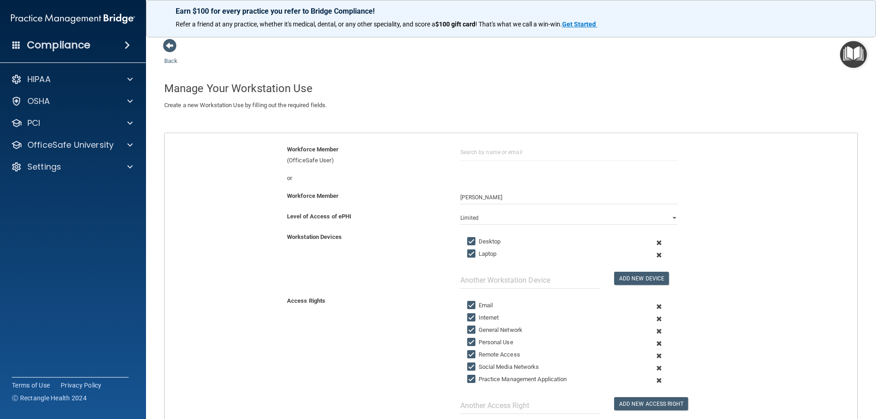
click at [656, 340] on span at bounding box center [659, 344] width 22 height 12
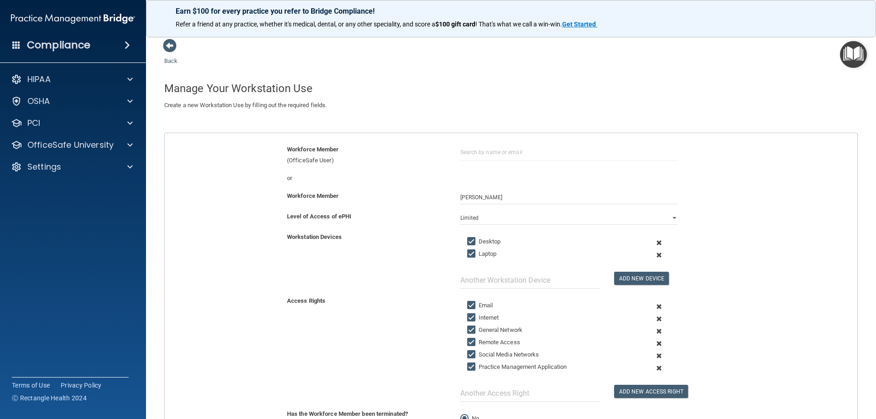
click at [652, 358] on span at bounding box center [659, 356] width 22 height 12
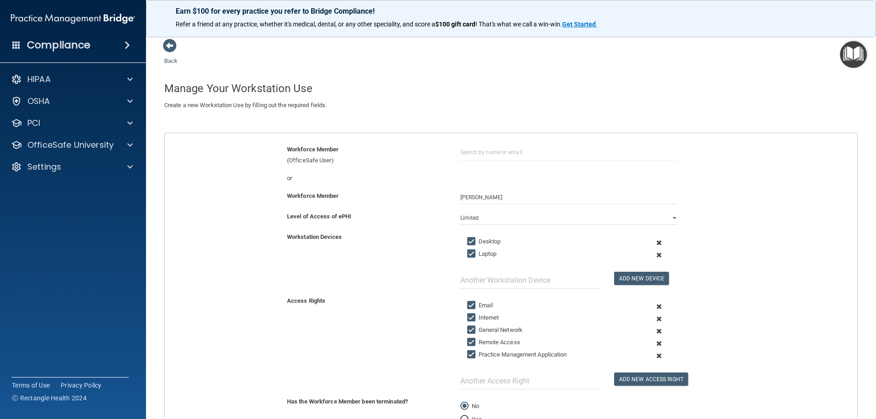
click at [654, 357] on span at bounding box center [659, 356] width 22 height 12
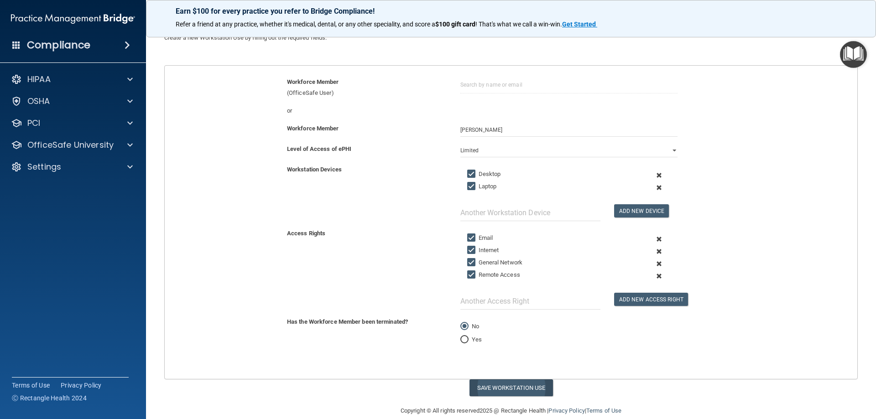
scroll to position [81, 0]
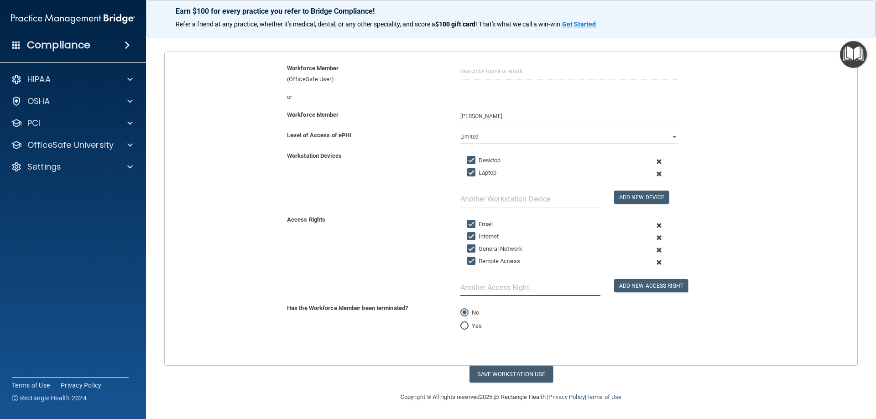
click at [503, 292] on input "text" at bounding box center [530, 287] width 140 height 17
click at [664, 283] on button "Add New Access Right" at bounding box center [651, 285] width 74 height 13
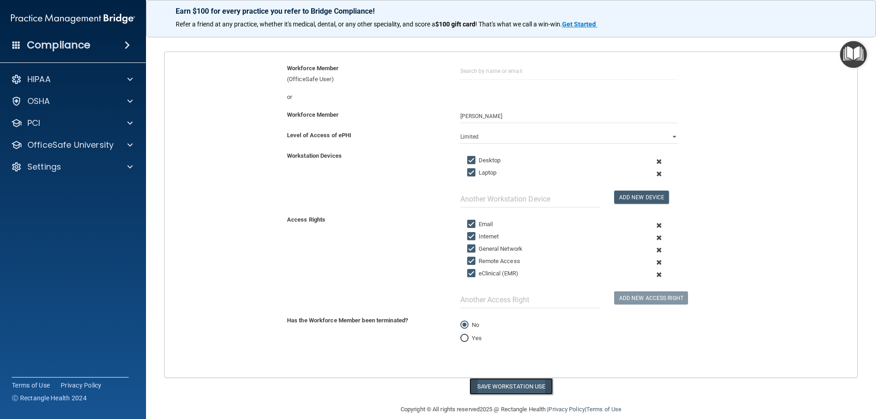
click at [504, 390] on button "Save Workstation Use" at bounding box center [510, 386] width 83 height 17
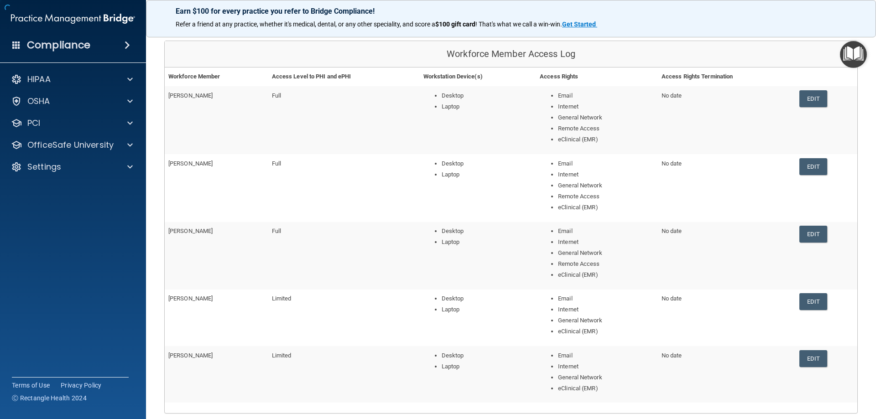
scroll to position [168, 0]
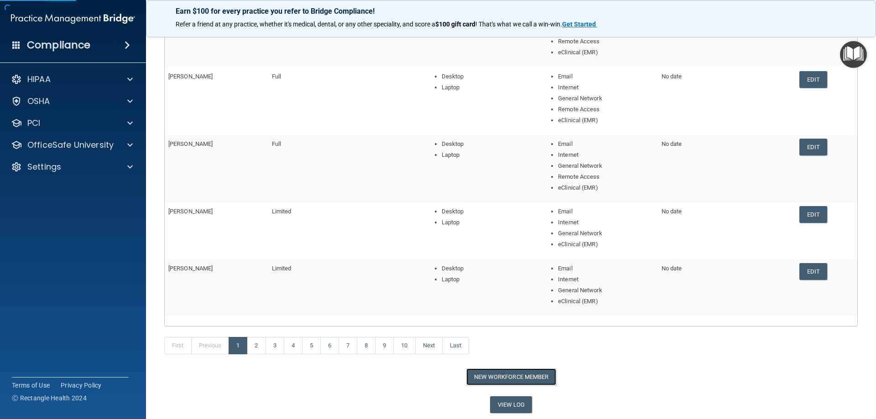
click at [495, 376] on button "New Workforce Member" at bounding box center [511, 377] width 90 height 17
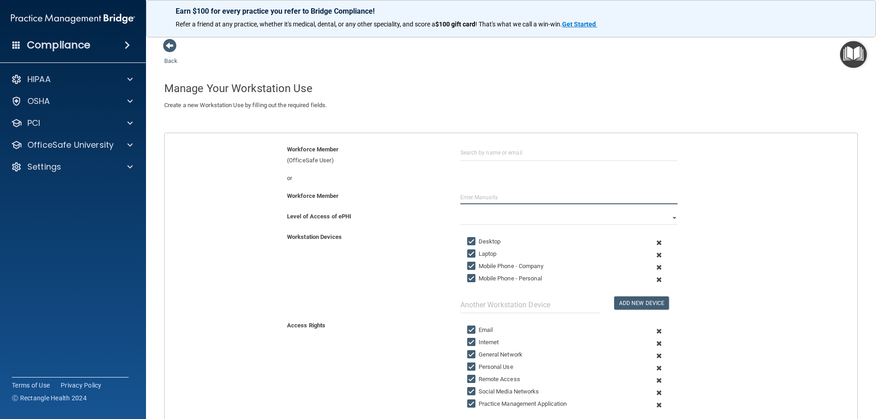
click at [480, 199] on input "text" at bounding box center [568, 198] width 217 height 14
click at [564, 219] on select "Full Limited None" at bounding box center [568, 218] width 217 height 14
click at [460, 211] on select "Full Limited None" at bounding box center [568, 218] width 217 height 14
click at [654, 268] on span at bounding box center [659, 267] width 22 height 12
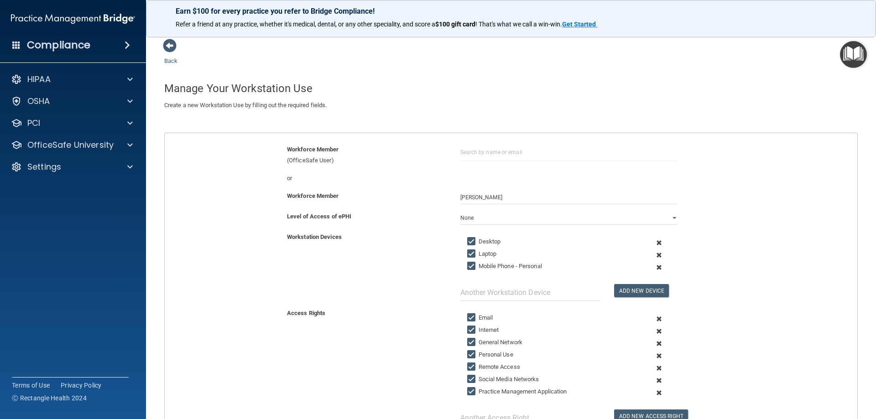
click at [653, 269] on span at bounding box center [659, 267] width 22 height 12
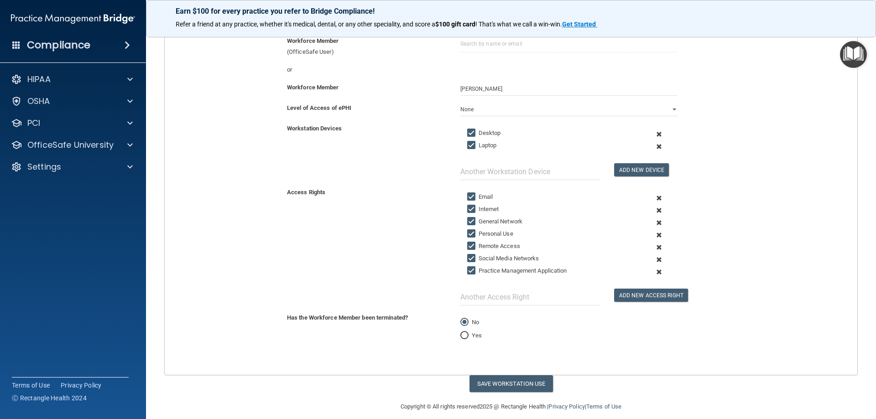
scroll to position [118, 0]
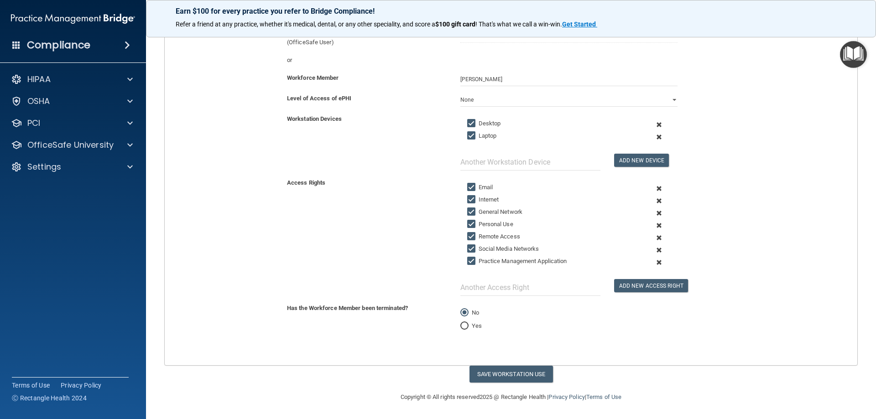
click at [654, 225] on span at bounding box center [659, 225] width 22 height 12
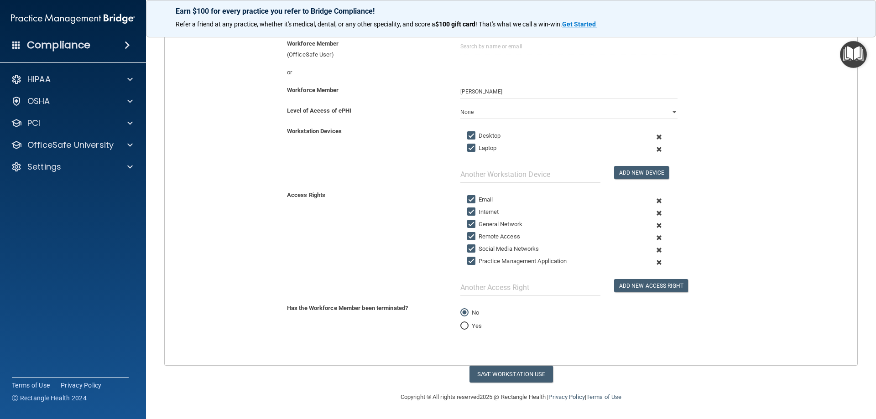
click at [655, 240] on span at bounding box center [659, 238] width 22 height 12
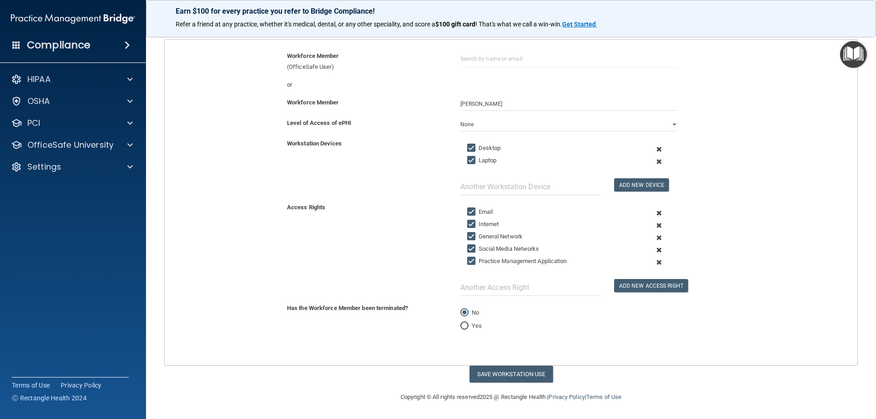
click at [654, 251] on span at bounding box center [659, 250] width 22 height 12
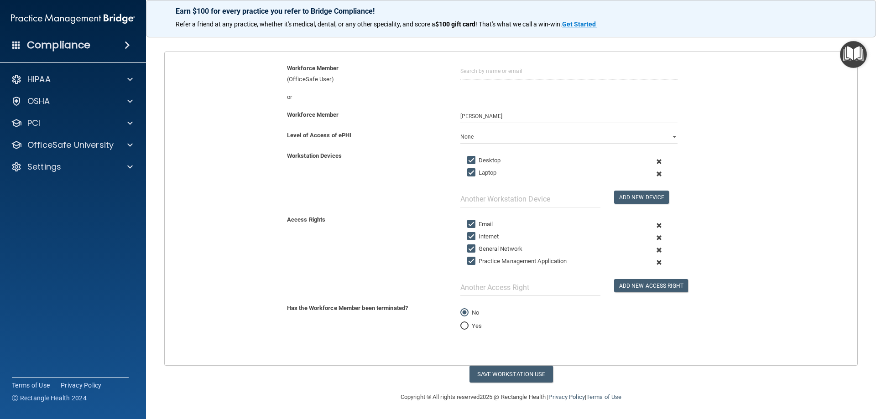
click at [654, 261] on span at bounding box center [659, 262] width 22 height 12
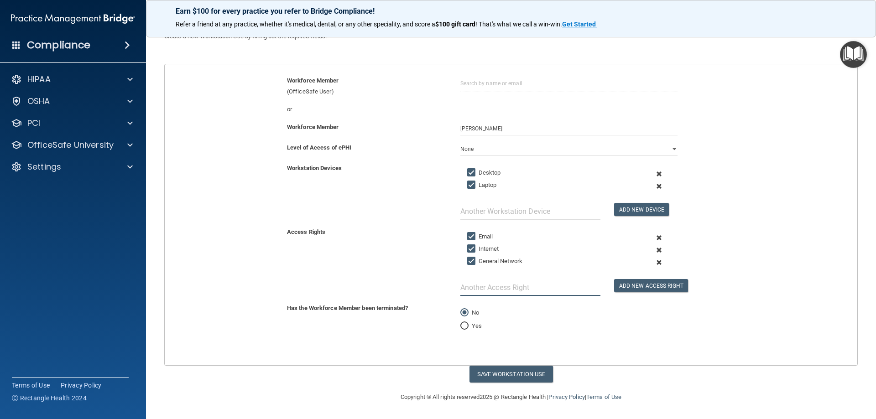
click at [528, 287] on input "text" at bounding box center [530, 287] width 140 height 17
click at [643, 287] on button "Add New Access Right" at bounding box center [651, 285] width 74 height 13
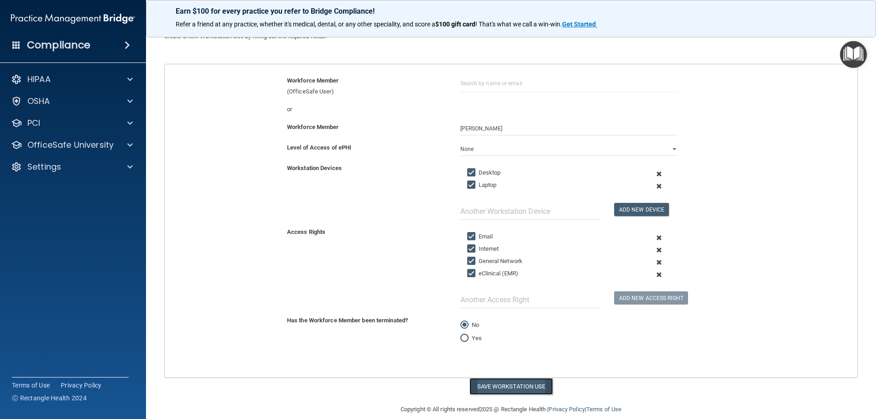
click at [499, 386] on button "Save Workstation Use" at bounding box center [510, 386] width 83 height 17
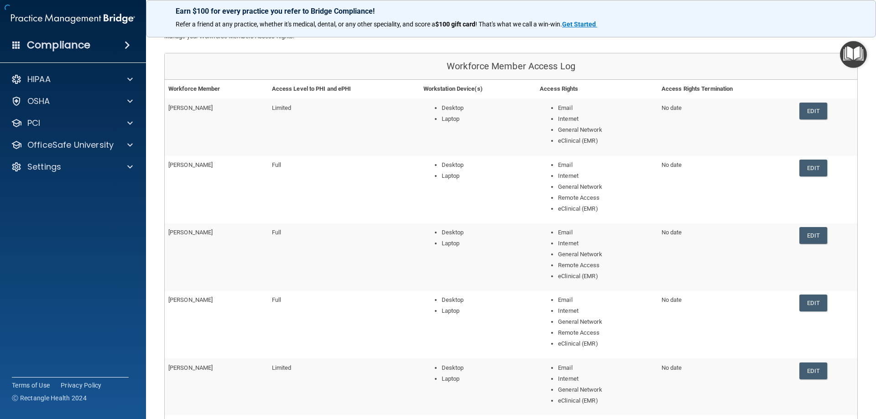
scroll to position [168, 0]
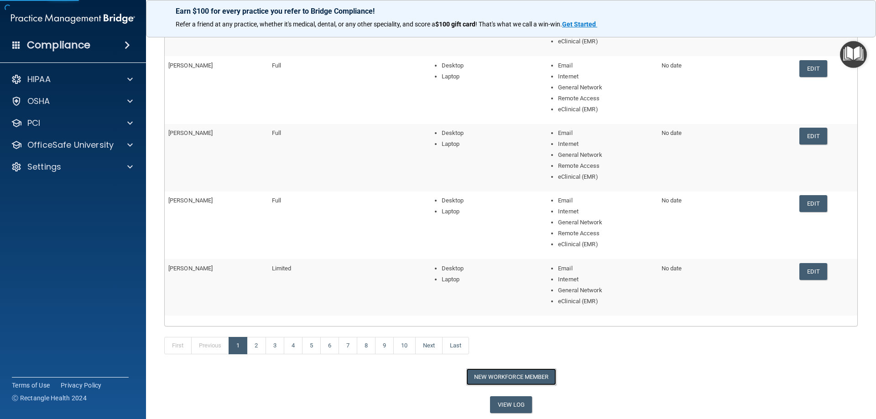
click at [510, 376] on button "New Workforce Member" at bounding box center [511, 377] width 90 height 17
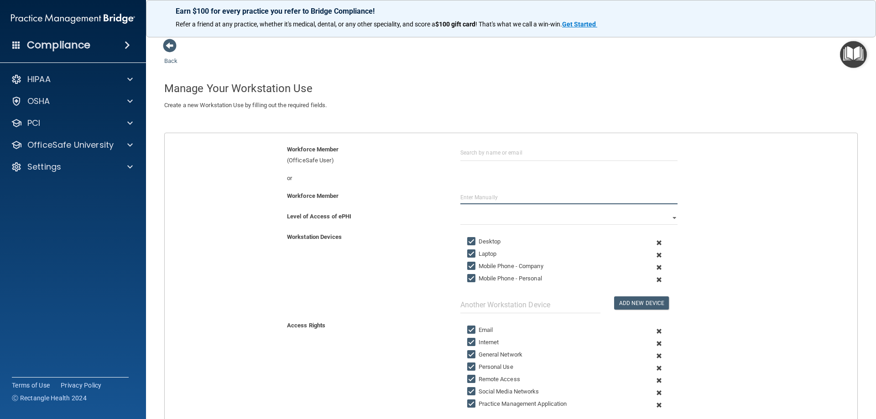
click at [474, 201] on input "text" at bounding box center [568, 198] width 217 height 14
click at [478, 197] on input "text" at bounding box center [568, 198] width 217 height 14
click at [480, 221] on select "Full Limited None" at bounding box center [568, 218] width 217 height 14
click at [460, 211] on select "Full Limited None" at bounding box center [568, 218] width 217 height 14
click at [654, 267] on span at bounding box center [659, 267] width 22 height 12
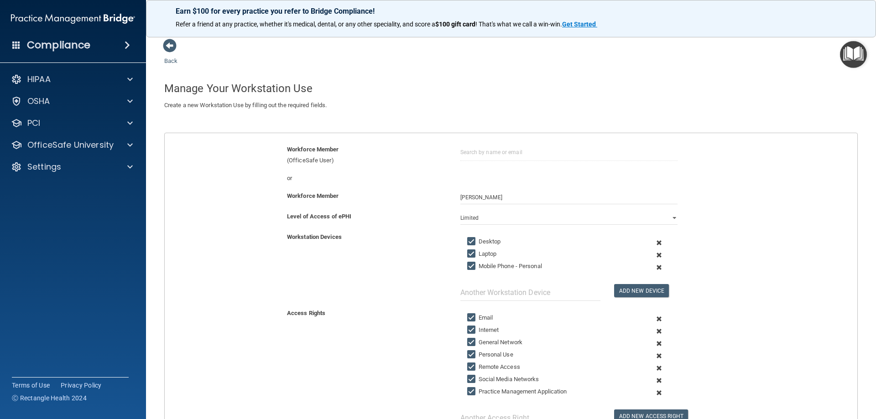
click at [655, 266] on span at bounding box center [659, 267] width 22 height 12
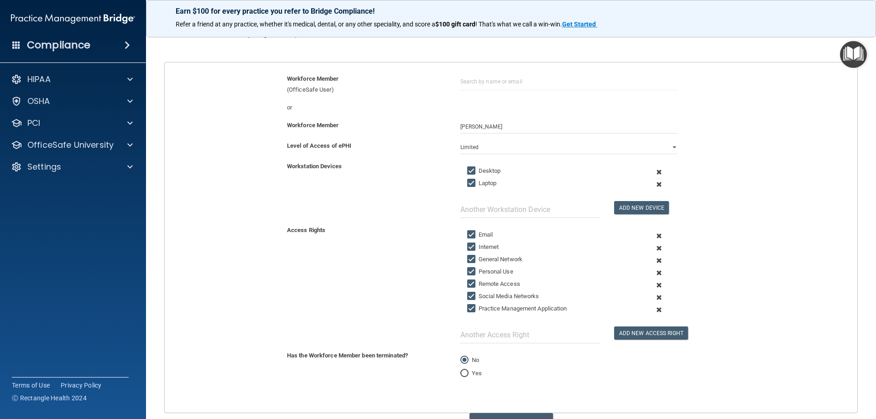
scroll to position [91, 0]
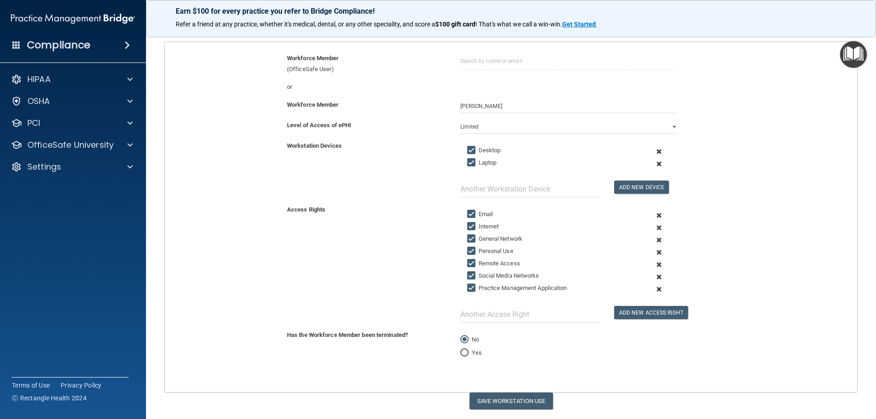
click at [655, 251] on span at bounding box center [659, 252] width 22 height 12
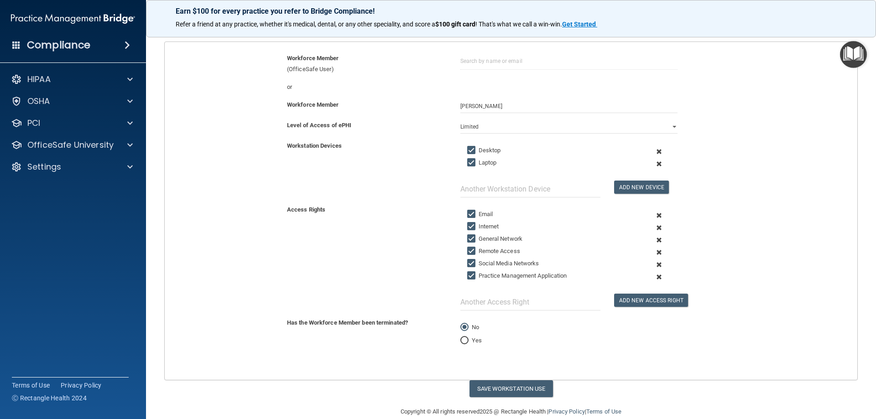
click at [654, 264] on span at bounding box center [659, 265] width 22 height 12
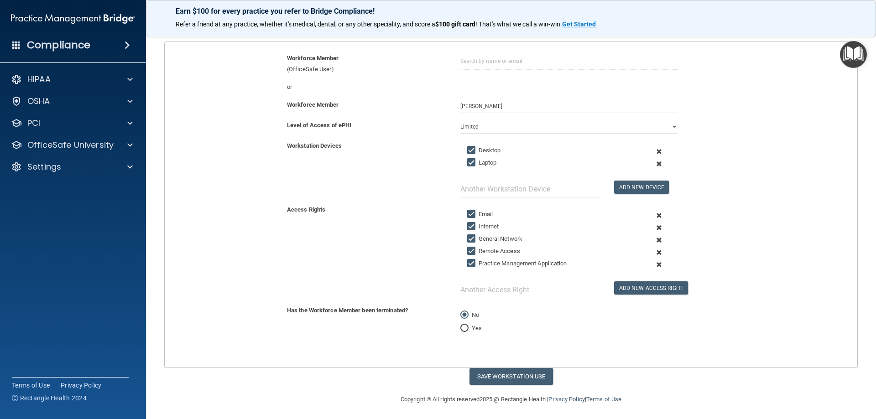
click at [654, 265] on span at bounding box center [659, 265] width 22 height 12
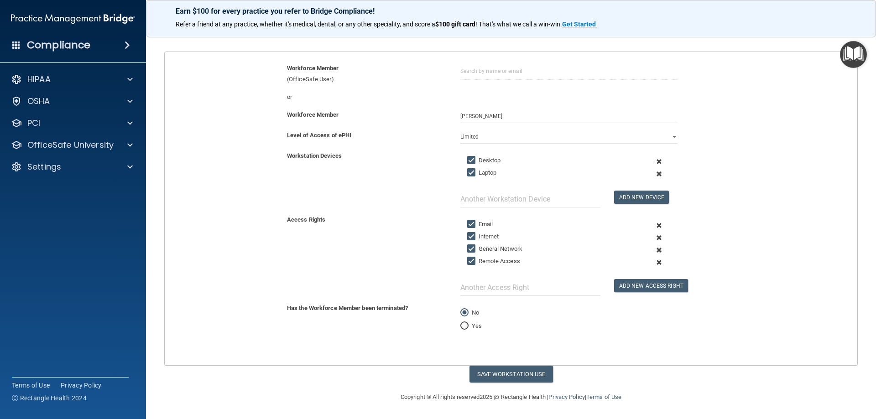
scroll to position [81, 0]
click at [497, 287] on input "text" at bounding box center [530, 287] width 140 height 17
click at [639, 282] on button "Add New Access Right" at bounding box center [651, 285] width 74 height 13
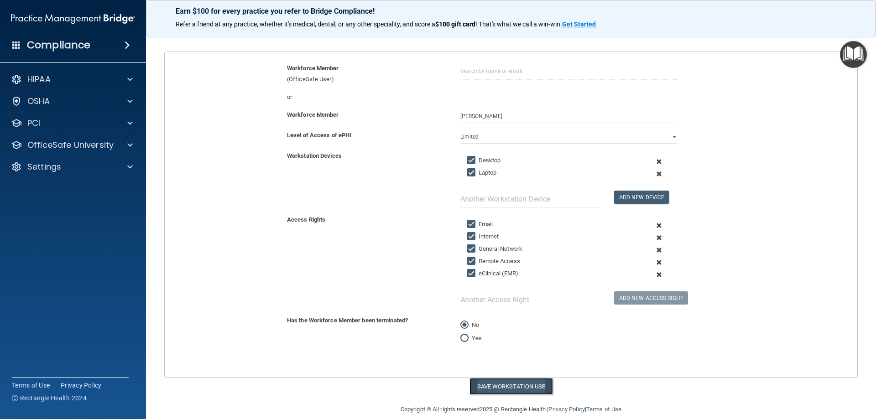
click at [508, 383] on button "Save Workstation Use" at bounding box center [510, 386] width 83 height 17
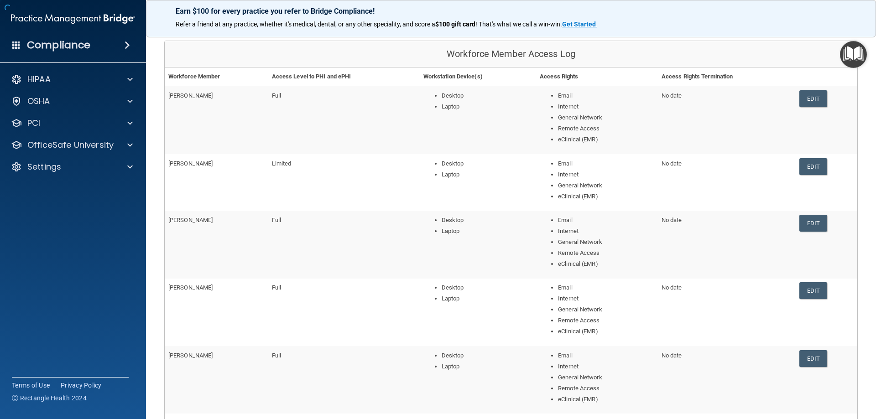
scroll to position [179, 0]
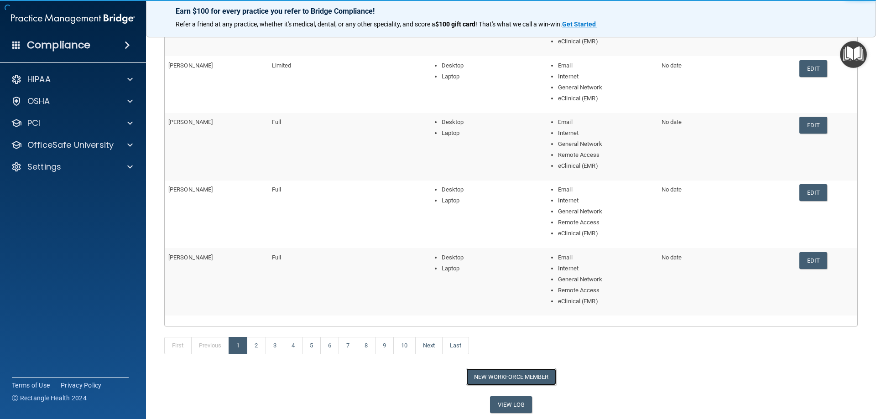
click at [495, 376] on button "New Workforce Member" at bounding box center [511, 377] width 90 height 17
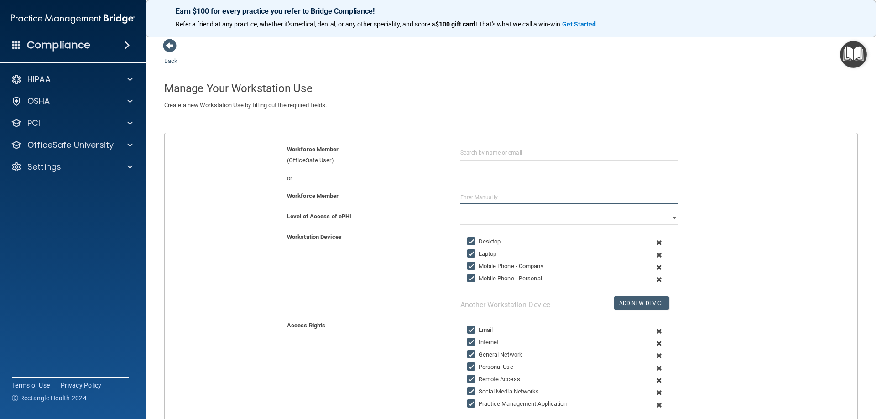
click at [472, 194] on input "text" at bounding box center [568, 198] width 217 height 14
click at [508, 219] on select "Full Limited None" at bounding box center [568, 218] width 217 height 14
click at [460, 211] on select "Full Limited None" at bounding box center [568, 218] width 217 height 14
click at [654, 268] on span at bounding box center [659, 267] width 22 height 12
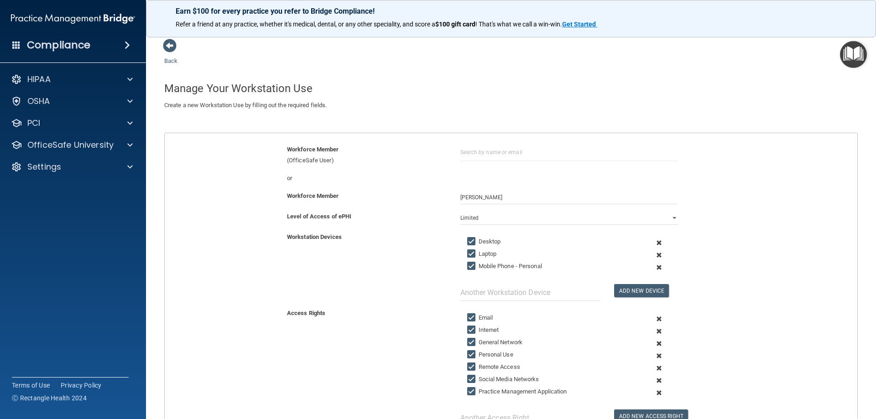
click at [656, 268] on span at bounding box center [659, 267] width 22 height 12
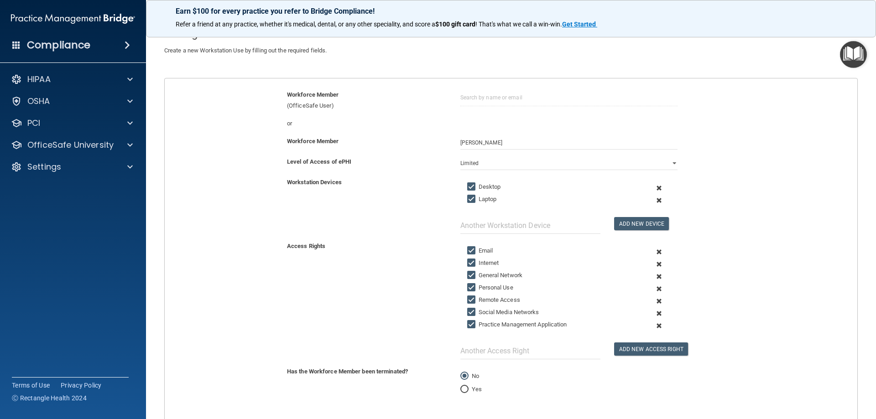
scroll to position [91, 0]
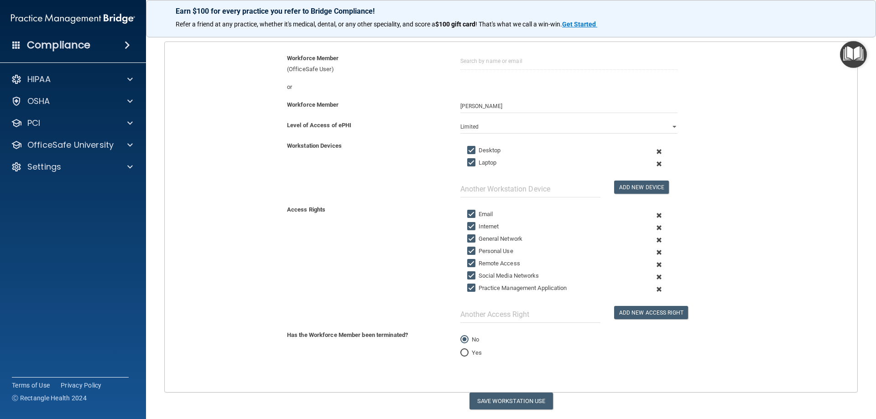
click at [655, 252] on span at bounding box center [659, 252] width 22 height 12
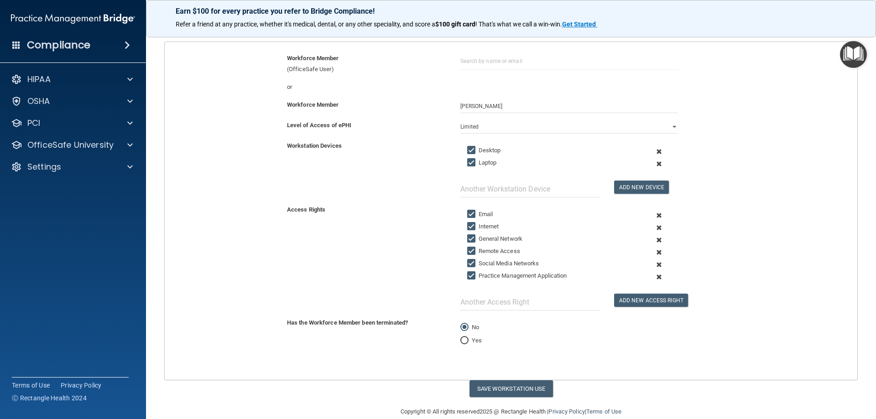
click at [653, 265] on span at bounding box center [659, 265] width 22 height 12
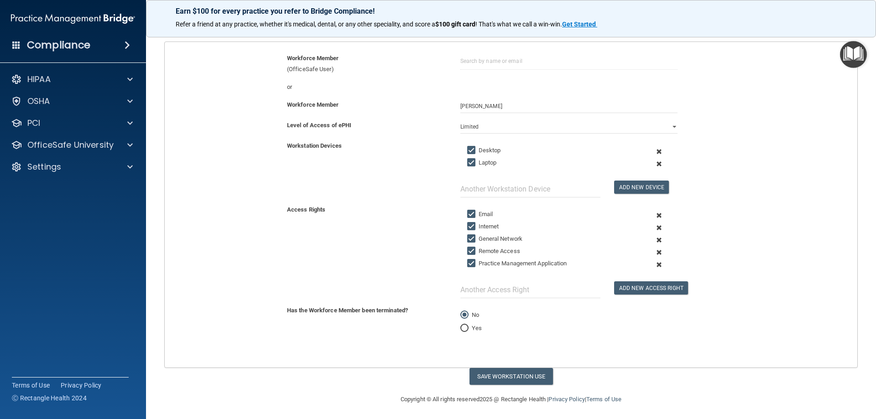
click at [654, 264] on span at bounding box center [659, 265] width 22 height 12
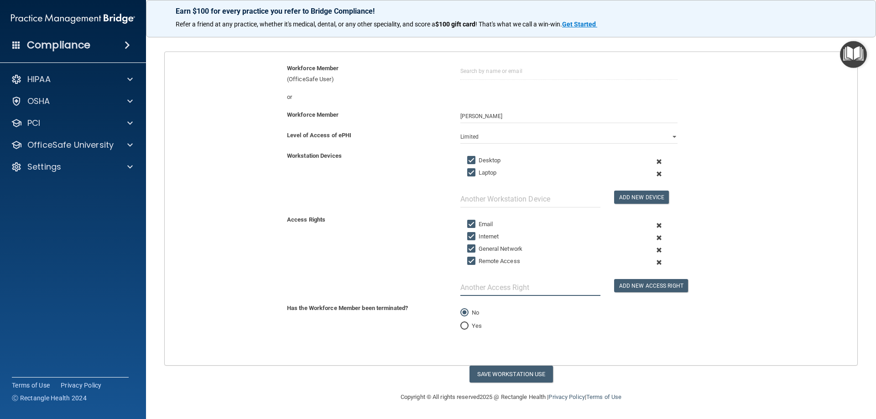
click at [500, 282] on input "text" at bounding box center [530, 287] width 140 height 17
click at [654, 289] on button "Add New Access Right" at bounding box center [651, 285] width 74 height 13
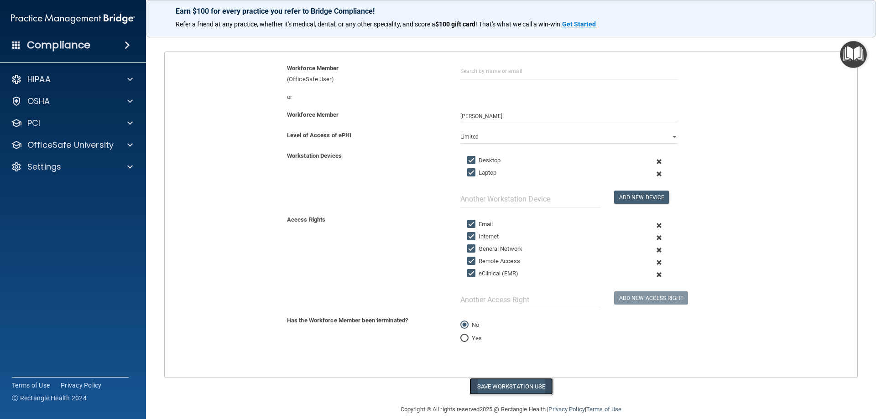
click at [513, 388] on button "Save Workstation Use" at bounding box center [510, 386] width 83 height 17
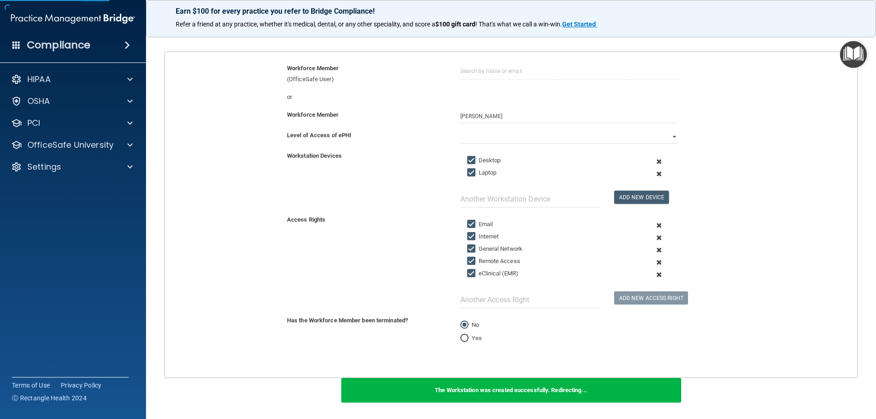
scroll to position [179, 0]
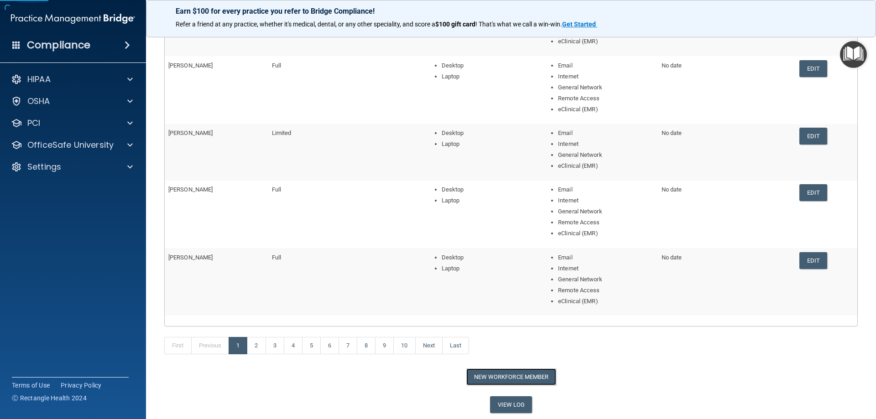
click at [505, 377] on button "New Workforce Member" at bounding box center [511, 377] width 90 height 17
click at [505, 377] on main "Back Workforce Member Access Log Manage your Workforce Members Access Rights. W…" at bounding box center [511, 224] width 730 height 390
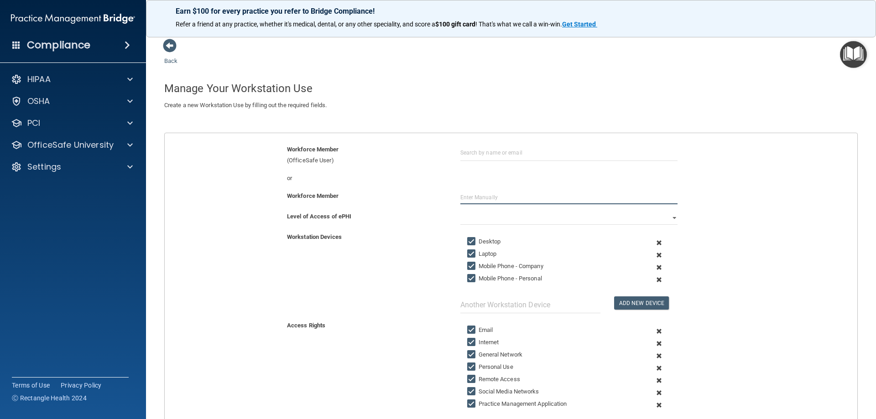
click at [472, 196] on input "text" at bounding box center [568, 198] width 217 height 14
click at [568, 220] on select "Full Limited None" at bounding box center [568, 218] width 217 height 14
click at [460, 211] on select "Full Limited None" at bounding box center [568, 218] width 217 height 14
click at [653, 265] on span at bounding box center [659, 267] width 22 height 12
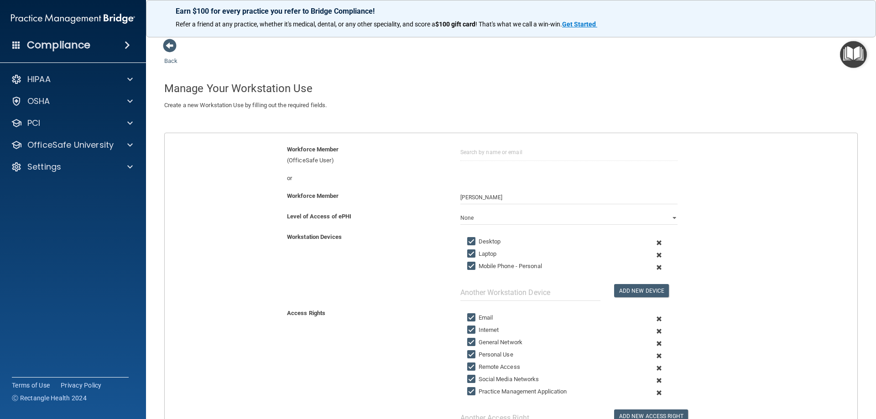
click at [653, 268] on span at bounding box center [659, 267] width 22 height 12
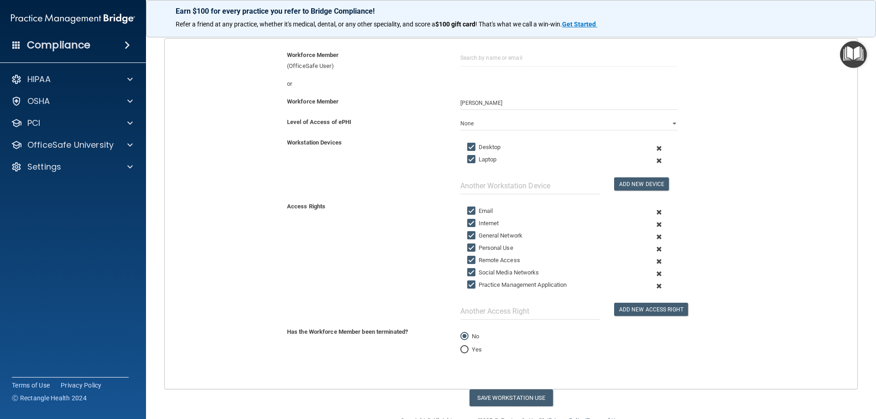
scroll to position [118, 0]
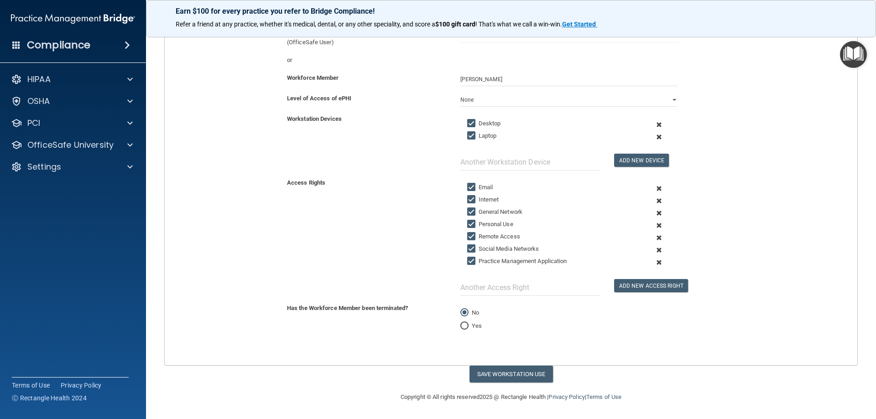
click at [654, 224] on span at bounding box center [659, 225] width 22 height 12
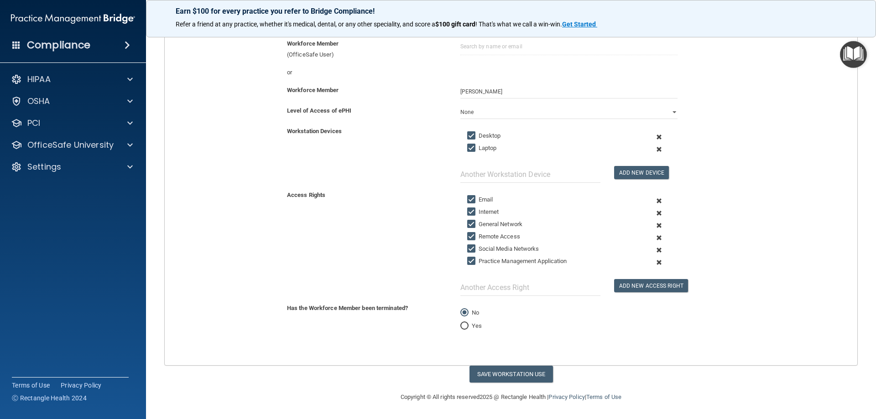
click at [654, 236] on span at bounding box center [659, 238] width 22 height 12
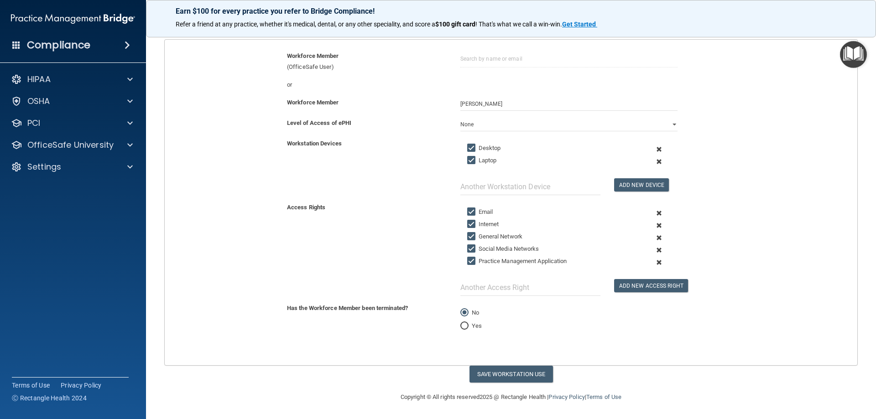
click at [654, 250] on span at bounding box center [659, 250] width 22 height 12
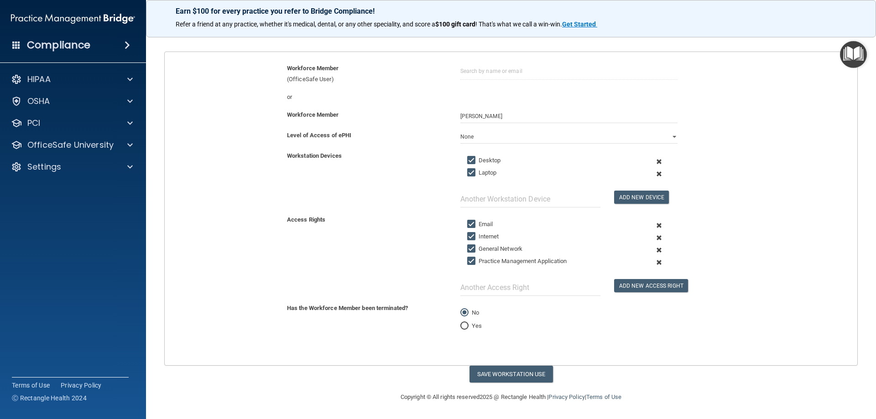
click at [654, 261] on span at bounding box center [659, 262] width 22 height 12
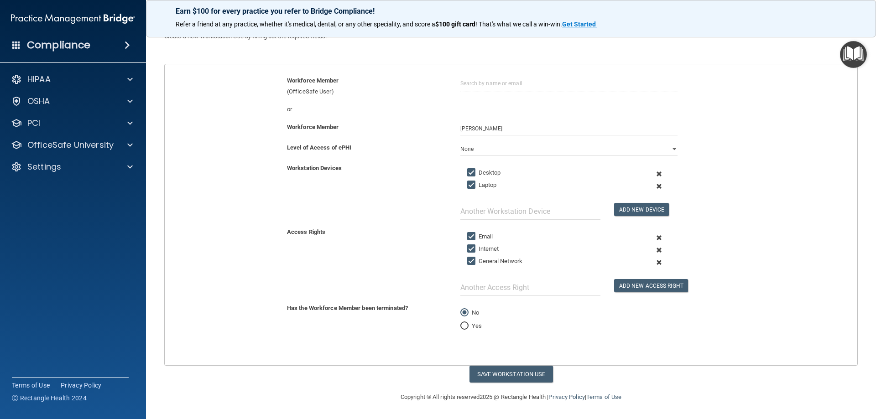
scroll to position [69, 0]
click at [513, 290] on input "text" at bounding box center [530, 287] width 140 height 17
click at [631, 283] on button "Add New Access Right" at bounding box center [651, 285] width 74 height 13
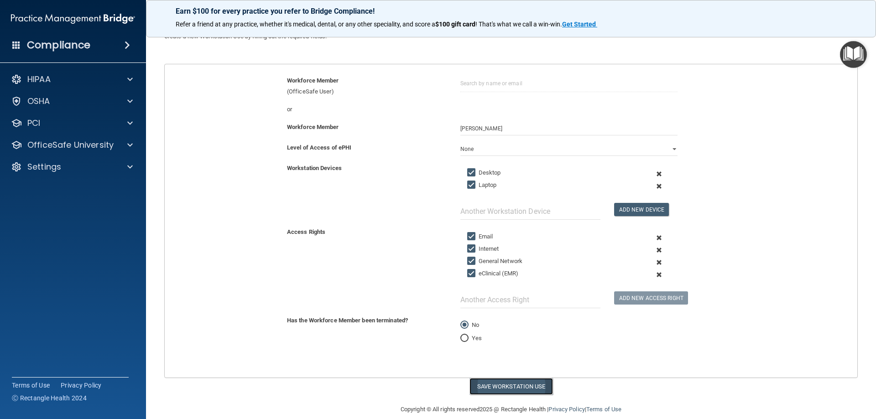
click at [497, 388] on button "Save Workstation Use" at bounding box center [510, 386] width 83 height 17
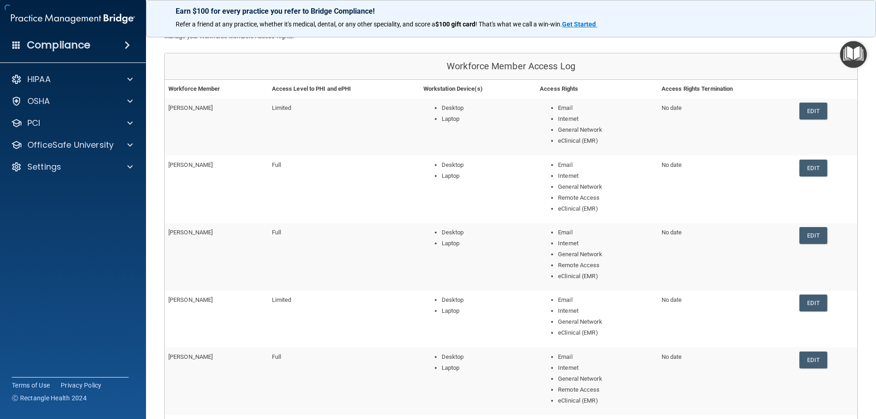
scroll to position [168, 0]
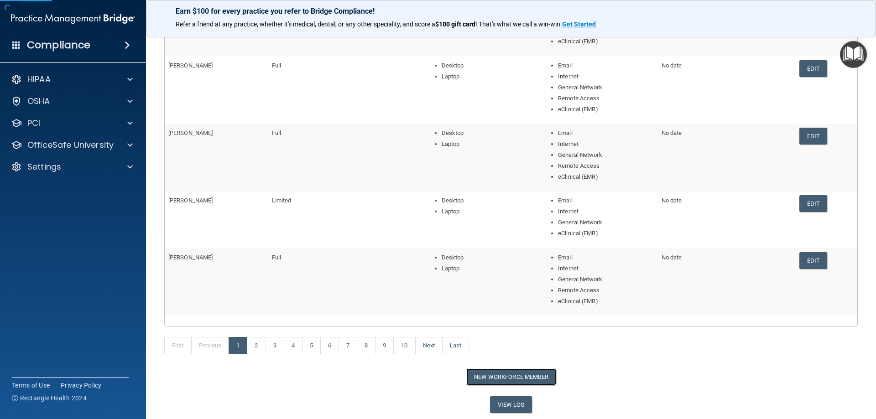
click at [506, 378] on button "New Workforce Member" at bounding box center [511, 377] width 90 height 17
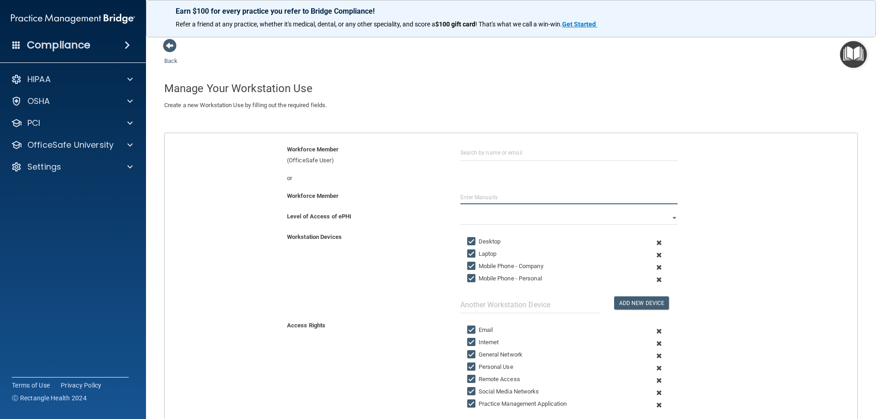
click at [474, 200] on input "text" at bounding box center [568, 198] width 217 height 14
click at [495, 217] on select "Full Limited None" at bounding box center [568, 218] width 217 height 14
click at [460, 211] on select "Full Limited None" at bounding box center [568, 218] width 217 height 14
click at [654, 266] on span at bounding box center [659, 267] width 22 height 12
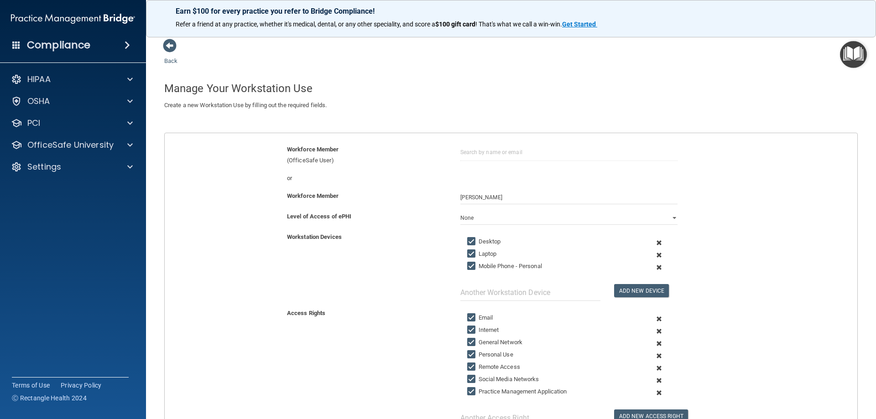
click at [655, 266] on span at bounding box center [659, 267] width 22 height 12
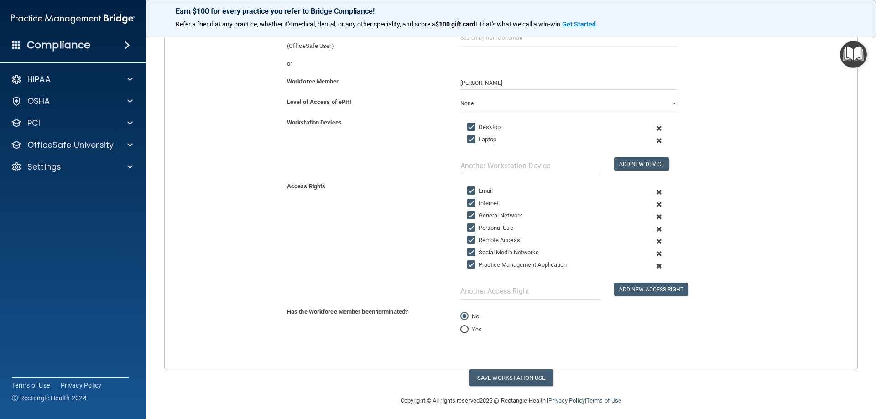
scroll to position [118, 0]
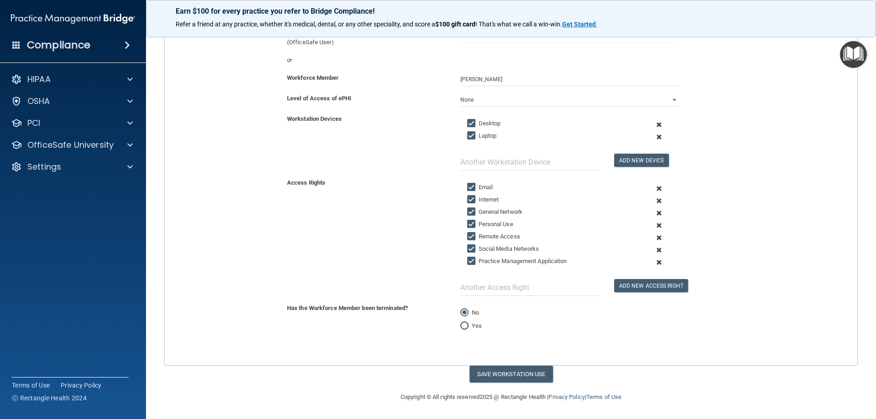
click at [655, 226] on span at bounding box center [659, 225] width 22 height 12
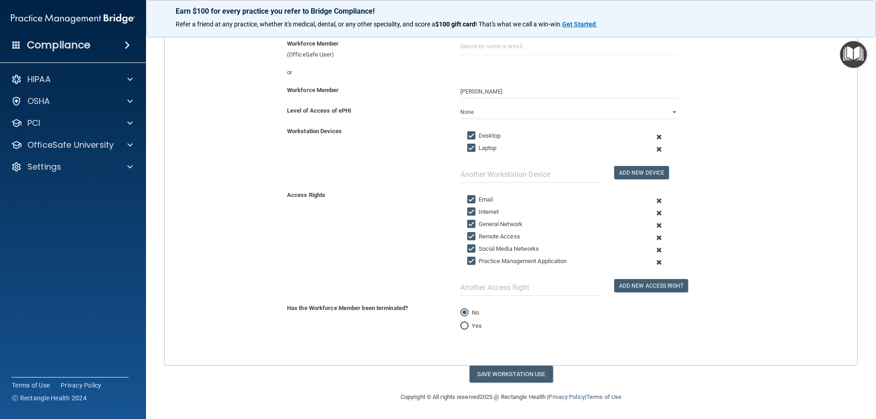
click at [652, 237] on span at bounding box center [659, 238] width 22 height 12
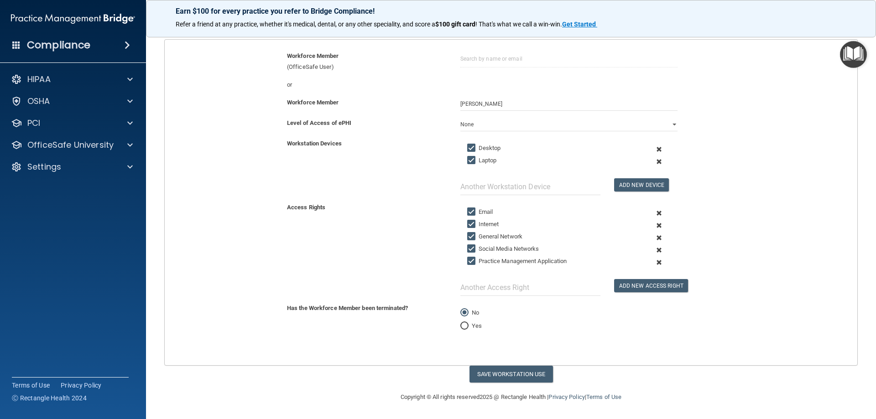
click at [653, 251] on span at bounding box center [659, 250] width 22 height 12
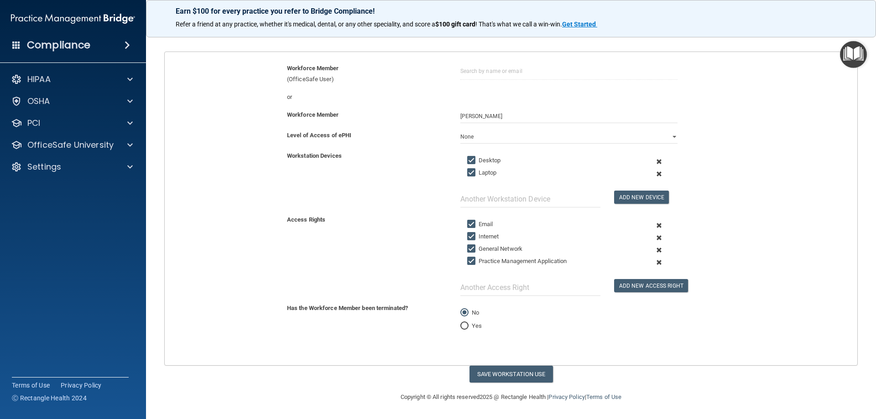
click at [655, 264] on span at bounding box center [659, 262] width 22 height 12
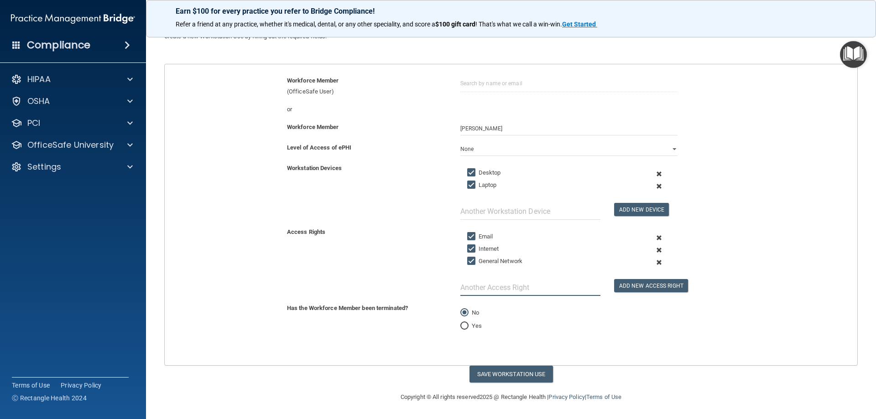
click at [558, 291] on input "text" at bounding box center [530, 287] width 140 height 17
click at [623, 287] on button "Add New Access Right" at bounding box center [651, 285] width 74 height 13
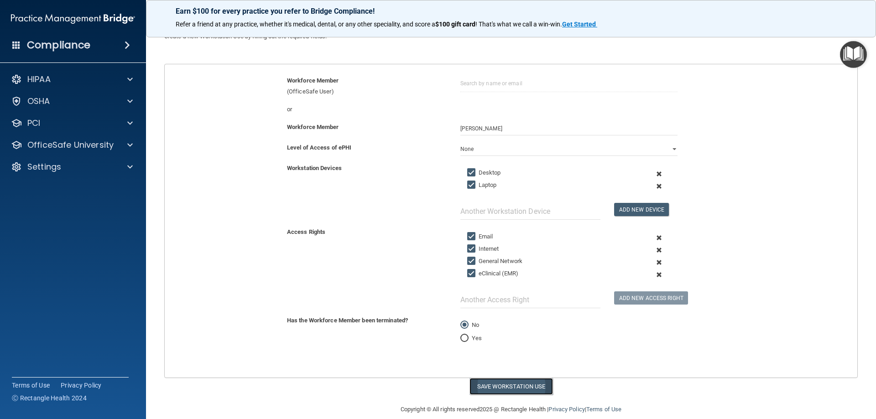
click at [501, 386] on button "Save Workstation Use" at bounding box center [510, 386] width 83 height 17
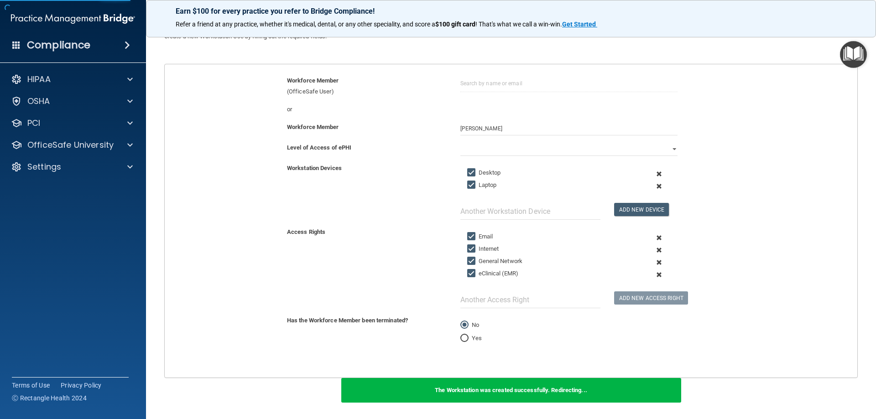
scroll to position [157, 0]
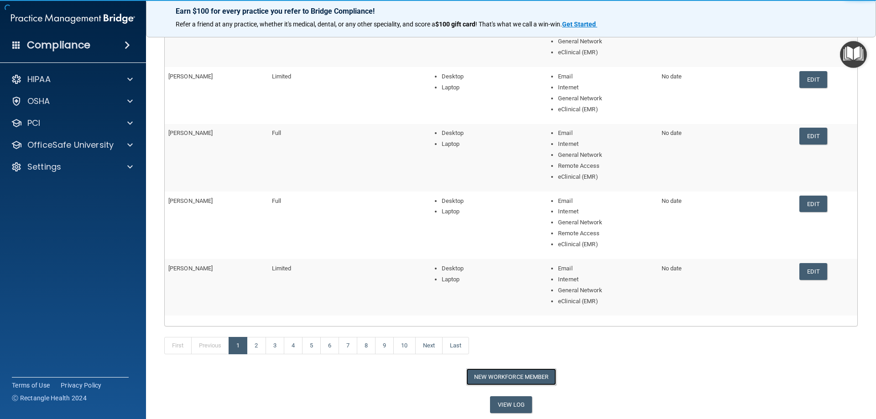
click at [511, 376] on button "New Workforce Member" at bounding box center [511, 377] width 90 height 17
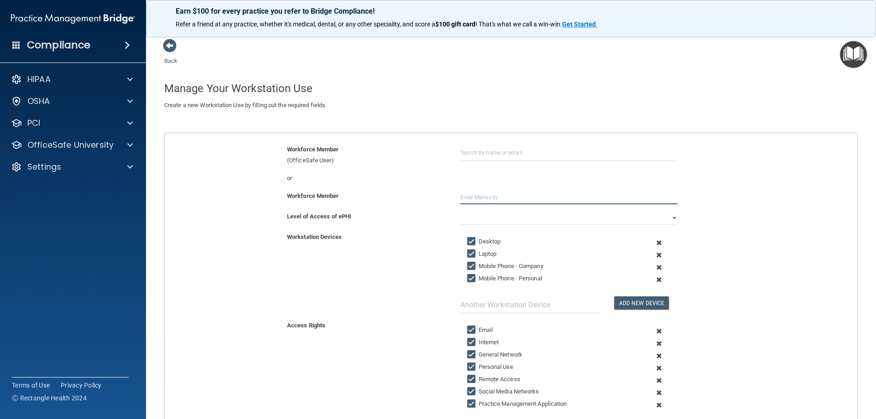
click at [508, 194] on input "text" at bounding box center [568, 198] width 217 height 14
click at [472, 197] on input "text" at bounding box center [568, 198] width 217 height 14
click at [568, 221] on select "Full Limited None" at bounding box center [568, 218] width 217 height 14
click at [460, 211] on select "Full Limited None" at bounding box center [568, 218] width 217 height 14
click at [653, 268] on span at bounding box center [659, 267] width 22 height 12
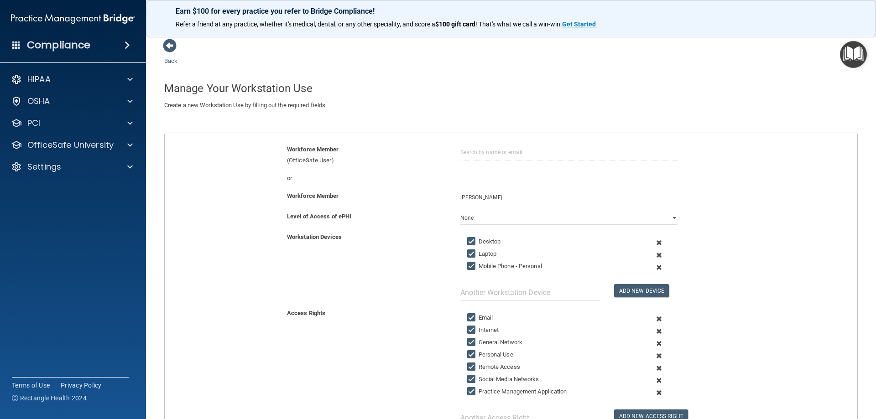
click at [655, 268] on span at bounding box center [659, 267] width 22 height 12
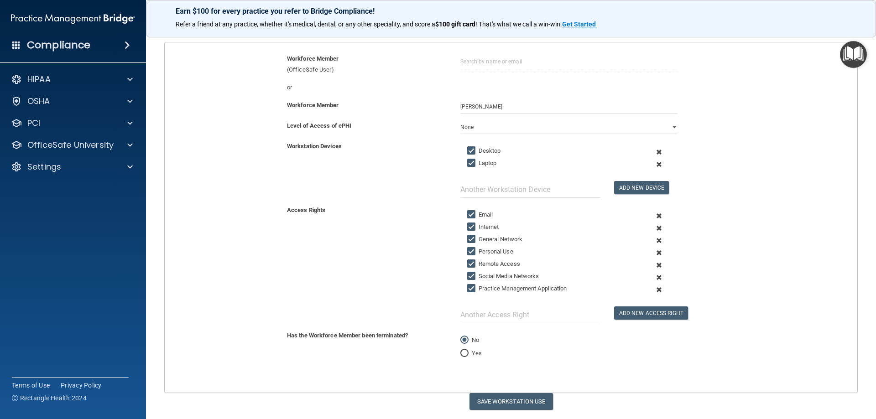
scroll to position [91, 0]
click at [654, 251] on span at bounding box center [659, 252] width 22 height 12
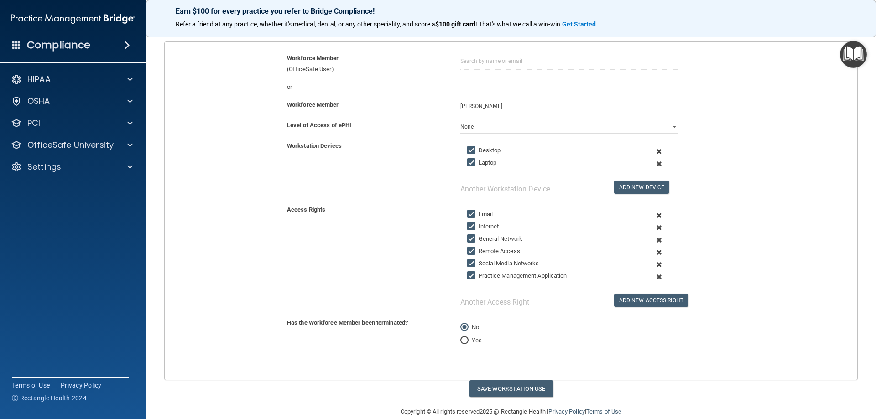
click at [654, 252] on span at bounding box center [659, 252] width 22 height 12
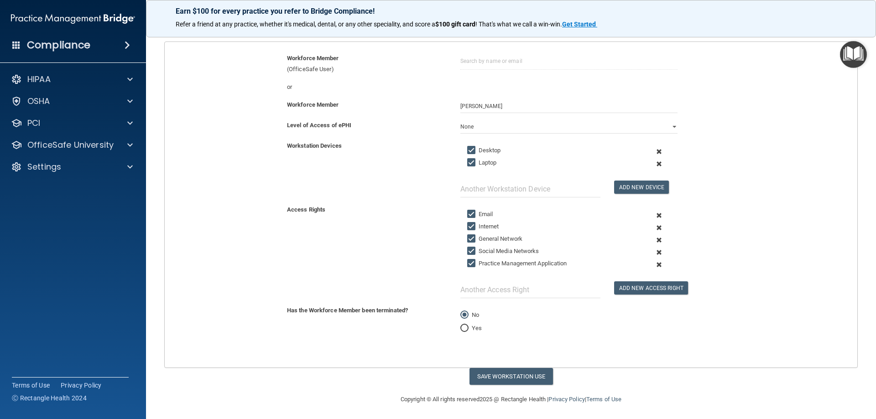
click at [655, 252] on span at bounding box center [659, 252] width 22 height 12
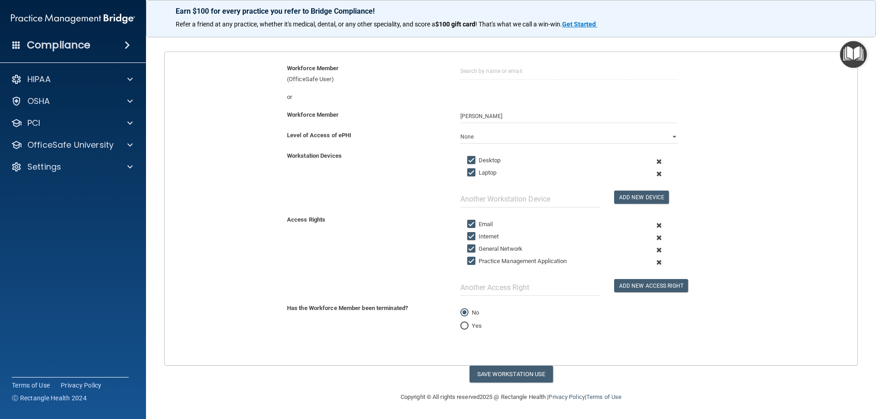
click at [654, 261] on span at bounding box center [659, 262] width 22 height 12
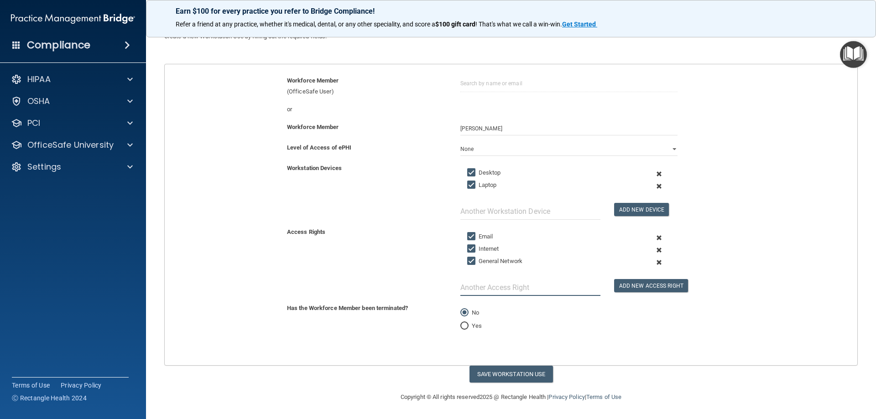
click at [530, 290] on input "text" at bounding box center [530, 287] width 140 height 17
click at [643, 288] on button "Add New Access Right" at bounding box center [651, 285] width 74 height 13
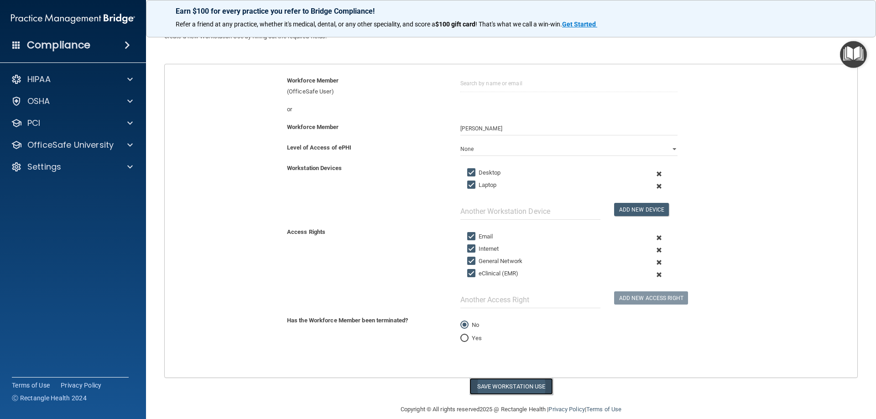
click at [486, 384] on button "Save Workstation Use" at bounding box center [510, 386] width 83 height 17
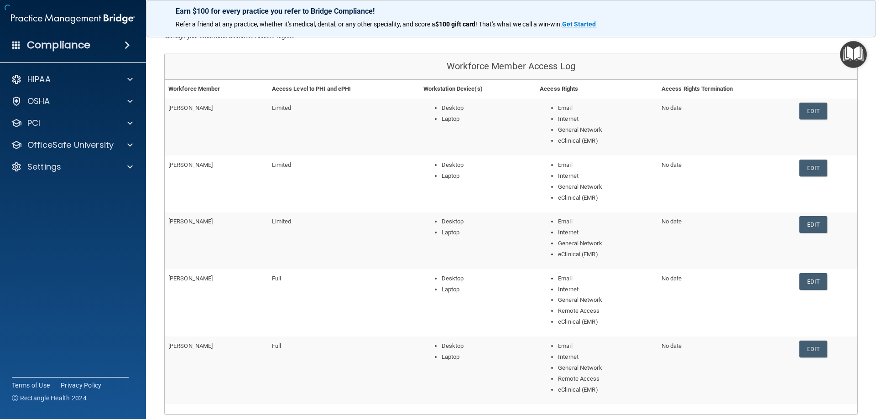
scroll to position [157, 0]
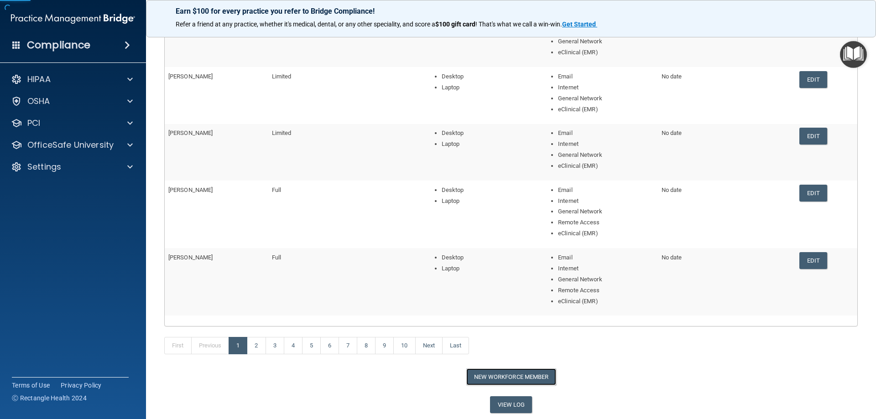
click at [502, 377] on button "New Workforce Member" at bounding box center [511, 377] width 90 height 17
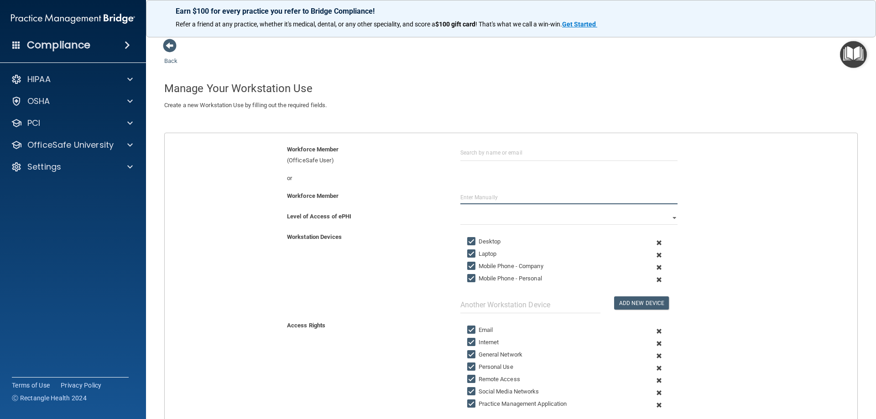
click at [506, 196] on input "text" at bounding box center [568, 198] width 217 height 14
click at [500, 224] on select "Full Limited None" at bounding box center [568, 218] width 217 height 14
click at [460, 211] on select "Full Limited None" at bounding box center [568, 218] width 217 height 14
click at [651, 266] on span at bounding box center [659, 267] width 22 height 12
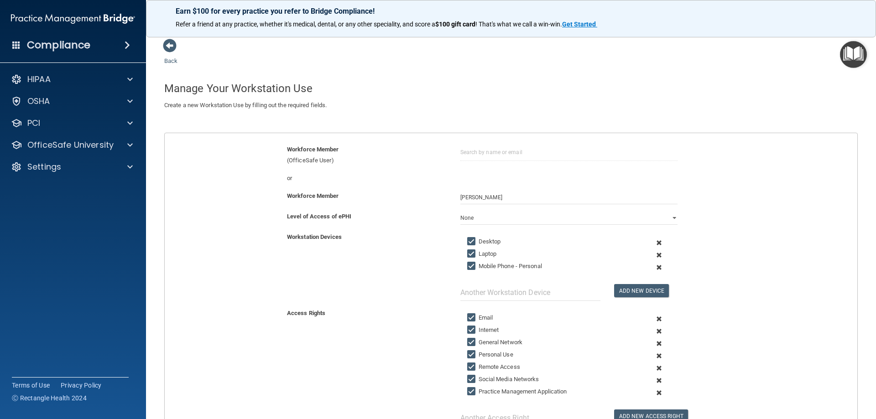
click at [654, 268] on span at bounding box center [659, 267] width 22 height 12
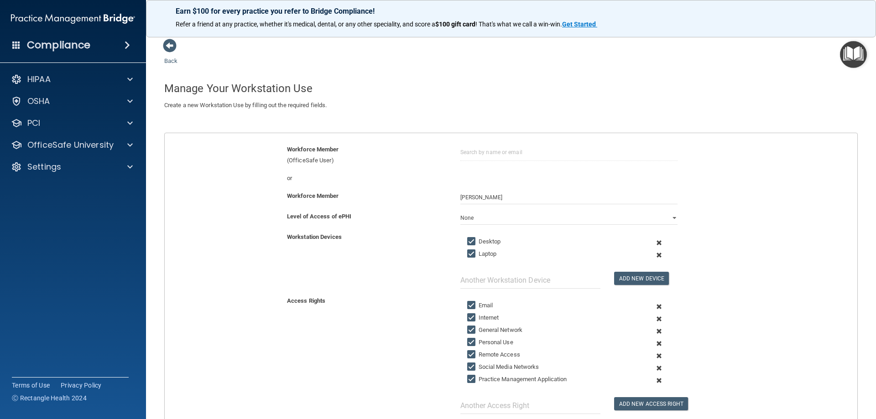
click at [655, 344] on span at bounding box center [659, 344] width 22 height 12
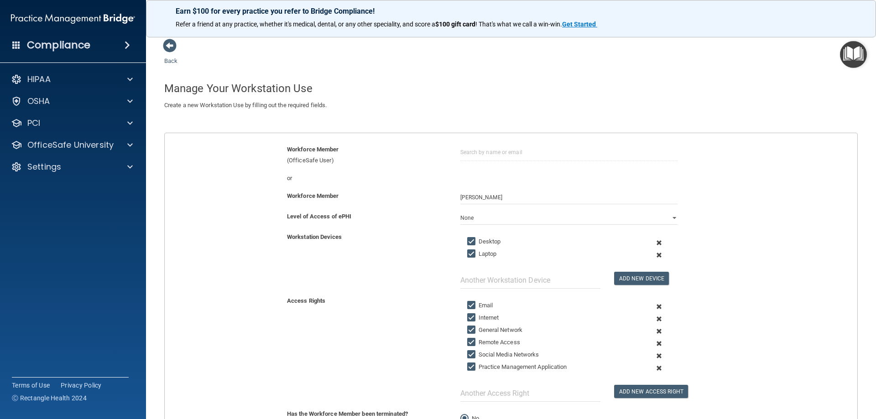
click at [654, 343] on span at bounding box center [659, 344] width 22 height 12
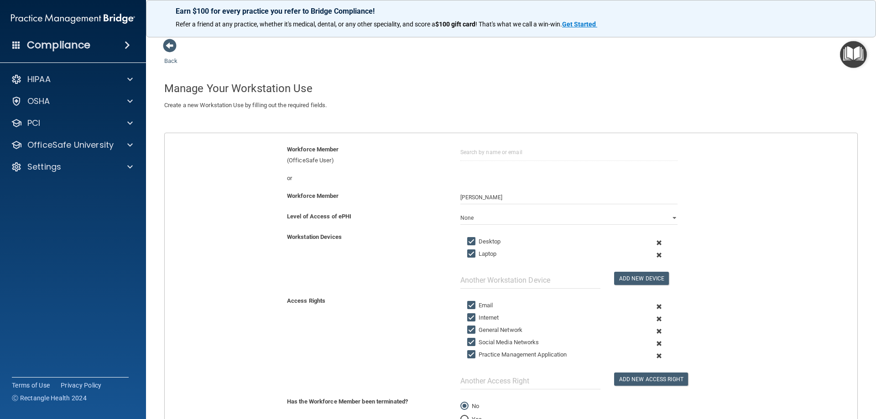
click at [654, 344] on span at bounding box center [659, 344] width 22 height 12
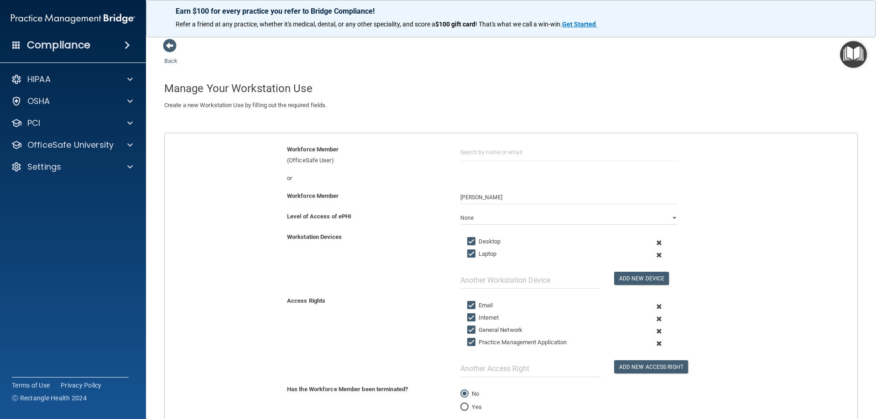
click at [654, 344] on span at bounding box center [659, 344] width 22 height 12
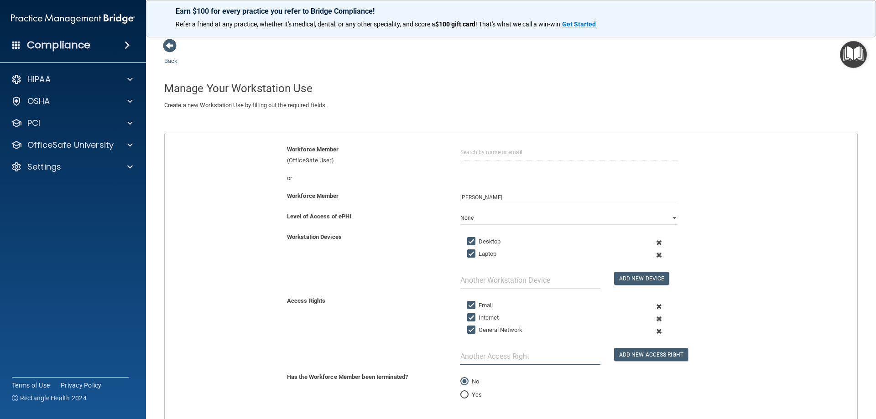
click at [471, 360] on input "text" at bounding box center [530, 356] width 140 height 17
click at [644, 356] on button "Add New Access Right" at bounding box center [651, 354] width 74 height 13
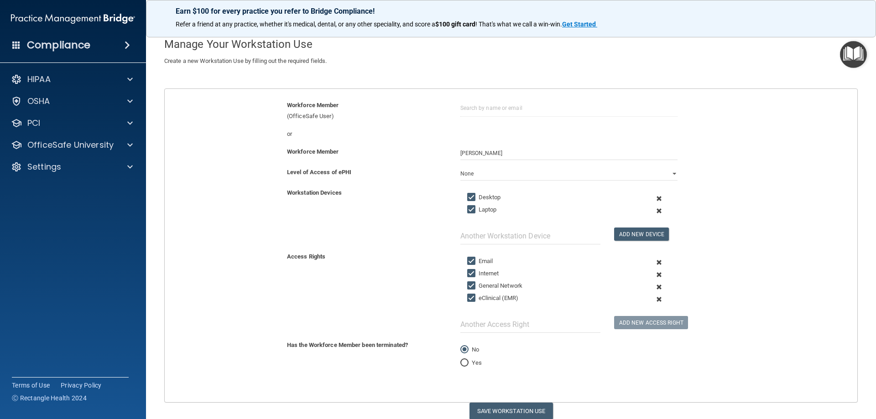
scroll to position [81, 0]
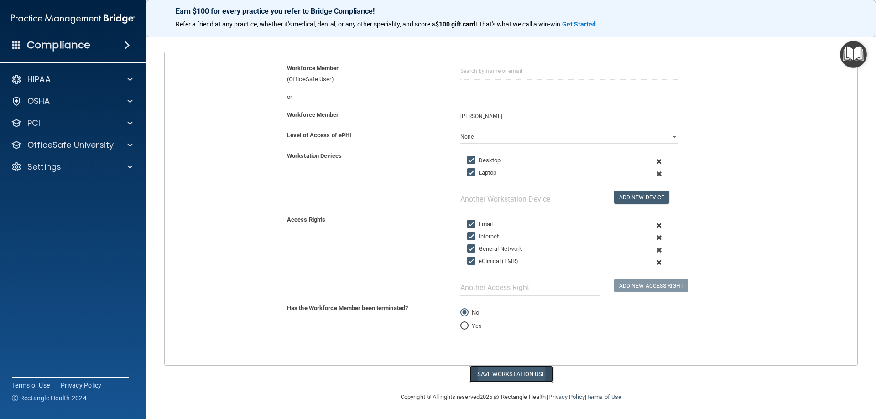
click at [491, 375] on button "Save Workstation Use" at bounding box center [510, 374] width 83 height 17
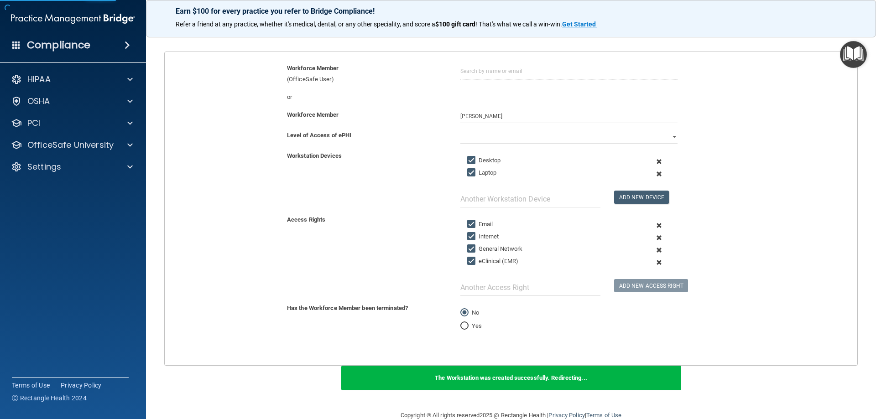
scroll to position [159, 0]
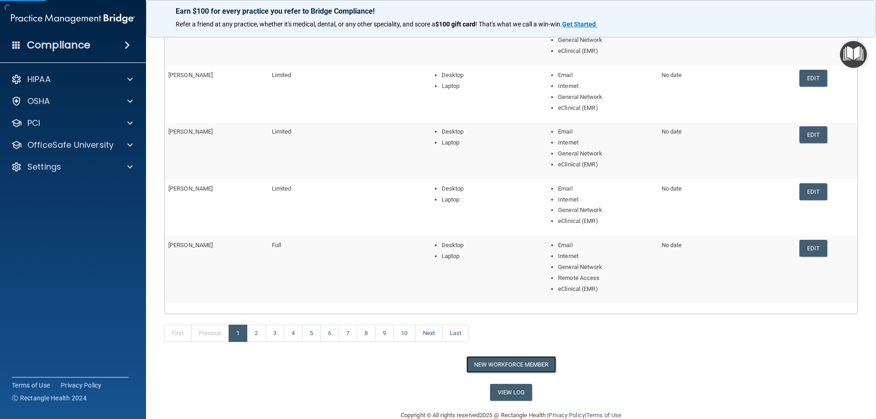
click at [504, 364] on button "New Workforce Member" at bounding box center [511, 364] width 90 height 17
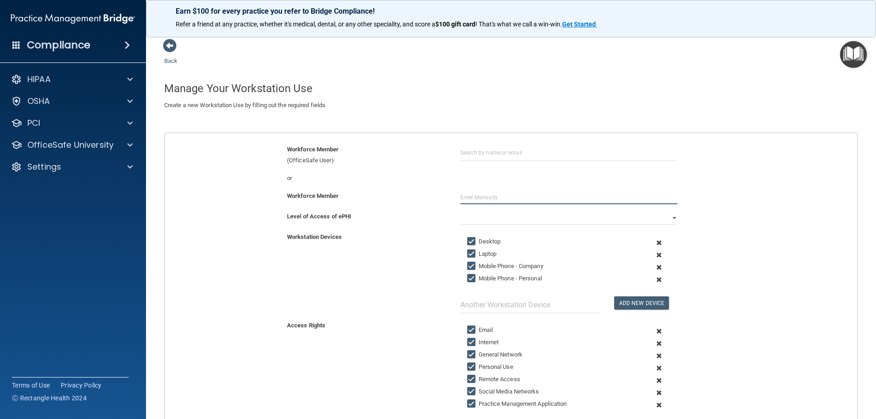
click at [489, 198] on input "text" at bounding box center [568, 198] width 217 height 14
click at [522, 213] on select "Full Limited None" at bounding box center [568, 218] width 217 height 14
click at [460, 211] on select "Full Limited None" at bounding box center [568, 218] width 217 height 14
click at [478, 222] on select "Full Limited None" at bounding box center [568, 218] width 217 height 14
click at [460, 211] on select "Full Limited None" at bounding box center [568, 218] width 217 height 14
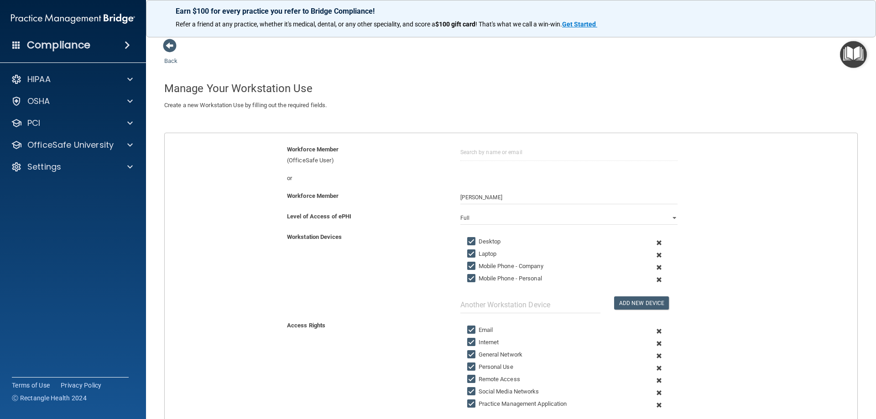
click at [655, 265] on span at bounding box center [659, 267] width 22 height 12
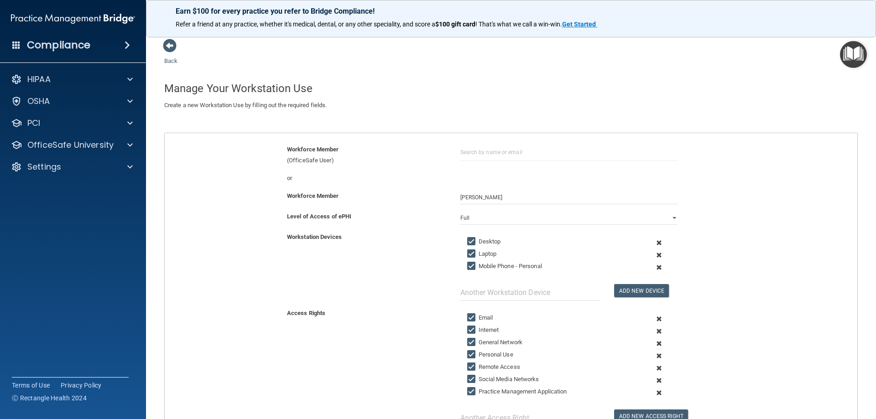
click at [655, 268] on span at bounding box center [659, 267] width 22 height 12
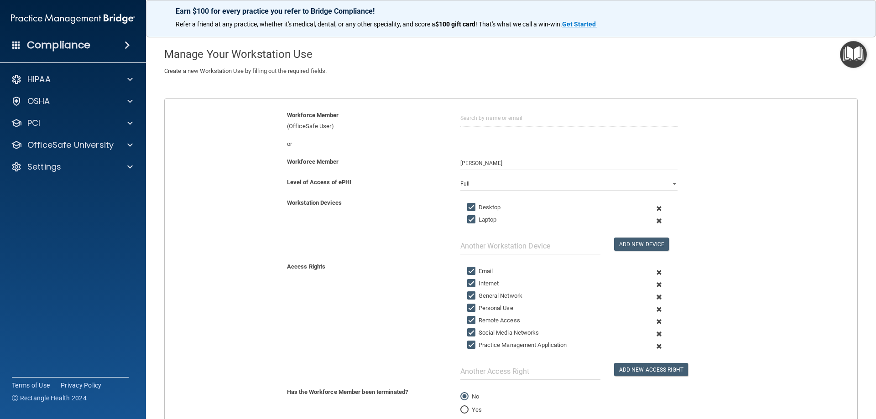
scroll to position [118, 0]
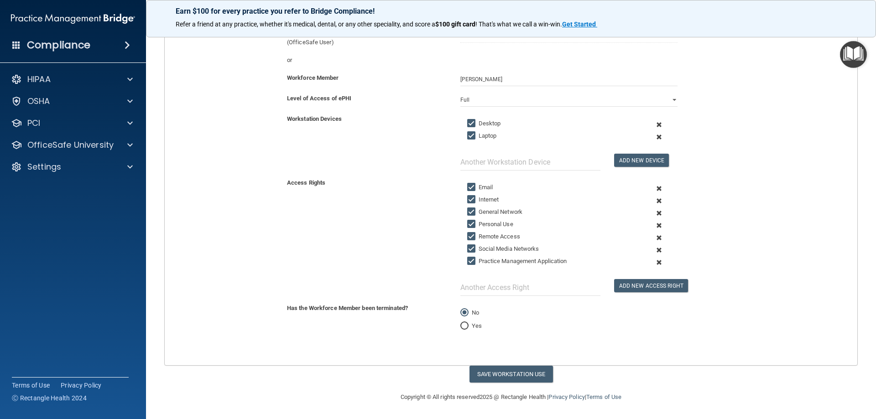
click at [653, 227] on span at bounding box center [659, 225] width 22 height 12
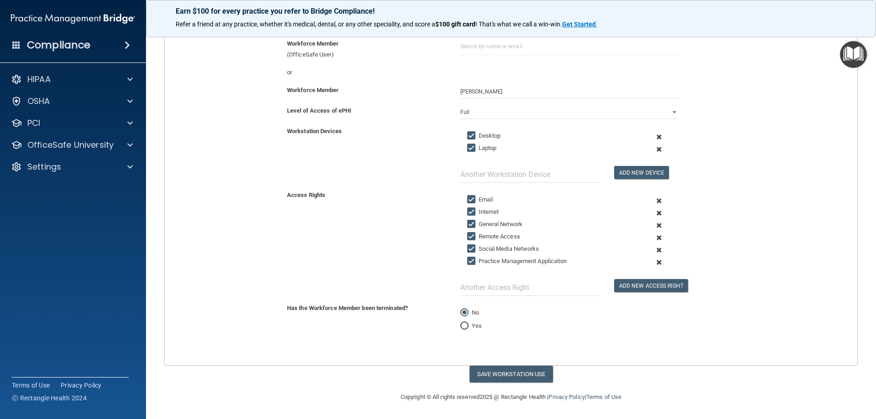
click at [653, 250] on span at bounding box center [659, 250] width 22 height 12
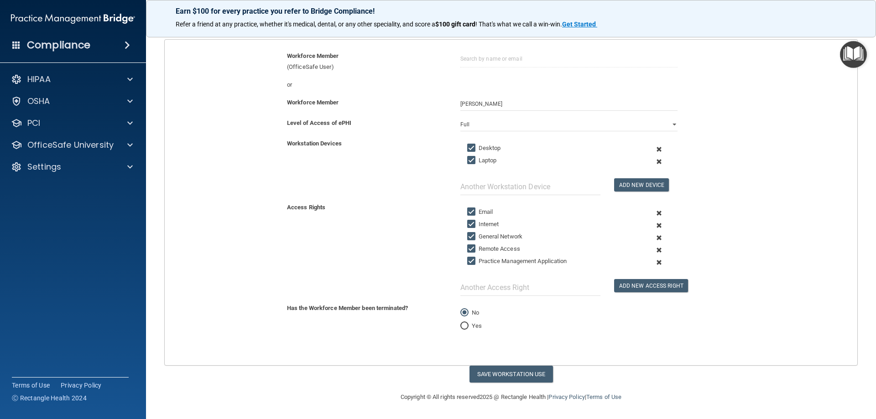
scroll to position [94, 0]
click at [653, 261] on span at bounding box center [659, 262] width 22 height 12
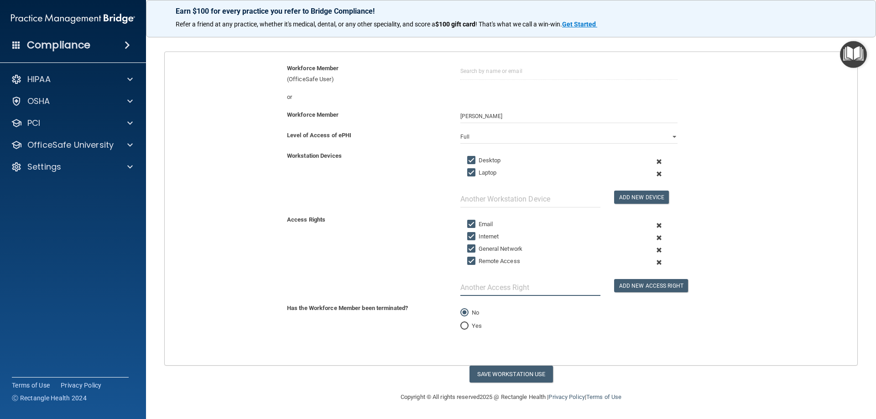
click at [502, 296] on input "text" at bounding box center [530, 287] width 140 height 17
click at [644, 288] on button "Add New Access Right" at bounding box center [651, 285] width 74 height 13
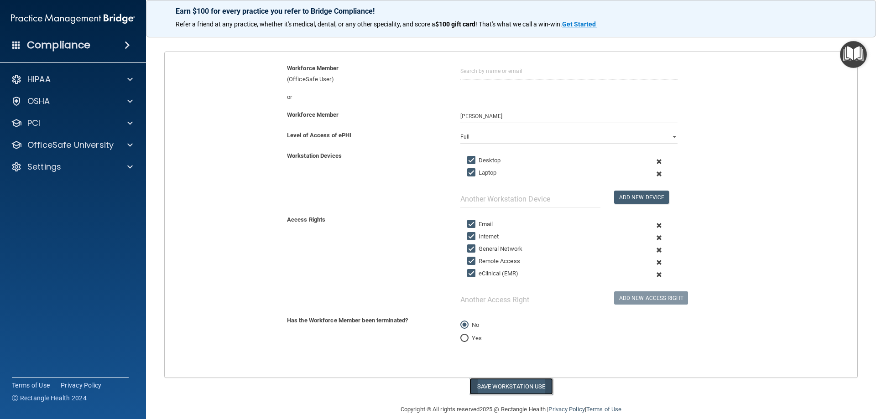
click at [487, 386] on button "Save Workstation Use" at bounding box center [510, 386] width 83 height 17
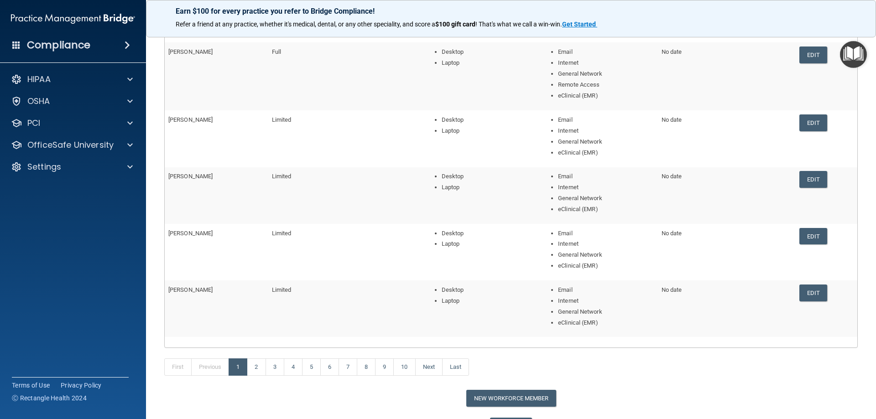
scroll to position [137, 0]
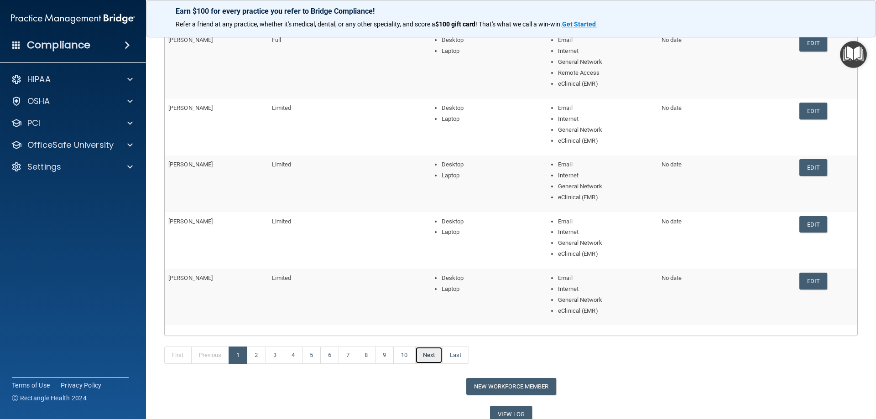
click at [430, 355] on link "Next" at bounding box center [428, 355] width 27 height 17
